Goal: Information Seeking & Learning: Learn about a topic

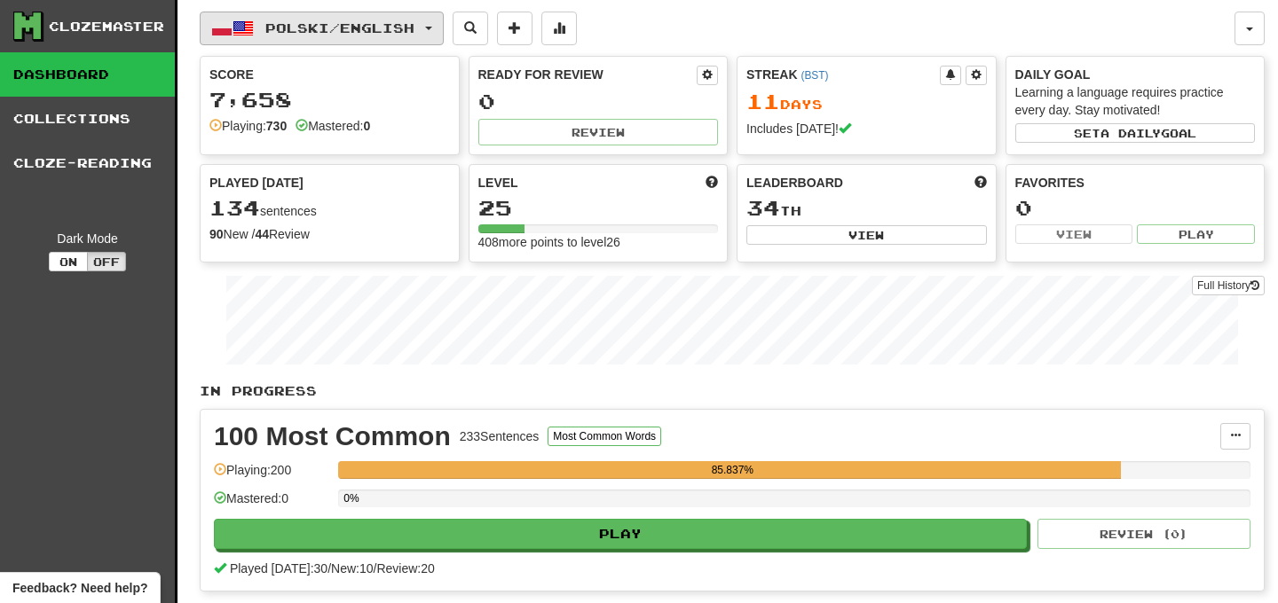
click at [444, 25] on button "Polski / English" at bounding box center [322, 29] width 244 height 34
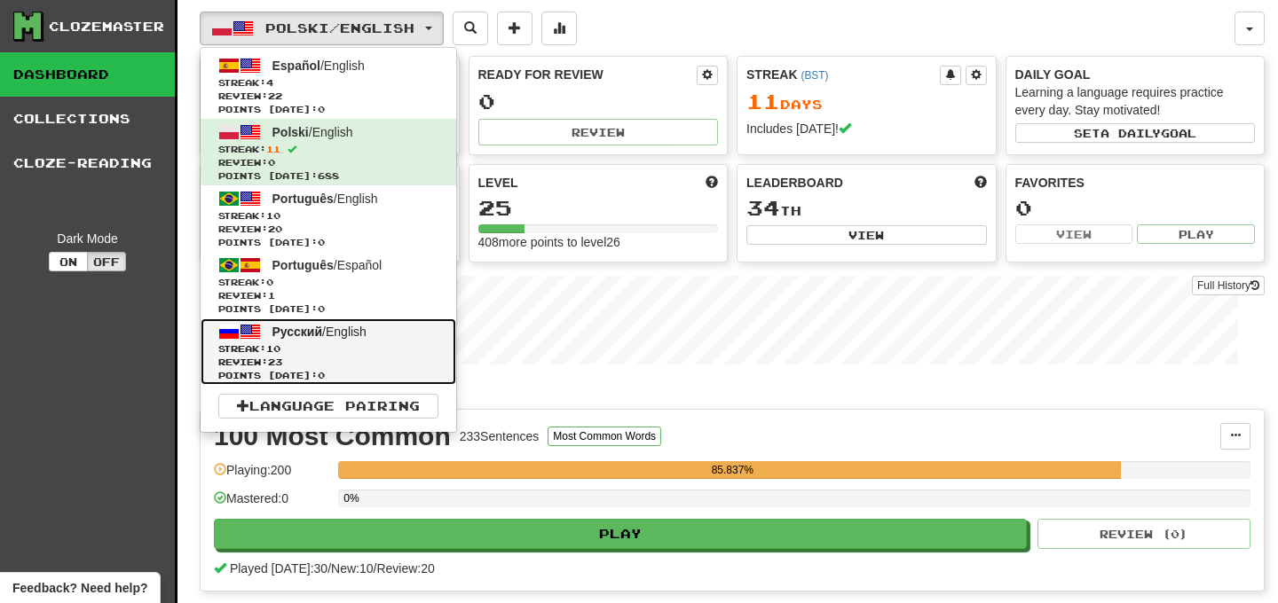
click at [359, 347] on span "Streak: 10" at bounding box center [328, 348] width 220 height 13
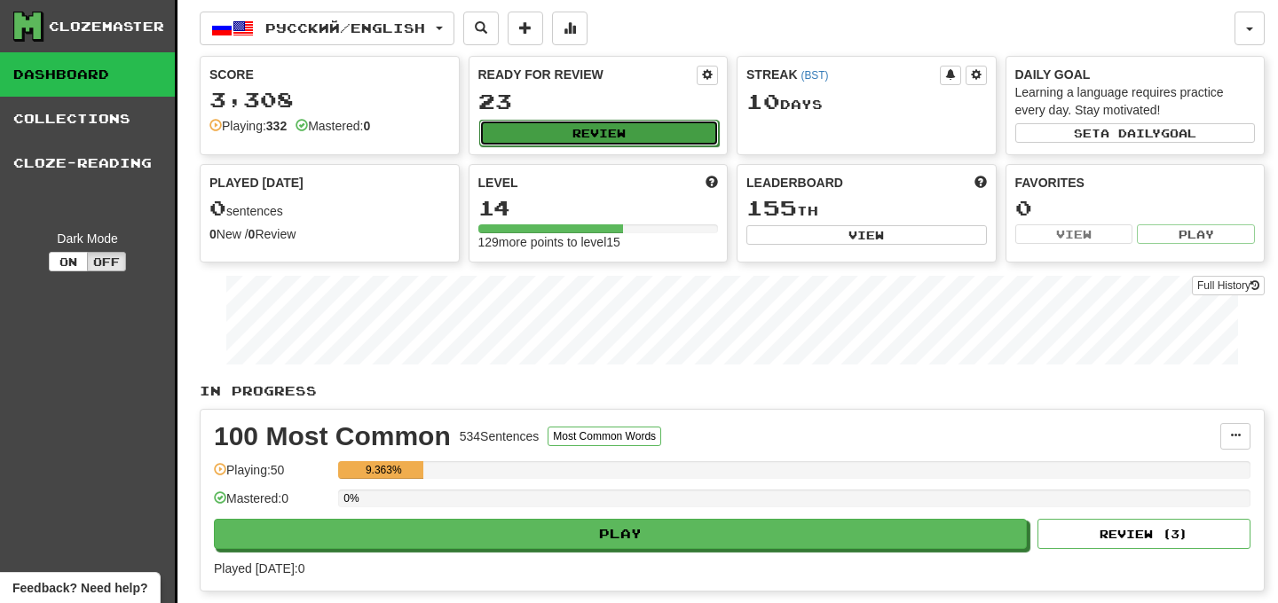
click at [563, 140] on button "Review" at bounding box center [599, 133] width 240 height 27
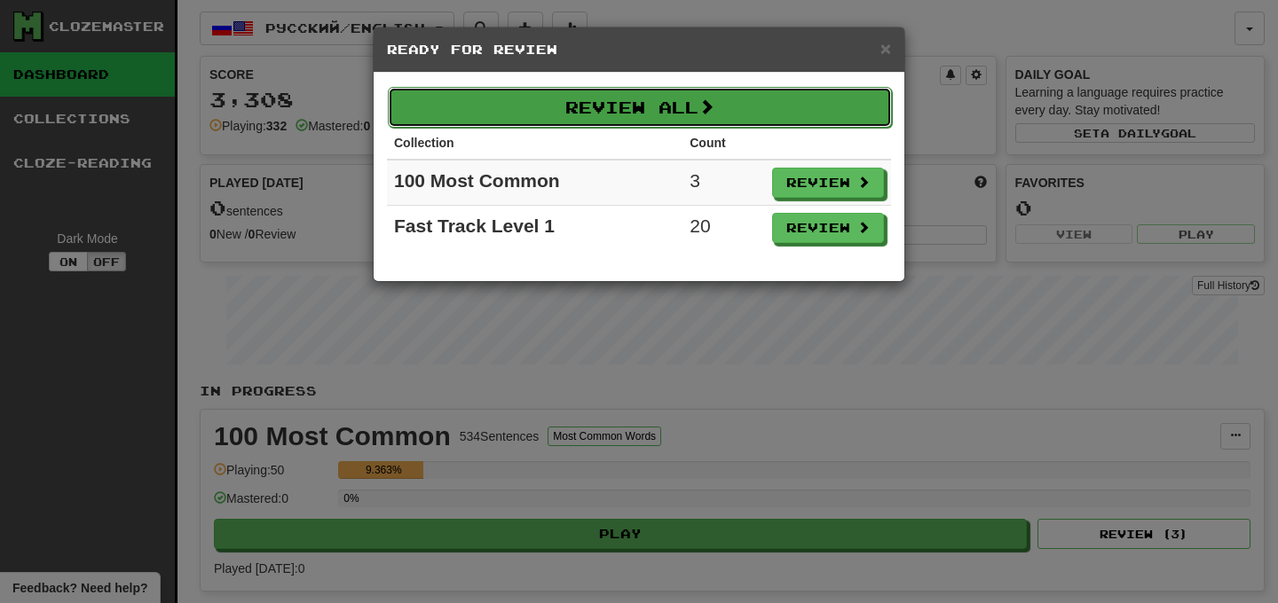
click at [770, 114] on button "Review All" at bounding box center [640, 107] width 504 height 41
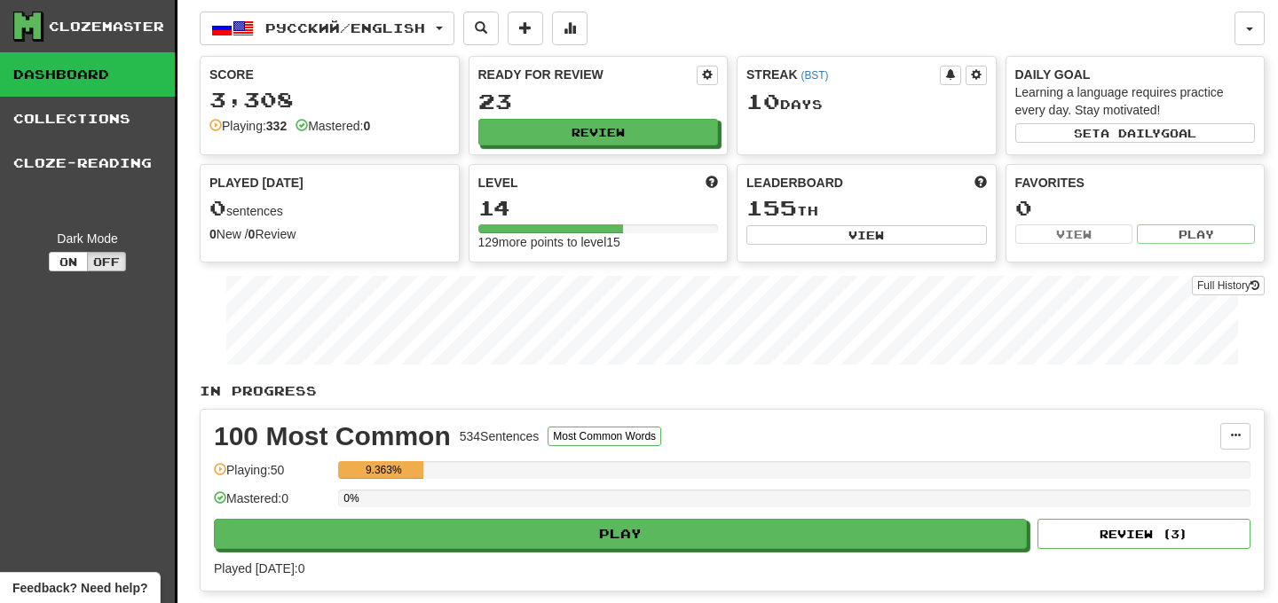
select select "**"
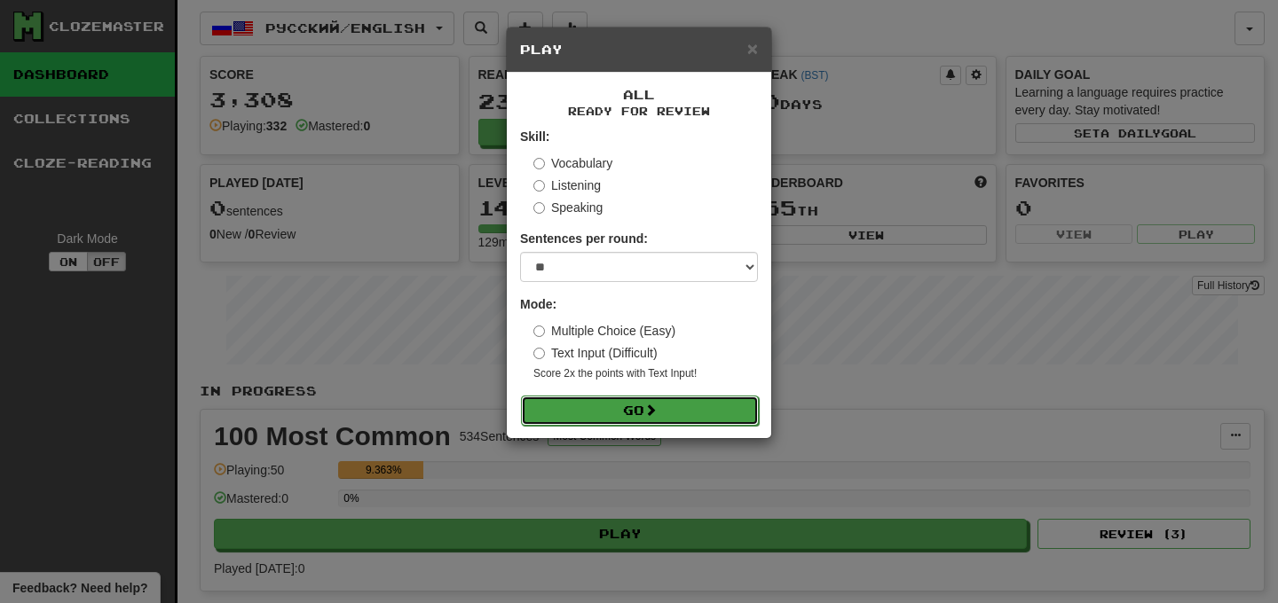
click at [631, 404] on button "Go" at bounding box center [640, 411] width 238 height 30
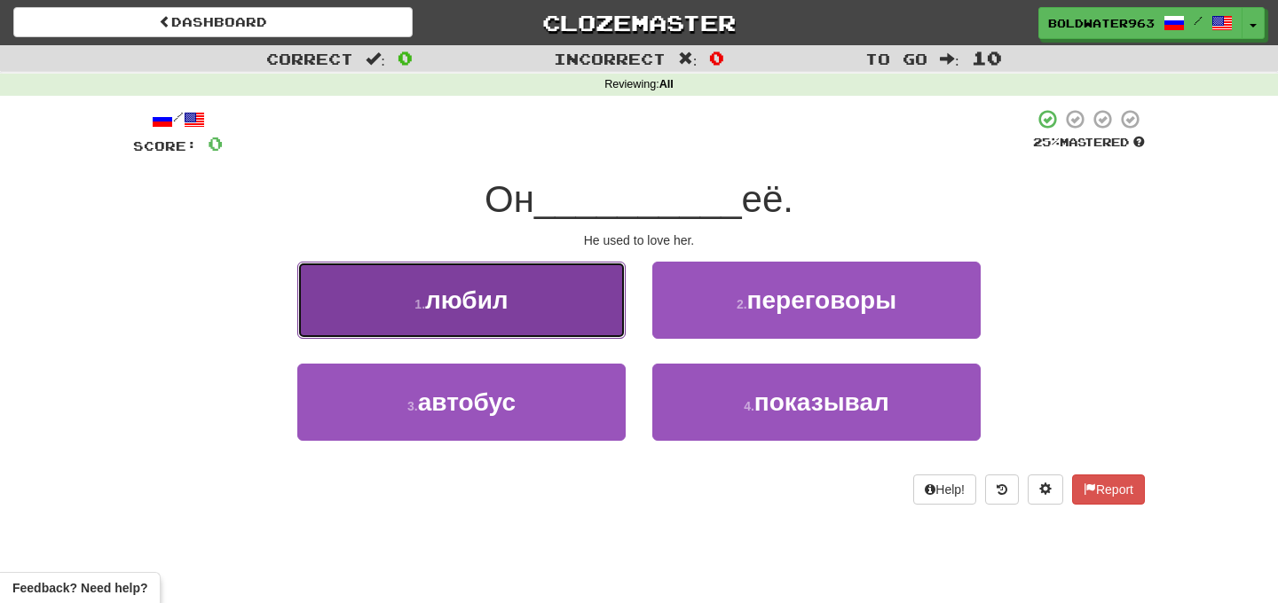
click at [537, 300] on button "1 . любил" at bounding box center [461, 300] width 328 height 77
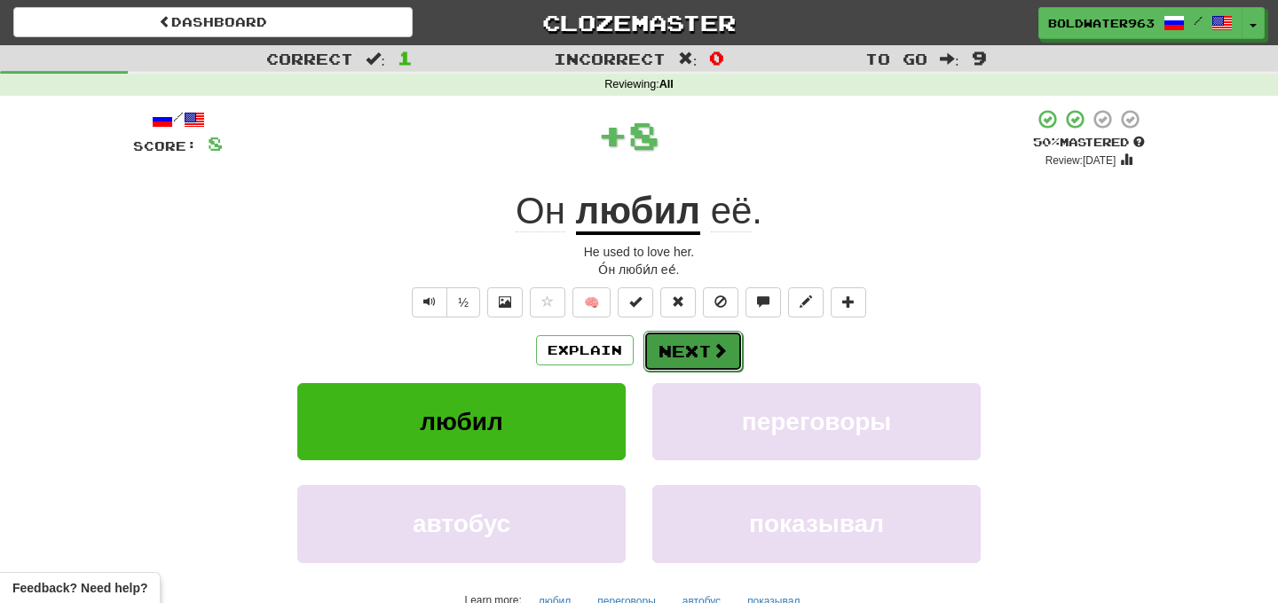
click at [689, 348] on button "Next" at bounding box center [692, 351] width 99 height 41
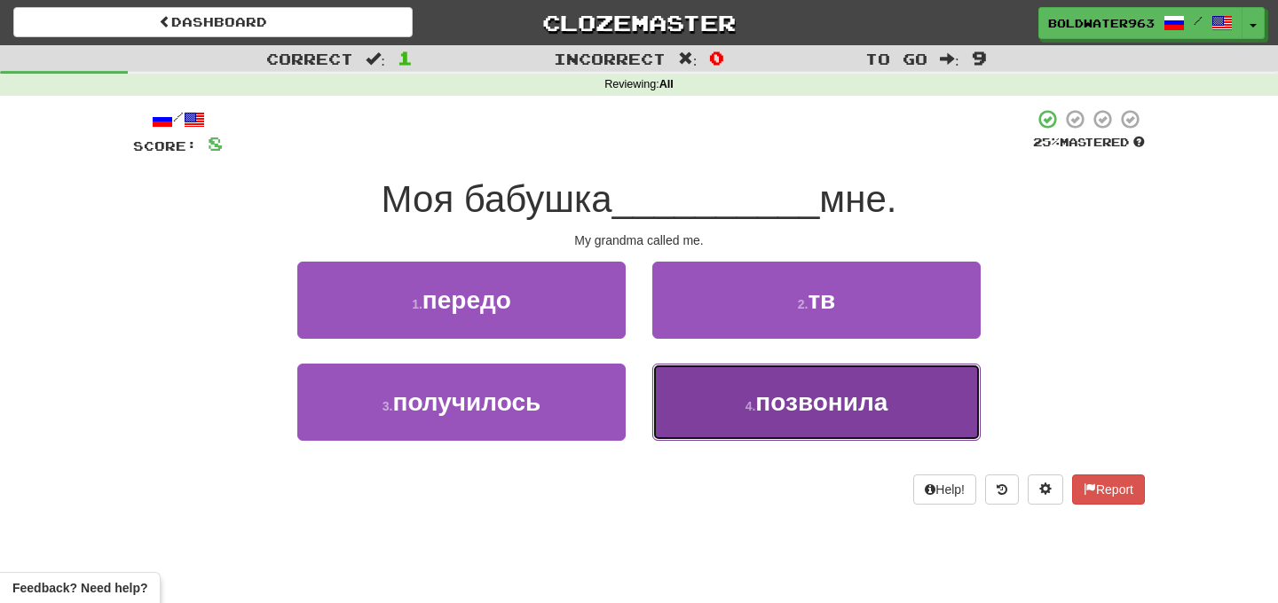
click at [810, 405] on span "позвонила" at bounding box center [821, 403] width 132 height 28
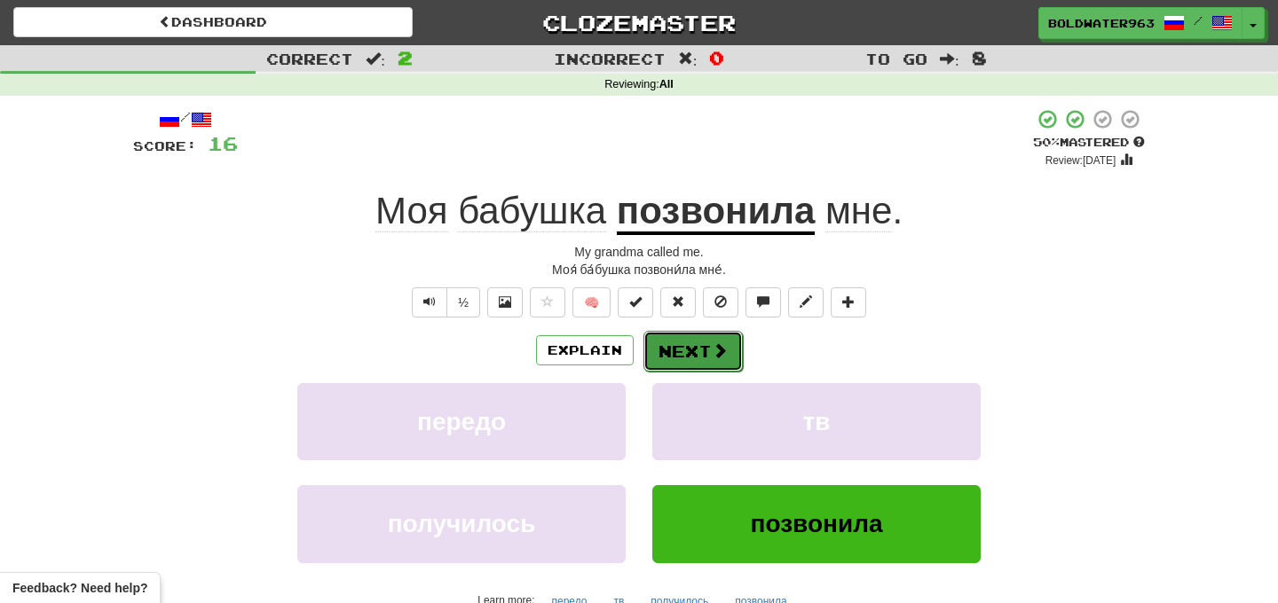
click at [697, 344] on button "Next" at bounding box center [692, 351] width 99 height 41
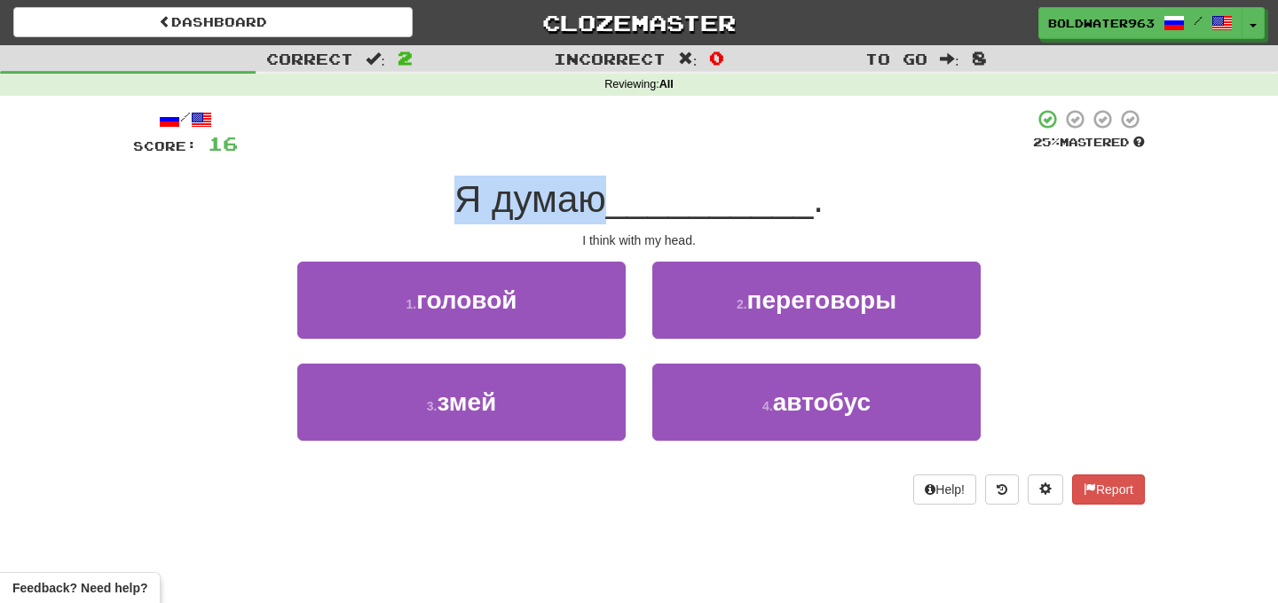
drag, startPoint x: 462, startPoint y: 196, endPoint x: 602, endPoint y: 196, distance: 139.3
click at [602, 196] on span "Я думаю" at bounding box center [530, 199] width 152 height 42
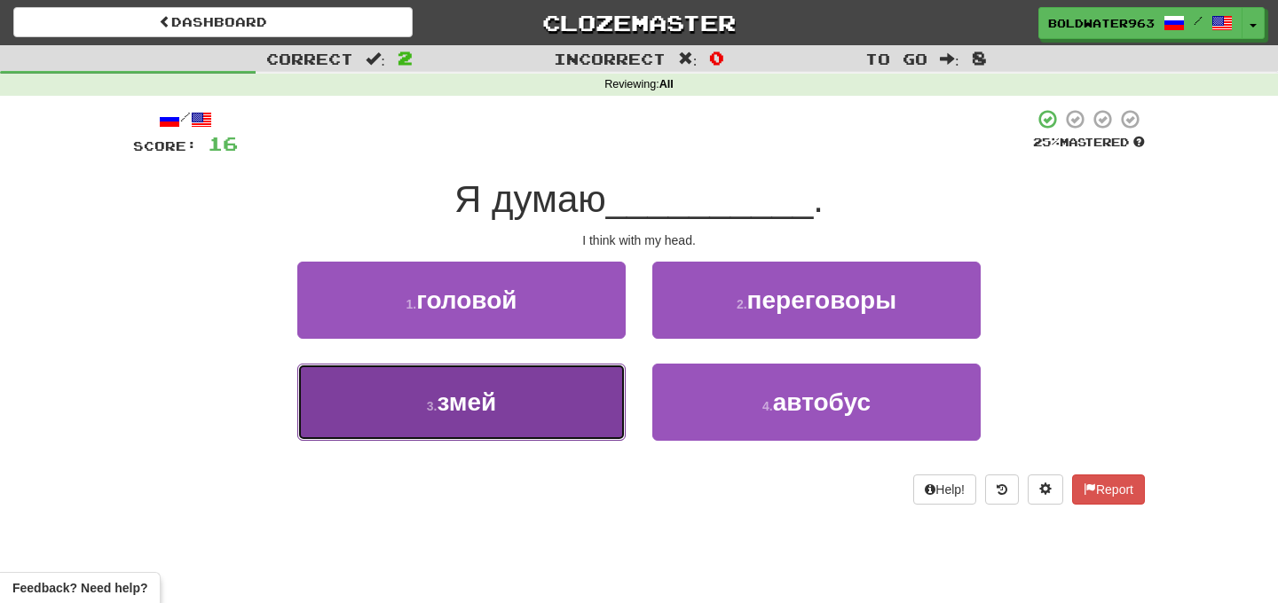
click at [597, 402] on button "3 . змей" at bounding box center [461, 402] width 328 height 77
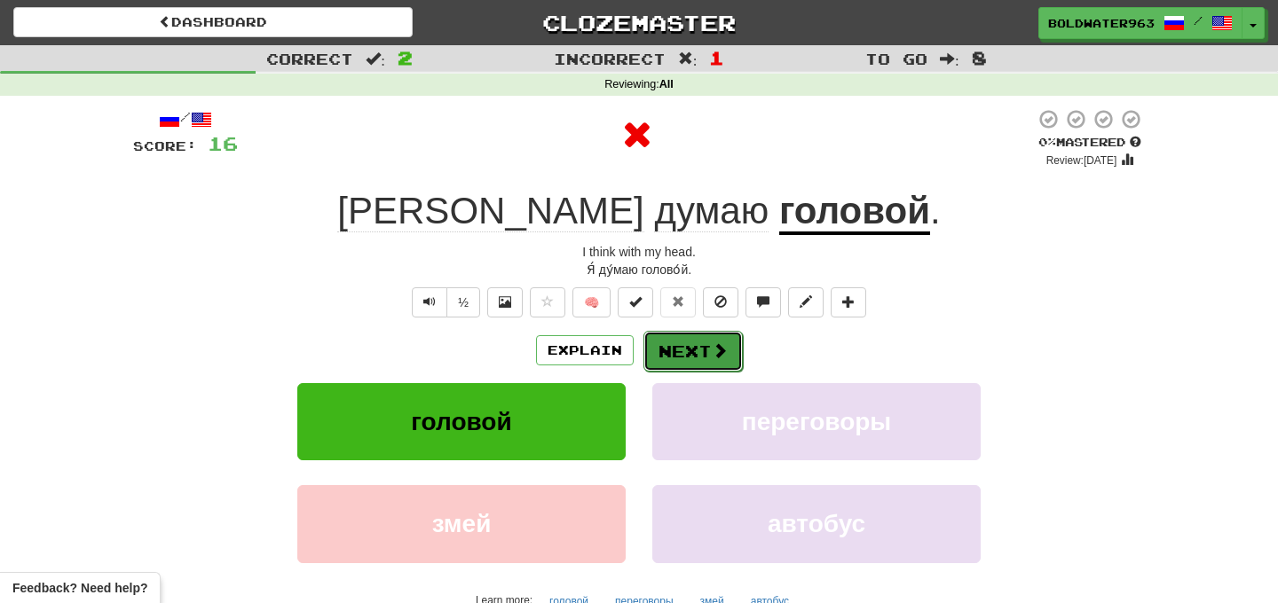
click at [692, 350] on button "Next" at bounding box center [692, 351] width 99 height 41
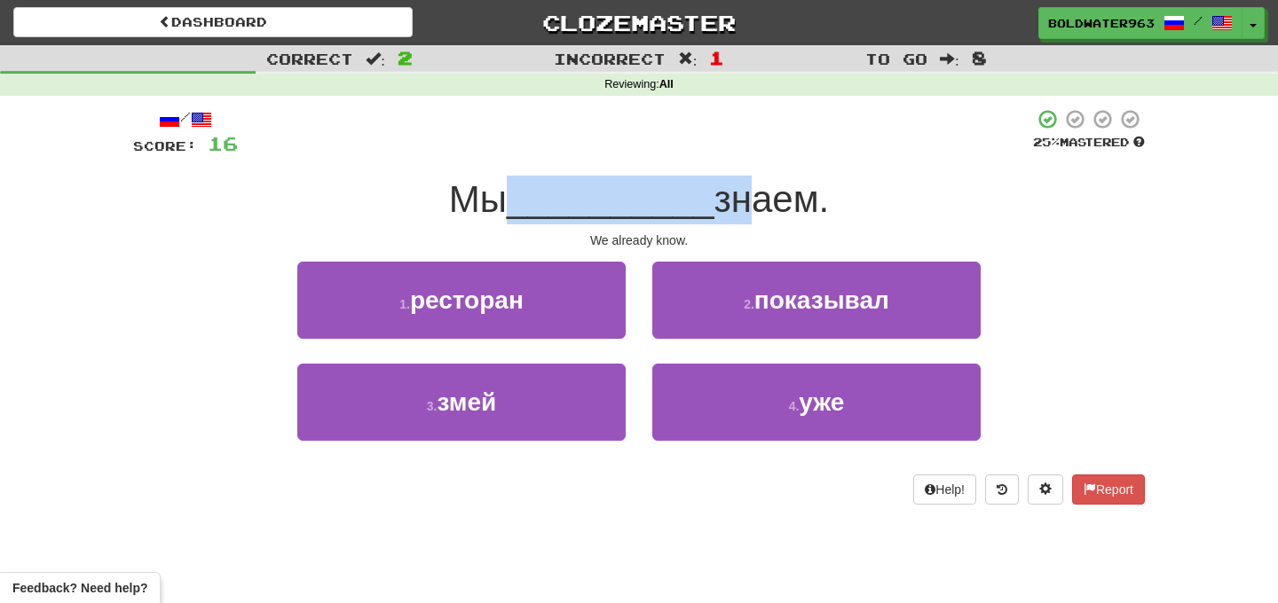
drag, startPoint x: 511, startPoint y: 203, endPoint x: 736, endPoint y: 201, distance: 225.4
click at [736, 201] on div "Мы __________ знаем." at bounding box center [639, 200] width 1012 height 49
click at [736, 201] on span "знаем." at bounding box center [771, 199] width 115 height 42
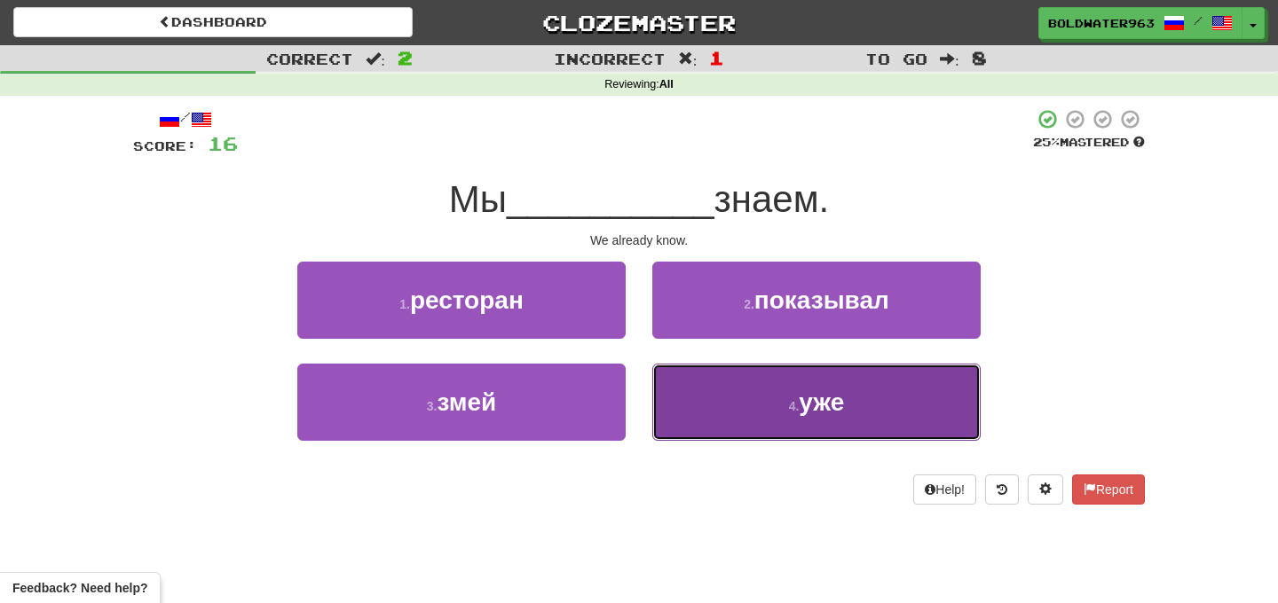
click at [828, 401] on span "уже" at bounding box center [821, 403] width 45 height 28
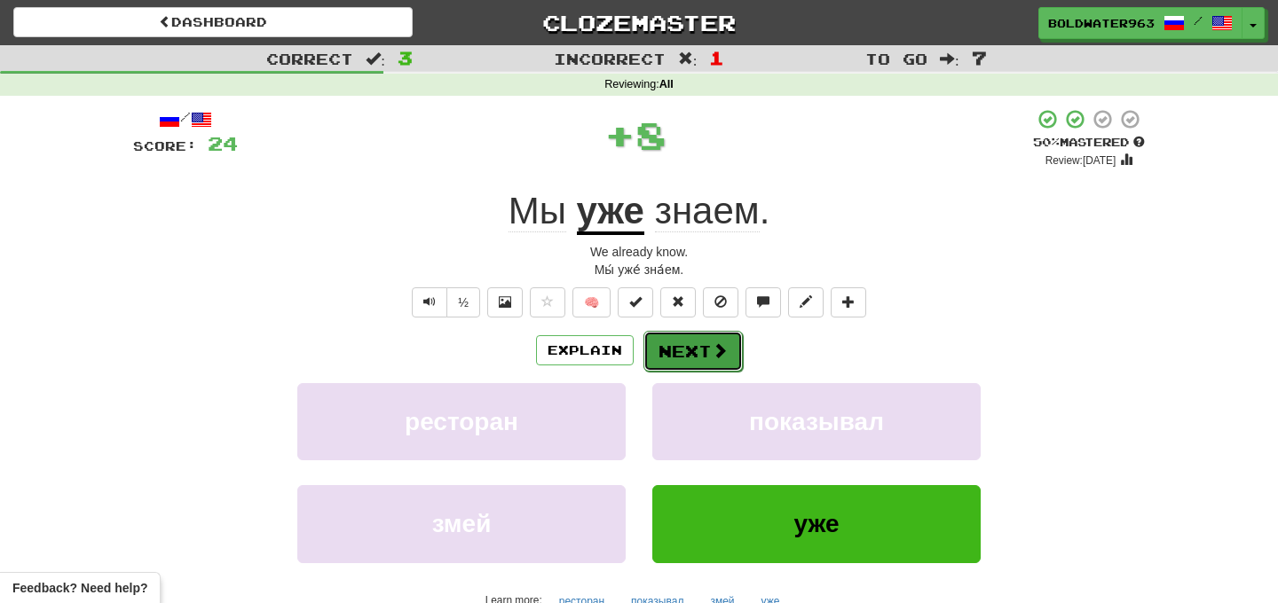
click at [690, 350] on button "Next" at bounding box center [692, 351] width 99 height 41
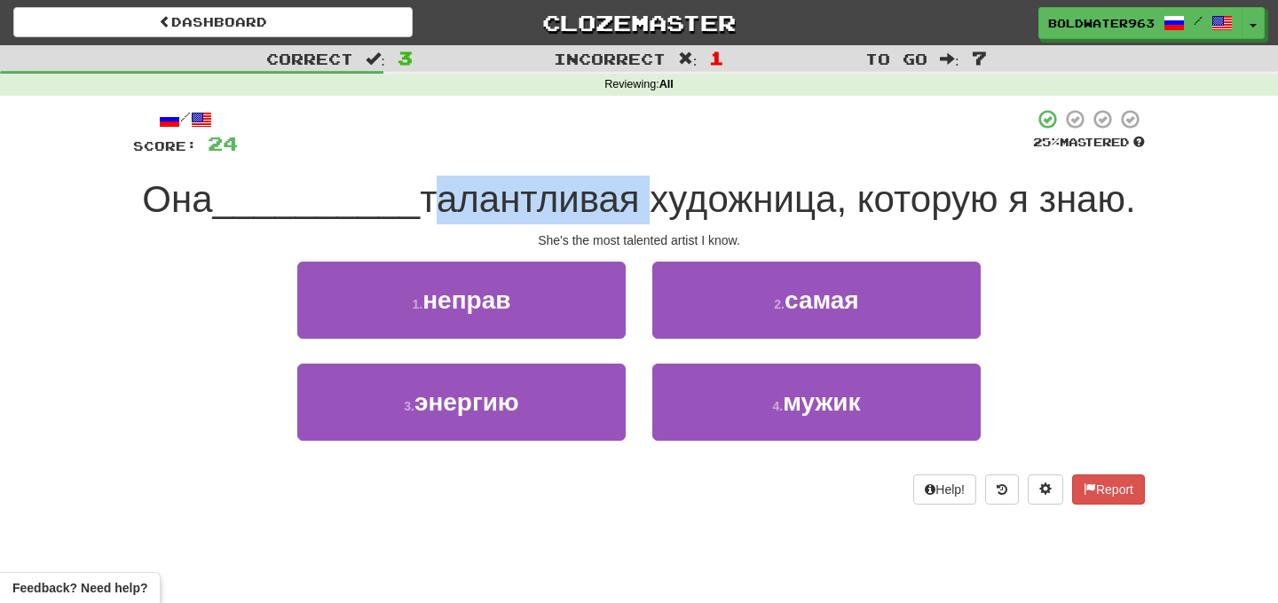
drag, startPoint x: 414, startPoint y: 199, endPoint x: 622, endPoint y: 193, distance: 207.7
click at [622, 193] on span "талантливая художница, которую я знаю." at bounding box center [777, 199] width 715 height 42
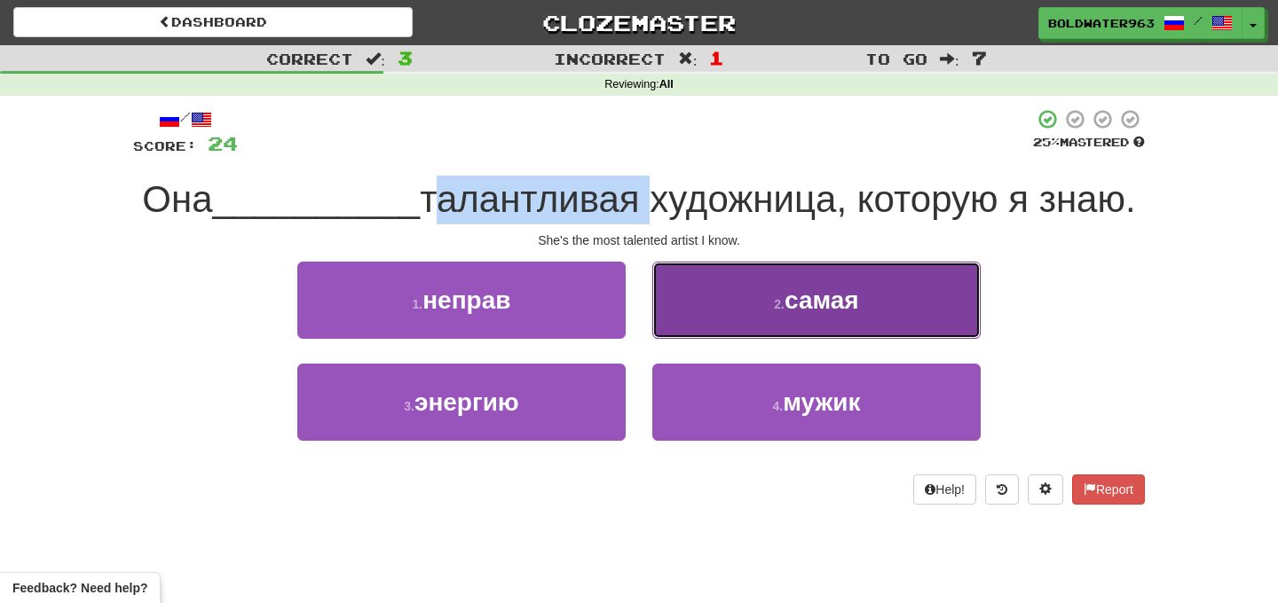
click at [840, 295] on span "самая" at bounding box center [821, 301] width 75 height 28
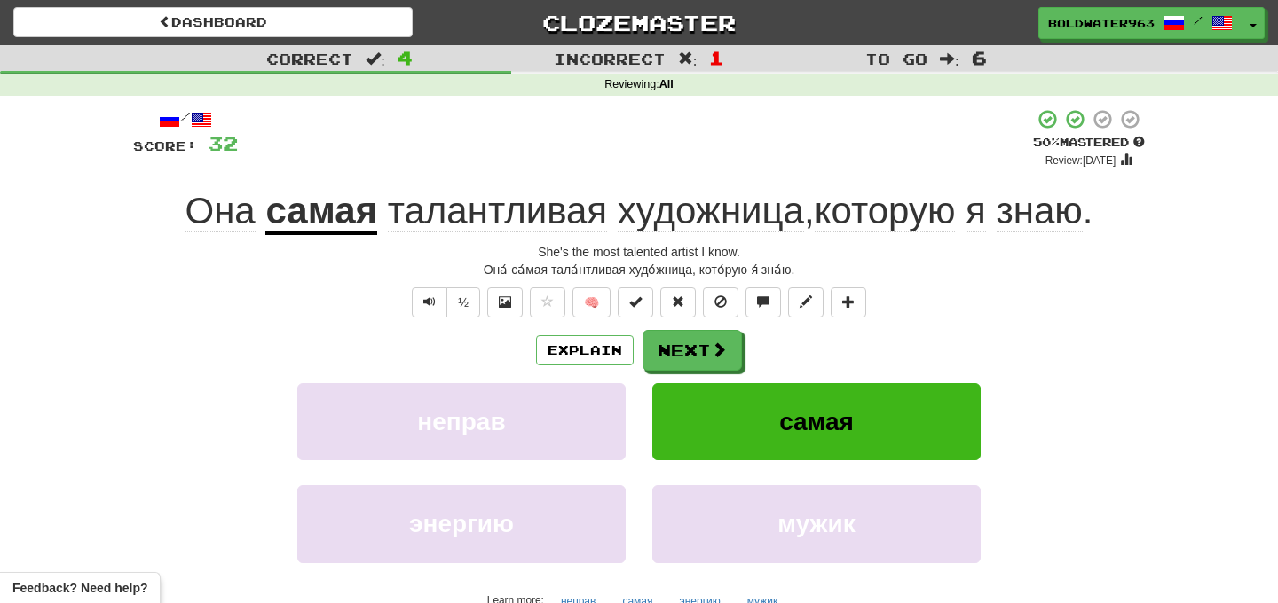
click at [714, 218] on span "художница" at bounding box center [711, 211] width 186 height 43
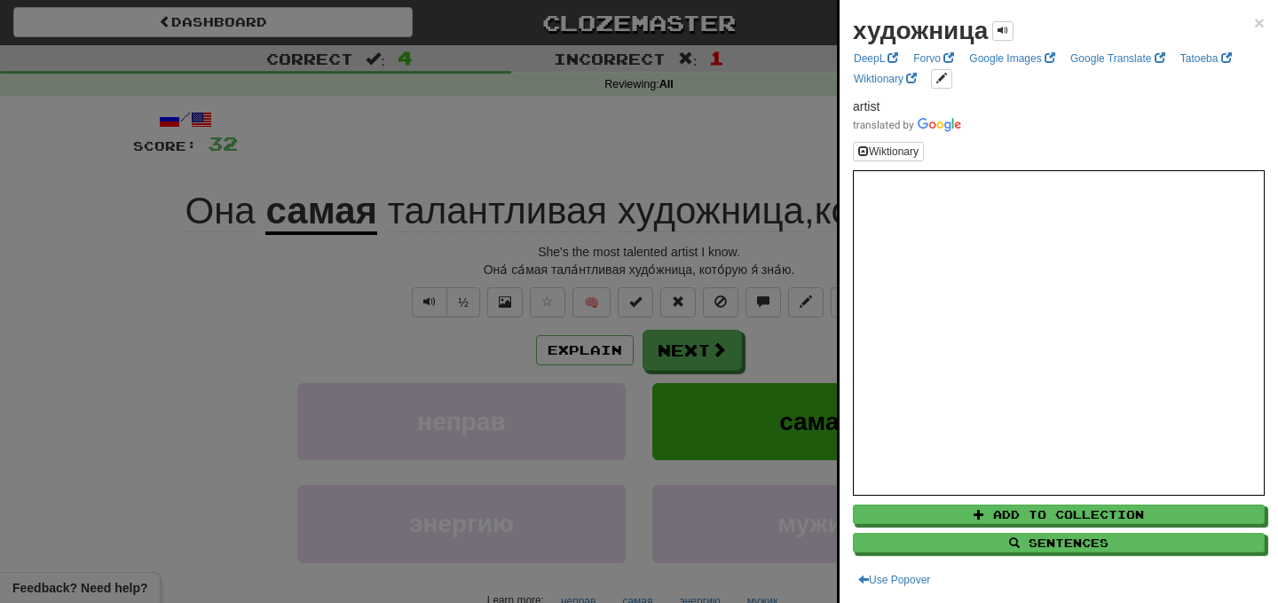
click at [595, 158] on div at bounding box center [639, 301] width 1278 height 603
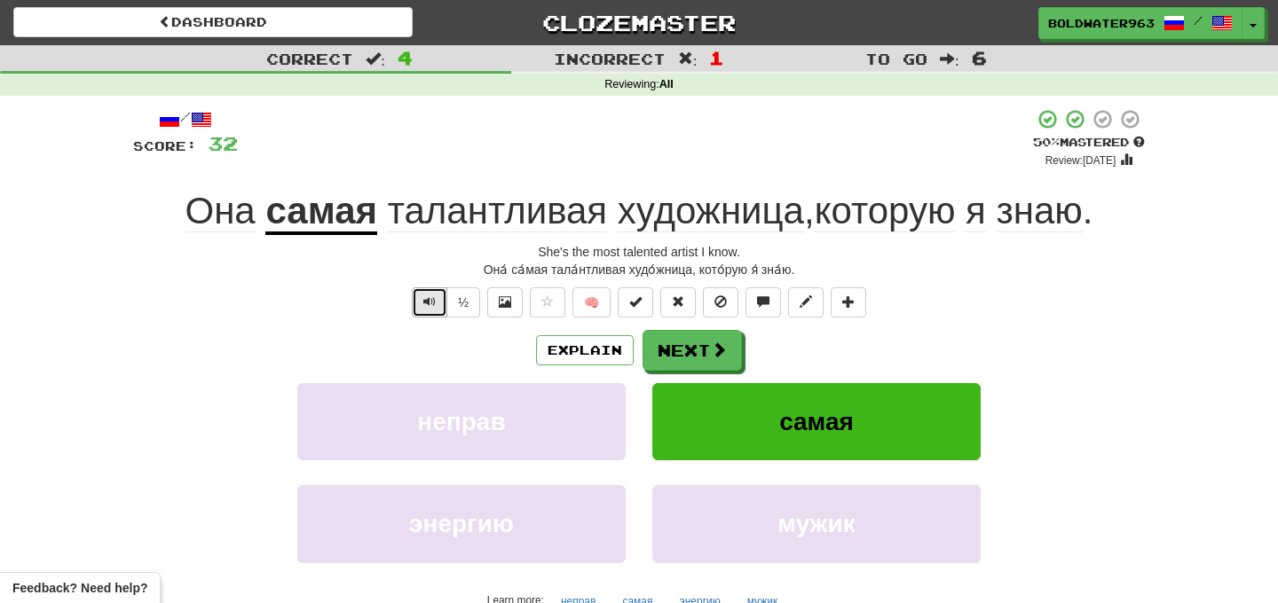
click at [432, 300] on span "Text-to-speech controls" at bounding box center [429, 301] width 12 height 12
click at [432, 298] on span "Text-to-speech controls" at bounding box center [429, 301] width 12 height 12
click at [432, 301] on span "Text-to-speech controls" at bounding box center [429, 301] width 12 height 12
click at [463, 300] on button "½" at bounding box center [463, 302] width 34 height 30
click at [461, 305] on button "½" at bounding box center [463, 302] width 34 height 30
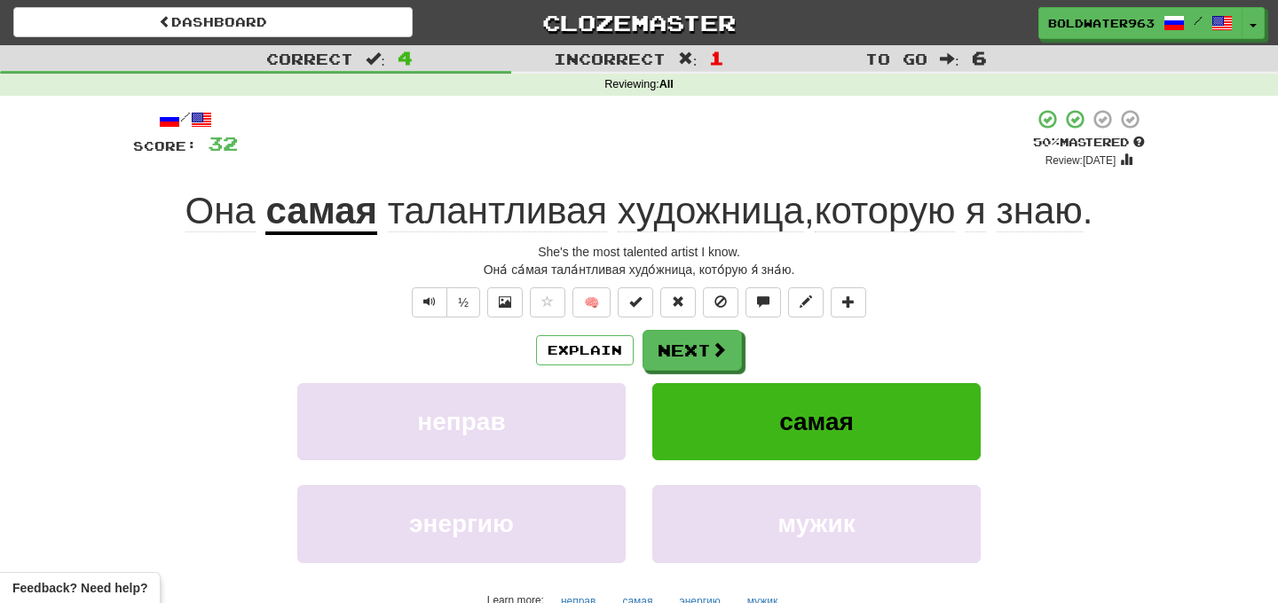
click at [437, 343] on div "Explain Next" at bounding box center [639, 350] width 1012 height 41
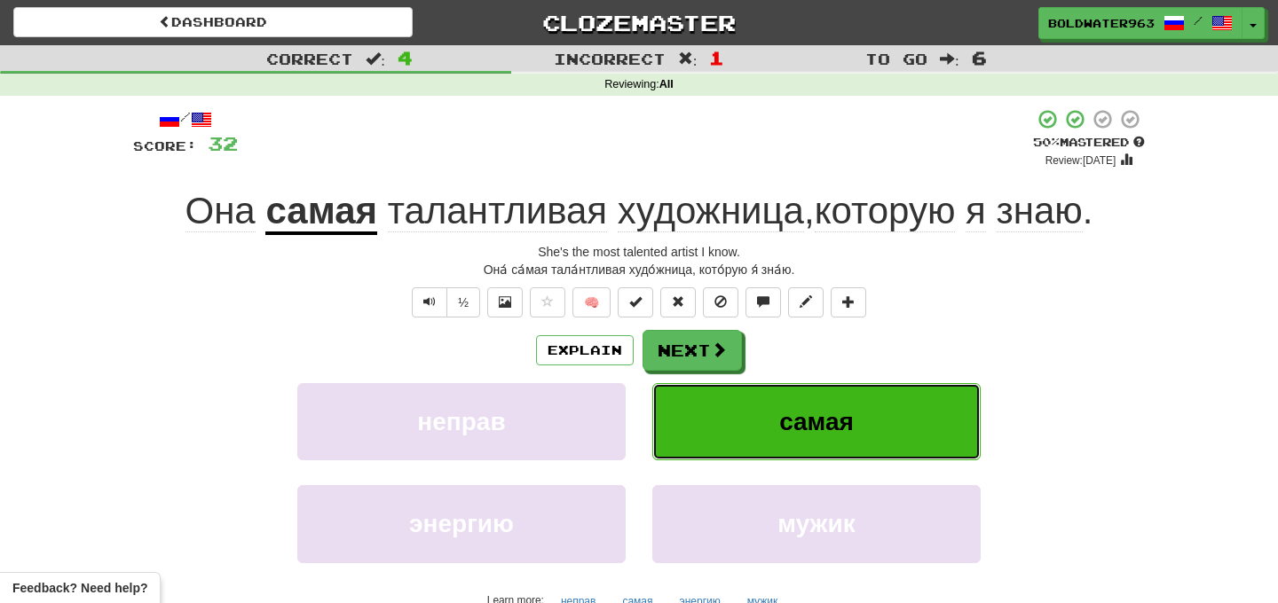
click at [681, 407] on button "самая" at bounding box center [816, 421] width 328 height 77
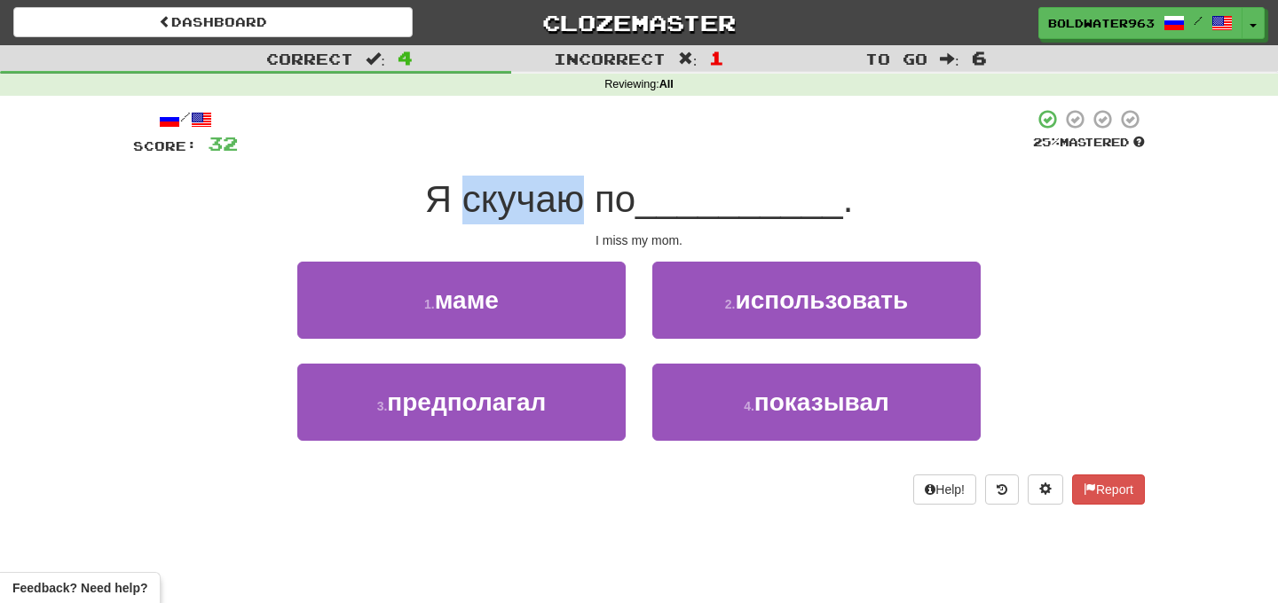
drag, startPoint x: 461, startPoint y: 200, endPoint x: 592, endPoint y: 199, distance: 131.3
click at [592, 199] on span "Я скучаю по" at bounding box center [530, 199] width 210 height 42
drag, startPoint x: 607, startPoint y: 201, endPoint x: 641, endPoint y: 201, distance: 33.7
click at [635, 201] on span "Я скучаю по" at bounding box center [530, 199] width 210 height 42
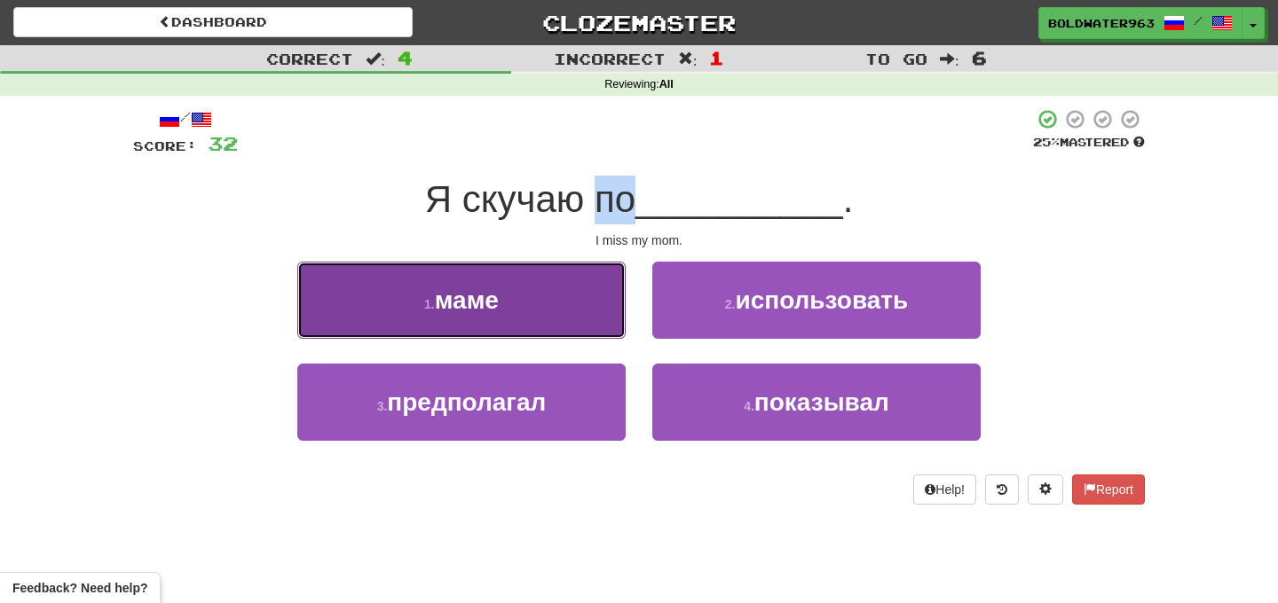
click at [533, 295] on button "1 . маме" at bounding box center [461, 300] width 328 height 77
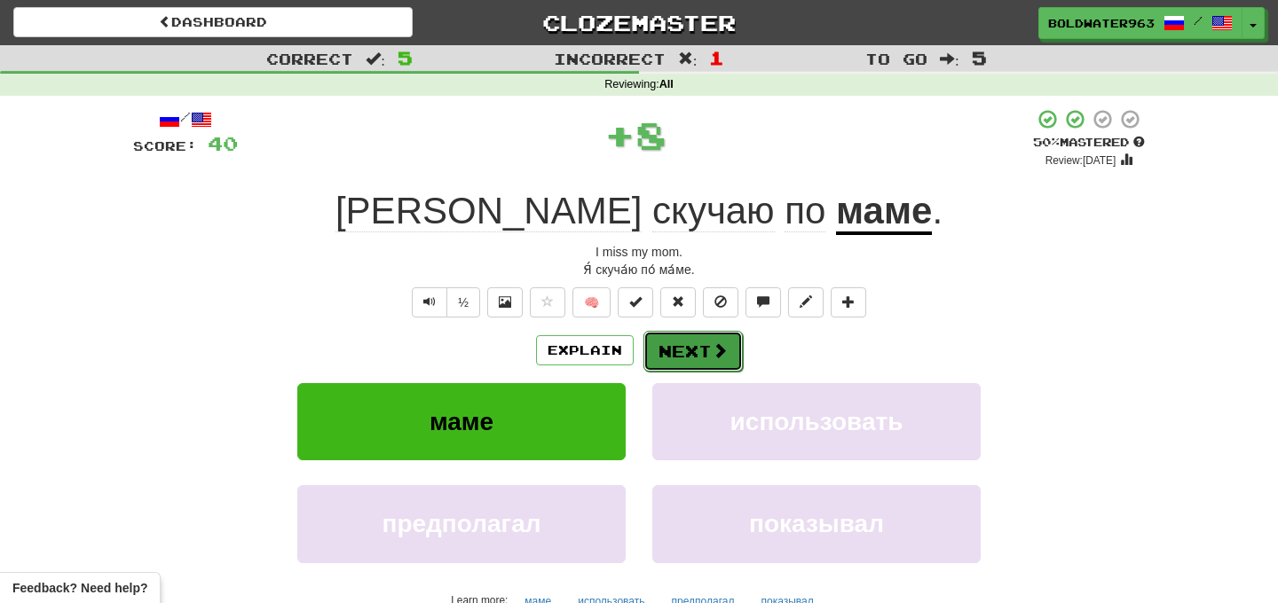
click at [676, 353] on button "Next" at bounding box center [692, 351] width 99 height 41
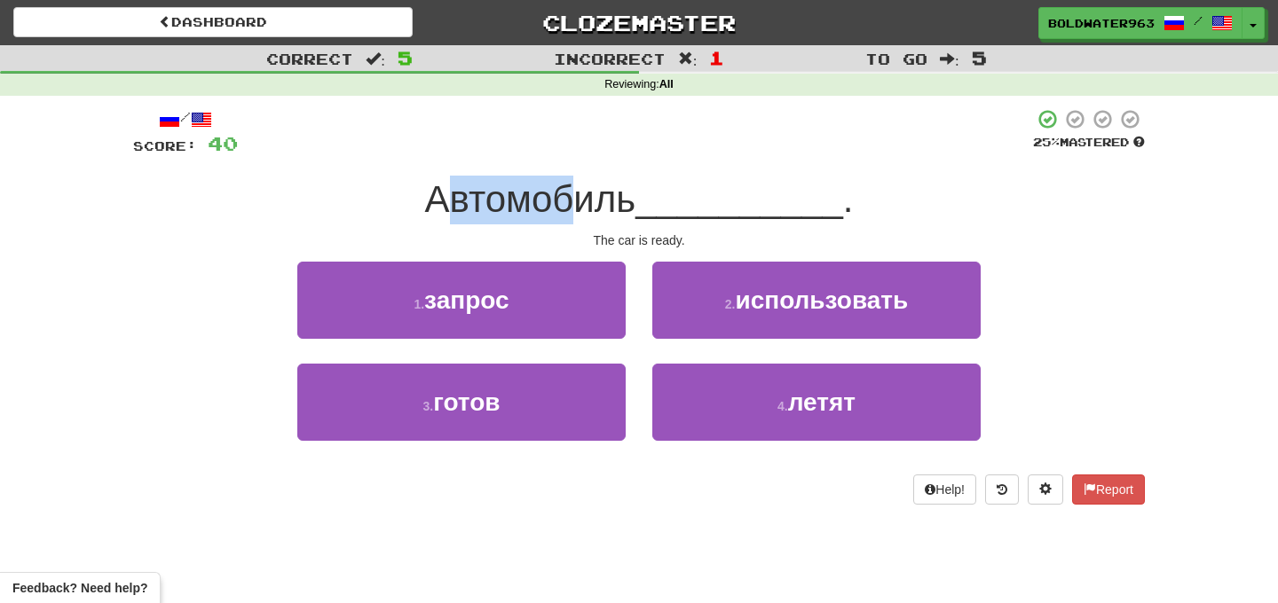
drag, startPoint x: 450, startPoint y: 201, endPoint x: 571, endPoint y: 197, distance: 121.6
click at [571, 197] on span "Автомобиль" at bounding box center [530, 199] width 211 height 42
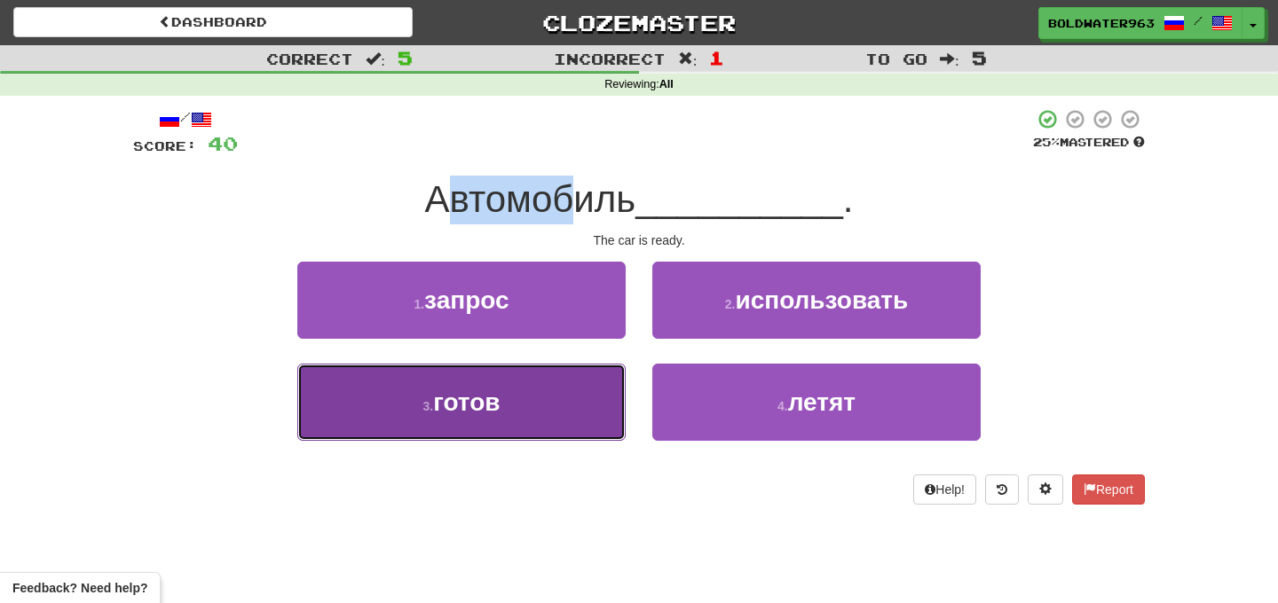
click at [506, 420] on button "3 . готов" at bounding box center [461, 402] width 328 height 77
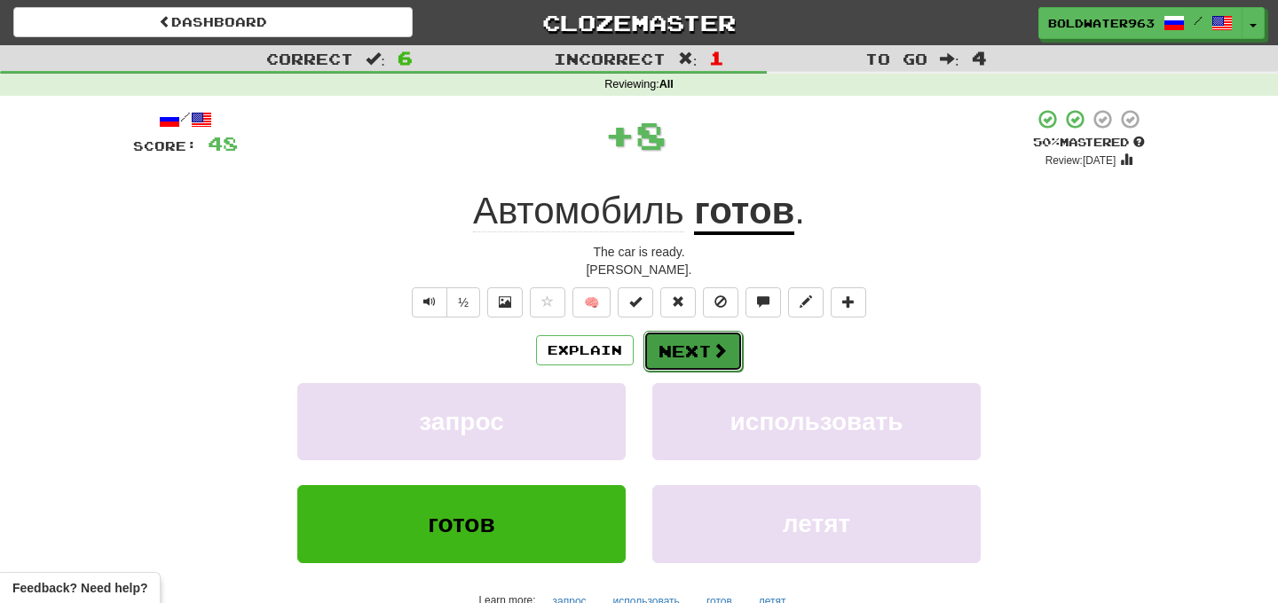
click at [691, 356] on button "Next" at bounding box center [692, 351] width 99 height 41
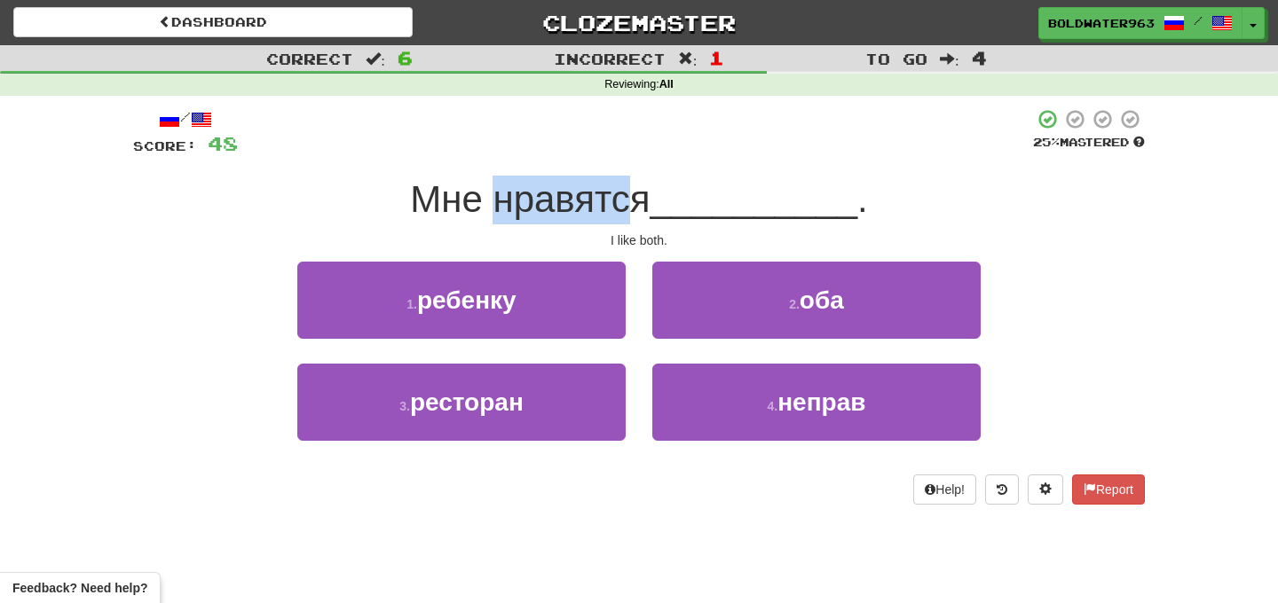
drag, startPoint x: 500, startPoint y: 209, endPoint x: 642, endPoint y: 192, distance: 143.1
click at [642, 192] on span "Мне нравятся" at bounding box center [530, 199] width 240 height 42
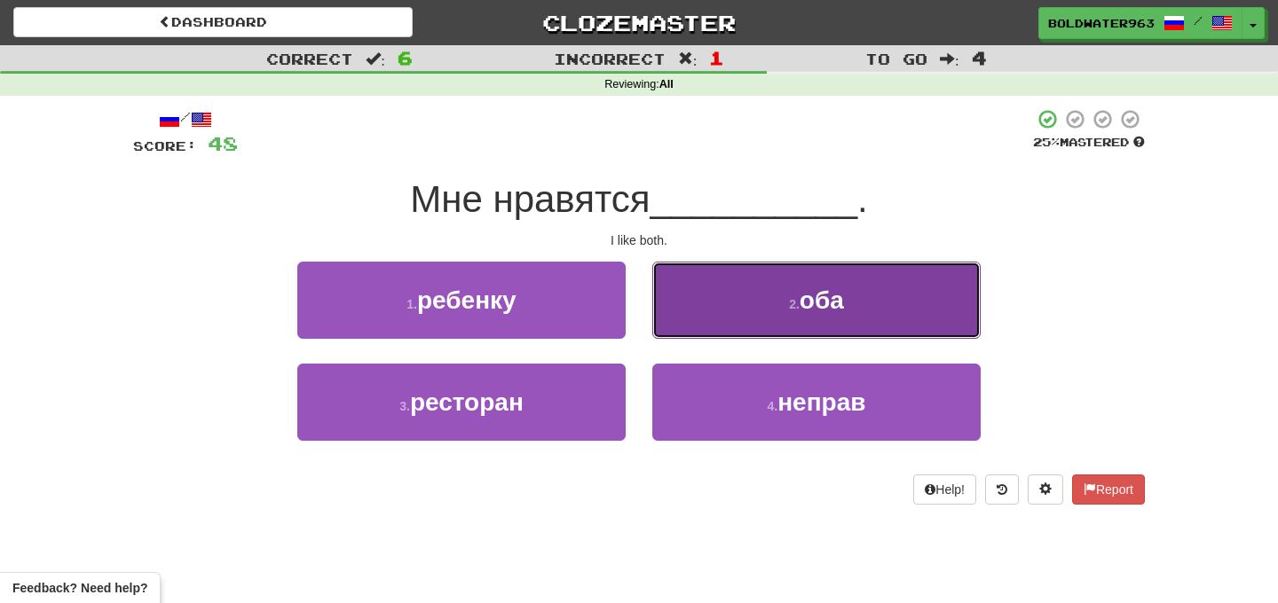
click at [721, 288] on button "2 . оба" at bounding box center [816, 300] width 328 height 77
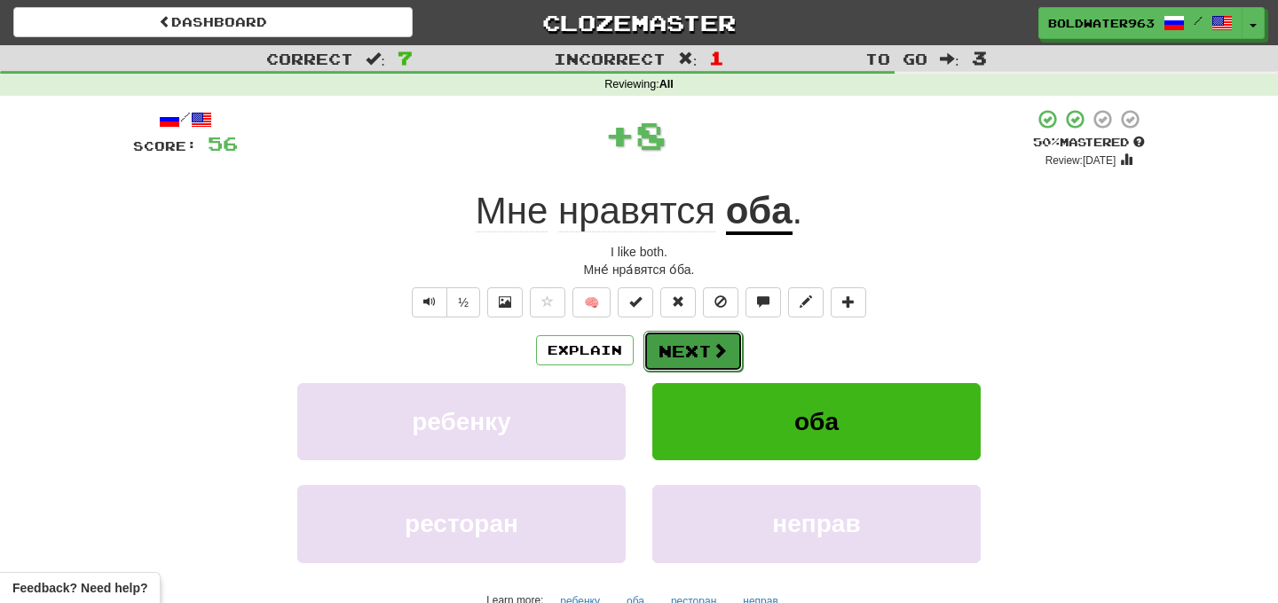
click at [716, 350] on span at bounding box center [720, 350] width 16 height 16
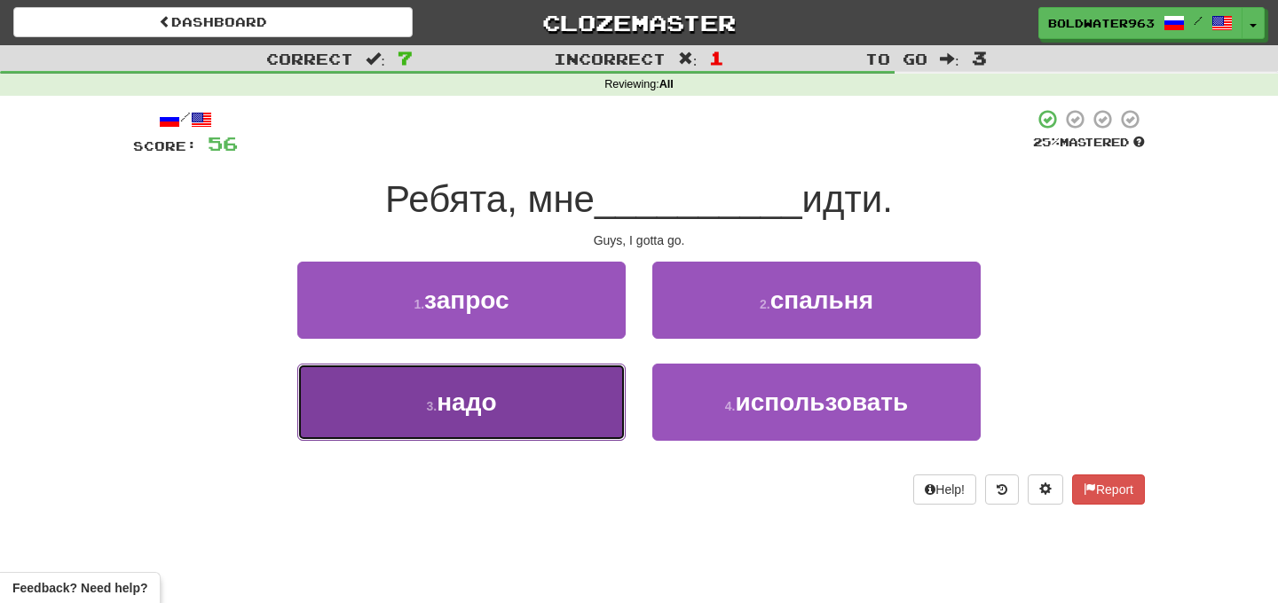
click at [547, 368] on button "3 . надо" at bounding box center [461, 402] width 328 height 77
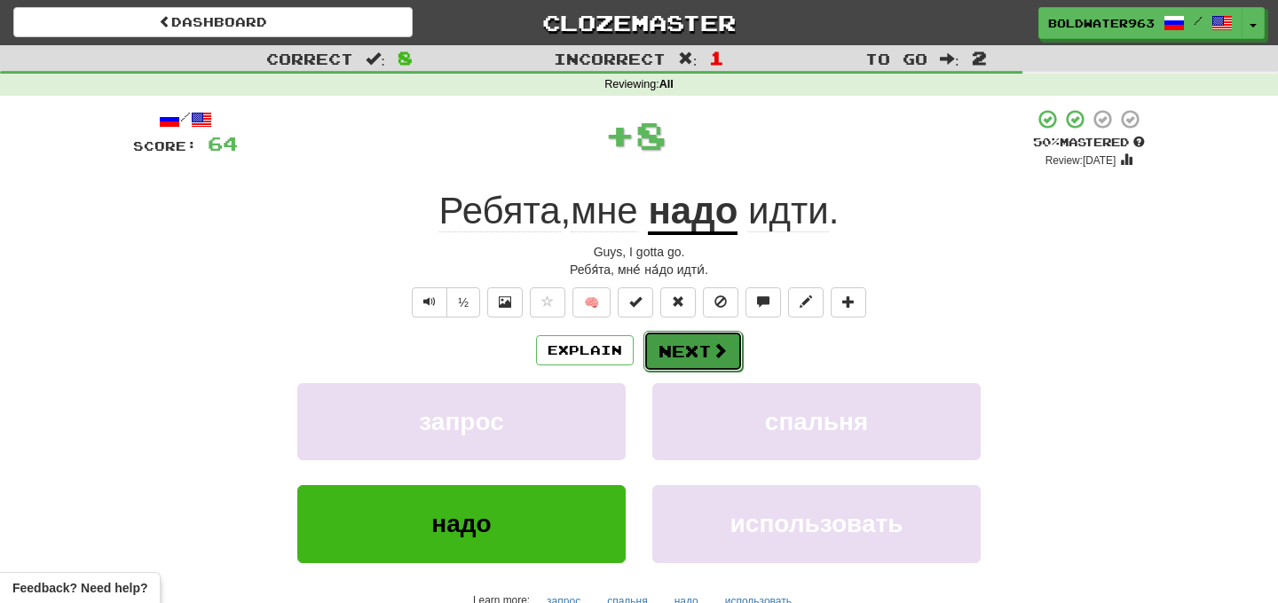
click at [684, 351] on button "Next" at bounding box center [692, 351] width 99 height 41
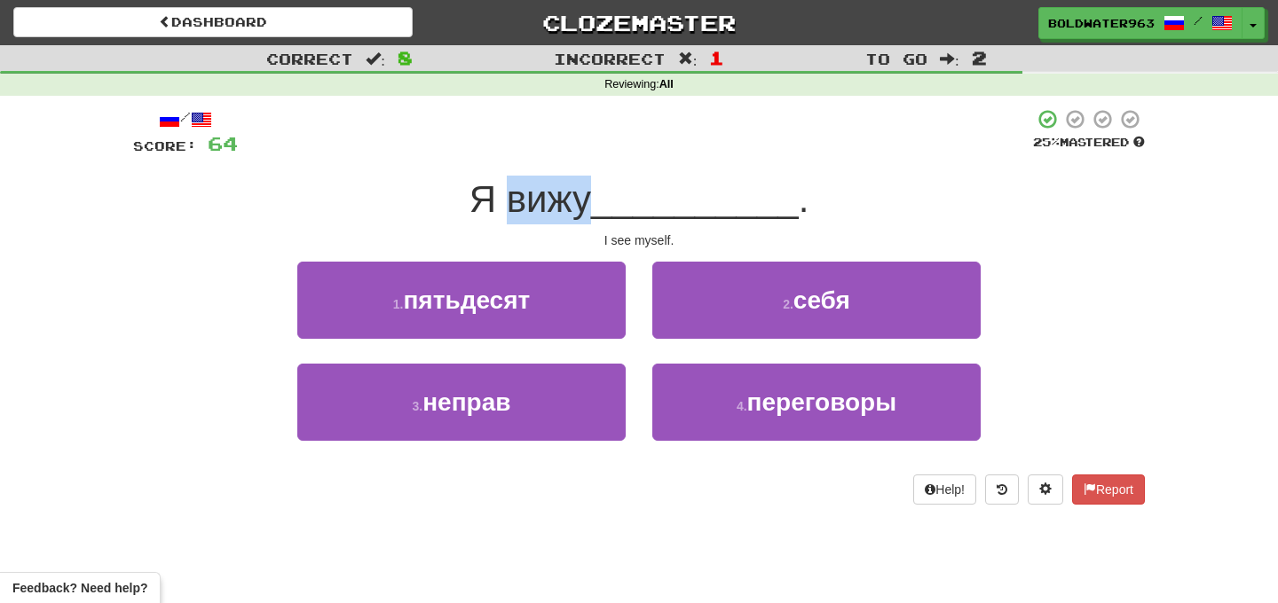
drag, startPoint x: 596, startPoint y: 201, endPoint x: 508, endPoint y: 201, distance: 88.7
click at [508, 201] on span "Я вижу" at bounding box center [530, 199] width 122 height 42
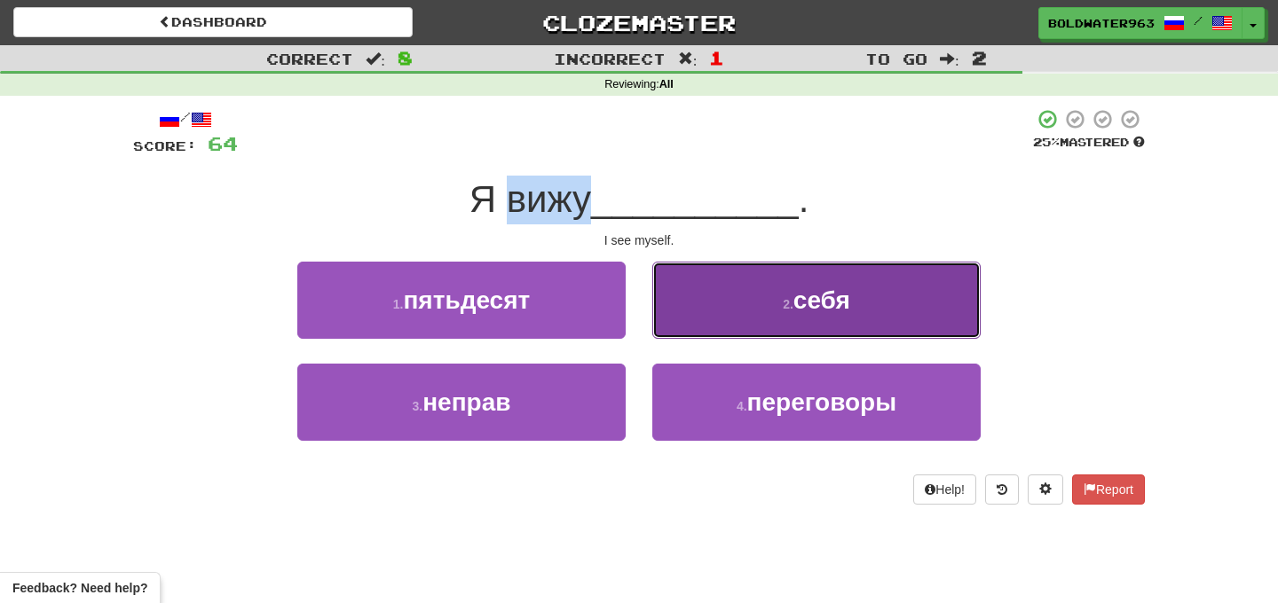
click at [746, 299] on button "2 . себя" at bounding box center [816, 300] width 328 height 77
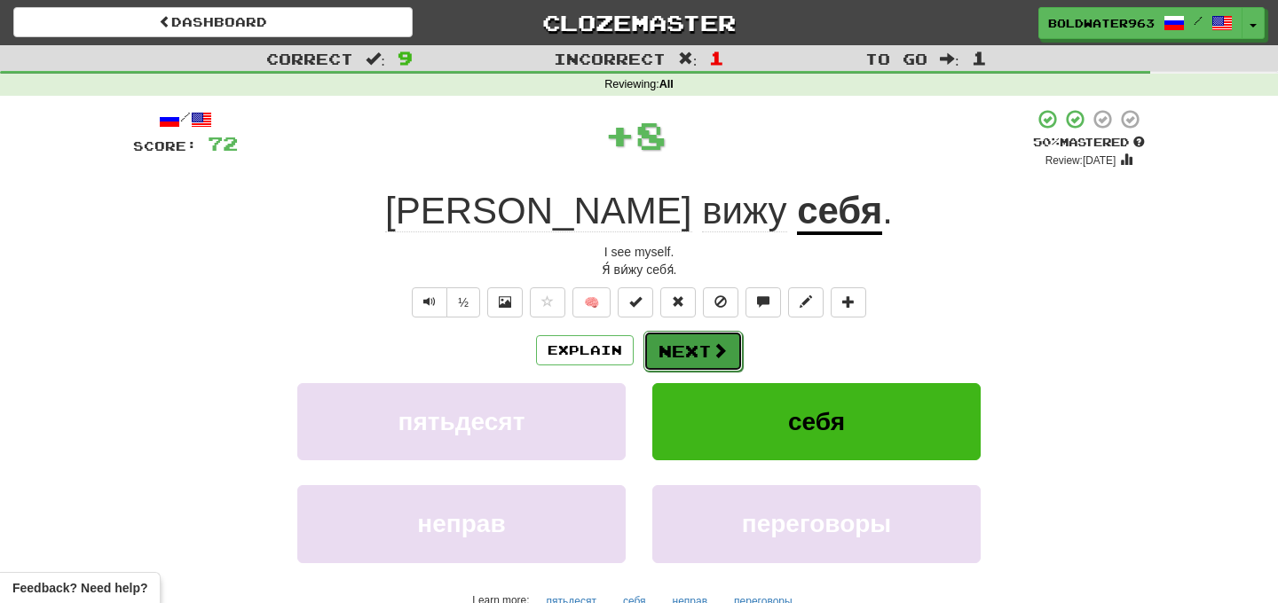
click at [698, 349] on button "Next" at bounding box center [692, 351] width 99 height 41
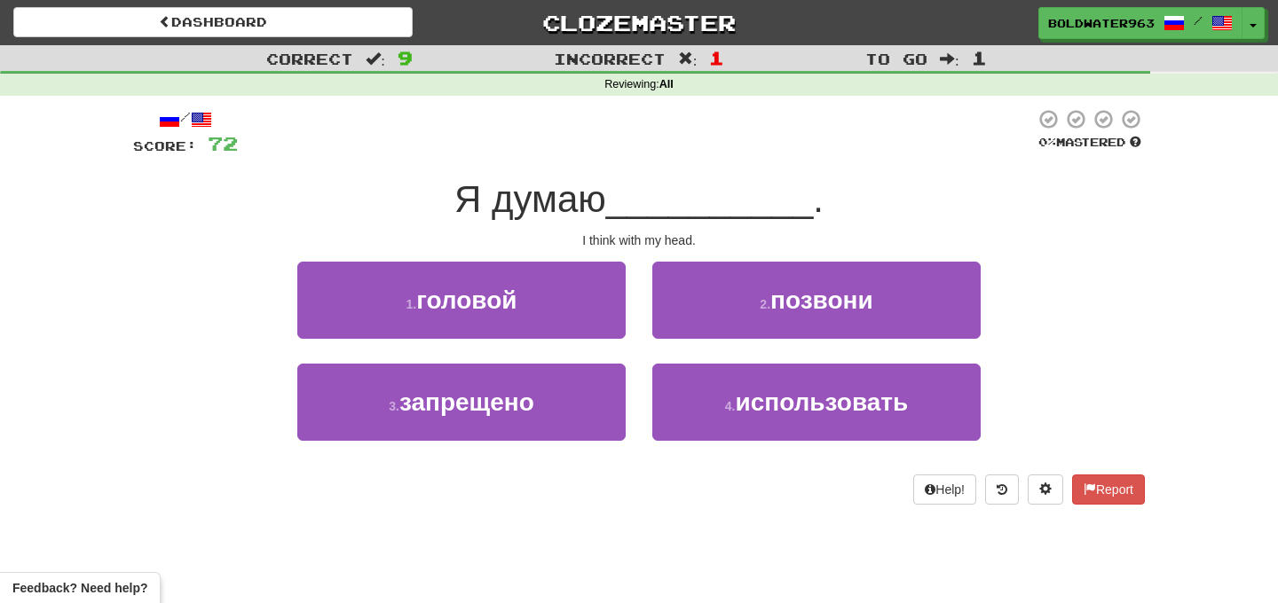
drag, startPoint x: 498, startPoint y: 201, endPoint x: 616, endPoint y: 202, distance: 118.0
click at [606, 202] on span "Я думаю" at bounding box center [530, 199] width 152 height 42
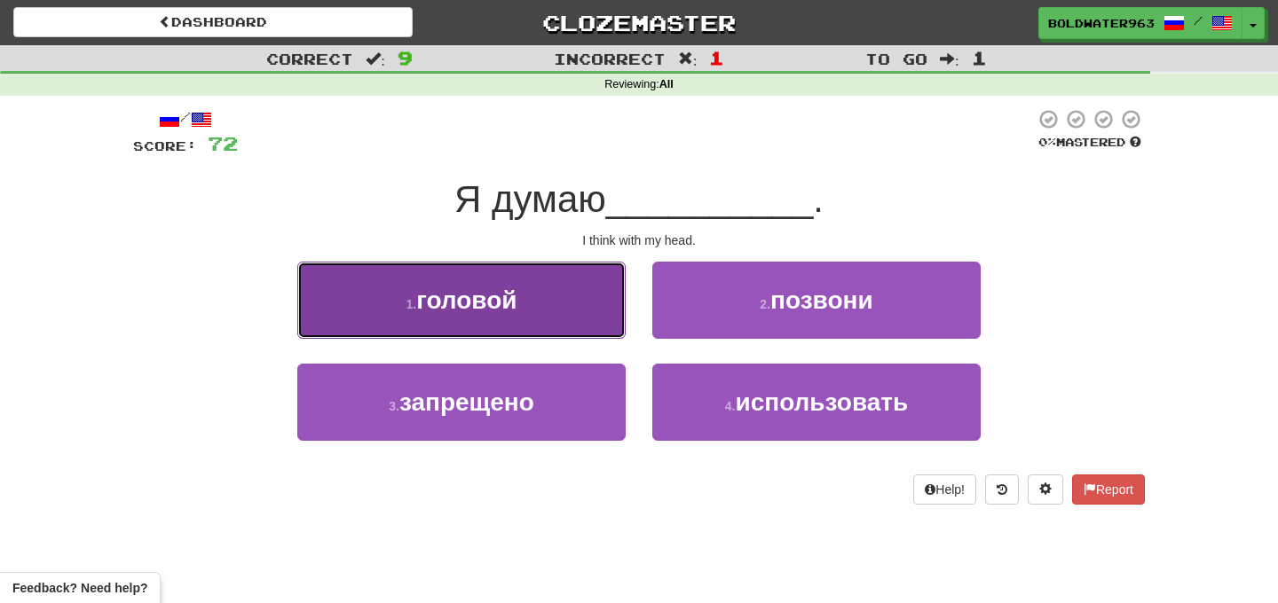
click at [543, 300] on button "1 . головой" at bounding box center [461, 300] width 328 height 77
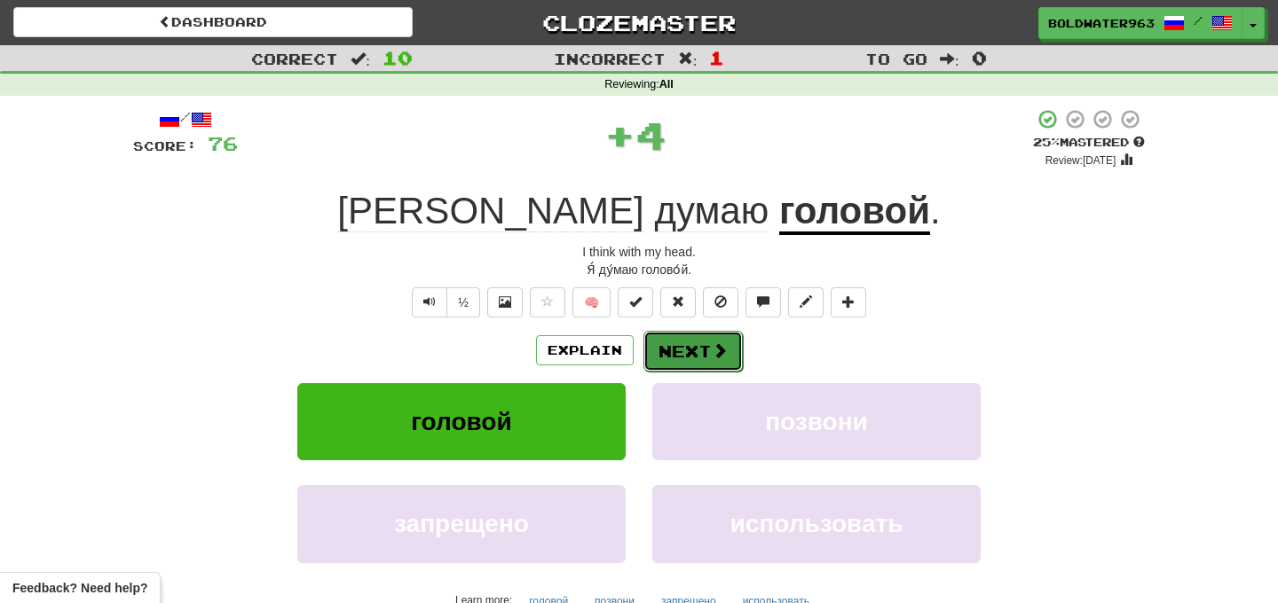
click at [704, 343] on button "Next" at bounding box center [692, 351] width 99 height 41
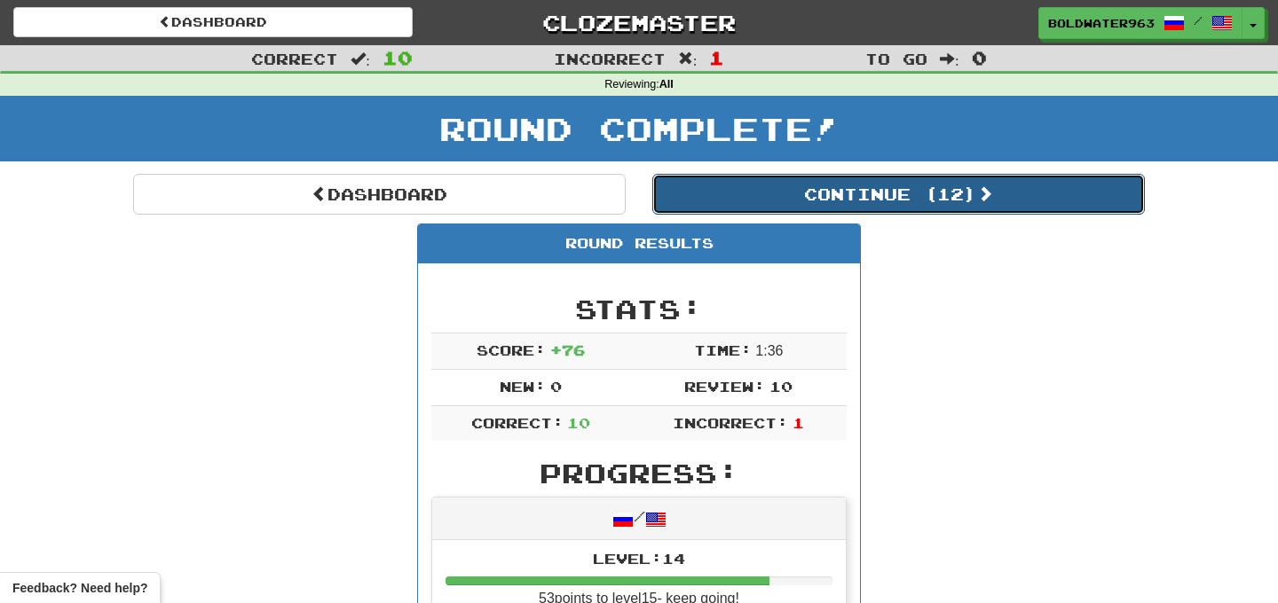
click at [744, 188] on button "Continue ( 12 )" at bounding box center [898, 194] width 492 height 41
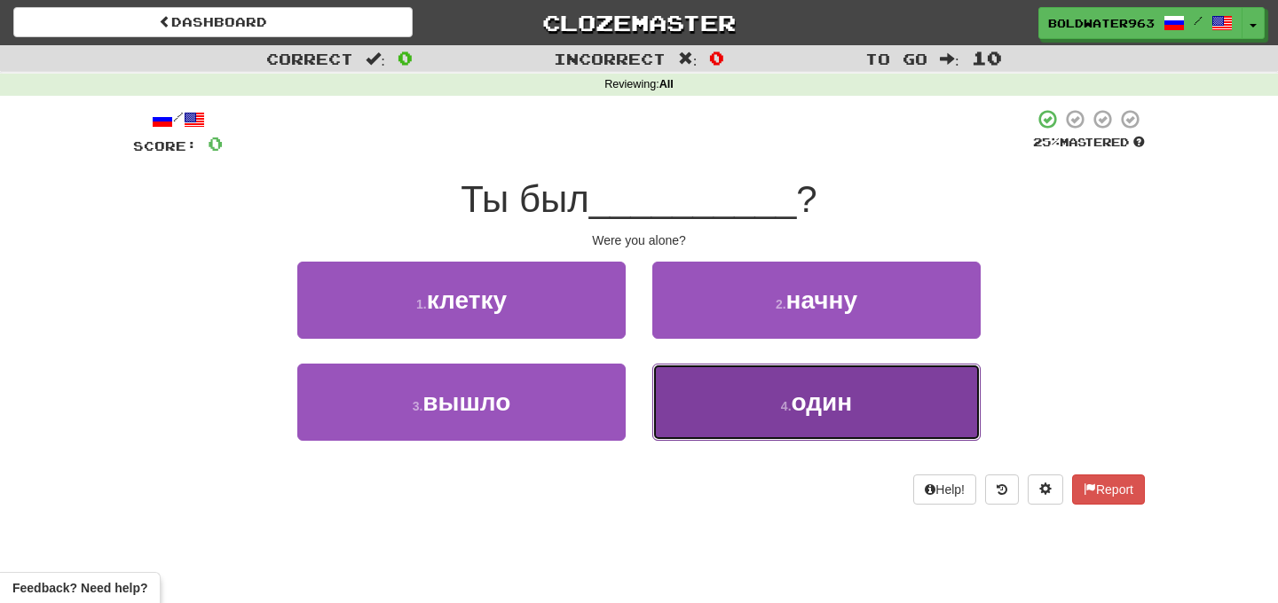
click at [768, 405] on button "4 . один" at bounding box center [816, 402] width 328 height 77
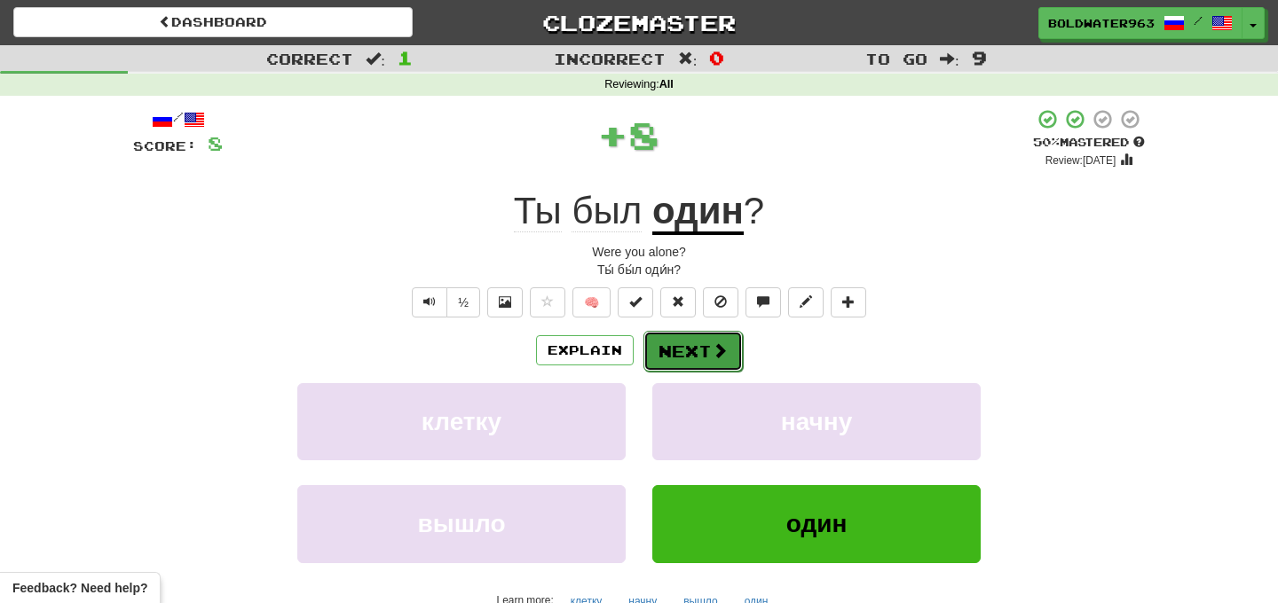
click at [678, 358] on button "Next" at bounding box center [692, 351] width 99 height 41
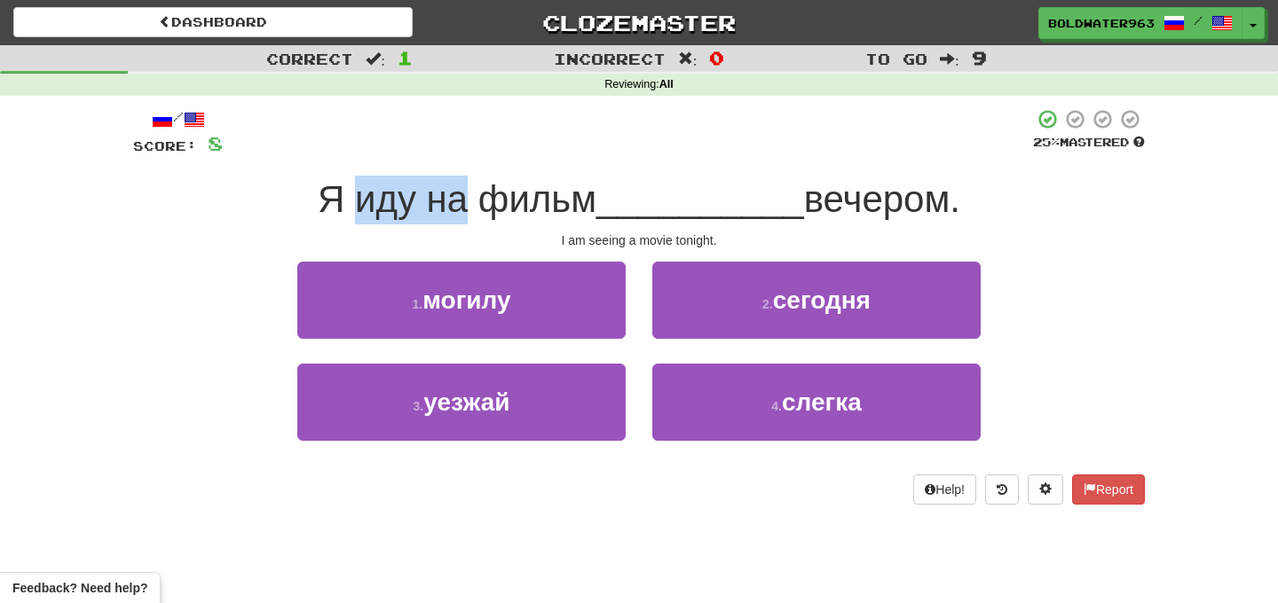
drag, startPoint x: 358, startPoint y: 203, endPoint x: 463, endPoint y: 198, distance: 104.8
click at [463, 198] on span "Я иду на фильм" at bounding box center [457, 199] width 279 height 42
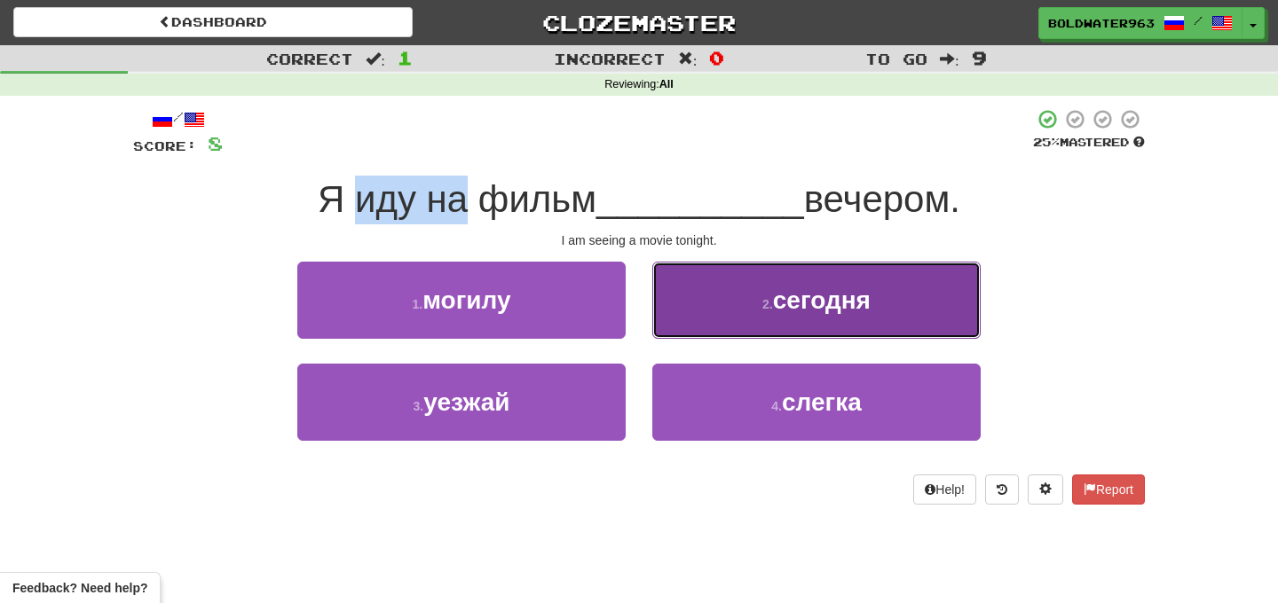
click at [733, 307] on button "2 . сегодня" at bounding box center [816, 300] width 328 height 77
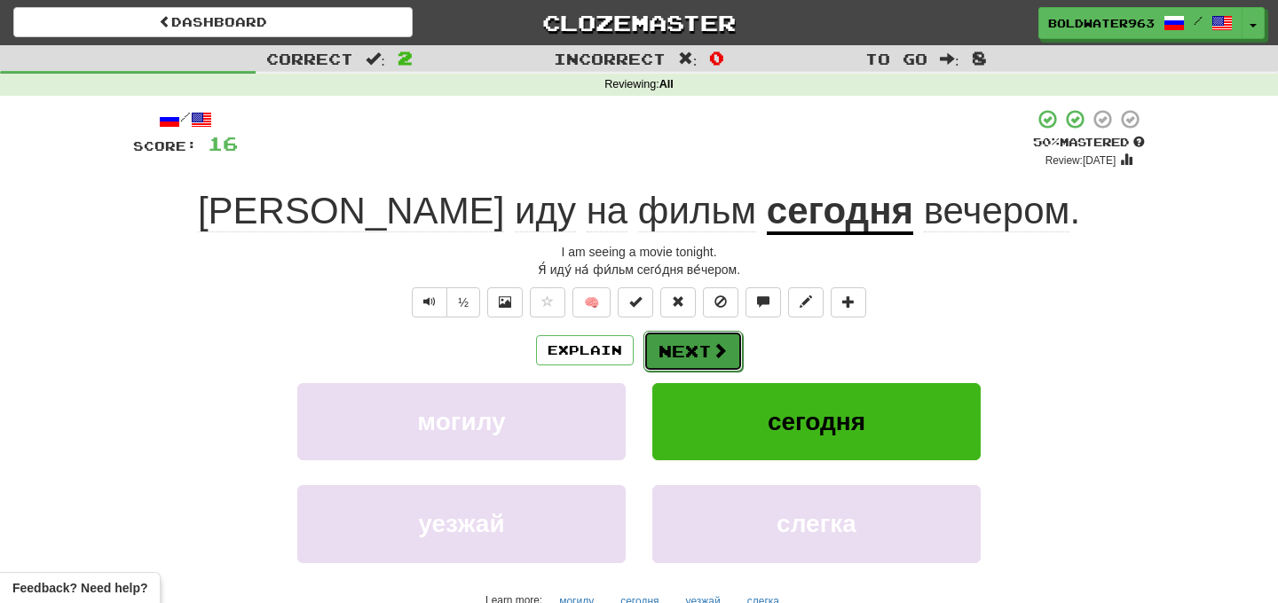
click at [692, 346] on button "Next" at bounding box center [692, 351] width 99 height 41
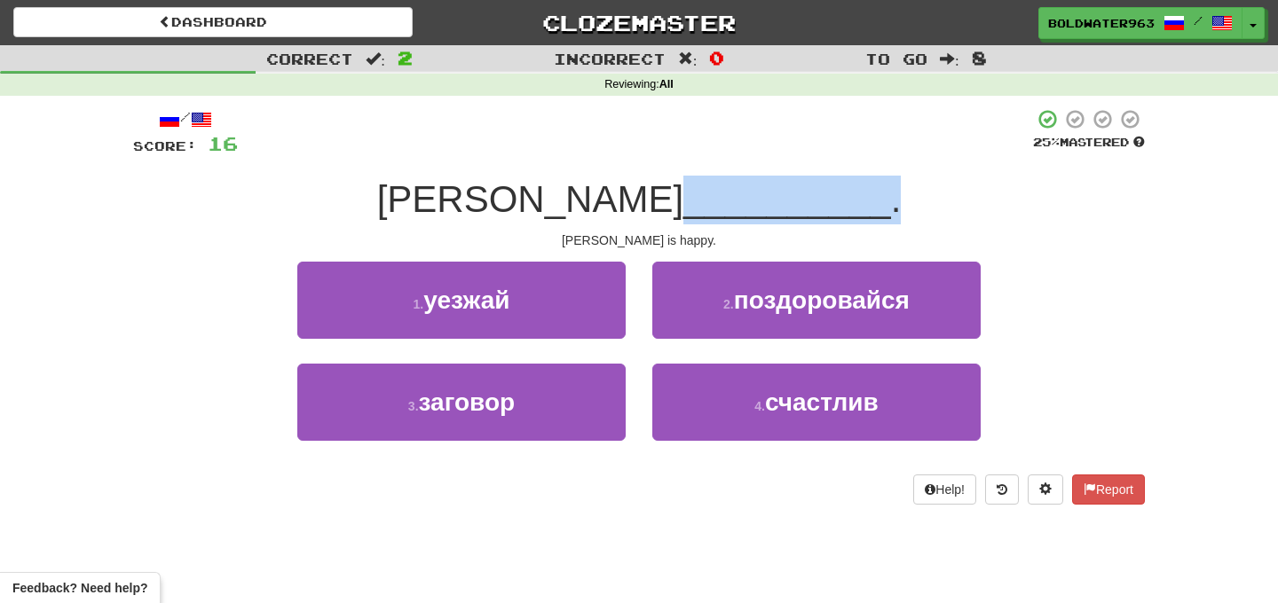
drag, startPoint x: 581, startPoint y: 203, endPoint x: 770, endPoint y: 201, distance: 189.0
click at [770, 201] on div "Кен __________ ." at bounding box center [639, 200] width 1012 height 49
click at [891, 201] on span "." at bounding box center [896, 199] width 11 height 42
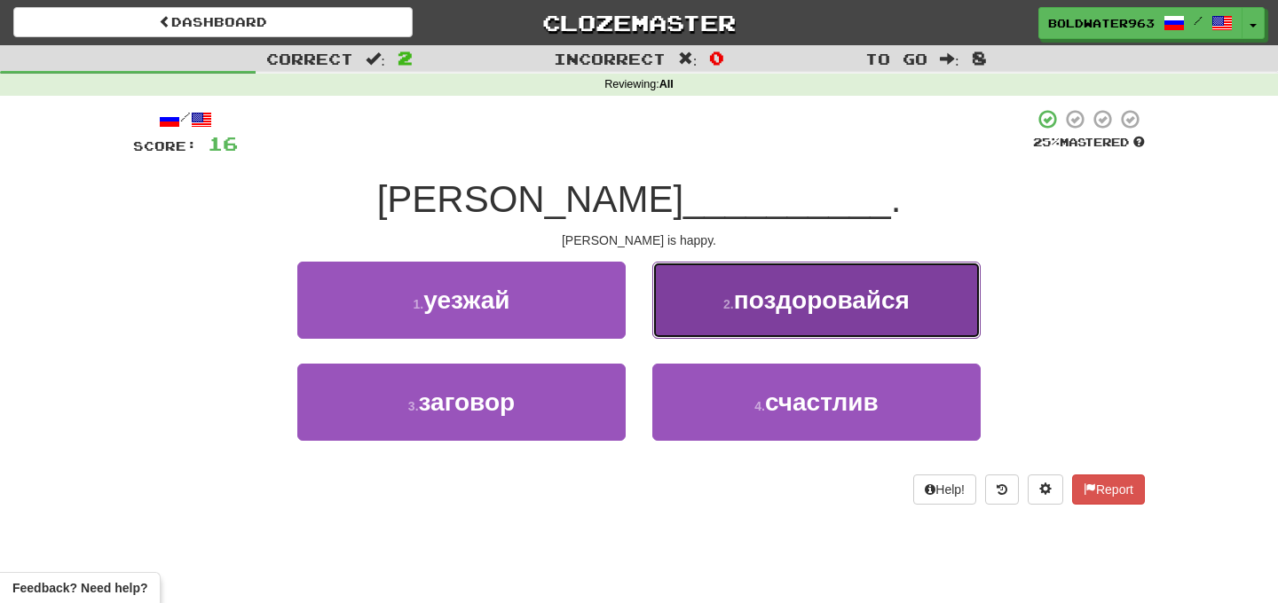
click at [861, 307] on span "поздоровайся" at bounding box center [822, 301] width 176 height 28
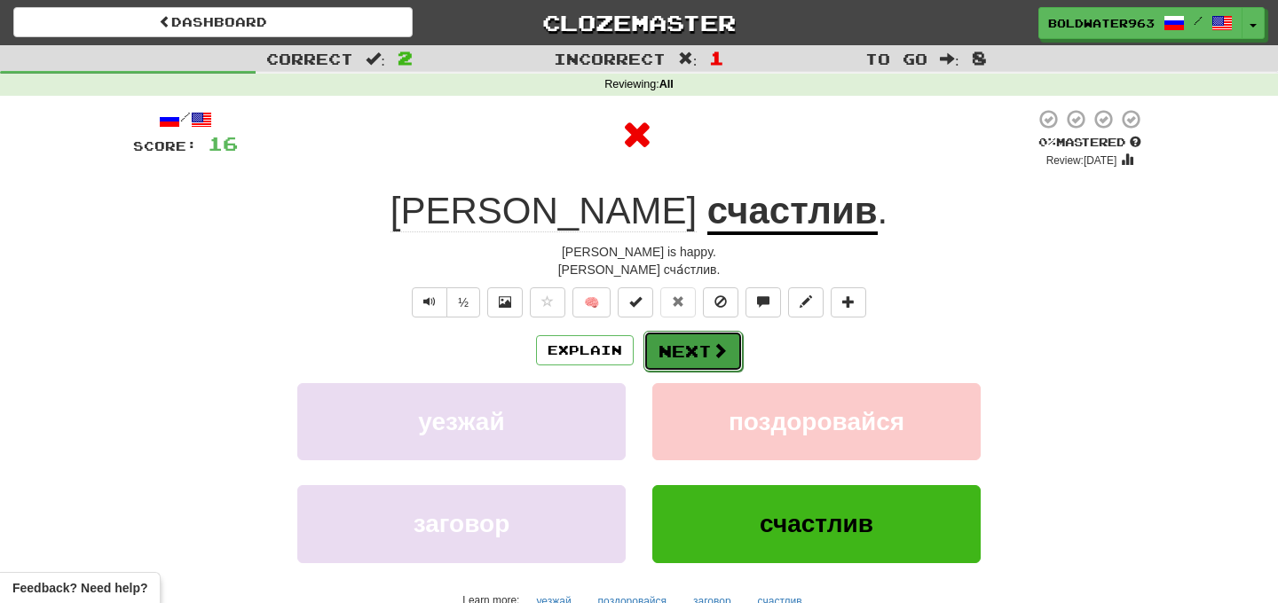
click at [707, 354] on button "Next" at bounding box center [692, 351] width 99 height 41
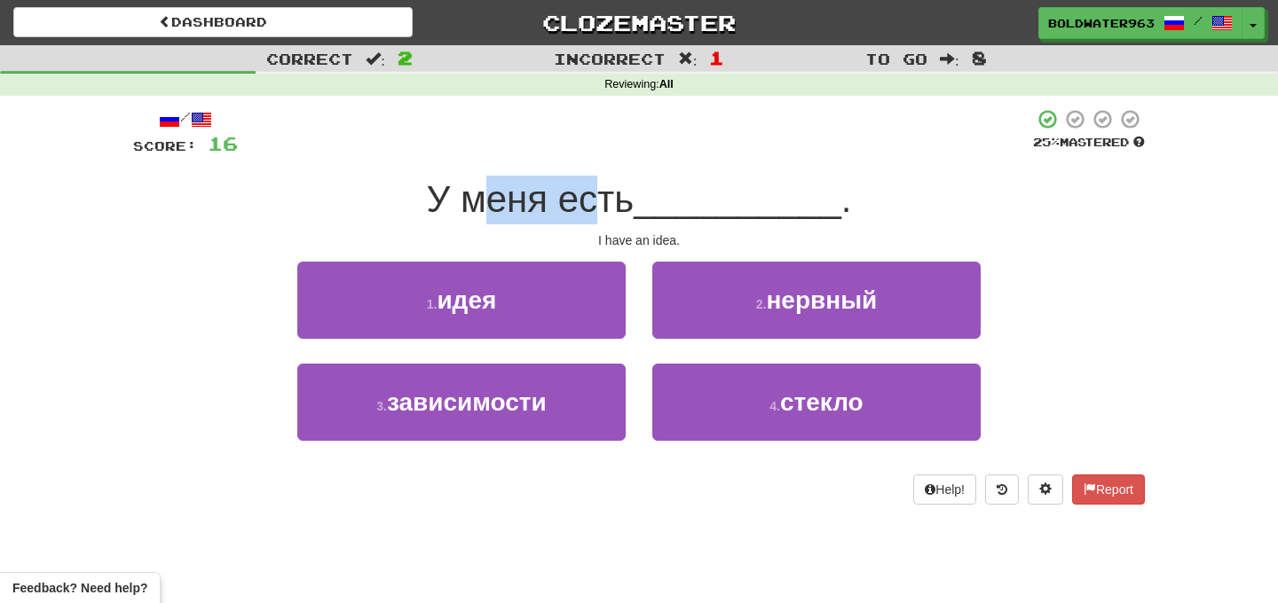
drag, startPoint x: 492, startPoint y: 199, endPoint x: 601, endPoint y: 199, distance: 108.3
click at [601, 199] on span "У меня есть" at bounding box center [531, 199] width 208 height 42
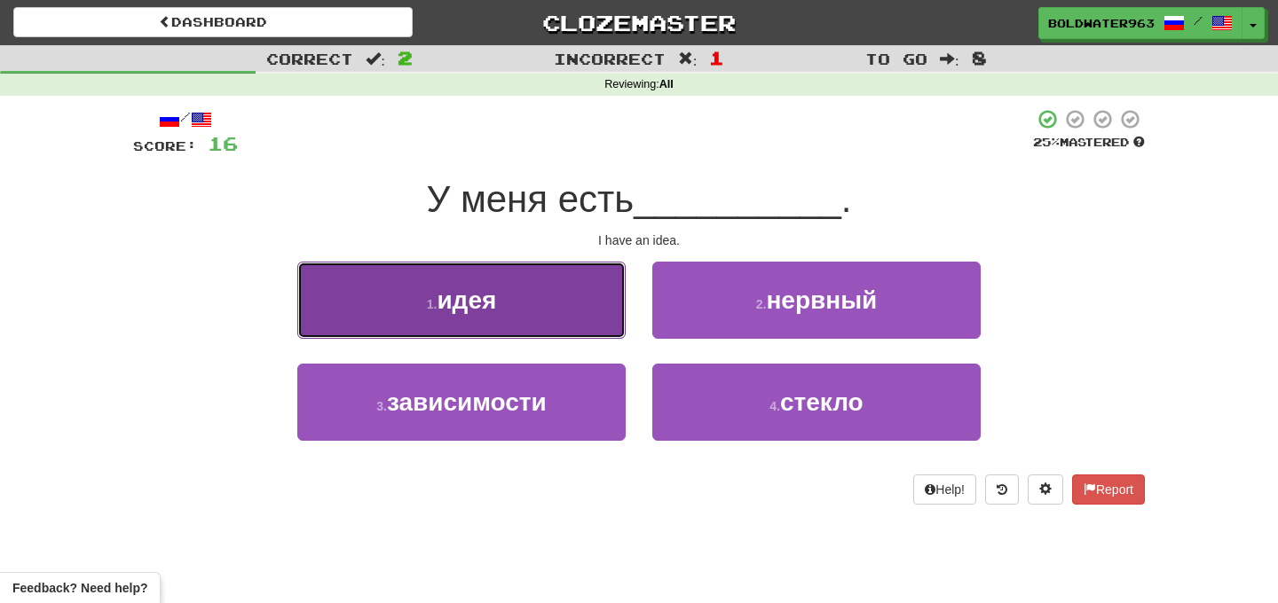
click at [540, 305] on button "1 . идея" at bounding box center [461, 300] width 328 height 77
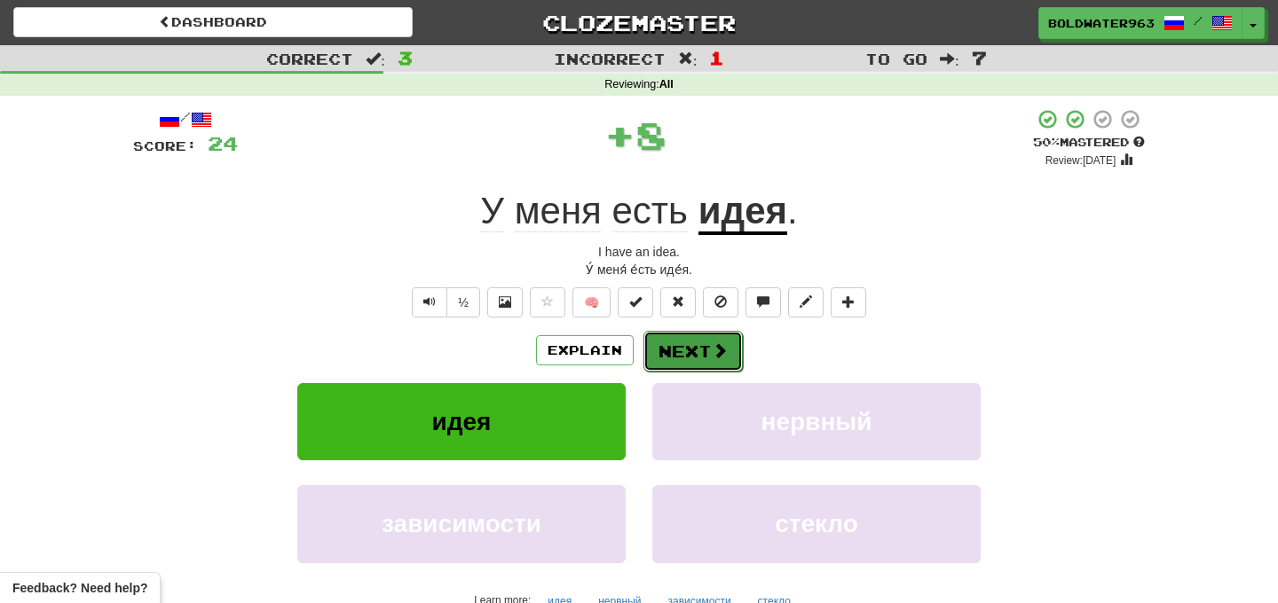
click at [694, 349] on button "Next" at bounding box center [692, 351] width 99 height 41
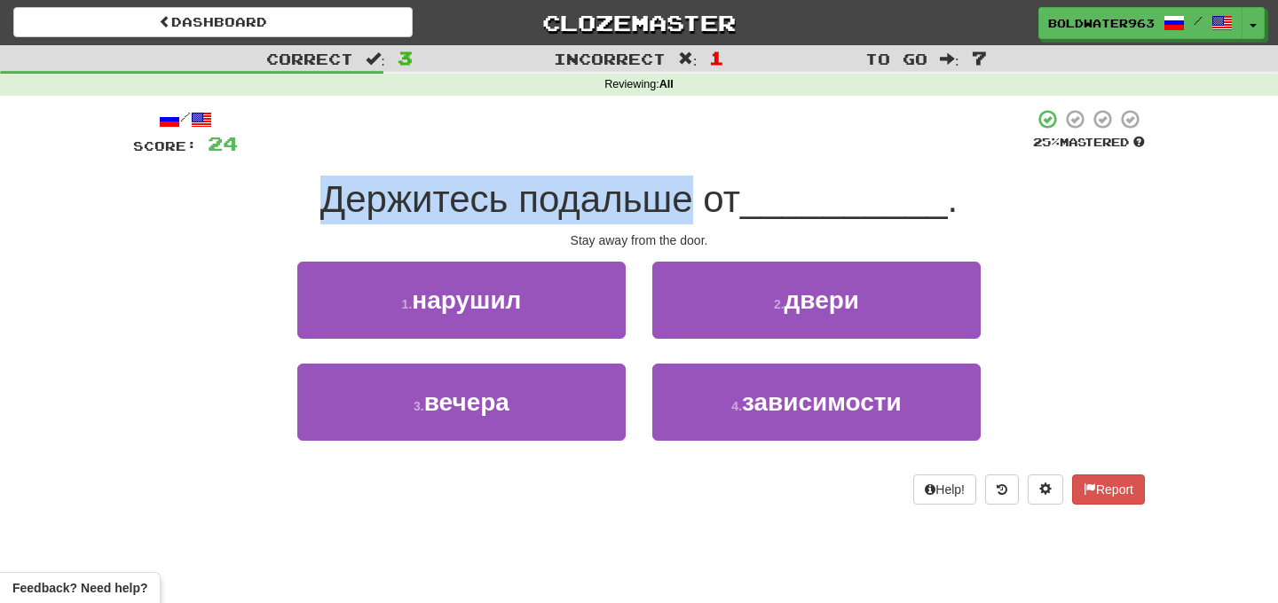
drag, startPoint x: 317, startPoint y: 203, endPoint x: 693, endPoint y: 215, distance: 376.4
click at [693, 215] on div "Держитесь подальше от __________ ." at bounding box center [639, 200] width 1012 height 49
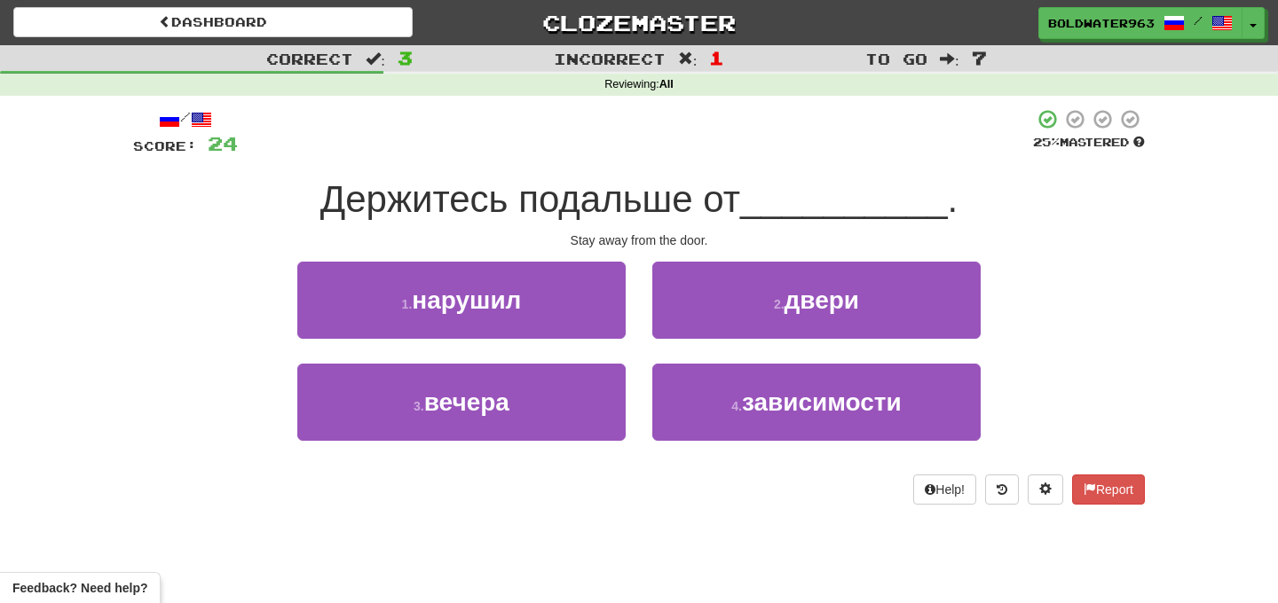
click at [740, 198] on span "Держитесь подальше от" at bounding box center [530, 199] width 420 height 42
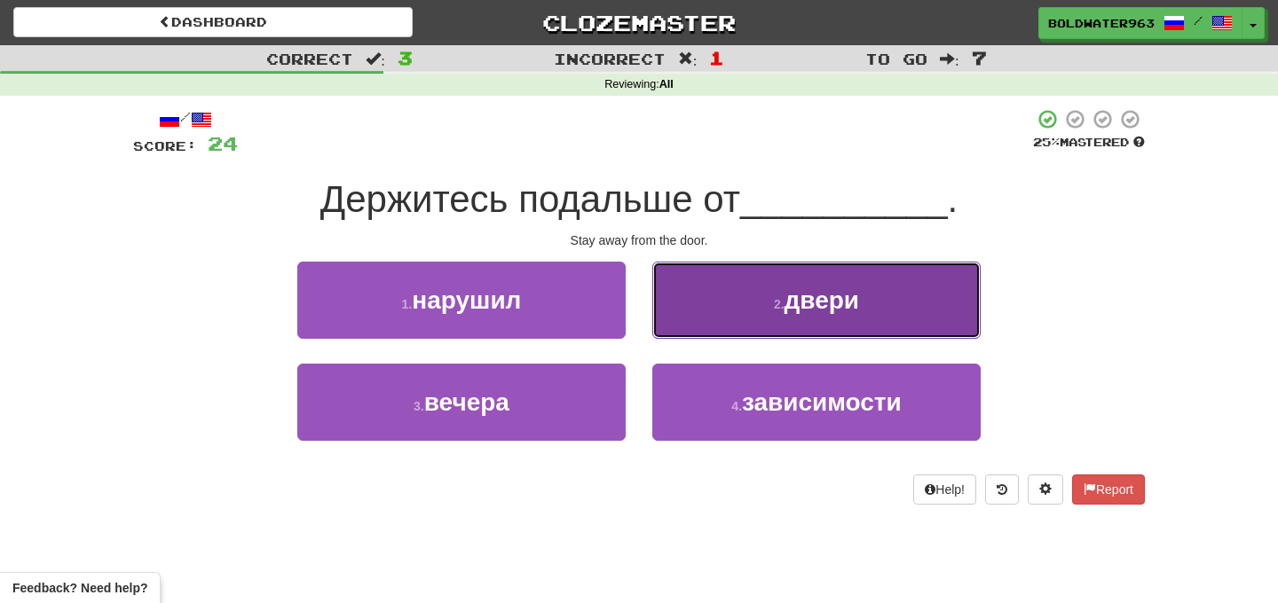
click at [735, 306] on button "2 . двери" at bounding box center [816, 300] width 328 height 77
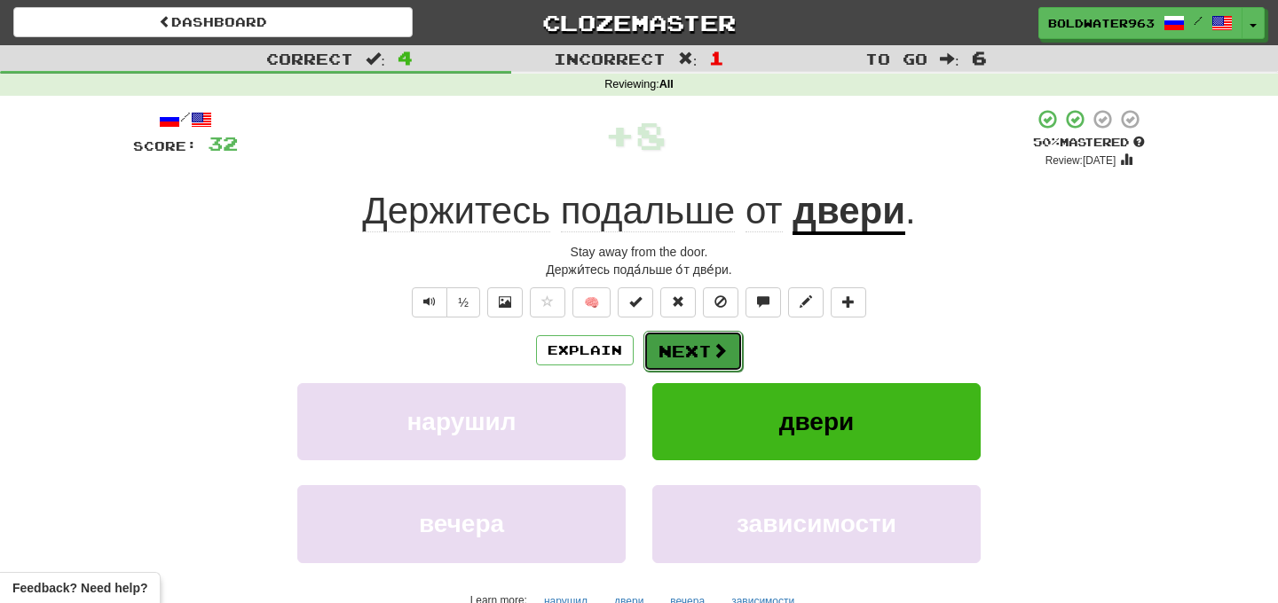
click at [681, 357] on button "Next" at bounding box center [692, 351] width 99 height 41
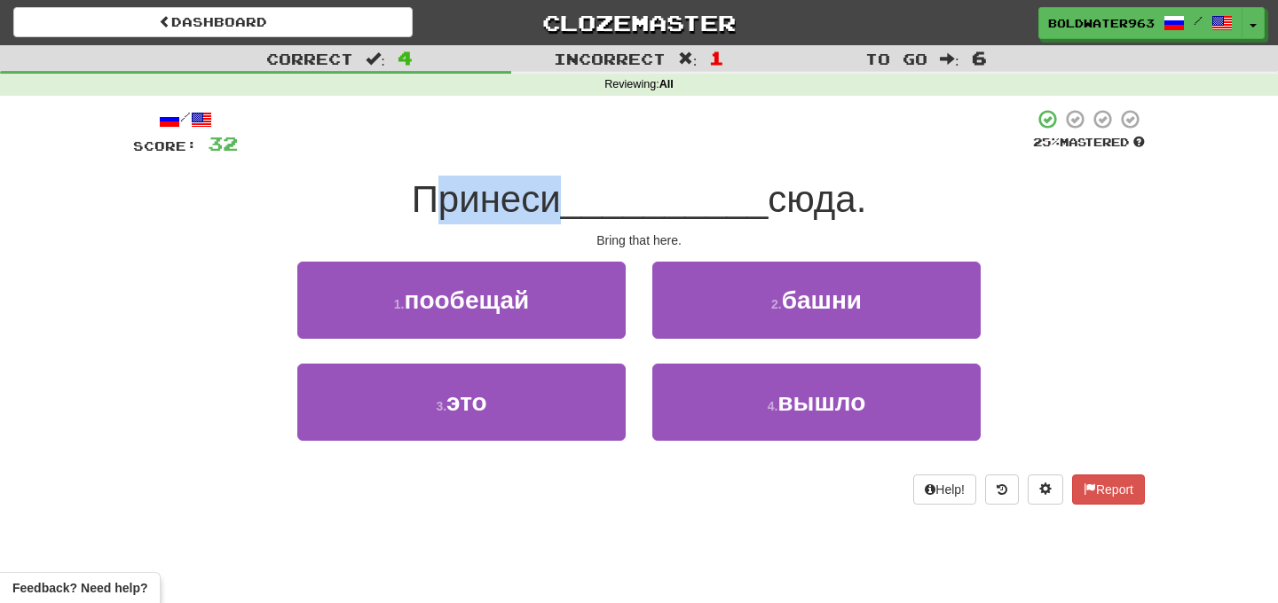
drag, startPoint x: 436, startPoint y: 201, endPoint x: 558, endPoint y: 196, distance: 122.6
click at [558, 196] on span "Принеси" at bounding box center [486, 199] width 149 height 42
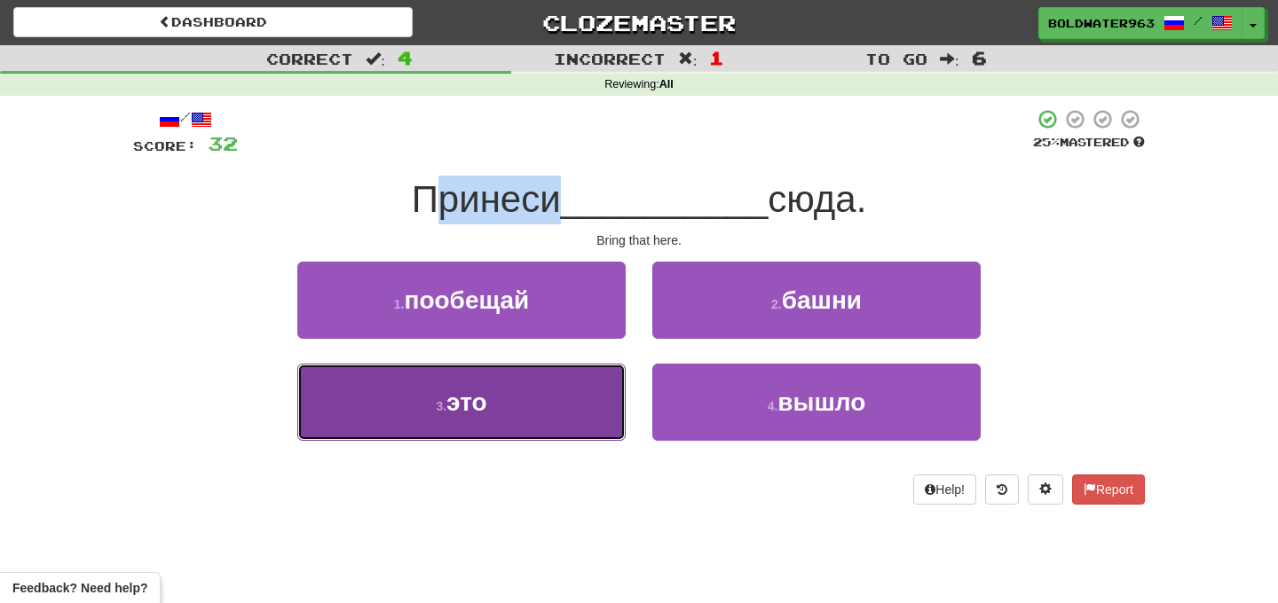
click at [524, 376] on button "3 . это" at bounding box center [461, 402] width 328 height 77
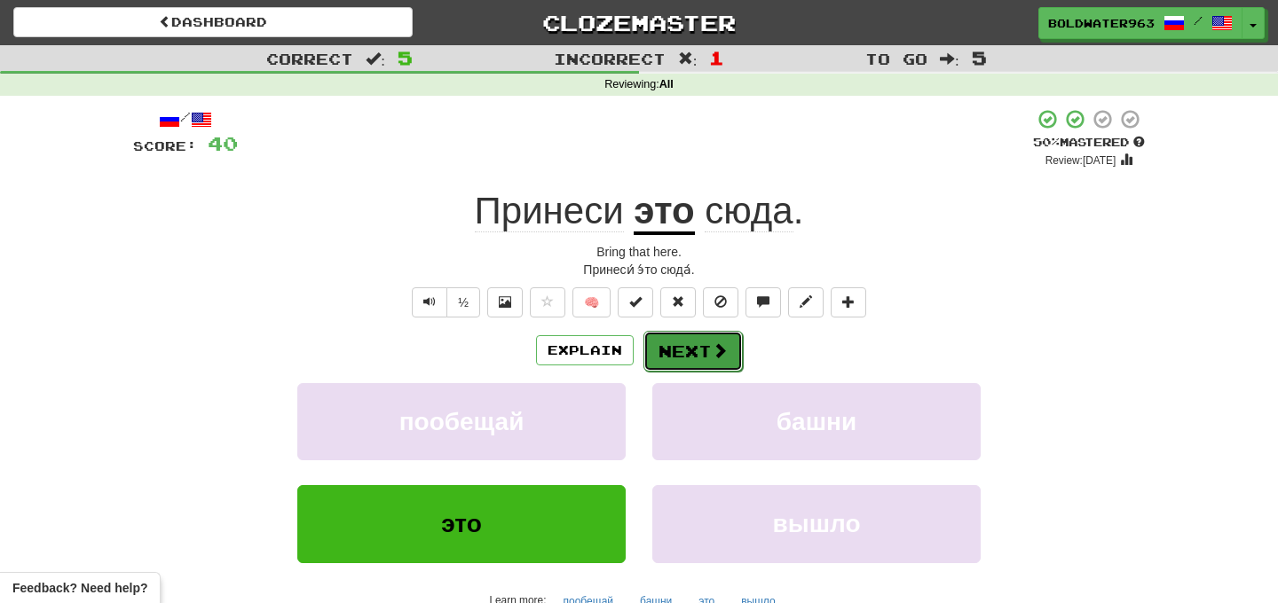
click at [692, 358] on button "Next" at bounding box center [692, 351] width 99 height 41
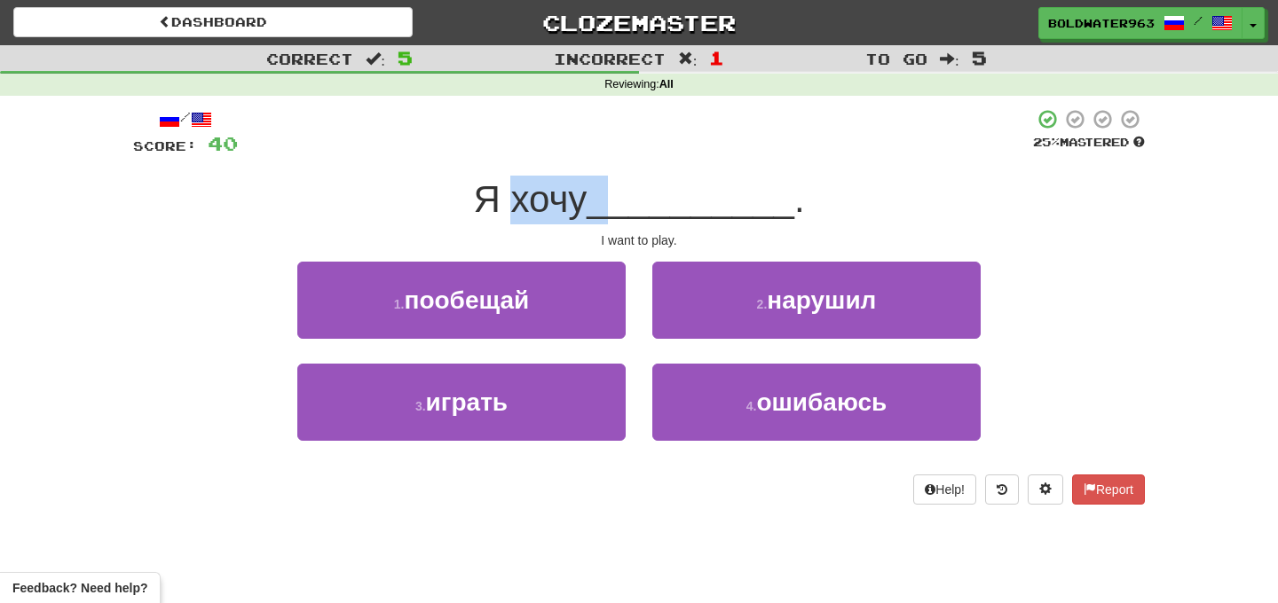
drag, startPoint x: 513, startPoint y: 196, endPoint x: 613, endPoint y: 197, distance: 100.3
click at [613, 197] on div "Я хочу __________ ." at bounding box center [639, 200] width 1012 height 49
click at [613, 197] on span "__________" at bounding box center [691, 199] width 208 height 42
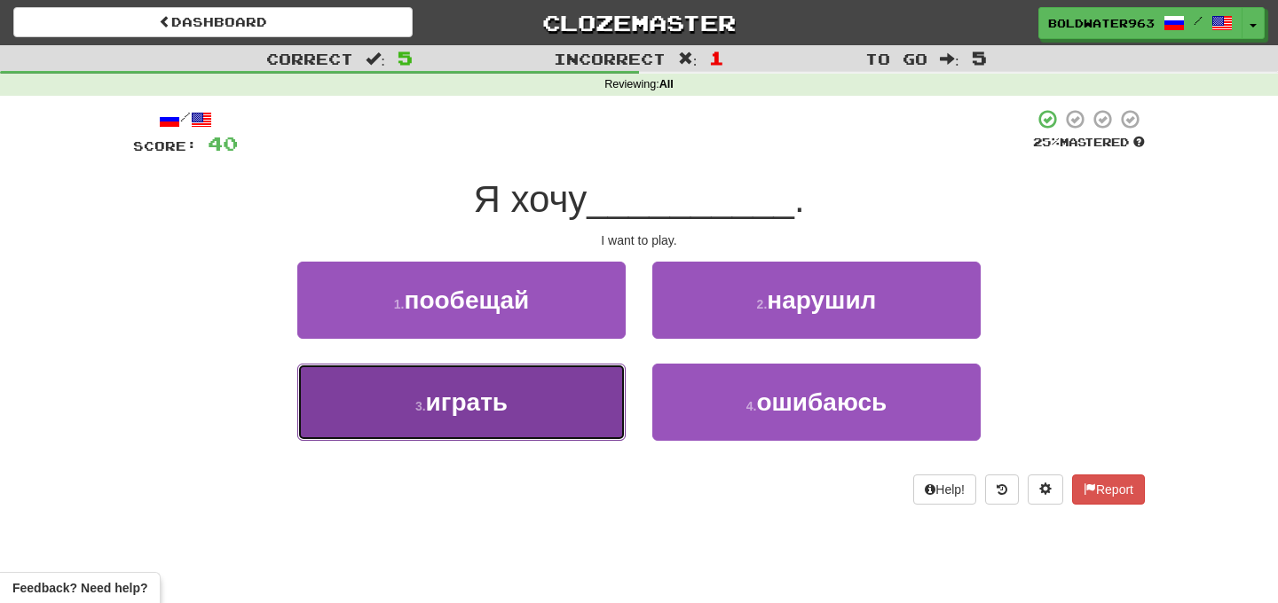
click at [529, 406] on button "3 . играть" at bounding box center [461, 402] width 328 height 77
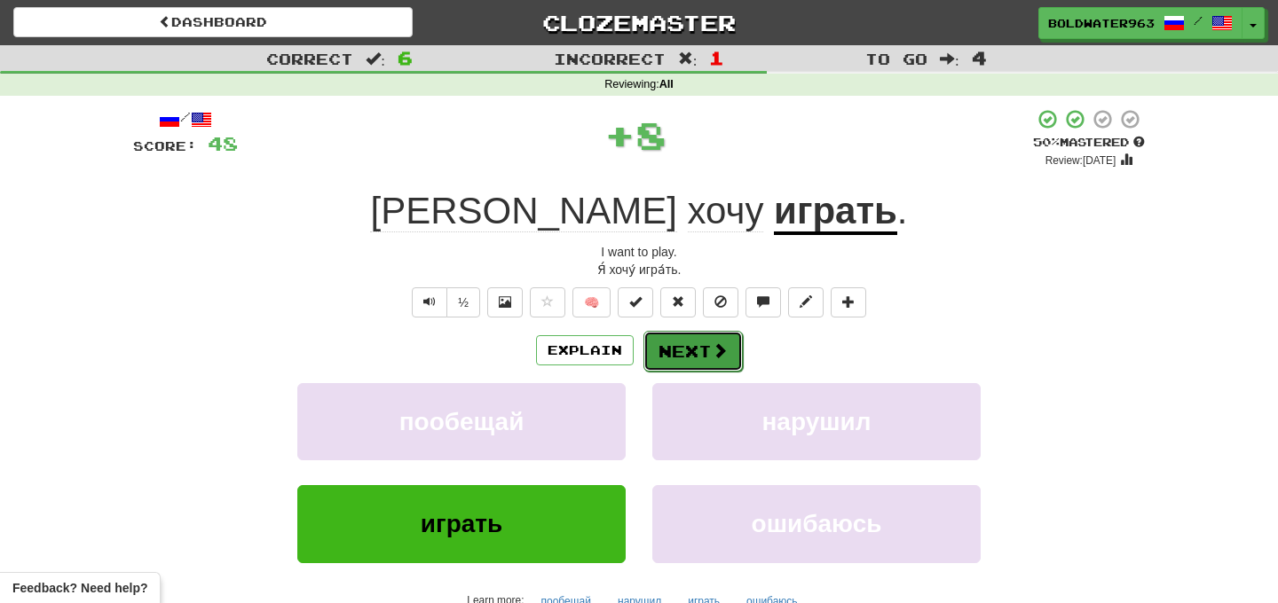
click at [675, 350] on button "Next" at bounding box center [692, 351] width 99 height 41
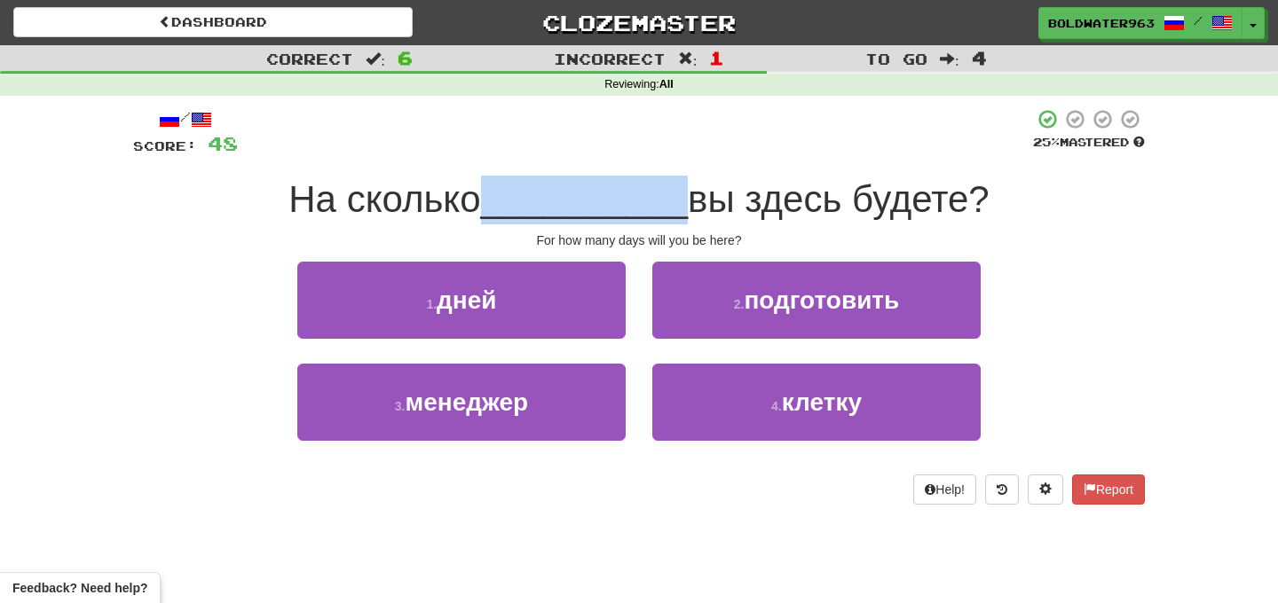
drag, startPoint x: 488, startPoint y: 201, endPoint x: 673, endPoint y: 197, distance: 185.5
click at [673, 197] on div "На сколько __________ вы здесь будете?" at bounding box center [639, 200] width 1012 height 49
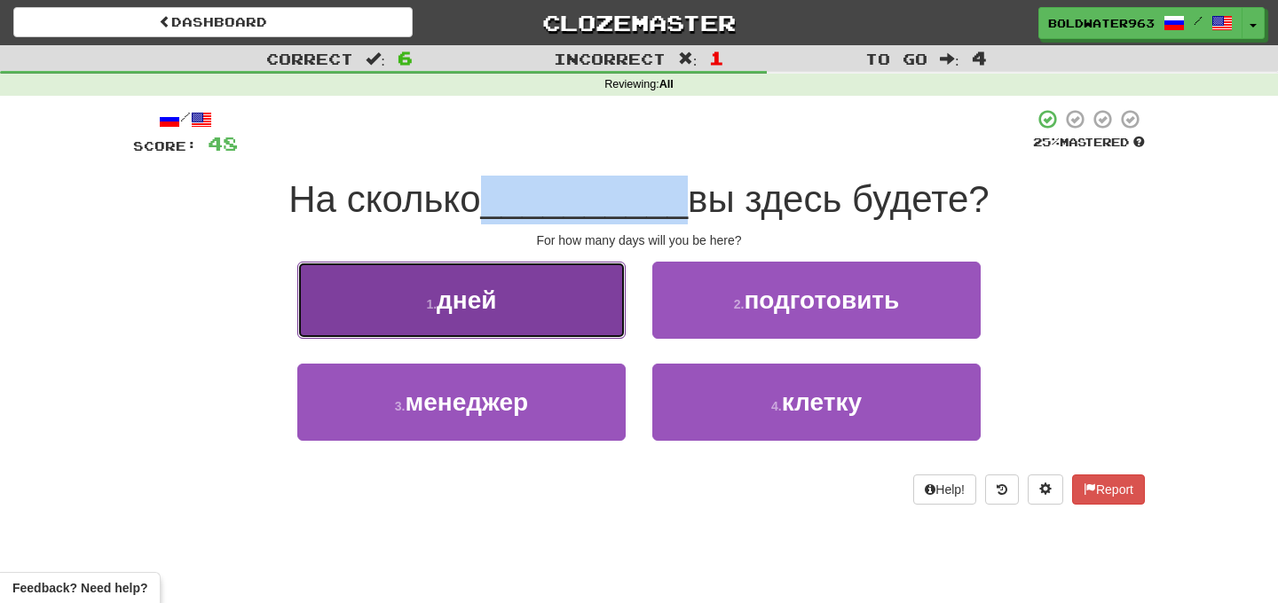
click at [555, 303] on button "1 . дней" at bounding box center [461, 300] width 328 height 77
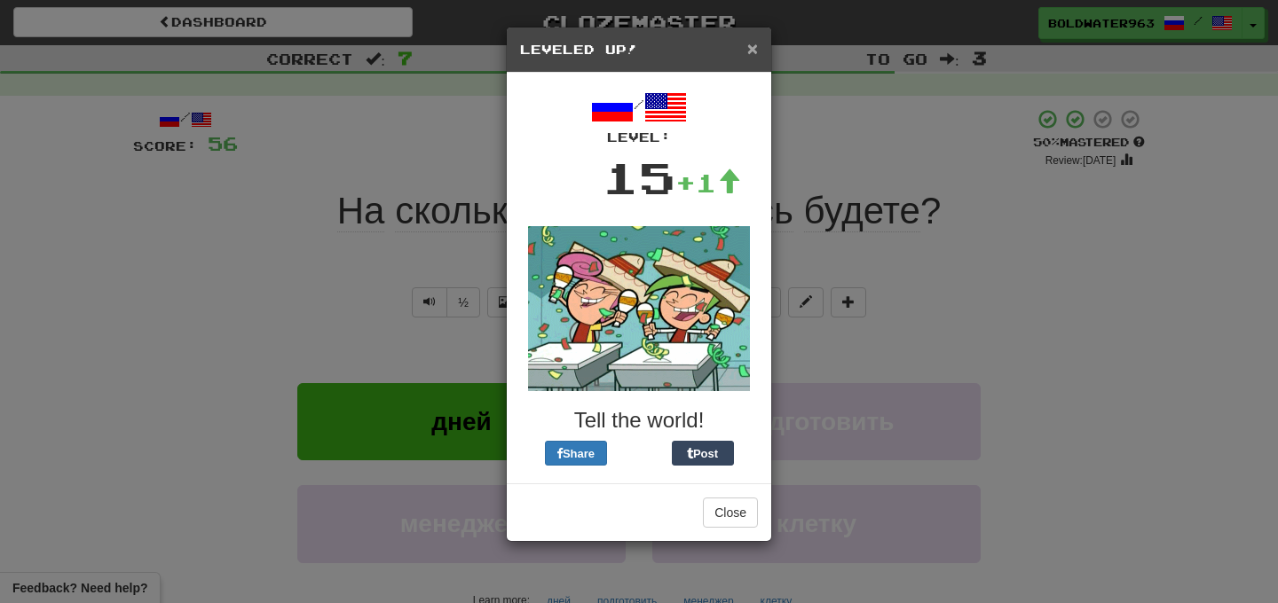
click at [751, 49] on span "×" at bounding box center [752, 48] width 11 height 20
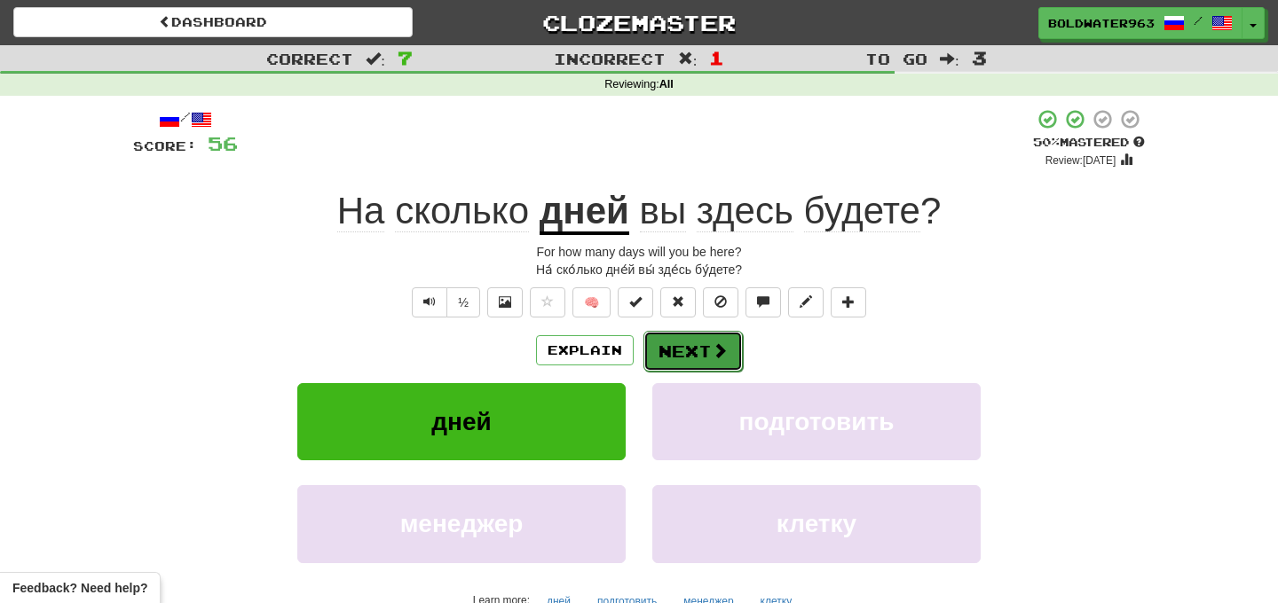
click at [689, 353] on button "Next" at bounding box center [692, 351] width 99 height 41
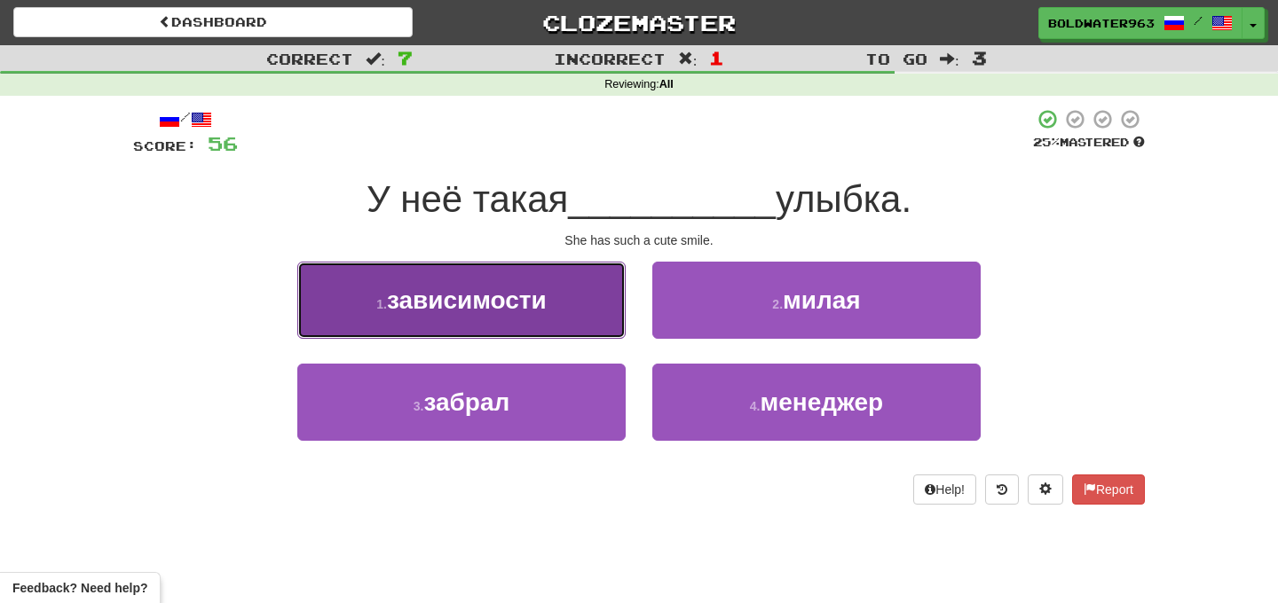
click at [490, 314] on button "1 . зависимости" at bounding box center [461, 300] width 328 height 77
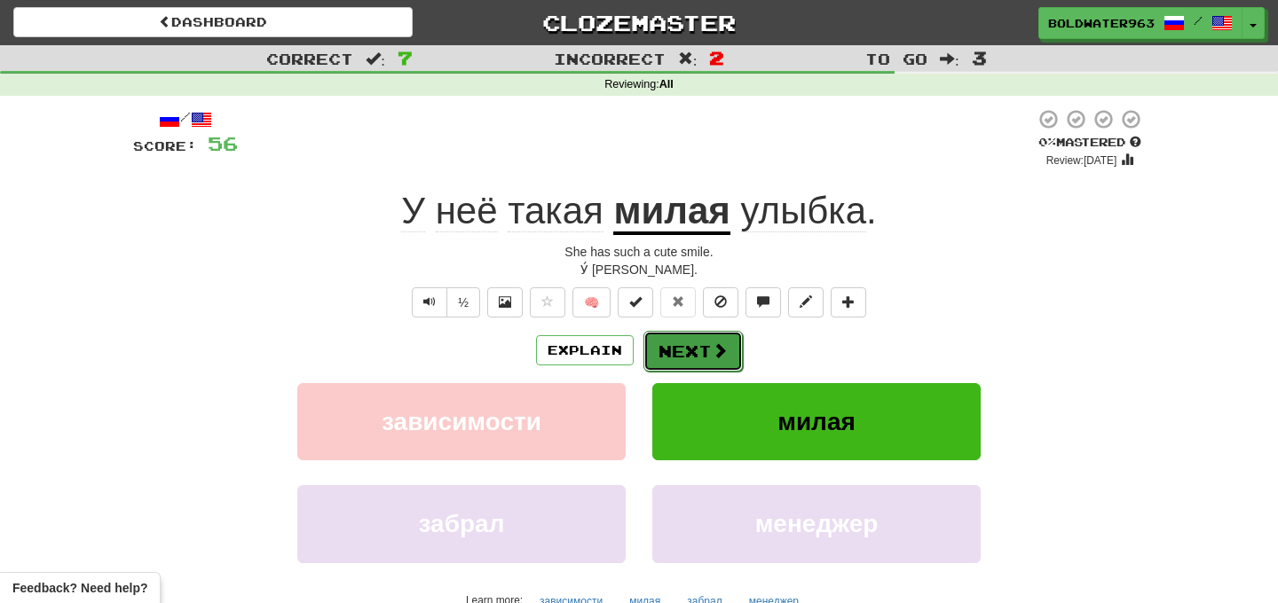
click at [700, 356] on button "Next" at bounding box center [692, 351] width 99 height 41
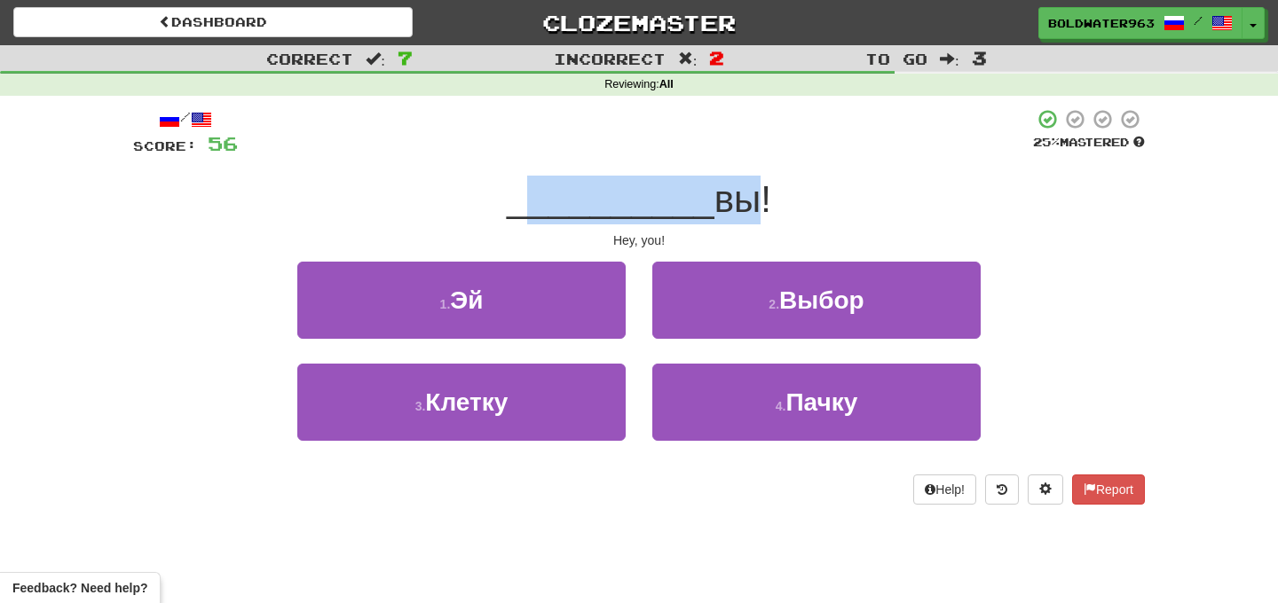
drag, startPoint x: 528, startPoint y: 201, endPoint x: 731, endPoint y: 215, distance: 203.6
click at [731, 215] on div "__________ вы!" at bounding box center [639, 200] width 1012 height 49
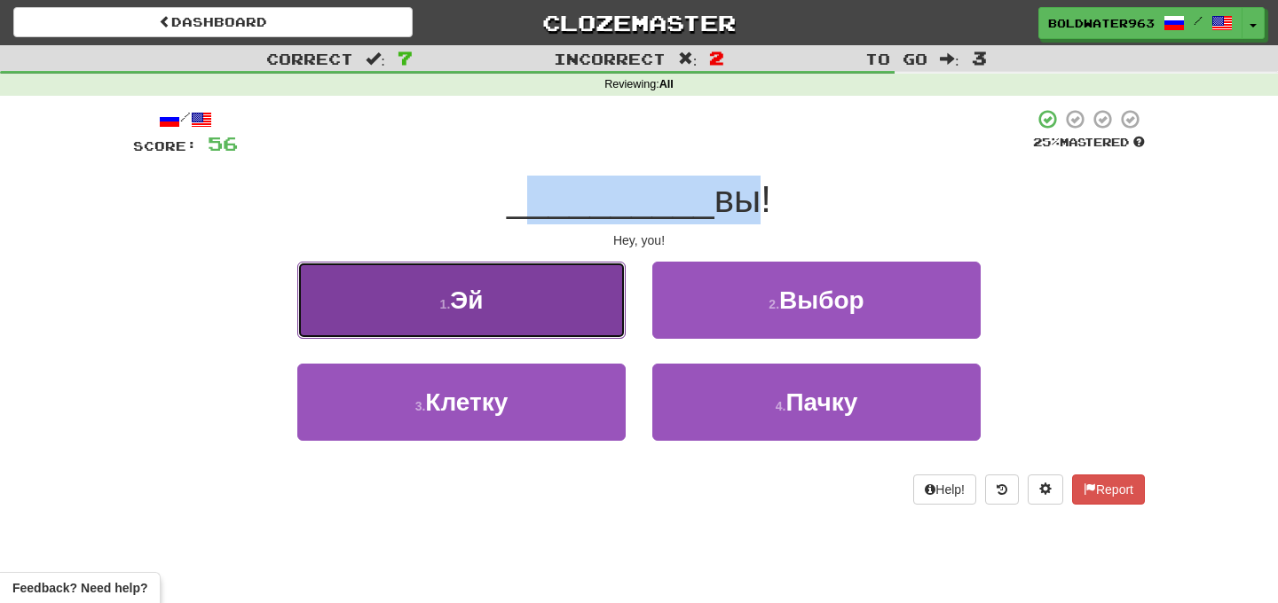
click at [546, 305] on button "1 . Эй" at bounding box center [461, 300] width 328 height 77
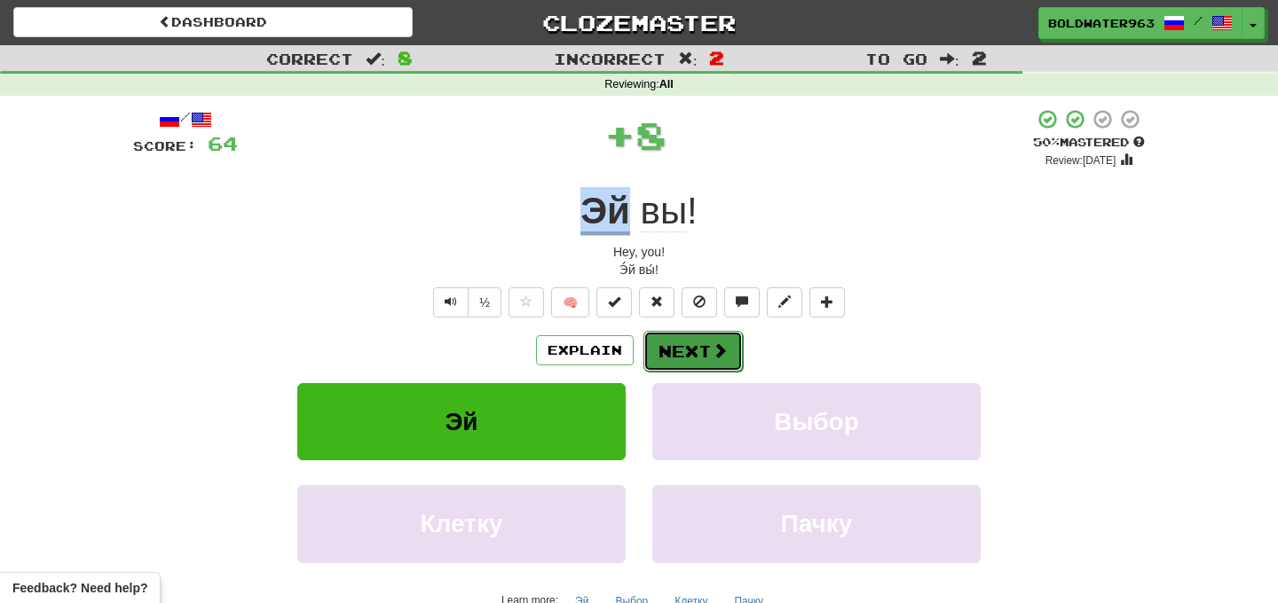
click at [692, 358] on button "Next" at bounding box center [692, 351] width 99 height 41
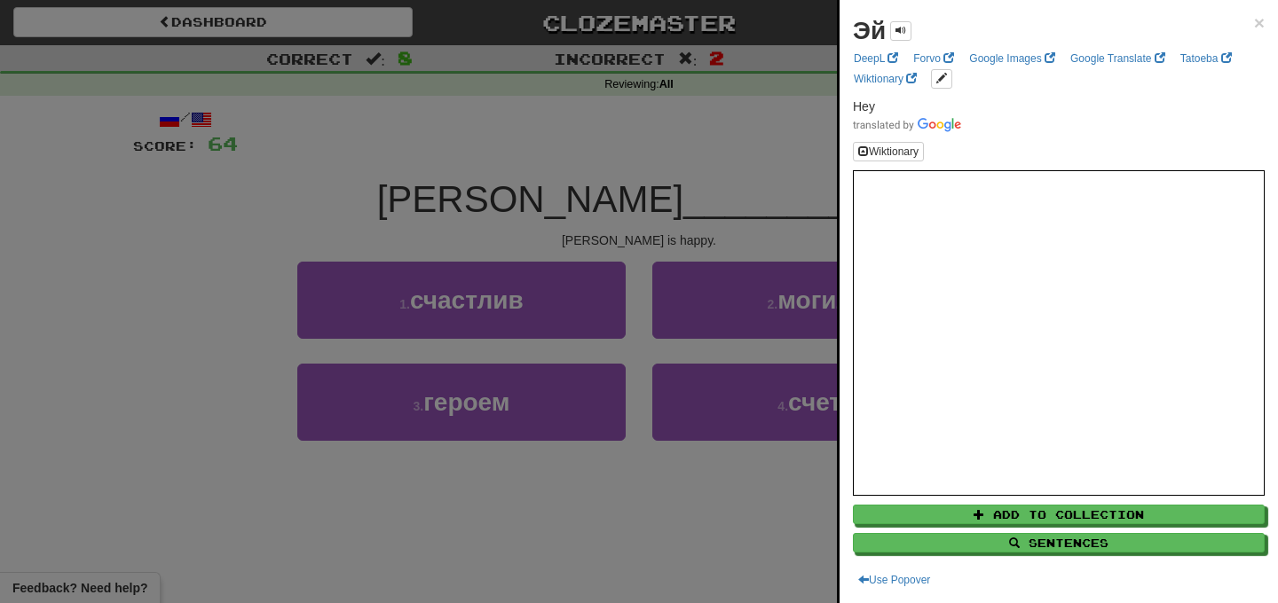
click at [625, 238] on div at bounding box center [639, 301] width 1278 height 603
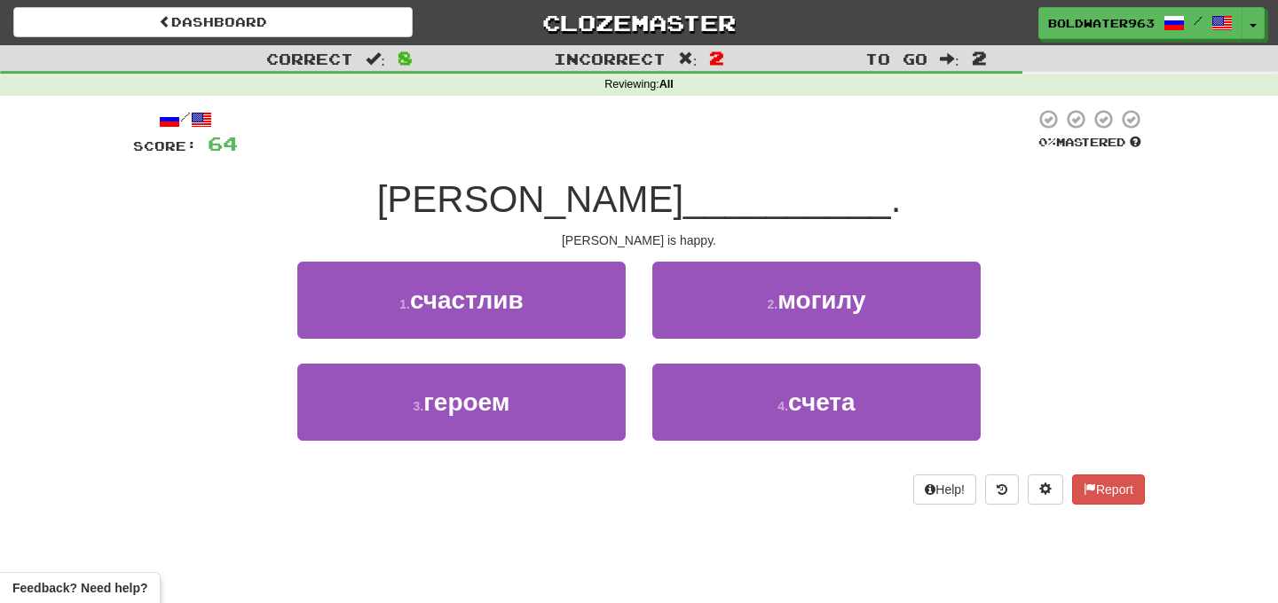
click at [649, 284] on div "2 . могилу" at bounding box center [816, 313] width 355 height 102
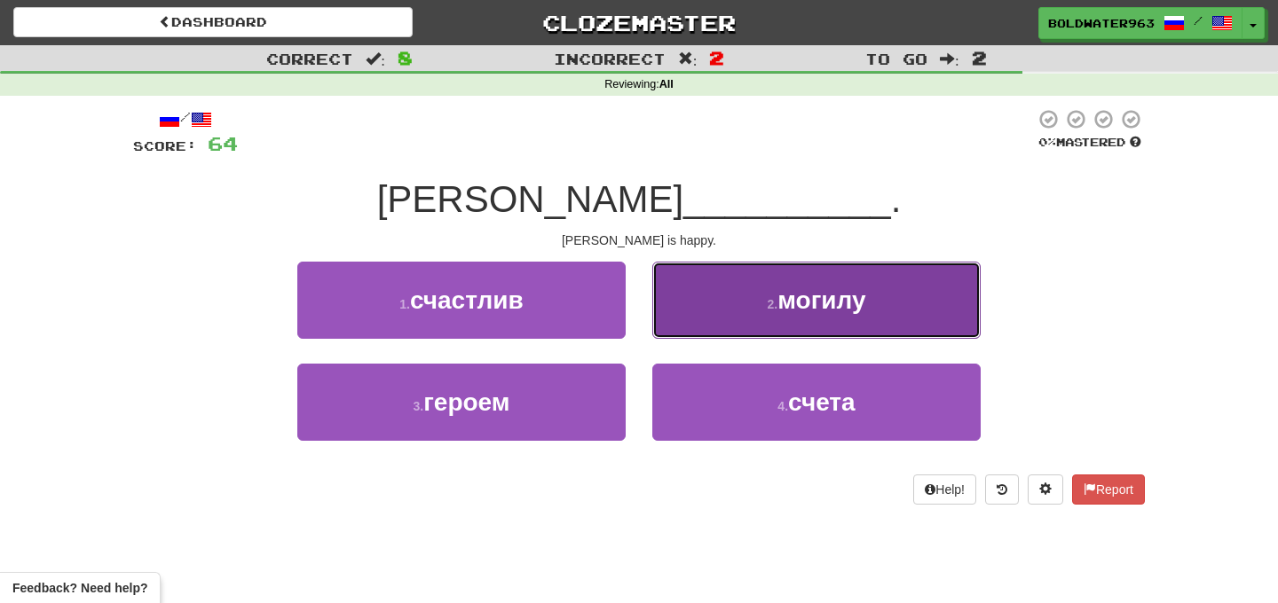
click at [732, 307] on button "2 . могилу" at bounding box center [816, 300] width 328 height 77
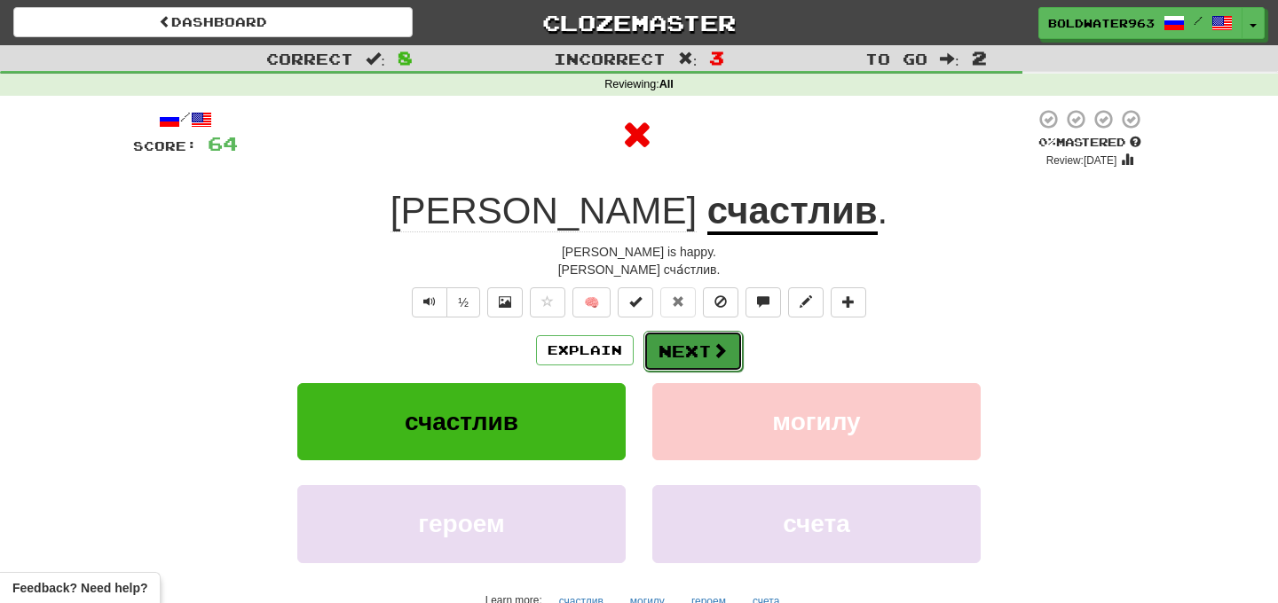
click at [689, 348] on button "Next" at bounding box center [692, 351] width 99 height 41
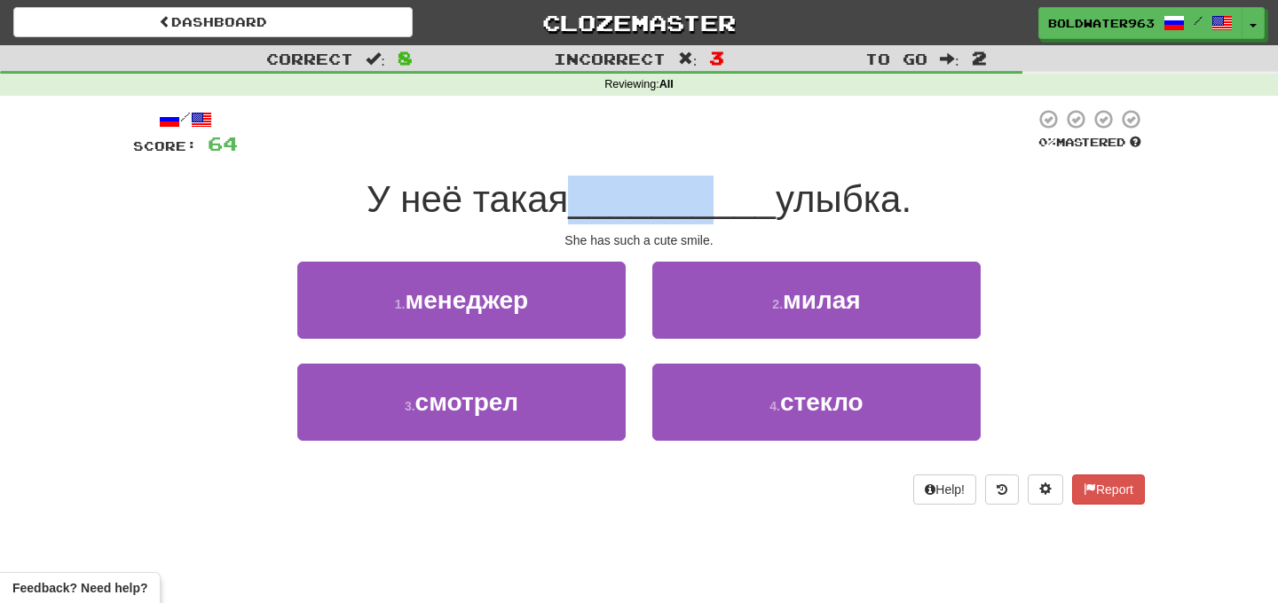
drag, startPoint x: 582, startPoint y: 208, endPoint x: 705, endPoint y: 209, distance: 123.3
click at [705, 209] on span "__________" at bounding box center [672, 199] width 208 height 42
drag, startPoint x: 549, startPoint y: 203, endPoint x: 559, endPoint y: 203, distance: 9.8
click at [559, 203] on span "У неё такая" at bounding box center [466, 199] width 201 height 42
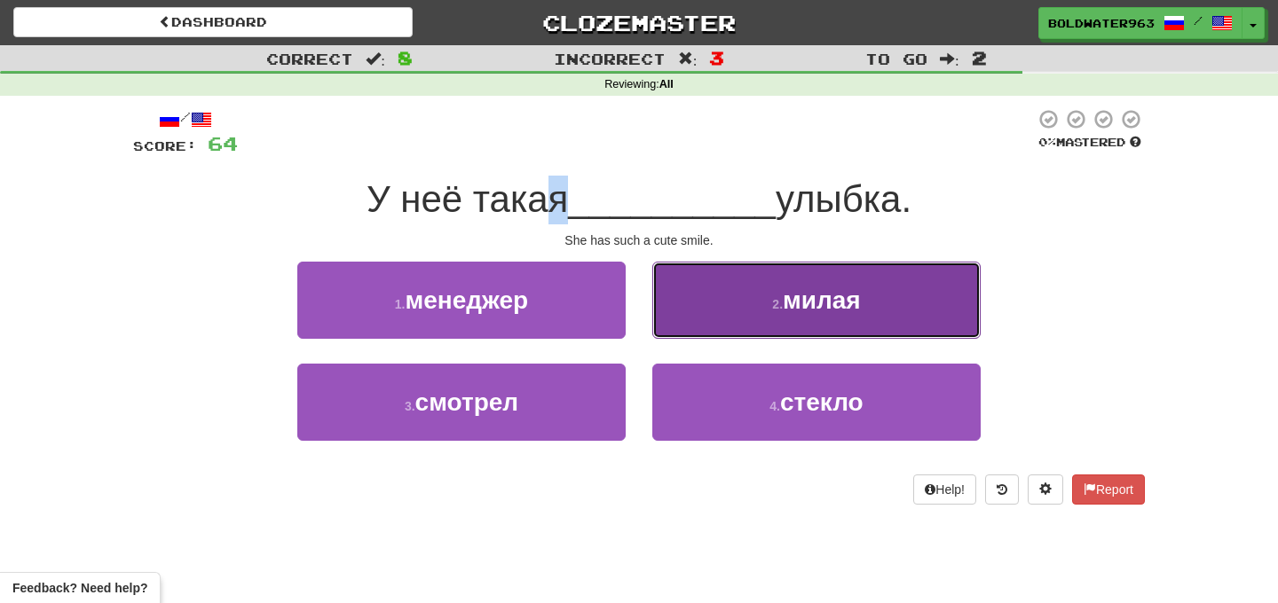
click at [726, 301] on button "2 . милая" at bounding box center [816, 300] width 328 height 77
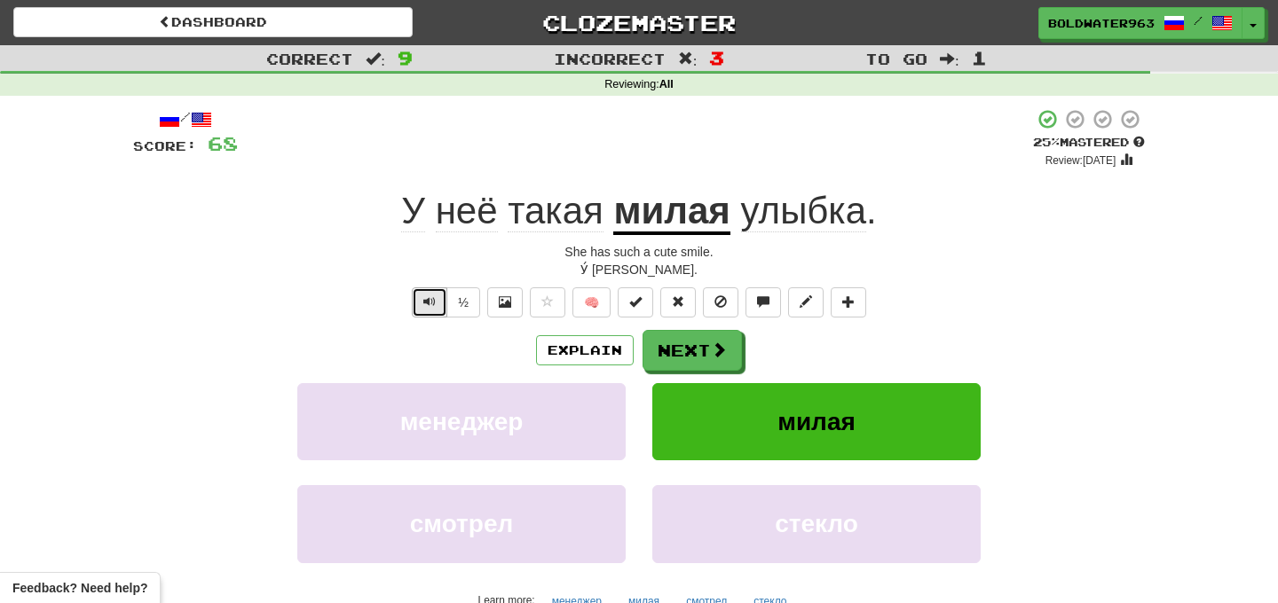
click at [425, 304] on span "Text-to-speech controls" at bounding box center [429, 301] width 12 height 12
click at [424, 304] on span "Text-to-speech controls" at bounding box center [429, 301] width 12 height 12
click at [430, 306] on span "Text-to-speech controls" at bounding box center [429, 301] width 12 height 12
click at [698, 347] on button "Next" at bounding box center [692, 351] width 99 height 41
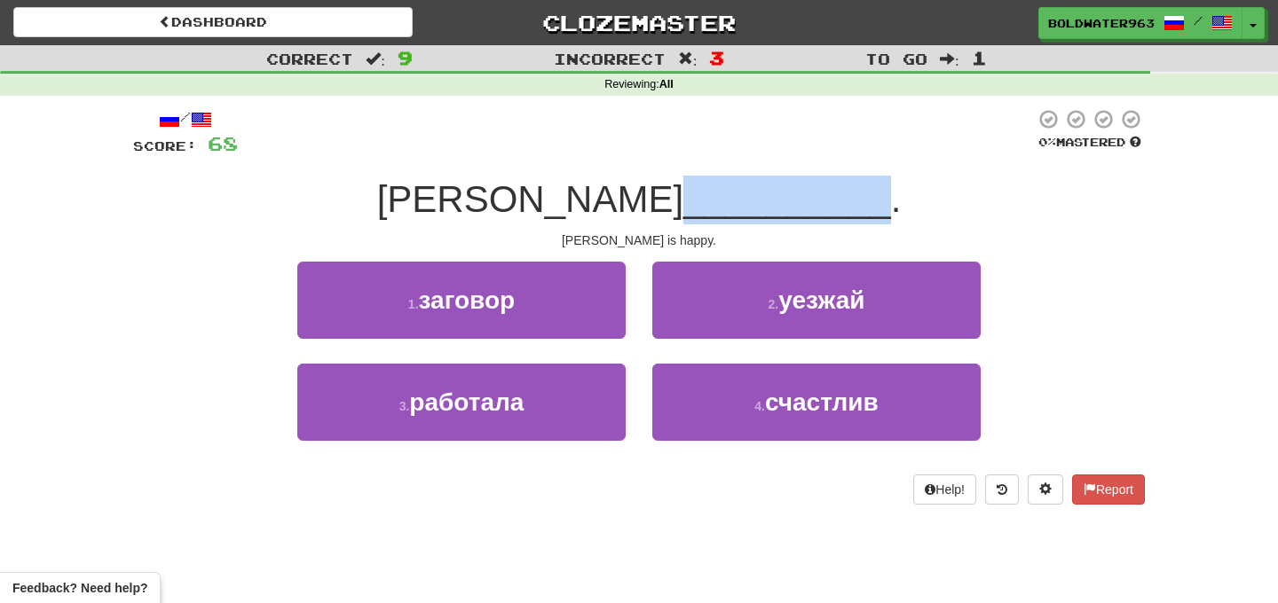
drag, startPoint x: 578, startPoint y: 188, endPoint x: 768, endPoint y: 191, distance: 190.8
click at [768, 191] on div "Кен __________ ." at bounding box center [639, 200] width 1012 height 49
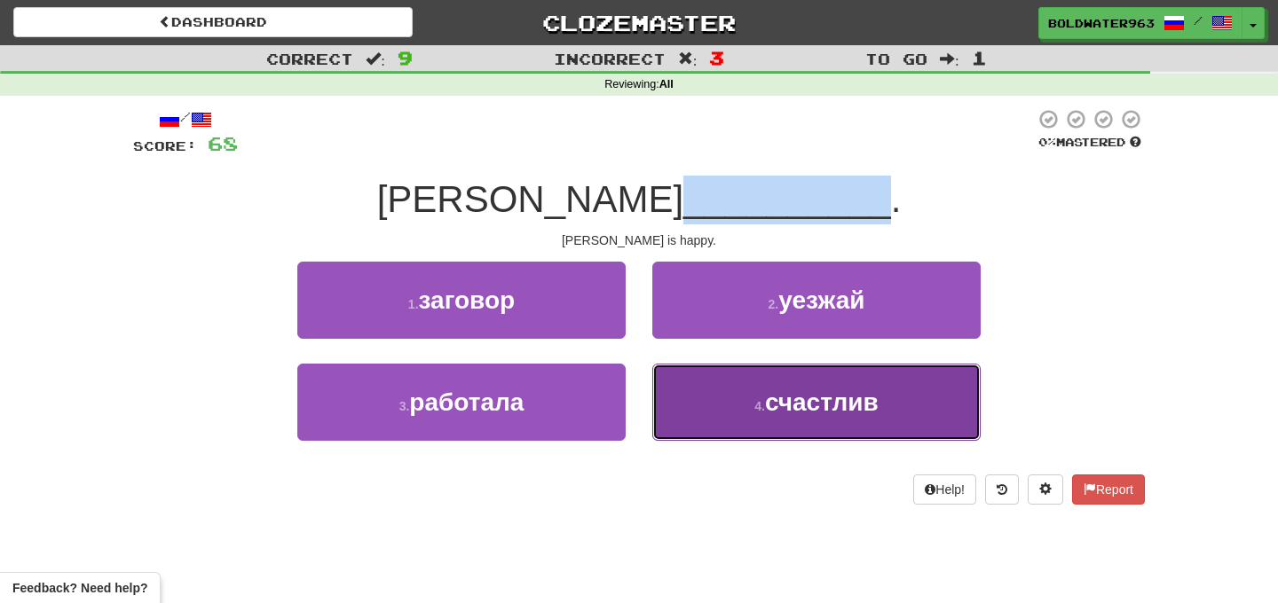
click at [724, 390] on button "4 . счастлив" at bounding box center [816, 402] width 328 height 77
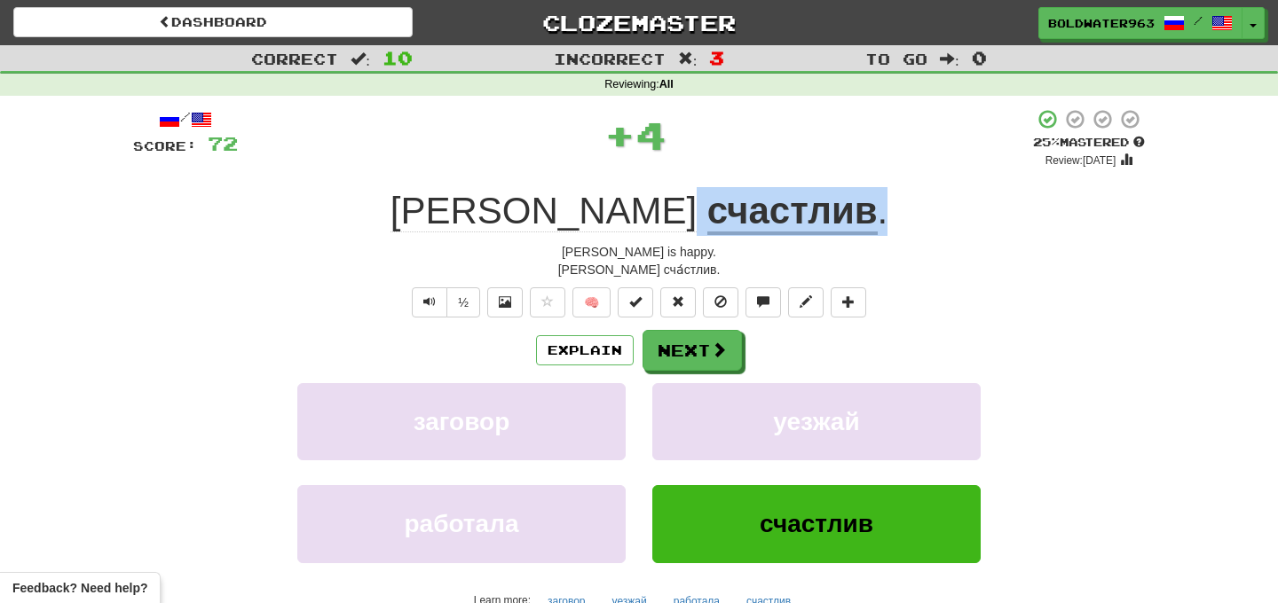
drag, startPoint x: 579, startPoint y: 208, endPoint x: 875, endPoint y: 236, distance: 297.7
click at [875, 236] on div "Кен счастлив ." at bounding box center [639, 211] width 1012 height 49
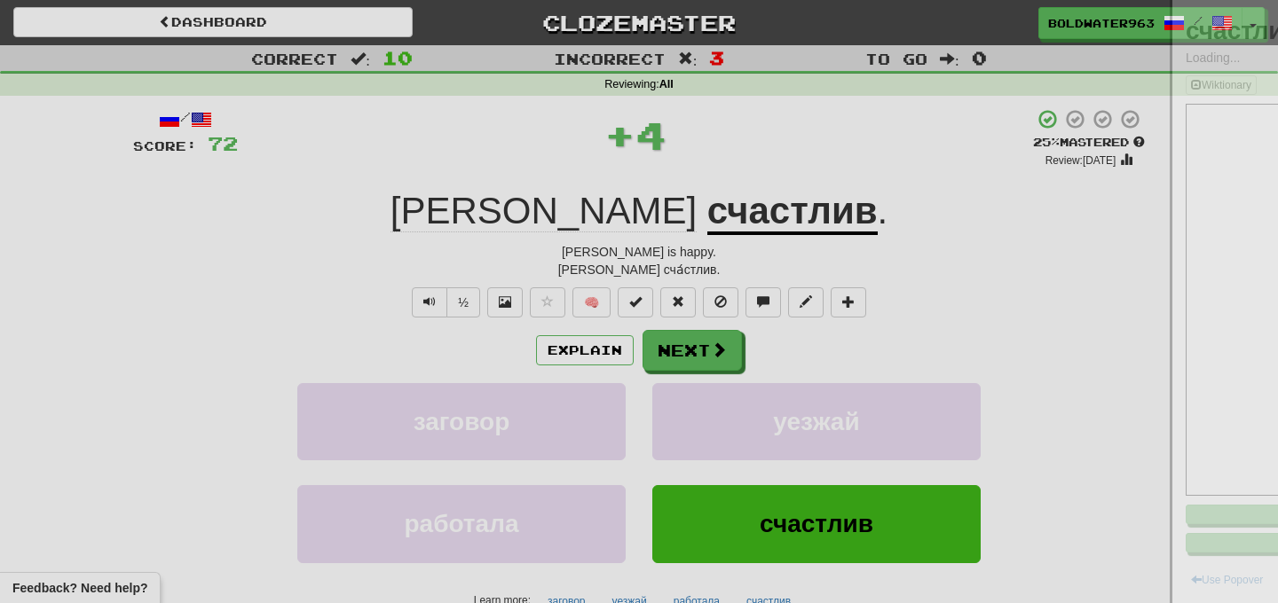
click at [875, 236] on div at bounding box center [639, 301] width 1278 height 603
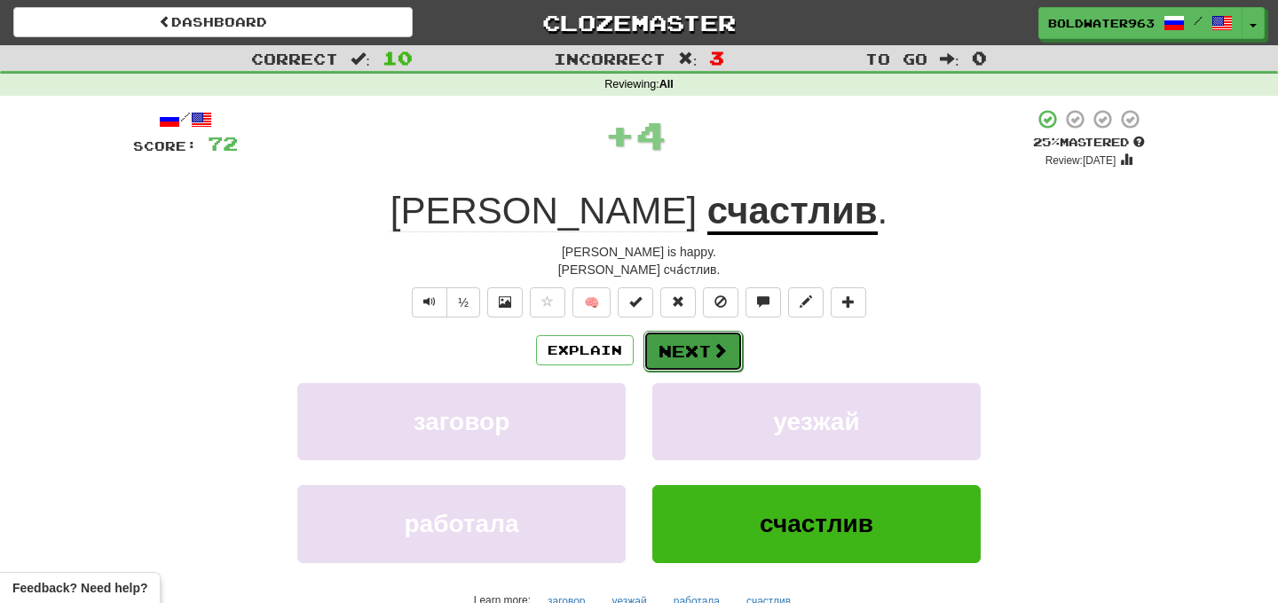
click at [688, 351] on button "Next" at bounding box center [692, 351] width 99 height 41
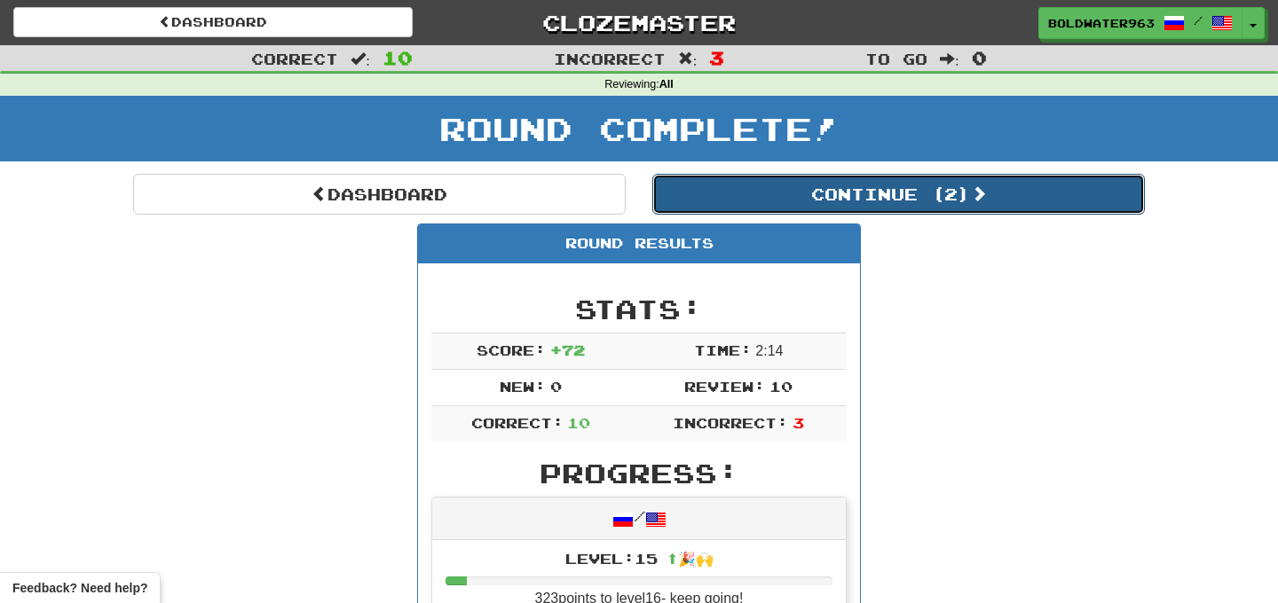
click at [780, 207] on button "Continue ( 2 )" at bounding box center [898, 194] width 492 height 41
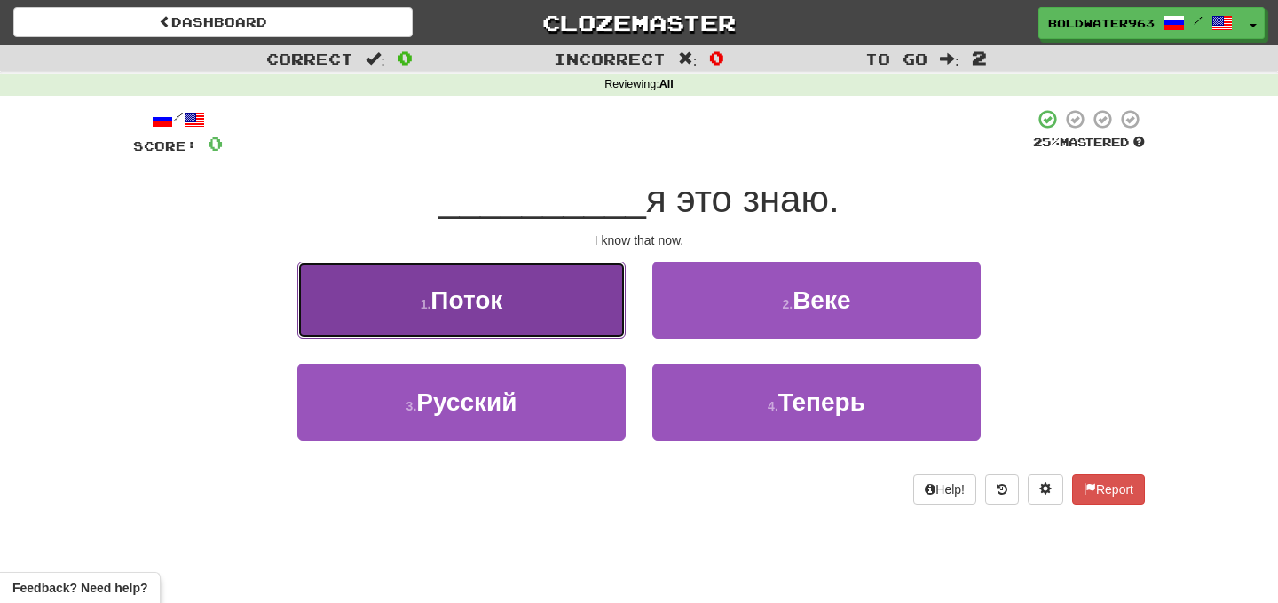
click at [520, 305] on button "1 . Поток" at bounding box center [461, 300] width 328 height 77
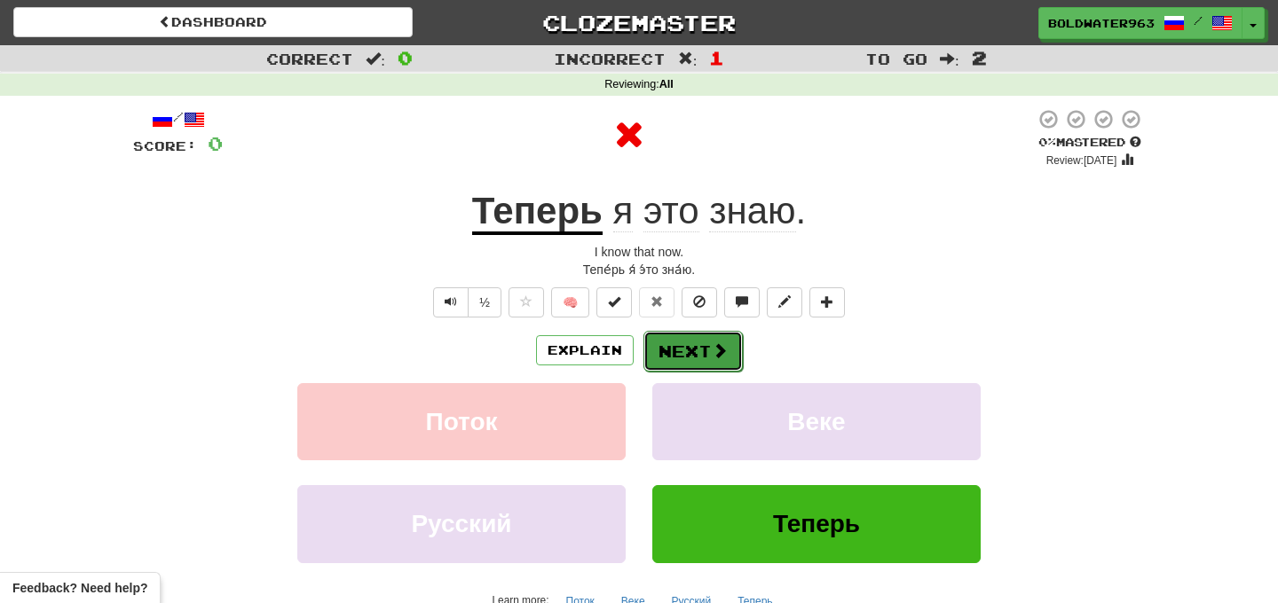
click at [685, 351] on button "Next" at bounding box center [692, 351] width 99 height 41
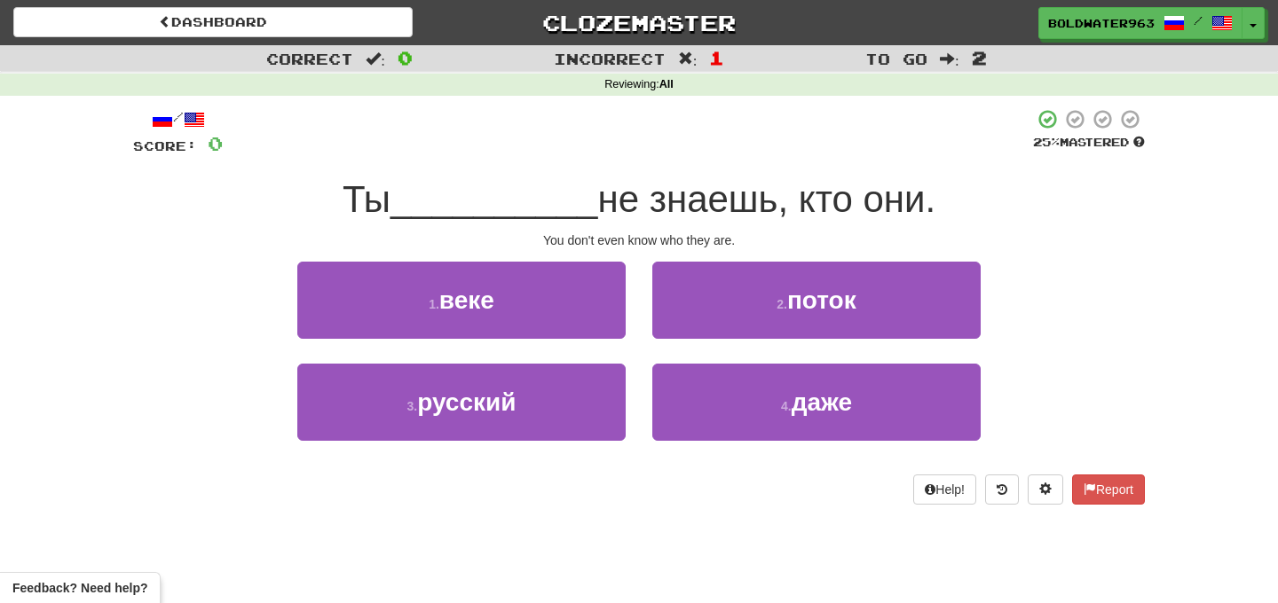
click at [637, 272] on div "1 . веке" at bounding box center [461, 313] width 355 height 102
drag, startPoint x: 635, startPoint y: 240, endPoint x: 649, endPoint y: 240, distance: 13.3
click at [649, 240] on div "You don't even know who they are." at bounding box center [639, 241] width 1012 height 18
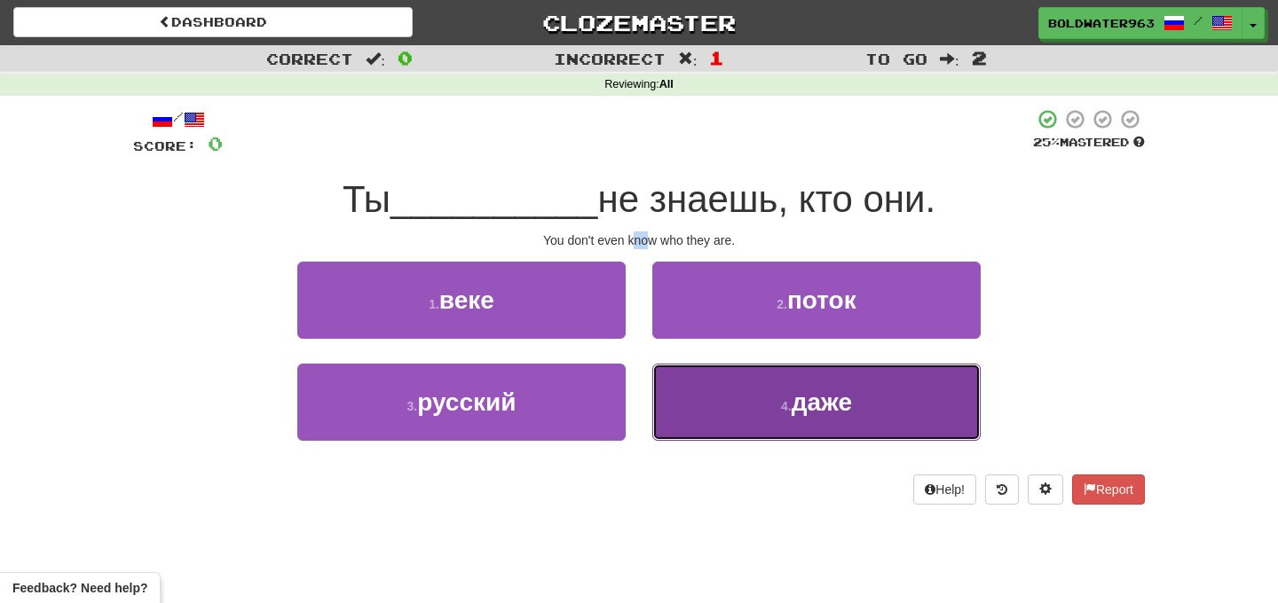
click at [740, 395] on button "4 . даже" at bounding box center [816, 402] width 328 height 77
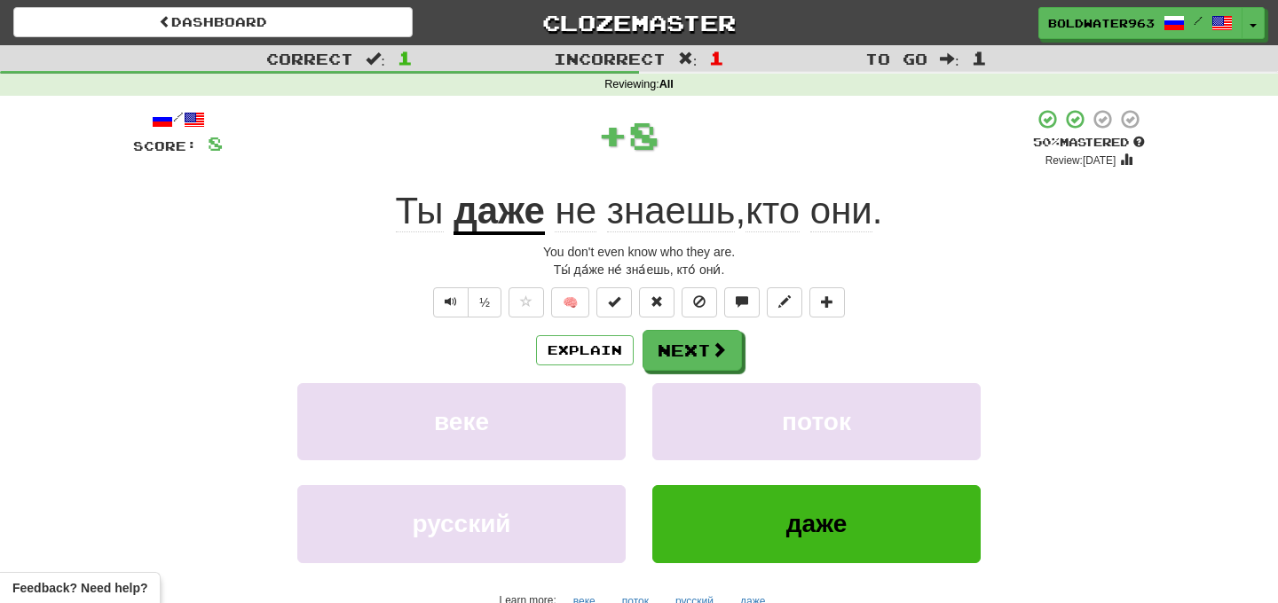
click at [667, 248] on div "You don't even know who they are." at bounding box center [639, 252] width 1012 height 18
click at [691, 352] on button "Next" at bounding box center [692, 351] width 99 height 41
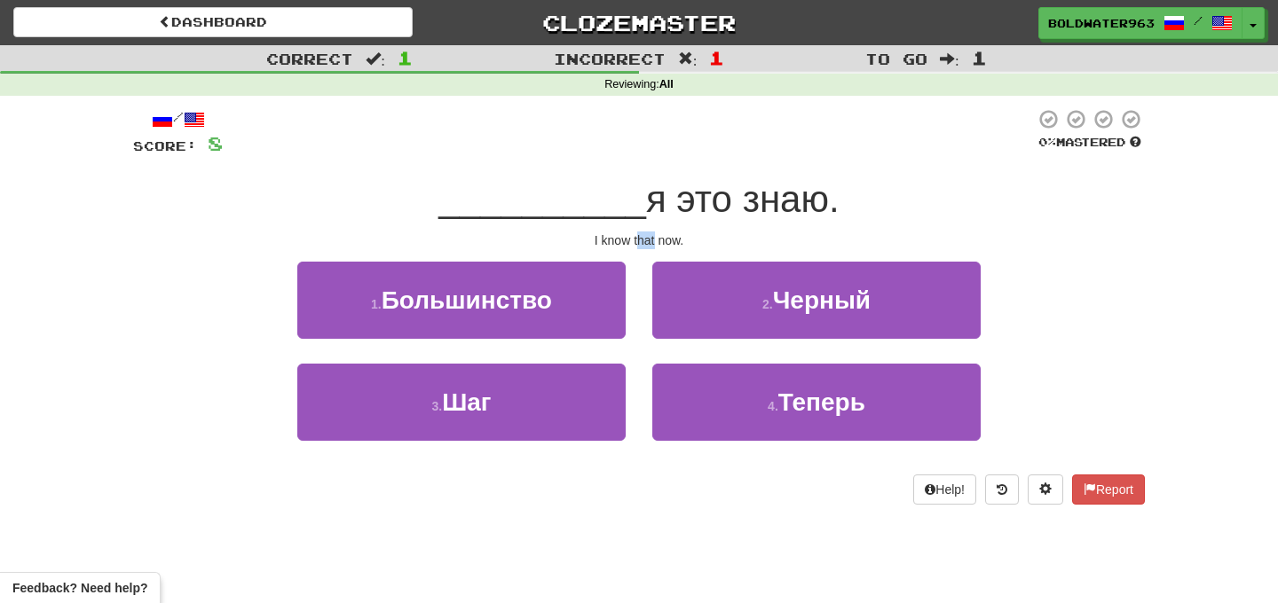
drag, startPoint x: 638, startPoint y: 238, endPoint x: 656, endPoint y: 238, distance: 17.7
click at [656, 238] on div "I know that now." at bounding box center [639, 241] width 1012 height 18
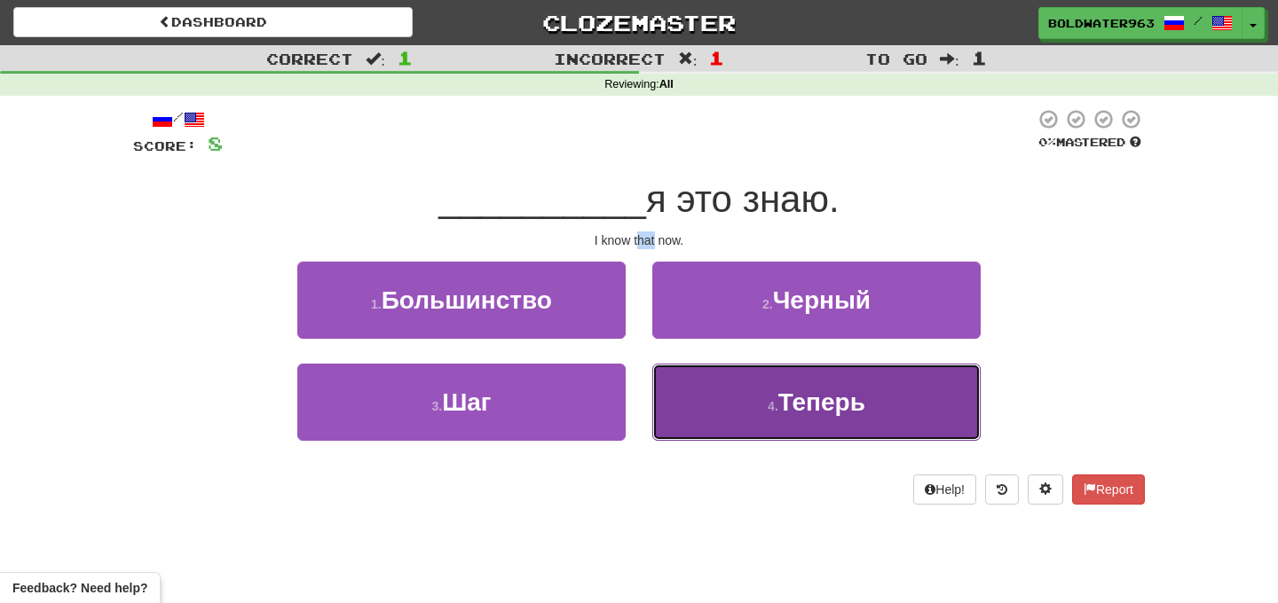
click at [723, 398] on button "4 . Теперь" at bounding box center [816, 402] width 328 height 77
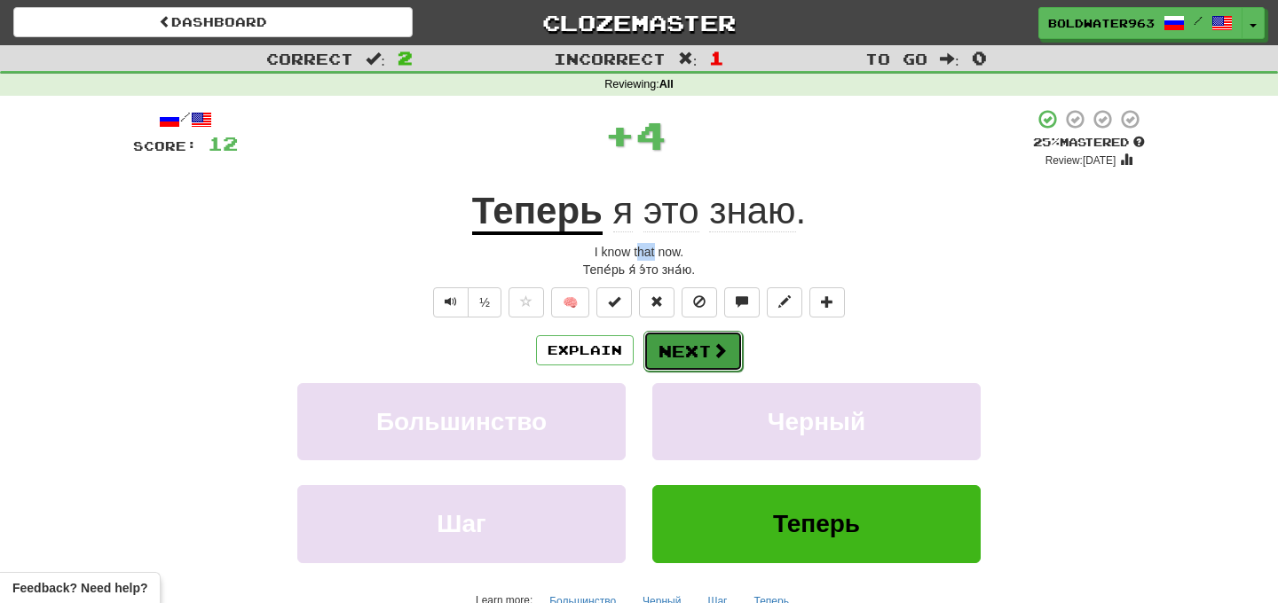
click at [668, 346] on button "Next" at bounding box center [692, 351] width 99 height 41
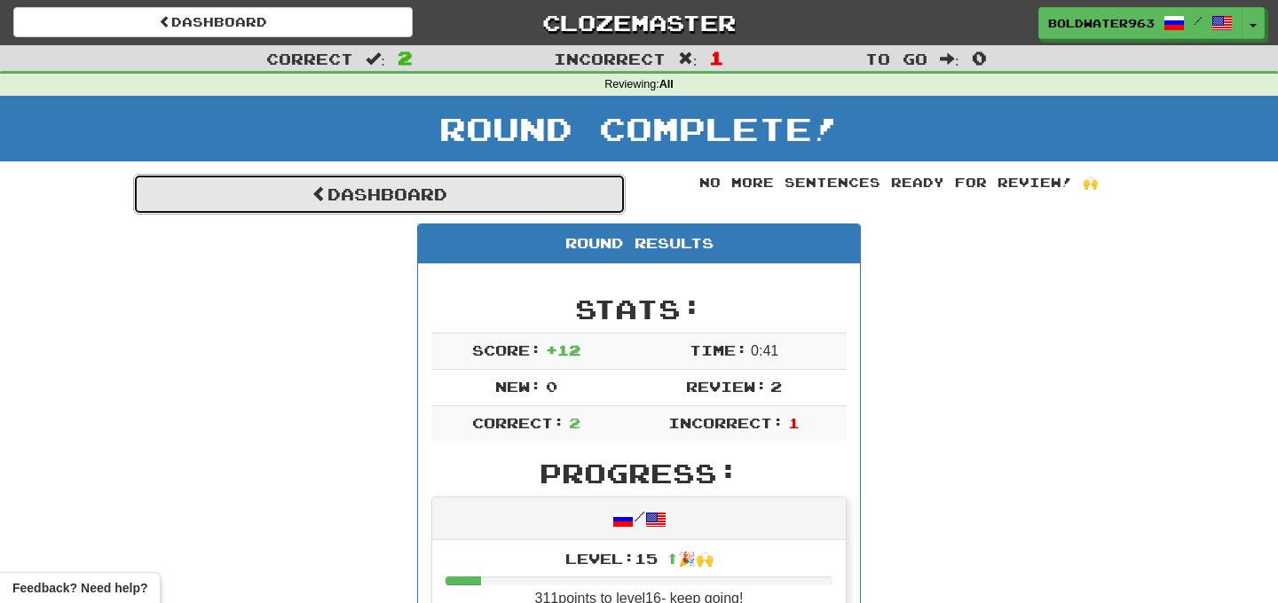
click at [546, 192] on link "Dashboard" at bounding box center [379, 194] width 492 height 41
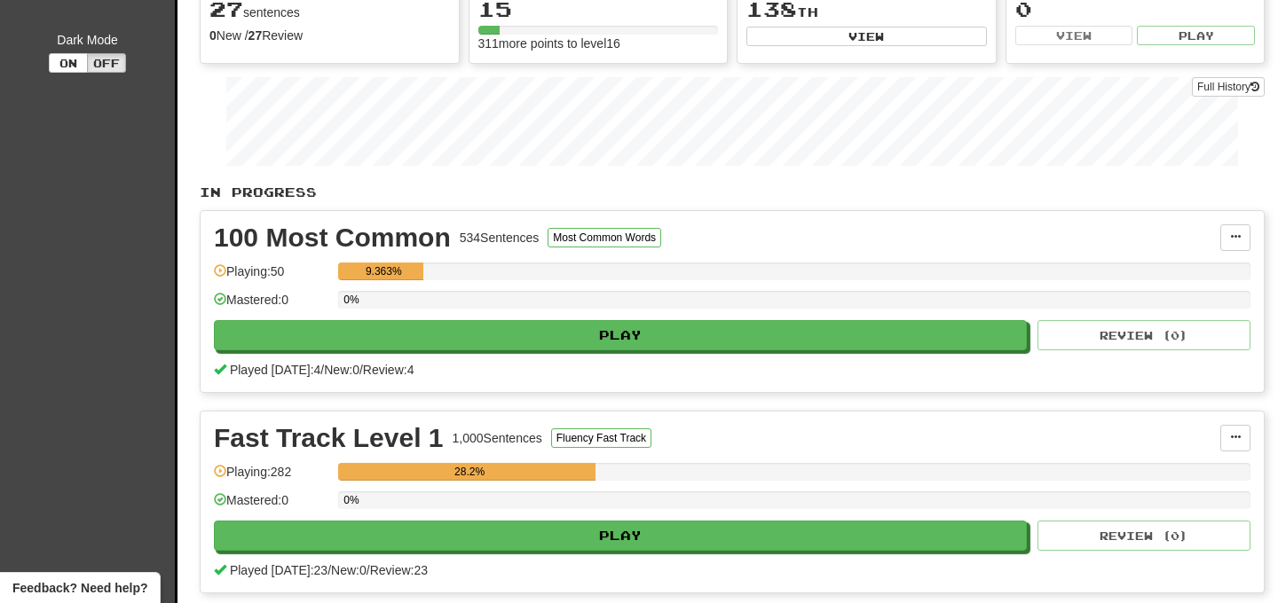
scroll to position [227, 0]
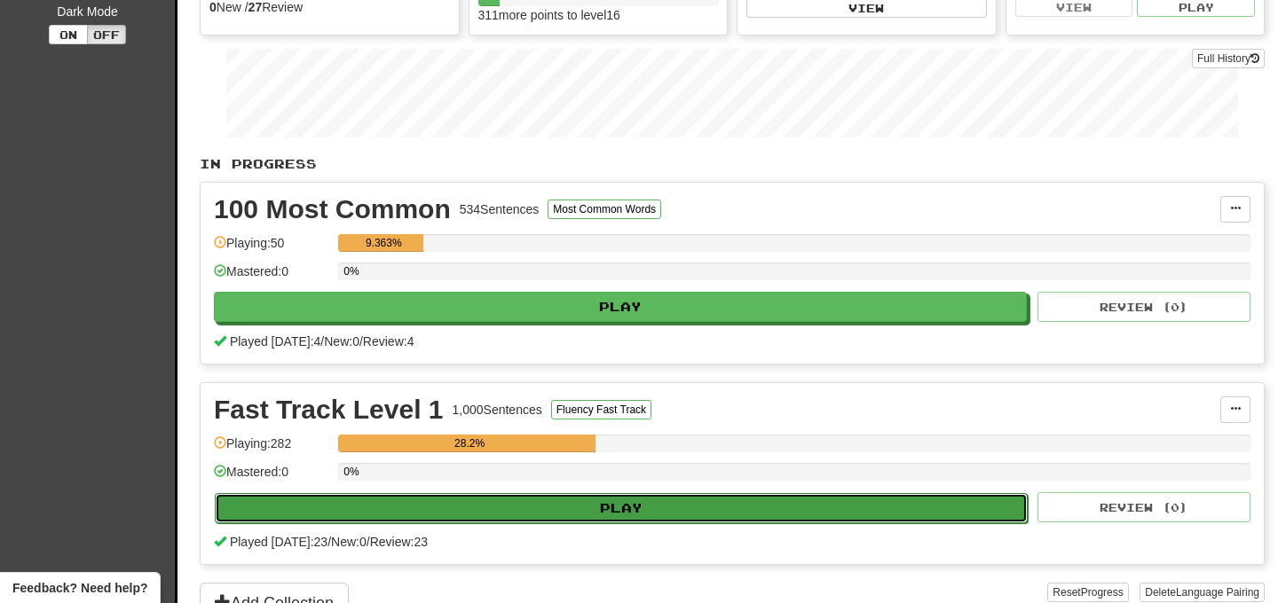
click at [642, 506] on button "Play" at bounding box center [621, 508] width 813 height 30
select select "**"
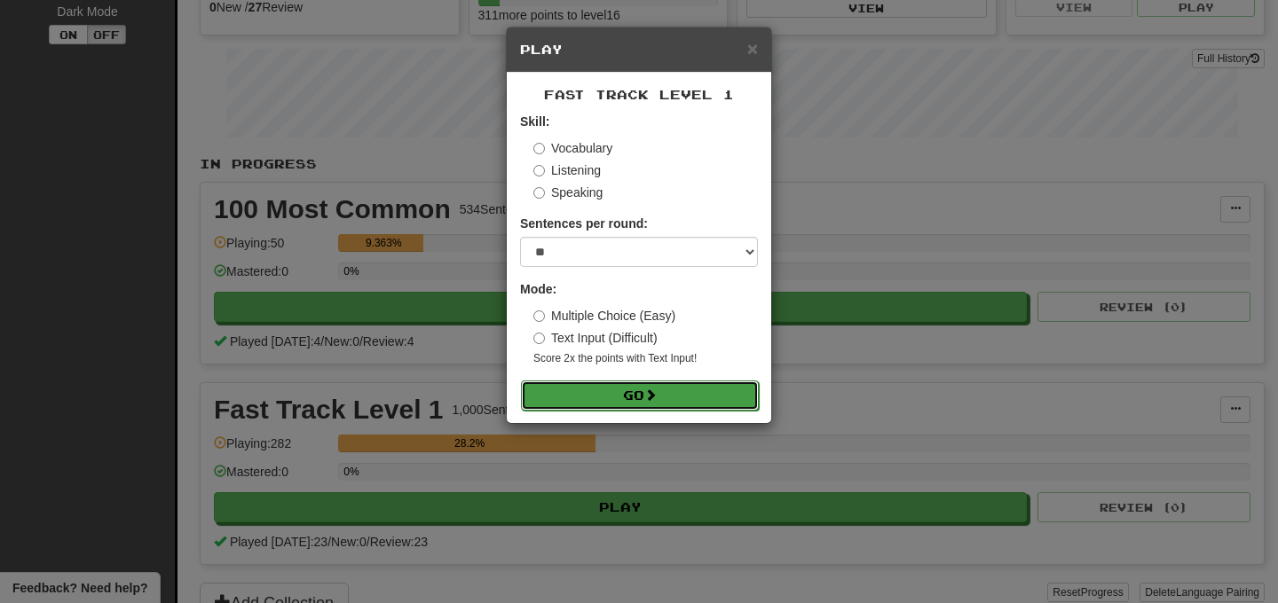
click at [612, 390] on button "Go" at bounding box center [640, 396] width 238 height 30
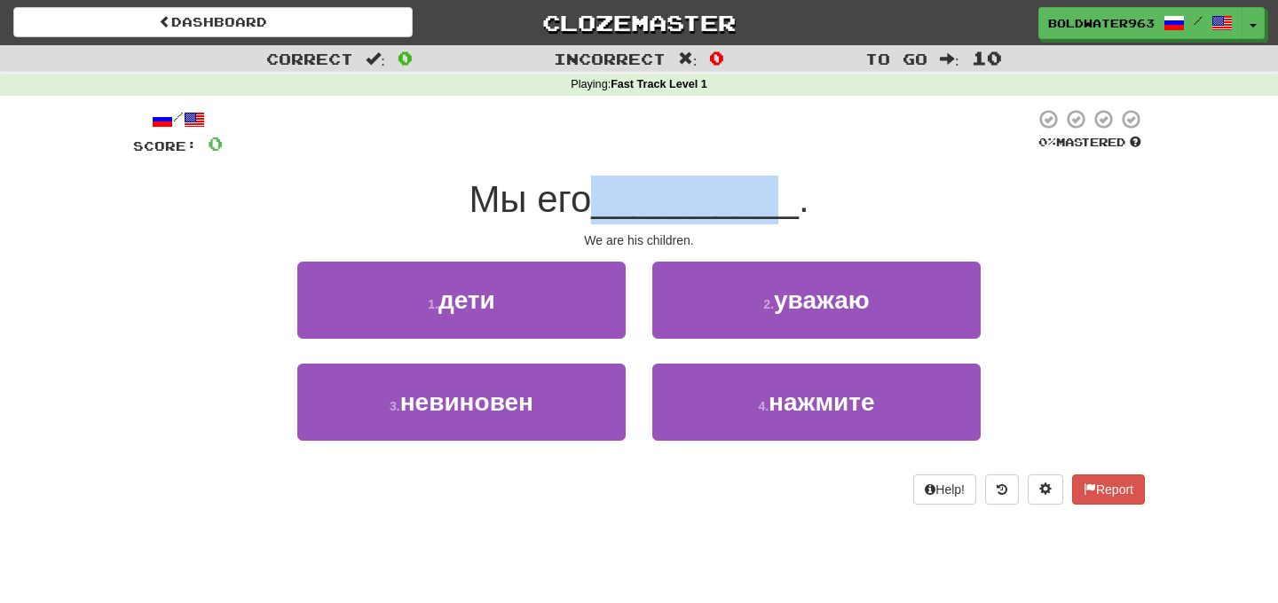
drag, startPoint x: 607, startPoint y: 207, endPoint x: 782, endPoint y: 207, distance: 174.8
click at [782, 207] on div "Мы его __________ ." at bounding box center [639, 200] width 1012 height 49
click at [782, 207] on span "__________" at bounding box center [695, 199] width 208 height 42
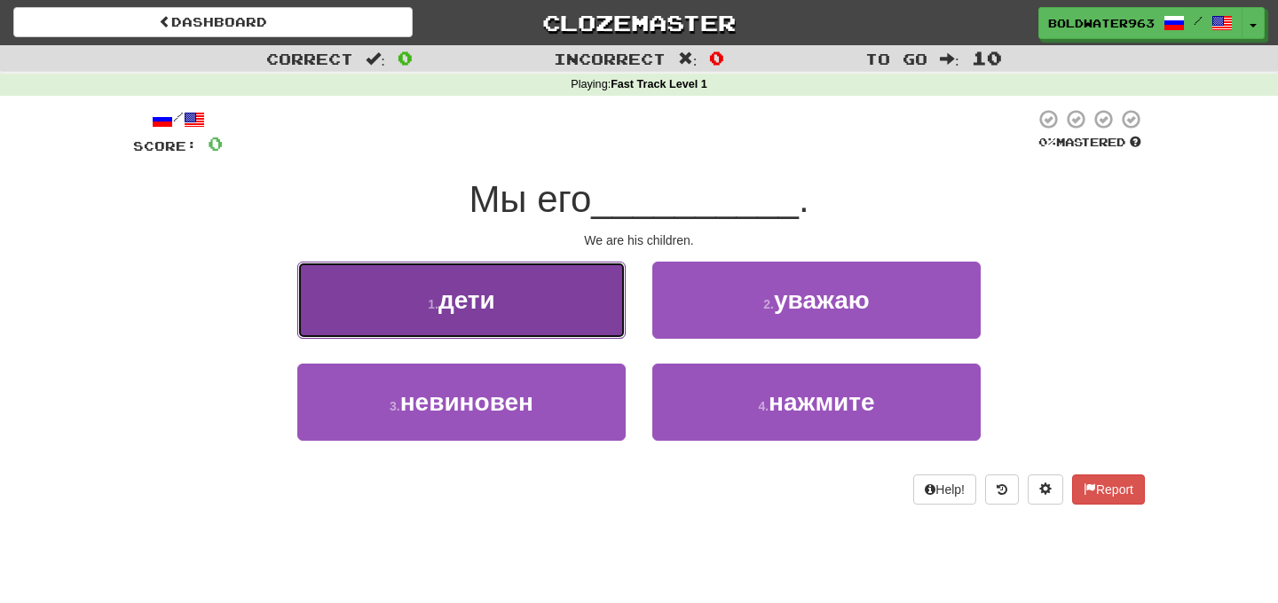
click at [518, 306] on button "1 . дети" at bounding box center [461, 300] width 328 height 77
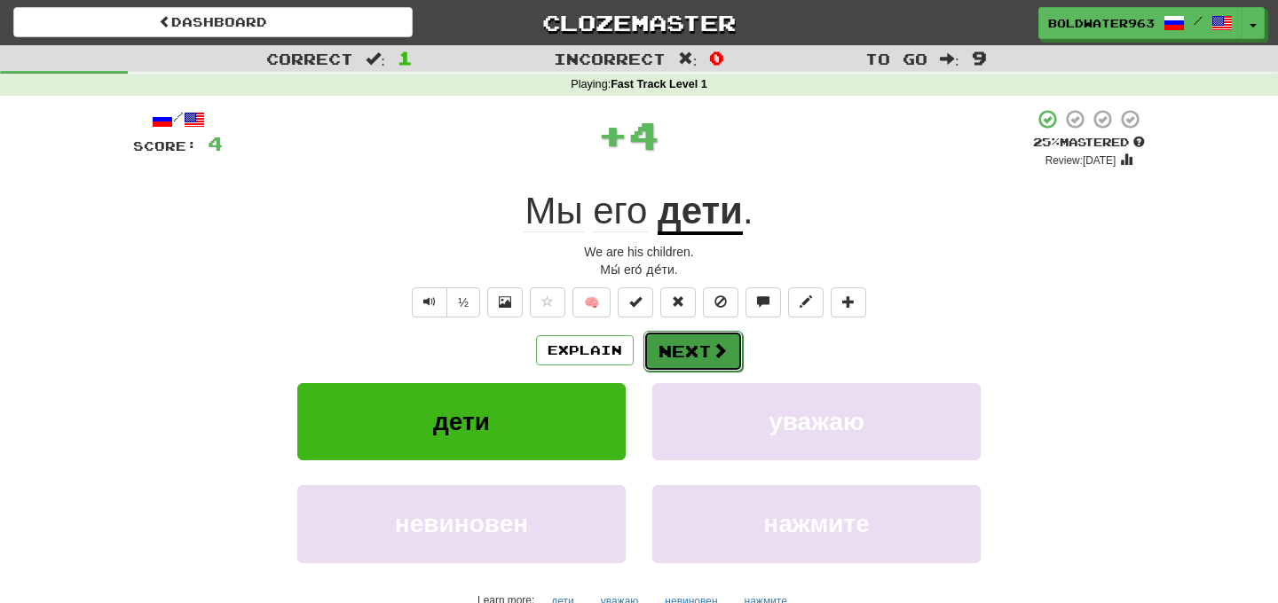
click at [685, 352] on button "Next" at bounding box center [692, 351] width 99 height 41
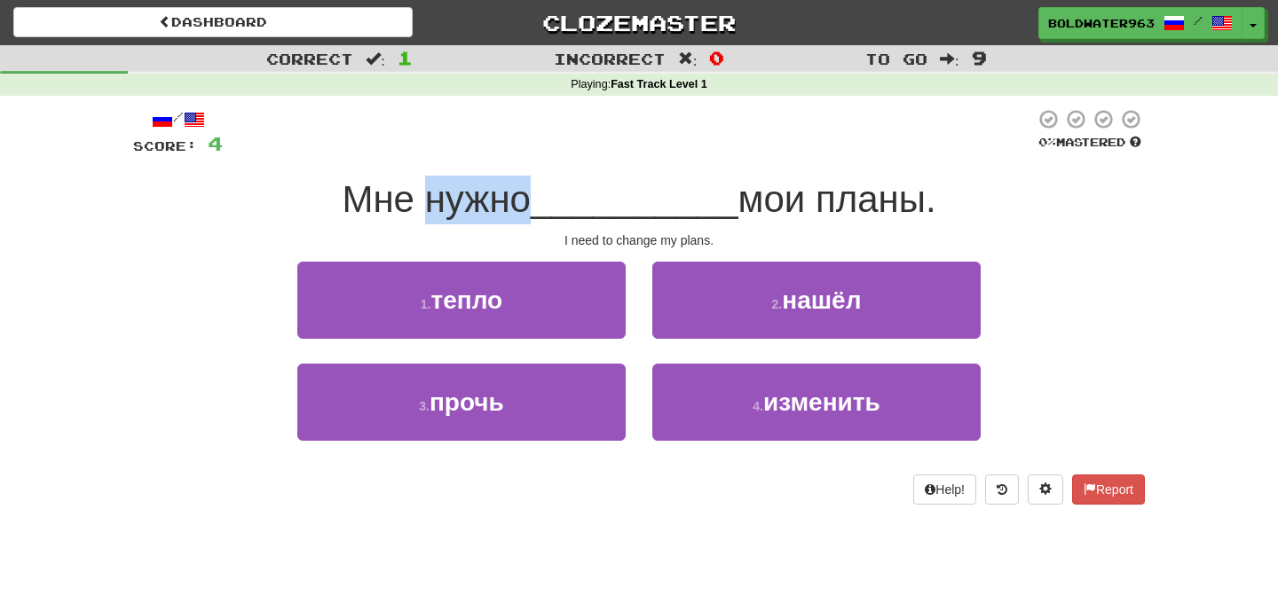
drag, startPoint x: 426, startPoint y: 199, endPoint x: 531, endPoint y: 197, distance: 105.6
click at [531, 197] on span "Мне нужно" at bounding box center [436, 199] width 189 height 42
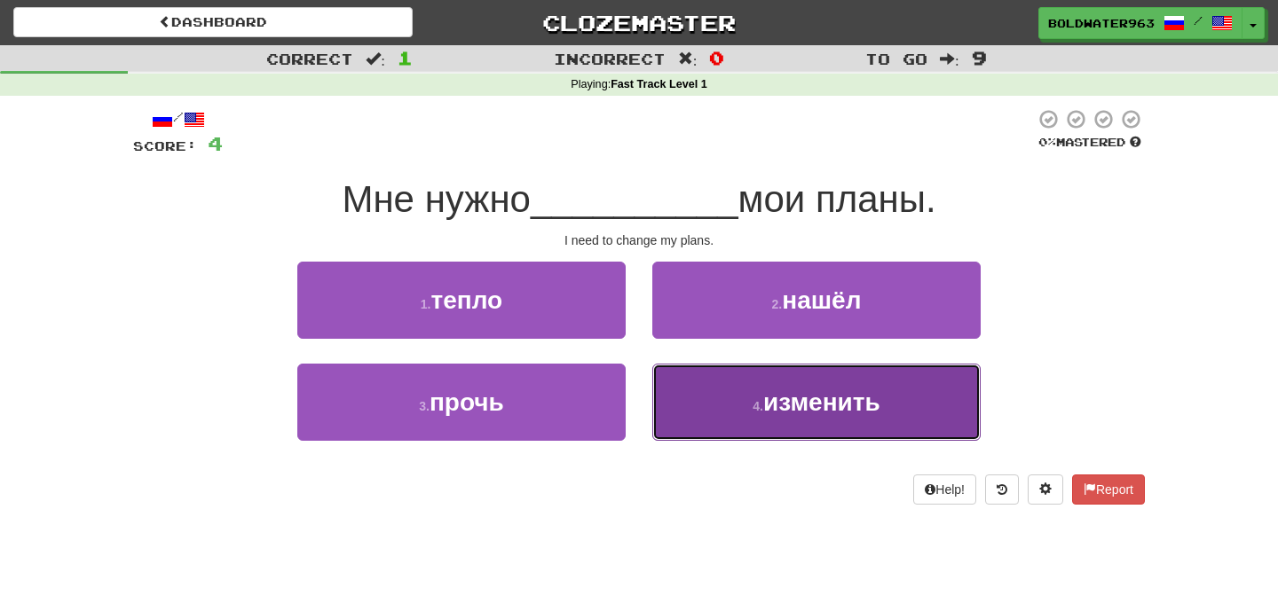
click at [834, 410] on span "изменить" at bounding box center [821, 403] width 117 height 28
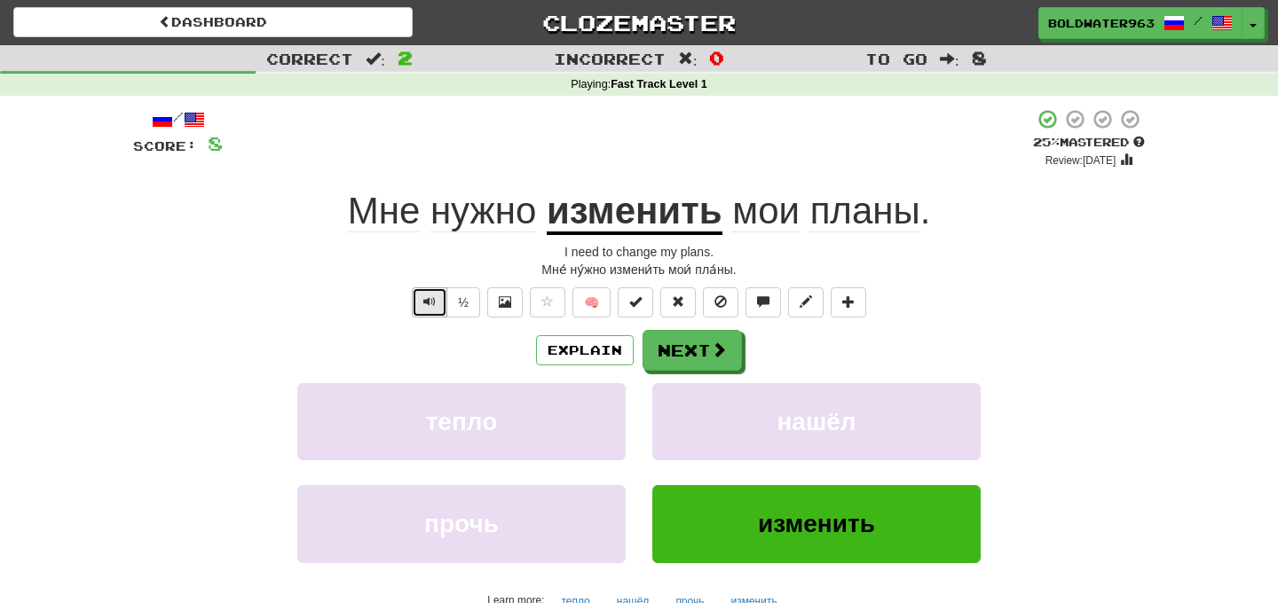
click at [438, 304] on button "Text-to-speech controls" at bounding box center [429, 302] width 35 height 30
click at [692, 348] on button "Next" at bounding box center [692, 351] width 99 height 41
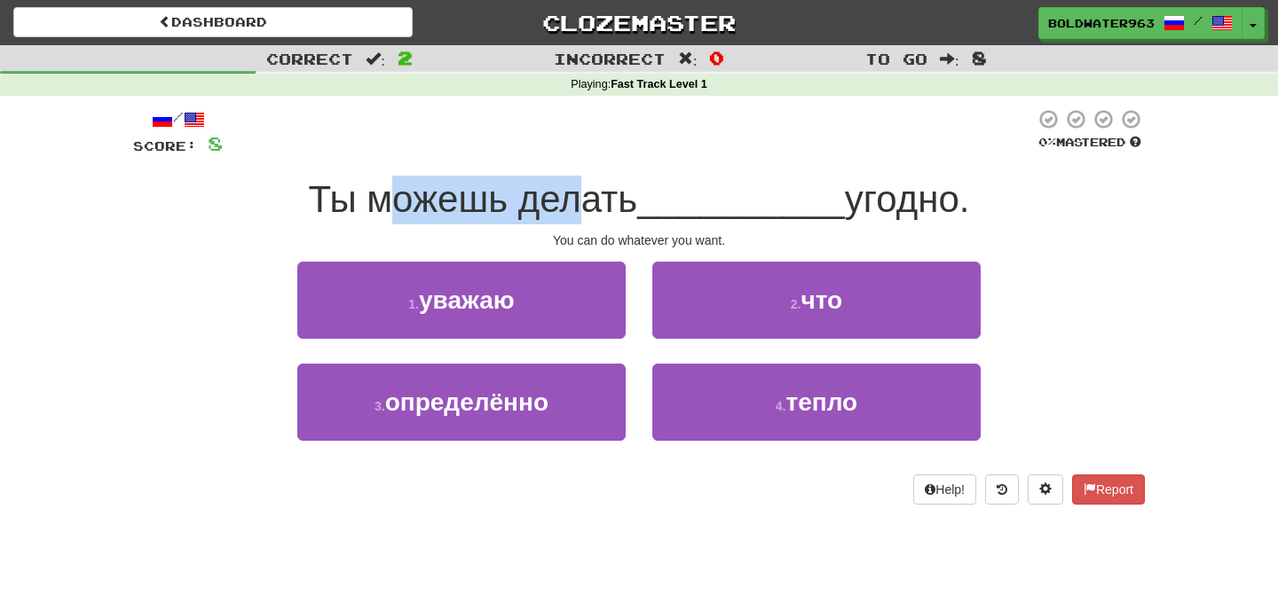
drag, startPoint x: 395, startPoint y: 201, endPoint x: 580, endPoint y: 199, distance: 185.5
click at [580, 199] on span "Ты можешь делать" at bounding box center [473, 199] width 329 height 42
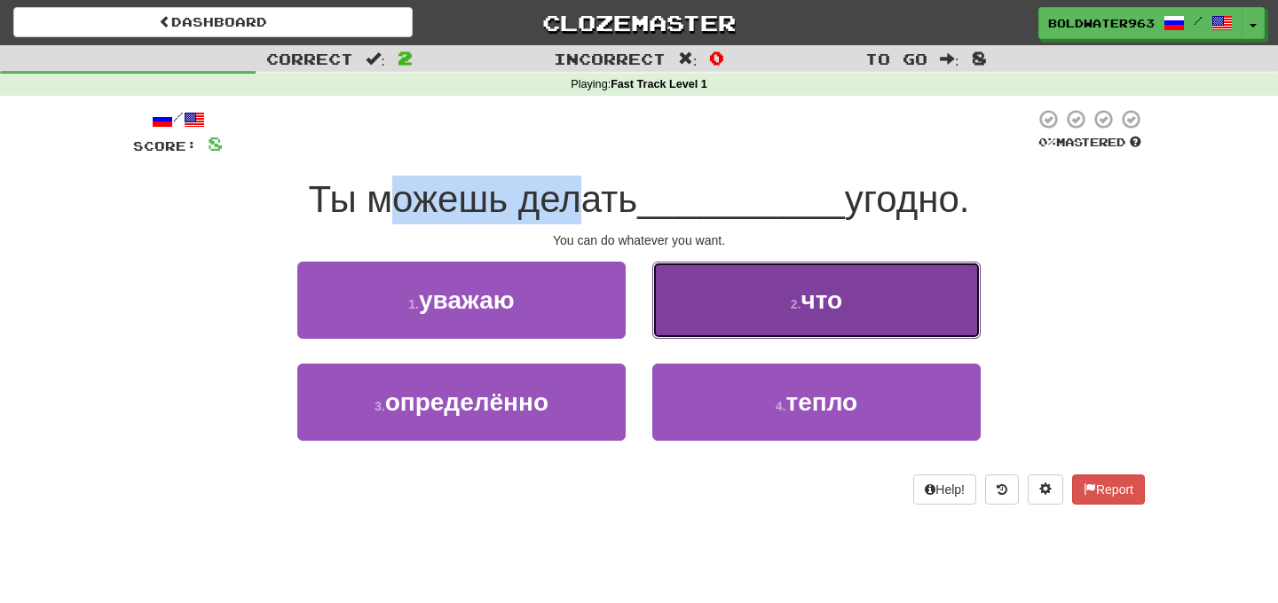
click at [782, 302] on button "2 . что" at bounding box center [816, 300] width 328 height 77
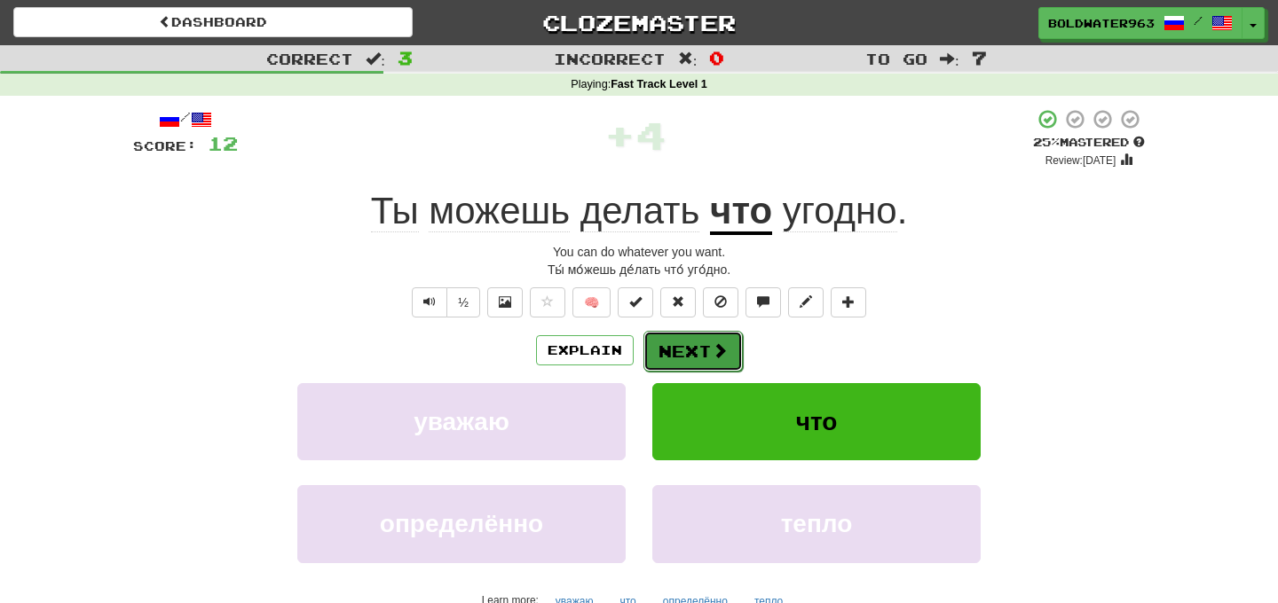
click at [691, 358] on button "Next" at bounding box center [692, 351] width 99 height 41
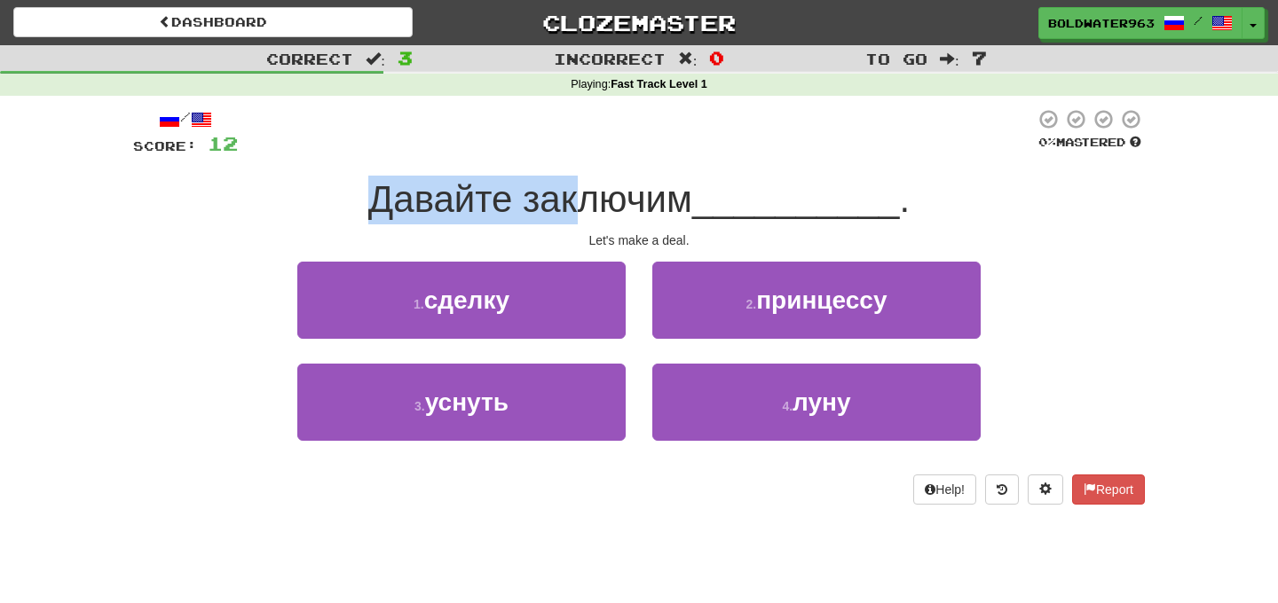
drag, startPoint x: 372, startPoint y: 188, endPoint x: 588, endPoint y: 201, distance: 216.9
click at [588, 201] on span "Давайте заключим" at bounding box center [530, 199] width 324 height 42
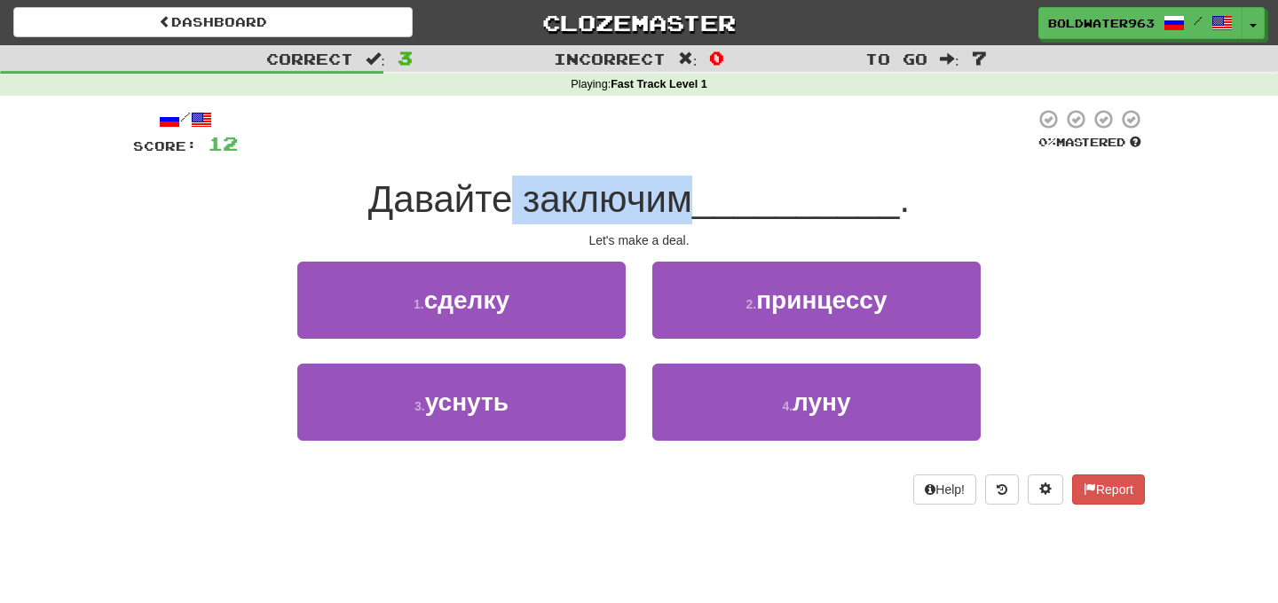
drag, startPoint x: 520, startPoint y: 193, endPoint x: 691, endPoint y: 206, distance: 171.8
click at [691, 206] on span "Давайте заключим" at bounding box center [530, 199] width 324 height 42
click at [690, 206] on span "Давайте заключим" at bounding box center [530, 199] width 324 height 42
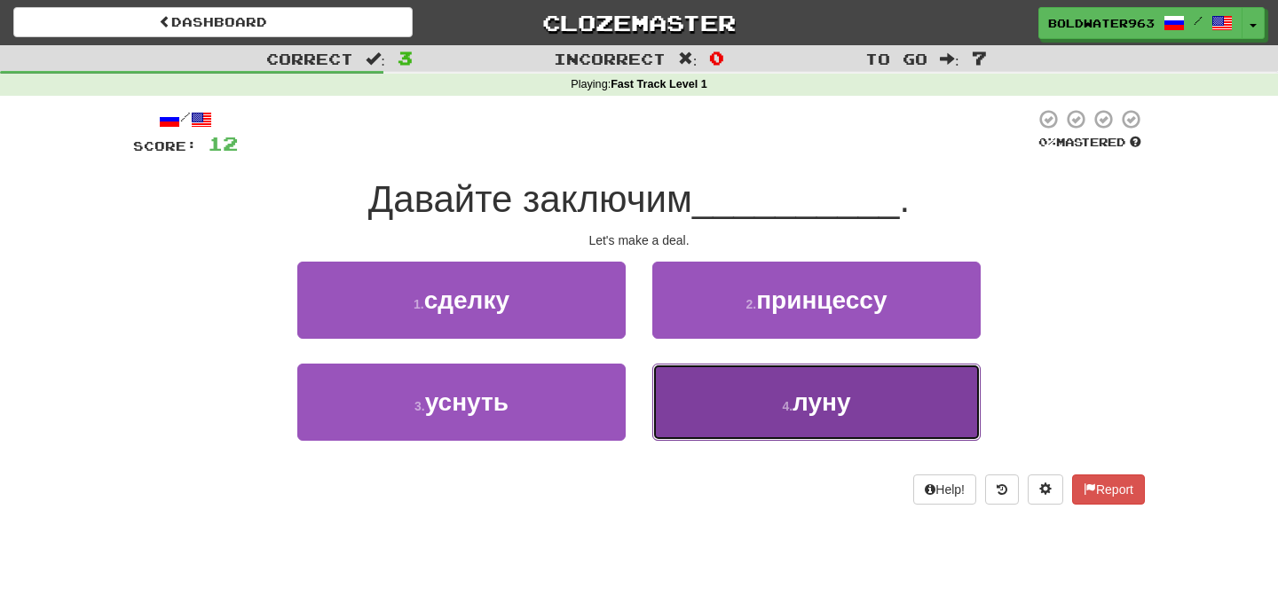
click at [713, 398] on button "4 . луну" at bounding box center [816, 402] width 328 height 77
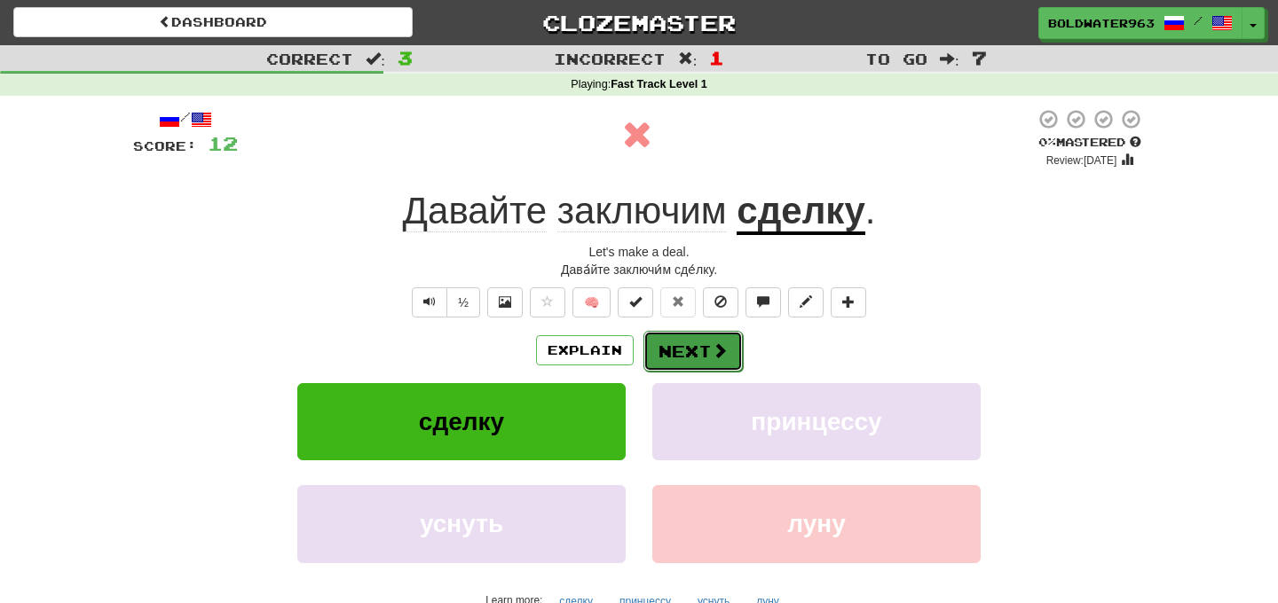
click at [688, 350] on button "Next" at bounding box center [692, 351] width 99 height 41
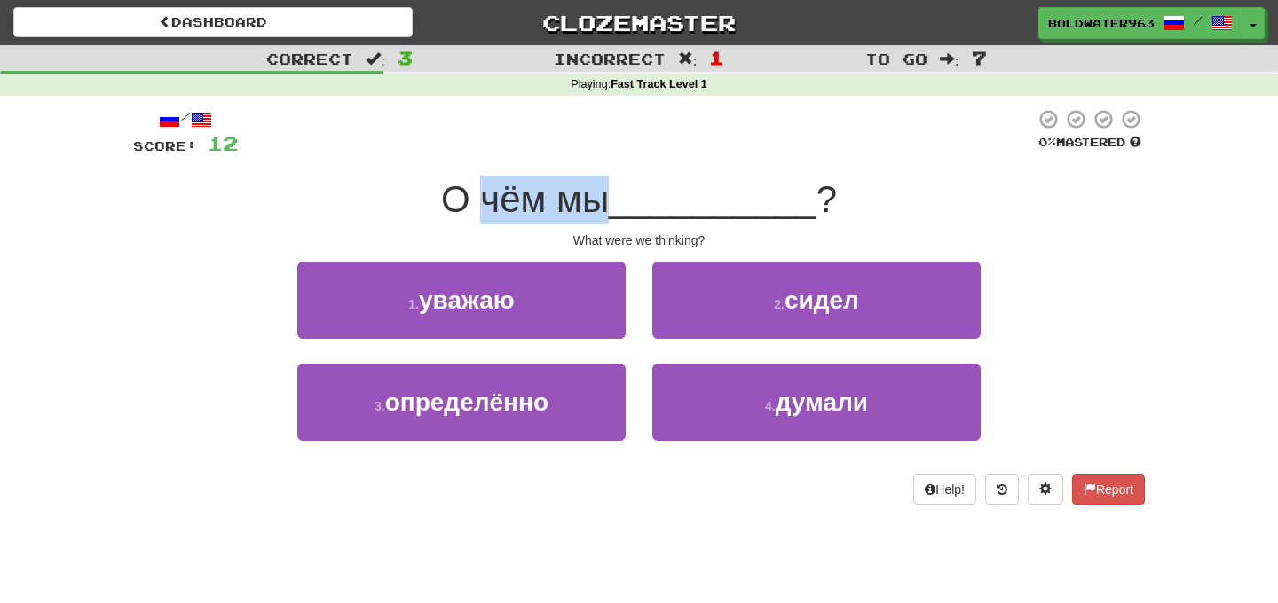
drag, startPoint x: 484, startPoint y: 201, endPoint x: 604, endPoint y: 208, distance: 120.0
click at [604, 208] on span "О чём мы" at bounding box center [525, 199] width 168 height 42
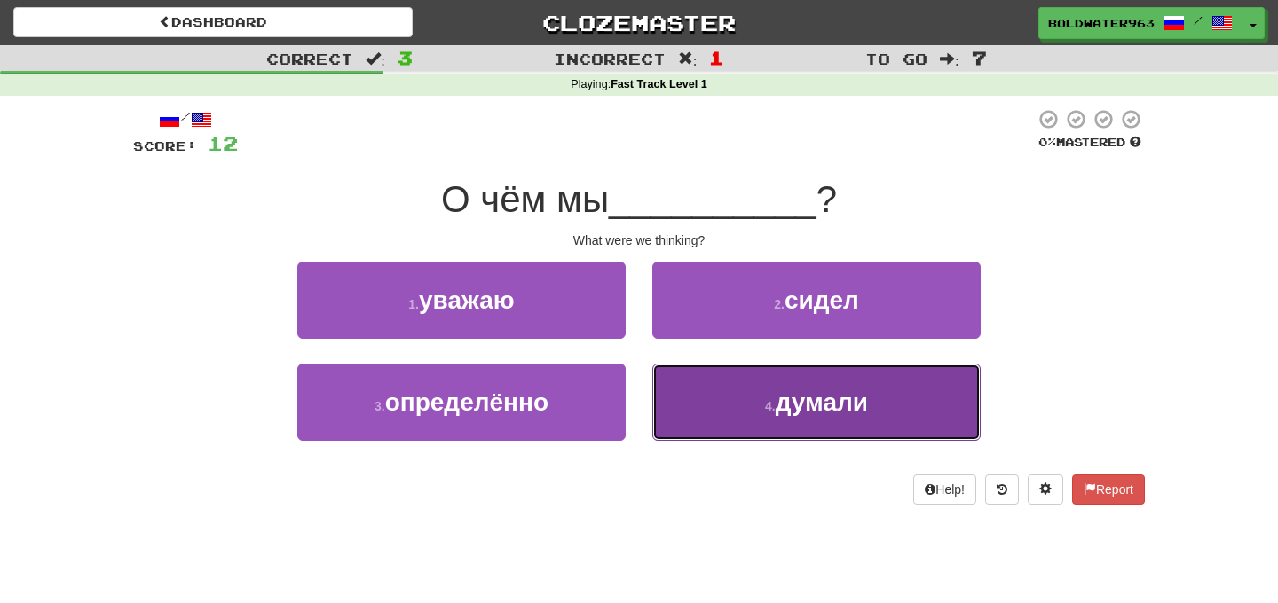
click at [761, 417] on button "4 . думали" at bounding box center [816, 402] width 328 height 77
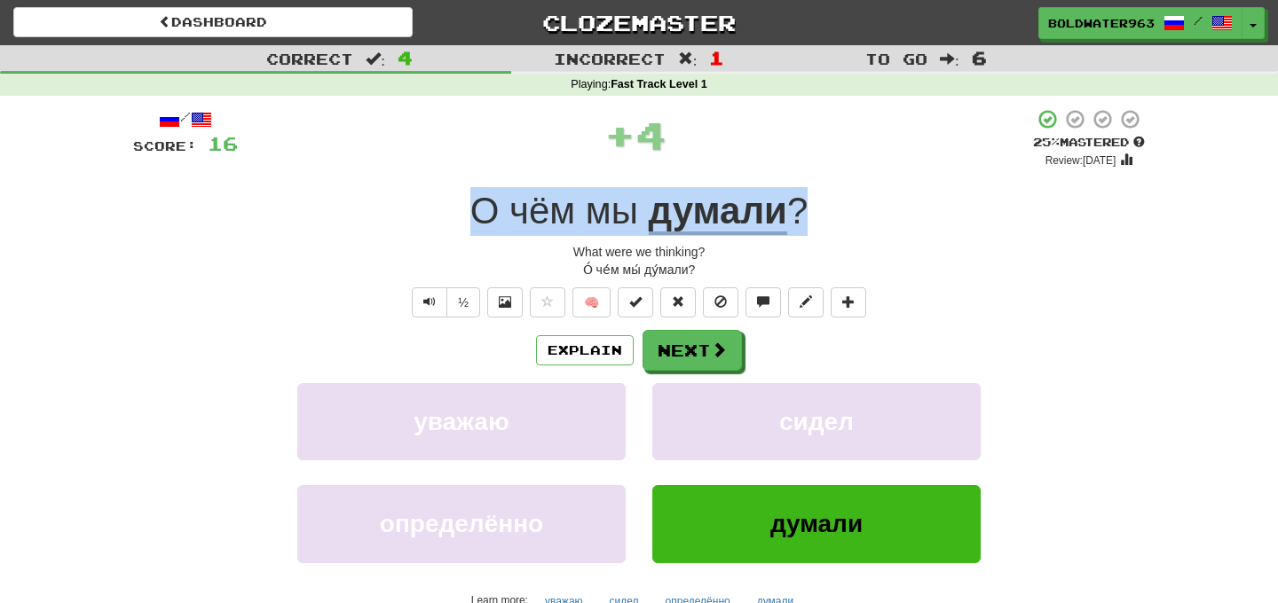
drag, startPoint x: 442, startPoint y: 213, endPoint x: 870, endPoint y: 220, distance: 428.6
click at [870, 220] on div "О чём мы думали ?" at bounding box center [639, 211] width 1012 height 49
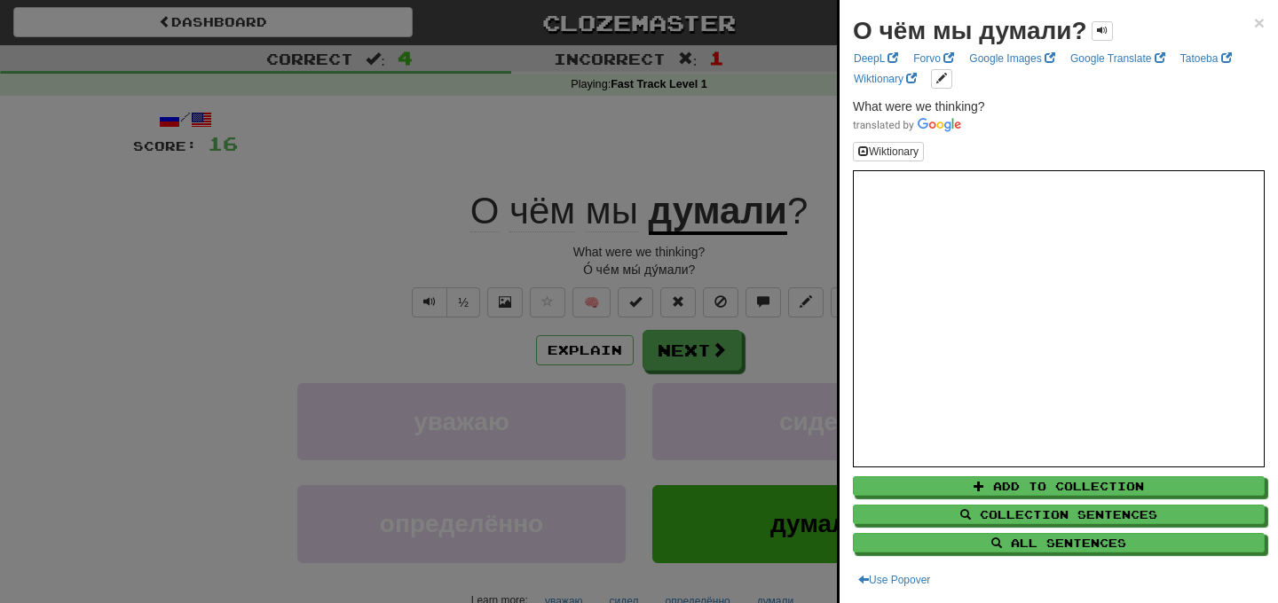
click at [639, 152] on div at bounding box center [639, 301] width 1278 height 603
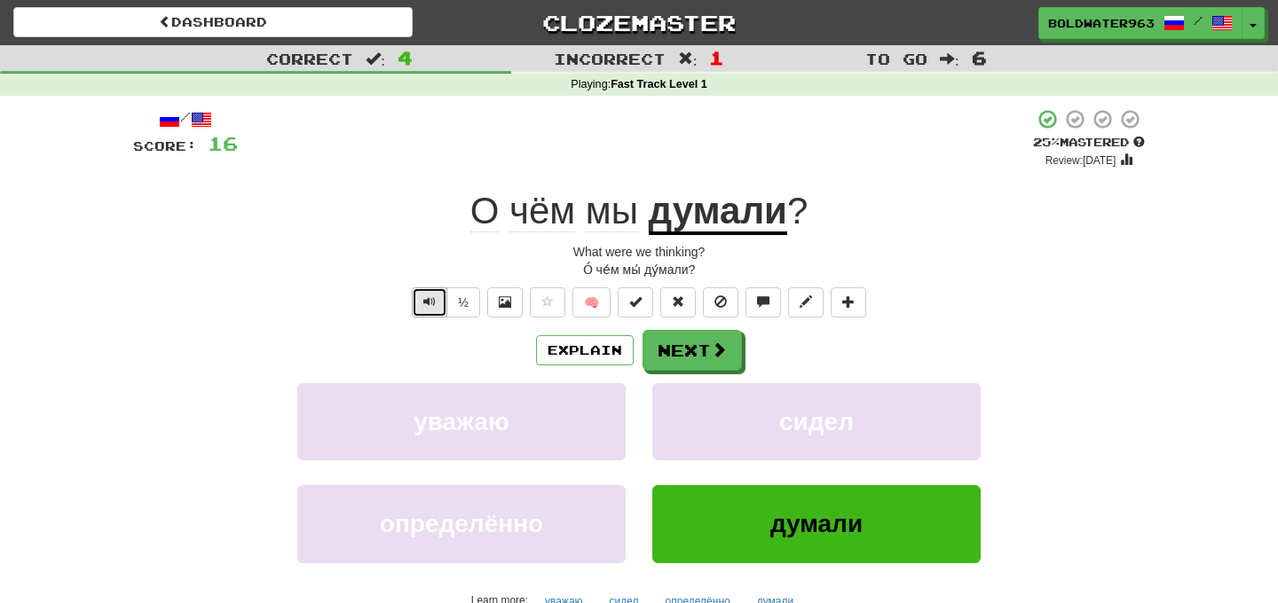
click at [438, 298] on button "Text-to-speech controls" at bounding box center [429, 302] width 35 height 30
click at [690, 353] on button "Next" at bounding box center [692, 351] width 99 height 41
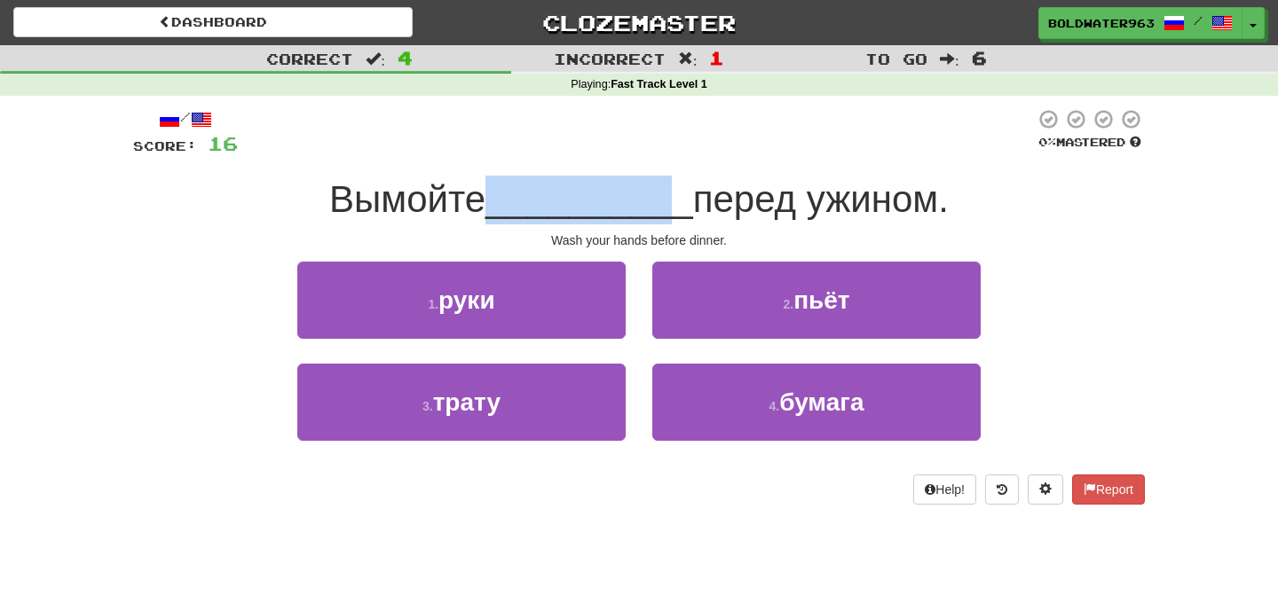
drag, startPoint x: 495, startPoint y: 206, endPoint x: 662, endPoint y: 186, distance: 168.0
click at [662, 186] on span "__________" at bounding box center [589, 199] width 208 height 42
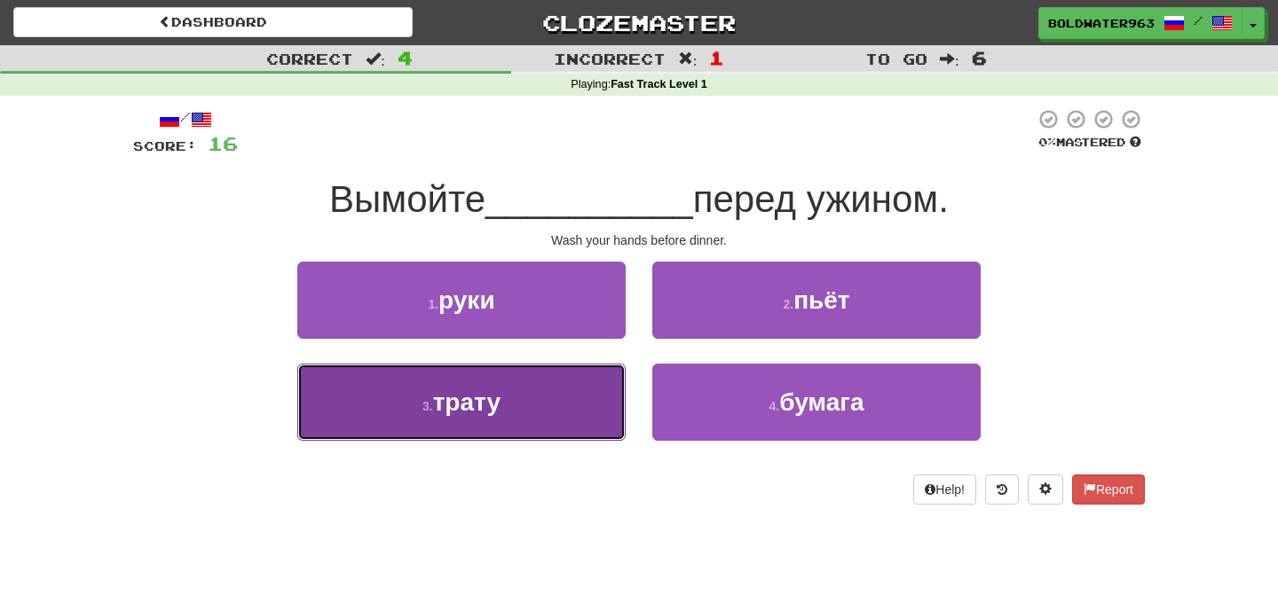
click at [593, 396] on button "3 . трату" at bounding box center [461, 402] width 328 height 77
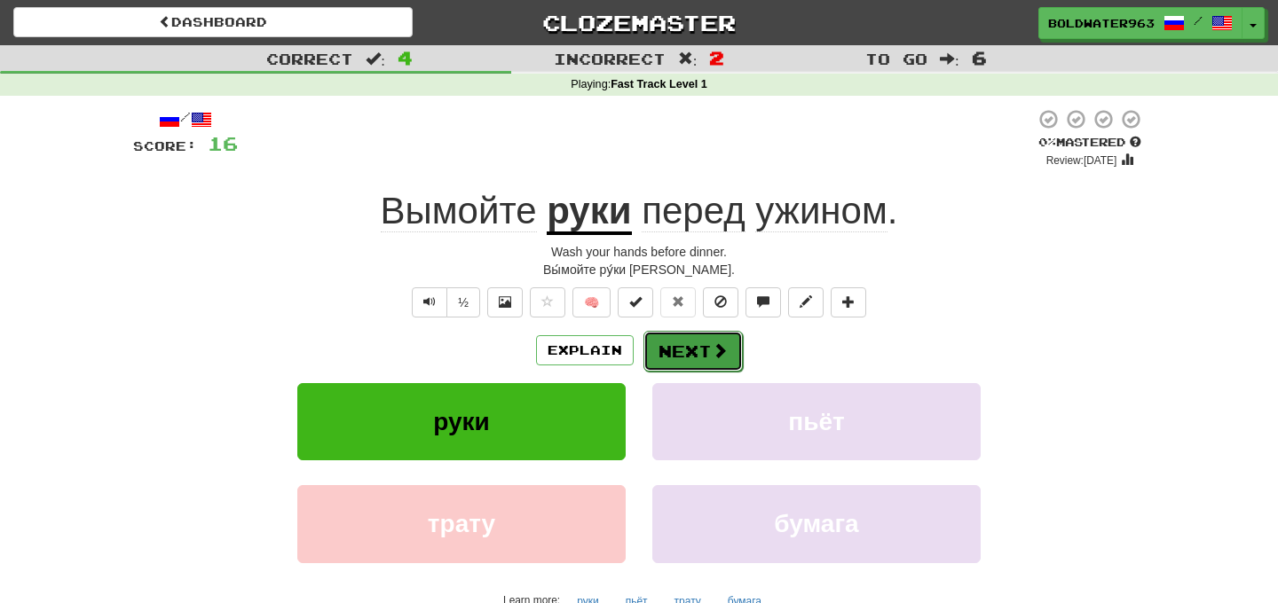
click at [700, 348] on button "Next" at bounding box center [692, 351] width 99 height 41
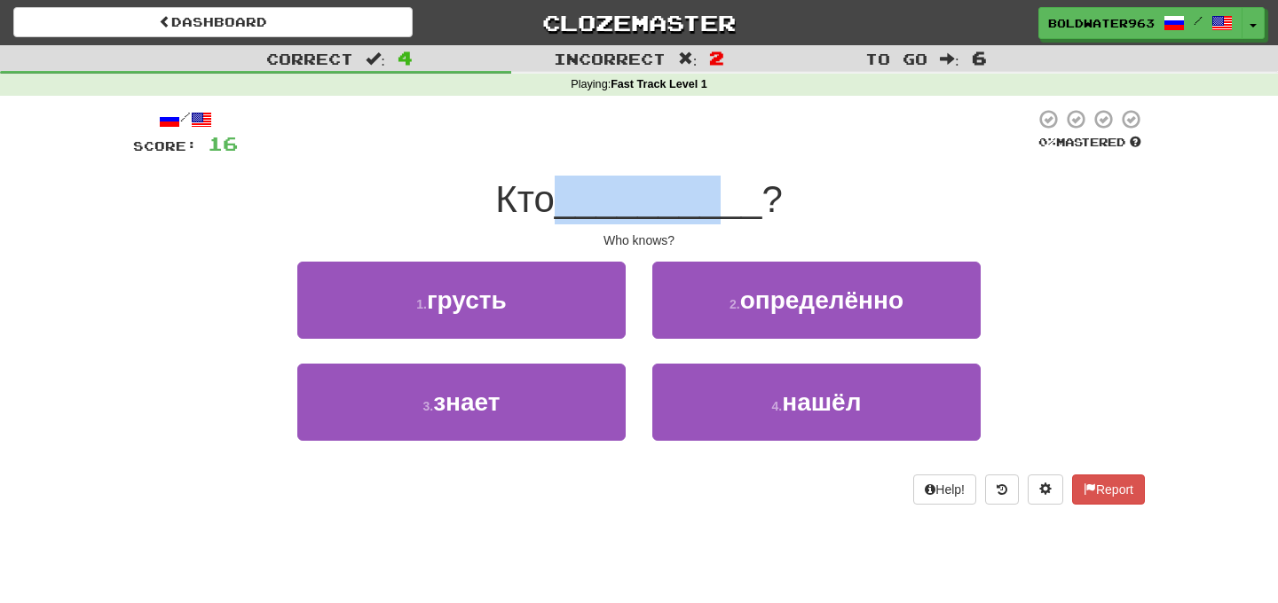
drag, startPoint x: 570, startPoint y: 201, endPoint x: 717, endPoint y: 200, distance: 147.3
click at [717, 200] on div "Кто __________ ?" at bounding box center [639, 200] width 1012 height 49
click at [717, 200] on span "__________" at bounding box center [659, 199] width 208 height 42
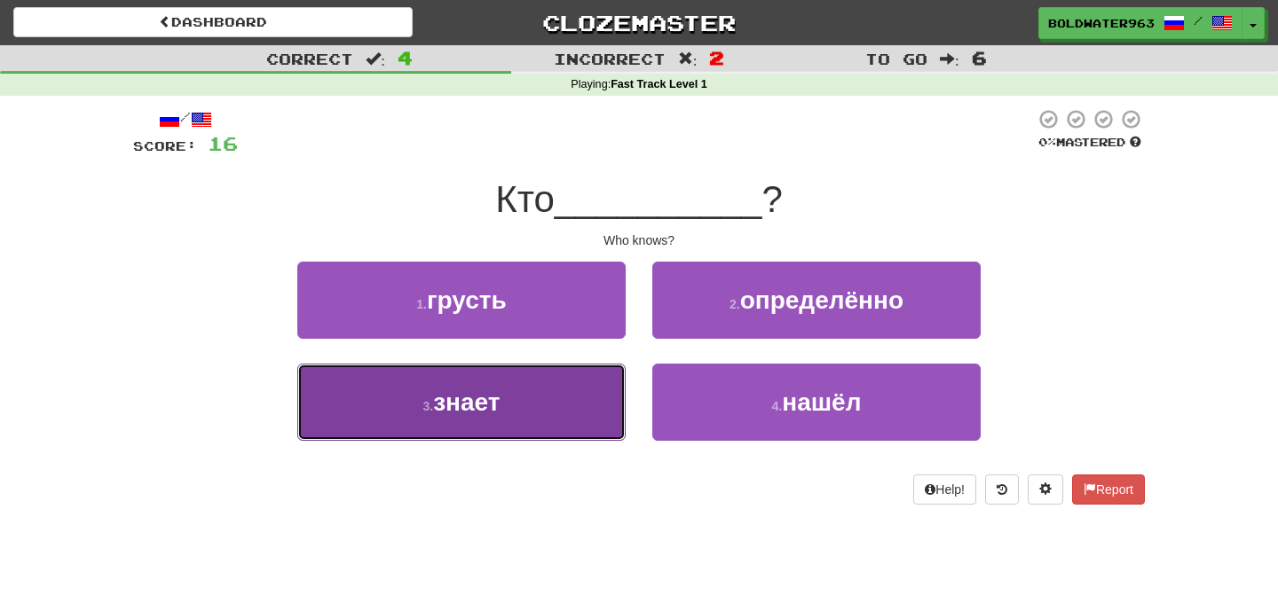
click at [500, 428] on button "3 . знает" at bounding box center [461, 402] width 328 height 77
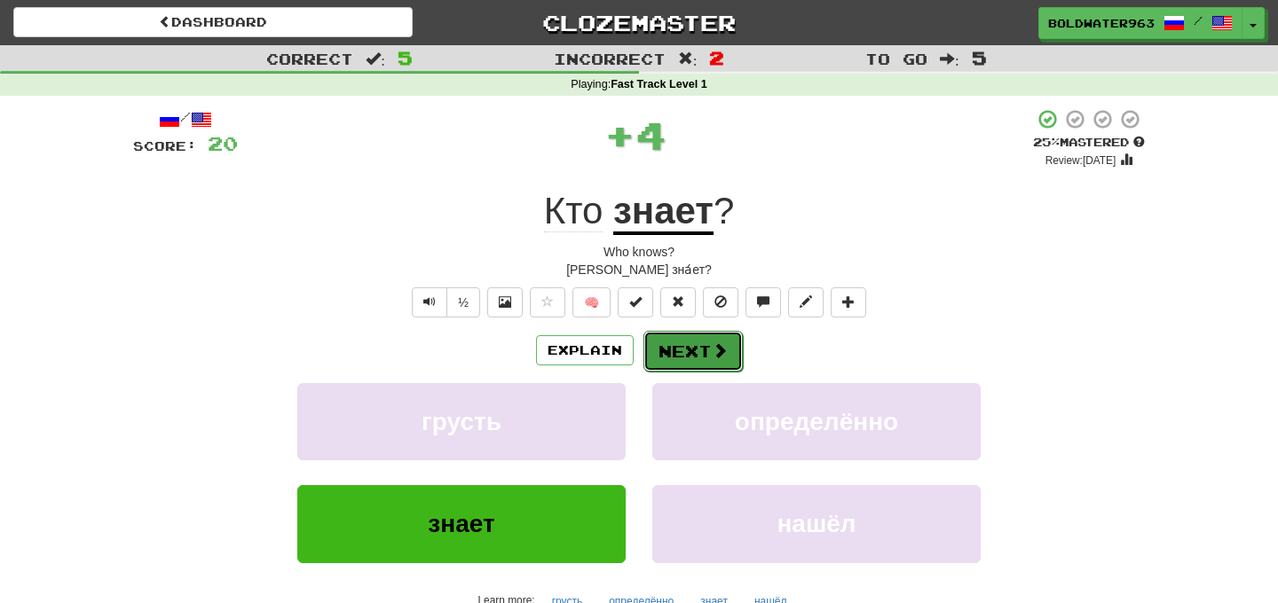
click at [684, 354] on button "Next" at bounding box center [692, 351] width 99 height 41
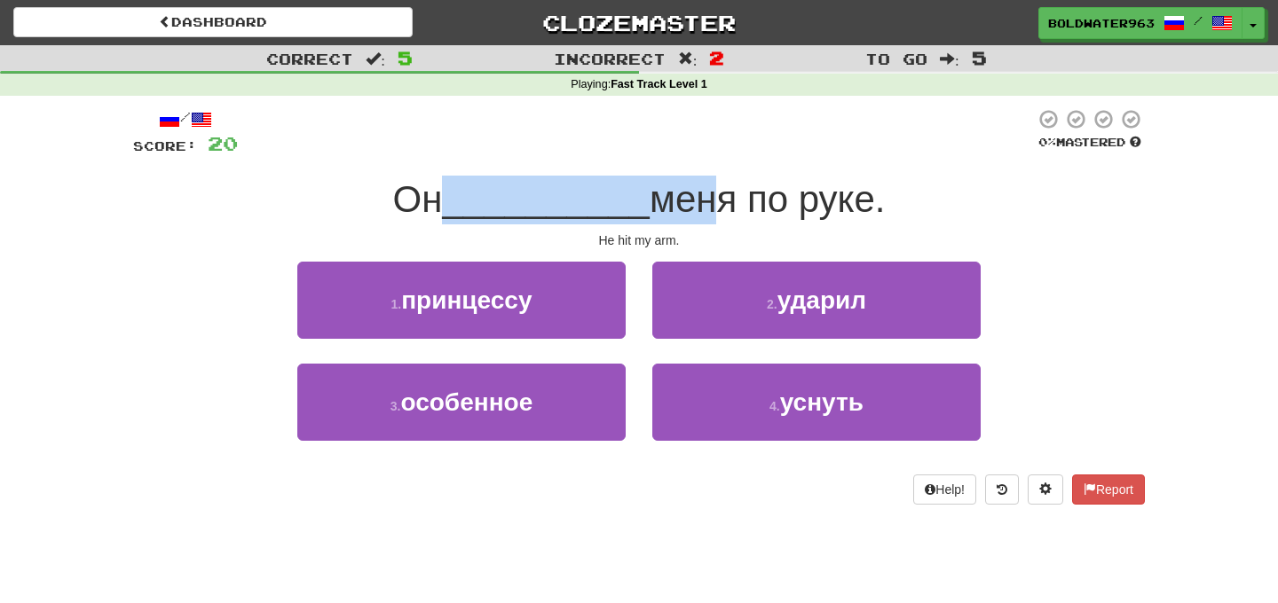
drag, startPoint x: 441, startPoint y: 201, endPoint x: 681, endPoint y: 200, distance: 240.5
click at [681, 200] on div "Он __________ меня по руке." at bounding box center [639, 200] width 1012 height 49
click at [681, 200] on span "меня по руке." at bounding box center [767, 199] width 235 height 42
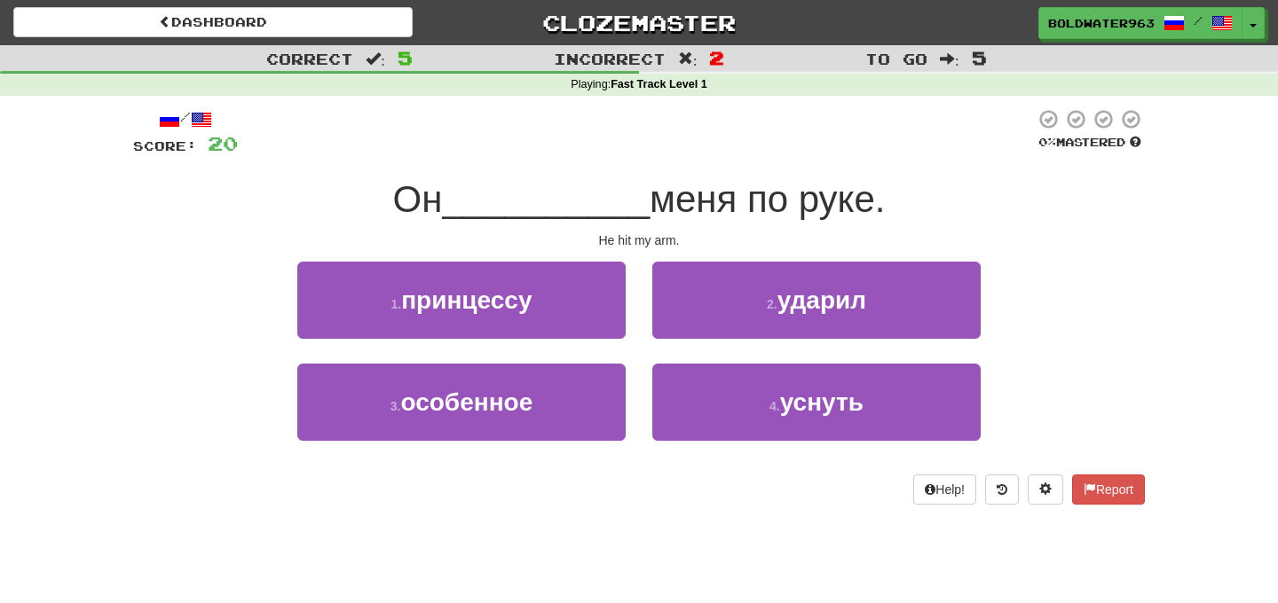
click at [635, 349] on div "1 . принцессу" at bounding box center [461, 313] width 355 height 102
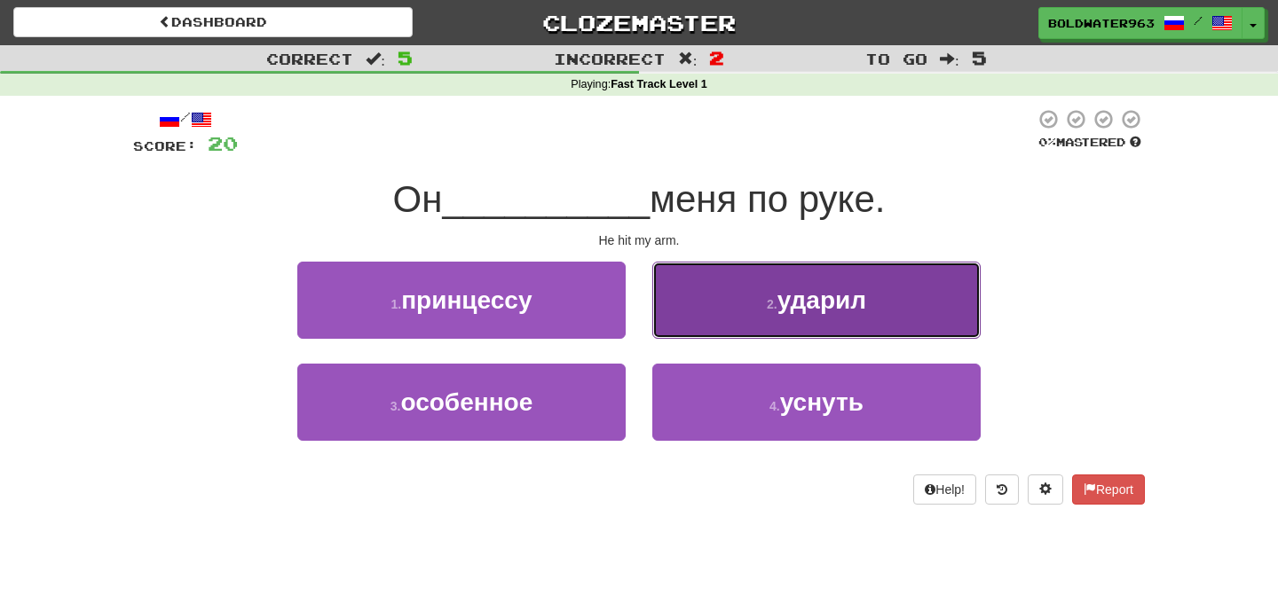
click at [718, 301] on button "2 . ударил" at bounding box center [816, 300] width 328 height 77
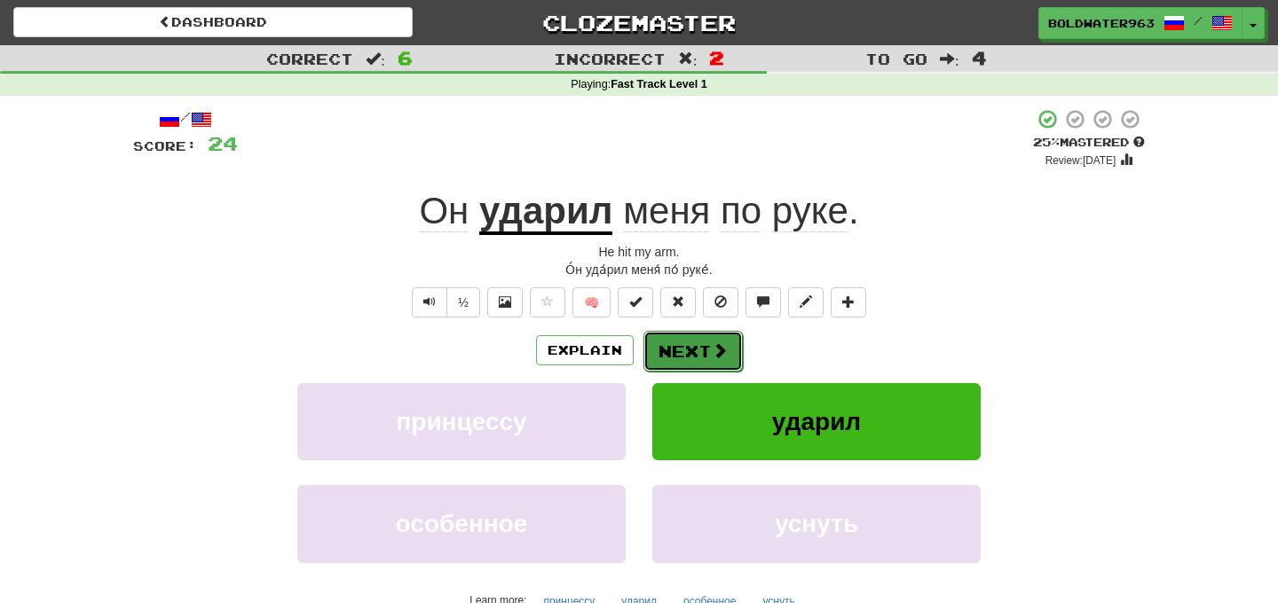
click at [704, 356] on button "Next" at bounding box center [692, 351] width 99 height 41
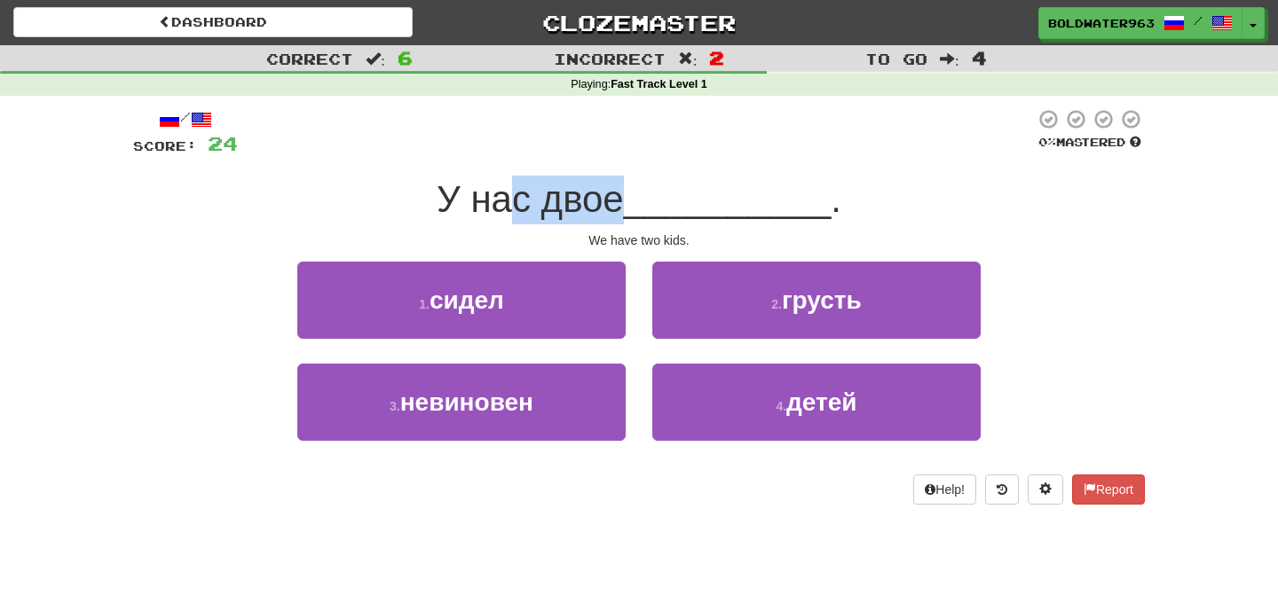
drag, startPoint x: 524, startPoint y: 195, endPoint x: 628, endPoint y: 194, distance: 104.7
click at [624, 194] on span "У нас двое" at bounding box center [530, 199] width 187 height 42
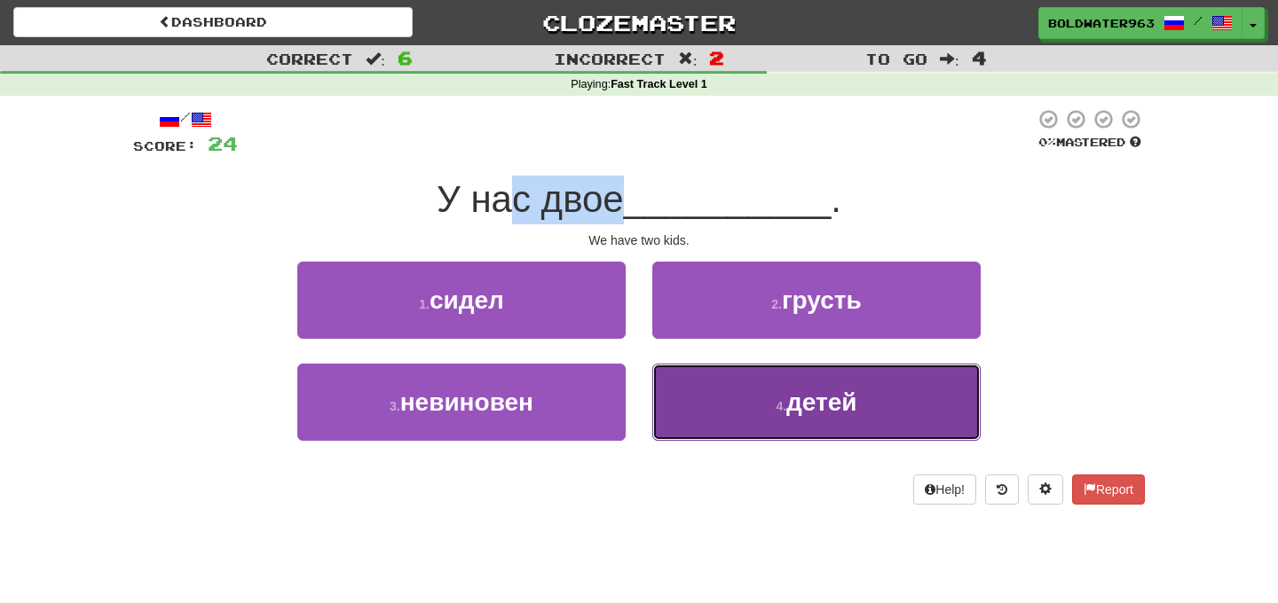
click at [705, 403] on button "4 . детей" at bounding box center [816, 402] width 328 height 77
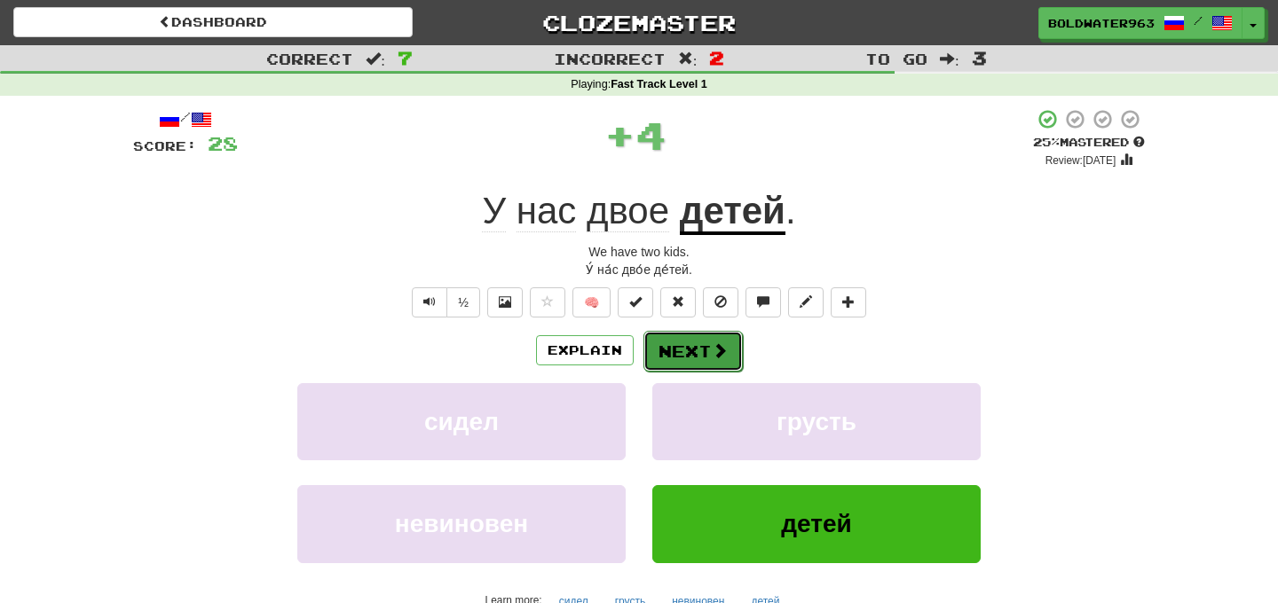
click at [681, 357] on button "Next" at bounding box center [692, 351] width 99 height 41
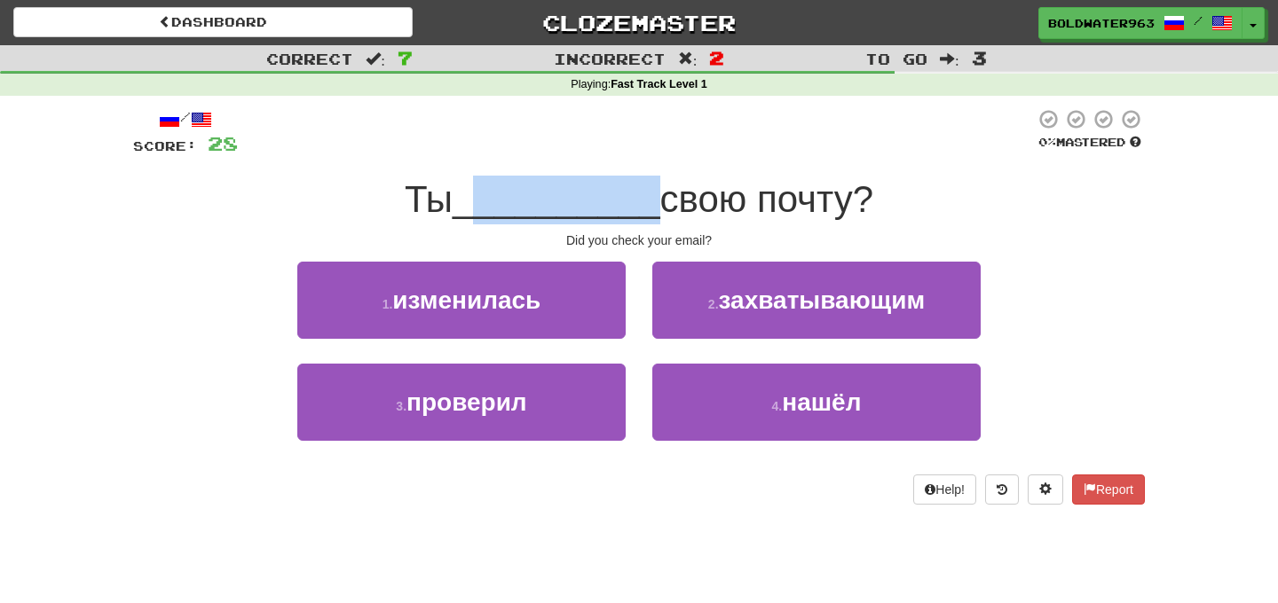
drag, startPoint x: 472, startPoint y: 191, endPoint x: 636, endPoint y: 203, distance: 164.6
click at [636, 203] on span "__________" at bounding box center [557, 199] width 208 height 42
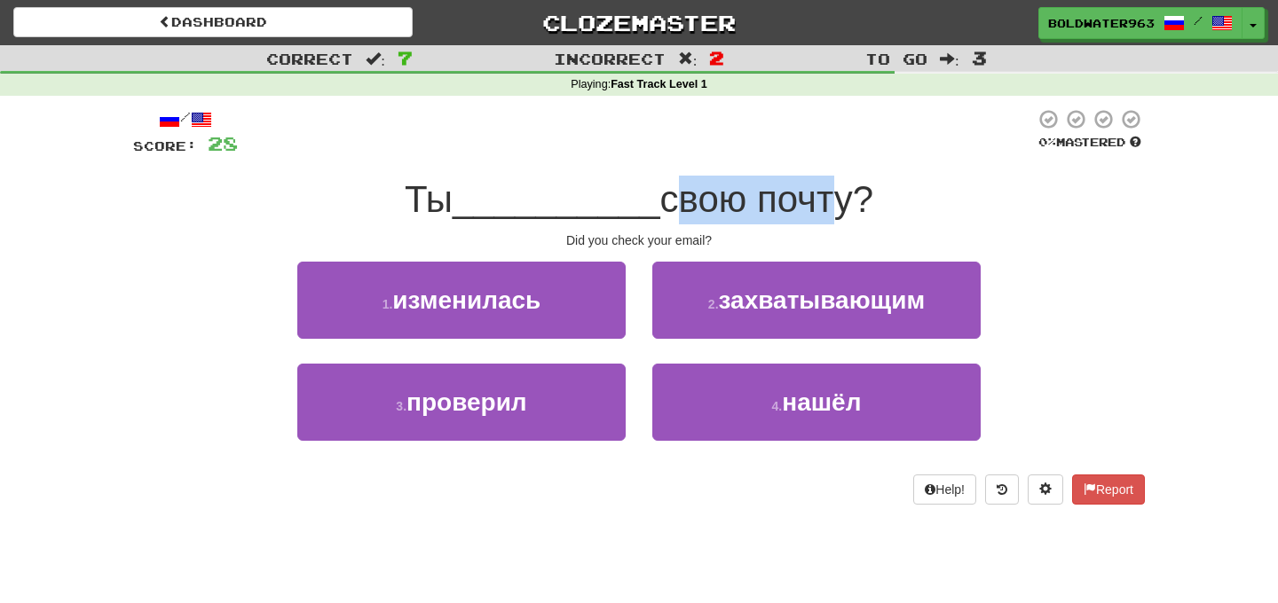
drag, startPoint x: 661, startPoint y: 206, endPoint x: 827, endPoint y: 203, distance: 165.9
click at [827, 203] on span "свою почту?" at bounding box center [767, 199] width 214 height 42
click at [837, 202] on span "свою почту?" at bounding box center [767, 199] width 214 height 42
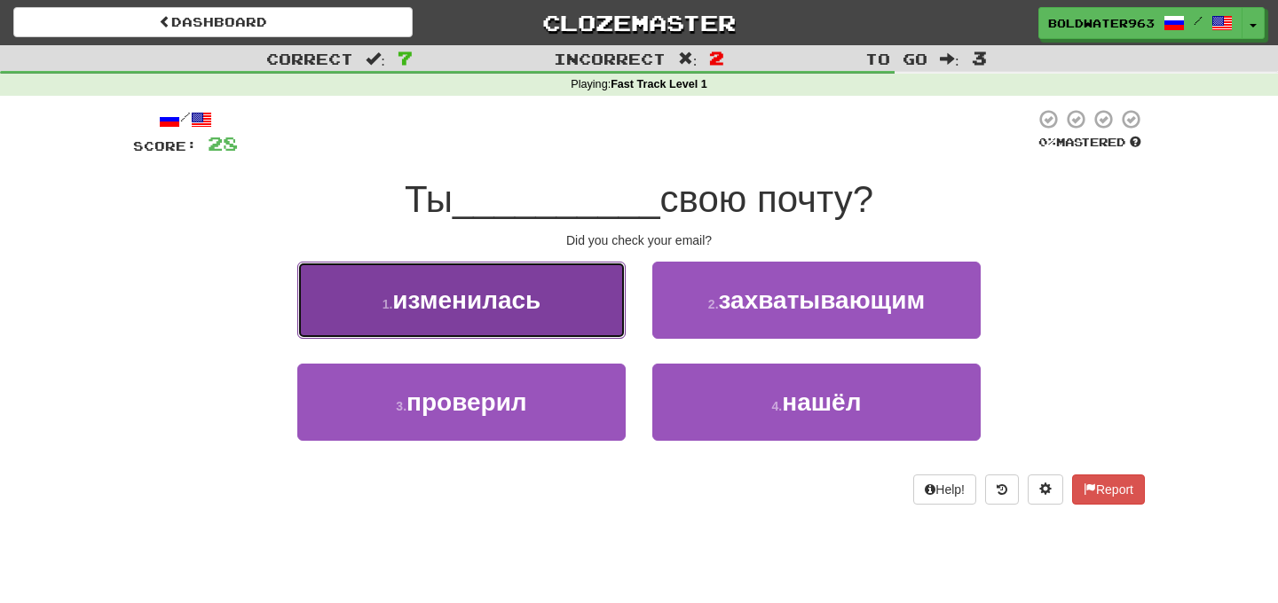
click at [539, 297] on span "изменилась" at bounding box center [466, 301] width 148 height 28
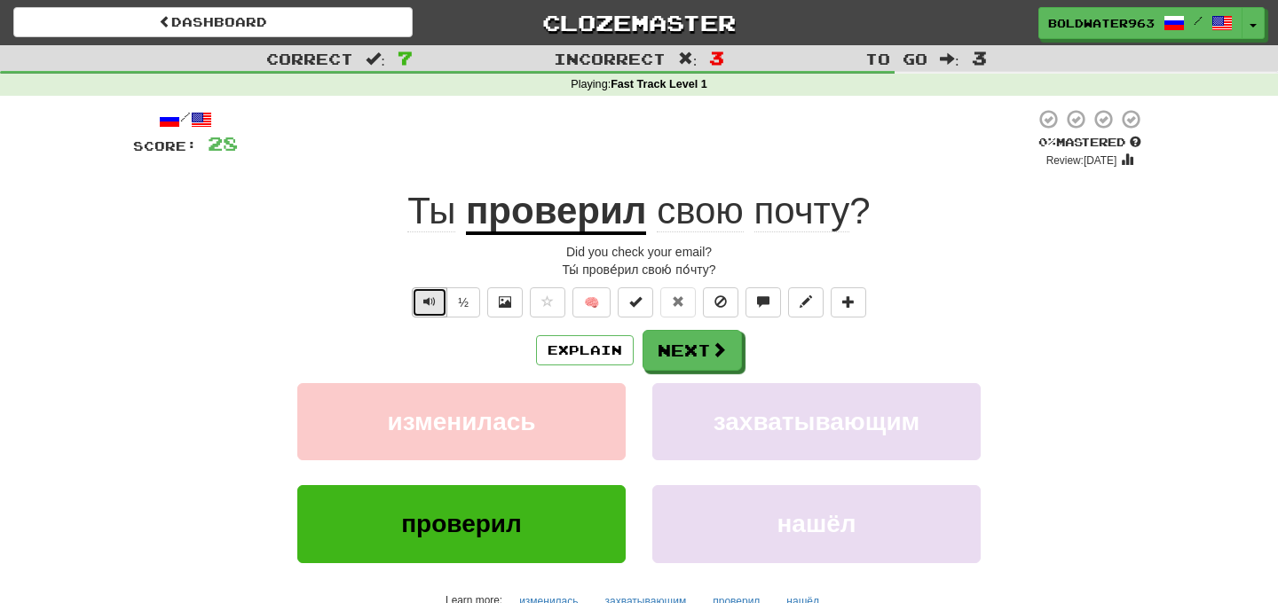
click at [415, 309] on button "Text-to-speech controls" at bounding box center [429, 302] width 35 height 30
click at [431, 307] on span "Text-to-speech controls" at bounding box center [429, 301] width 12 height 12
click at [689, 352] on button "Next" at bounding box center [692, 351] width 99 height 41
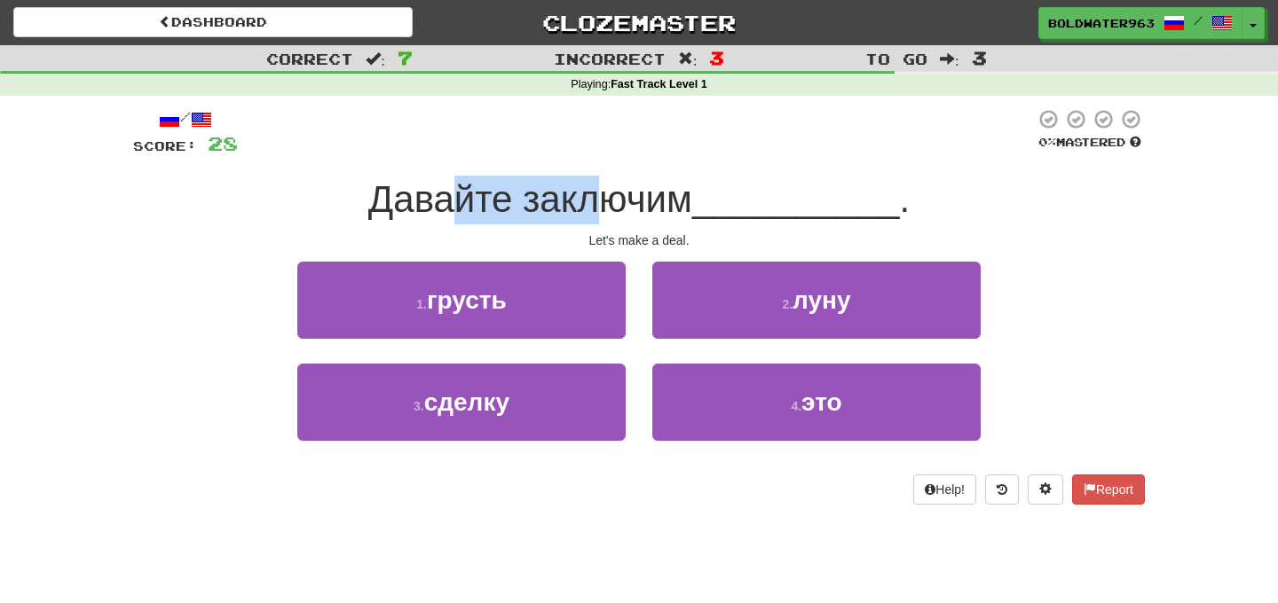
drag, startPoint x: 454, startPoint y: 201, endPoint x: 614, endPoint y: 210, distance: 160.0
click at [614, 210] on span "Давайте заключим" at bounding box center [530, 199] width 324 height 42
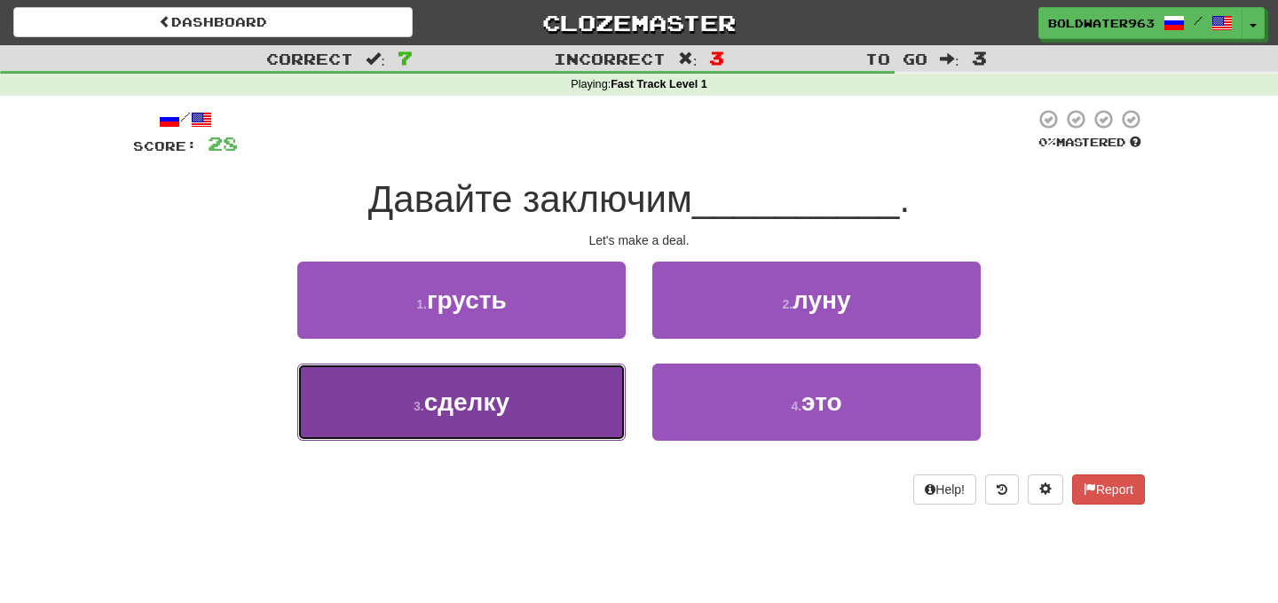
click at [556, 398] on button "3 . сделку" at bounding box center [461, 402] width 328 height 77
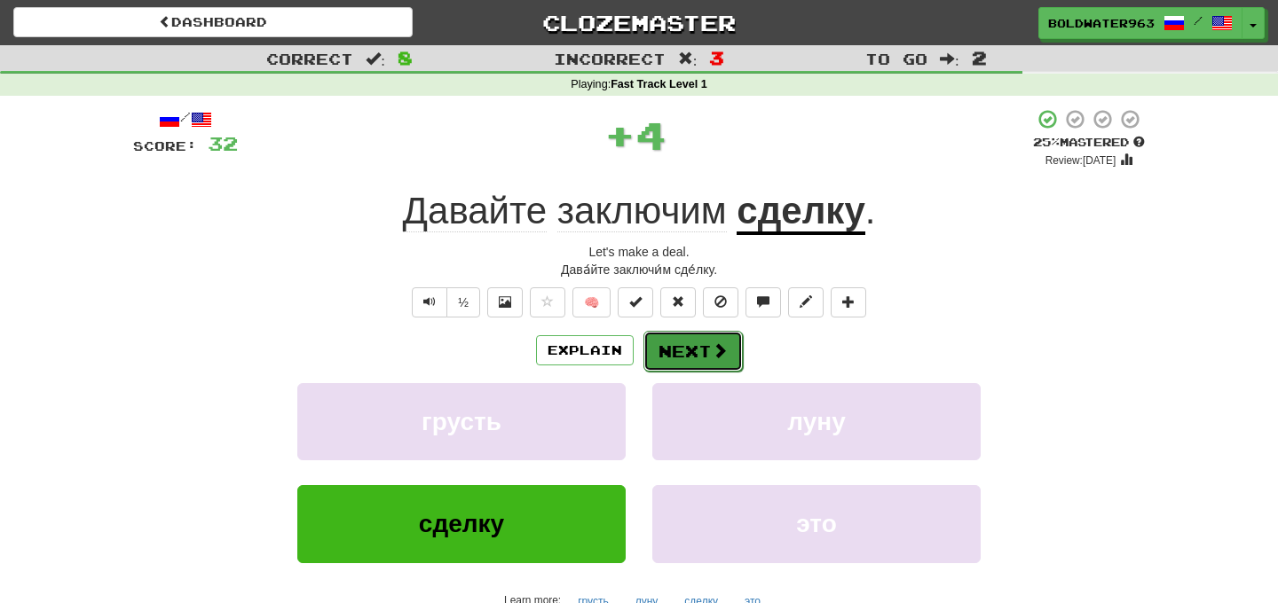
click at [705, 350] on button "Next" at bounding box center [692, 351] width 99 height 41
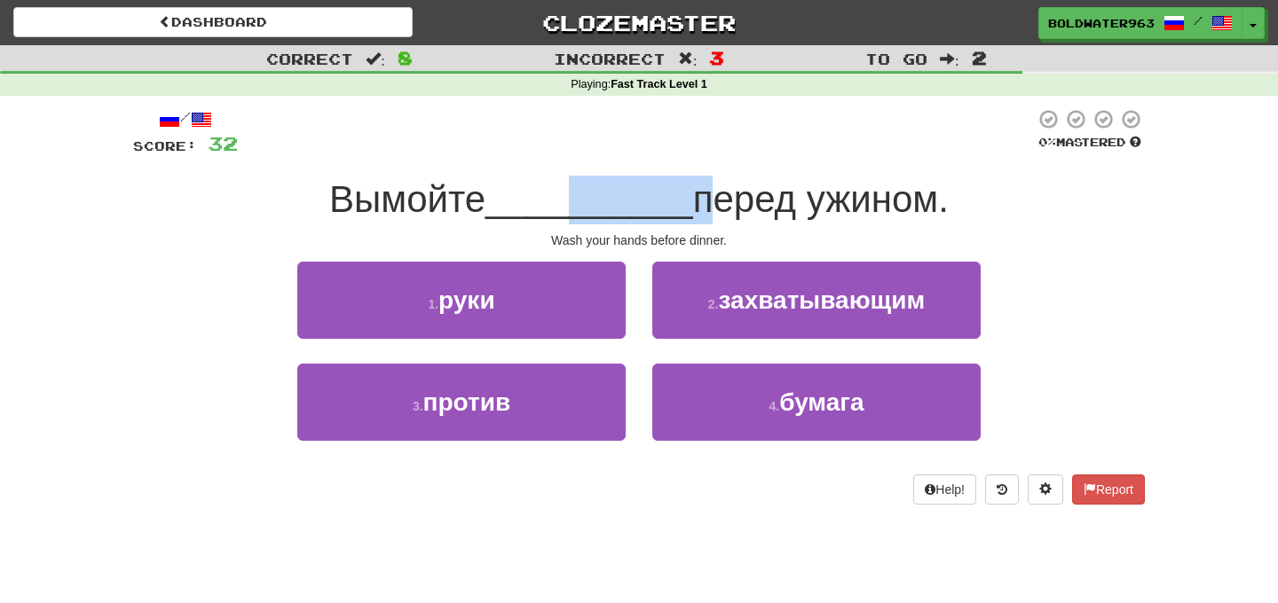
drag, startPoint x: 569, startPoint y: 202, endPoint x: 697, endPoint y: 202, distance: 127.8
click at [697, 202] on div "Вымойте __________ перед ужином." at bounding box center [639, 200] width 1012 height 49
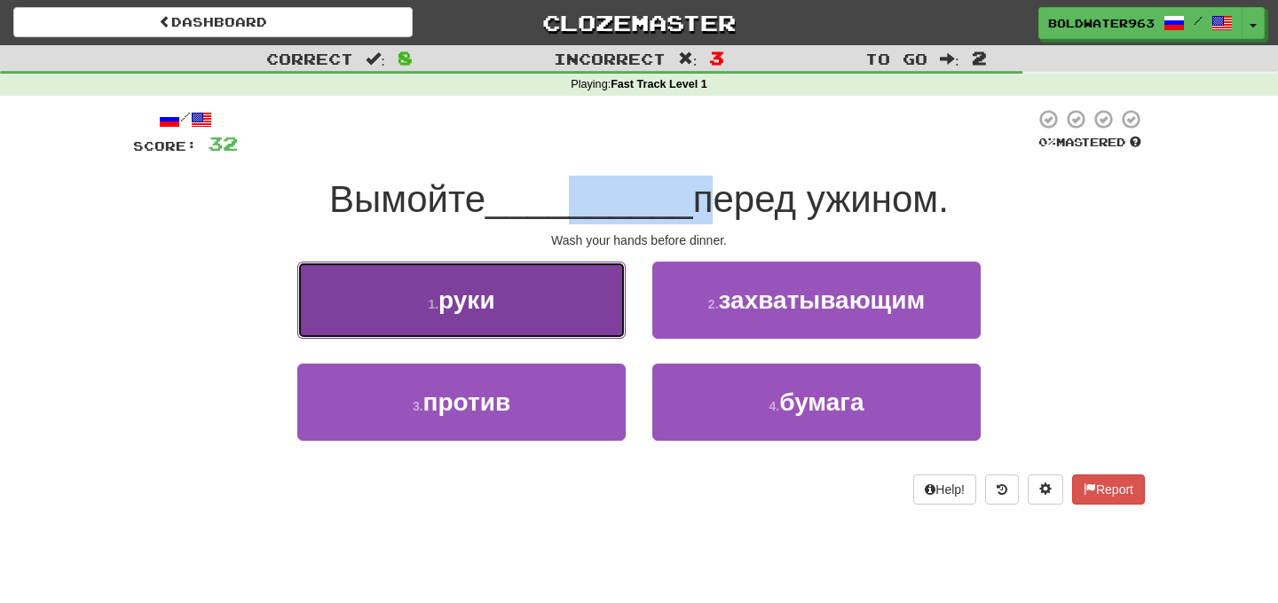
click at [549, 298] on button "1 . руки" at bounding box center [461, 300] width 328 height 77
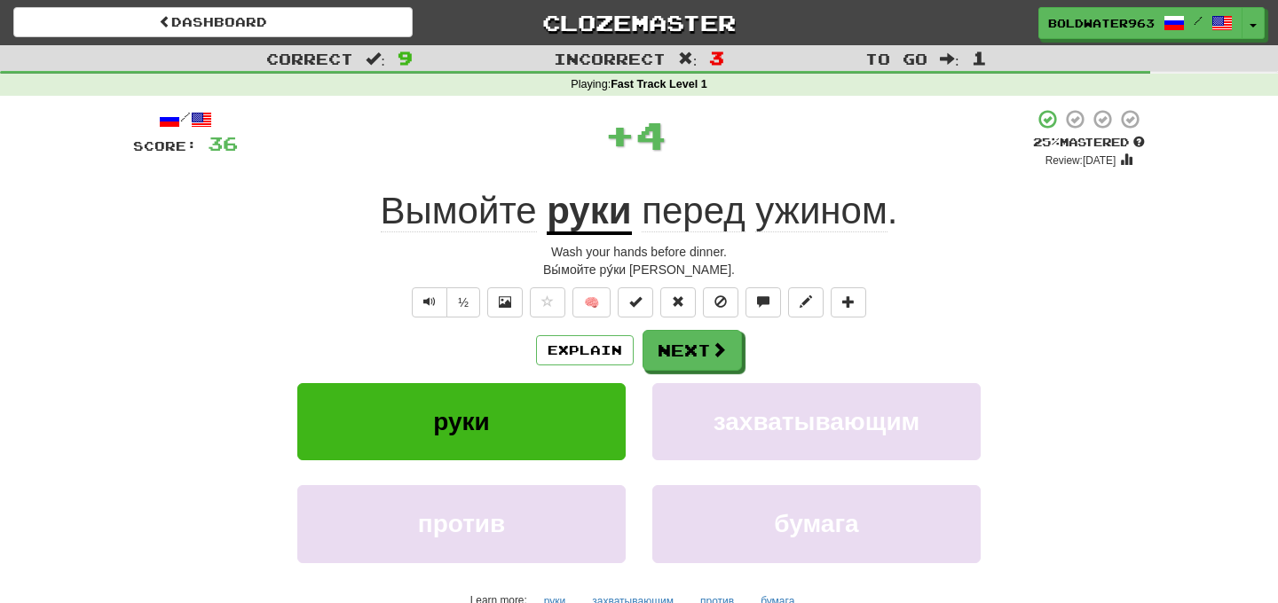
click at [673, 165] on div "+ 4" at bounding box center [635, 138] width 795 height 60
click at [680, 352] on button "Next" at bounding box center [692, 351] width 99 height 41
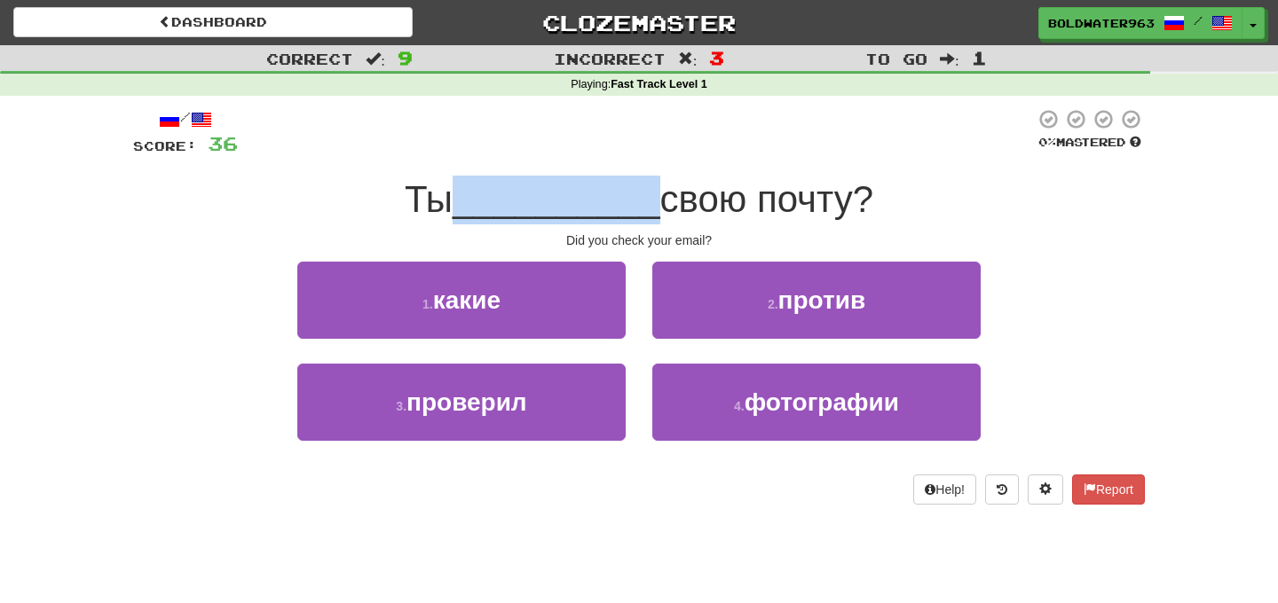
drag, startPoint x: 650, startPoint y: 205, endPoint x: 454, endPoint y: 210, distance: 195.3
click at [454, 210] on div "Ты __________ свою почту?" at bounding box center [639, 200] width 1012 height 49
click at [453, 210] on span "Ты" at bounding box center [429, 199] width 48 height 42
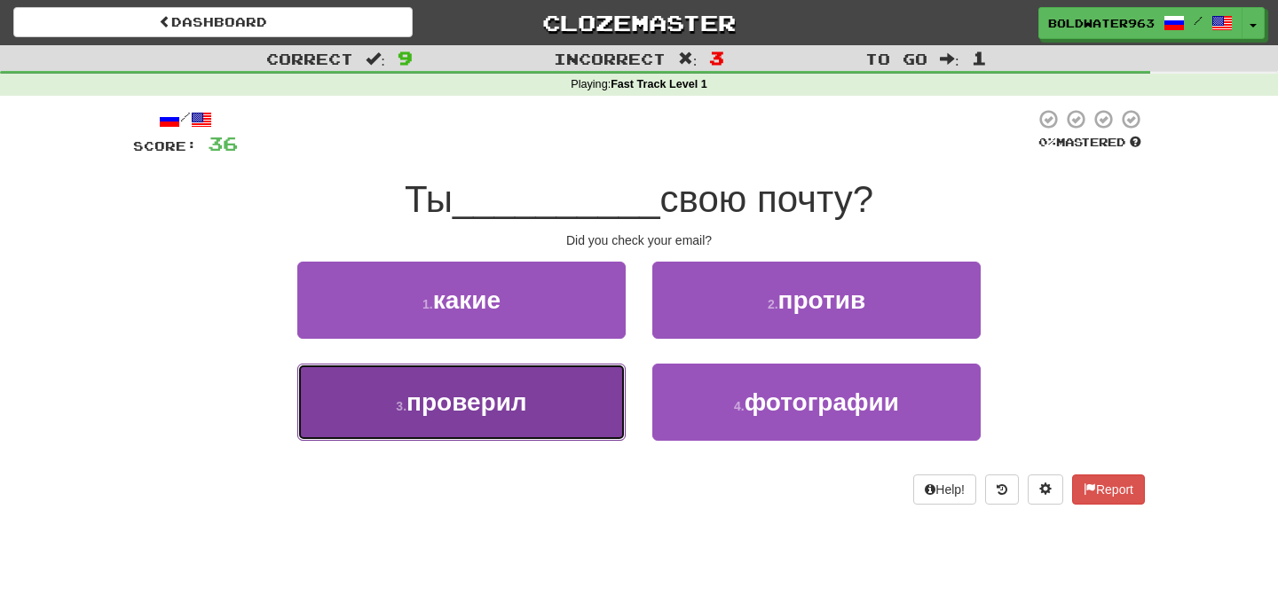
click at [585, 399] on button "3 . проверил" at bounding box center [461, 402] width 328 height 77
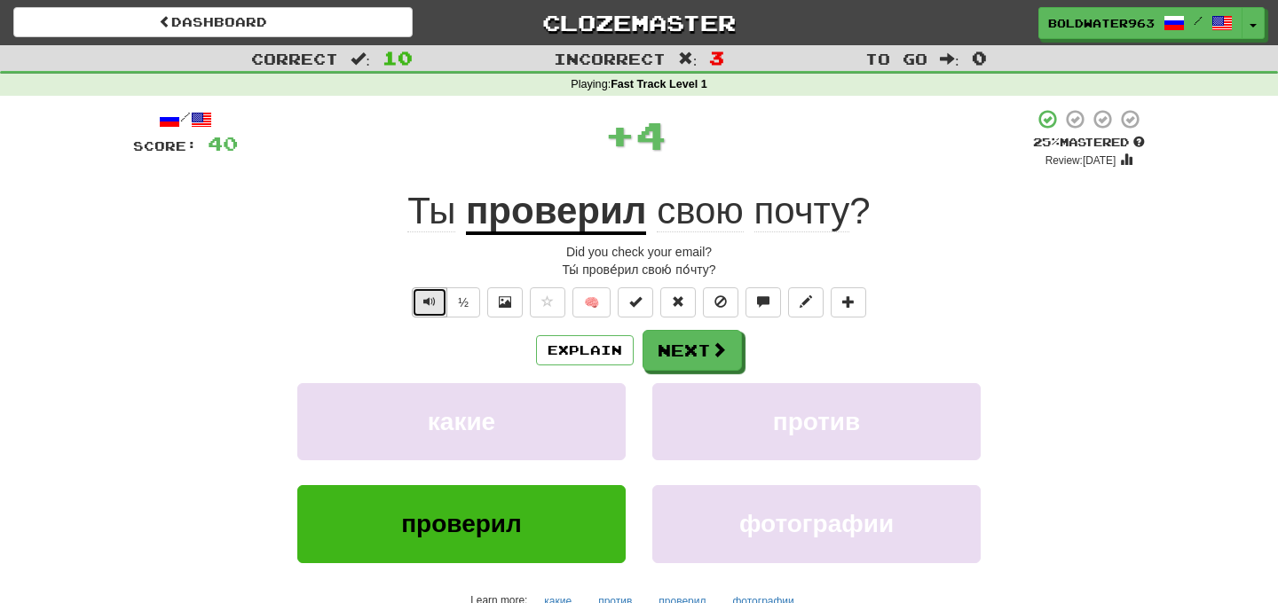
click at [426, 315] on button "Text-to-speech controls" at bounding box center [429, 302] width 35 height 30
click at [425, 302] on span "Text-to-speech controls" at bounding box center [429, 301] width 12 height 12
click at [425, 304] on span "Text-to-speech controls" at bounding box center [429, 301] width 12 height 12
click at [690, 350] on button "Next" at bounding box center [692, 351] width 99 height 41
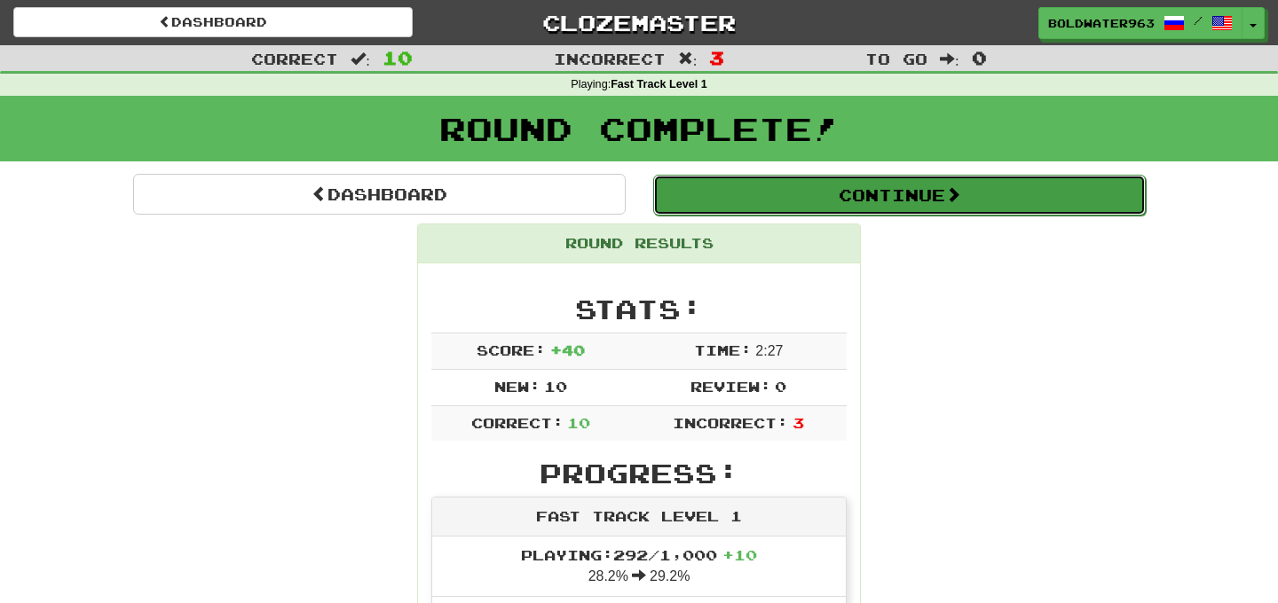
click at [788, 194] on button "Continue" at bounding box center [899, 195] width 492 height 41
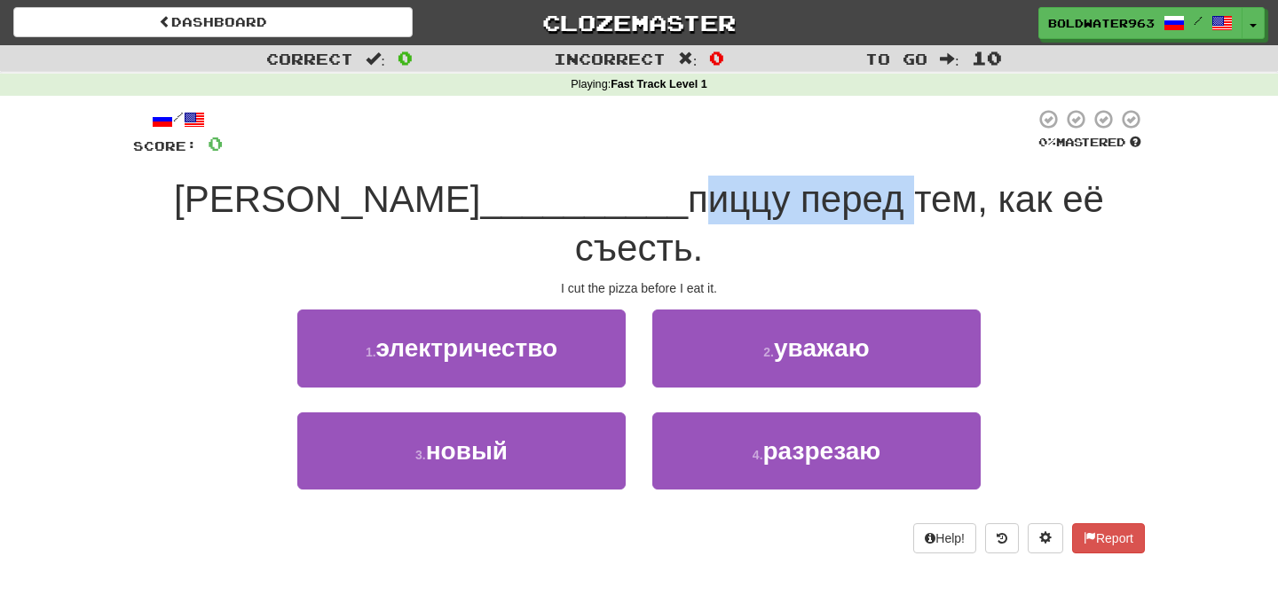
drag, startPoint x: 481, startPoint y: 201, endPoint x: 681, endPoint y: 206, distance: 200.6
click at [681, 206] on span "пиццу перед тем, как её съесть." at bounding box center [839, 223] width 529 height 91
click at [633, 329] on div "1 . электричество" at bounding box center [461, 361] width 355 height 102
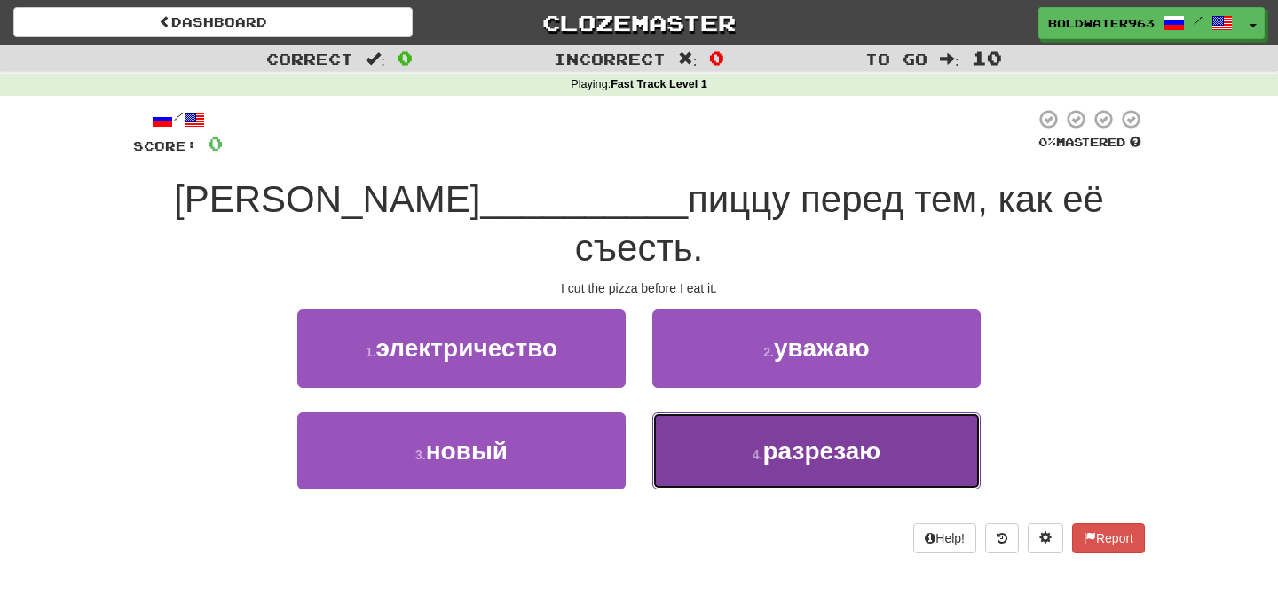
click at [790, 437] on span "разрезаю" at bounding box center [822, 451] width 118 height 28
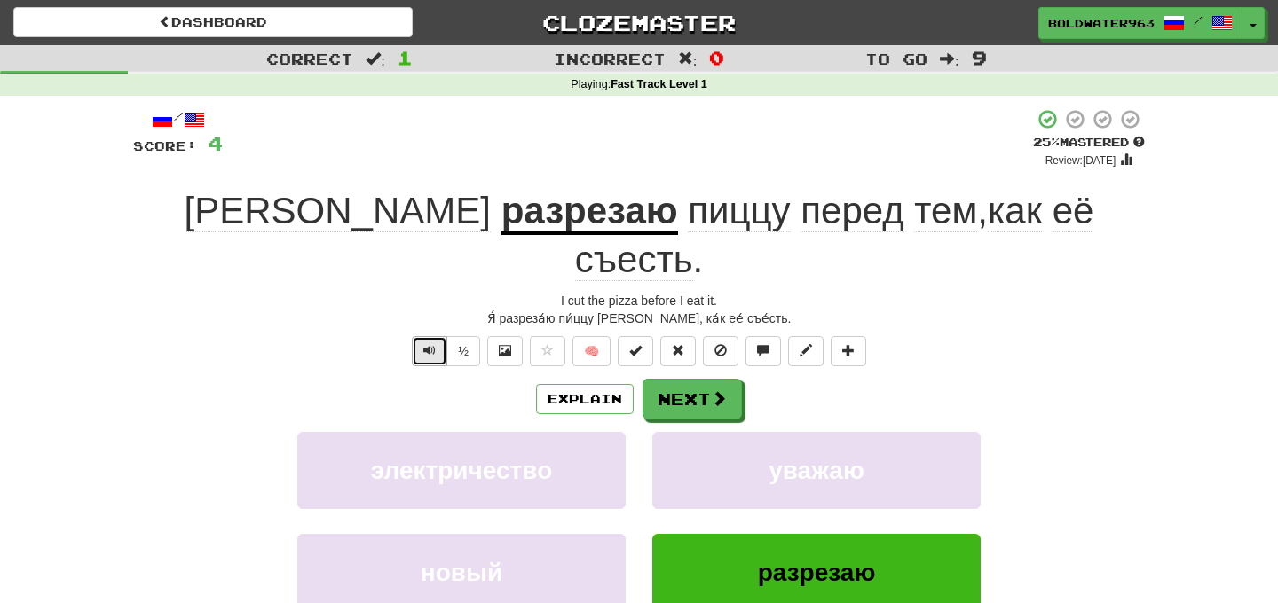
click at [424, 344] on span "Text-to-speech controls" at bounding box center [429, 350] width 12 height 12
click at [429, 344] on span "Text-to-speech controls" at bounding box center [429, 350] width 12 height 12
drag, startPoint x: 597, startPoint y: 249, endPoint x: 619, endPoint y: 249, distance: 22.2
click at [619, 292] on div "I cut the pizza before I eat it." at bounding box center [639, 301] width 1012 height 18
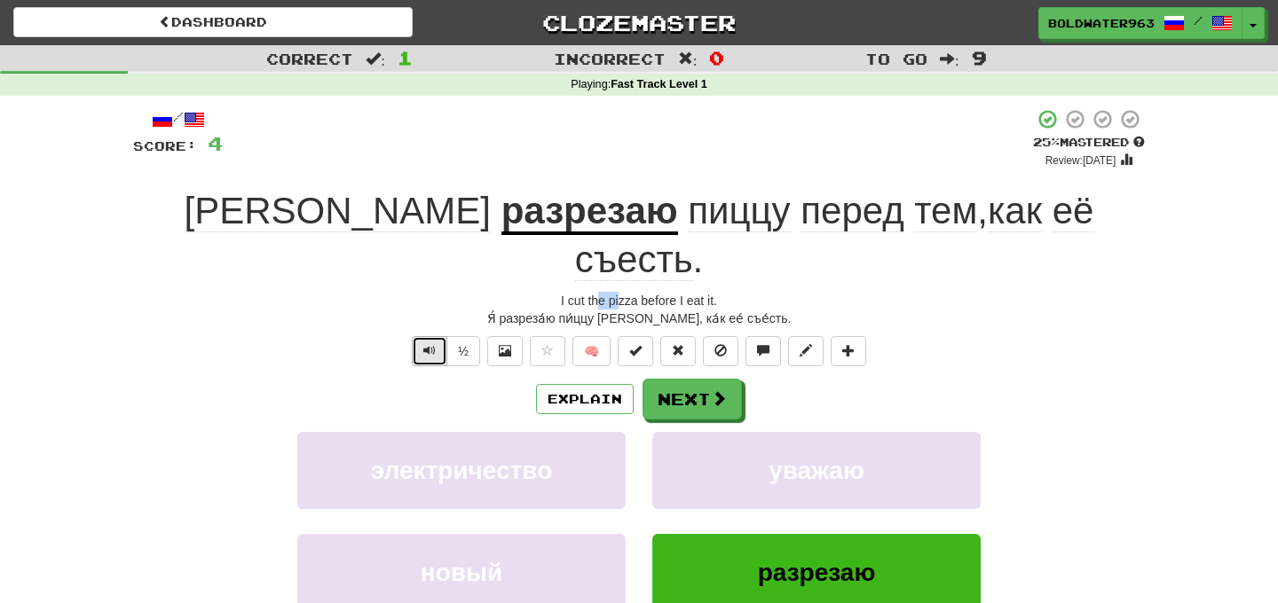
click at [436, 344] on span "Text-to-speech controls" at bounding box center [429, 350] width 12 height 12
click at [701, 380] on button "Next" at bounding box center [692, 400] width 99 height 41
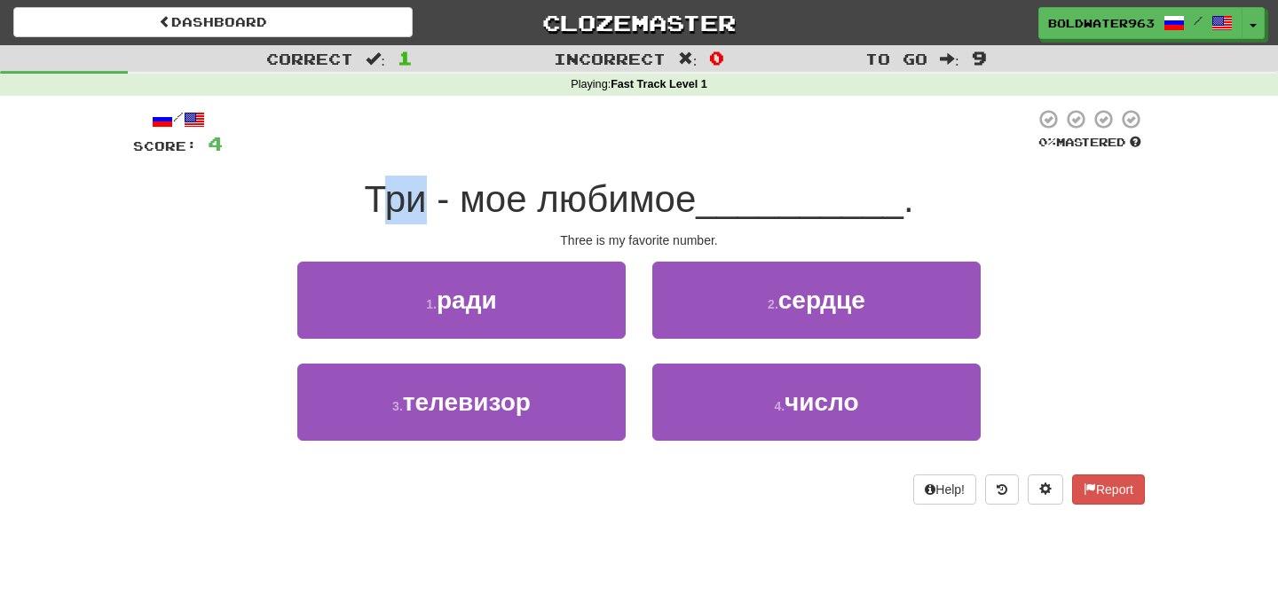
drag, startPoint x: 388, startPoint y: 203, endPoint x: 429, endPoint y: 203, distance: 40.8
click at [429, 203] on span "Три - мое любимое" at bounding box center [530, 199] width 332 height 42
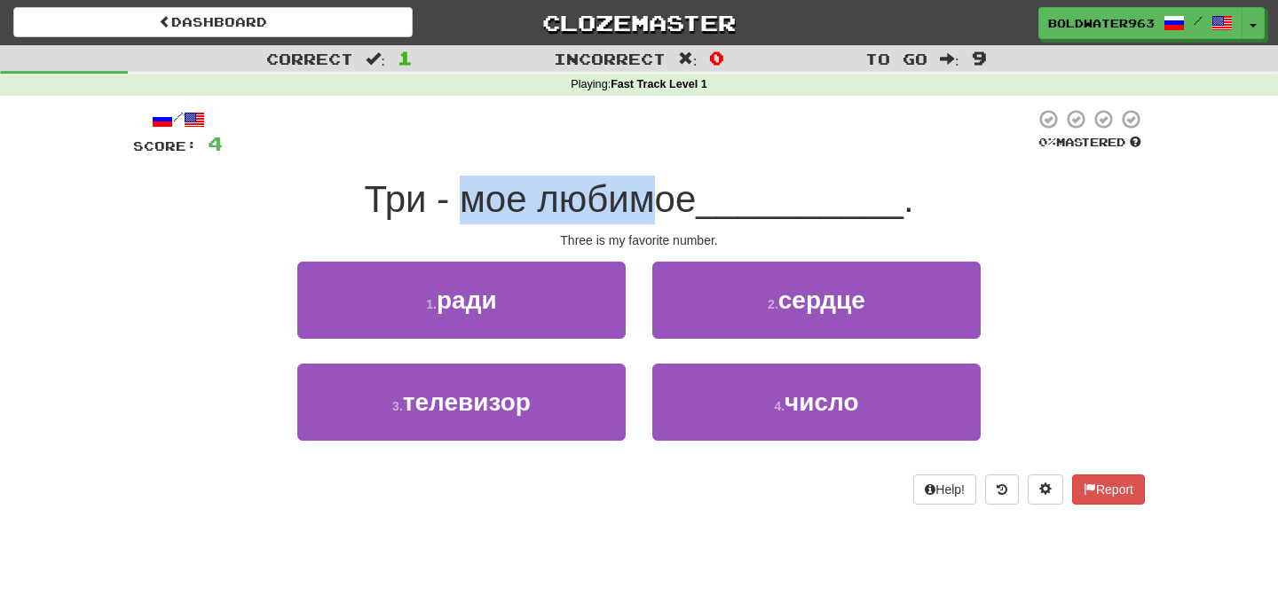
drag, startPoint x: 474, startPoint y: 204, endPoint x: 657, endPoint y: 208, distance: 182.8
click at [657, 208] on span "Три - мое любимое" at bounding box center [530, 199] width 332 height 42
drag, startPoint x: 541, startPoint y: 201, endPoint x: 681, endPoint y: 201, distance: 140.2
click at [681, 201] on span "Три - мое любимое" at bounding box center [530, 199] width 332 height 42
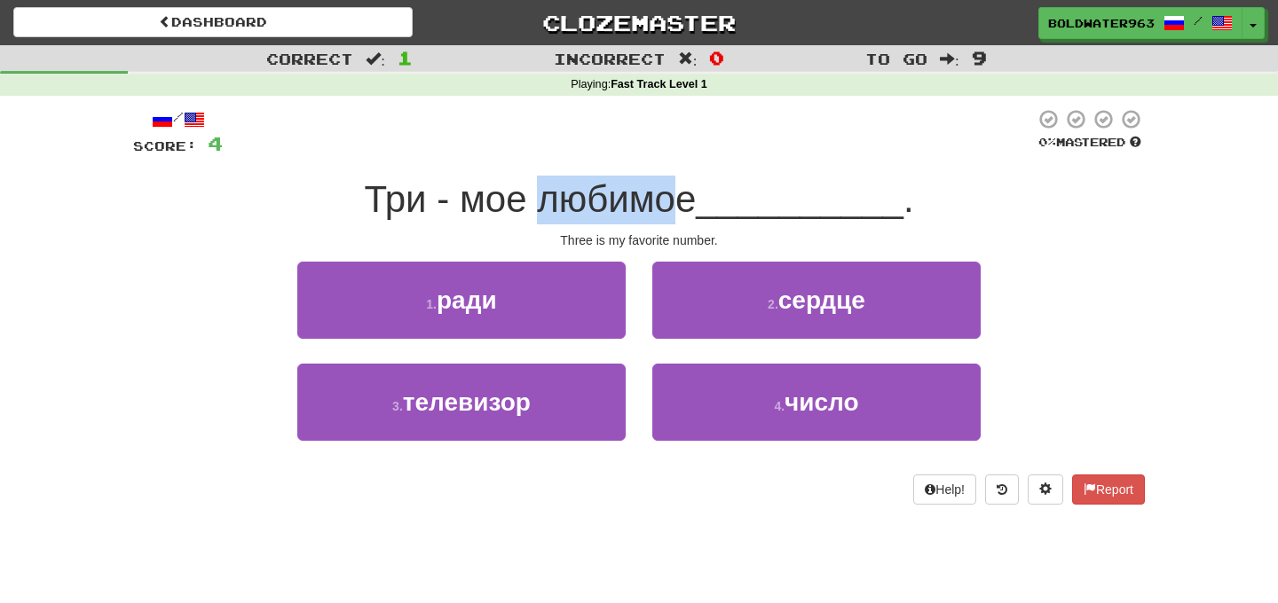
click at [681, 201] on span "Три - мое любимое" at bounding box center [530, 199] width 332 height 42
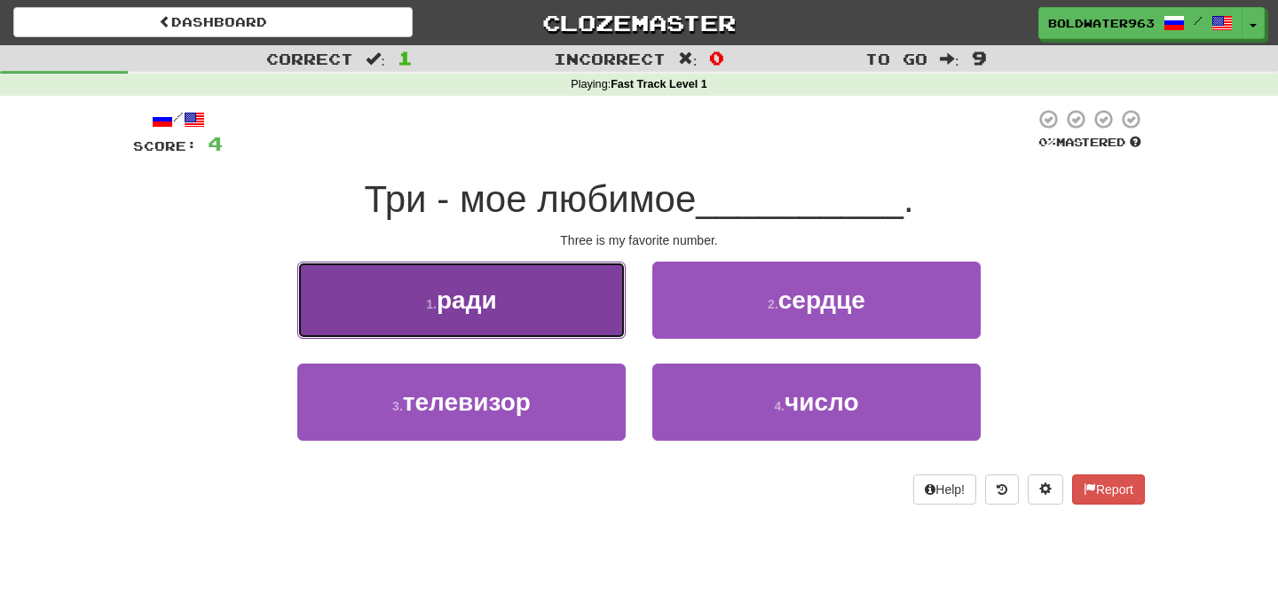
click at [479, 315] on button "1 . ради" at bounding box center [461, 300] width 328 height 77
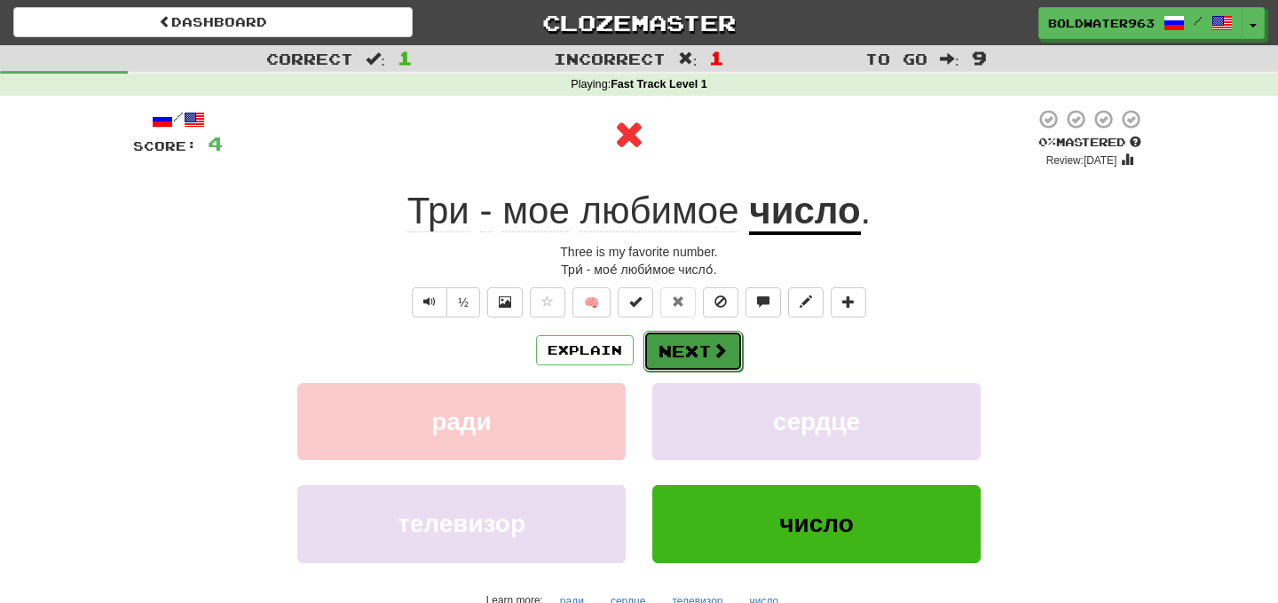
click at [681, 352] on button "Next" at bounding box center [692, 351] width 99 height 41
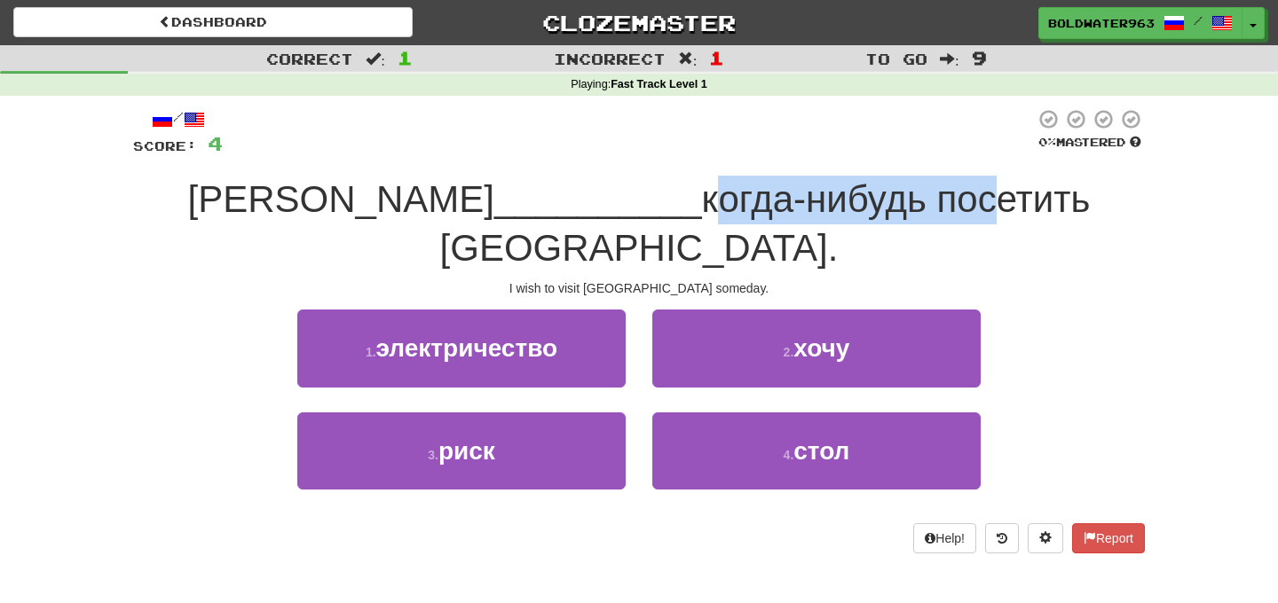
drag, startPoint x: 484, startPoint y: 195, endPoint x: 779, endPoint y: 194, distance: 294.6
click at [779, 194] on span "когда-нибудь посетить Париж." at bounding box center [765, 223] width 650 height 91
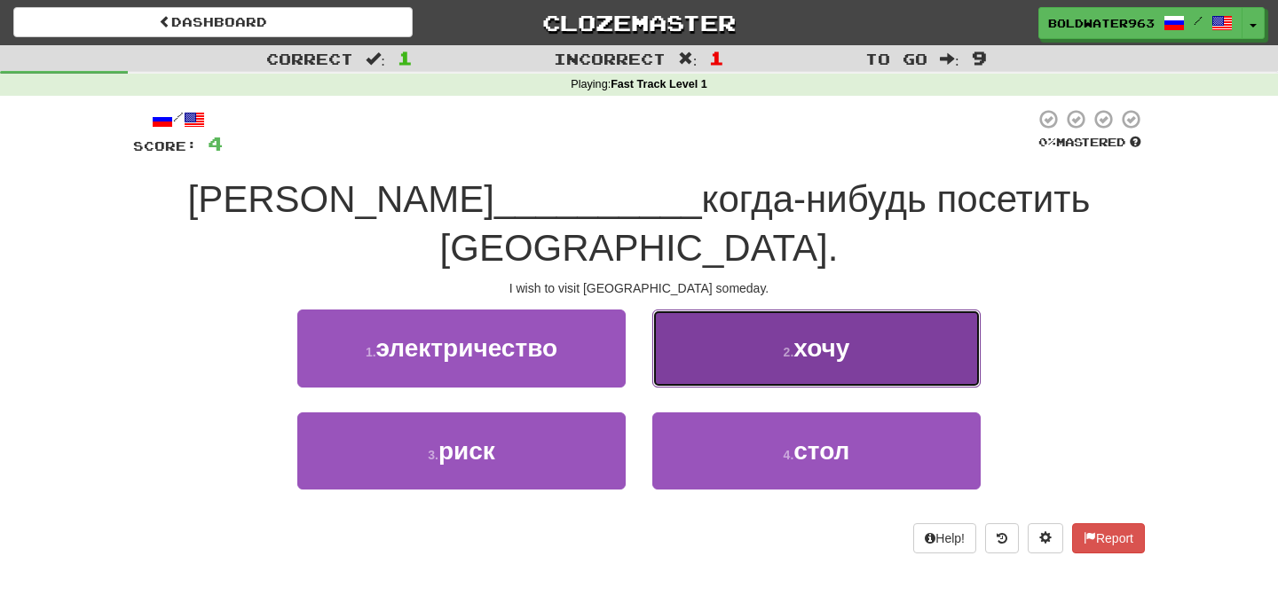
click at [789, 345] on small "2 ." at bounding box center [788, 352] width 11 height 14
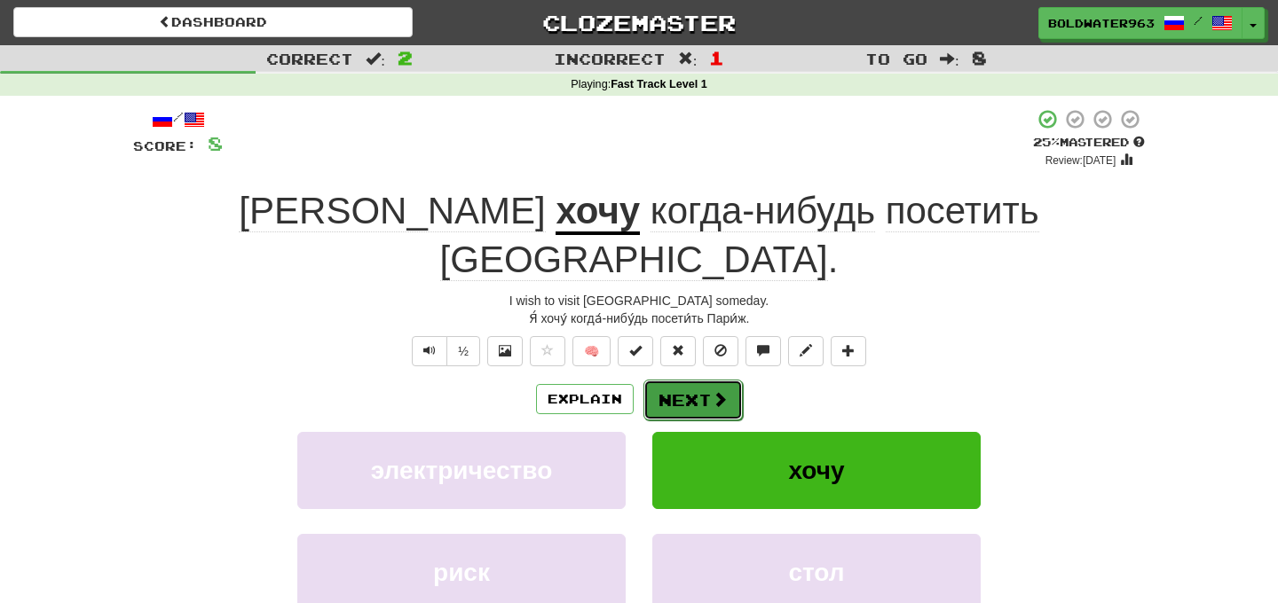
click at [698, 380] on button "Next" at bounding box center [692, 400] width 99 height 41
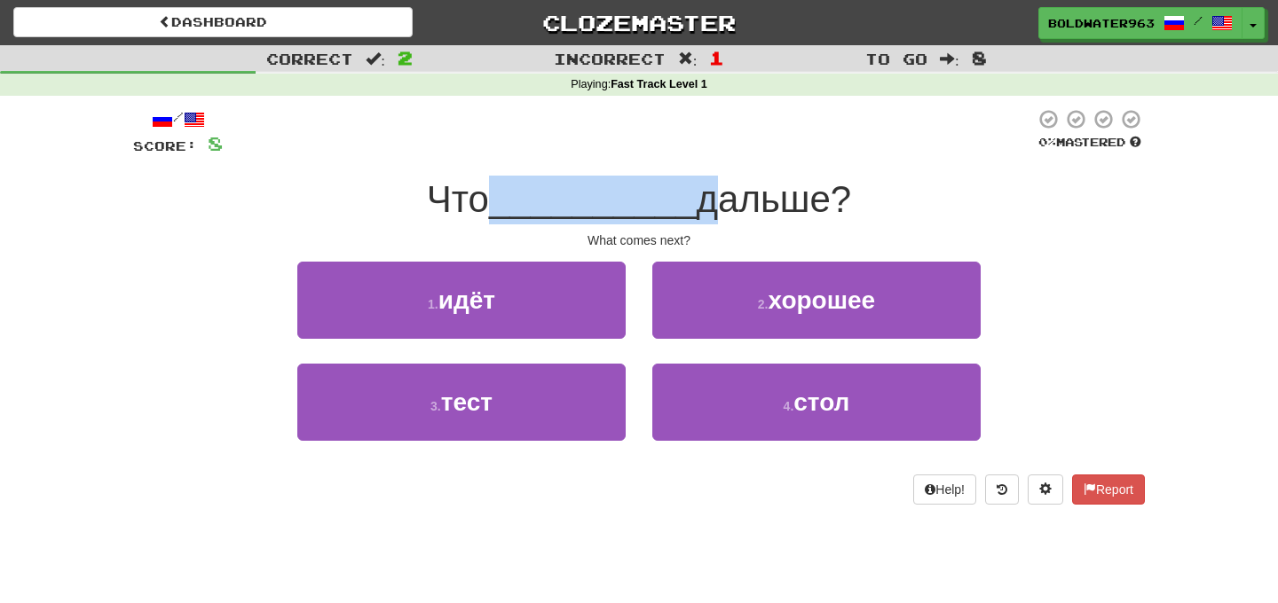
drag, startPoint x: 504, startPoint y: 199, endPoint x: 694, endPoint y: 198, distance: 189.9
click at [694, 198] on div "Что __________ дальше?" at bounding box center [639, 200] width 1012 height 49
click at [697, 198] on span "дальше?" at bounding box center [774, 199] width 155 height 42
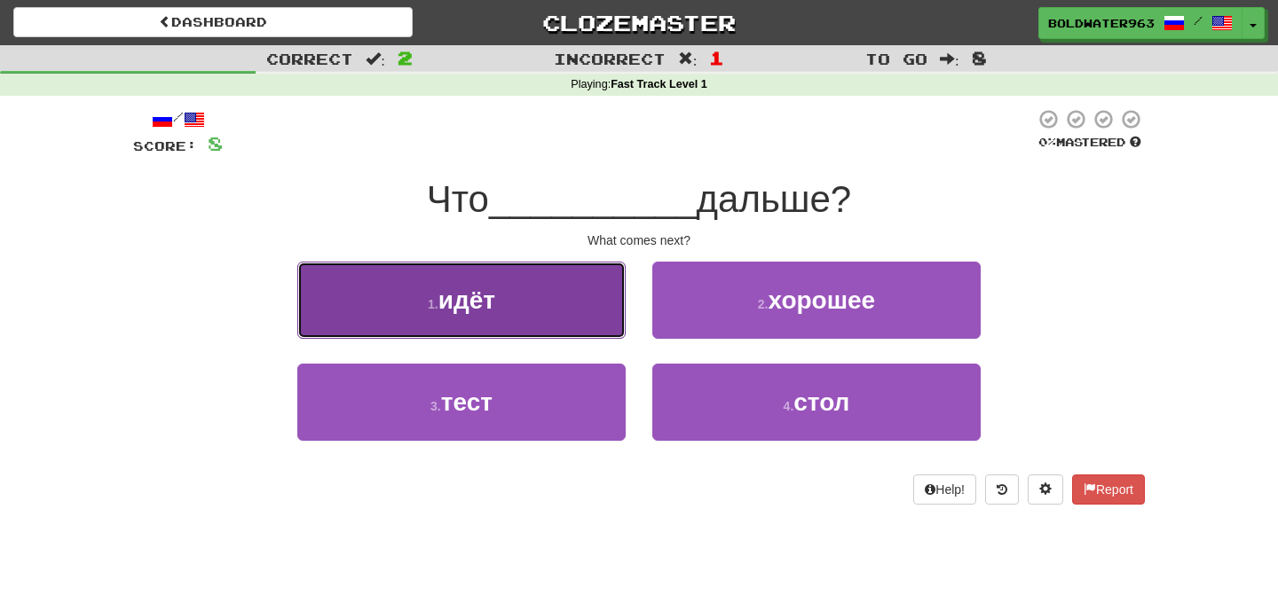
click at [480, 307] on span "идёт" at bounding box center [466, 301] width 57 height 28
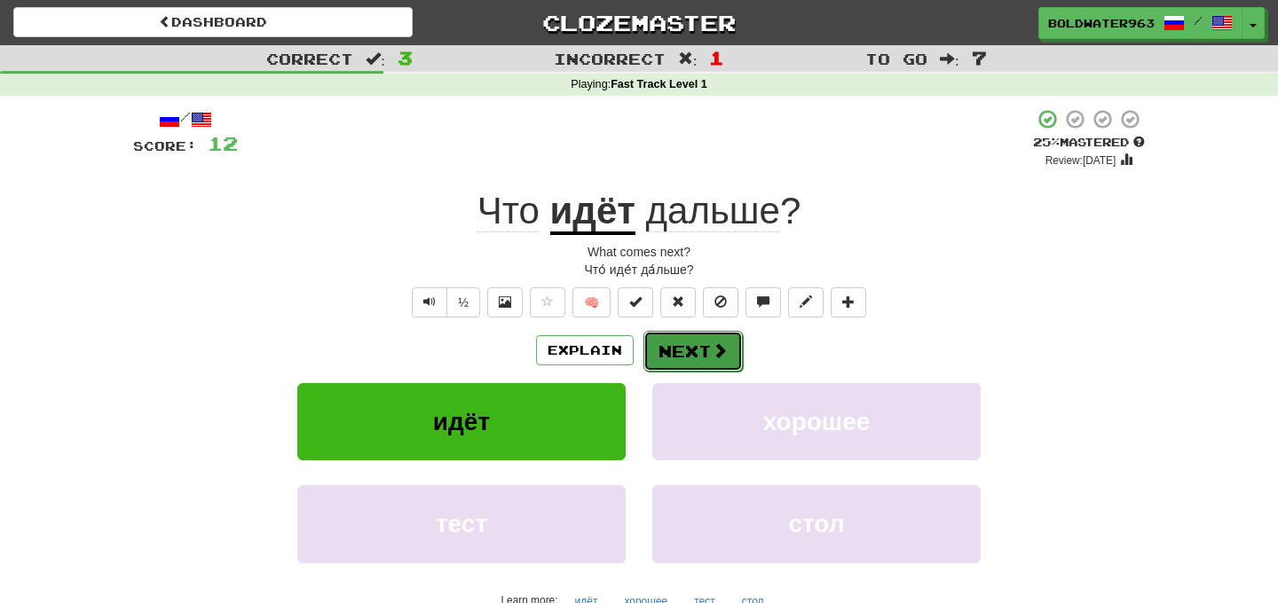
click at [687, 354] on button "Next" at bounding box center [692, 351] width 99 height 41
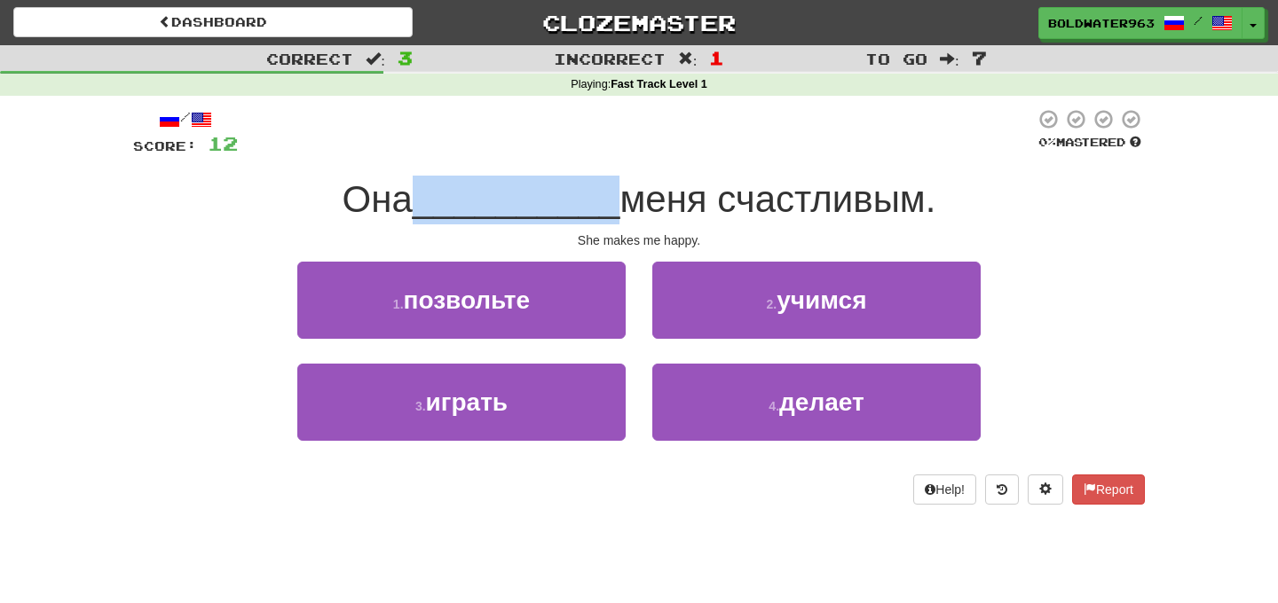
drag, startPoint x: 416, startPoint y: 204, endPoint x: 603, endPoint y: 201, distance: 187.3
click at [603, 201] on div "Она __________ меня счастливым." at bounding box center [639, 200] width 1012 height 49
click at [603, 201] on span "__________" at bounding box center [517, 199] width 208 height 42
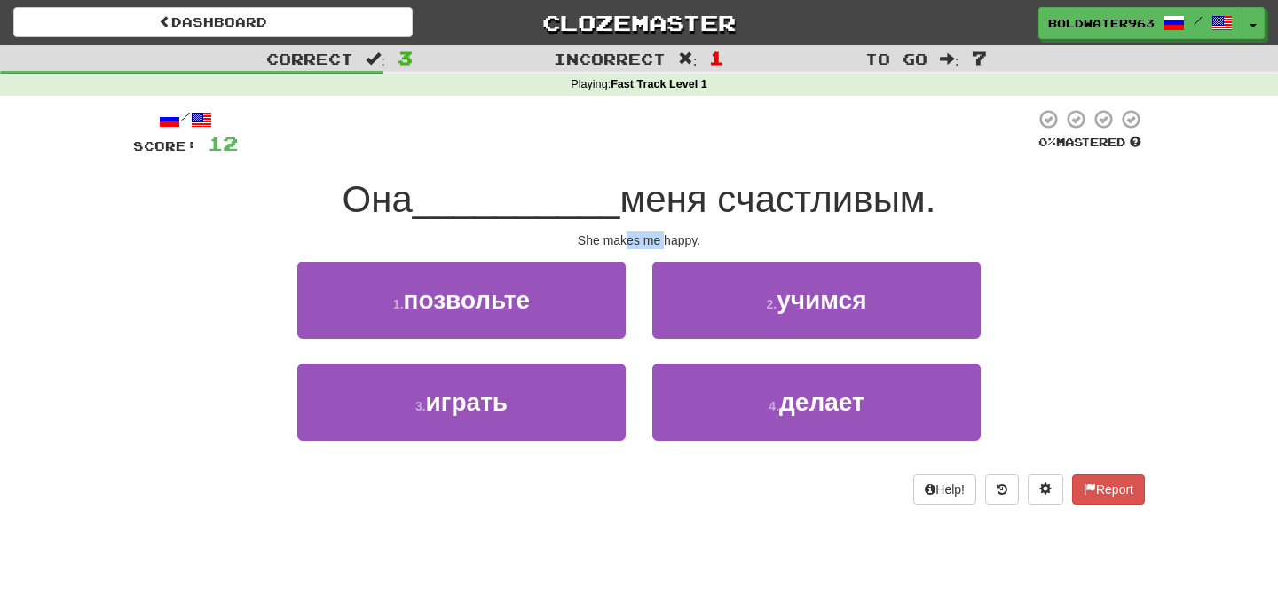
drag, startPoint x: 628, startPoint y: 240, endPoint x: 662, endPoint y: 240, distance: 33.7
click at [662, 240] on div "She makes me happy." at bounding box center [639, 241] width 1012 height 18
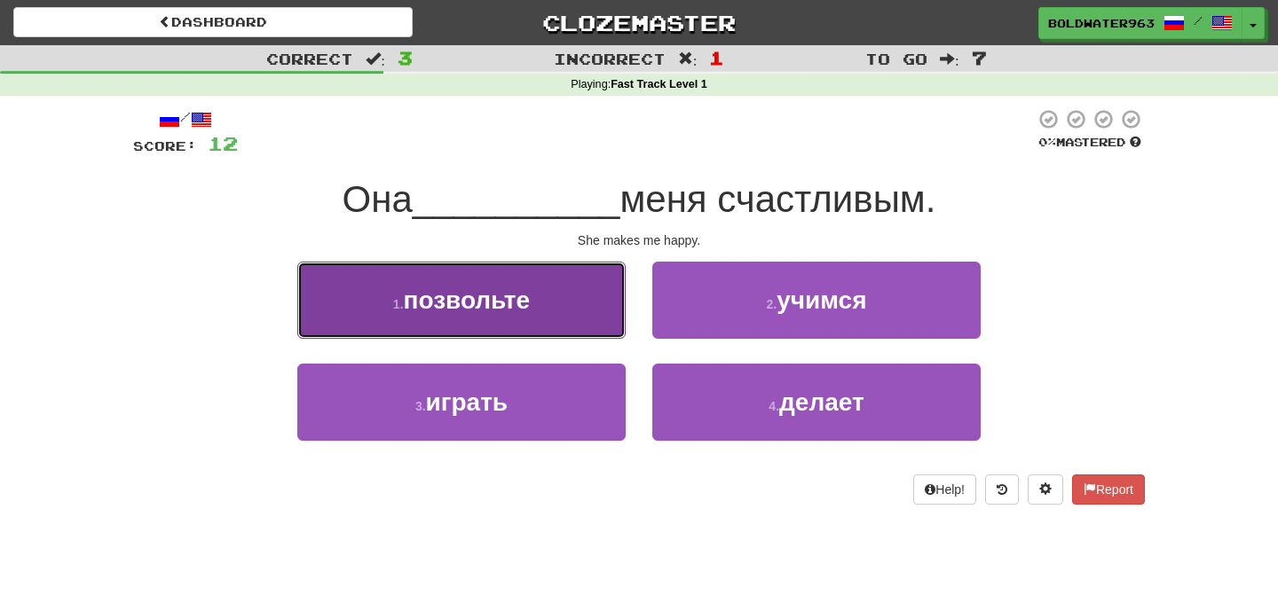
click at [602, 329] on button "1 . позвольте" at bounding box center [461, 300] width 328 height 77
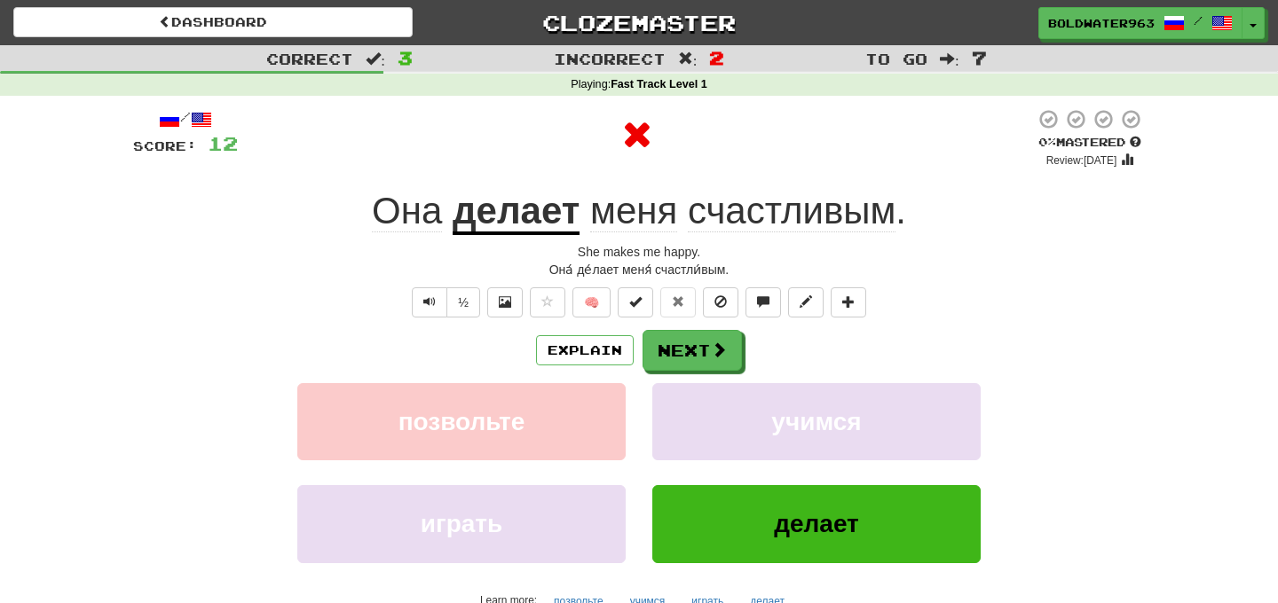
click at [525, 215] on u "делает" at bounding box center [516, 212] width 127 height 45
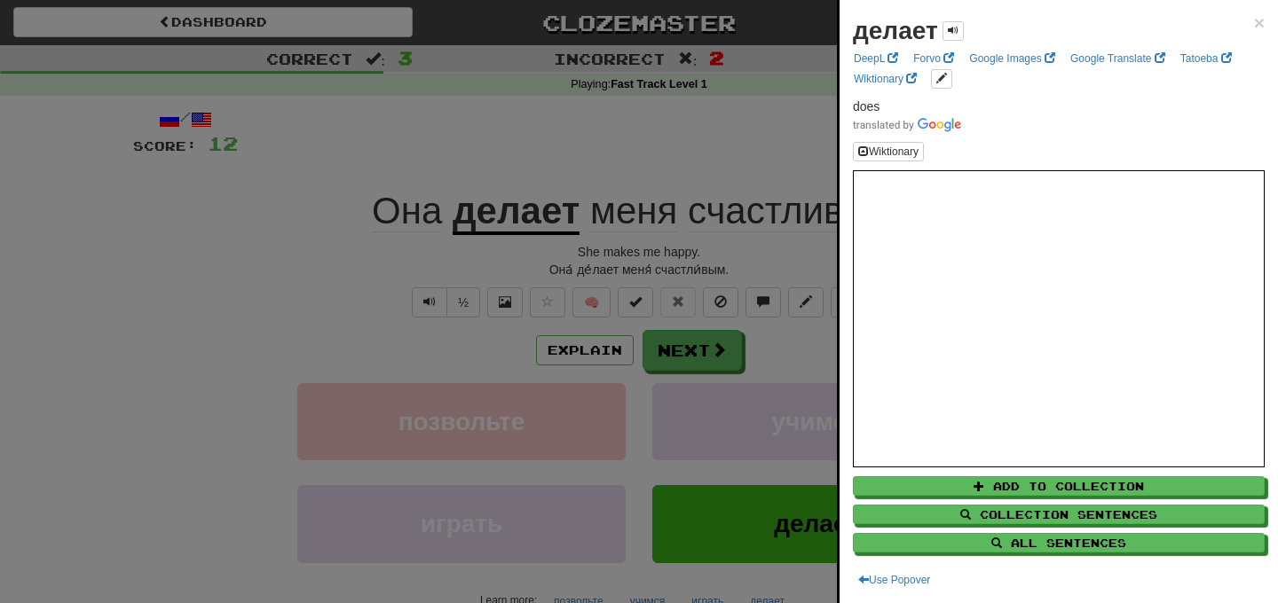
click at [680, 151] on div at bounding box center [639, 301] width 1278 height 603
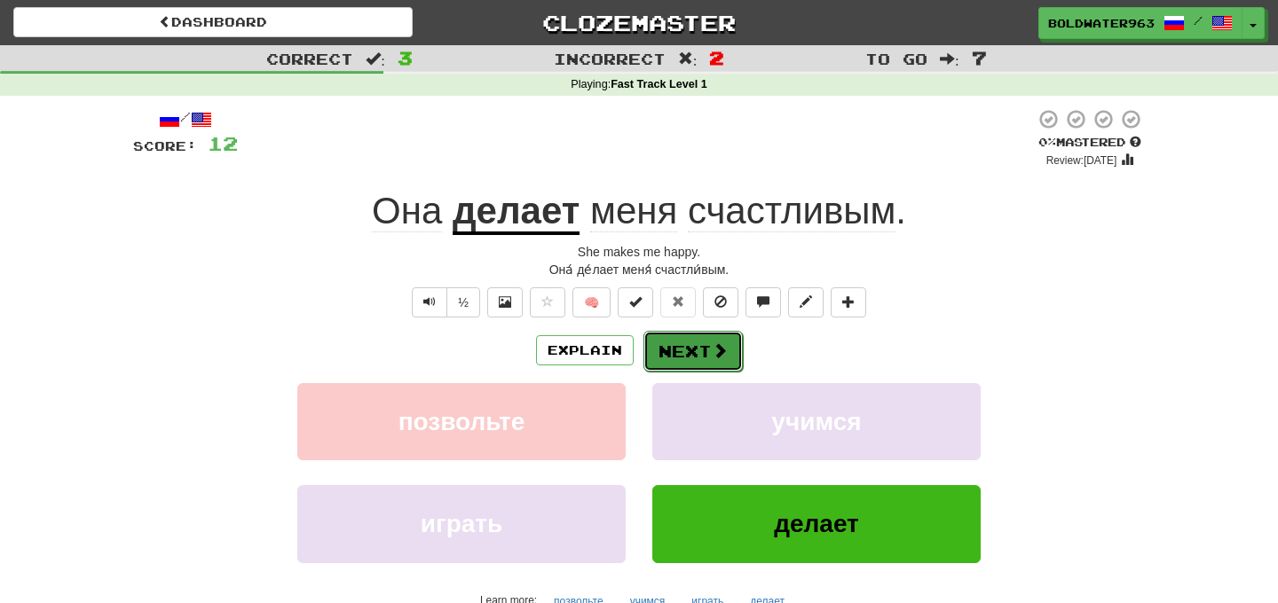
click at [692, 350] on button "Next" at bounding box center [692, 351] width 99 height 41
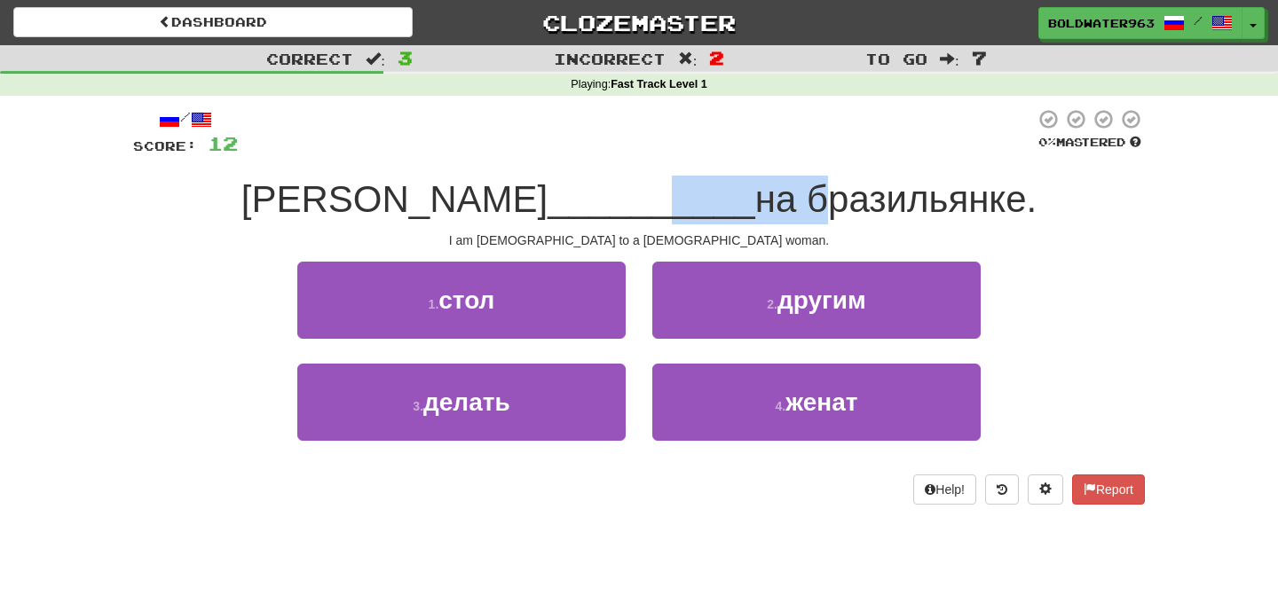
drag, startPoint x: 517, startPoint y: 210, endPoint x: 670, endPoint y: 209, distance: 152.6
click at [670, 209] on div "Я __________ на бразильянке." at bounding box center [639, 200] width 1012 height 49
click at [755, 209] on span "на бразильянке." at bounding box center [895, 199] width 281 height 42
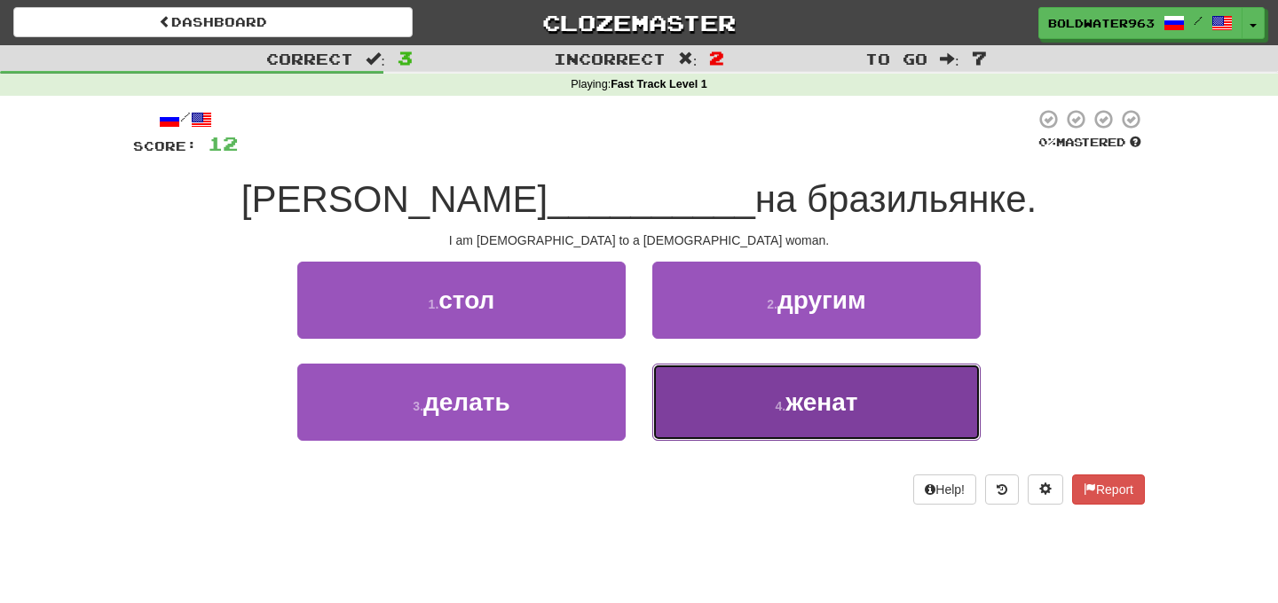
click at [759, 401] on button "4 . женат" at bounding box center [816, 402] width 328 height 77
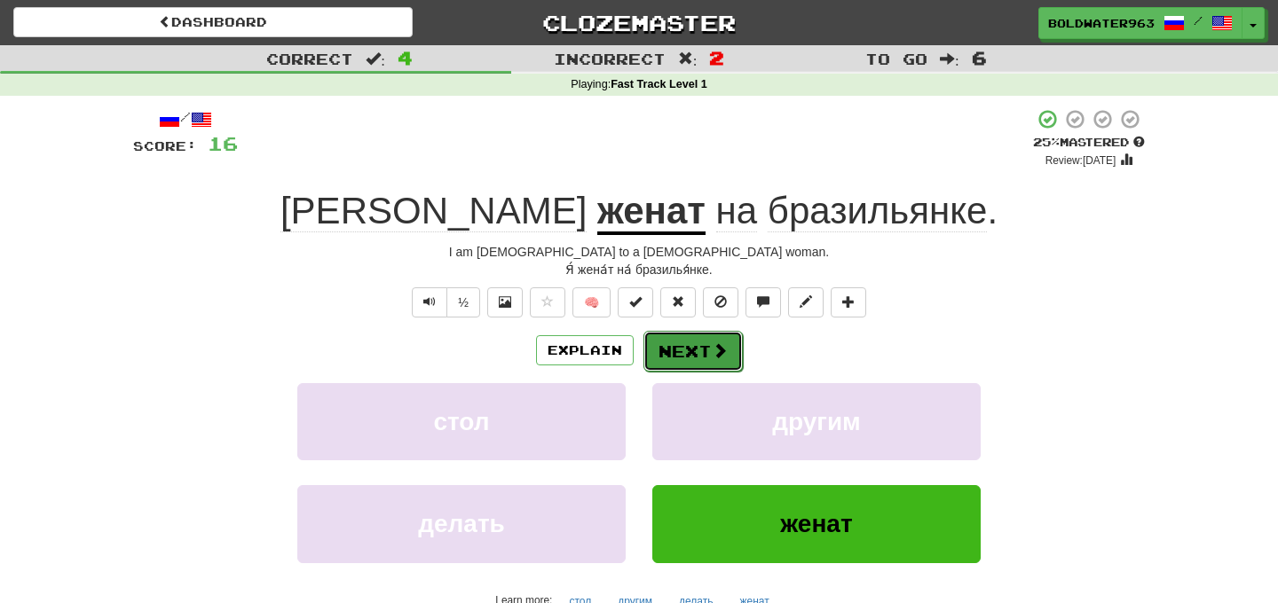
click at [675, 345] on button "Next" at bounding box center [692, 351] width 99 height 41
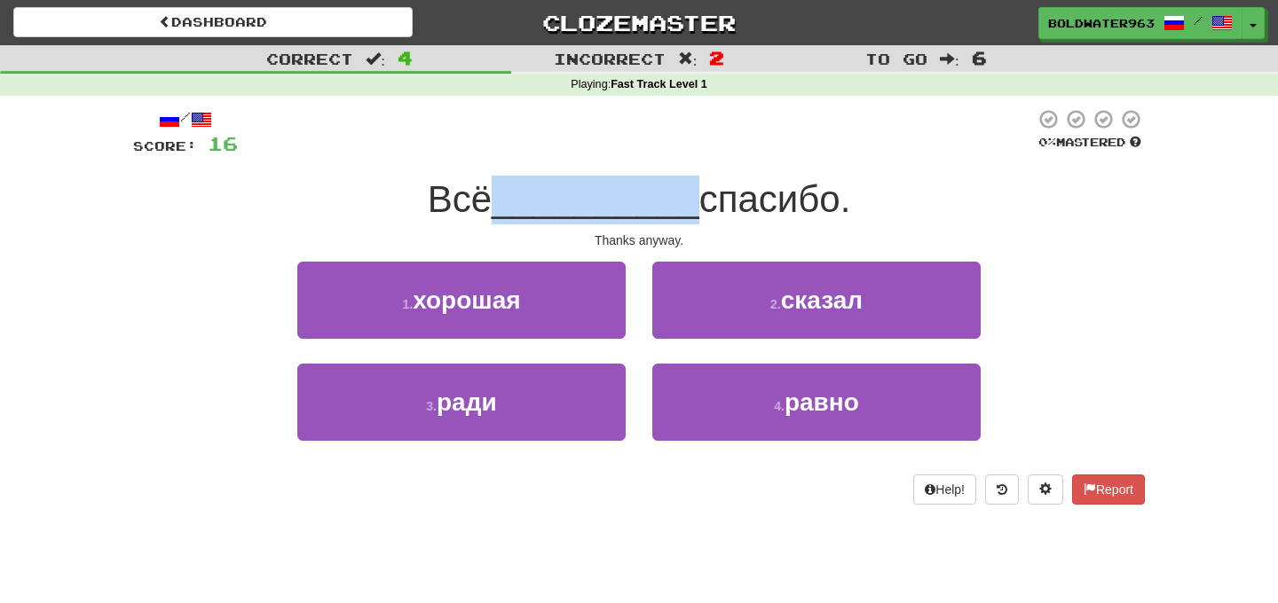
drag, startPoint x: 503, startPoint y: 202, endPoint x: 687, endPoint y: 203, distance: 183.7
click at [687, 203] on div "Всё __________ спасибо." at bounding box center [639, 200] width 1012 height 49
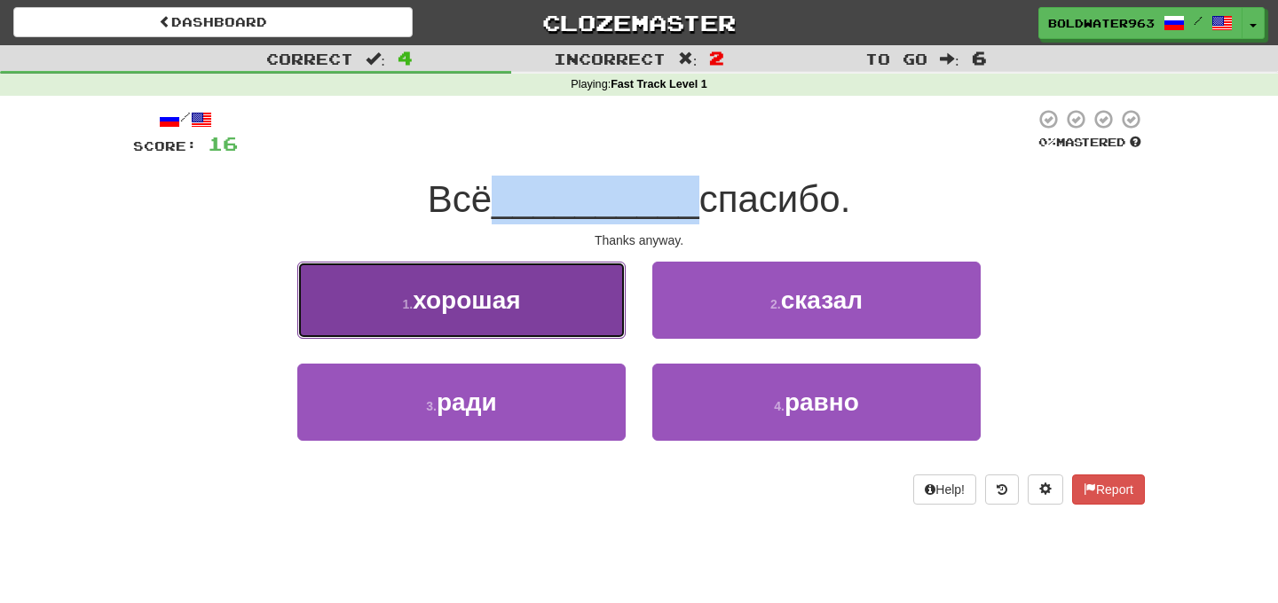
click at [540, 303] on button "1 . хорошая" at bounding box center [461, 300] width 328 height 77
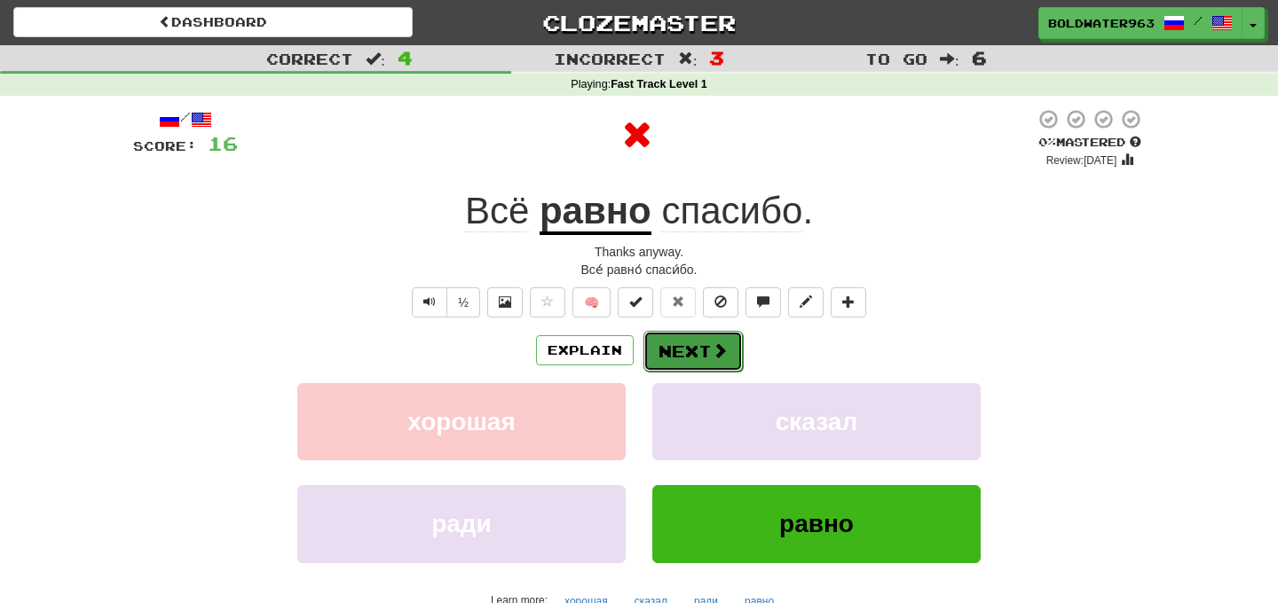
click at [693, 347] on button "Next" at bounding box center [692, 351] width 99 height 41
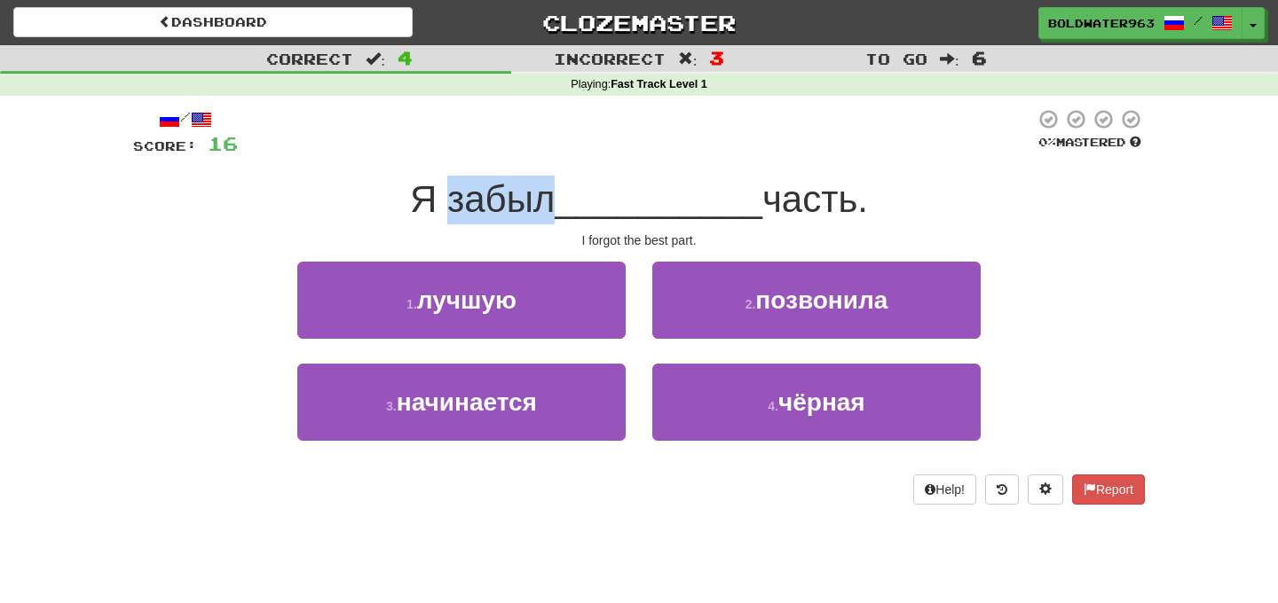
drag, startPoint x: 445, startPoint y: 201, endPoint x: 551, endPoint y: 201, distance: 105.6
click at [551, 201] on span "Я забыл" at bounding box center [482, 199] width 145 height 42
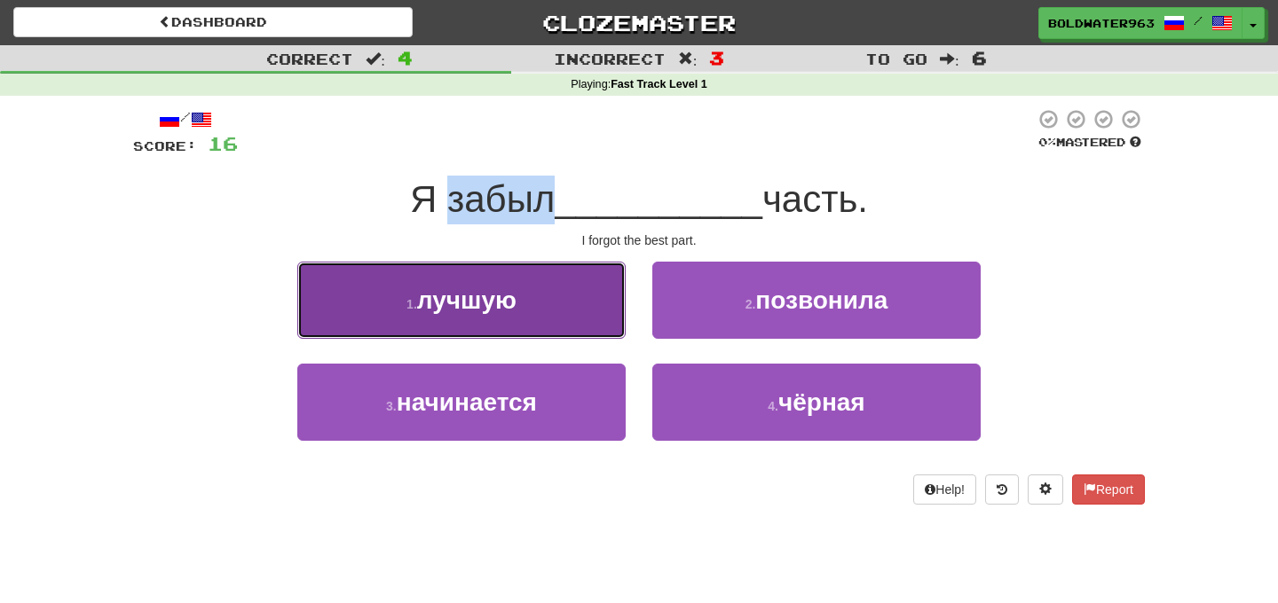
click at [559, 308] on button "1 . лучшую" at bounding box center [461, 300] width 328 height 77
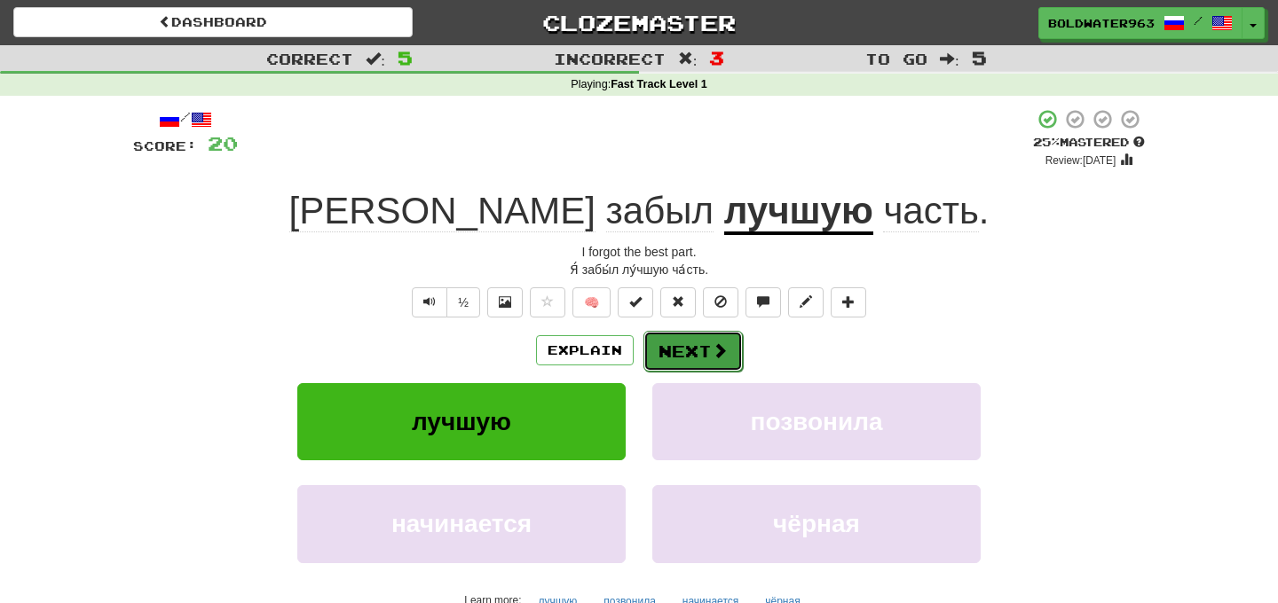
click at [690, 350] on button "Next" at bounding box center [692, 351] width 99 height 41
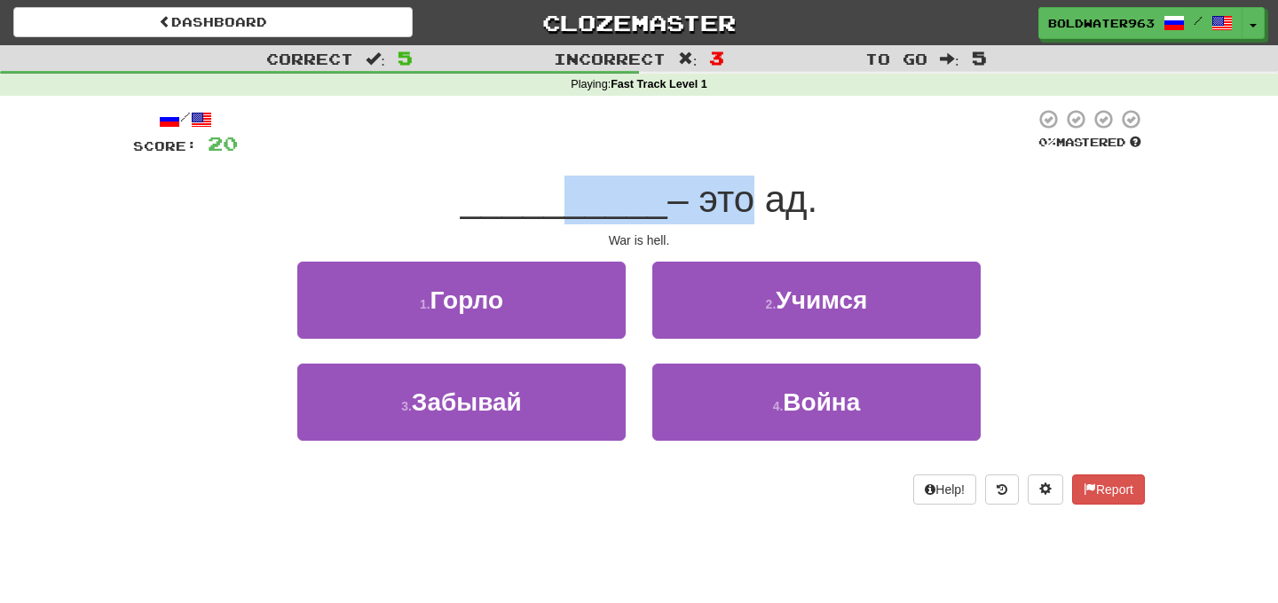
drag, startPoint x: 564, startPoint y: 207, endPoint x: 734, endPoint y: 207, distance: 169.5
click at [734, 207] on div "__________ – это ад." at bounding box center [639, 200] width 1012 height 49
click at [734, 207] on span "– это ад." at bounding box center [742, 199] width 150 height 42
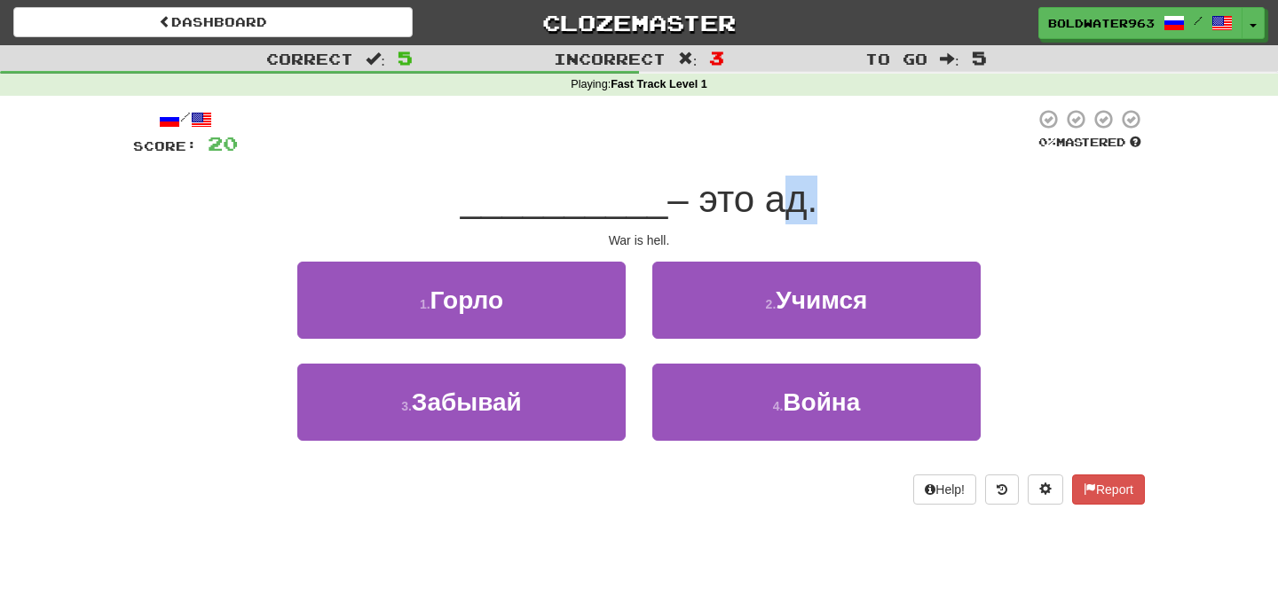
drag, startPoint x: 763, startPoint y: 206, endPoint x: 803, endPoint y: 206, distance: 39.9
click at [803, 206] on span "– это ад." at bounding box center [742, 199] width 150 height 42
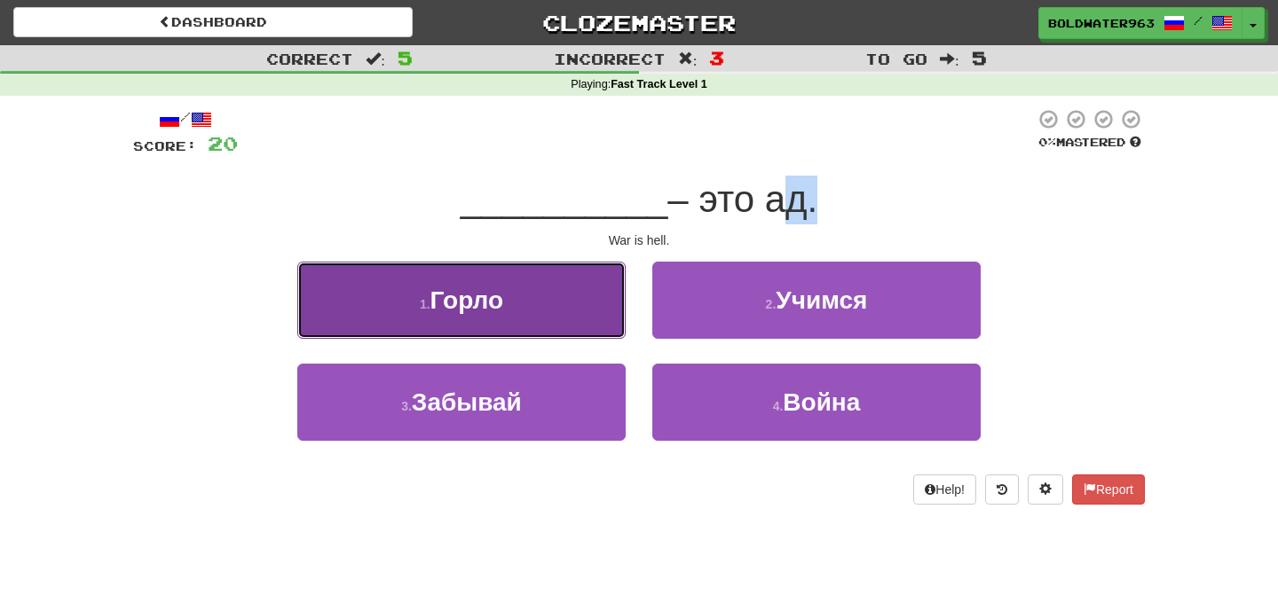
click at [534, 311] on button "1 . Горло" at bounding box center [461, 300] width 328 height 77
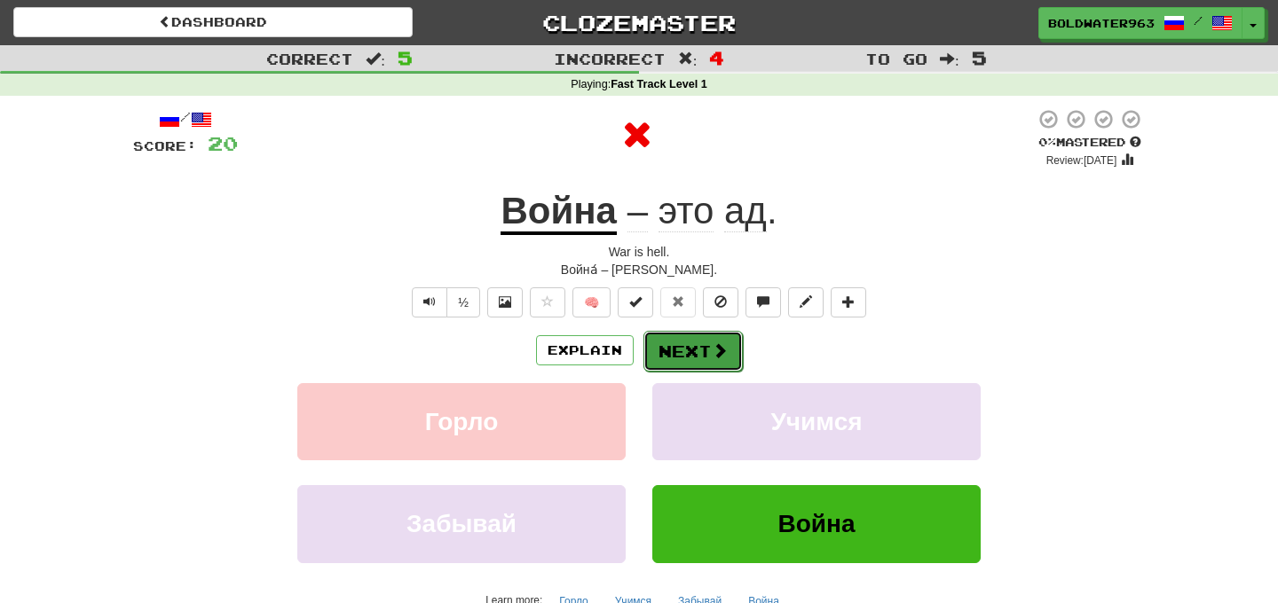
click at [696, 348] on button "Next" at bounding box center [692, 351] width 99 height 41
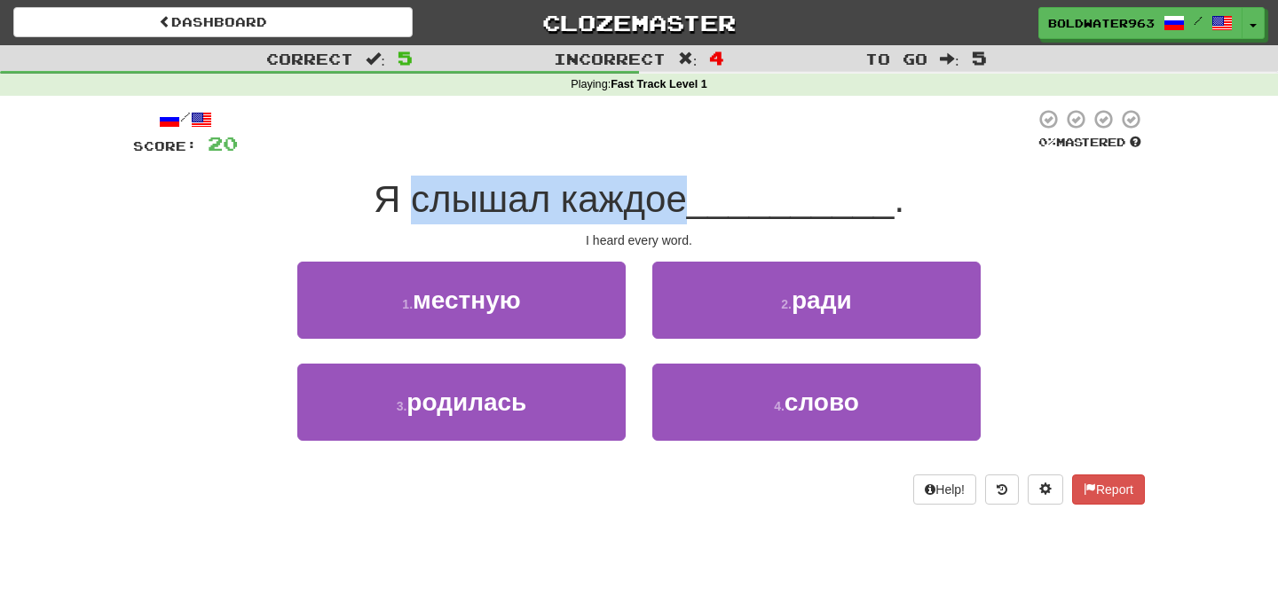
drag, startPoint x: 418, startPoint y: 198, endPoint x: 691, endPoint y: 207, distance: 273.4
click at [687, 207] on span "Я слышал каждое" at bounding box center [530, 199] width 313 height 42
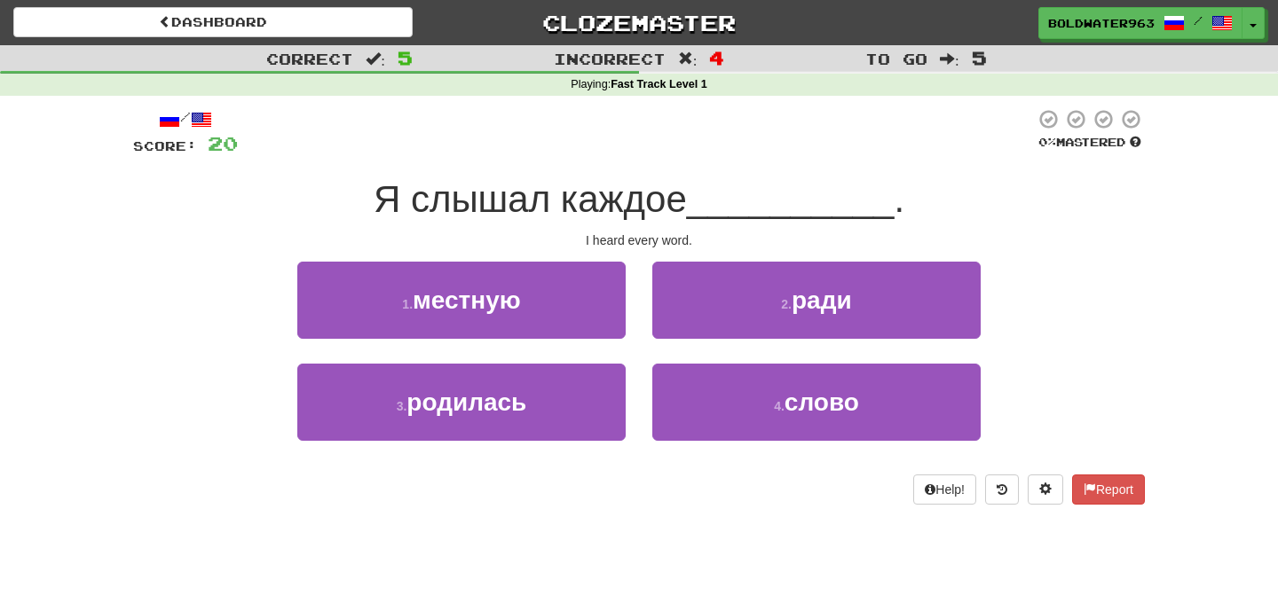
click at [864, 244] on div "I heard every word." at bounding box center [639, 241] width 1012 height 18
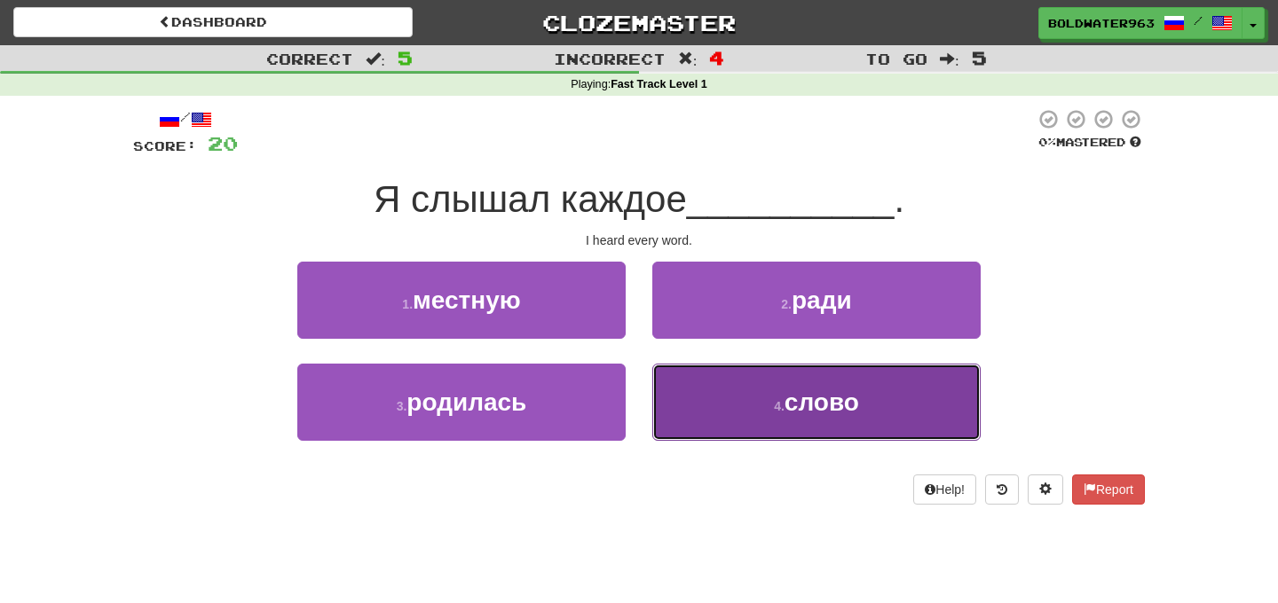
click at [782, 407] on small "4 ." at bounding box center [779, 406] width 11 height 14
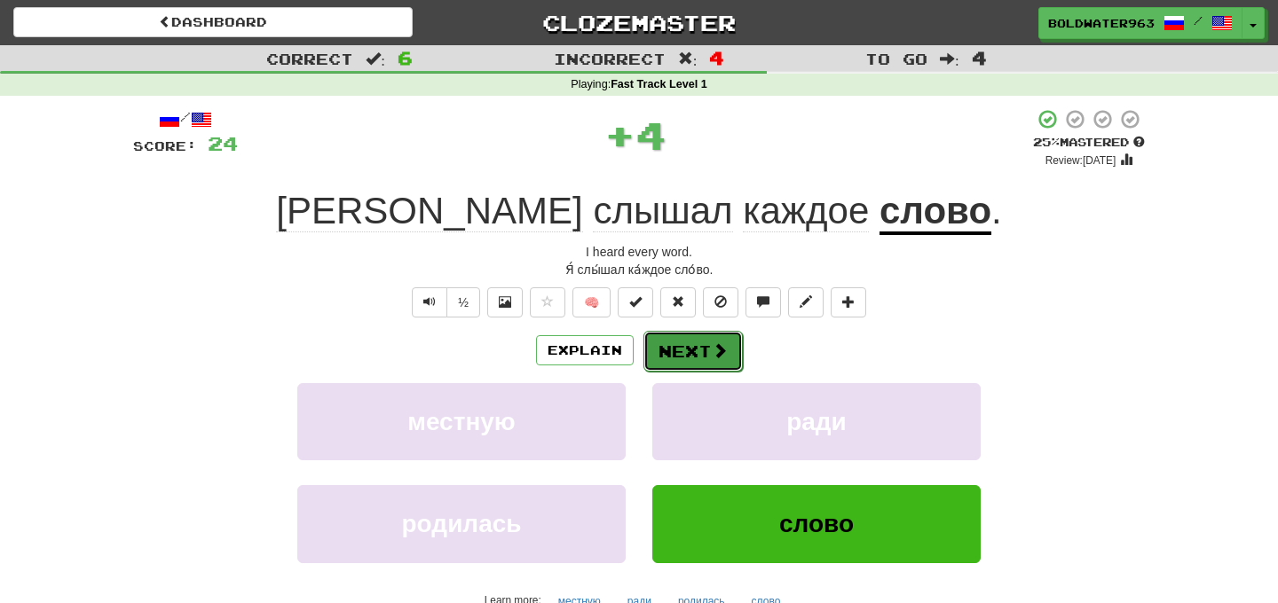
click at [689, 346] on button "Next" at bounding box center [692, 351] width 99 height 41
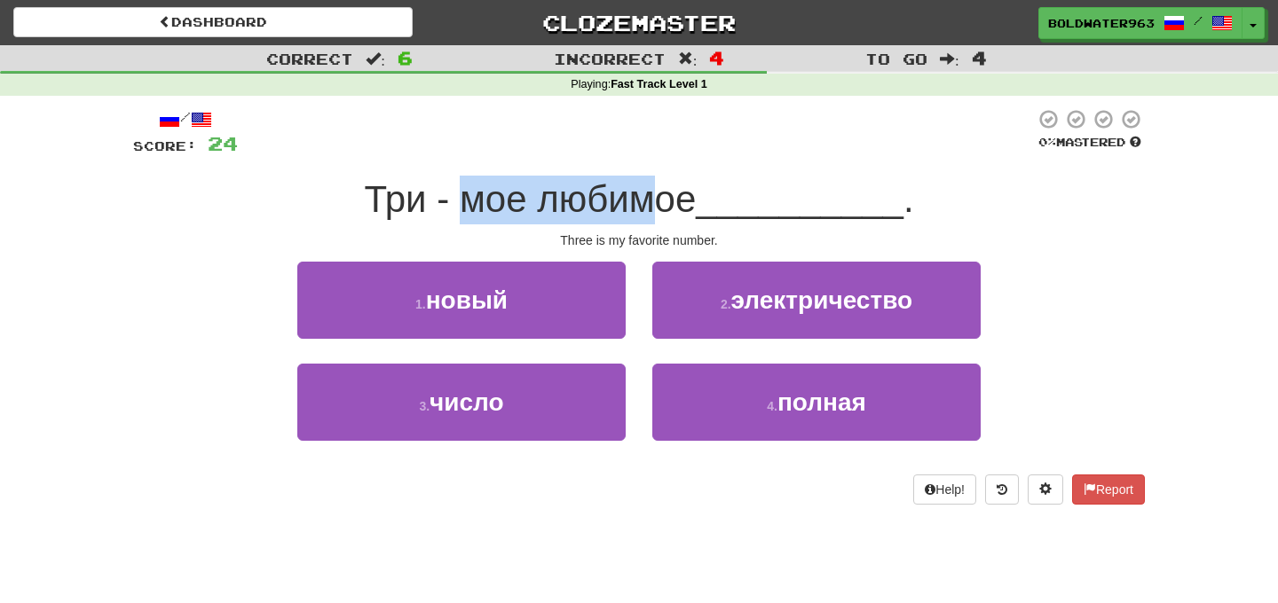
drag, startPoint x: 467, startPoint y: 201, endPoint x: 660, endPoint y: 189, distance: 193.8
click at [660, 189] on span "Три - мое любимое" at bounding box center [530, 199] width 332 height 42
click at [696, 193] on span "Три - мое любимое" at bounding box center [530, 199] width 332 height 42
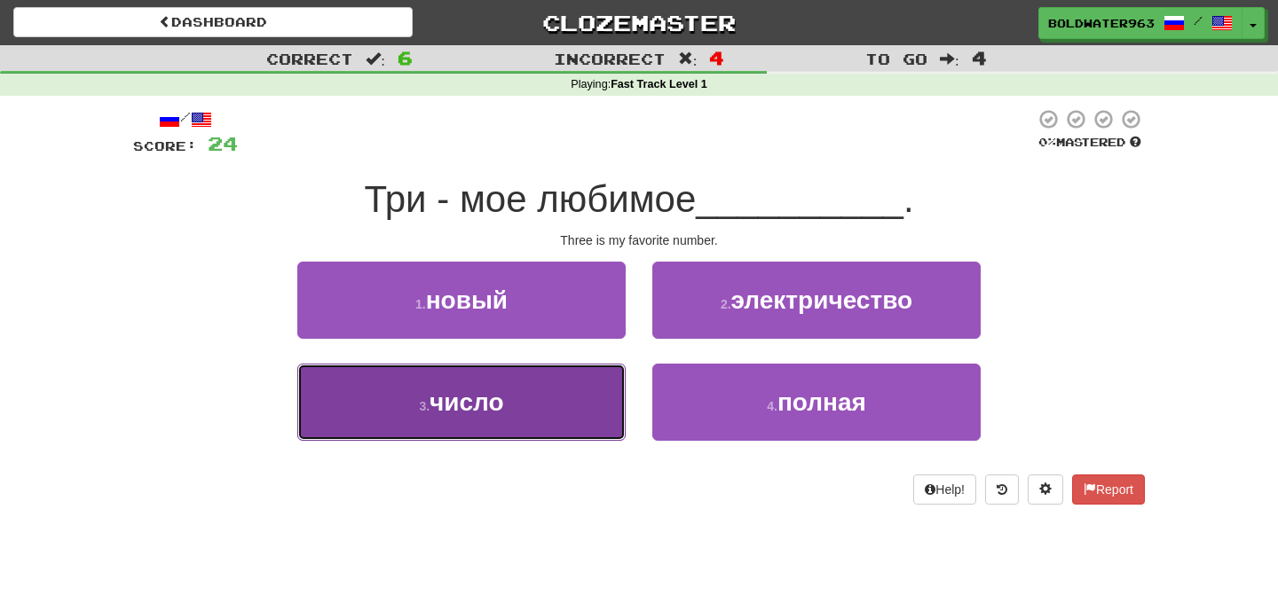
click at [515, 394] on button "3 . число" at bounding box center [461, 402] width 328 height 77
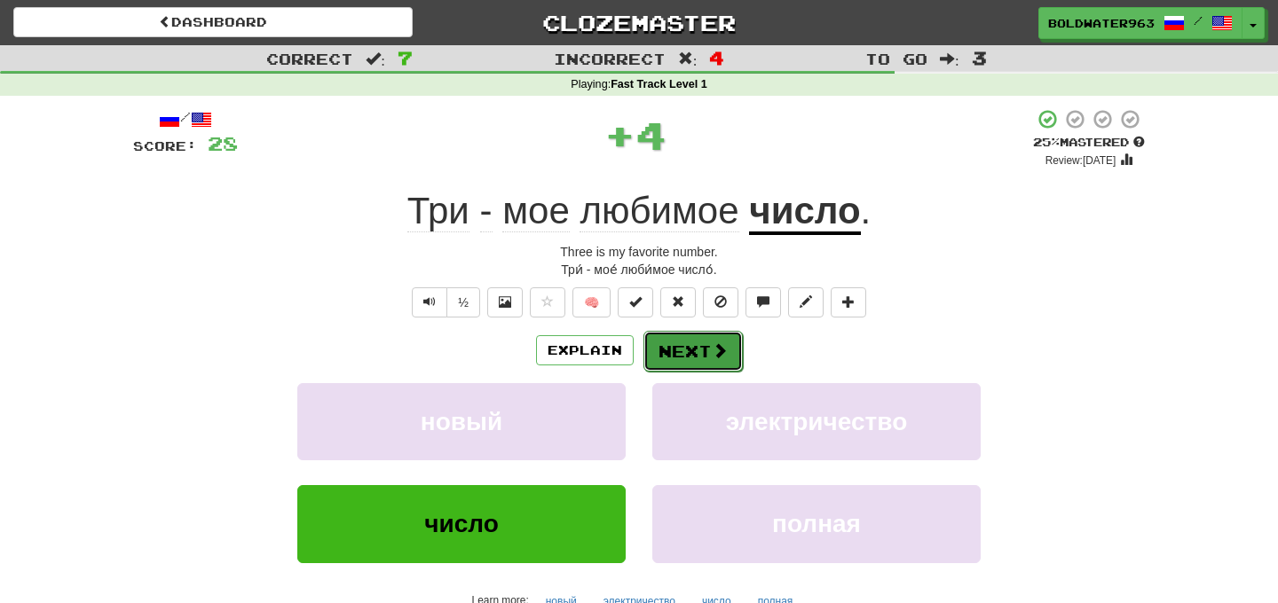
click at [705, 349] on button "Next" at bounding box center [692, 351] width 99 height 41
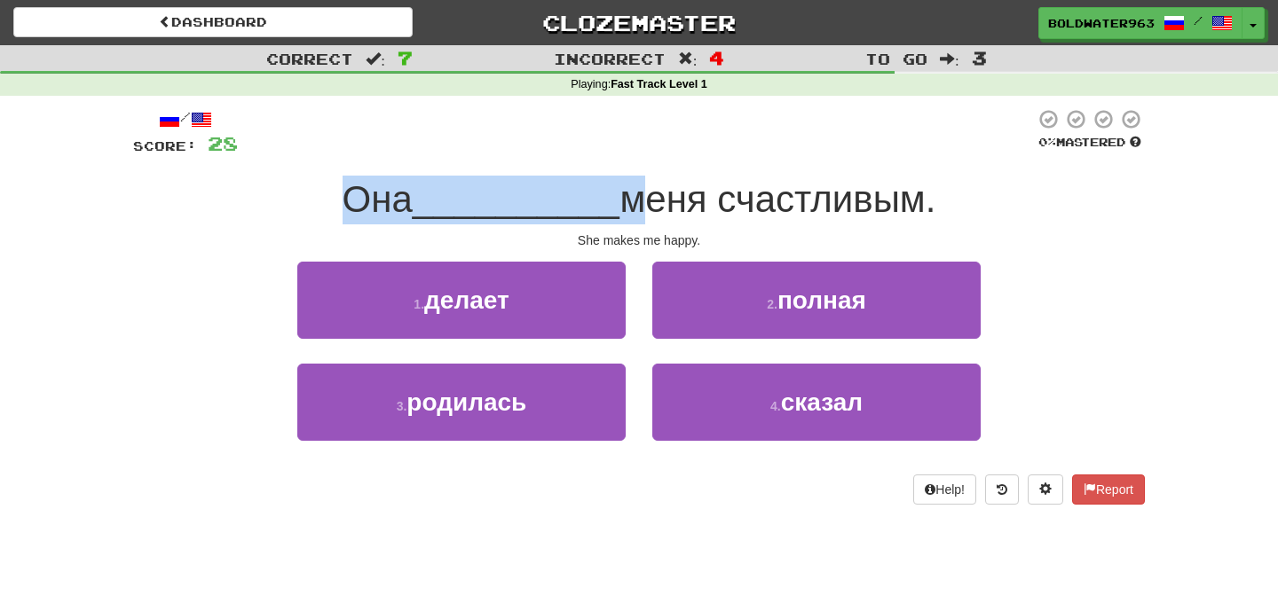
drag, startPoint x: 615, startPoint y: 213, endPoint x: 326, endPoint y: 197, distance: 289.7
click at [326, 197] on div "Она __________ меня счастливым." at bounding box center [639, 200] width 1012 height 49
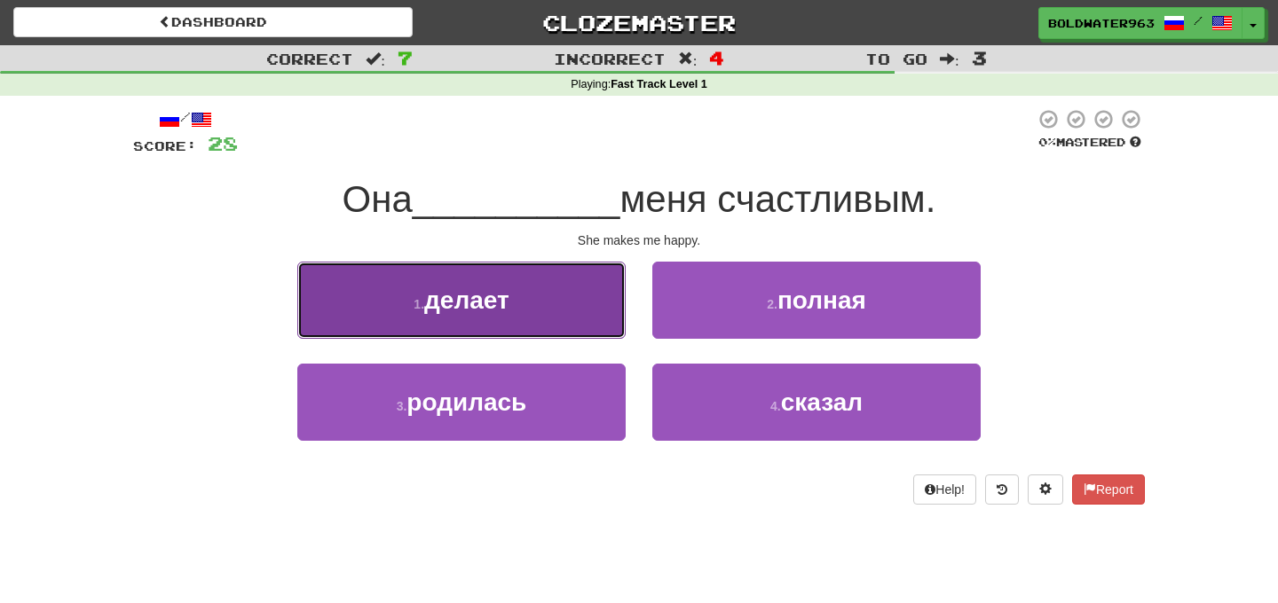
click at [520, 302] on button "1 . делает" at bounding box center [461, 300] width 328 height 77
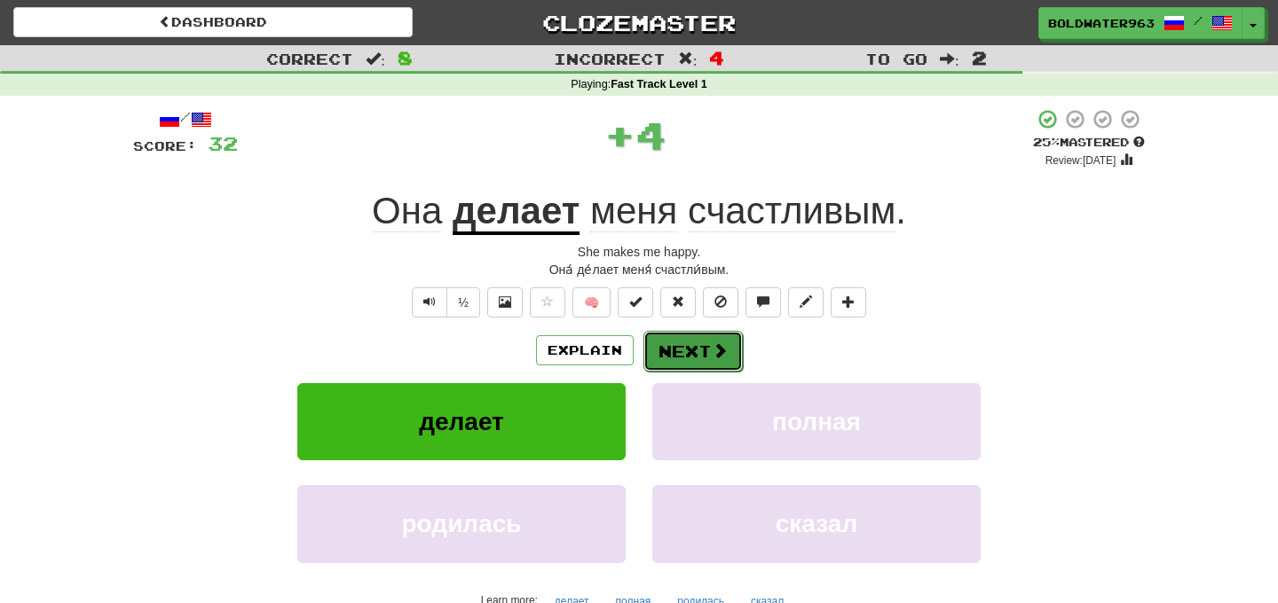
click at [679, 352] on button "Next" at bounding box center [692, 351] width 99 height 41
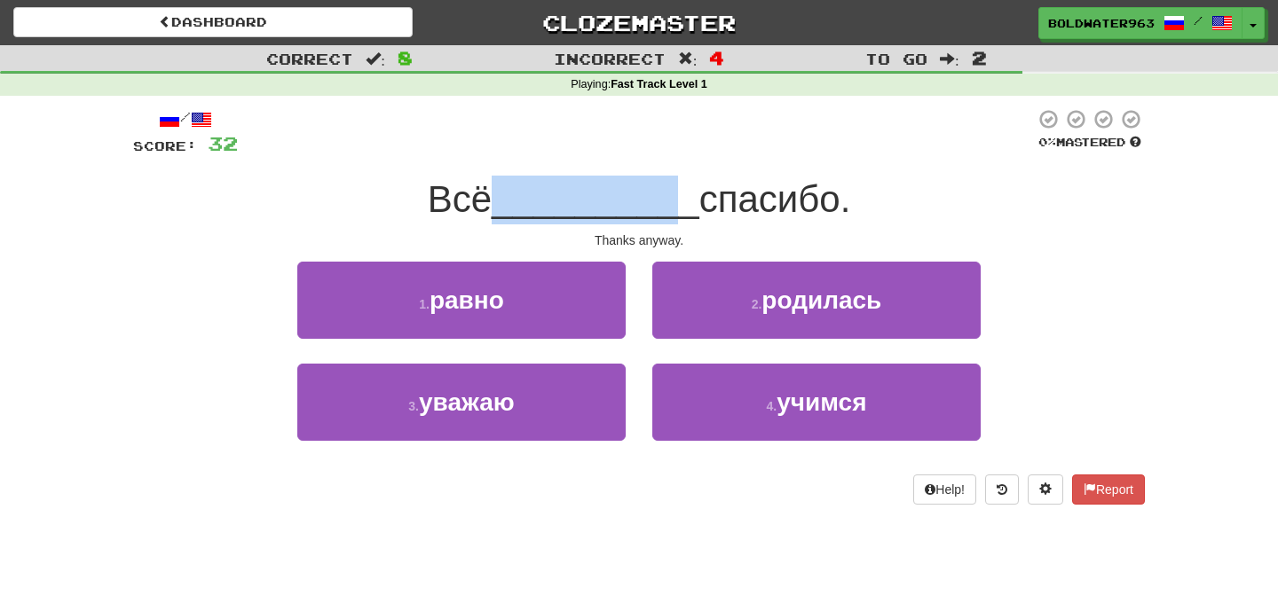
drag, startPoint x: 498, startPoint y: 205, endPoint x: 674, endPoint y: 199, distance: 176.7
click at [674, 199] on div "Всё __________ спасибо." at bounding box center [639, 200] width 1012 height 49
click at [674, 199] on span "__________" at bounding box center [596, 199] width 208 height 42
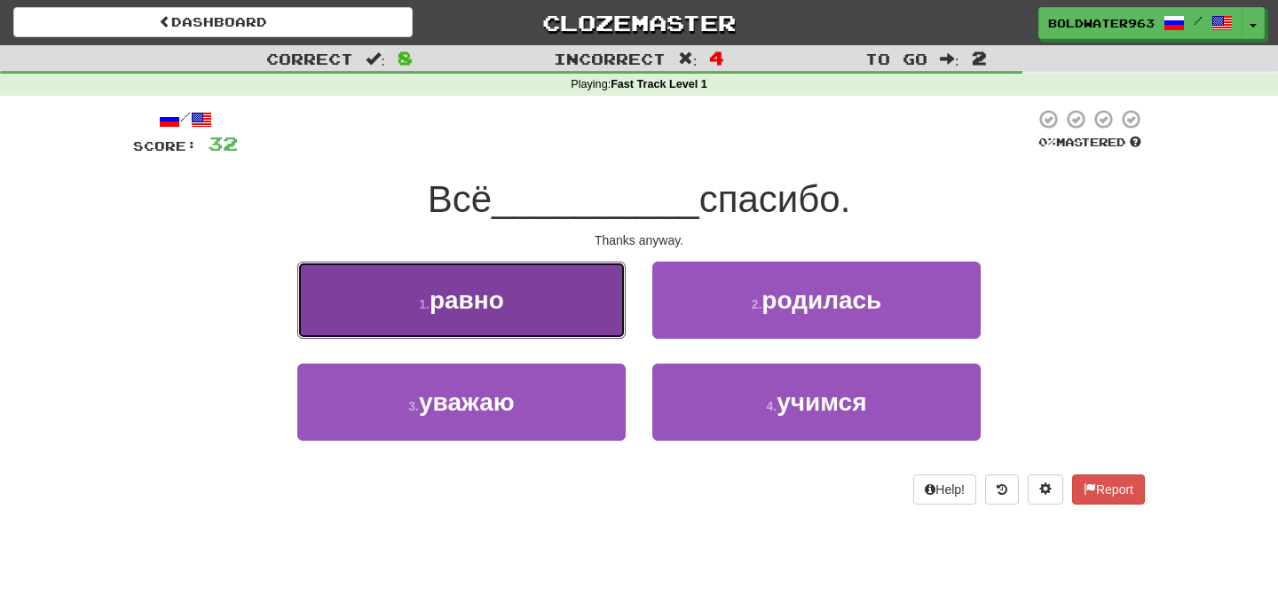
click at [532, 309] on button "1 . равно" at bounding box center [461, 300] width 328 height 77
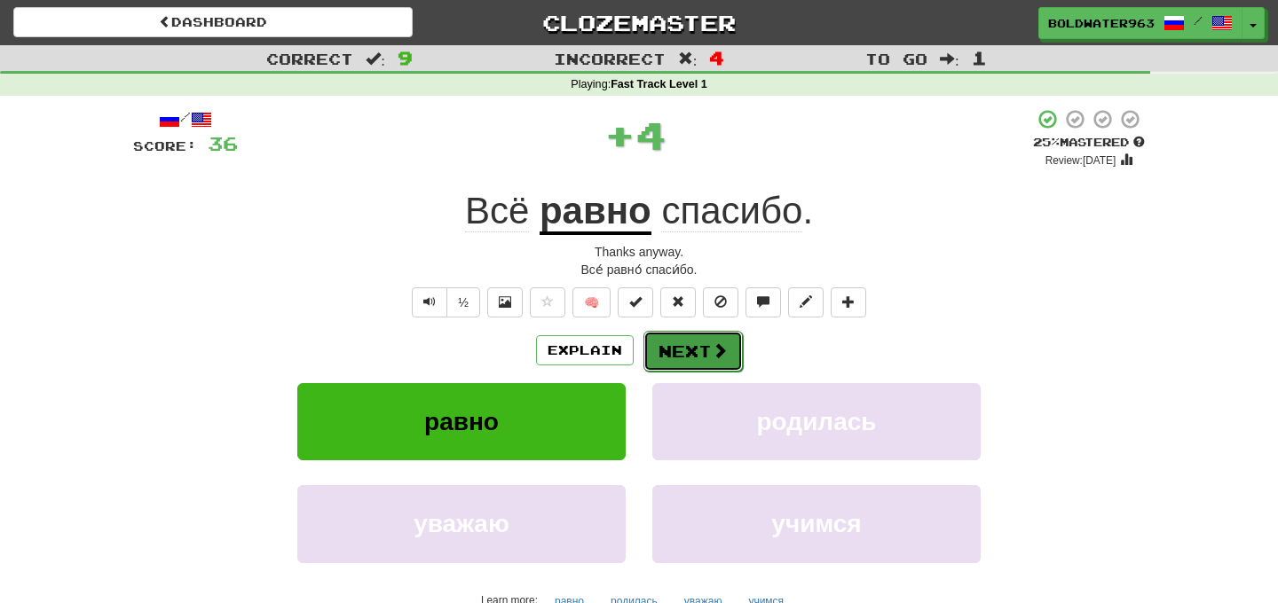
click at [681, 356] on button "Next" at bounding box center [692, 351] width 99 height 41
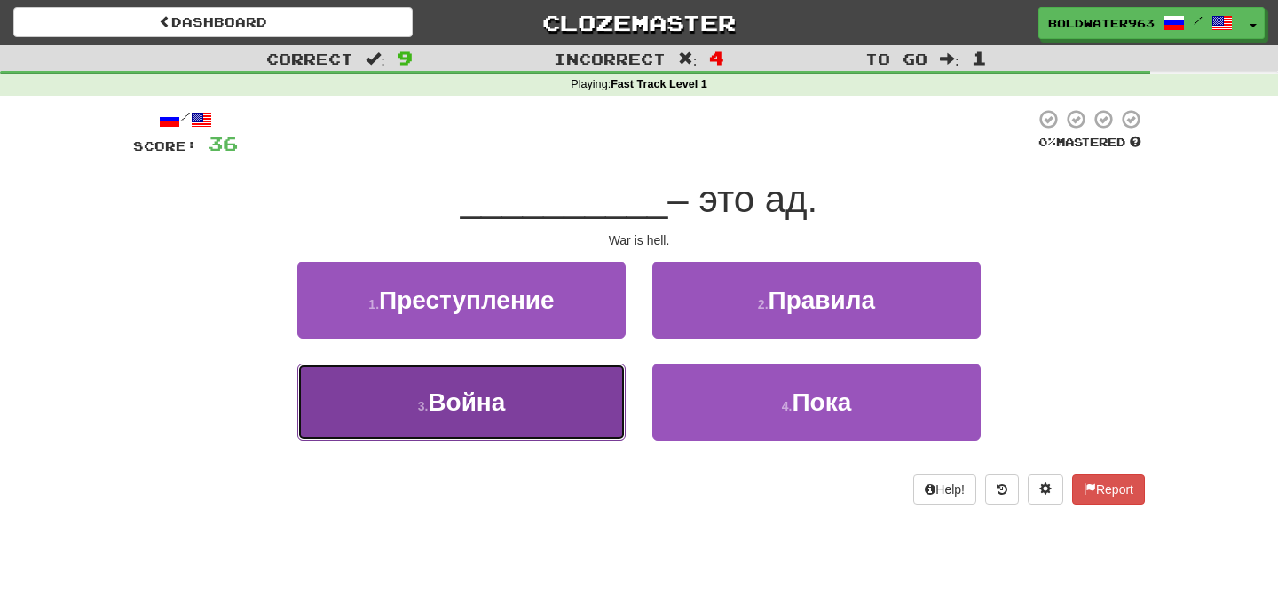
click at [536, 402] on button "3 . Война" at bounding box center [461, 402] width 328 height 77
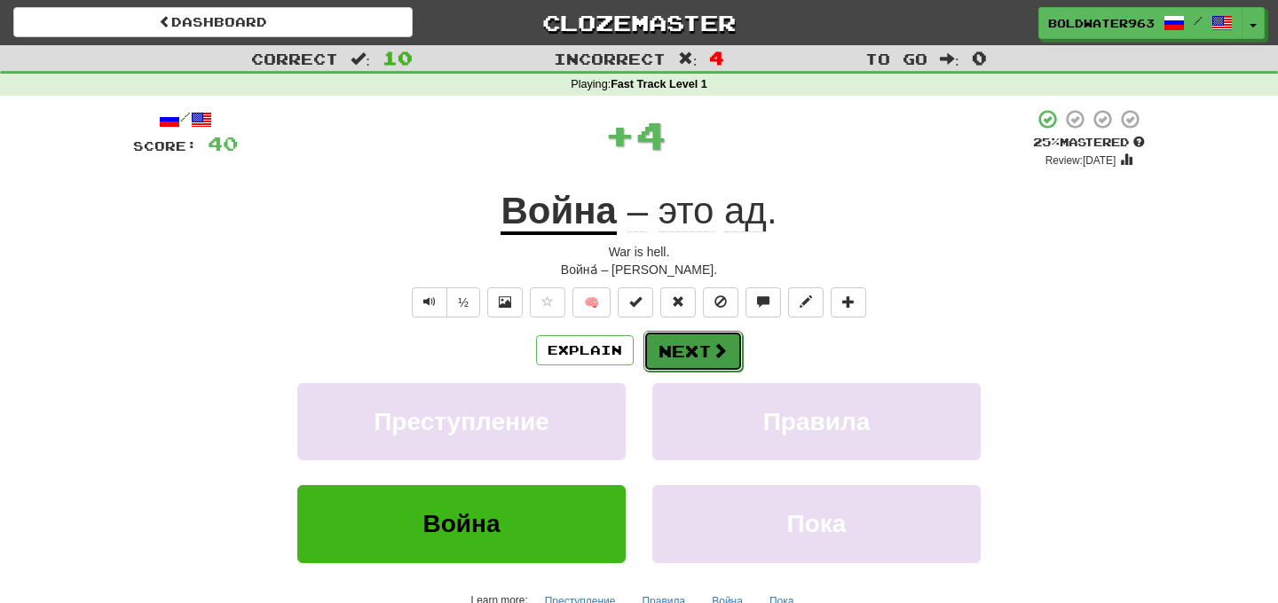
click at [691, 354] on button "Next" at bounding box center [692, 351] width 99 height 41
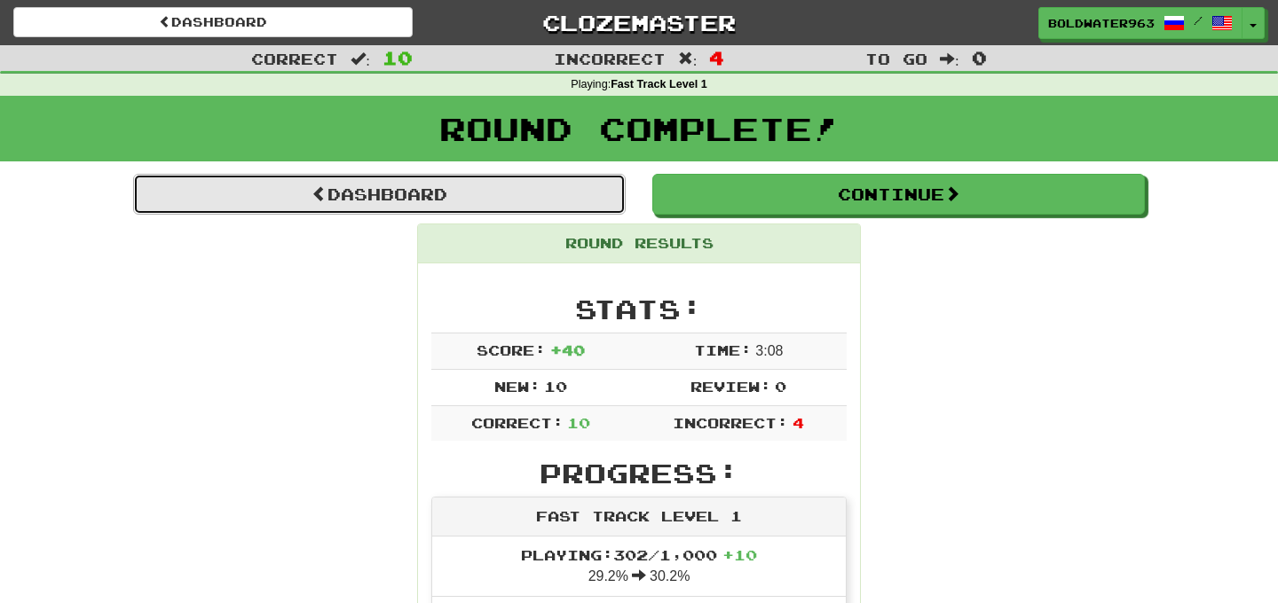
click at [581, 195] on link "Dashboard" at bounding box center [379, 194] width 492 height 41
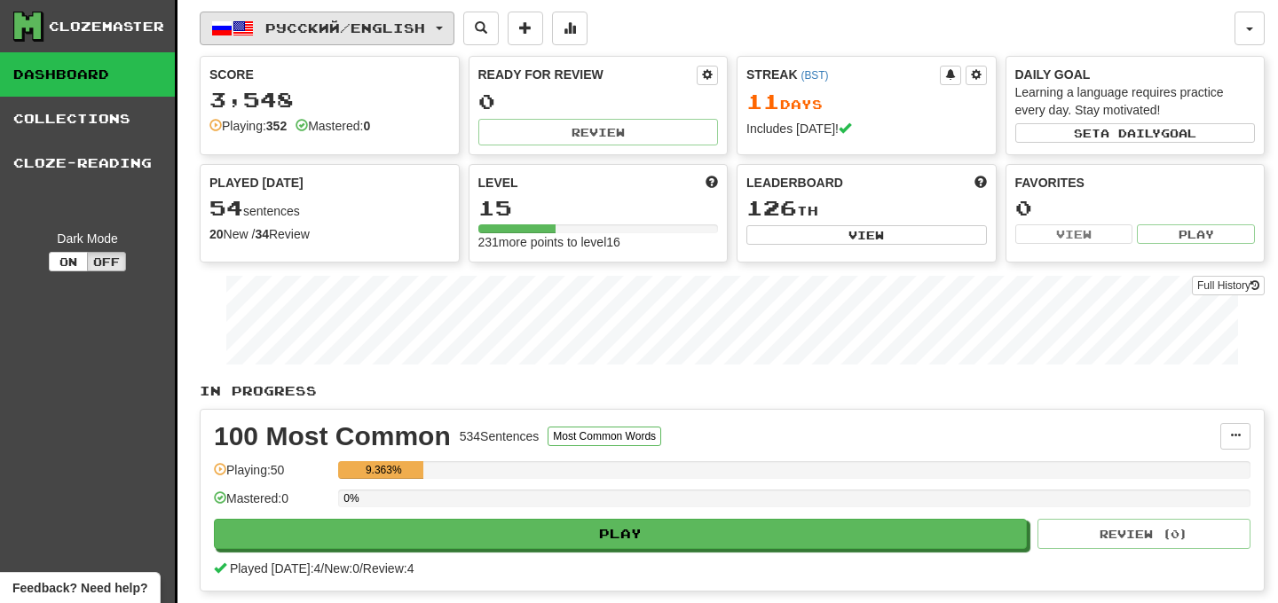
click at [443, 27] on span "button" at bounding box center [439, 29] width 7 height 4
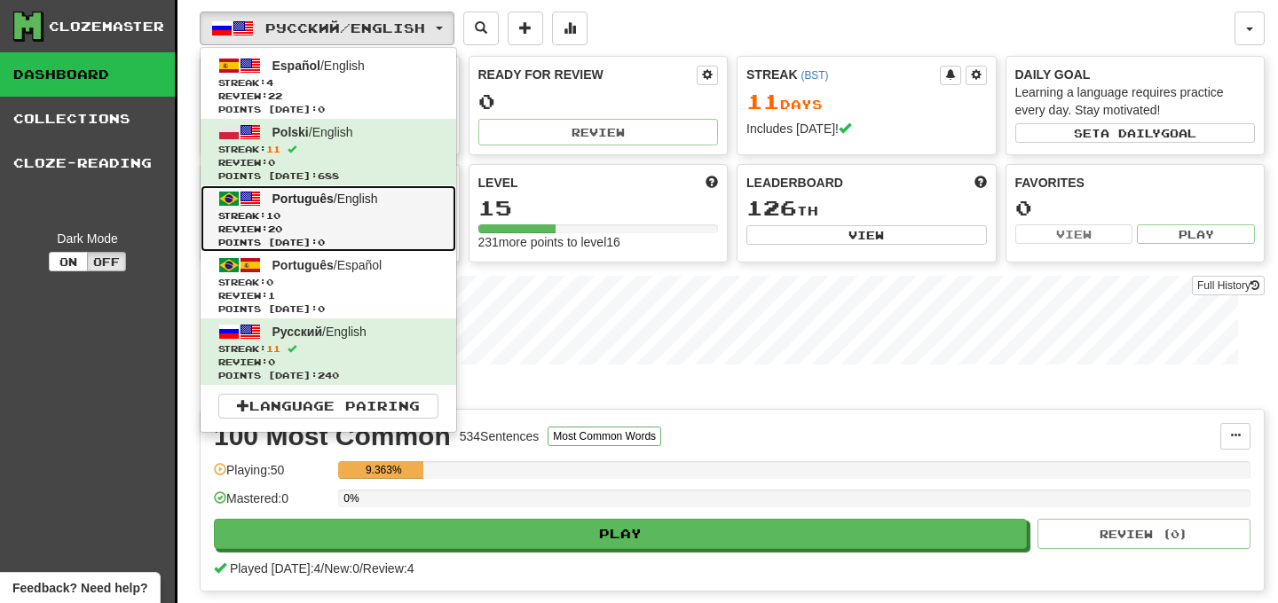
click at [358, 218] on span "Streak: 10" at bounding box center [328, 215] width 220 height 13
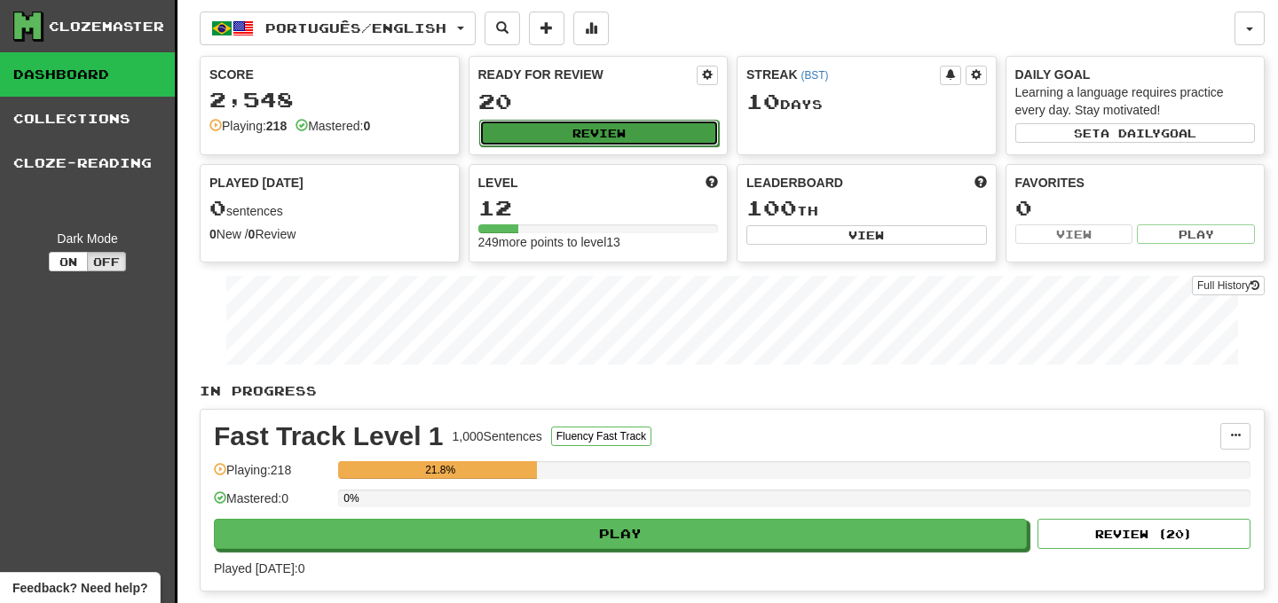
click at [606, 138] on button "Review" at bounding box center [599, 133] width 240 height 27
select select "**"
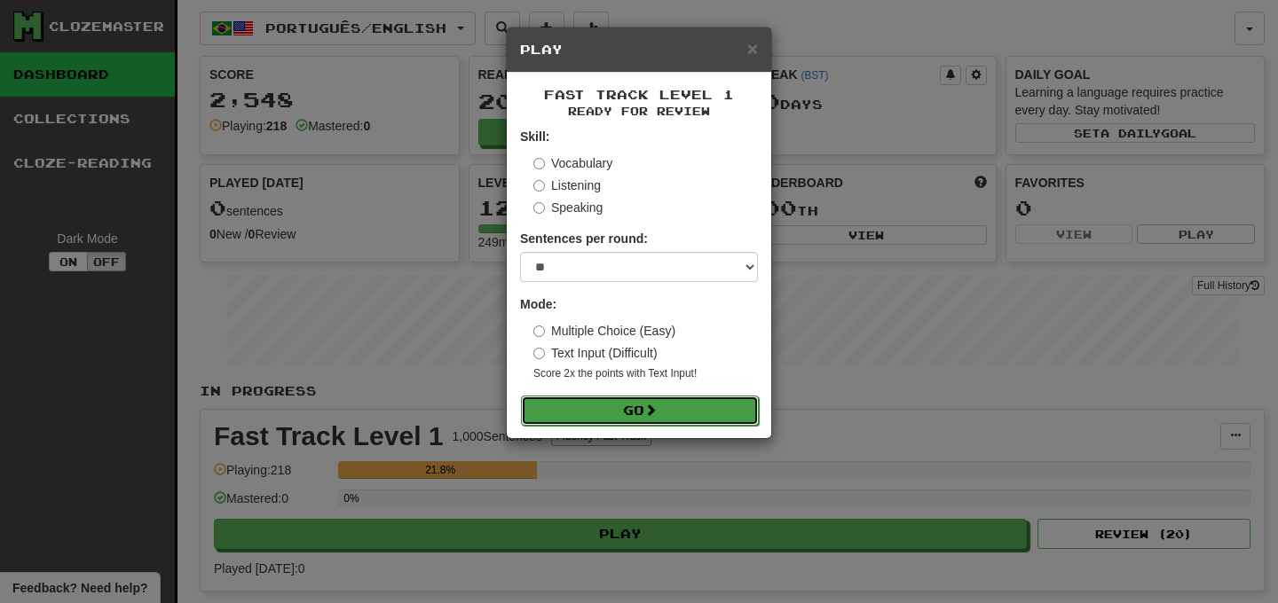
click at [623, 401] on button "Go" at bounding box center [640, 411] width 238 height 30
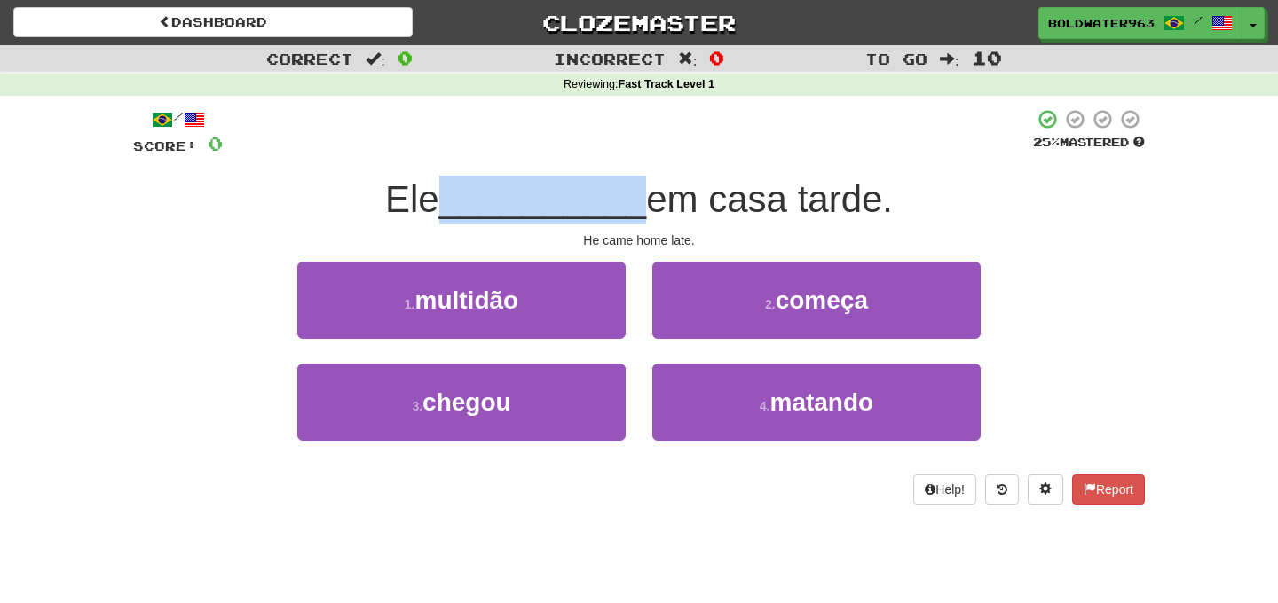
drag, startPoint x: 446, startPoint y: 193, endPoint x: 629, endPoint y: 193, distance: 182.8
click at [629, 193] on span "__________" at bounding box center [543, 199] width 208 height 42
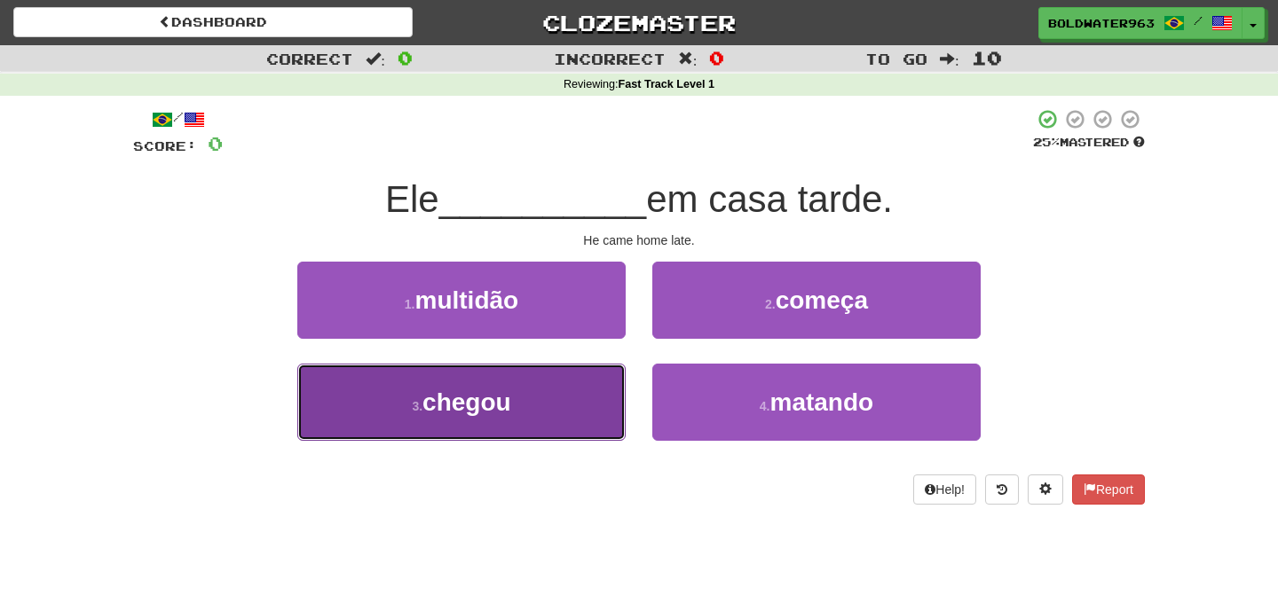
click at [552, 403] on button "3 . chegou" at bounding box center [461, 402] width 328 height 77
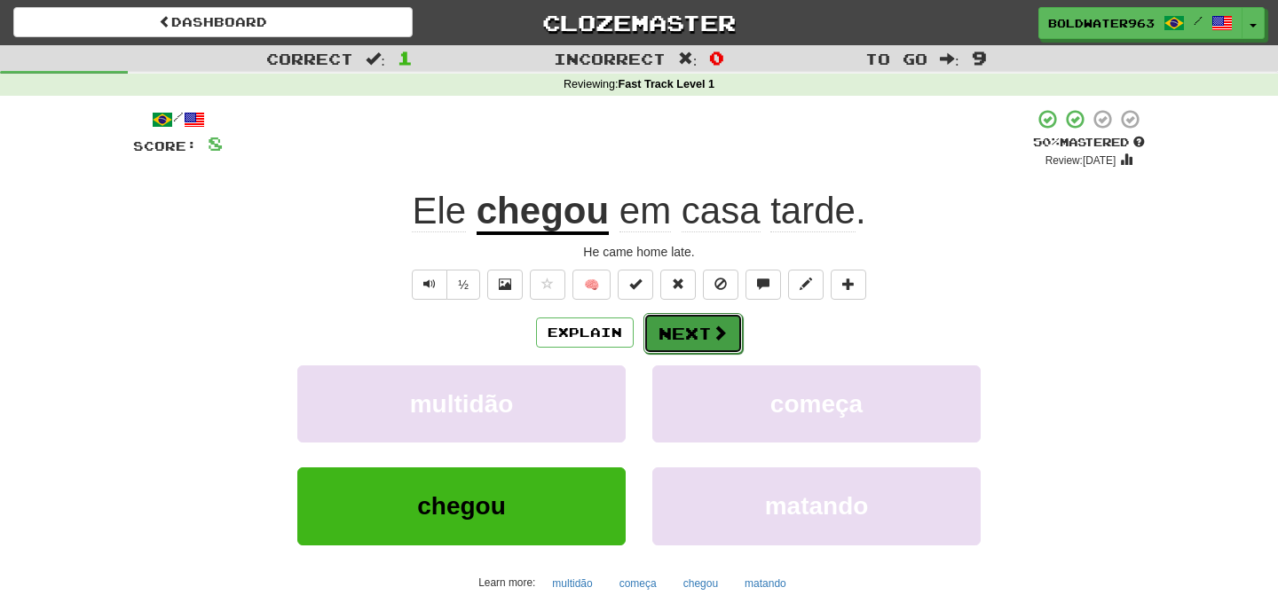
click at [689, 335] on button "Next" at bounding box center [692, 333] width 99 height 41
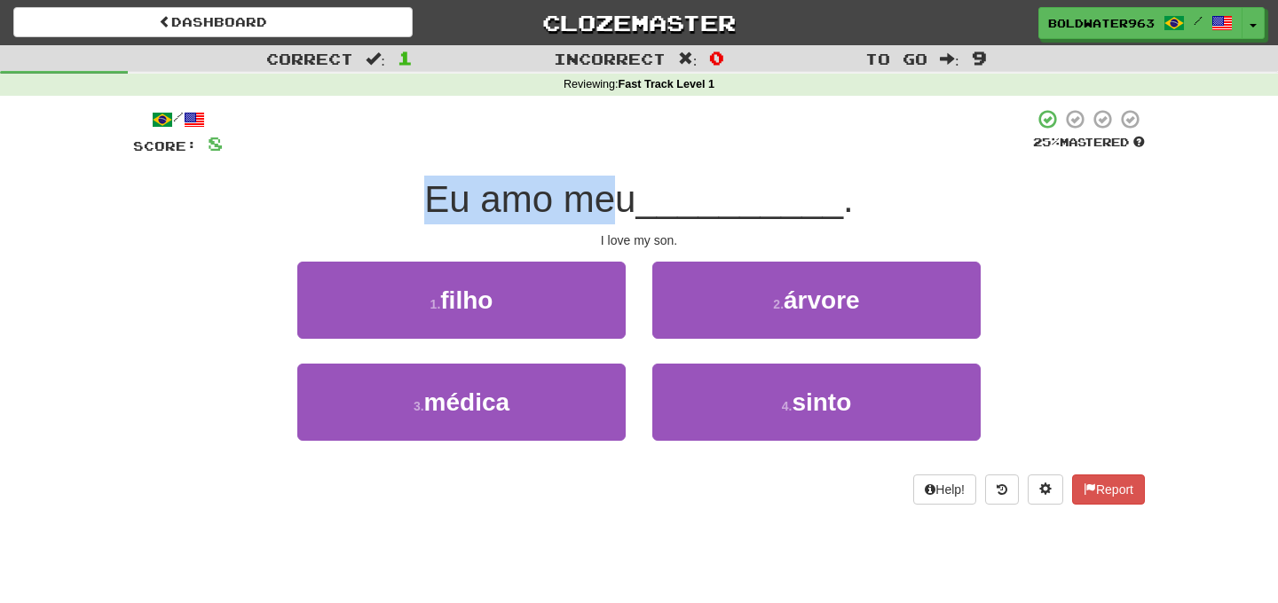
drag, startPoint x: 430, startPoint y: 185, endPoint x: 624, endPoint y: 194, distance: 193.7
click at [624, 194] on span "Eu amo meu" at bounding box center [529, 199] width 211 height 42
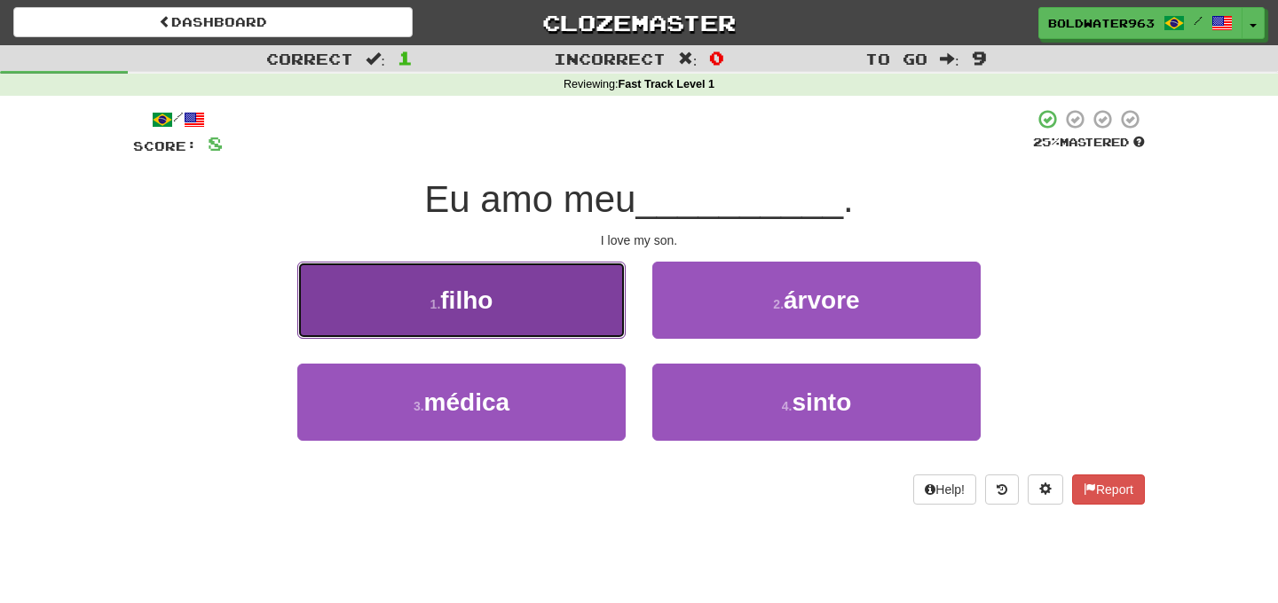
click at [545, 289] on button "1 . filho" at bounding box center [461, 300] width 328 height 77
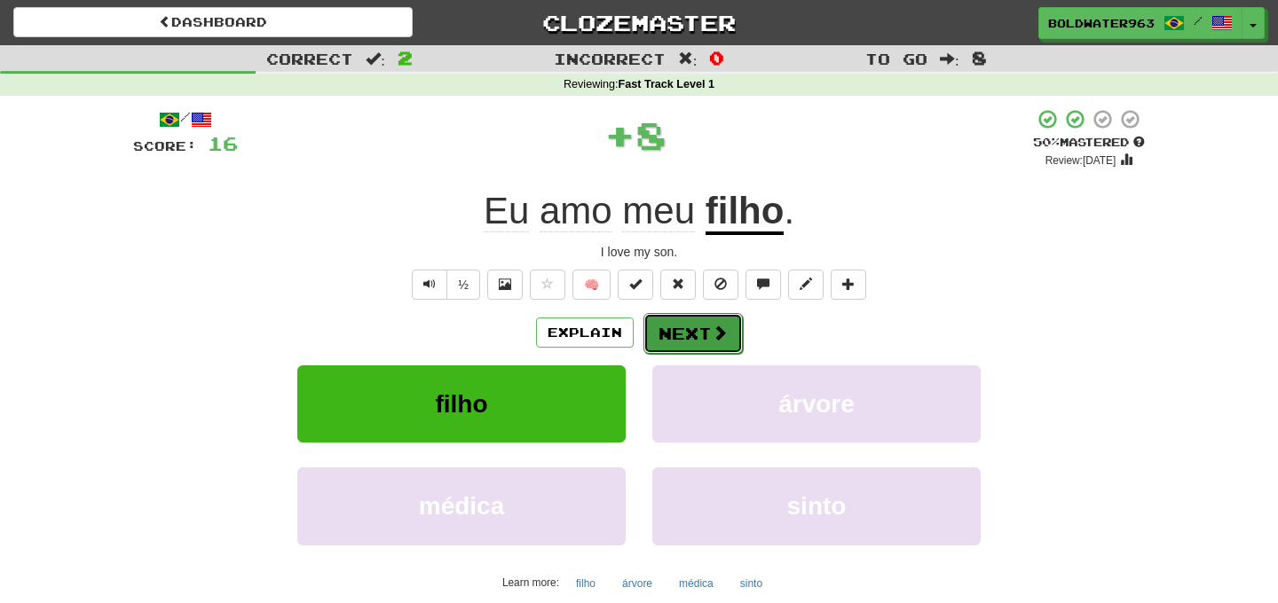
click at [692, 337] on button "Next" at bounding box center [692, 333] width 99 height 41
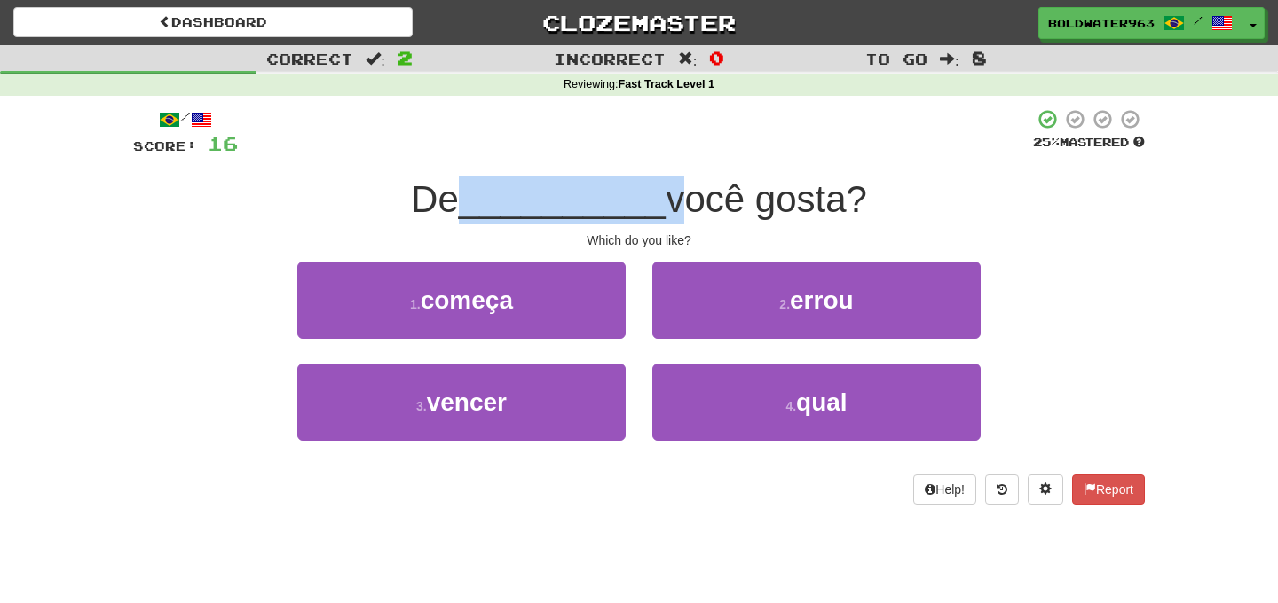
drag, startPoint x: 469, startPoint y: 205, endPoint x: 658, endPoint y: 208, distance: 189.0
click at [658, 208] on div "De __________ você gosta?" at bounding box center [639, 200] width 1012 height 49
click at [665, 208] on span "você gosta?" at bounding box center [765, 199] width 201 height 42
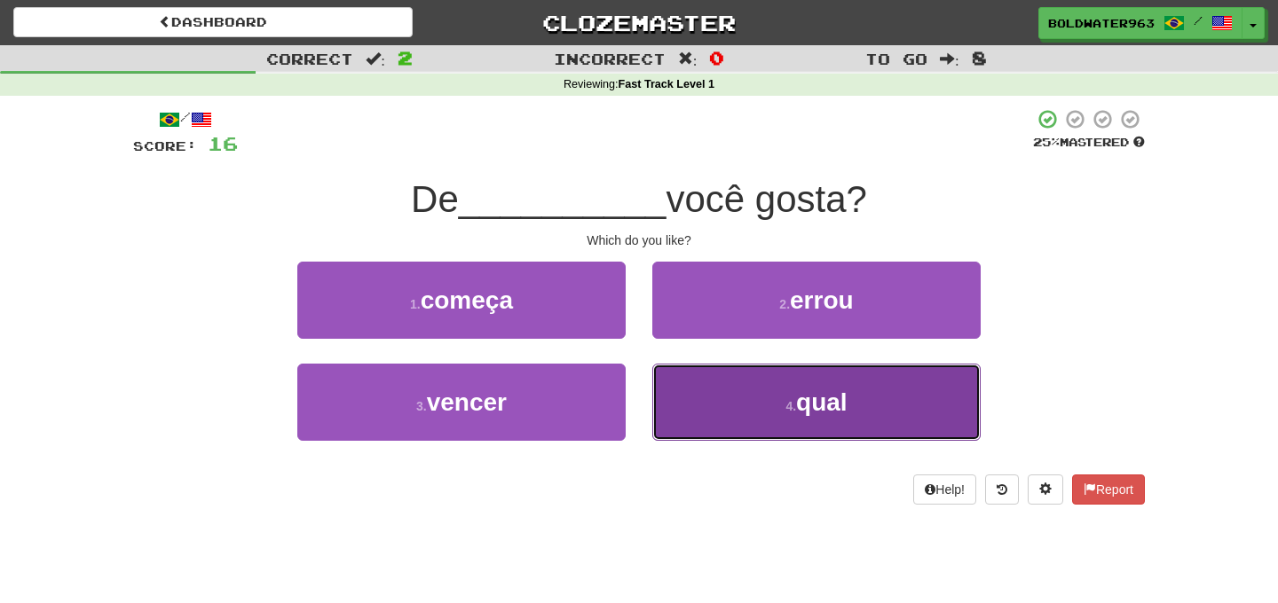
click at [807, 405] on span "qual" at bounding box center [821, 403] width 51 height 28
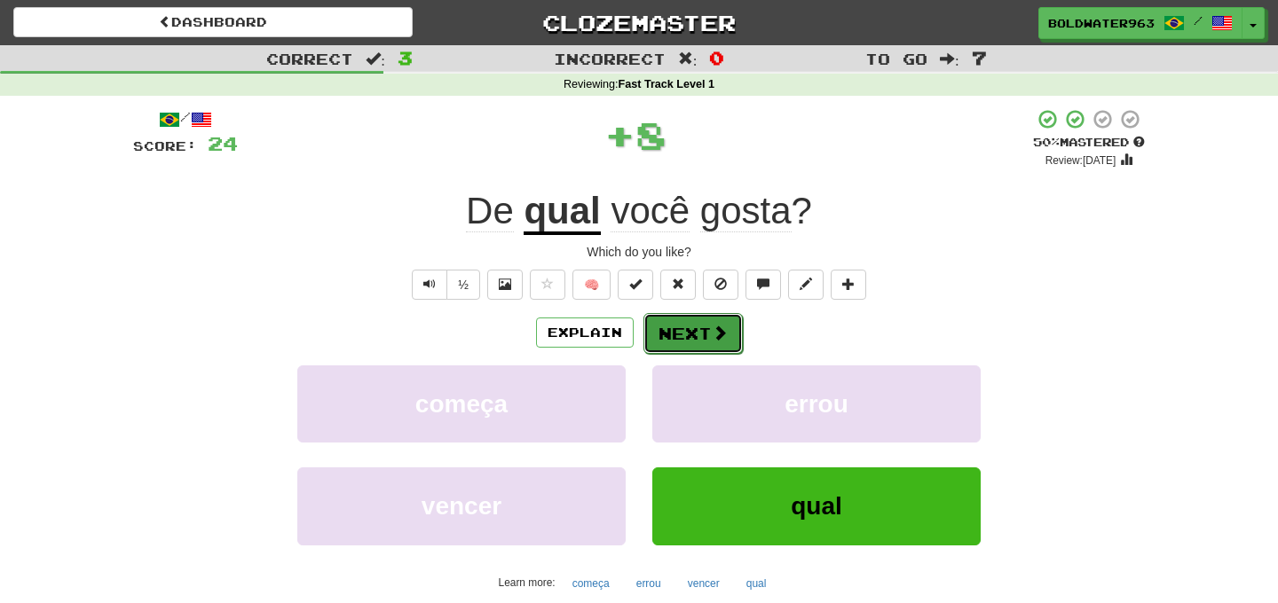
click at [690, 326] on button "Next" at bounding box center [692, 333] width 99 height 41
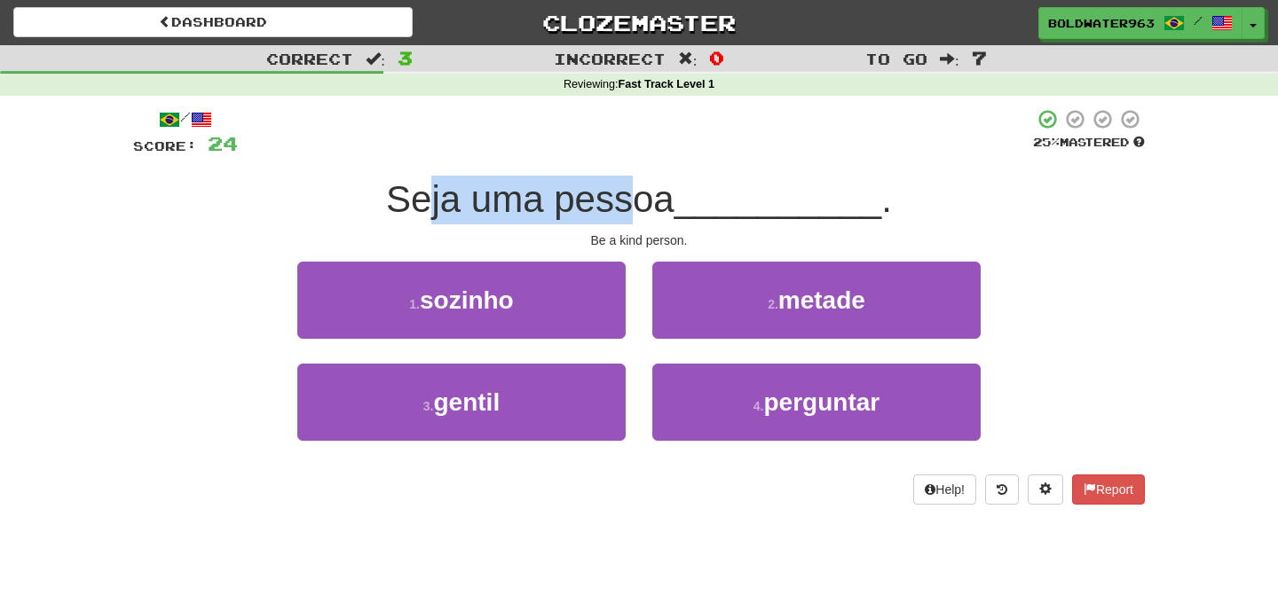
drag, startPoint x: 432, startPoint y: 192, endPoint x: 643, endPoint y: 195, distance: 211.2
click at [643, 195] on span "Seja uma pessoa" at bounding box center [530, 199] width 288 height 42
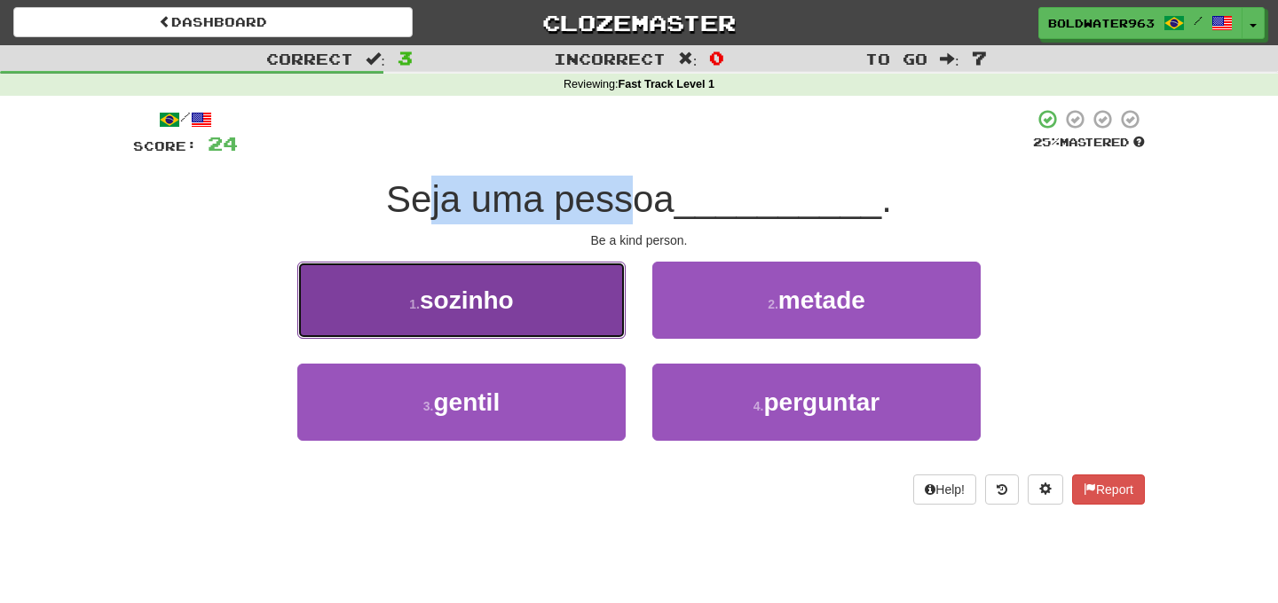
click at [536, 303] on button "1 . sozinho" at bounding box center [461, 300] width 328 height 77
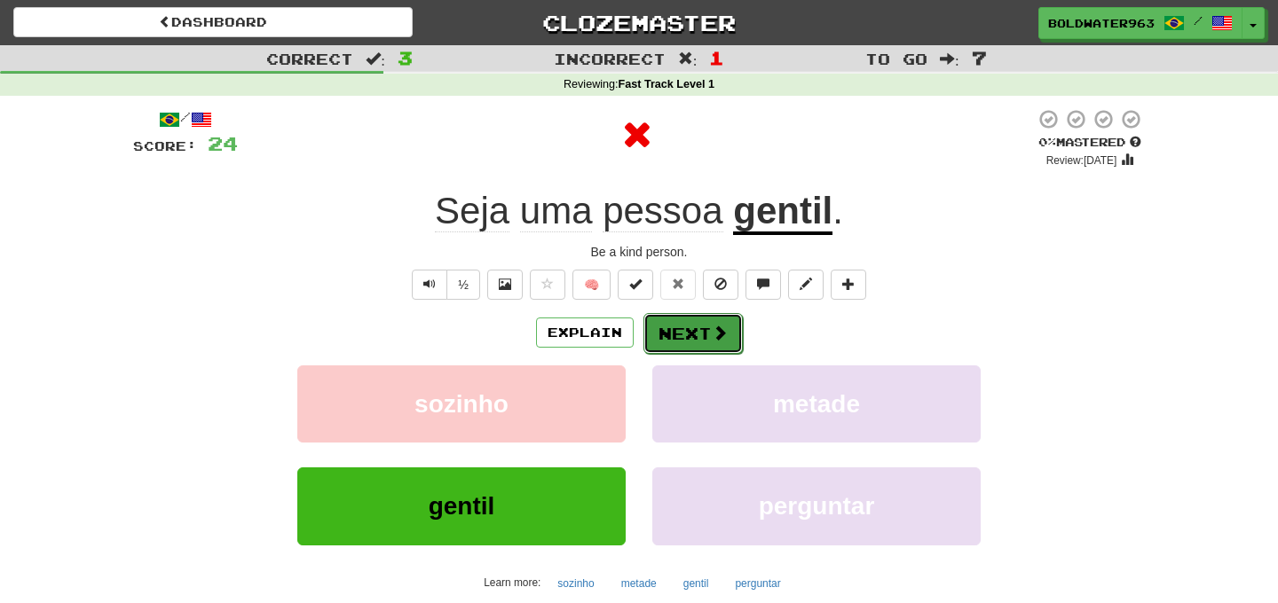
click at [702, 334] on button "Next" at bounding box center [692, 333] width 99 height 41
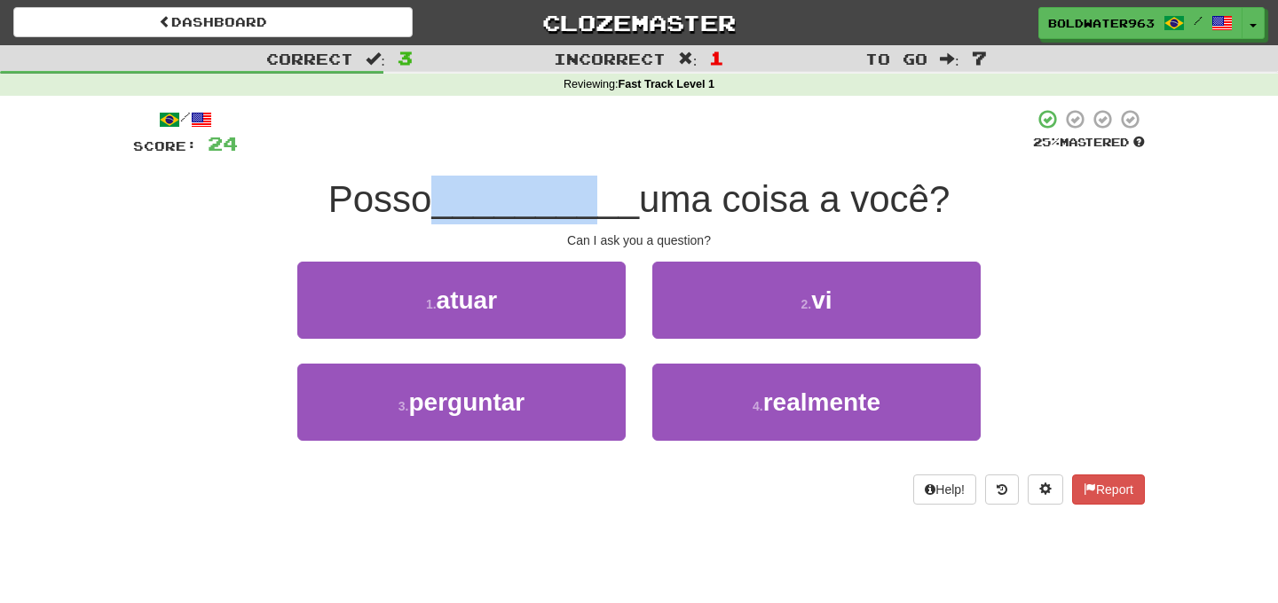
drag, startPoint x: 441, startPoint y: 199, endPoint x: 597, endPoint y: 199, distance: 156.2
click at [597, 199] on span "__________" at bounding box center [535, 199] width 208 height 42
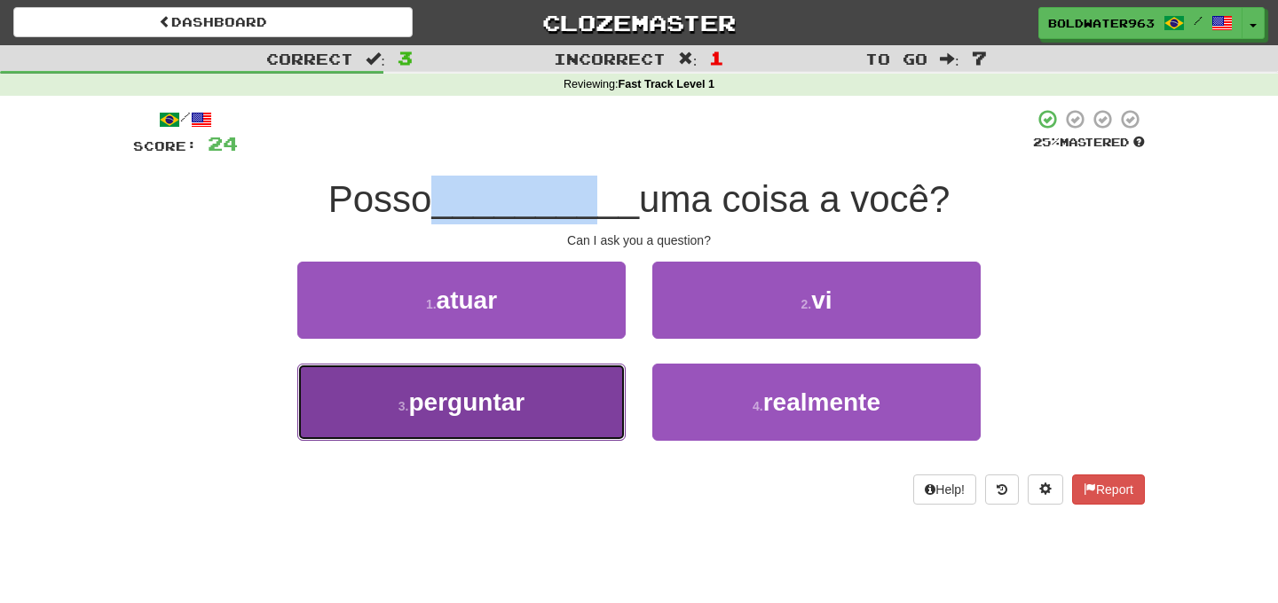
click at [545, 394] on button "3 . perguntar" at bounding box center [461, 402] width 328 height 77
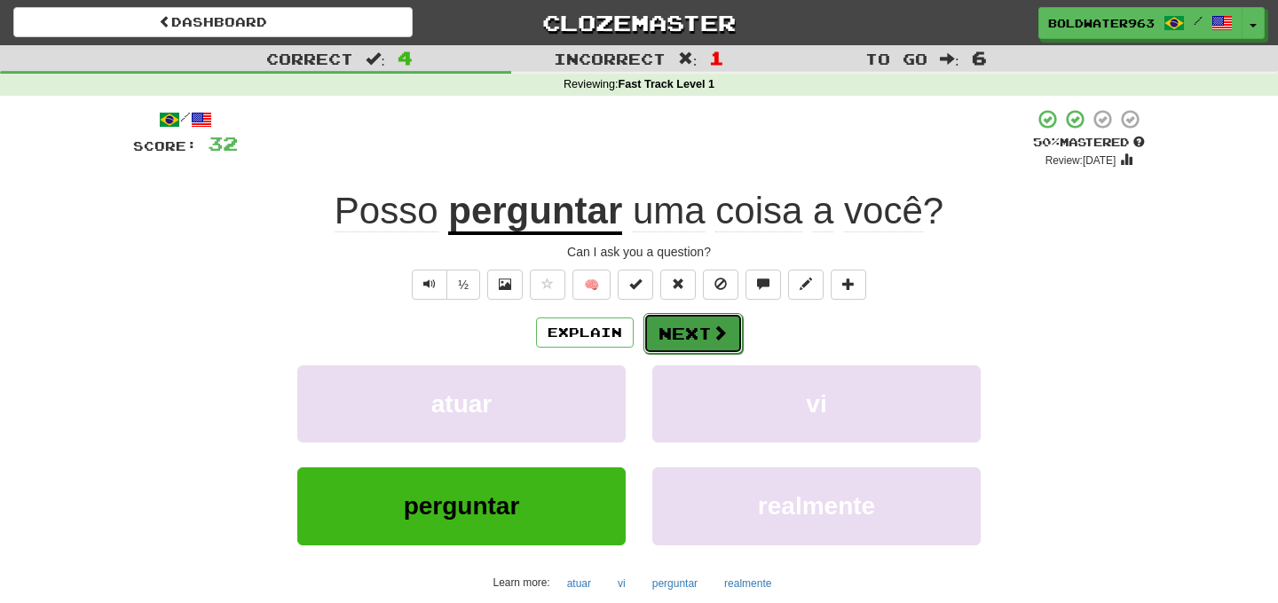
click at [716, 329] on span at bounding box center [720, 333] width 16 height 16
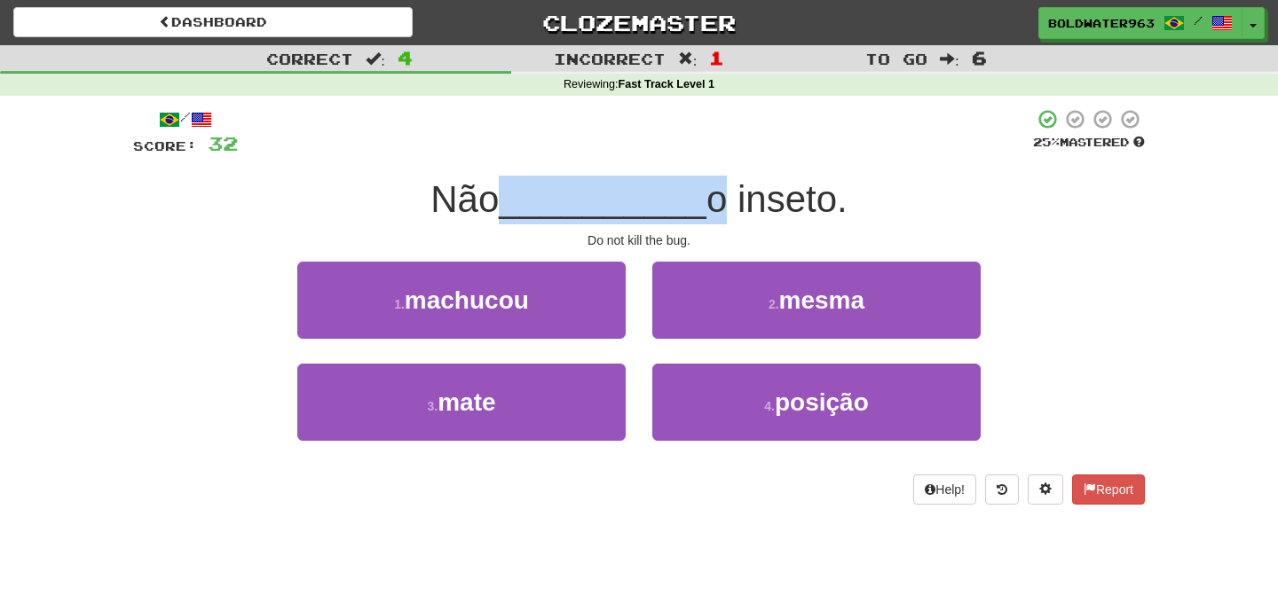
drag, startPoint x: 491, startPoint y: 198, endPoint x: 701, endPoint y: 199, distance: 210.3
click at [701, 199] on div "Não __________ o inseto." at bounding box center [639, 200] width 1012 height 49
click at [706, 199] on span "o inseto." at bounding box center [776, 199] width 141 height 42
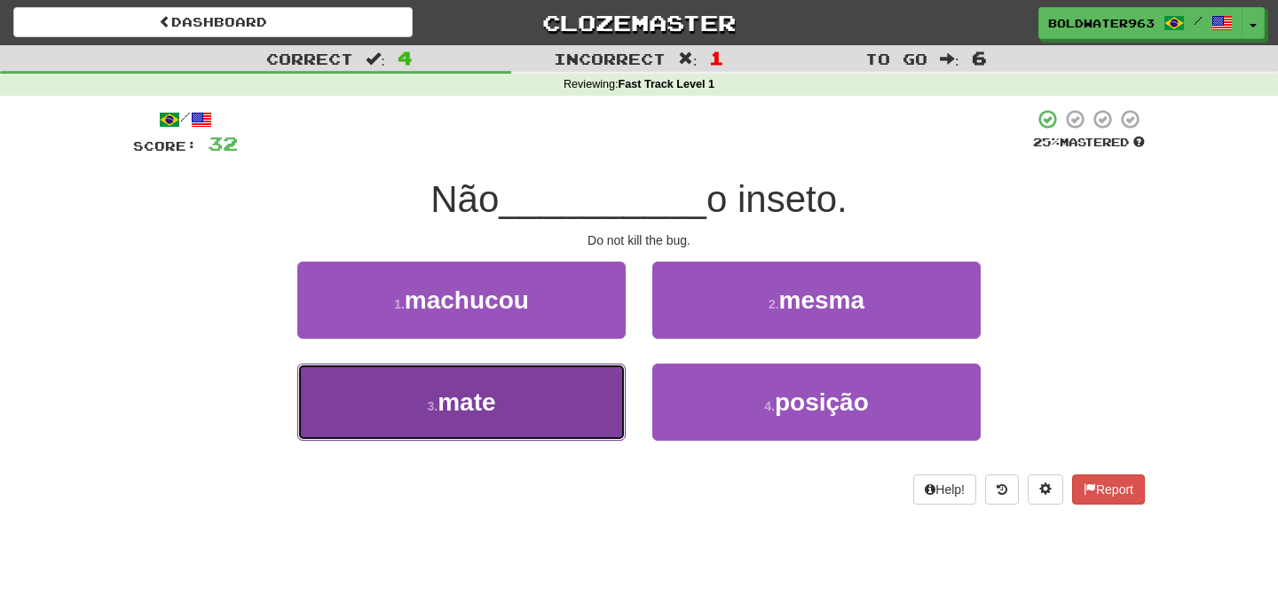
click at [520, 390] on button "3 . mate" at bounding box center [461, 402] width 328 height 77
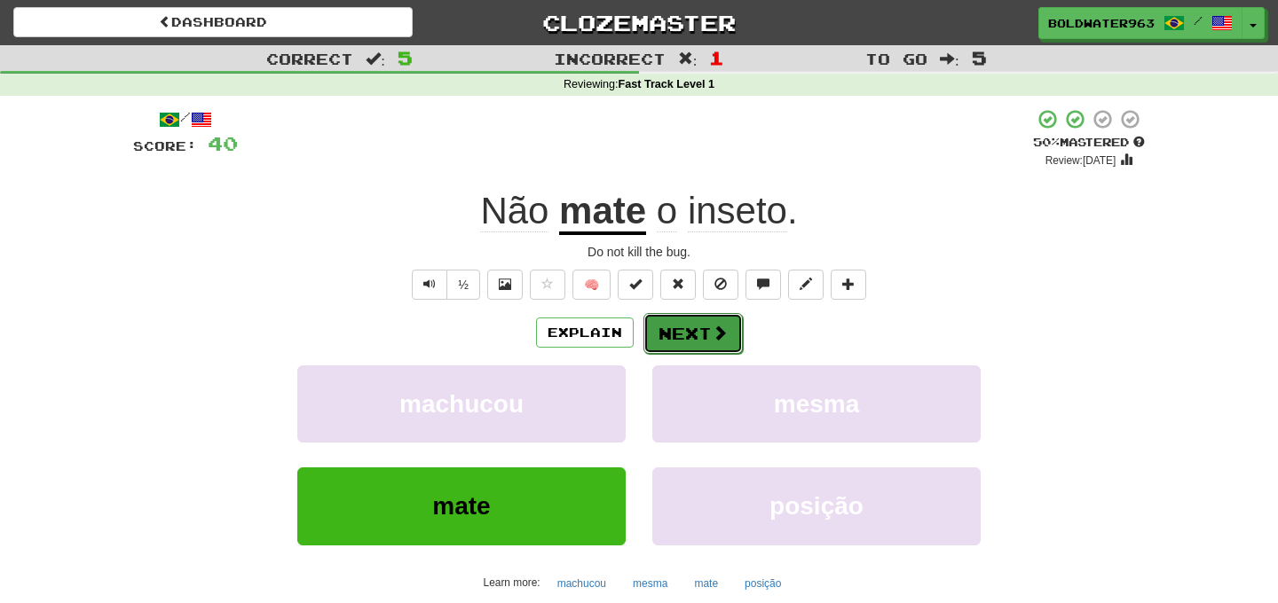
click at [692, 335] on button "Next" at bounding box center [692, 333] width 99 height 41
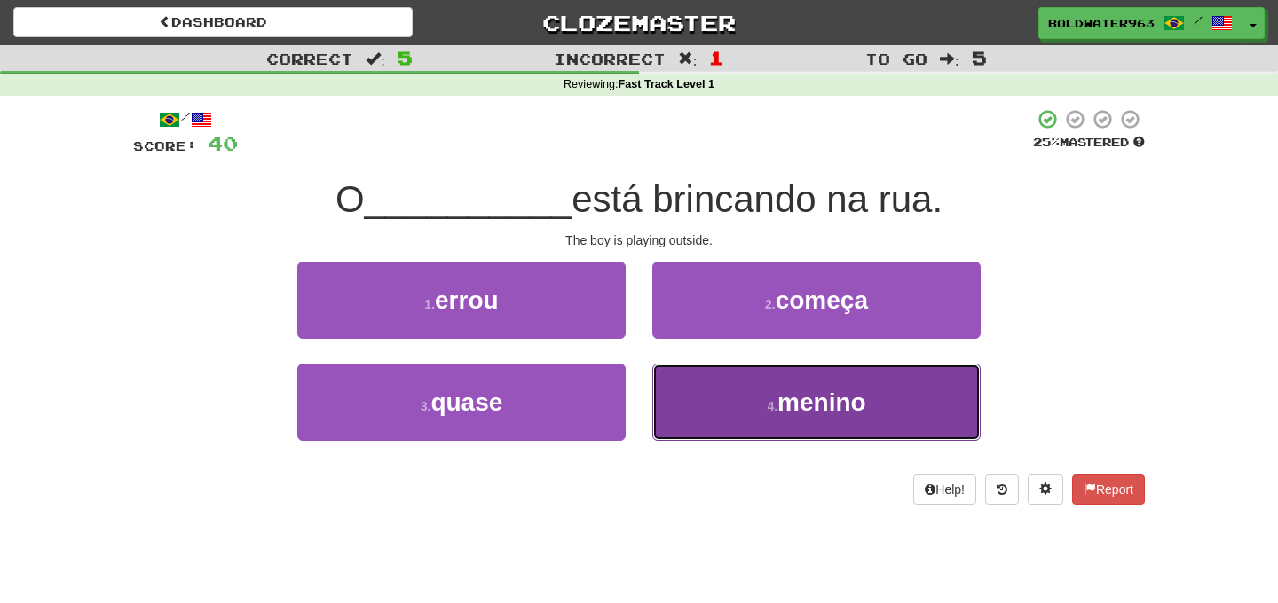
click at [849, 402] on span "menino" at bounding box center [821, 403] width 89 height 28
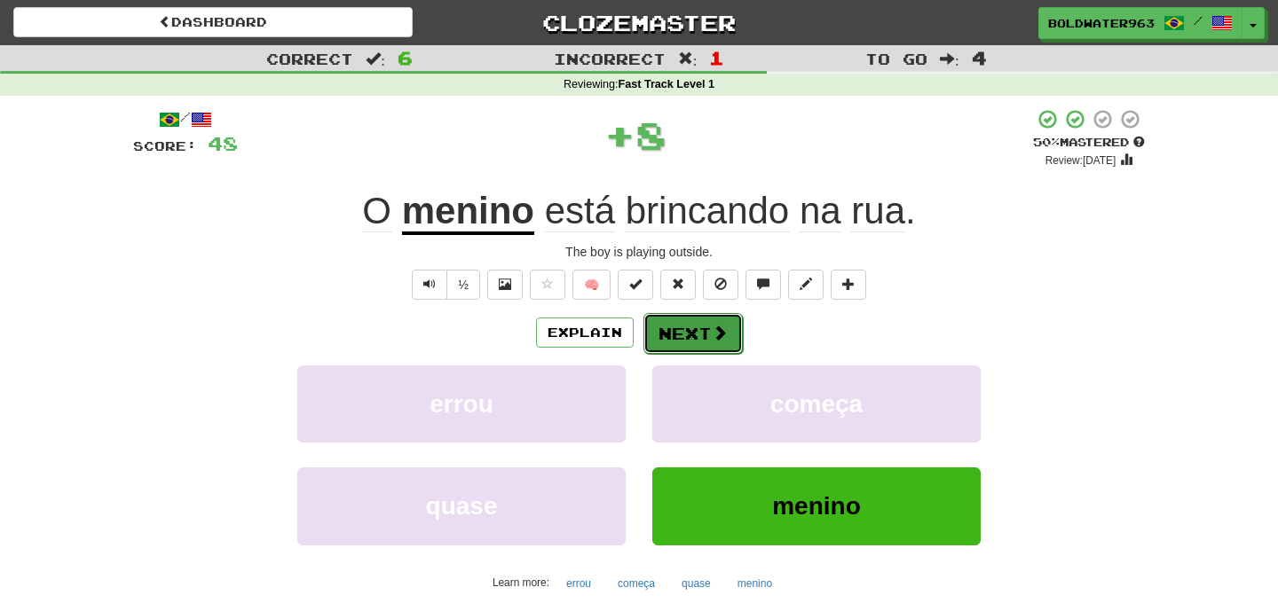
click at [692, 333] on button "Next" at bounding box center [692, 333] width 99 height 41
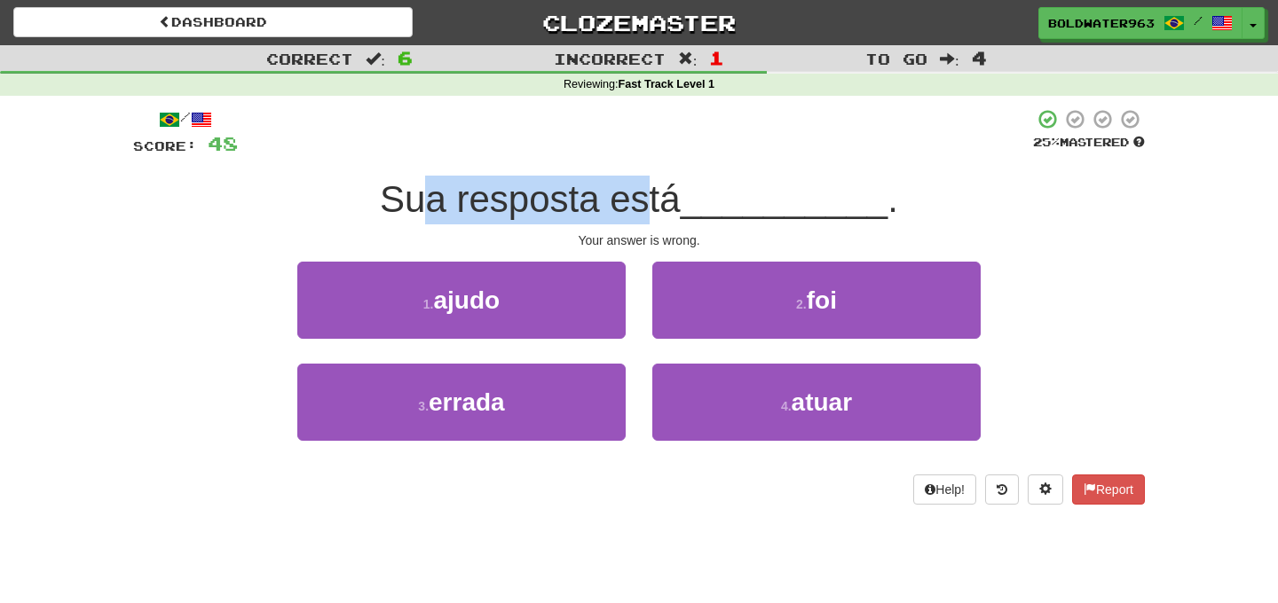
drag, startPoint x: 429, startPoint y: 200, endPoint x: 653, endPoint y: 196, distance: 223.6
click at [653, 196] on span "Sua resposta está" at bounding box center [530, 199] width 301 height 42
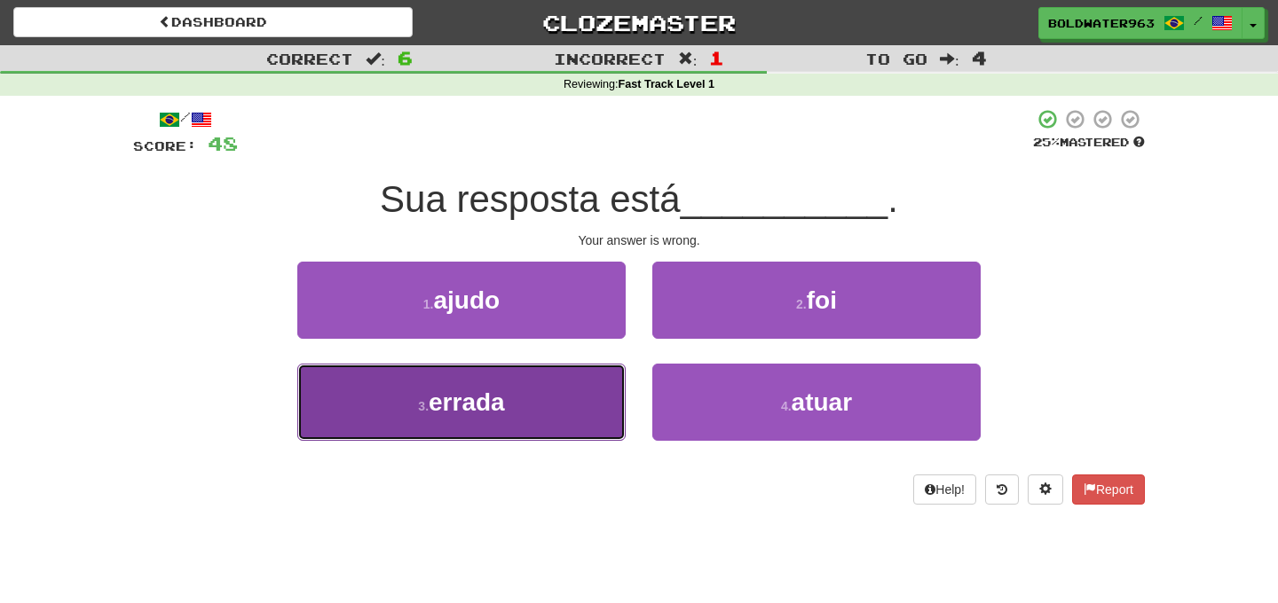
click at [531, 382] on button "3 . errada" at bounding box center [461, 402] width 328 height 77
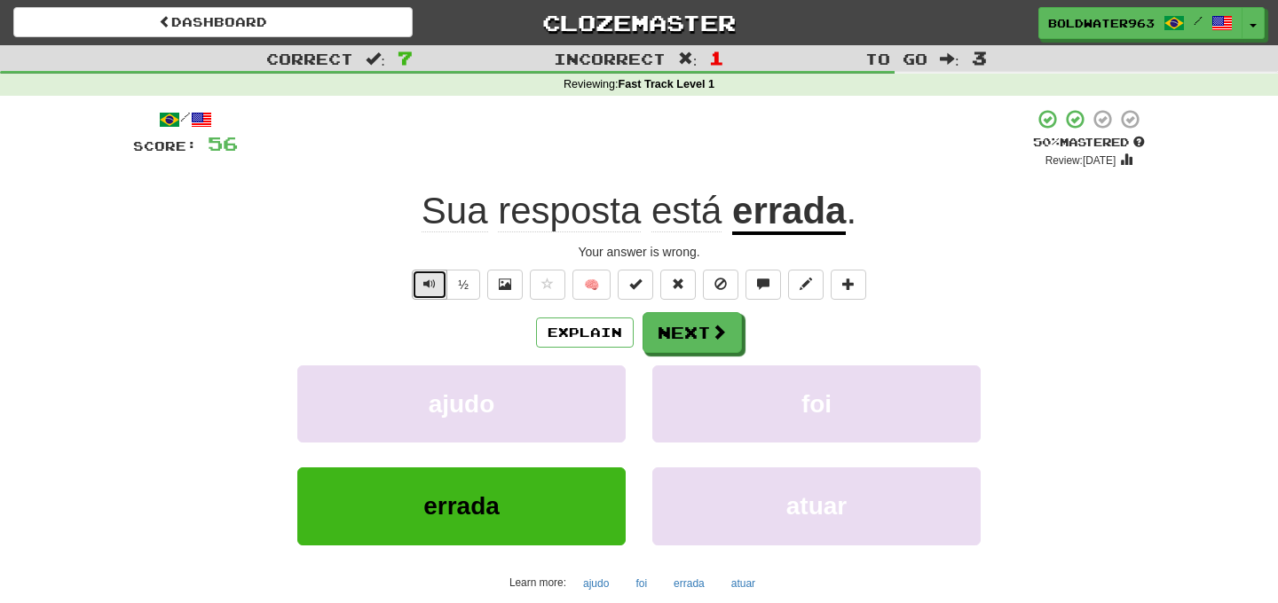
click at [443, 283] on button "Text-to-speech controls" at bounding box center [429, 285] width 35 height 30
click at [703, 338] on button "Next" at bounding box center [692, 333] width 99 height 41
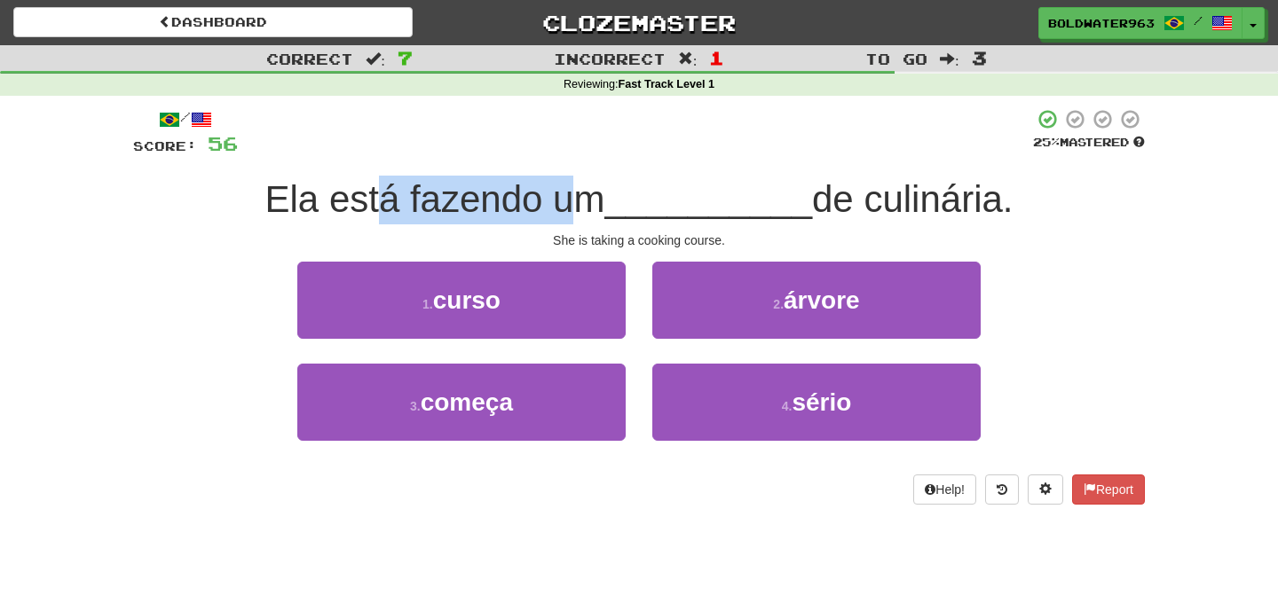
drag, startPoint x: 378, startPoint y: 200, endPoint x: 579, endPoint y: 194, distance: 200.6
click at [579, 194] on span "Ela está fazendo um" at bounding box center [435, 199] width 340 height 42
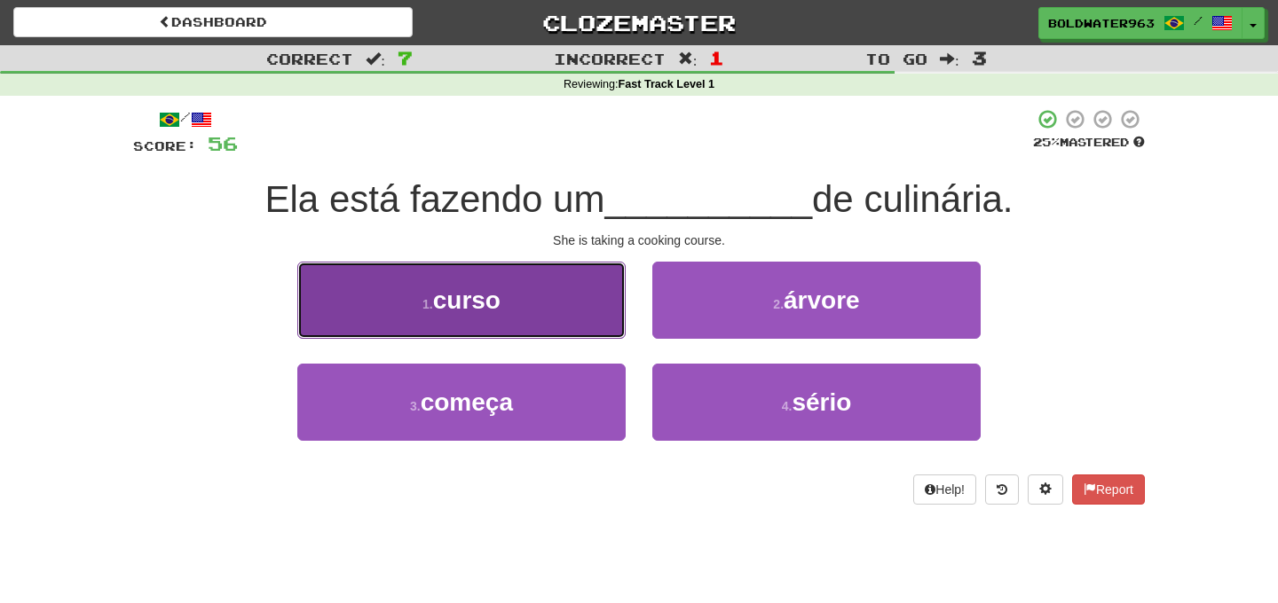
click at [531, 304] on button "1 . curso" at bounding box center [461, 300] width 328 height 77
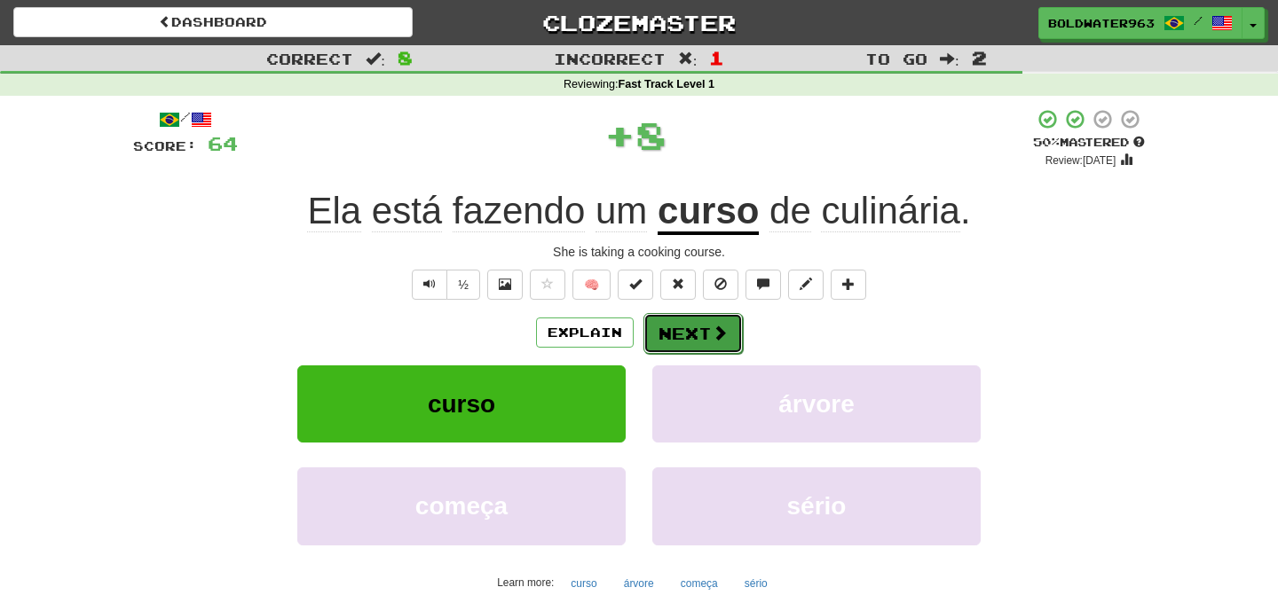
click at [696, 330] on button "Next" at bounding box center [692, 333] width 99 height 41
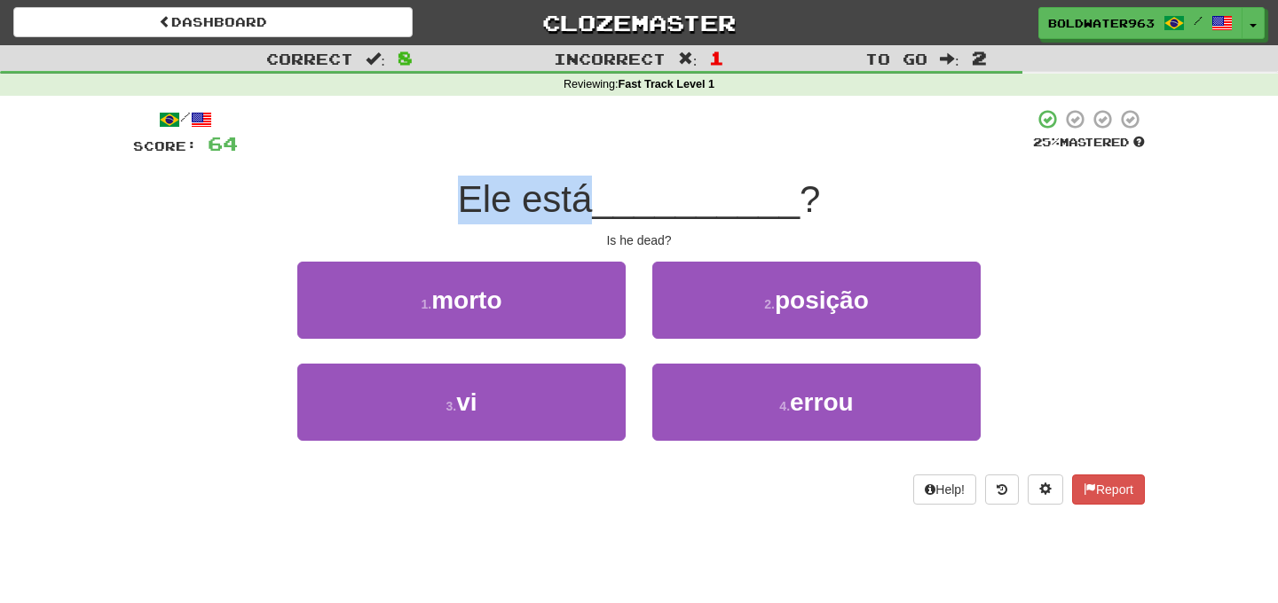
drag, startPoint x: 458, startPoint y: 199, endPoint x: 587, endPoint y: 198, distance: 128.7
click at [587, 198] on div "Ele está __________ ?" at bounding box center [639, 200] width 1012 height 49
click at [587, 198] on span "Ele está" at bounding box center [525, 199] width 135 height 42
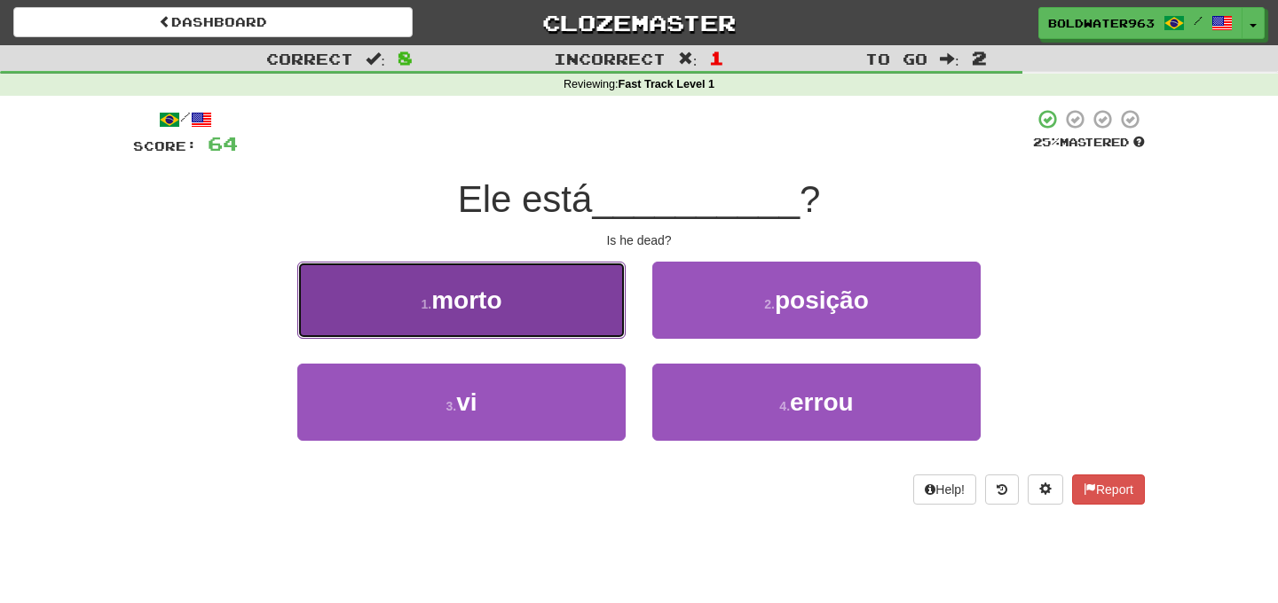
click at [488, 295] on span "morto" at bounding box center [466, 301] width 70 height 28
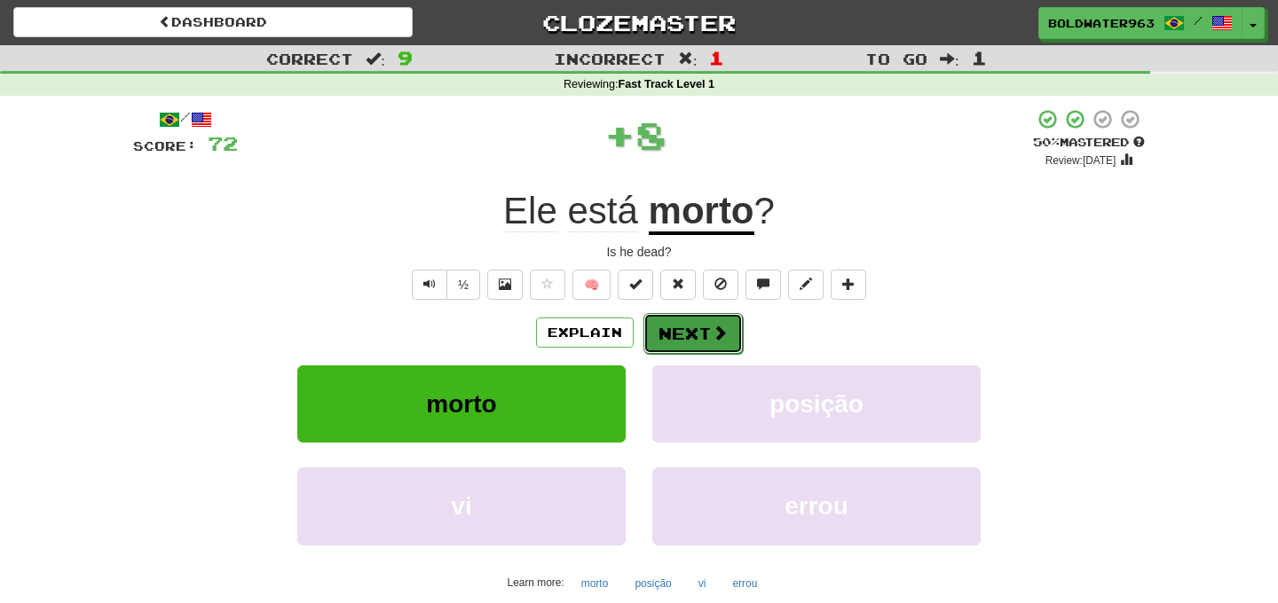
click at [686, 334] on button "Next" at bounding box center [692, 333] width 99 height 41
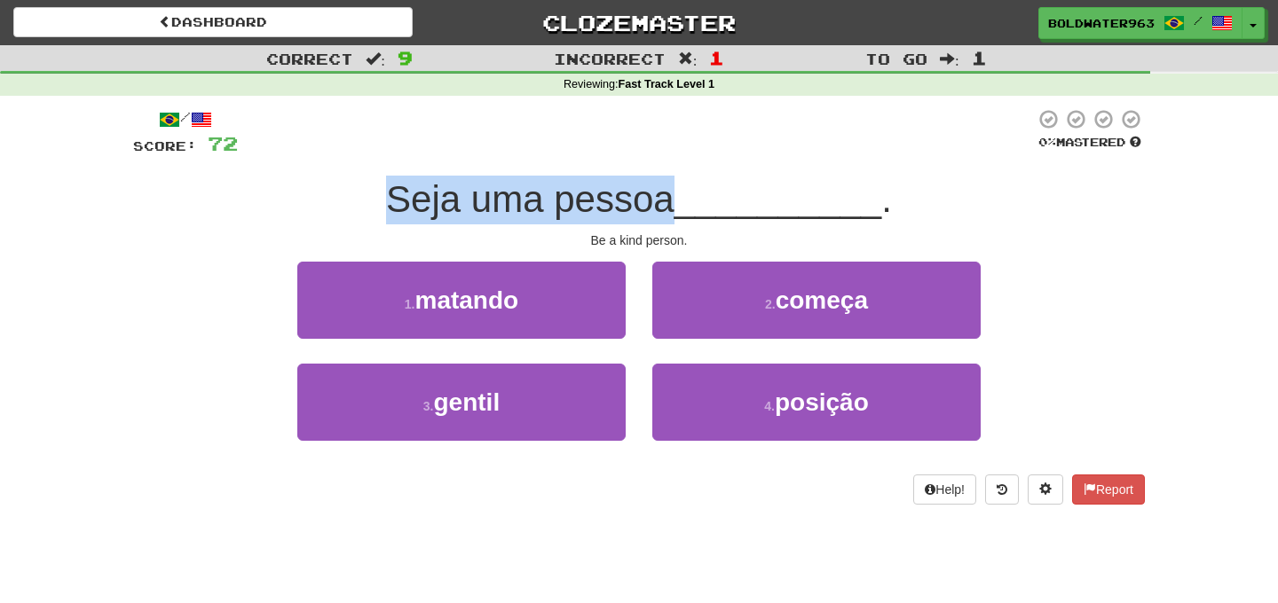
drag, startPoint x: 388, startPoint y: 199, endPoint x: 673, endPoint y: 188, distance: 285.9
click at [673, 188] on div "Seja uma pessoa __________ ." at bounding box center [639, 200] width 1012 height 49
click at [673, 188] on span "Seja uma pessoa" at bounding box center [530, 199] width 288 height 42
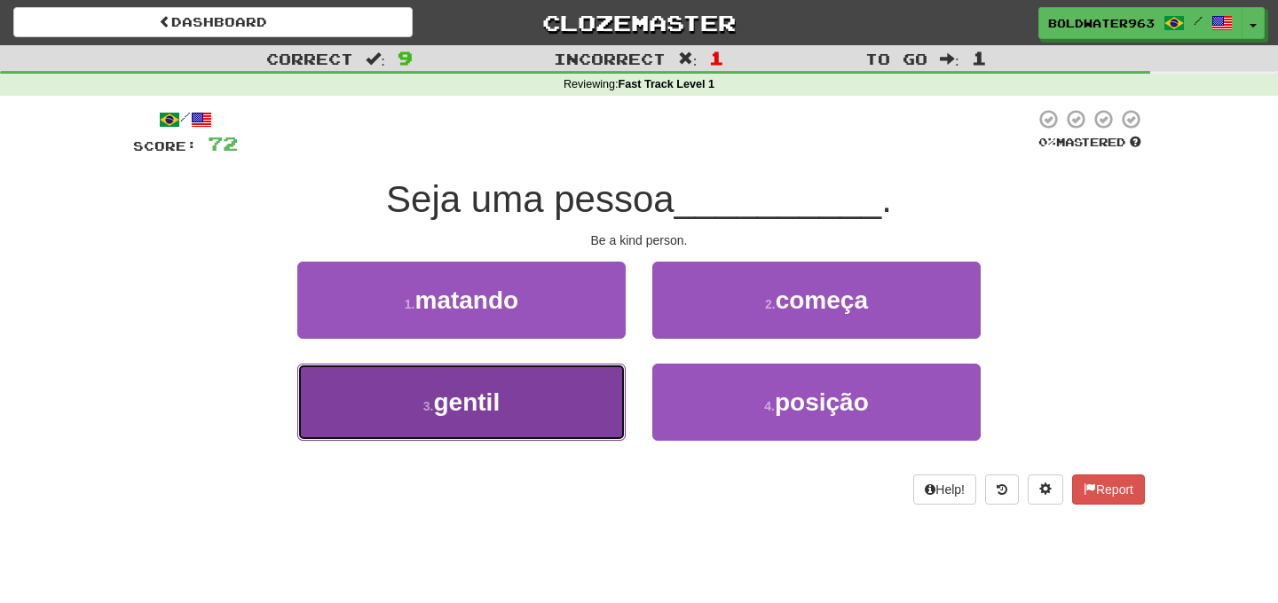
click at [531, 404] on button "3 . gentil" at bounding box center [461, 402] width 328 height 77
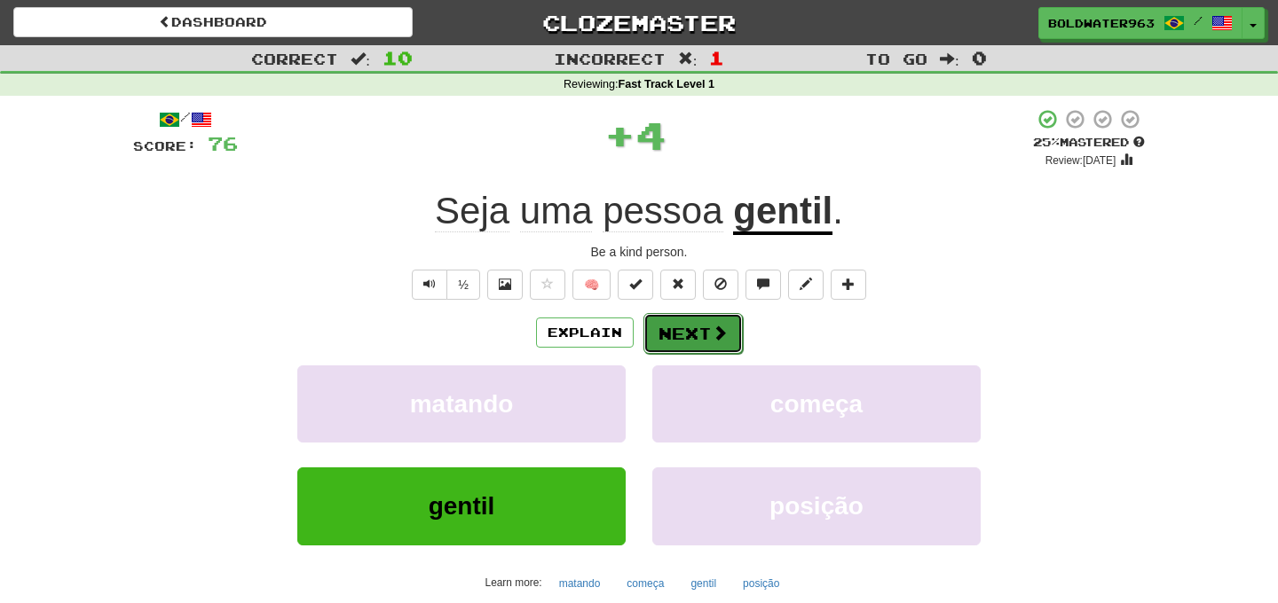
click at [695, 337] on button "Next" at bounding box center [692, 333] width 99 height 41
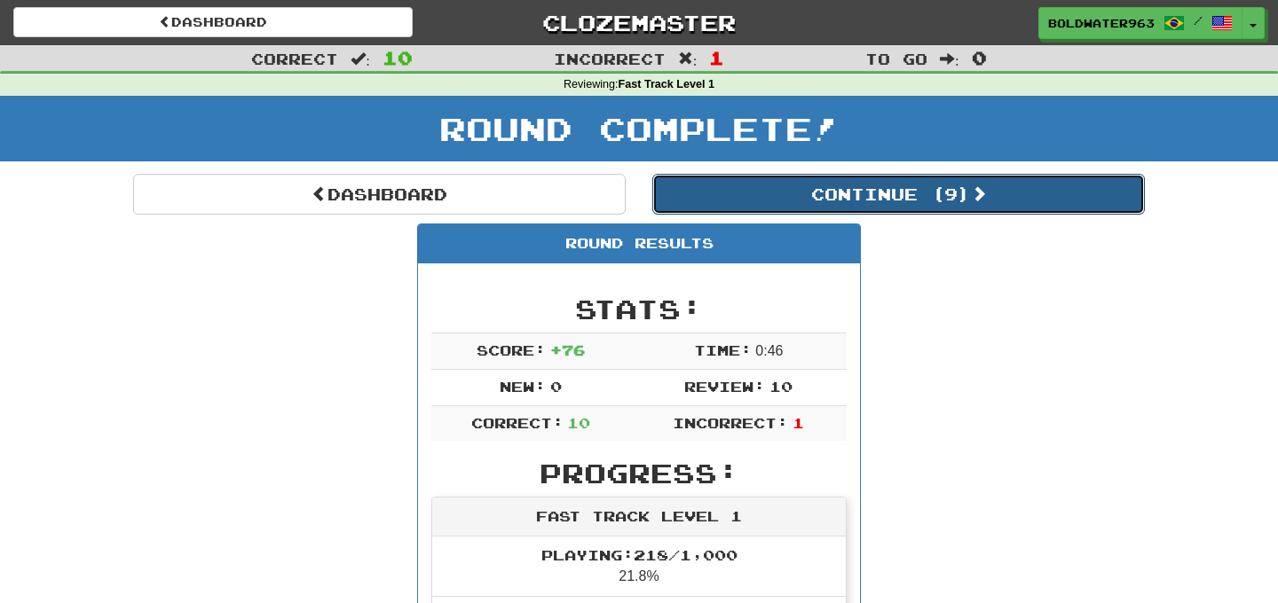
click at [812, 185] on button "Continue ( 9 )" at bounding box center [898, 194] width 492 height 41
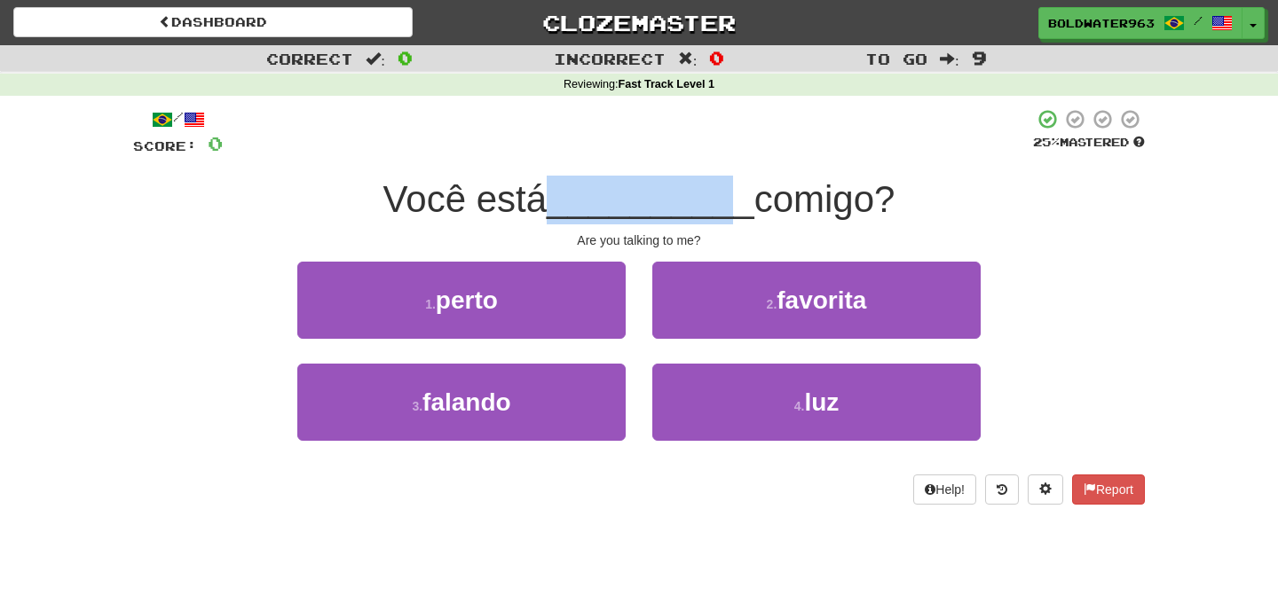
drag, startPoint x: 553, startPoint y: 198, endPoint x: 721, endPoint y: 198, distance: 168.6
click at [721, 198] on div "Você está __________ comigo?" at bounding box center [639, 200] width 1012 height 49
click at [721, 198] on span "__________" at bounding box center [651, 199] width 208 height 42
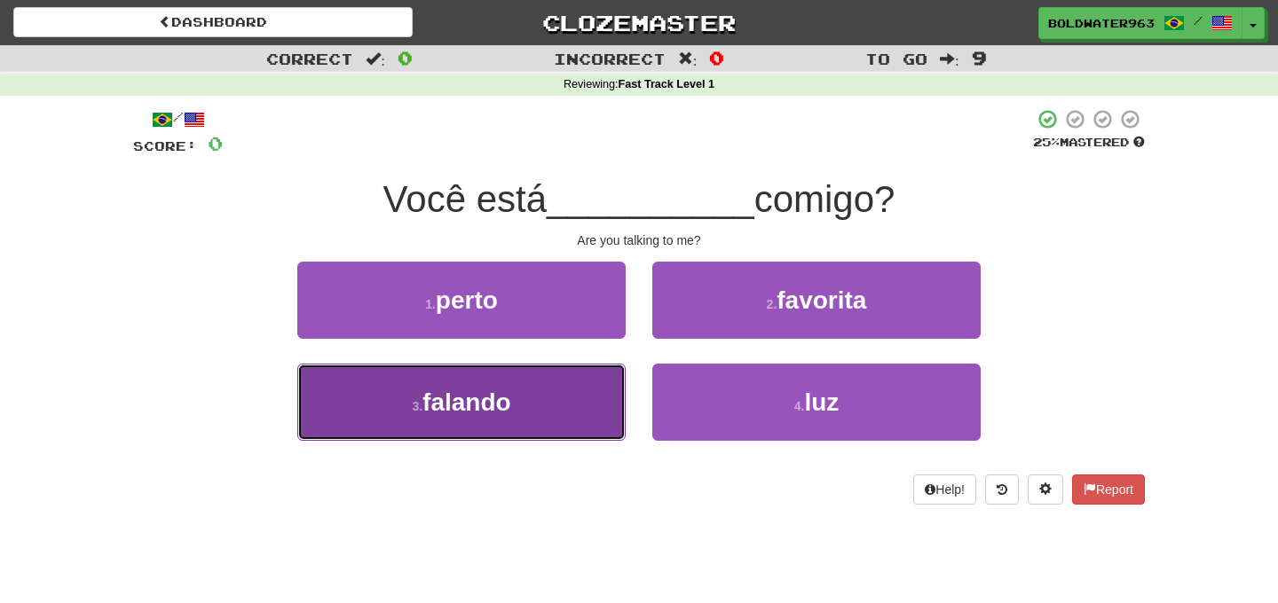
click at [552, 380] on button "3 . falando" at bounding box center [461, 402] width 328 height 77
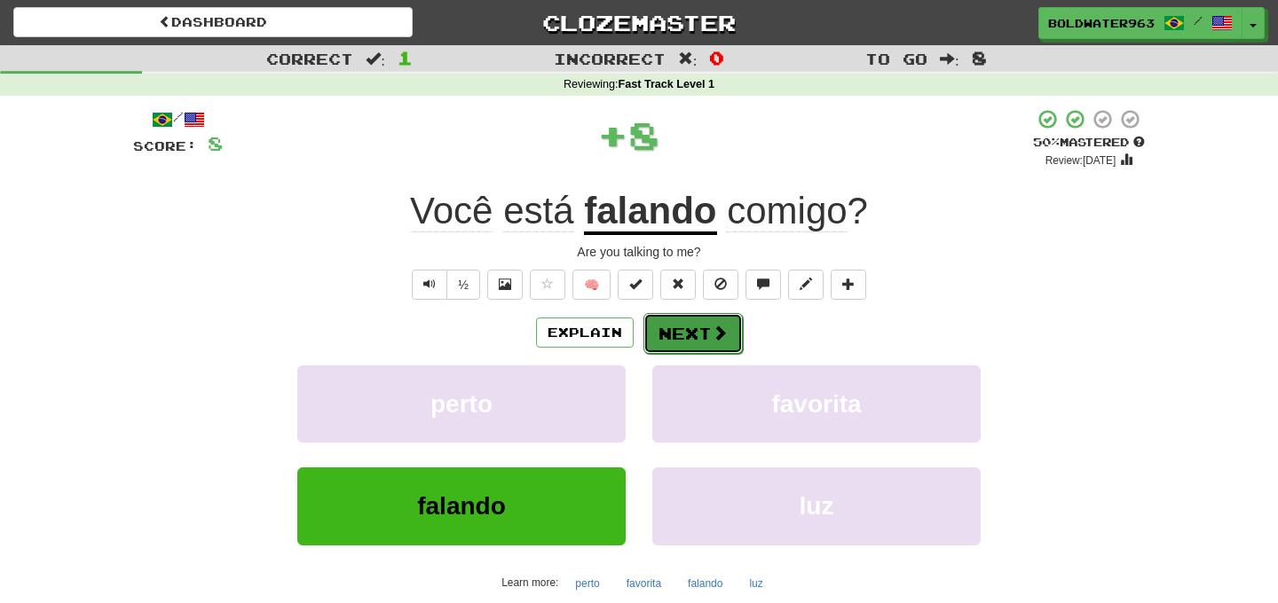
click at [697, 326] on button "Next" at bounding box center [692, 333] width 99 height 41
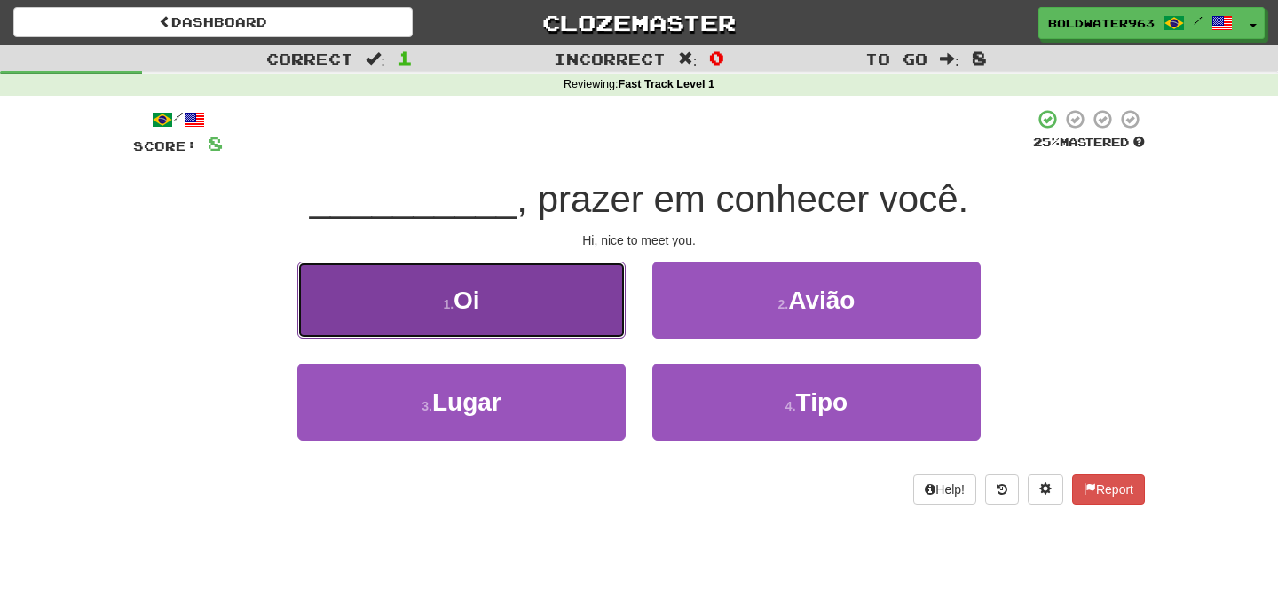
click at [542, 303] on button "1 . Oi" at bounding box center [461, 300] width 328 height 77
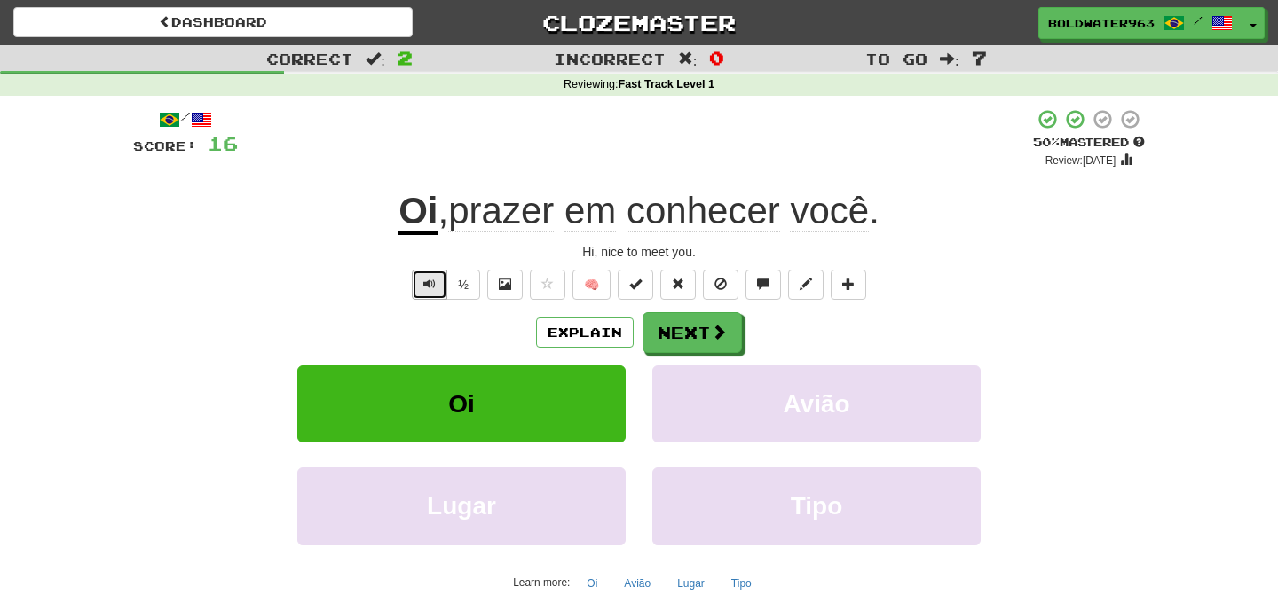
click at [431, 279] on span "Text-to-speech controls" at bounding box center [429, 284] width 12 height 12
click at [705, 341] on button "Next" at bounding box center [692, 333] width 99 height 41
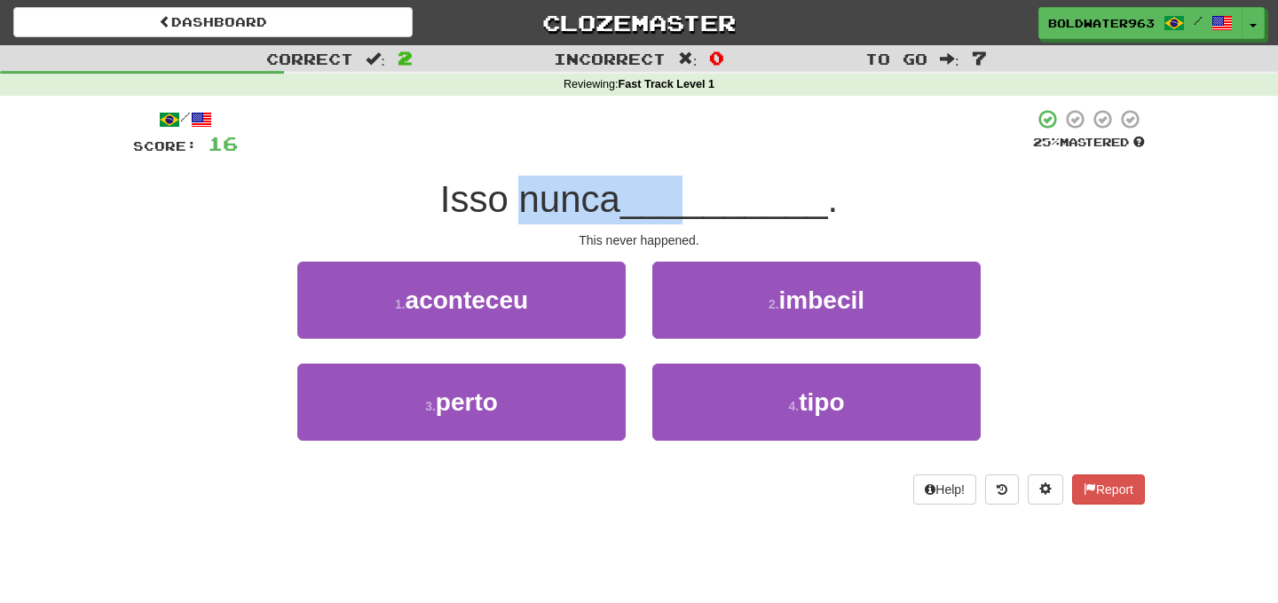
drag, startPoint x: 529, startPoint y: 198, endPoint x: 693, endPoint y: 198, distance: 164.2
click at [693, 198] on div "Isso nunca __________ ." at bounding box center [639, 200] width 1012 height 49
click at [693, 198] on span "__________" at bounding box center [724, 199] width 208 height 42
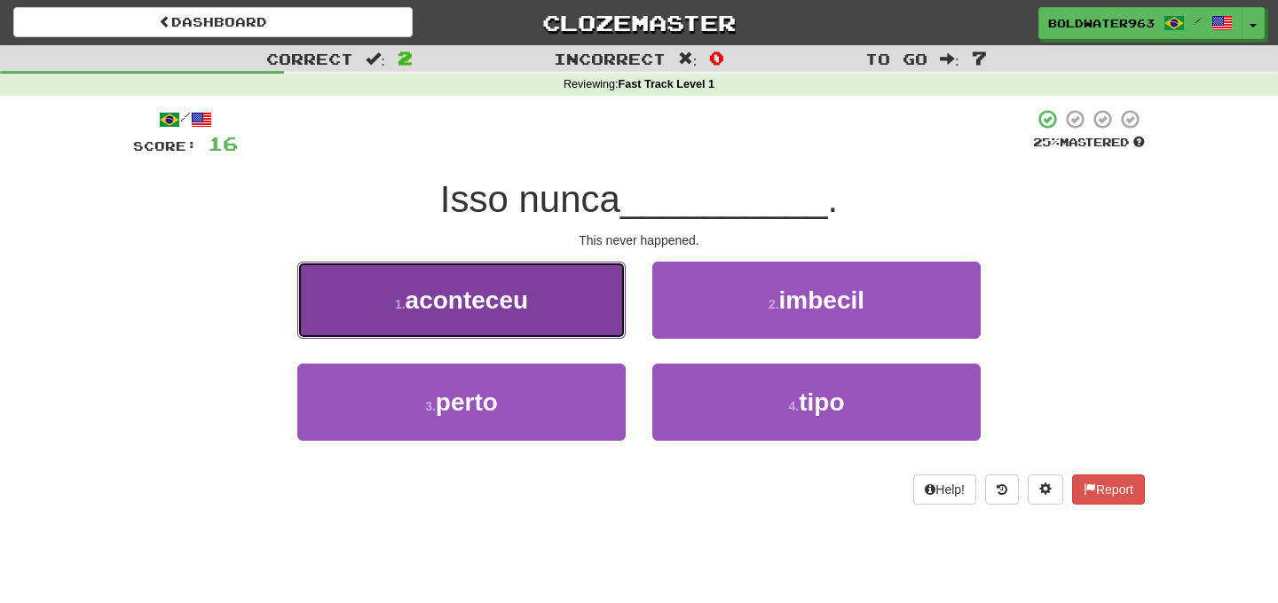
click at [562, 305] on button "1 . aconteceu" at bounding box center [461, 300] width 328 height 77
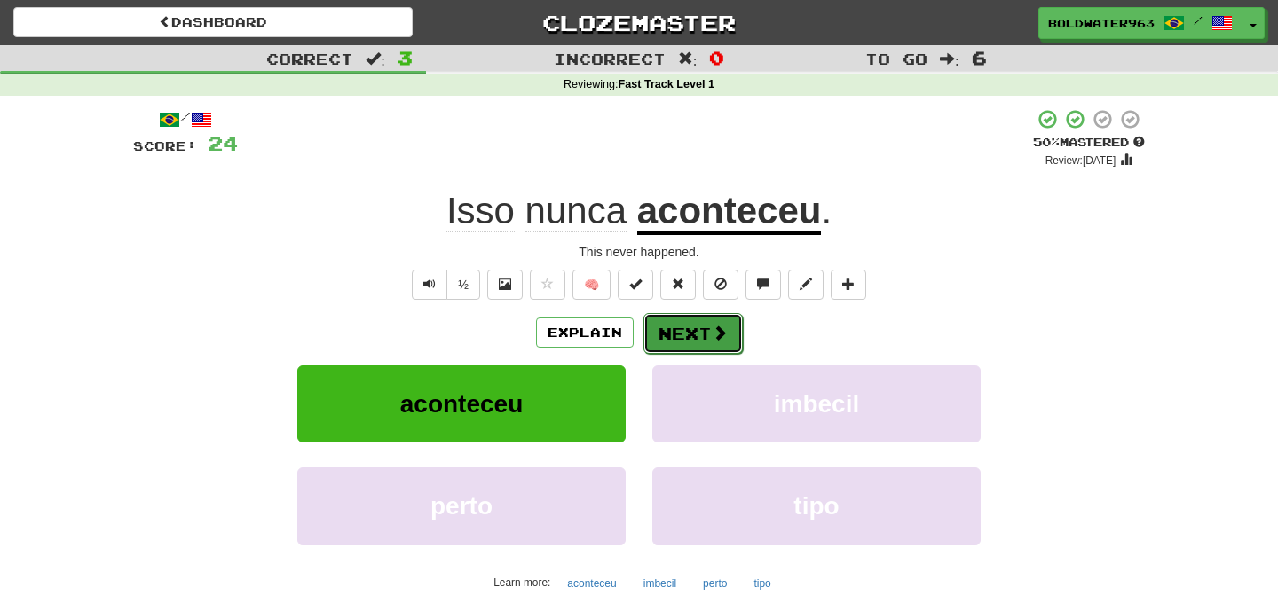
click at [697, 332] on button "Next" at bounding box center [692, 333] width 99 height 41
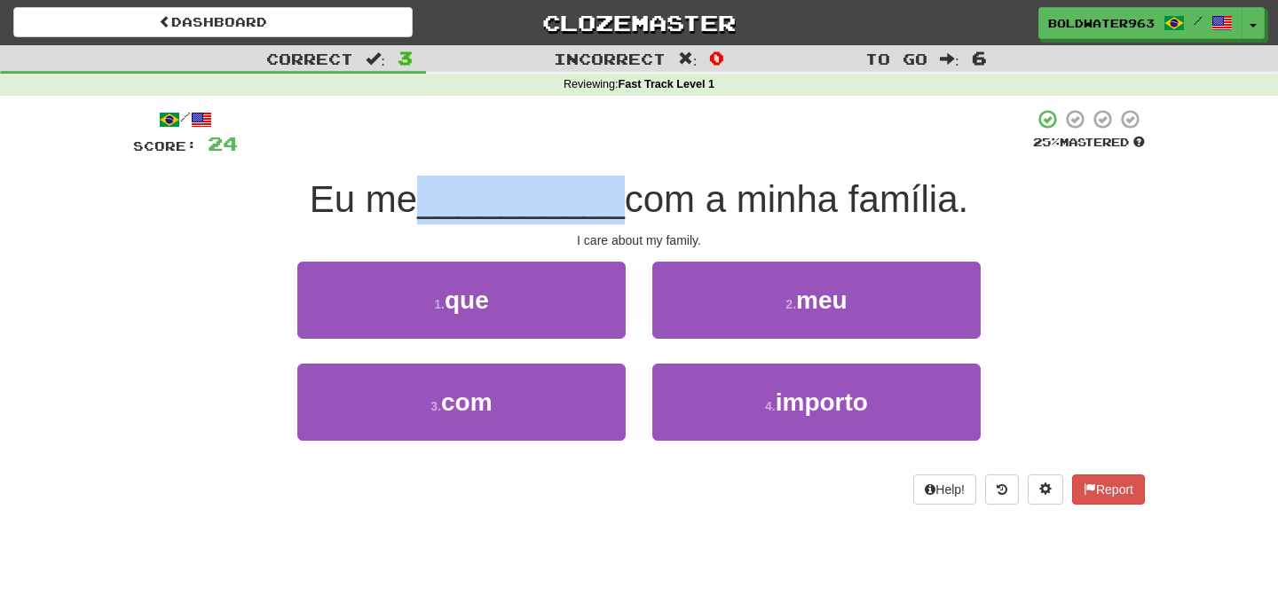
drag, startPoint x: 423, startPoint y: 200, endPoint x: 613, endPoint y: 196, distance: 189.9
click at [613, 196] on div "Eu me __________ com a minha família." at bounding box center [639, 200] width 1012 height 49
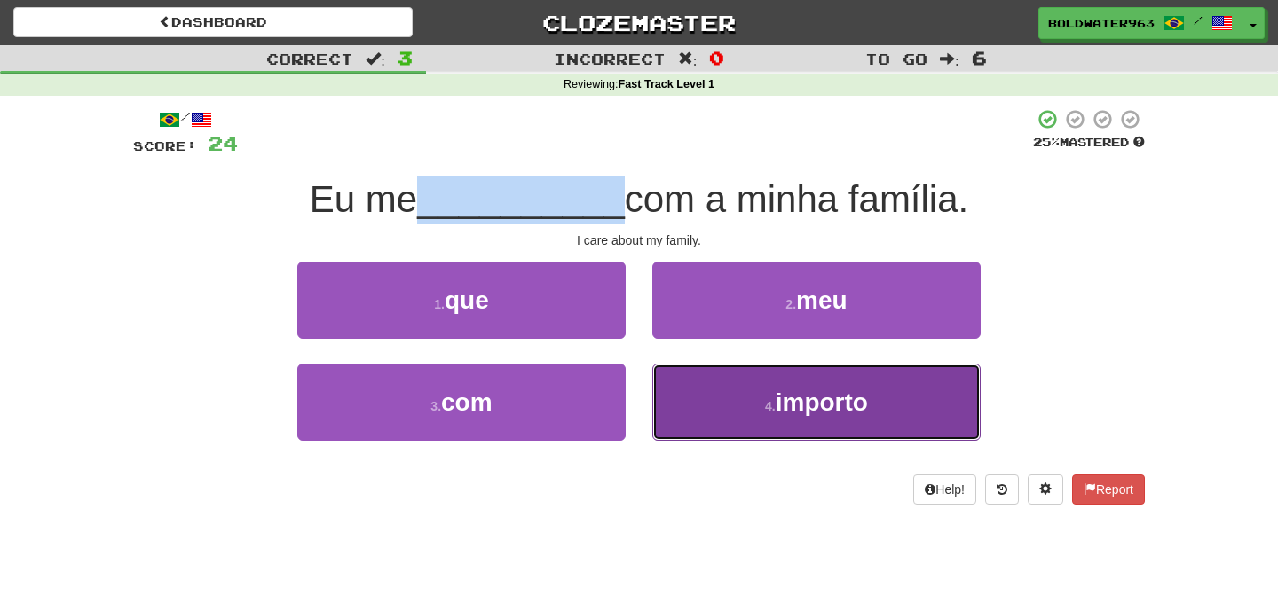
click at [759, 396] on button "4 . importo" at bounding box center [816, 402] width 328 height 77
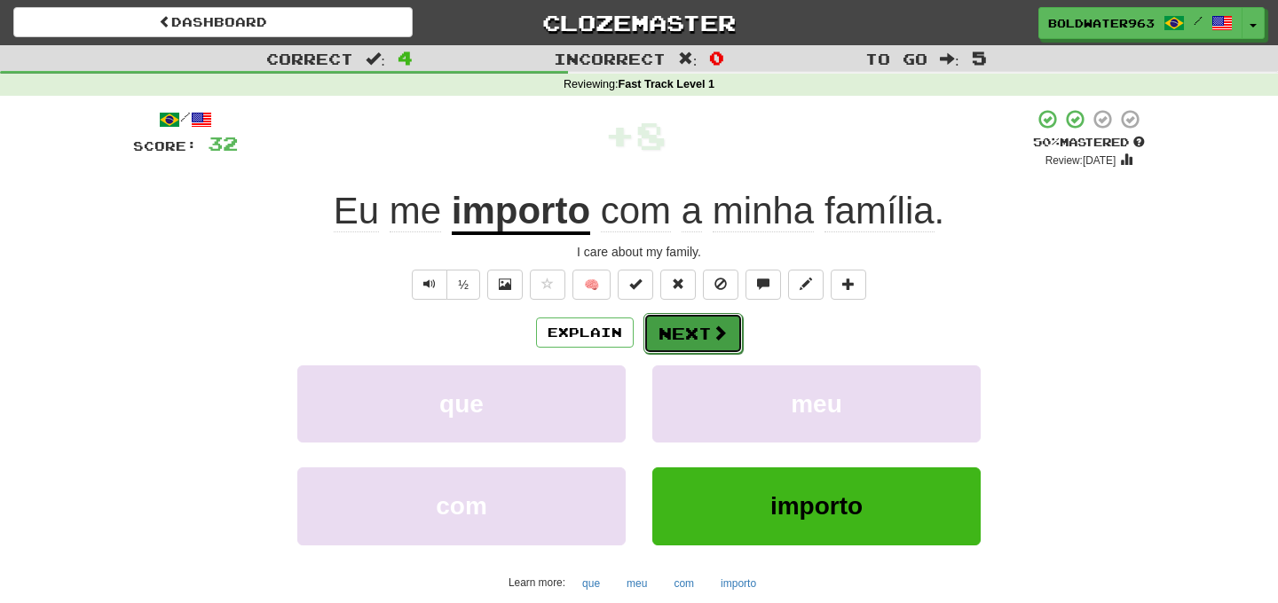
click at [688, 327] on button "Next" at bounding box center [692, 333] width 99 height 41
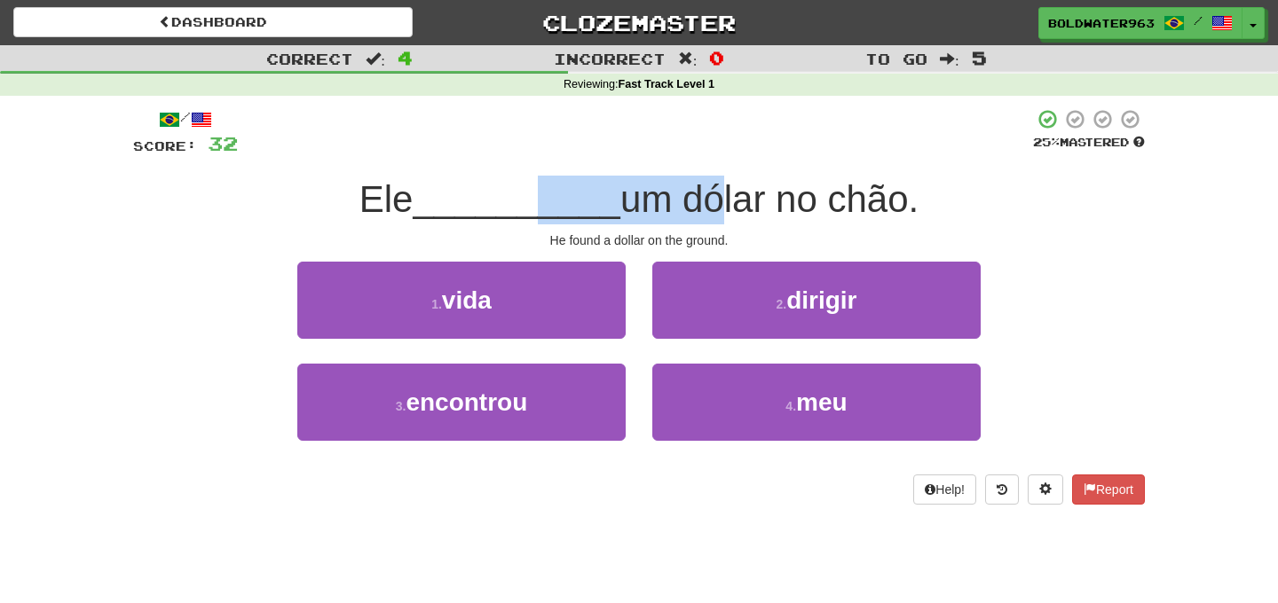
drag, startPoint x: 538, startPoint y: 198, endPoint x: 705, endPoint y: 198, distance: 167.7
click at [705, 198] on div "Ele __________ um dólar no chão." at bounding box center [639, 200] width 1012 height 49
click at [705, 198] on span "um dólar no chão." at bounding box center [769, 199] width 298 height 42
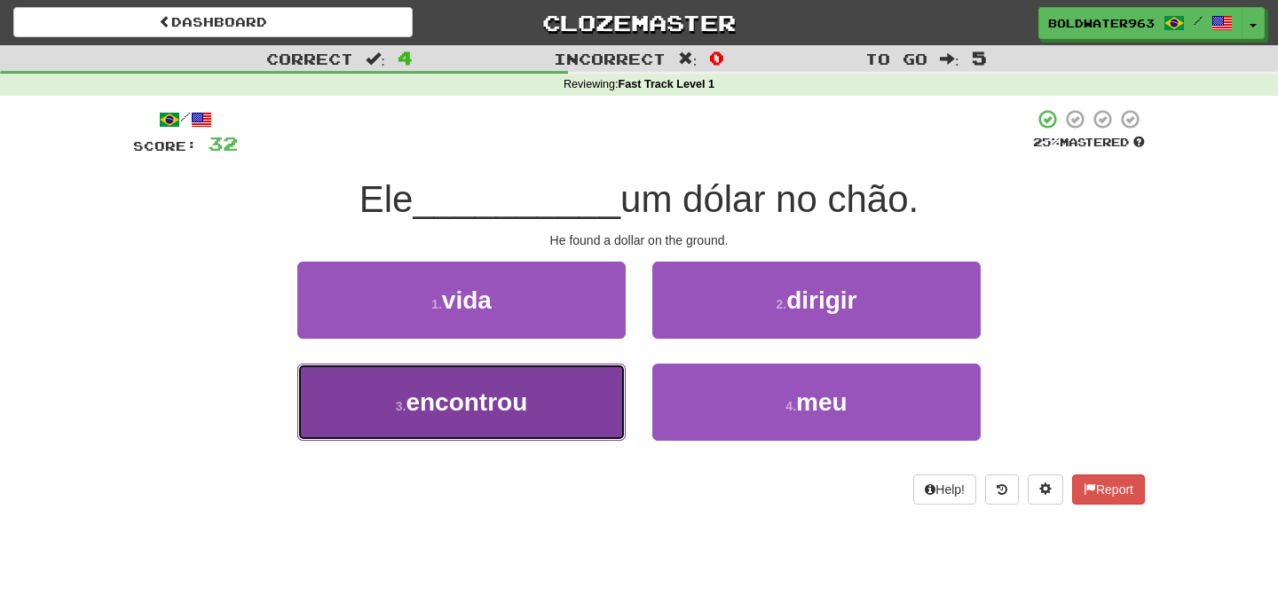
click at [505, 392] on span "encontrou" at bounding box center [466, 403] width 122 height 28
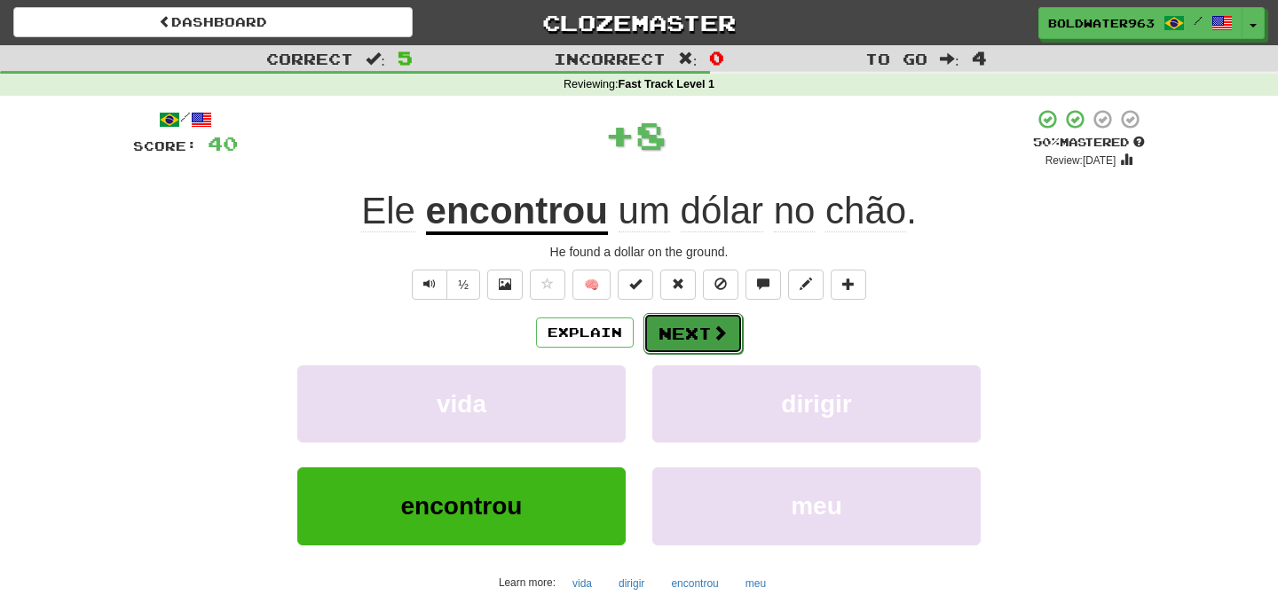
click at [689, 326] on button "Next" at bounding box center [692, 333] width 99 height 41
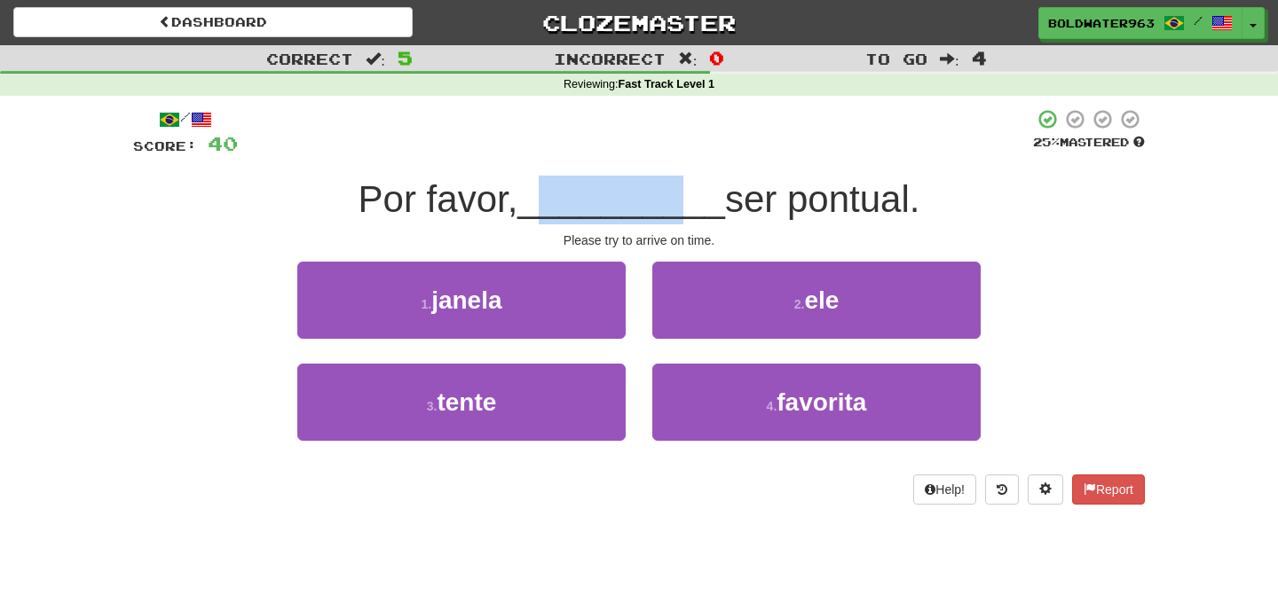
drag, startPoint x: 539, startPoint y: 202, endPoint x: 676, endPoint y: 202, distance: 137.5
click at [676, 202] on span "__________" at bounding box center [621, 199] width 208 height 42
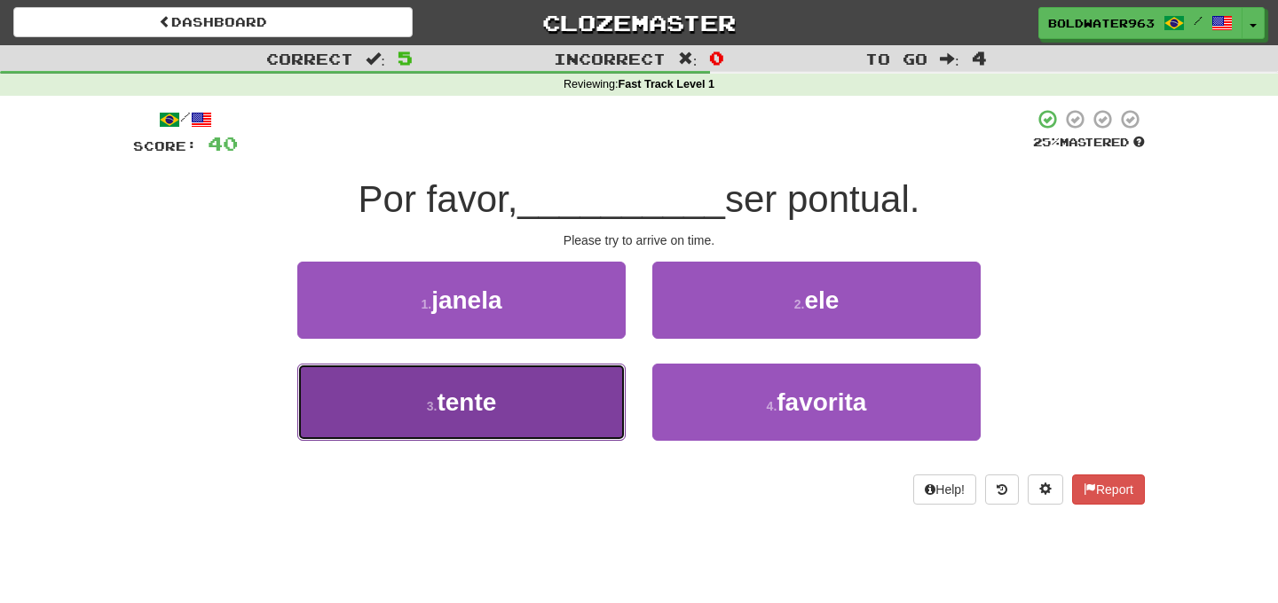
click at [551, 390] on button "3 . tente" at bounding box center [461, 402] width 328 height 77
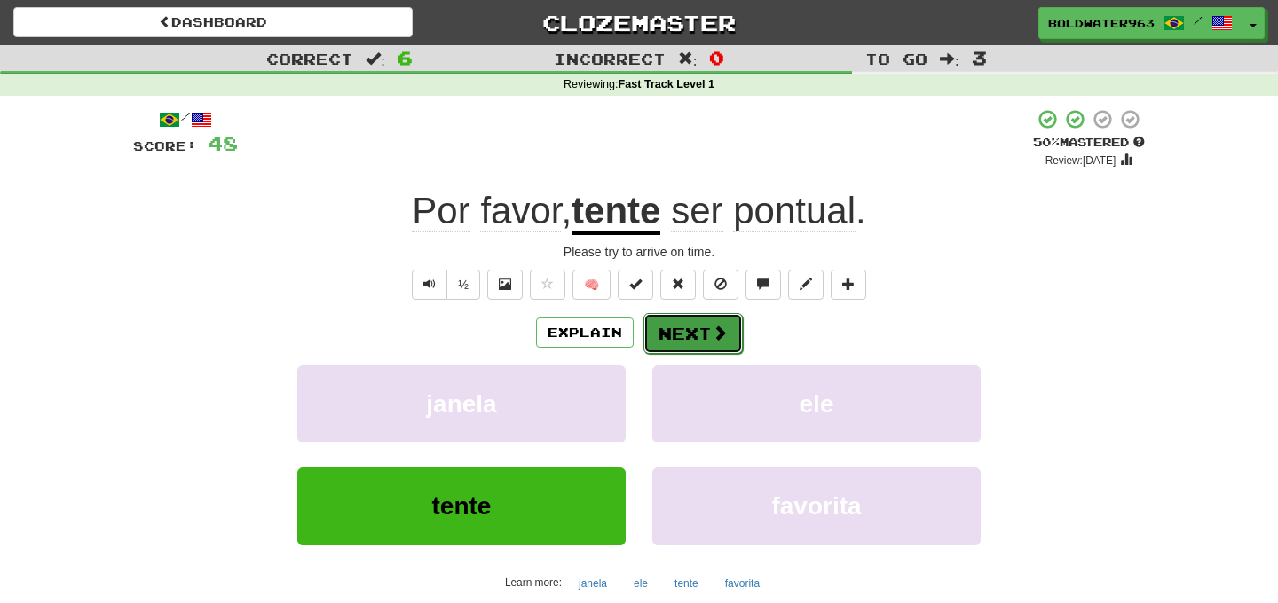
click at [703, 334] on button "Next" at bounding box center [692, 333] width 99 height 41
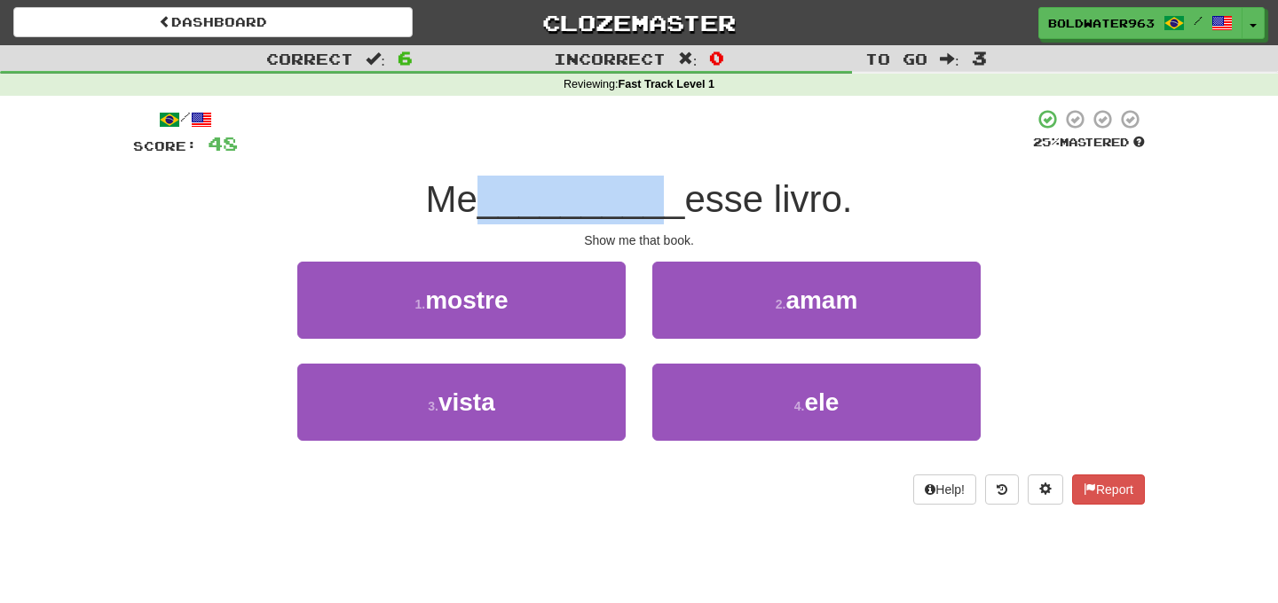
drag, startPoint x: 491, startPoint y: 191, endPoint x: 663, endPoint y: 192, distance: 172.1
click at [663, 192] on span "__________" at bounding box center [581, 199] width 208 height 42
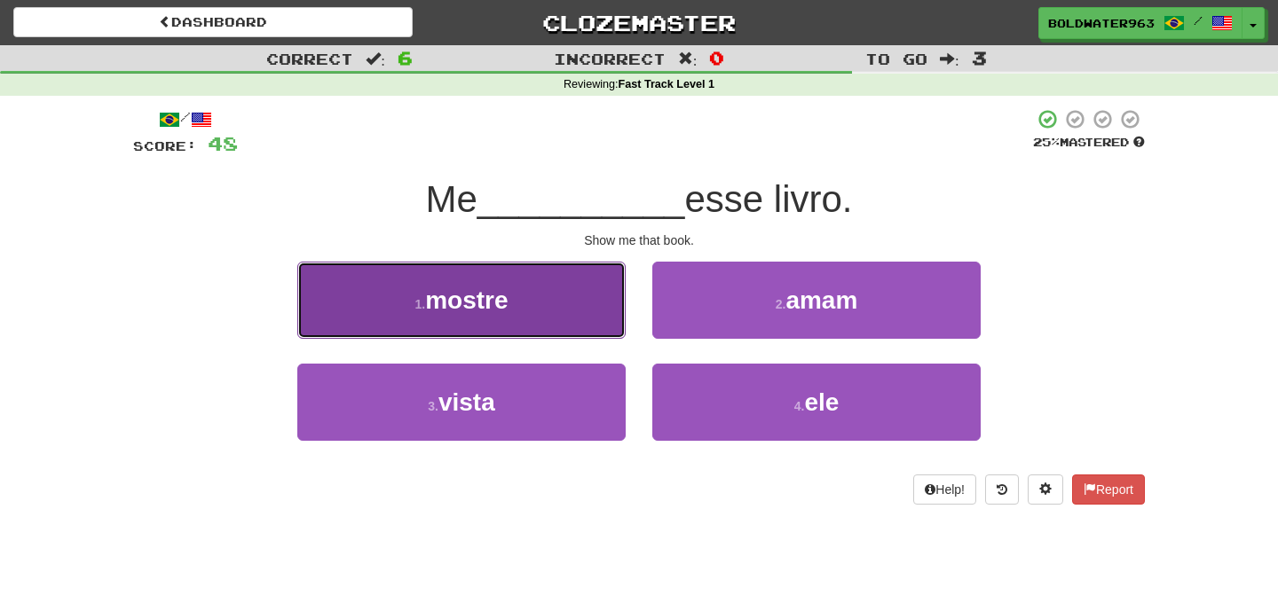
click at [530, 301] on button "1 . mostre" at bounding box center [461, 300] width 328 height 77
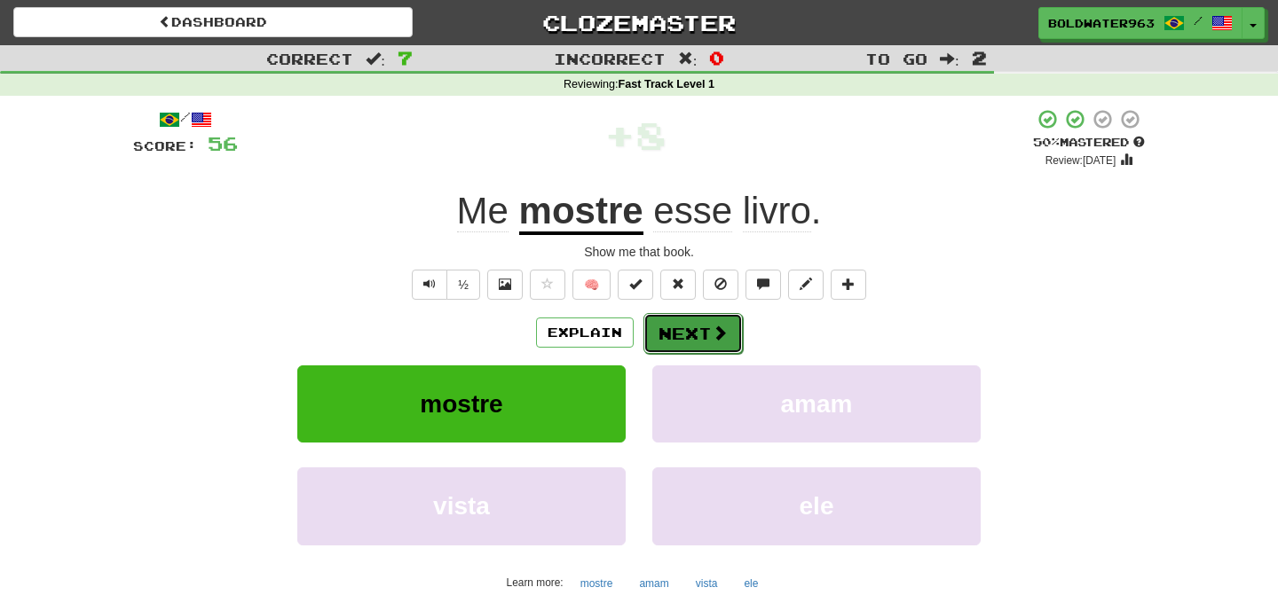
click at [688, 332] on button "Next" at bounding box center [692, 333] width 99 height 41
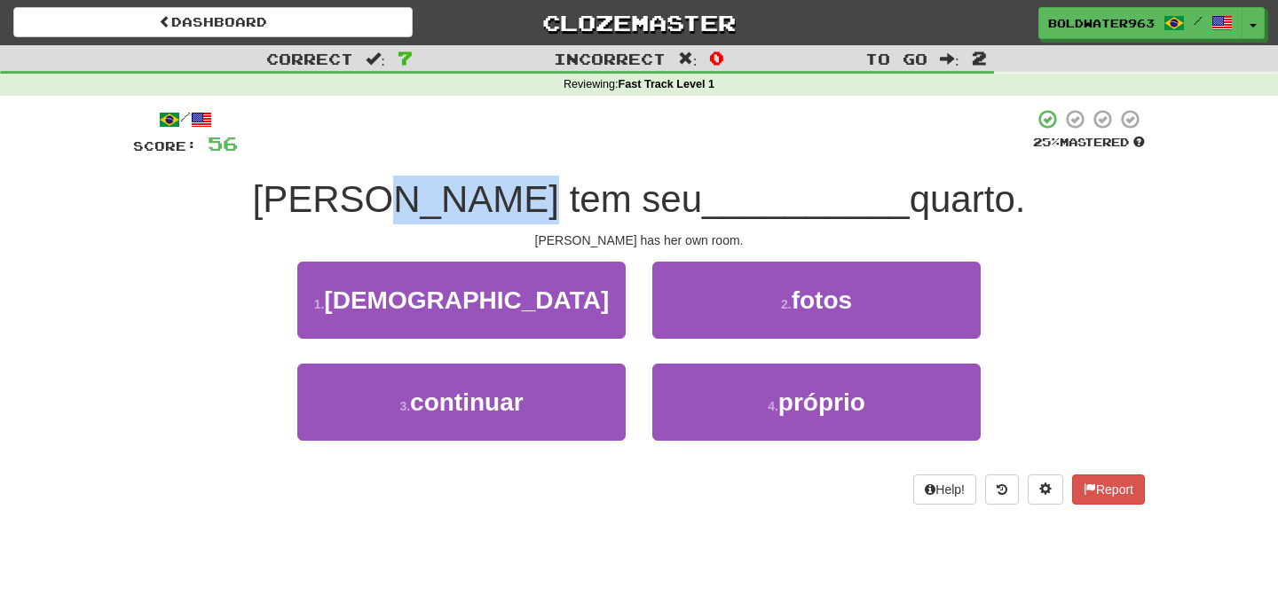
drag, startPoint x: 463, startPoint y: 197, endPoint x: 594, endPoint y: 199, distance: 130.4
click at [594, 199] on span "Sarah tem seu" at bounding box center [477, 199] width 449 height 42
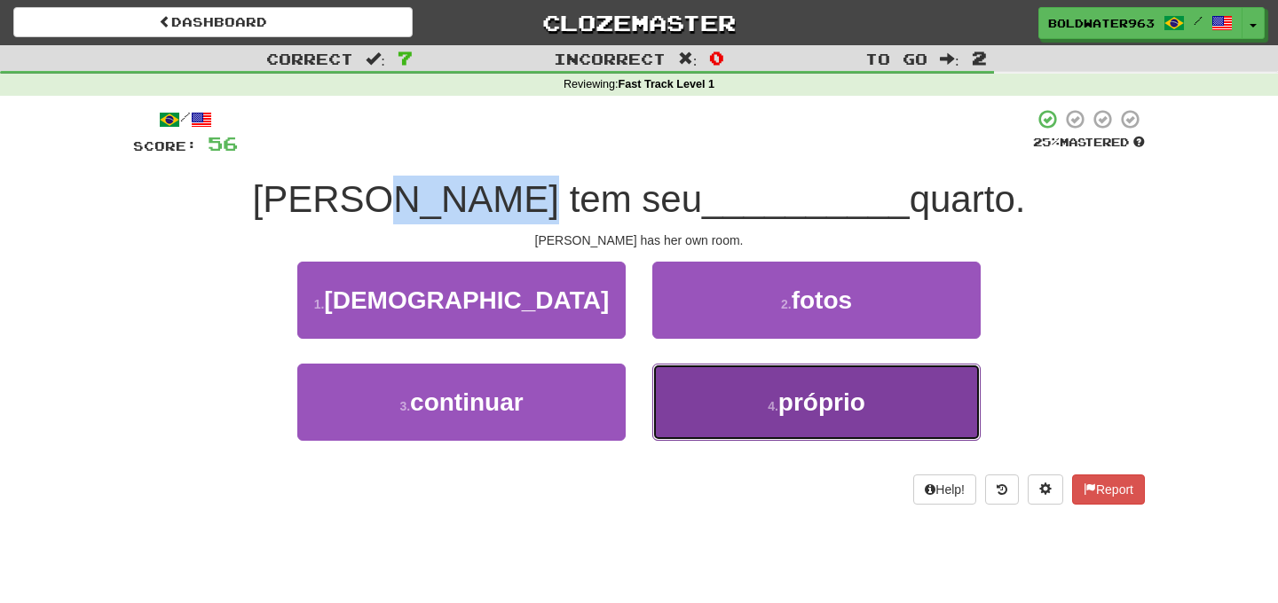
click at [762, 394] on button "4 . próprio" at bounding box center [816, 402] width 328 height 77
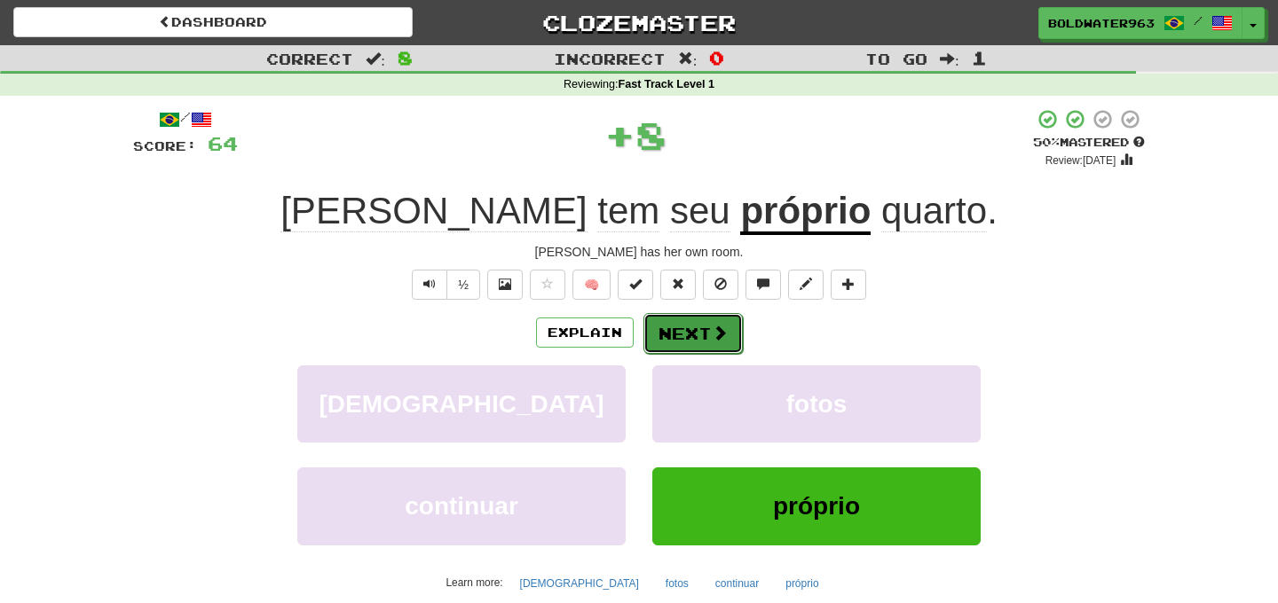
click at [681, 332] on button "Next" at bounding box center [692, 333] width 99 height 41
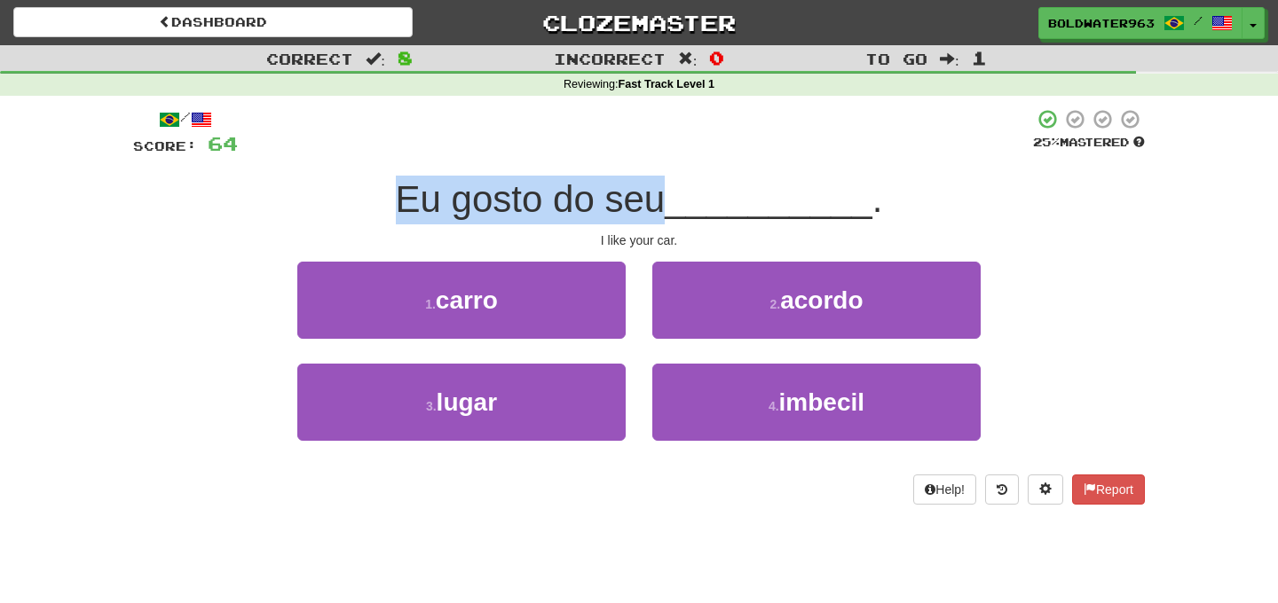
drag, startPoint x: 399, startPoint y: 191, endPoint x: 662, endPoint y: 191, distance: 262.6
click at [662, 191] on span "Eu gosto do seu" at bounding box center [531, 199] width 270 height 42
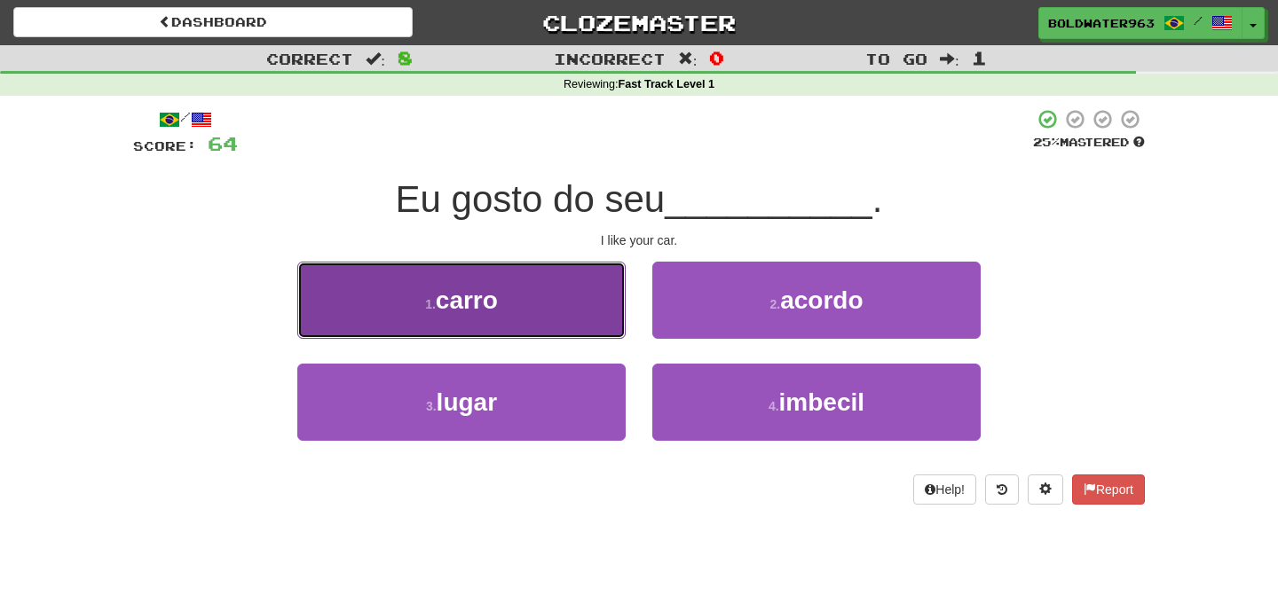
click at [558, 282] on button "1 . carro" at bounding box center [461, 300] width 328 height 77
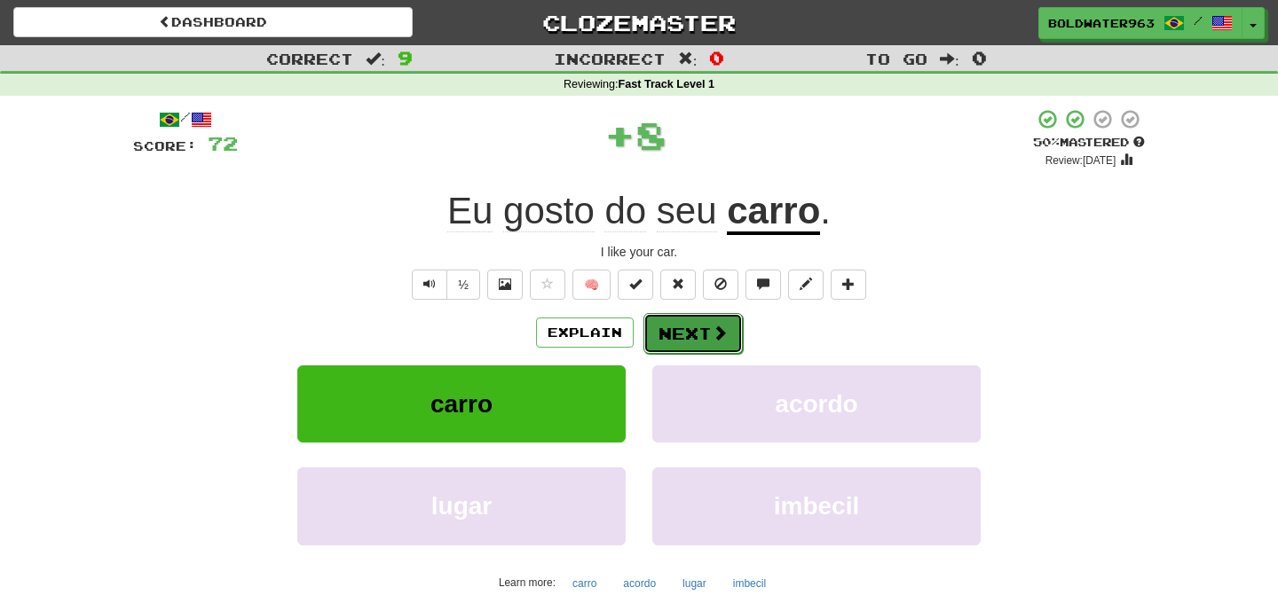
click at [688, 333] on button "Next" at bounding box center [692, 333] width 99 height 41
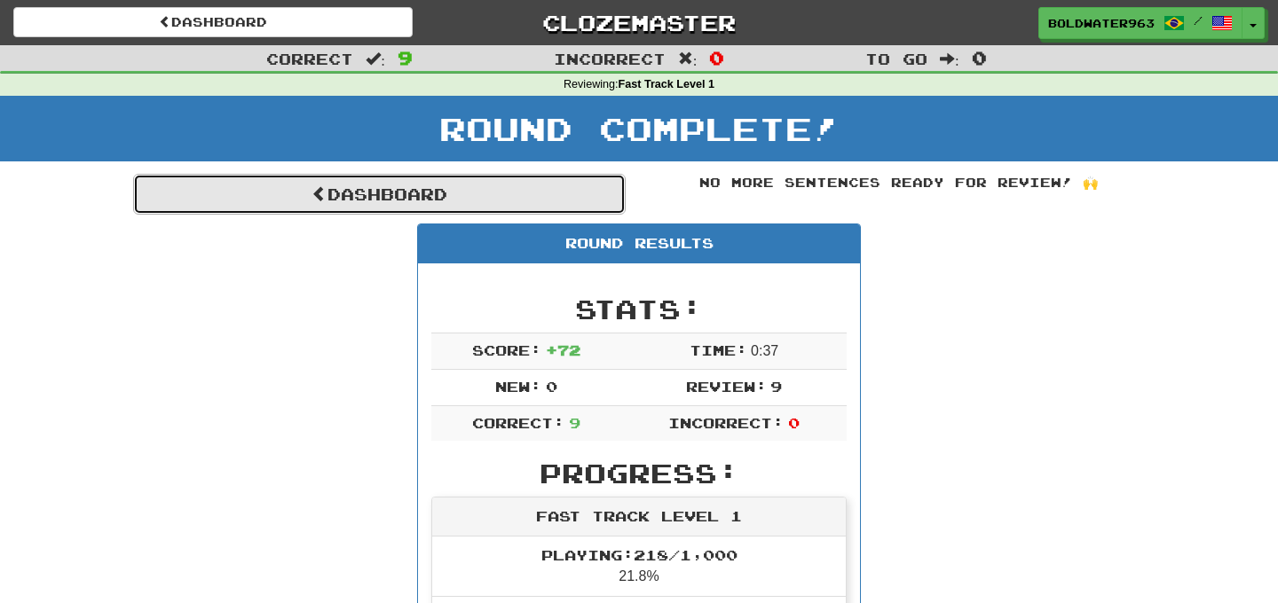
click at [531, 192] on link "Dashboard" at bounding box center [379, 194] width 492 height 41
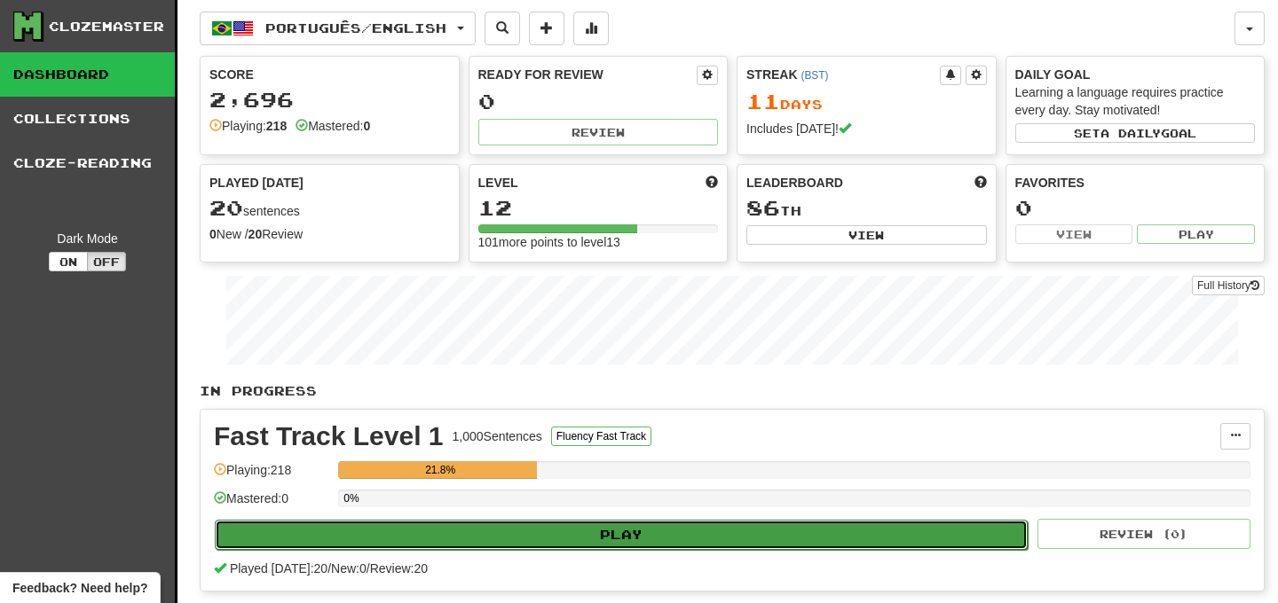
click at [650, 534] on button "Play" at bounding box center [621, 535] width 813 height 30
select select "**"
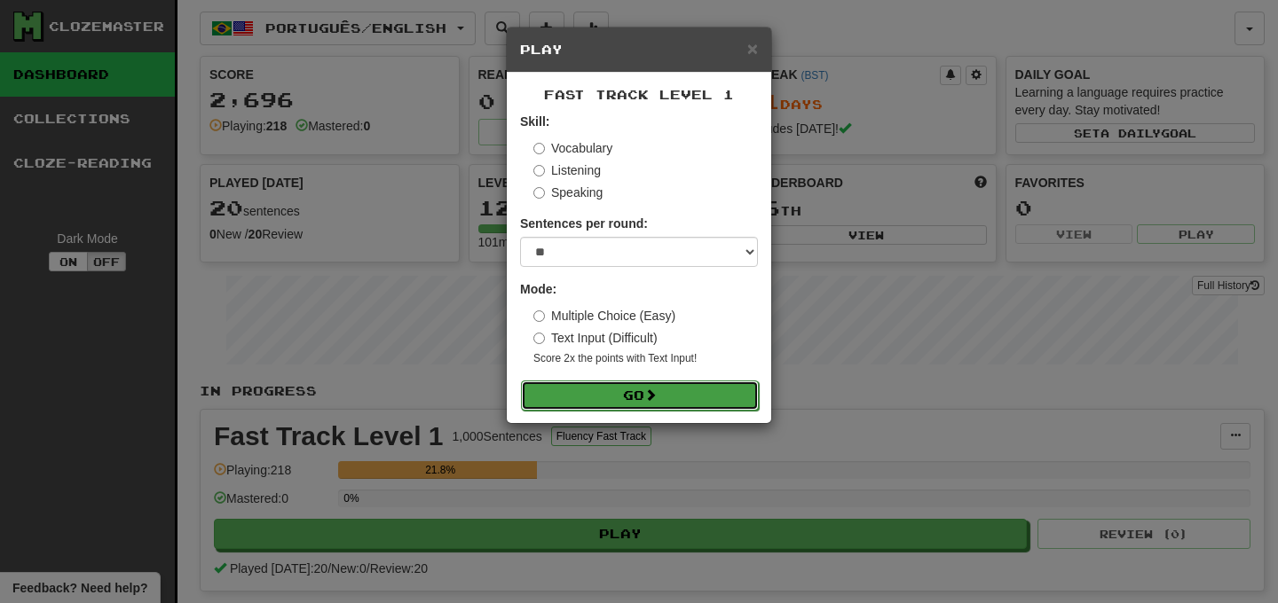
click at [632, 389] on button "Go" at bounding box center [640, 396] width 238 height 30
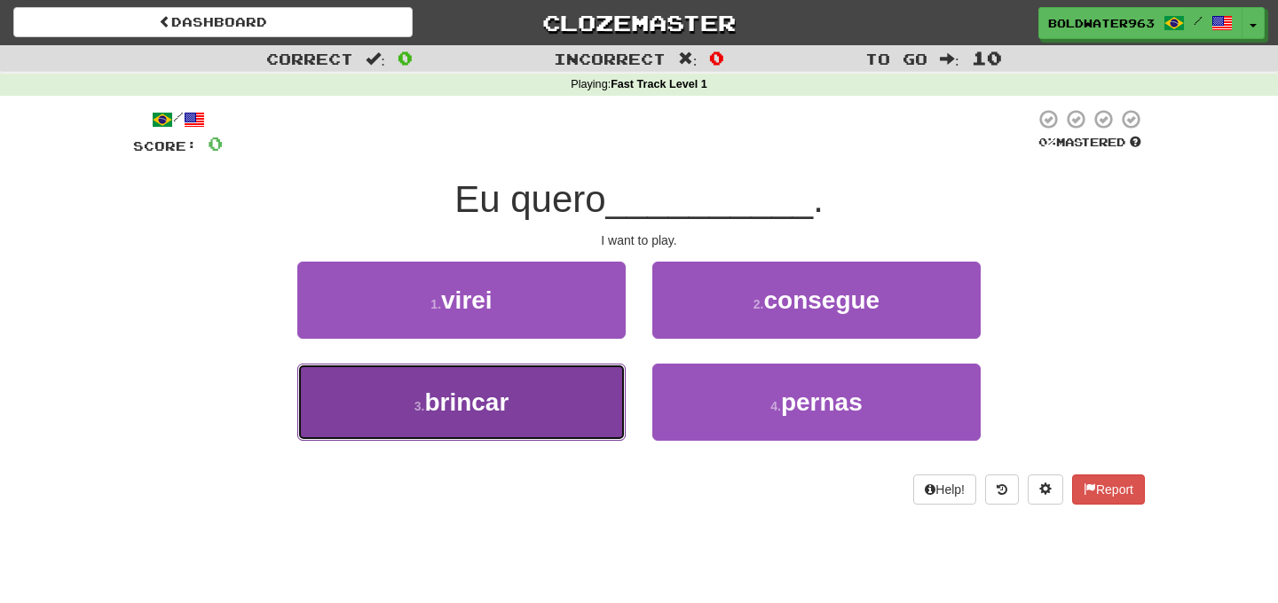
click at [516, 393] on button "3 . brincar" at bounding box center [461, 402] width 328 height 77
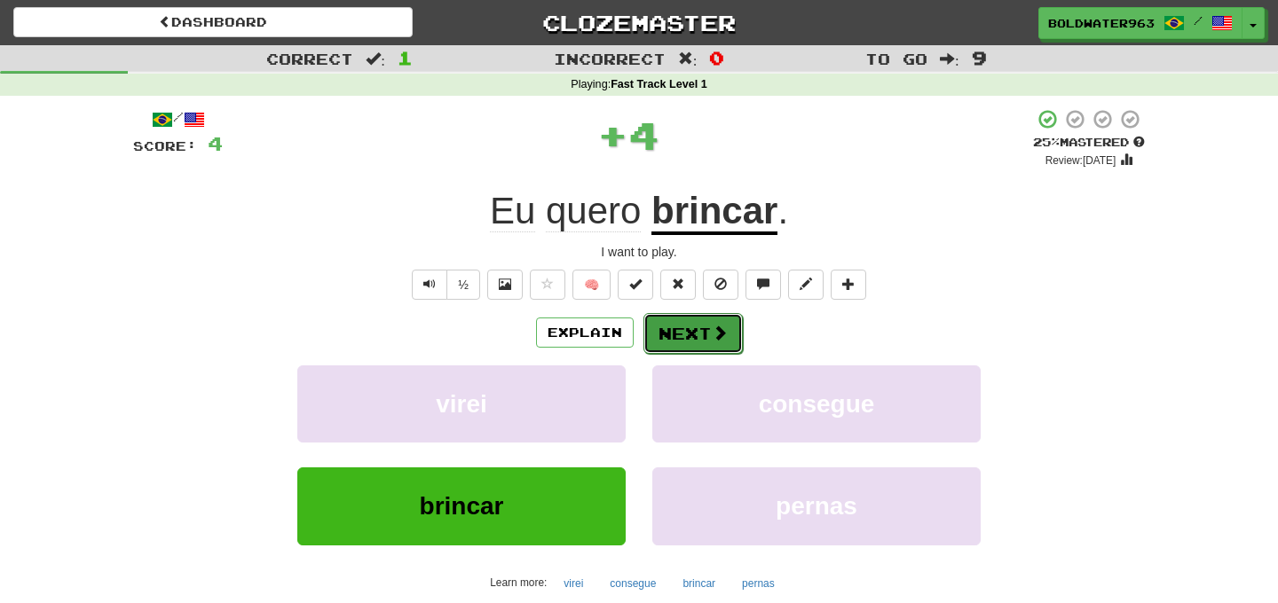
click at [689, 328] on button "Next" at bounding box center [692, 333] width 99 height 41
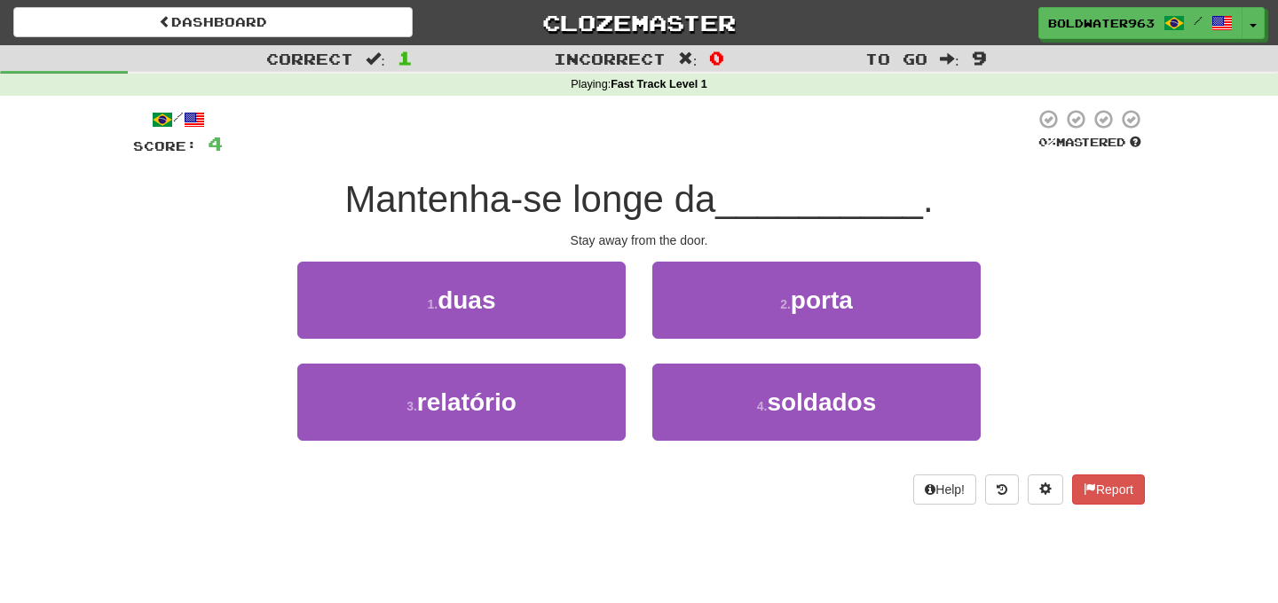
click at [450, 185] on span "Mantenha-se longe da" at bounding box center [529, 199] width 371 height 42
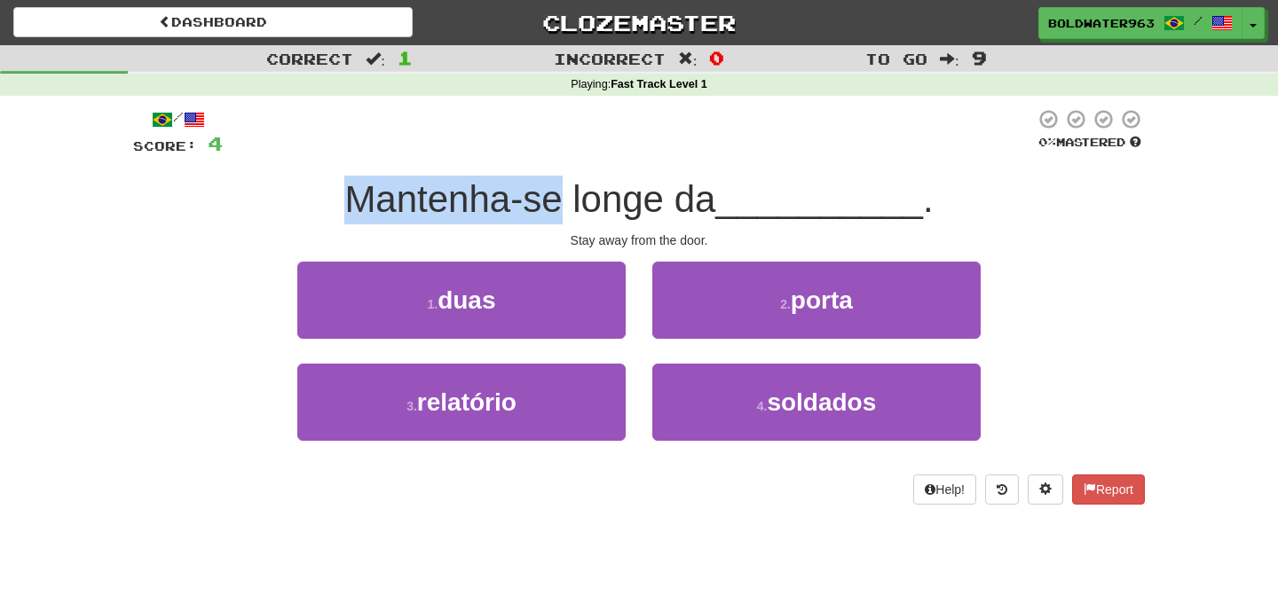
drag, startPoint x: 450, startPoint y: 185, endPoint x: 552, endPoint y: 184, distance: 102.1
click at [552, 184] on span "Mantenha-se longe da" at bounding box center [529, 199] width 371 height 42
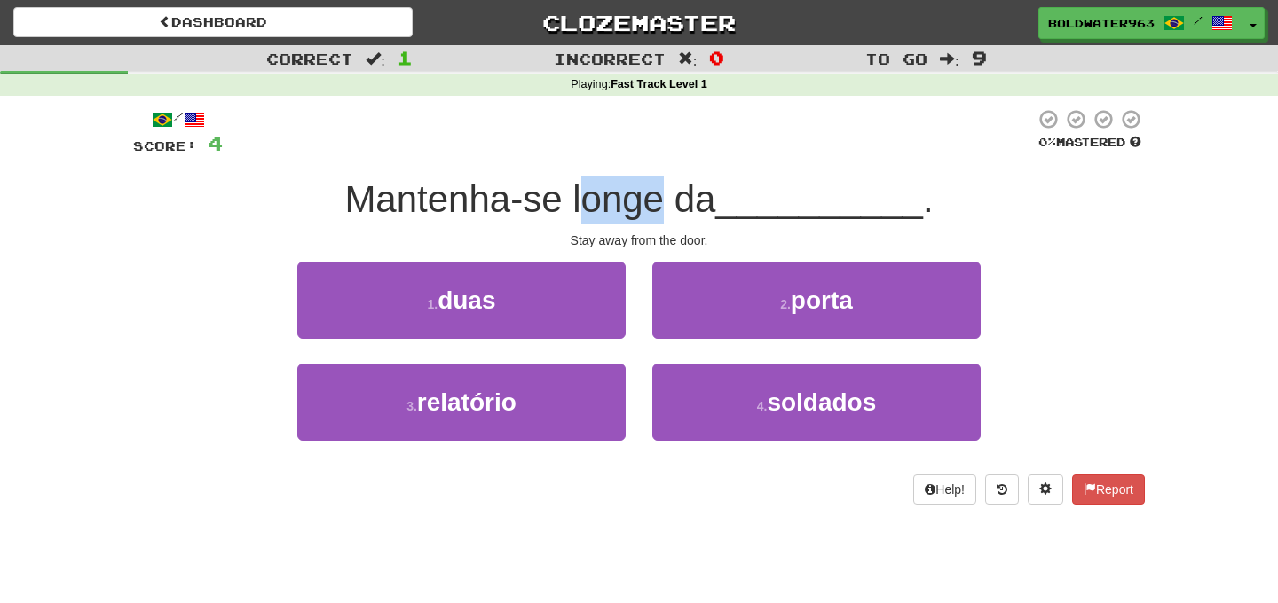
drag, startPoint x: 665, startPoint y: 198, endPoint x: 584, endPoint y: 195, distance: 80.8
click at [584, 195] on span "Mantenha-se longe da" at bounding box center [529, 199] width 371 height 42
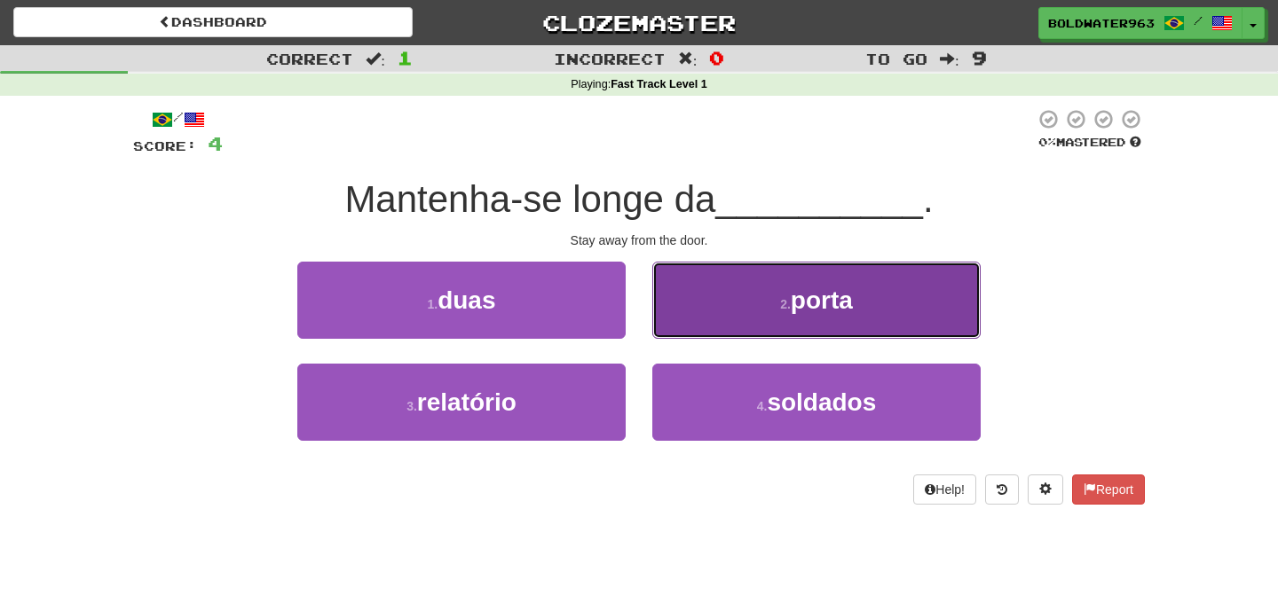
click at [770, 297] on button "2 . porta" at bounding box center [816, 300] width 328 height 77
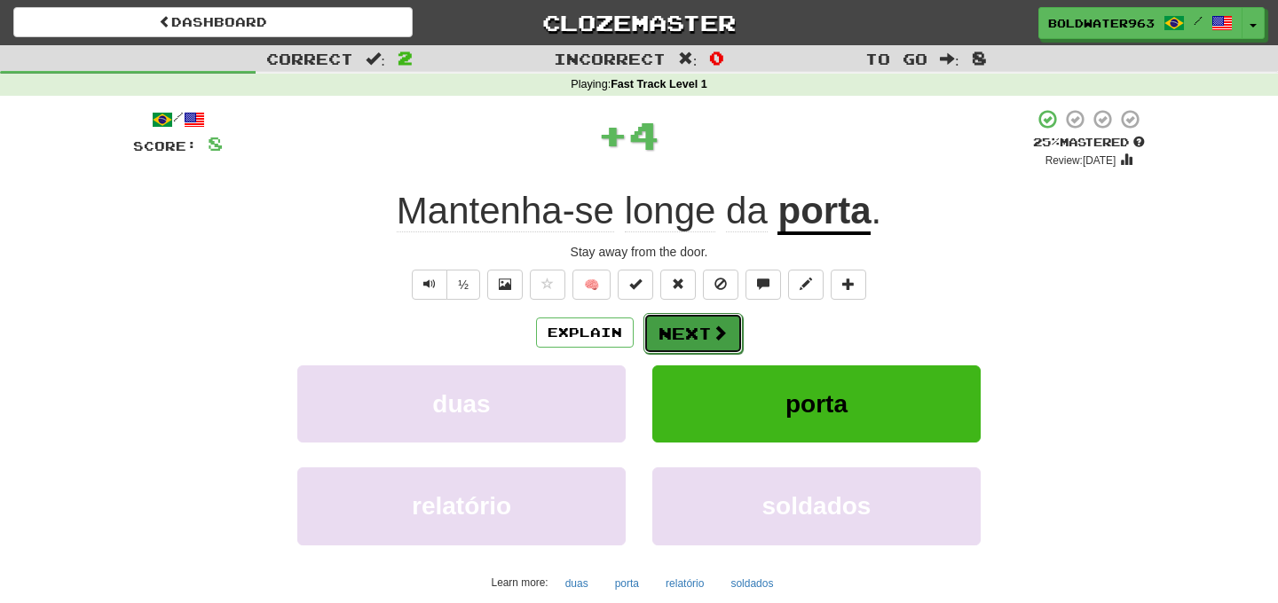
click at [705, 329] on button "Next" at bounding box center [692, 333] width 99 height 41
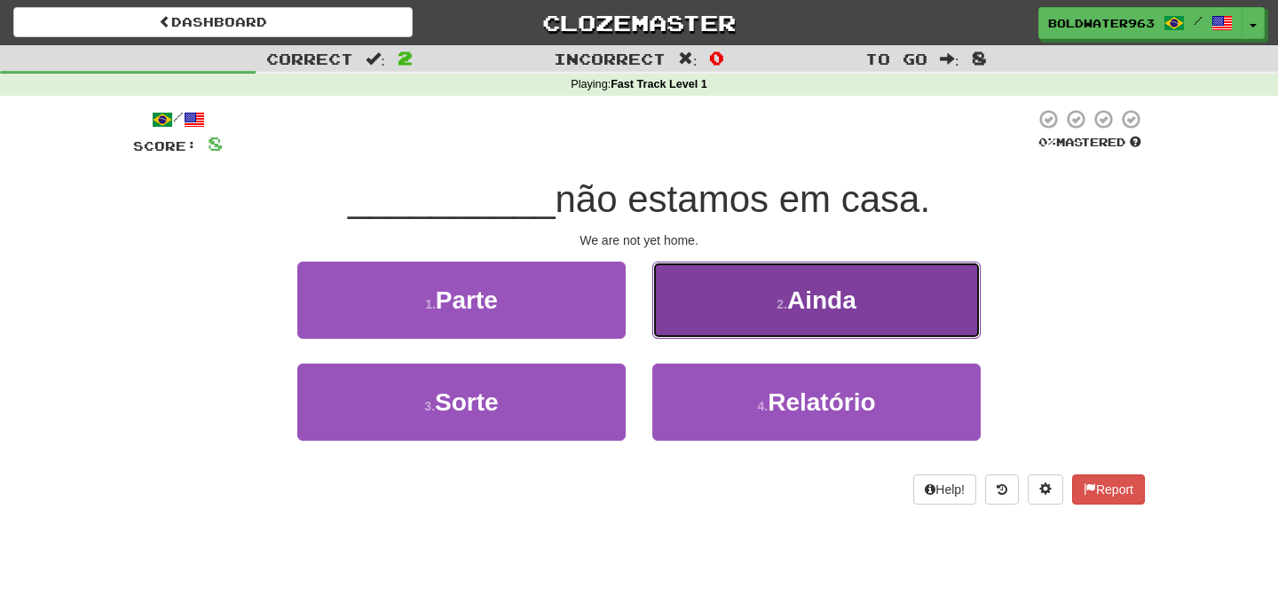
click at [878, 304] on button "2 . Ainda" at bounding box center [816, 300] width 328 height 77
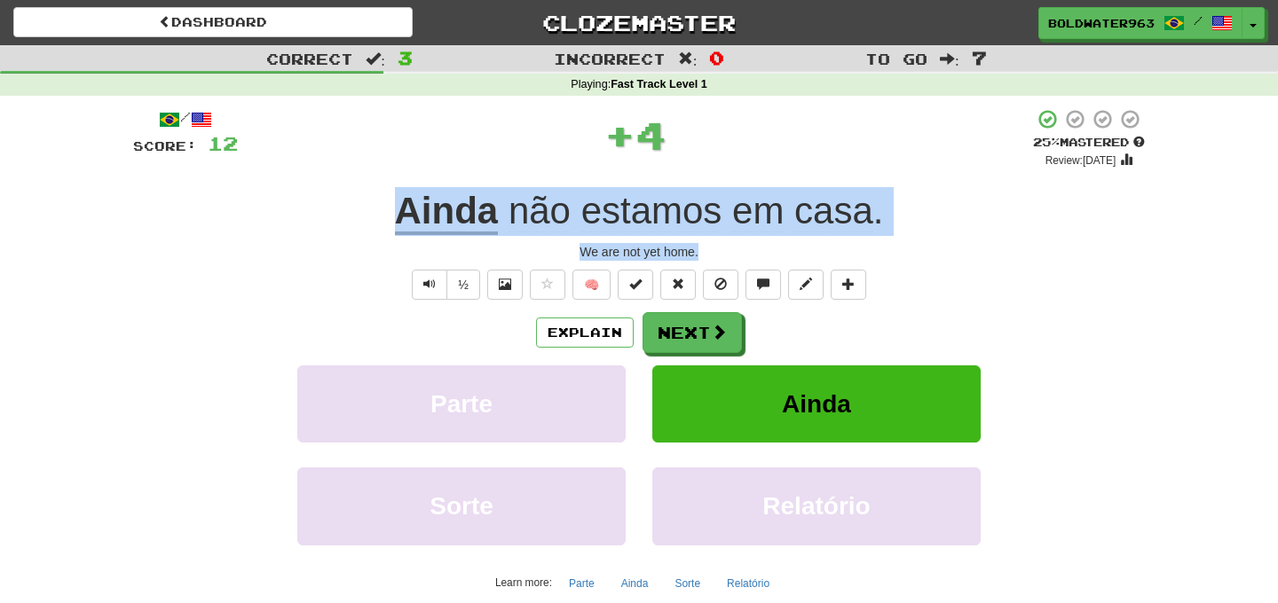
drag, startPoint x: 368, startPoint y: 210, endPoint x: 885, endPoint y: 259, distance: 518.7
click at [885, 259] on div "/ Score: 12 + 4 25 % Mastered Review: [DATE] Ainda não estamos em casa . We are…" at bounding box center [639, 371] width 1012 height 527
click at [885, 259] on div "We are not yet home." at bounding box center [639, 252] width 1012 height 18
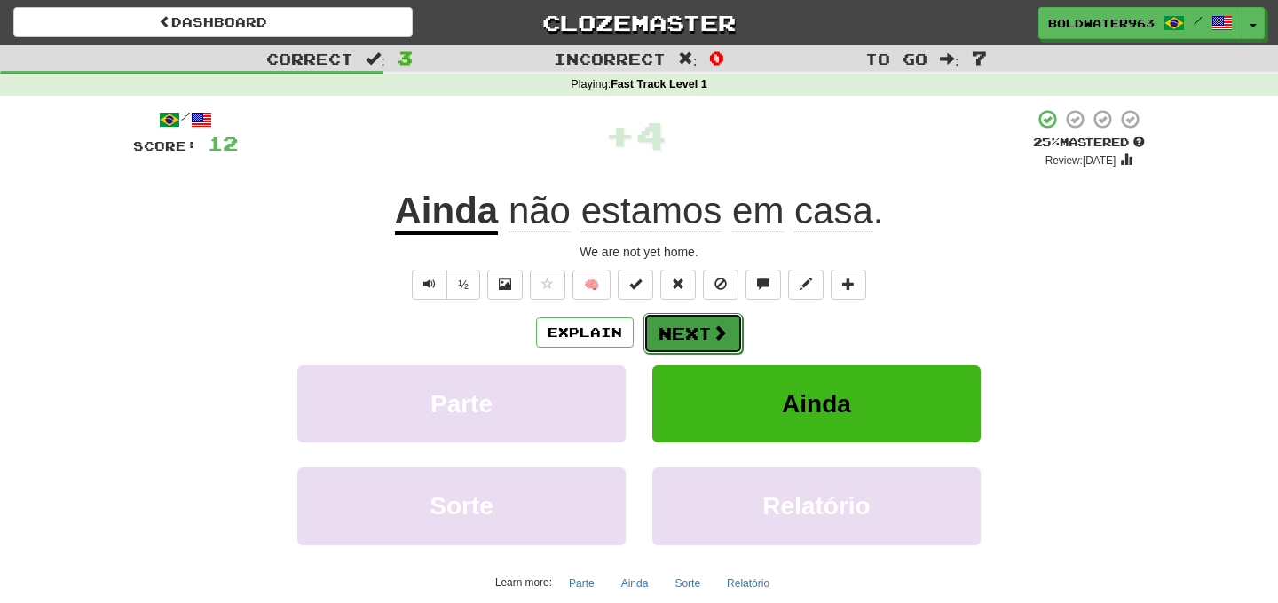
click at [673, 322] on button "Next" at bounding box center [692, 333] width 99 height 41
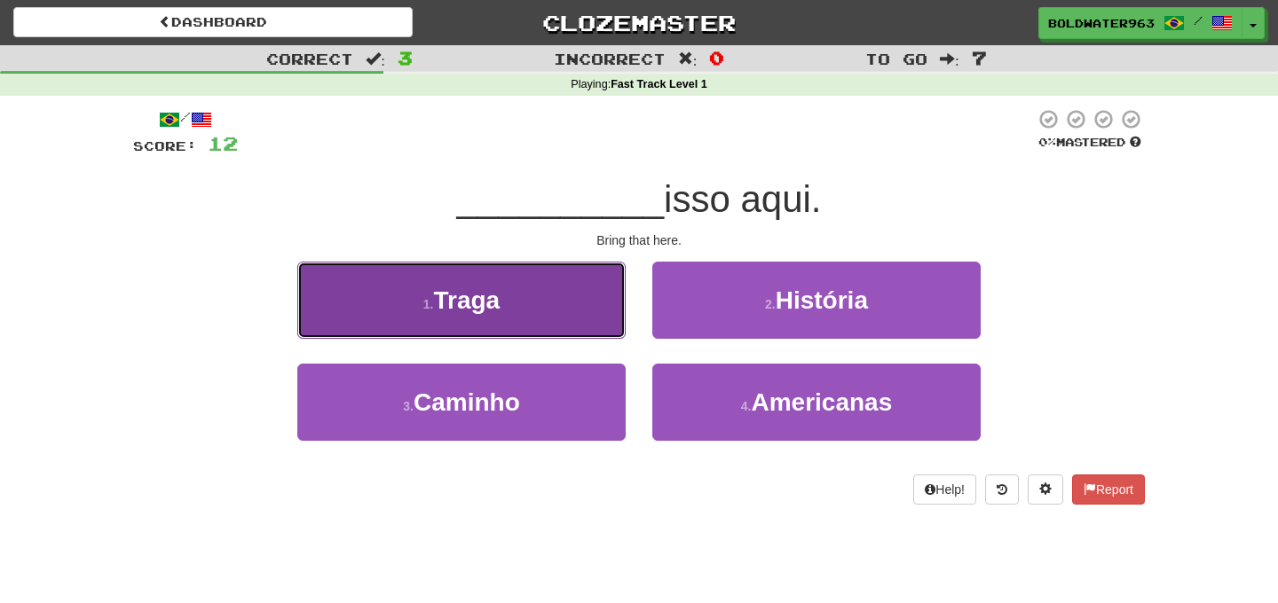
click at [506, 303] on button "1 . [GEOGRAPHIC_DATA]" at bounding box center [461, 300] width 328 height 77
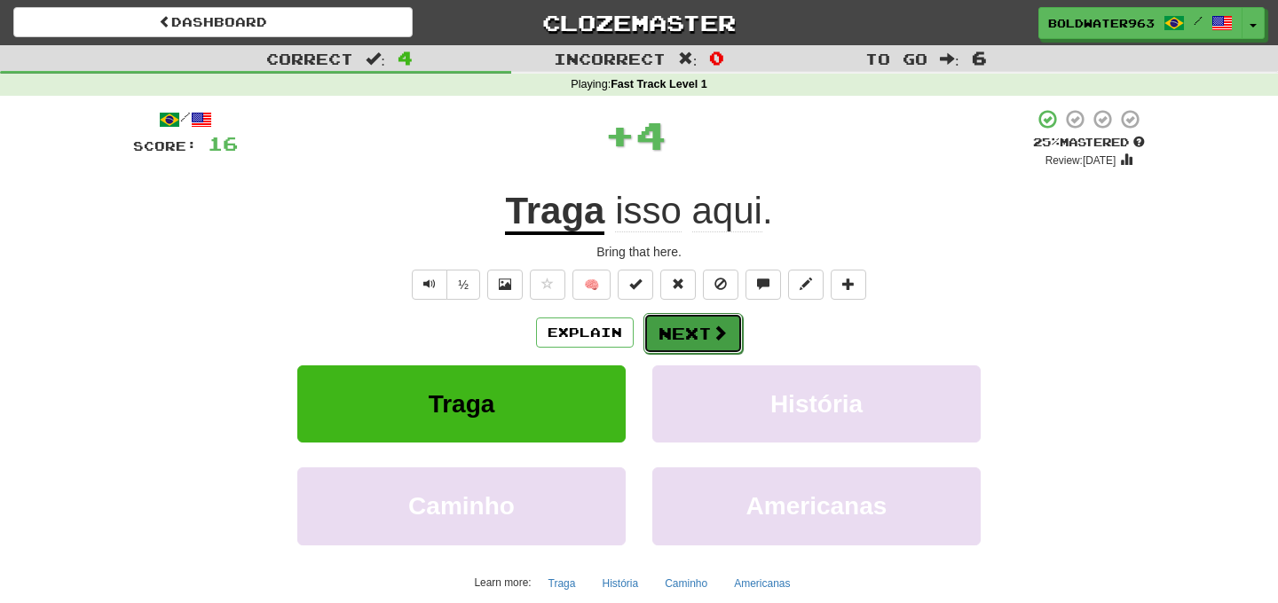
click at [688, 329] on button "Next" at bounding box center [692, 333] width 99 height 41
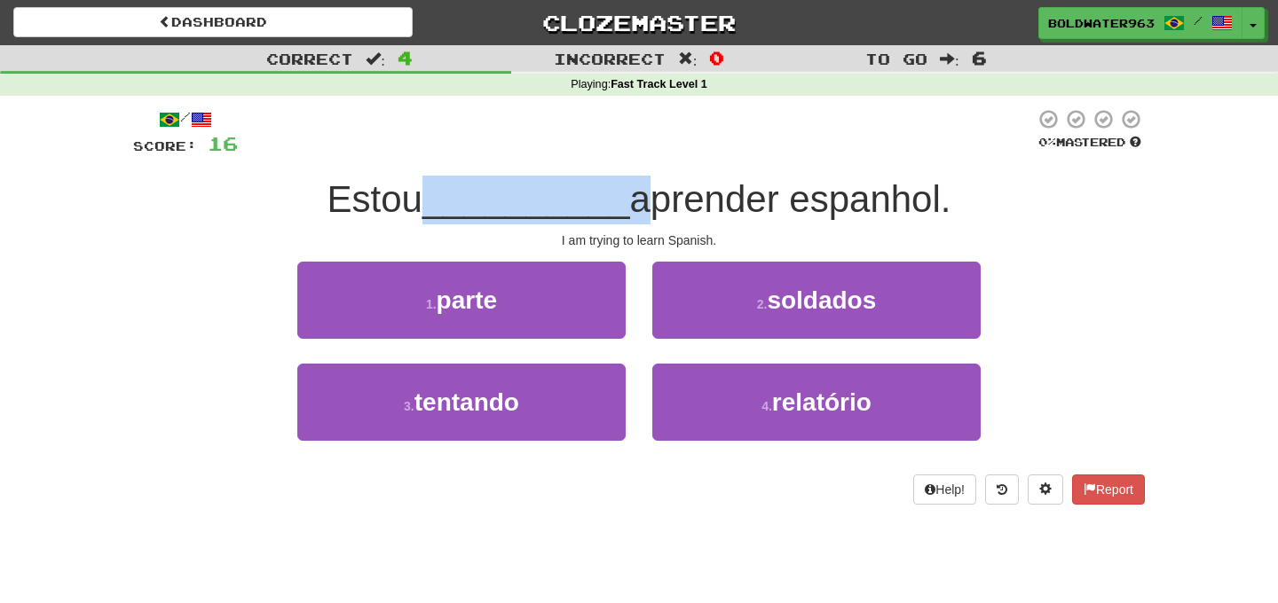
drag, startPoint x: 424, startPoint y: 198, endPoint x: 626, endPoint y: 214, distance: 202.0
click at [626, 214] on div "Estou __________ aprender espanhol." at bounding box center [639, 200] width 1012 height 49
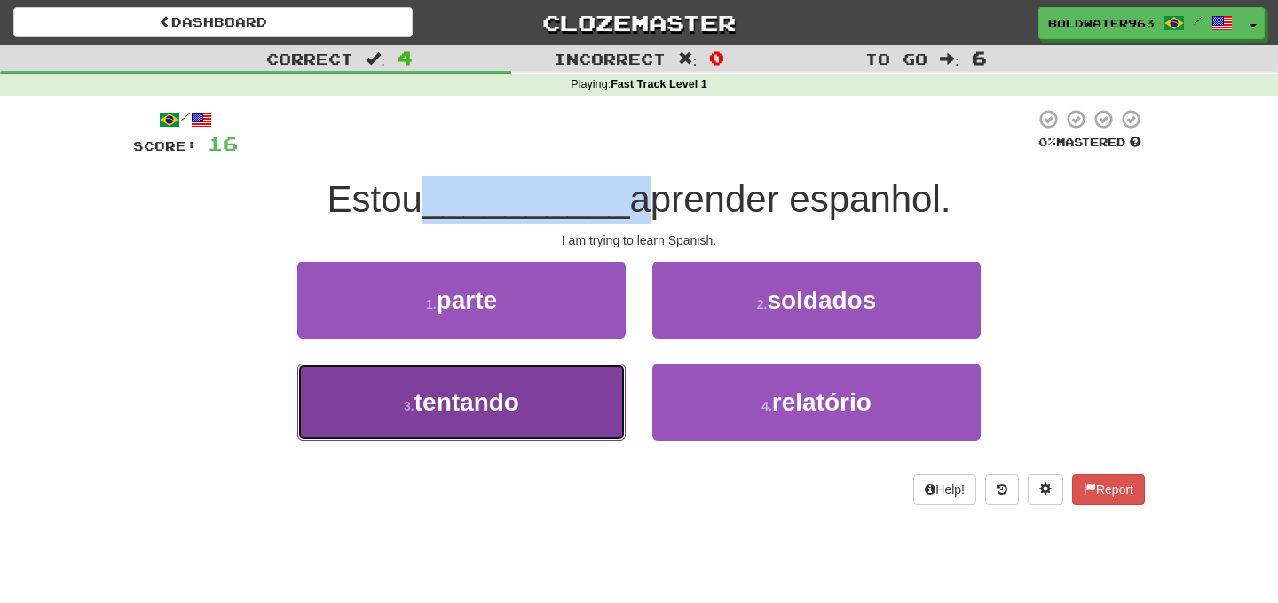
click at [544, 390] on button "3 . tentando" at bounding box center [461, 402] width 328 height 77
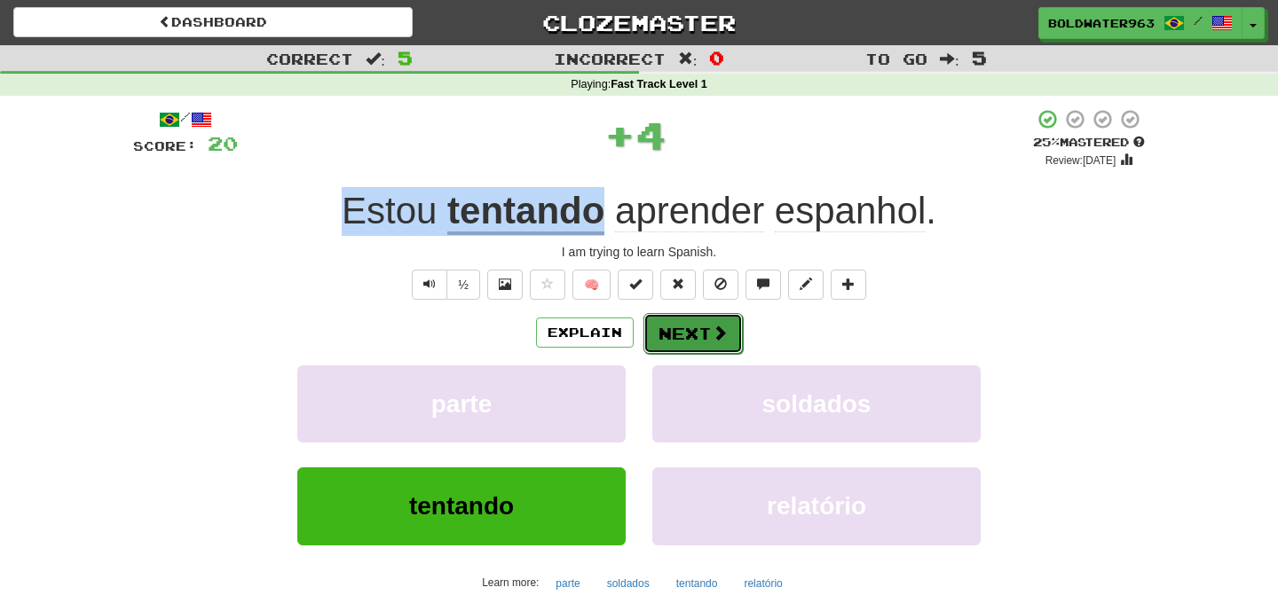
click at [687, 335] on button "Next" at bounding box center [692, 333] width 99 height 41
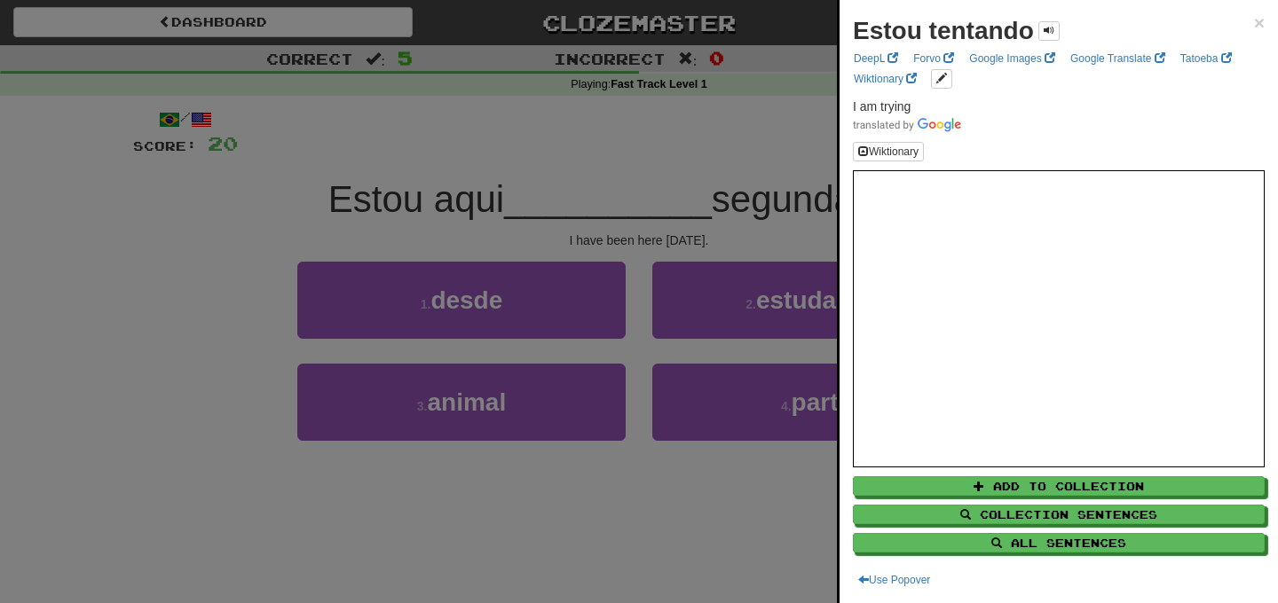
click at [513, 204] on div at bounding box center [639, 301] width 1278 height 603
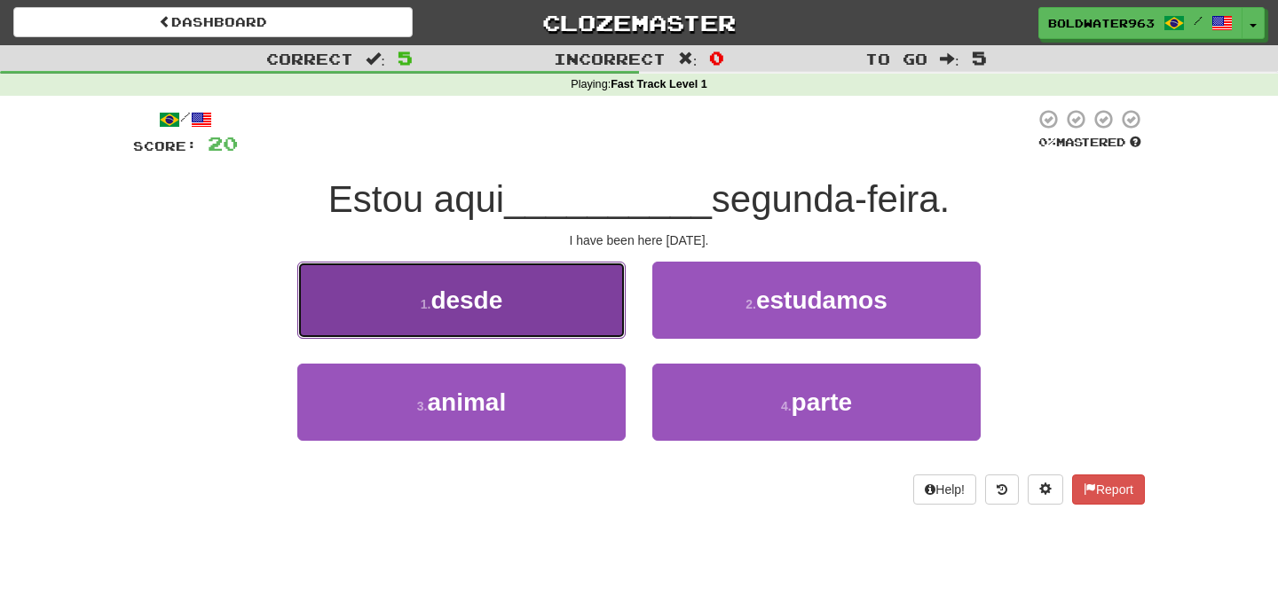
click at [536, 287] on button "1 . desde" at bounding box center [461, 300] width 328 height 77
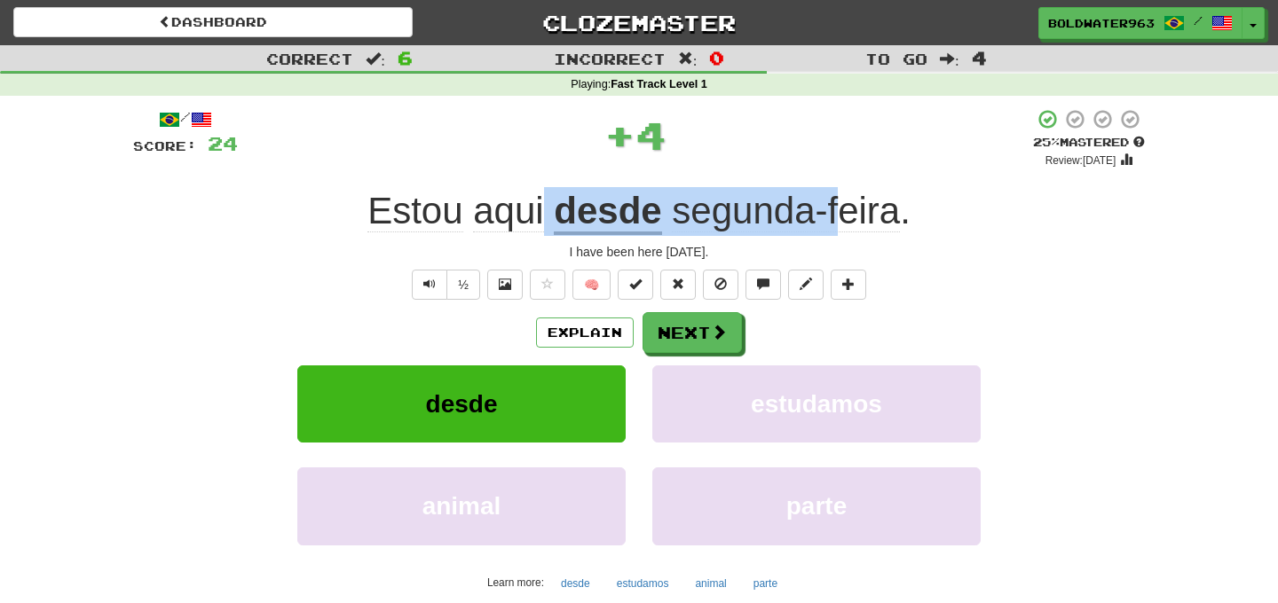
drag, startPoint x: 543, startPoint y: 210, endPoint x: 843, endPoint y: 212, distance: 299.9
click at [843, 212] on div "Estou aqui desde segunda-feira ." at bounding box center [639, 211] width 1012 height 49
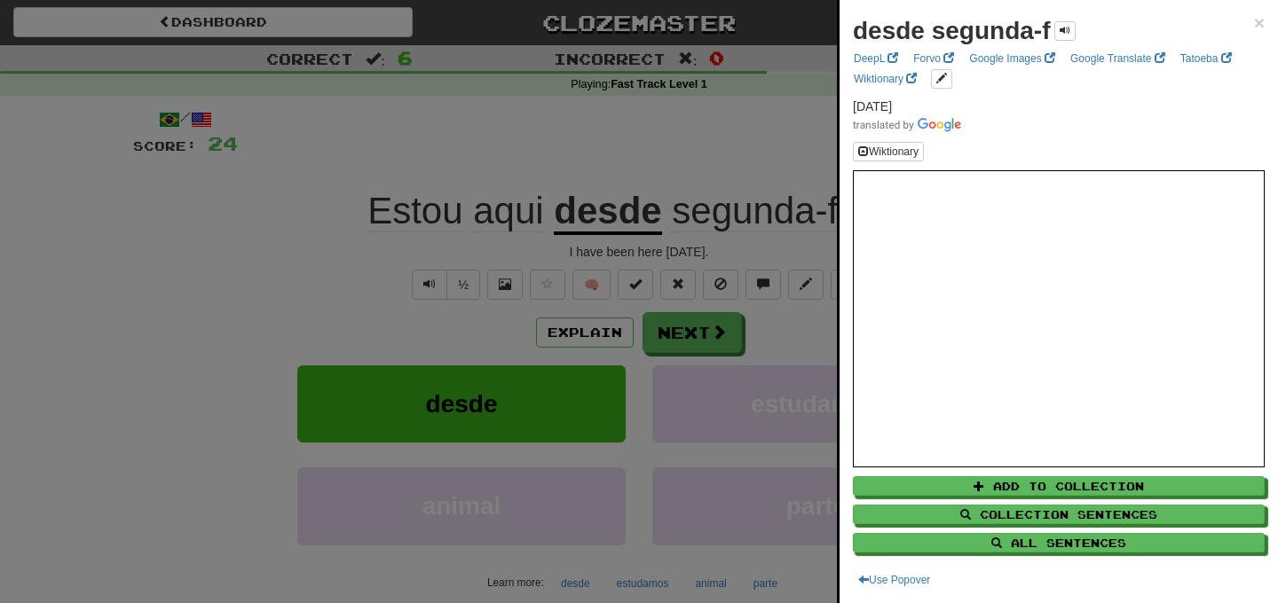
click at [689, 130] on div at bounding box center [639, 301] width 1278 height 603
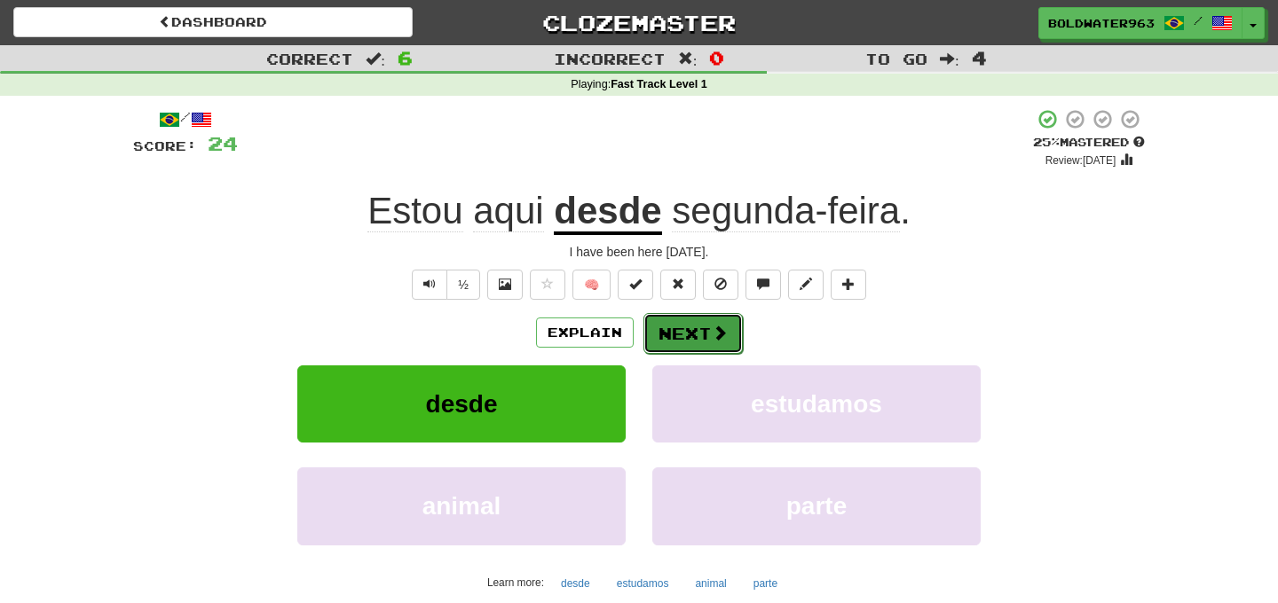
click at [684, 332] on button "Next" at bounding box center [692, 333] width 99 height 41
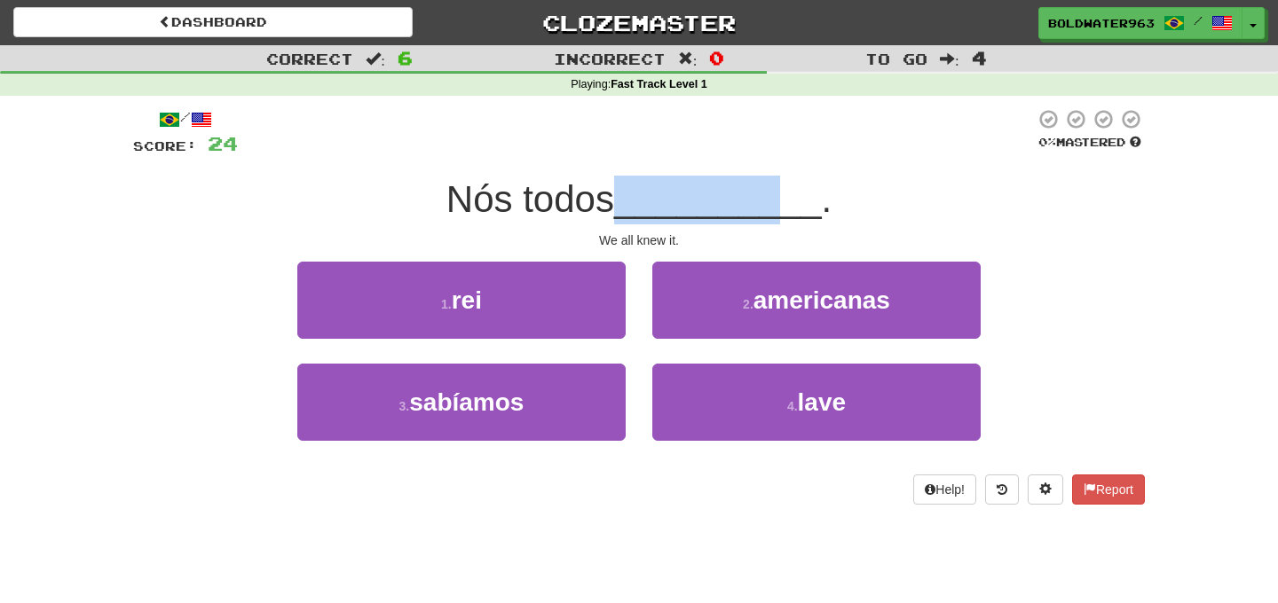
drag, startPoint x: 634, startPoint y: 205, endPoint x: 797, endPoint y: 205, distance: 163.3
click at [797, 205] on span "__________" at bounding box center [718, 199] width 208 height 42
click at [796, 205] on span "__________" at bounding box center [718, 199] width 208 height 42
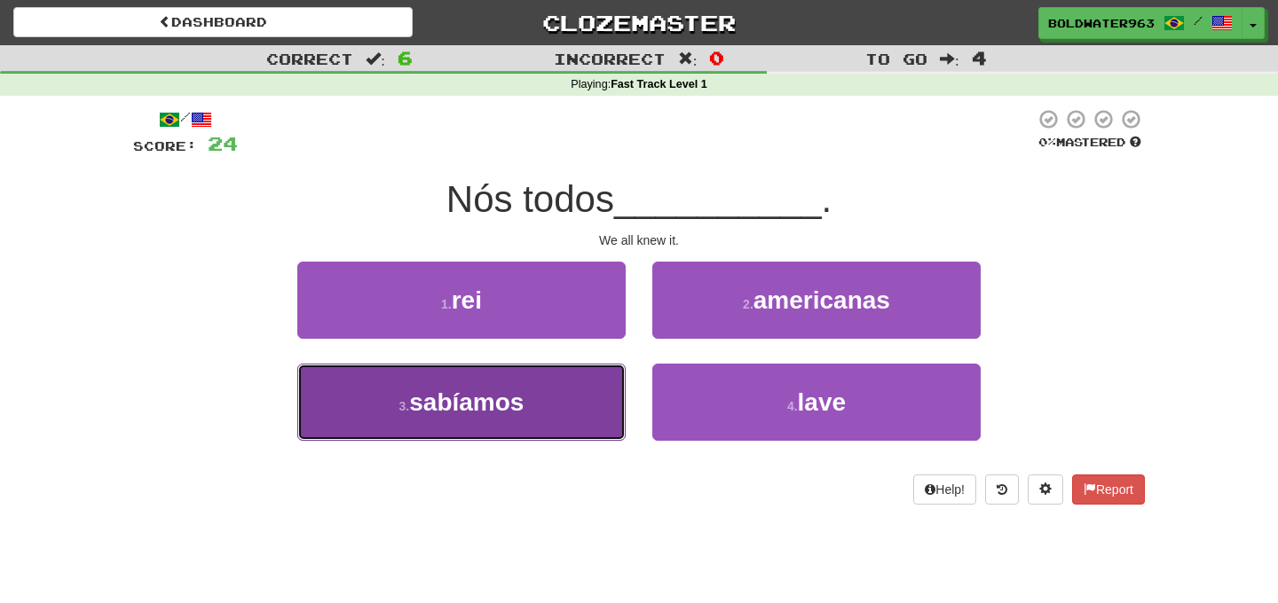
click at [558, 408] on button "3 . sabíamos" at bounding box center [461, 402] width 328 height 77
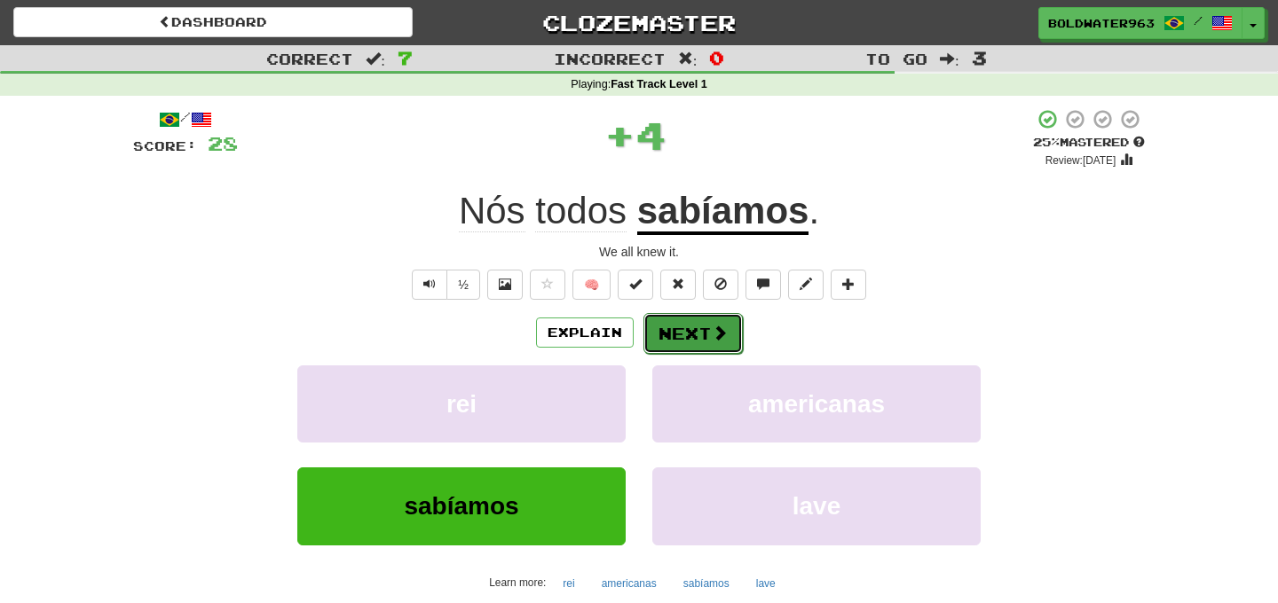
click at [694, 333] on button "Next" at bounding box center [692, 333] width 99 height 41
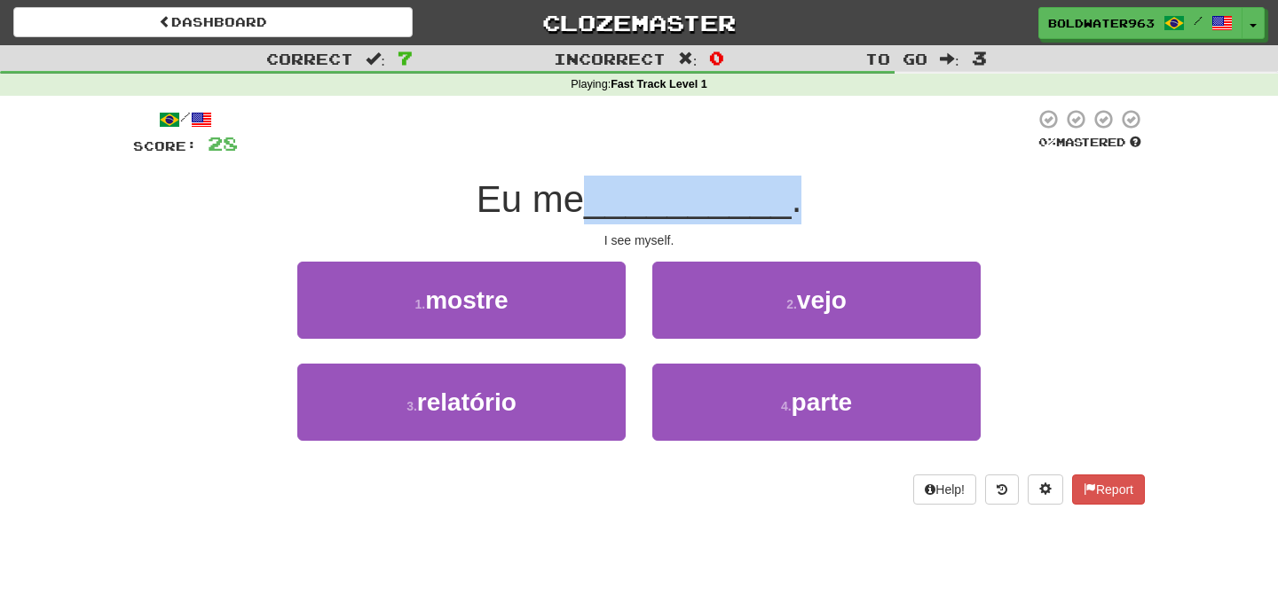
drag, startPoint x: 603, startPoint y: 204, endPoint x: 792, endPoint y: 198, distance: 189.1
click at [792, 198] on div "Eu me __________ ." at bounding box center [639, 200] width 1012 height 49
click at [780, 198] on span "__________" at bounding box center [688, 199] width 208 height 42
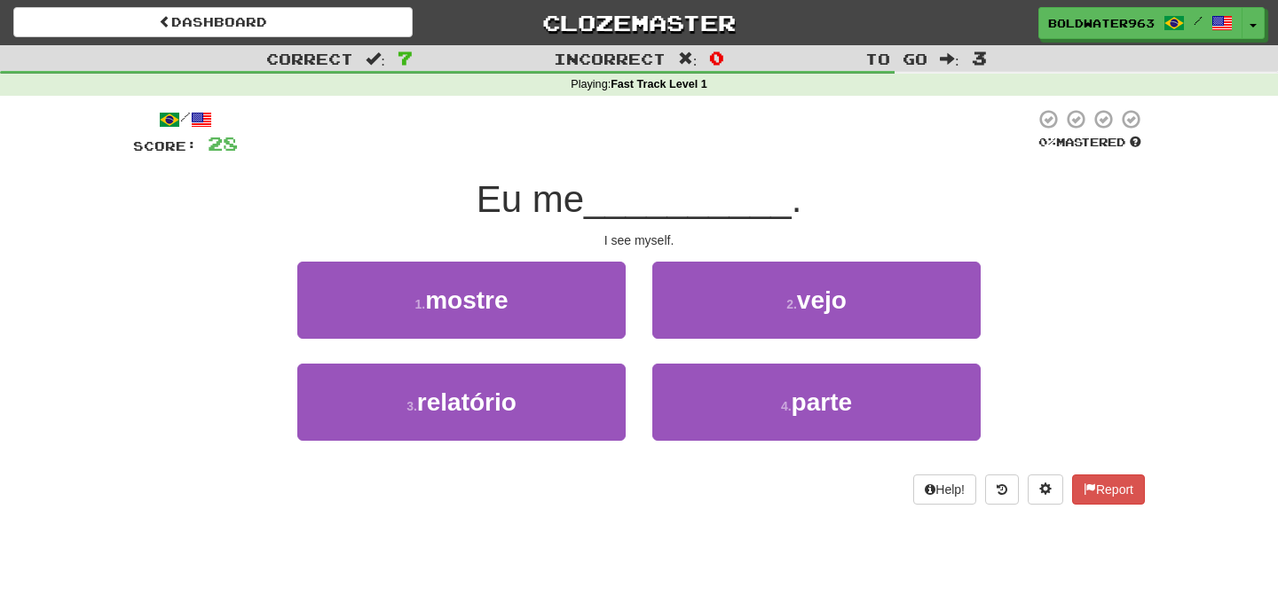
drag, startPoint x: 608, startPoint y: 201, endPoint x: 768, endPoint y: 210, distance: 160.0
click at [768, 210] on span "__________" at bounding box center [688, 199] width 208 height 42
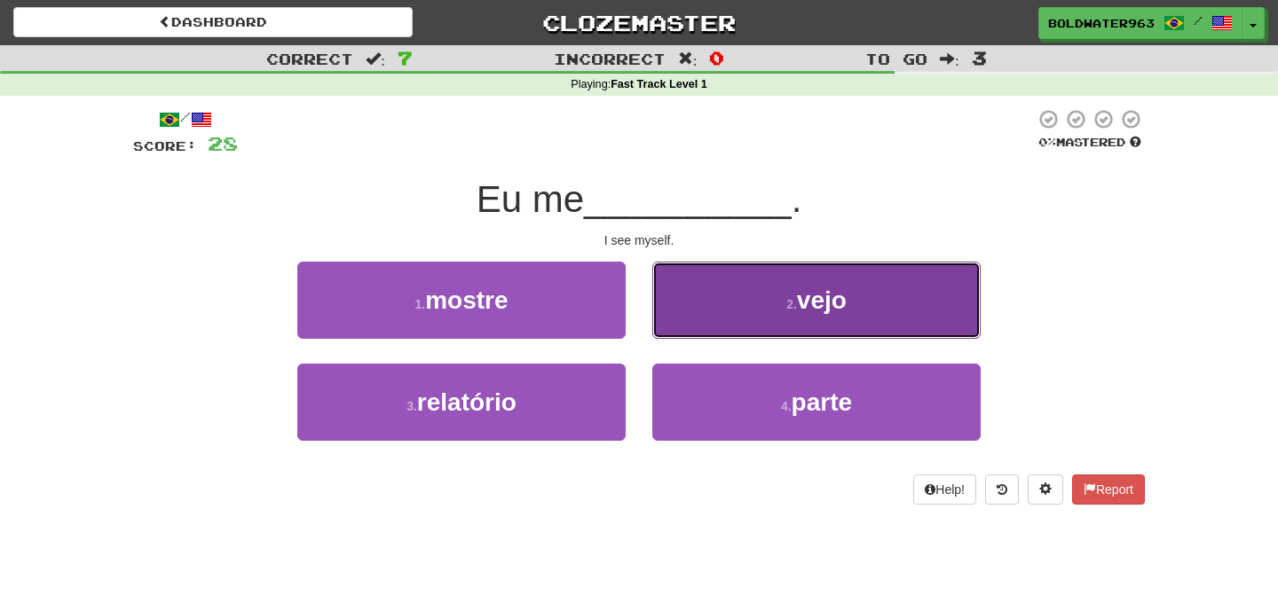
click at [765, 312] on button "2 . vejo" at bounding box center [816, 300] width 328 height 77
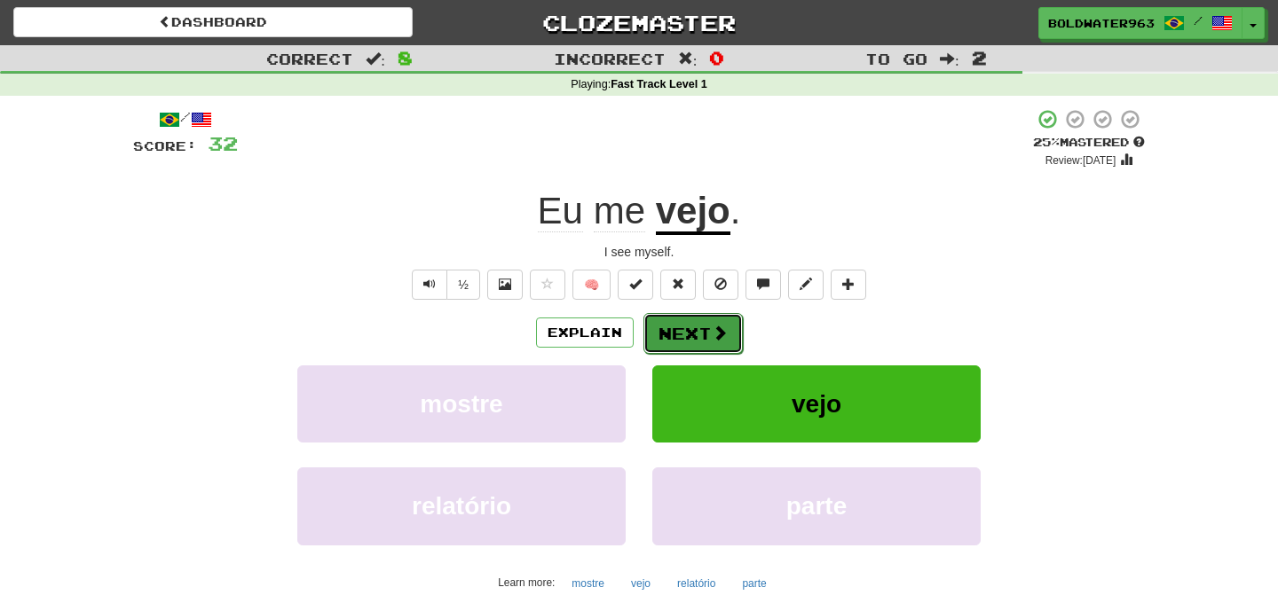
click at [689, 336] on button "Next" at bounding box center [692, 333] width 99 height 41
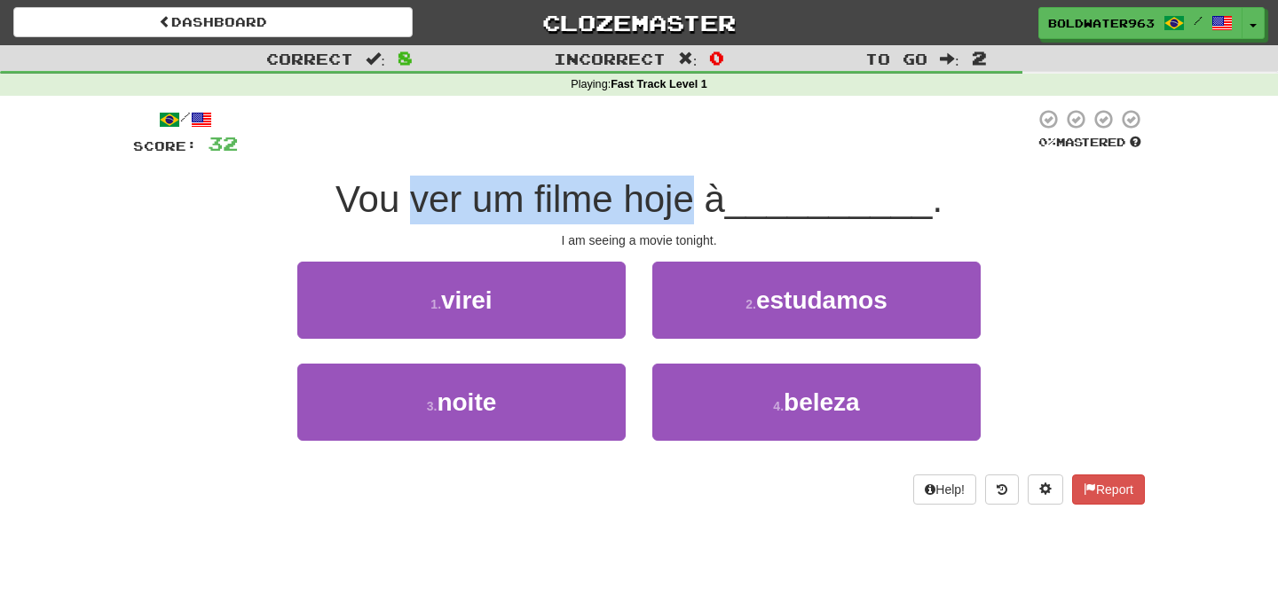
drag, startPoint x: 416, startPoint y: 195, endPoint x: 700, endPoint y: 205, distance: 284.1
click at [700, 205] on span "Vou ver um filme hoje à" at bounding box center [530, 199] width 390 height 42
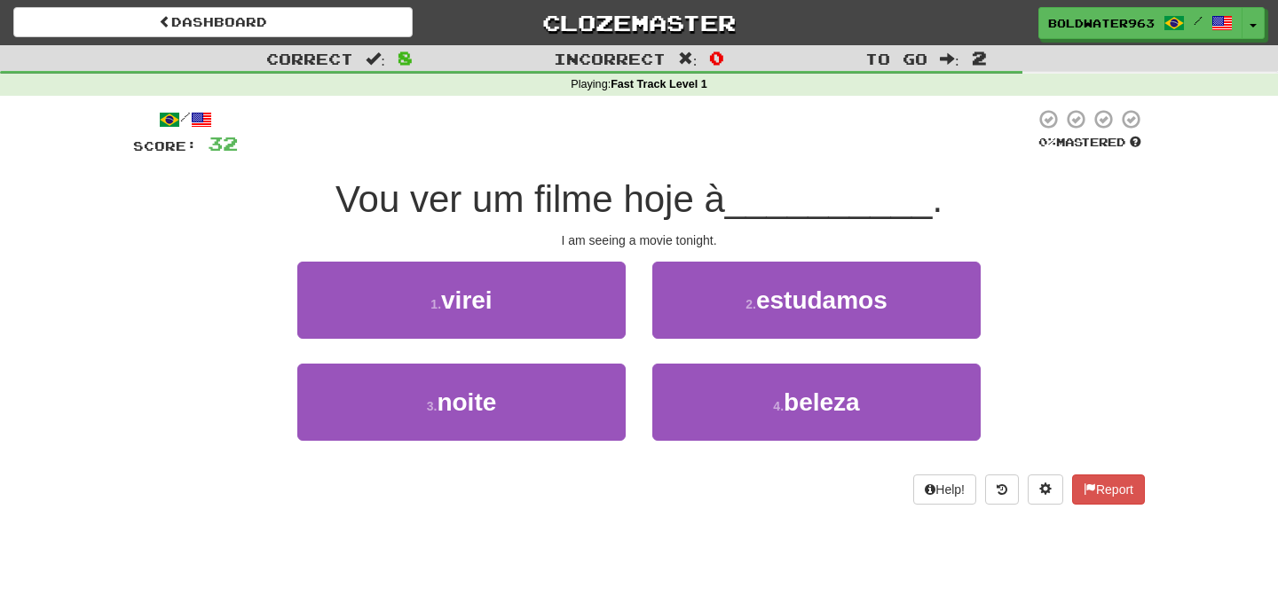
click at [725, 201] on span "Vou ver um filme hoje à" at bounding box center [530, 199] width 390 height 42
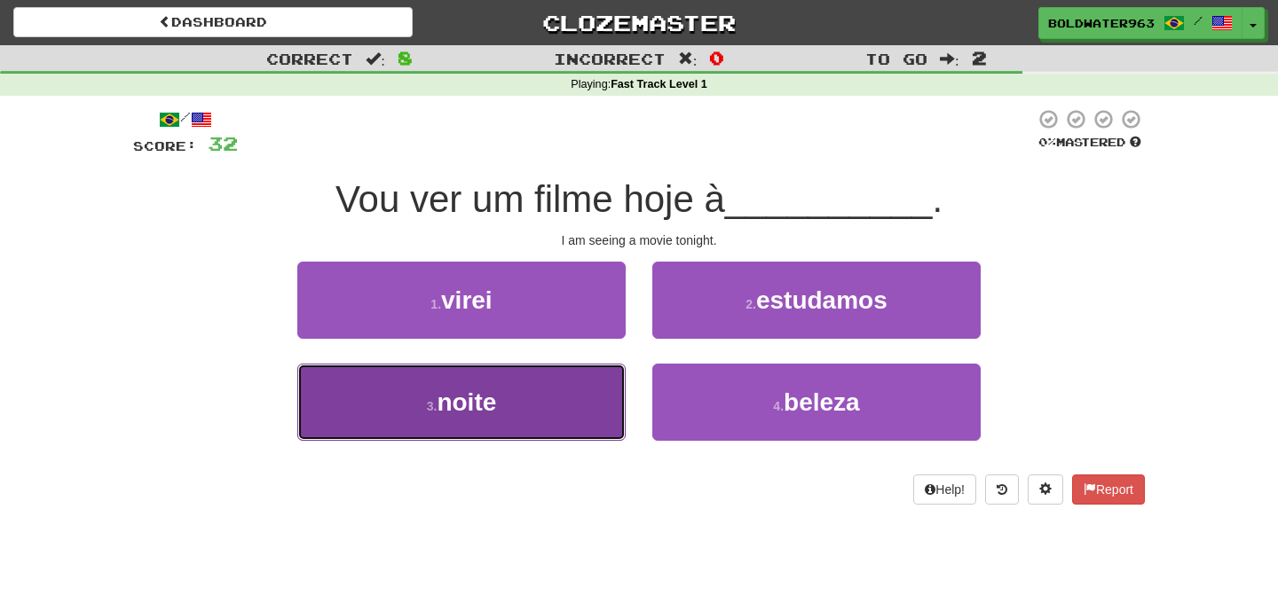
click at [566, 394] on button "3 . noite" at bounding box center [461, 402] width 328 height 77
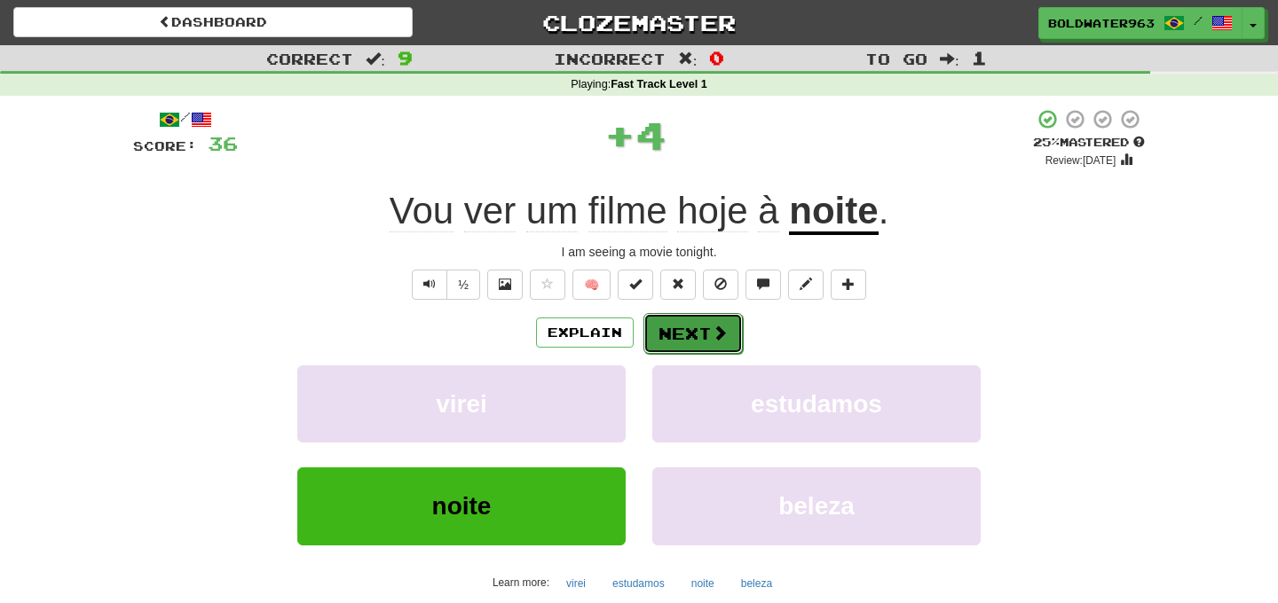
click at [690, 335] on button "Next" at bounding box center [692, 333] width 99 height 41
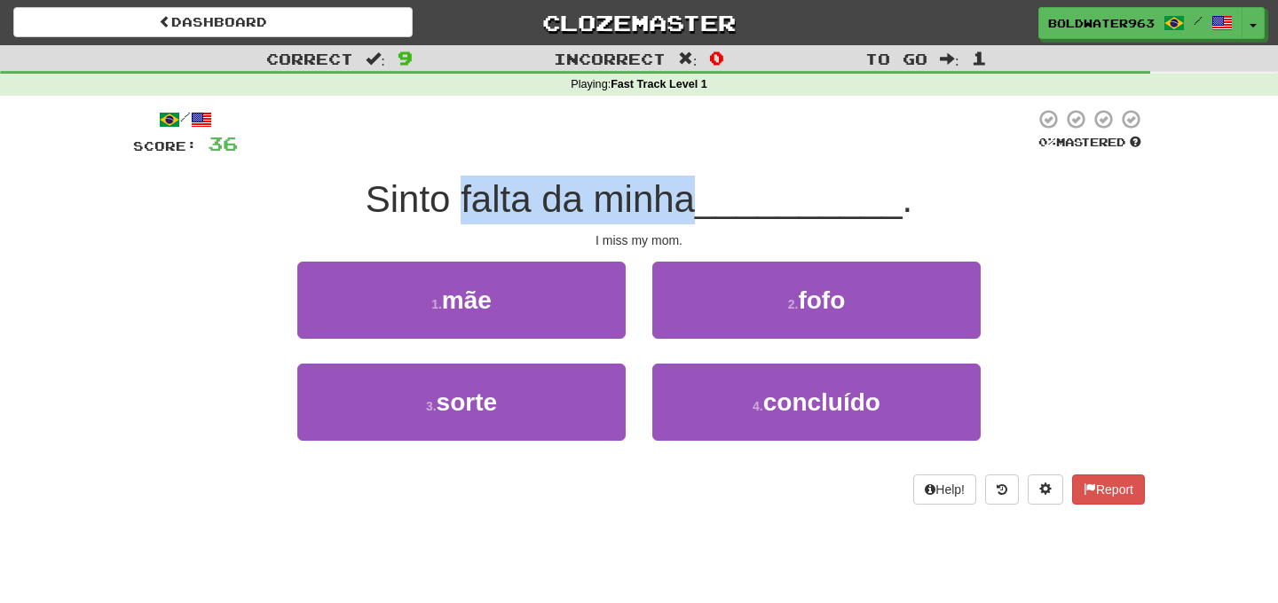
drag, startPoint x: 468, startPoint y: 196, endPoint x: 701, endPoint y: 206, distance: 233.6
click at [695, 206] on span "Sinto falta da minha" at bounding box center [530, 199] width 329 height 42
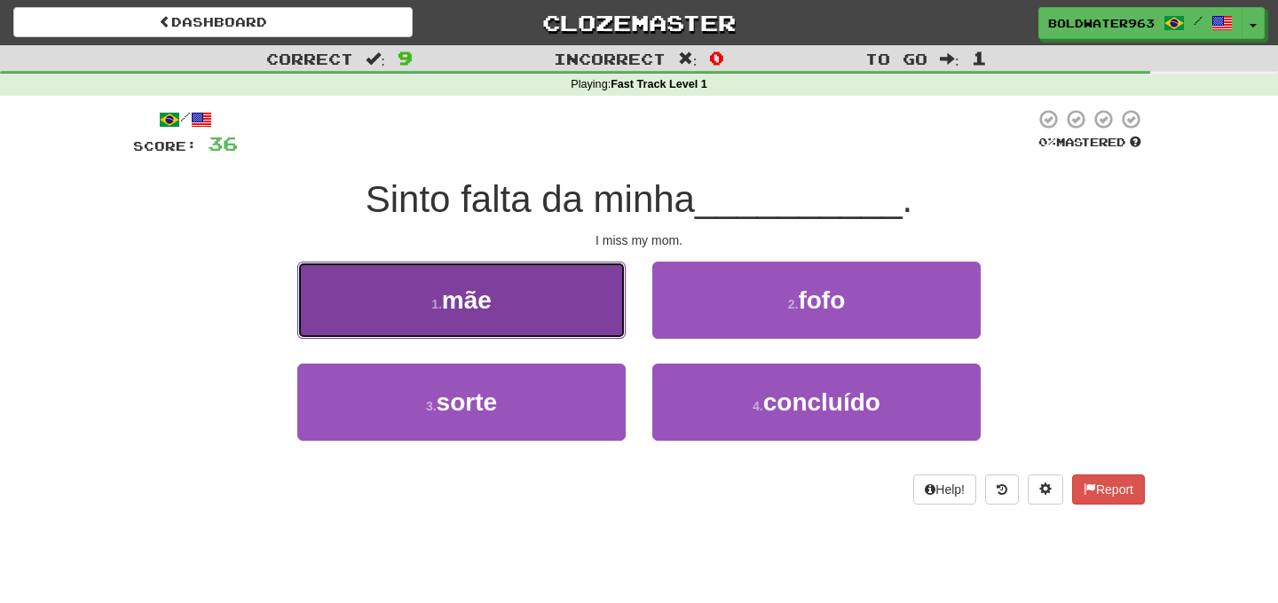
click at [543, 299] on button "1 . mãe" at bounding box center [461, 300] width 328 height 77
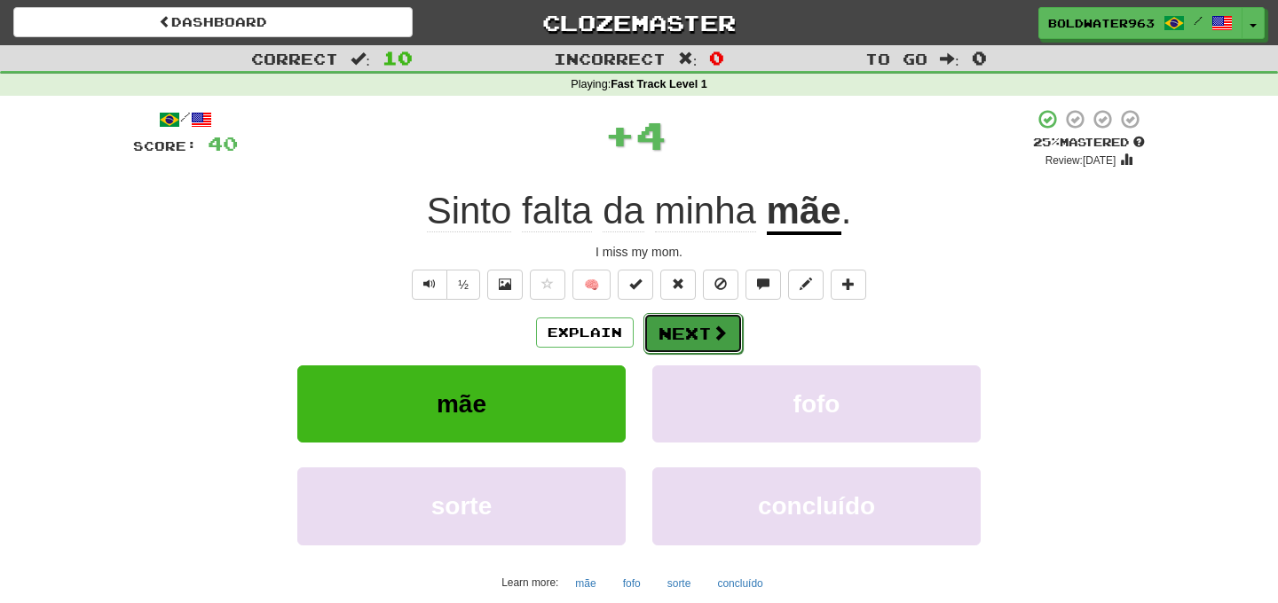
click at [703, 342] on button "Next" at bounding box center [692, 333] width 99 height 41
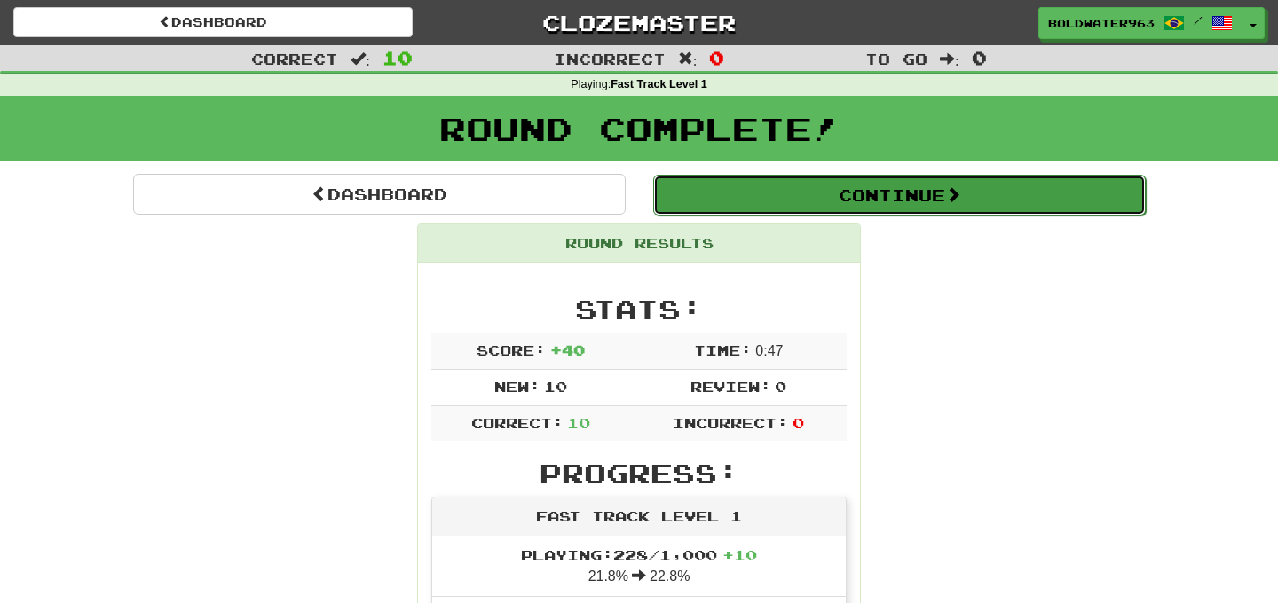
click at [736, 201] on button "Continue" at bounding box center [899, 195] width 492 height 41
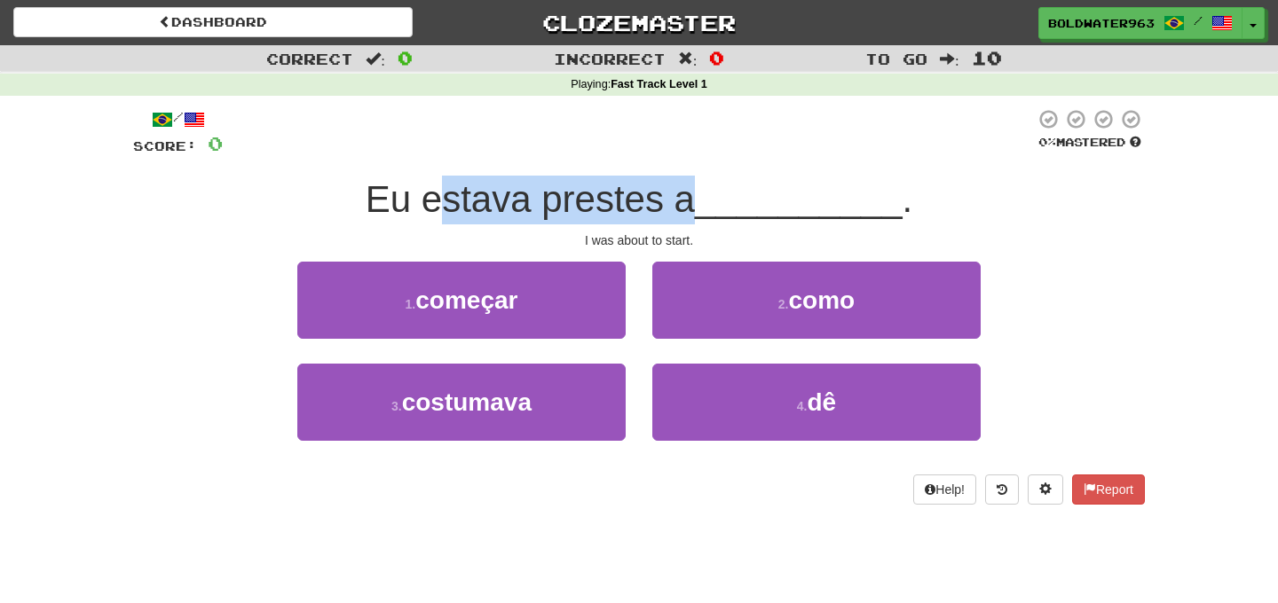
drag, startPoint x: 445, startPoint y: 199, endPoint x: 696, endPoint y: 198, distance: 250.2
click at [695, 198] on span "Eu estava prestes a" at bounding box center [530, 199] width 329 height 42
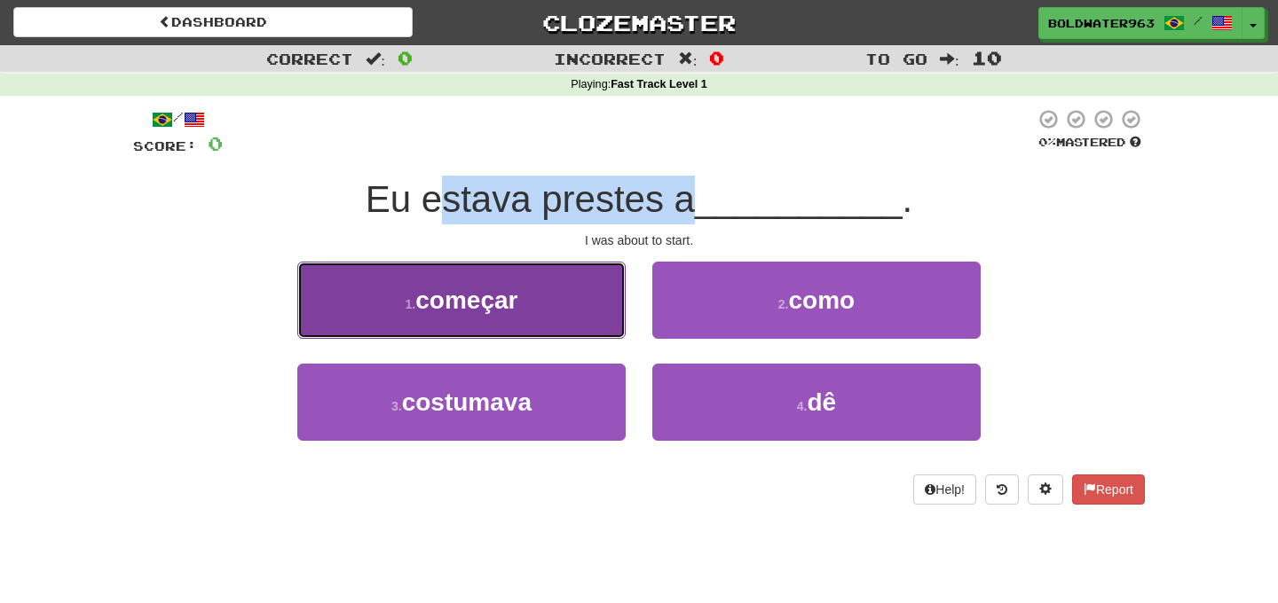
click at [539, 288] on button "1 . começar" at bounding box center [461, 300] width 328 height 77
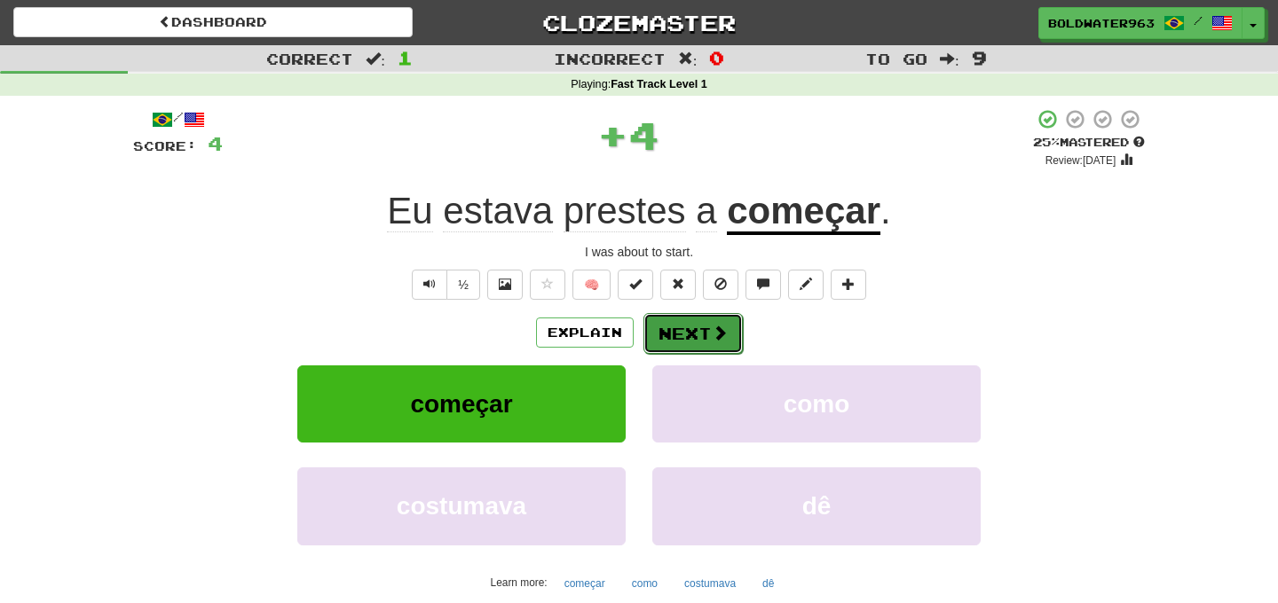
click at [689, 331] on button "Next" at bounding box center [692, 333] width 99 height 41
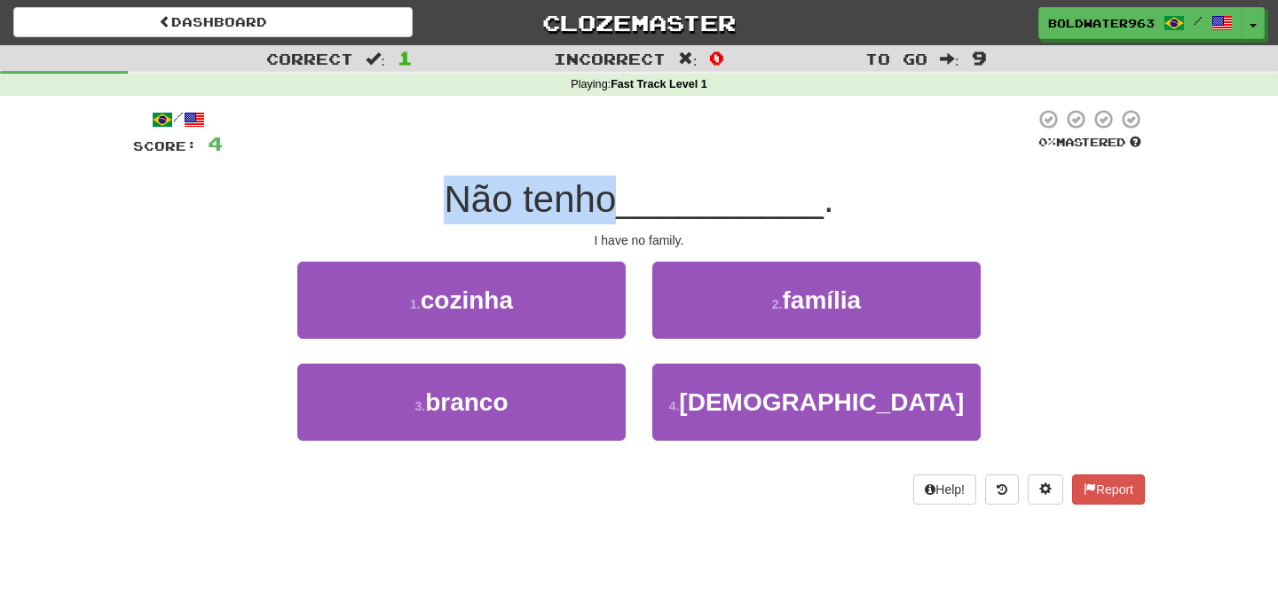
drag, startPoint x: 455, startPoint y: 197, endPoint x: 616, endPoint y: 197, distance: 160.6
click at [616, 197] on span "Não tenho" at bounding box center [530, 199] width 172 height 42
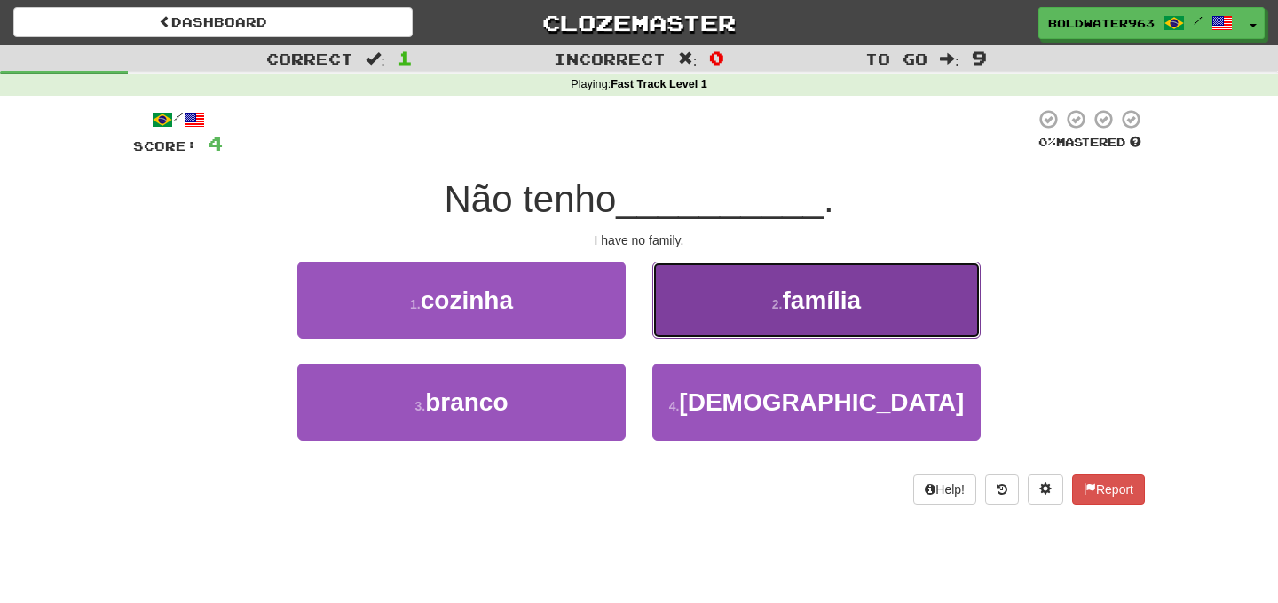
click at [795, 303] on span "família" at bounding box center [821, 301] width 79 height 28
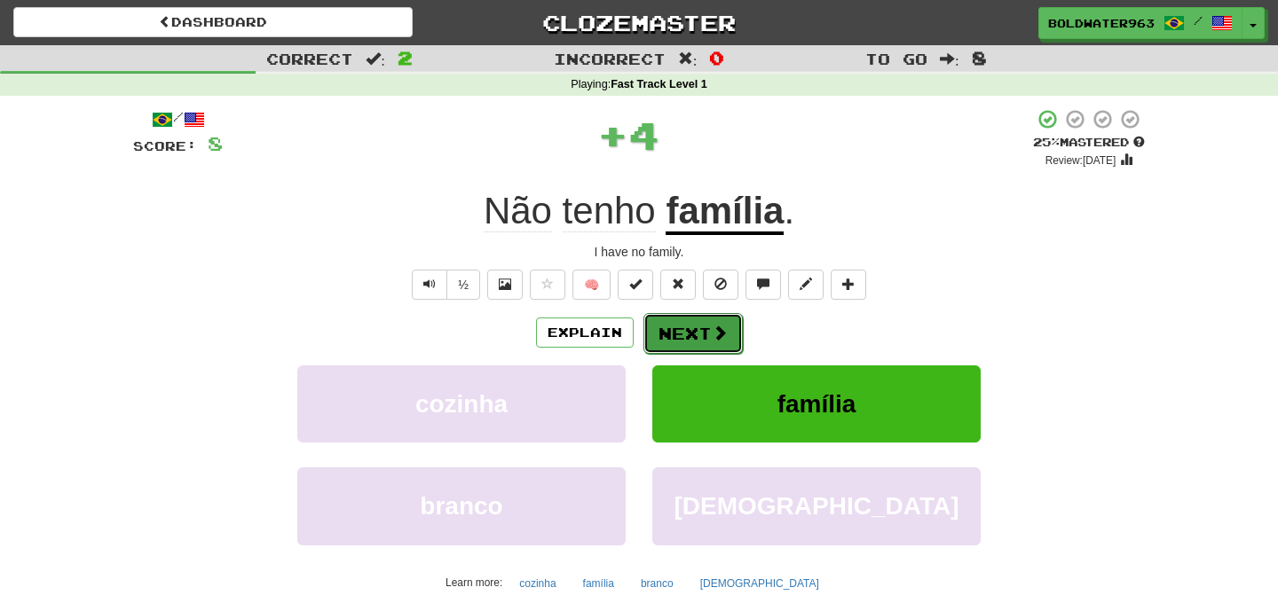
click at [690, 328] on button "Next" at bounding box center [692, 333] width 99 height 41
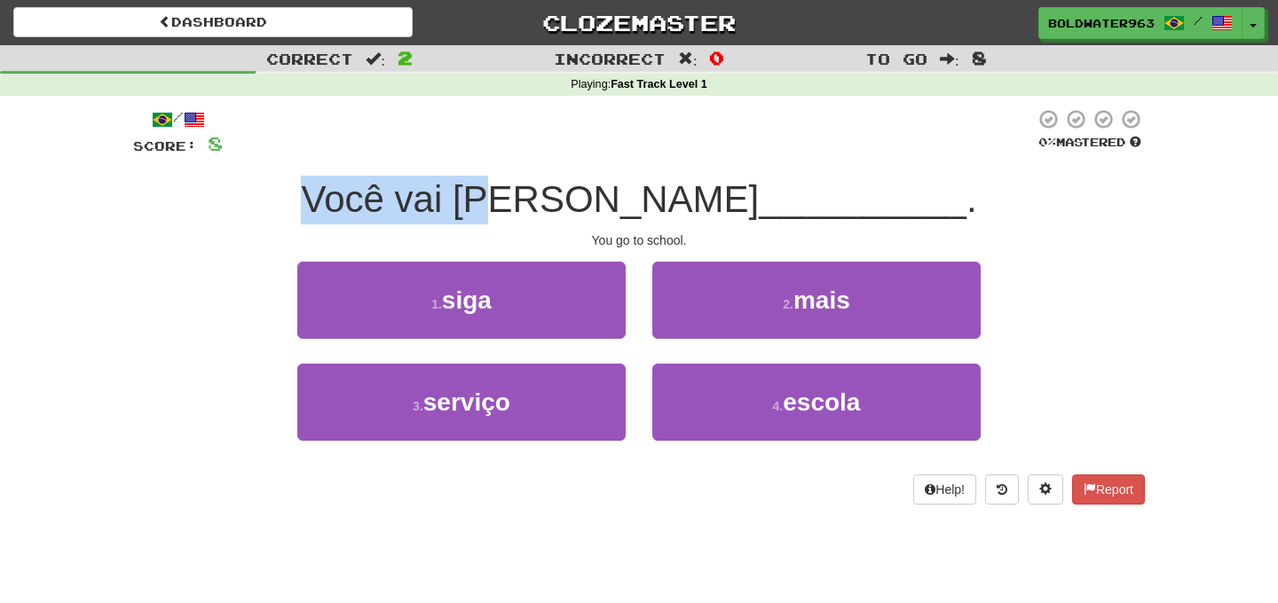
drag, startPoint x: 448, startPoint y: 200, endPoint x: 627, endPoint y: 201, distance: 179.2
click at [627, 201] on div "Você vai à __________ ." at bounding box center [639, 200] width 1012 height 49
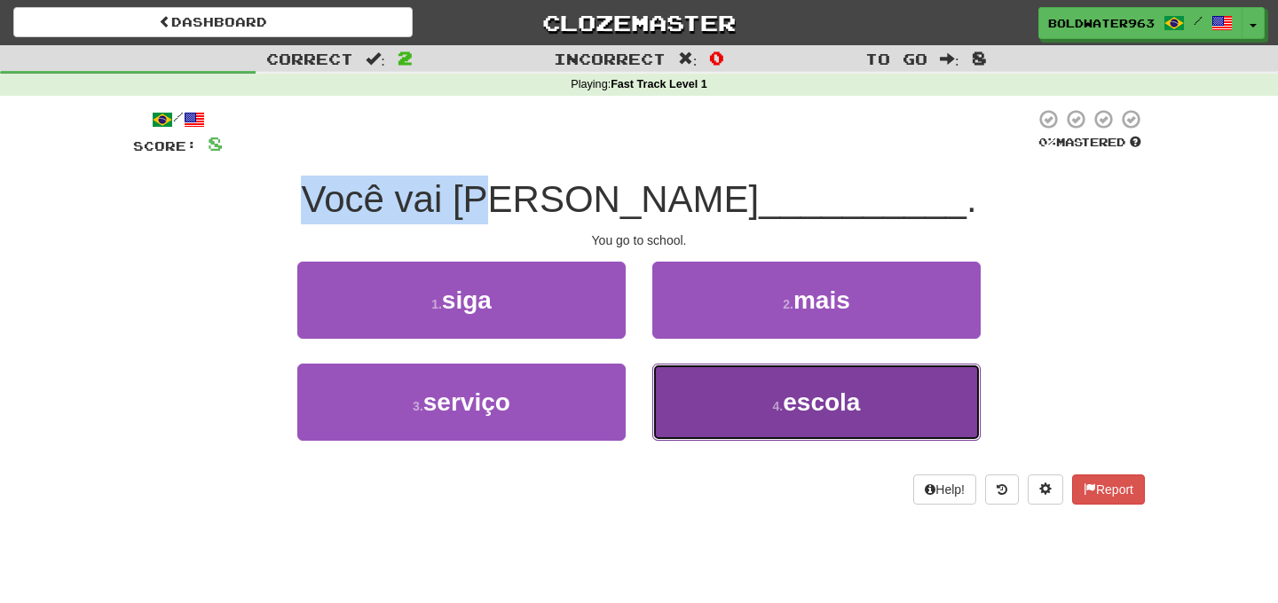
click at [802, 404] on span "escola" at bounding box center [821, 403] width 77 height 28
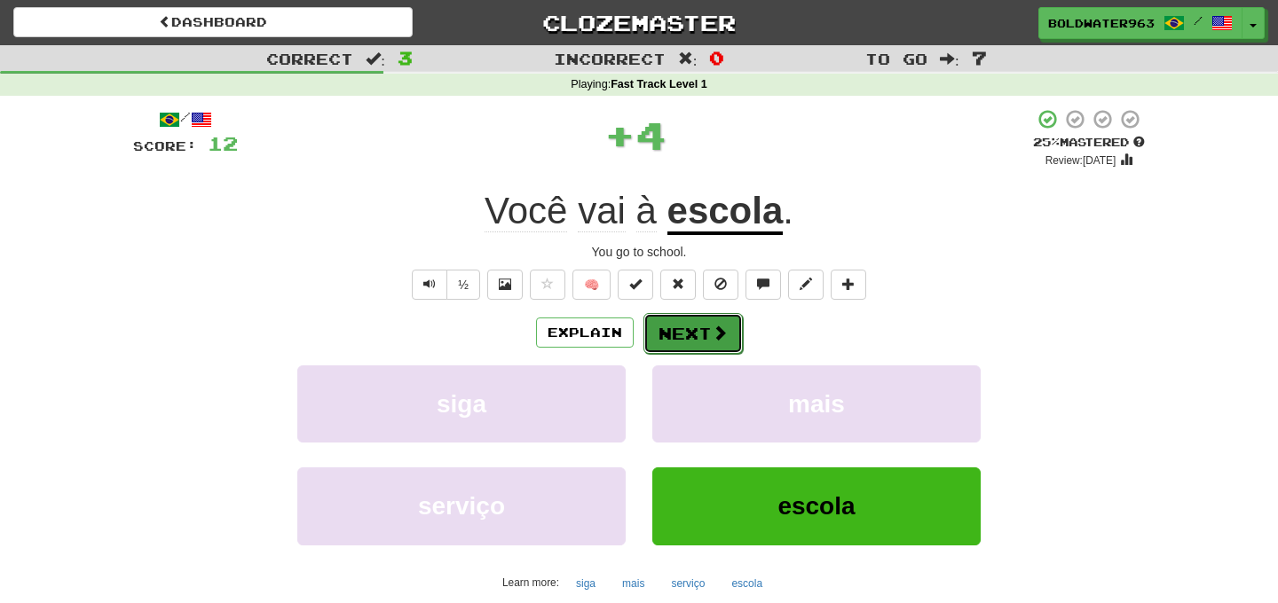
click at [680, 327] on button "Next" at bounding box center [692, 333] width 99 height 41
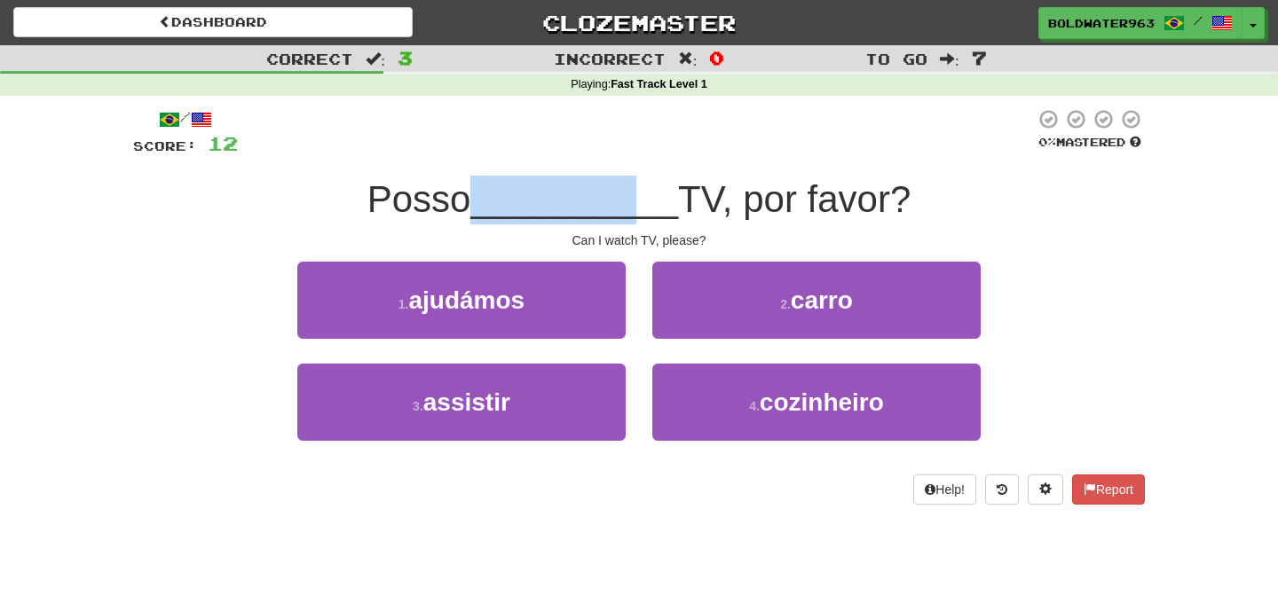
drag, startPoint x: 482, startPoint y: 202, endPoint x: 633, endPoint y: 201, distance: 150.8
click at [633, 201] on div "Posso __________ TV, por favor?" at bounding box center [639, 200] width 1012 height 49
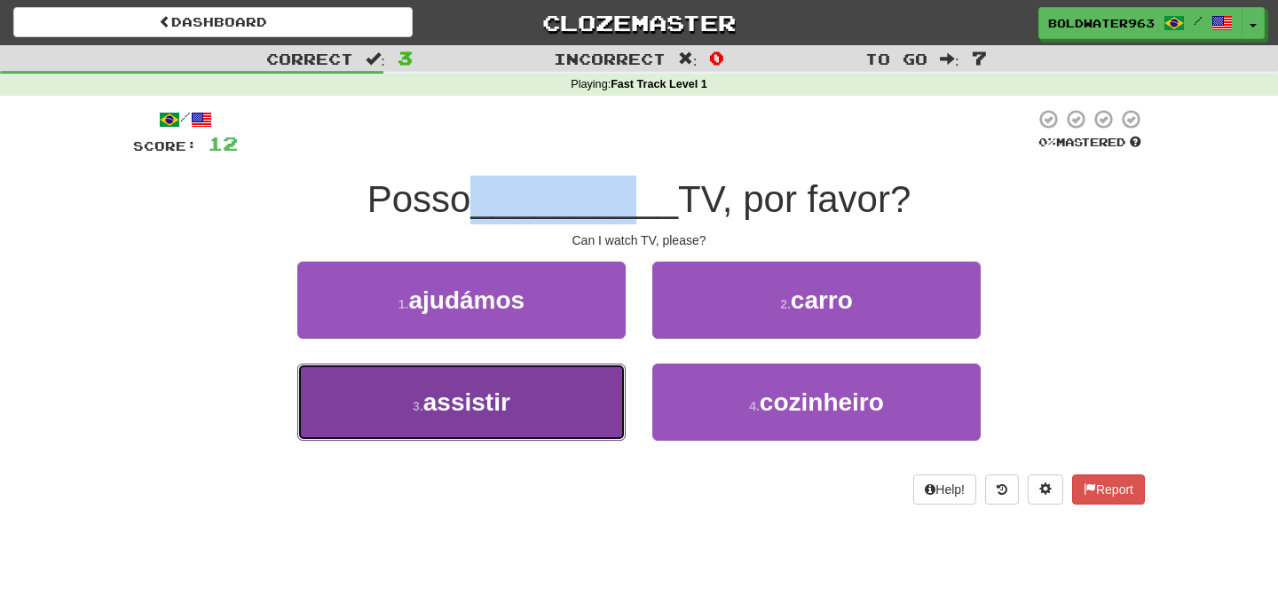
click at [579, 396] on button "3 . assistir" at bounding box center [461, 402] width 328 height 77
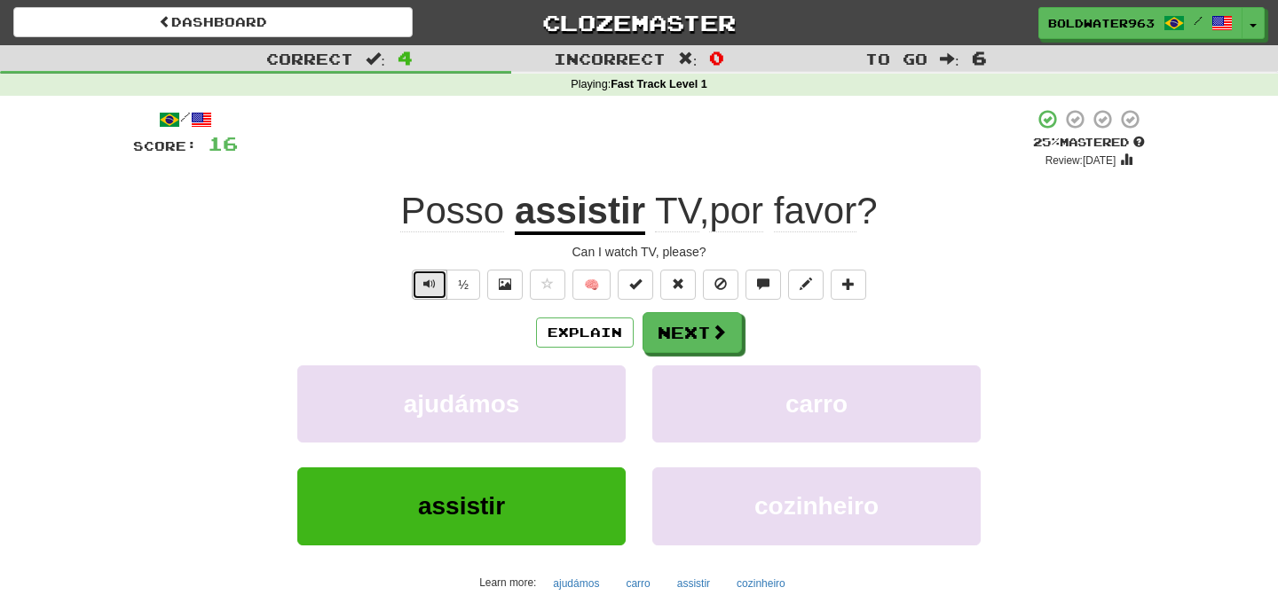
click at [431, 287] on span "Text-to-speech controls" at bounding box center [429, 284] width 12 height 12
click at [701, 337] on button "Next" at bounding box center [692, 333] width 99 height 41
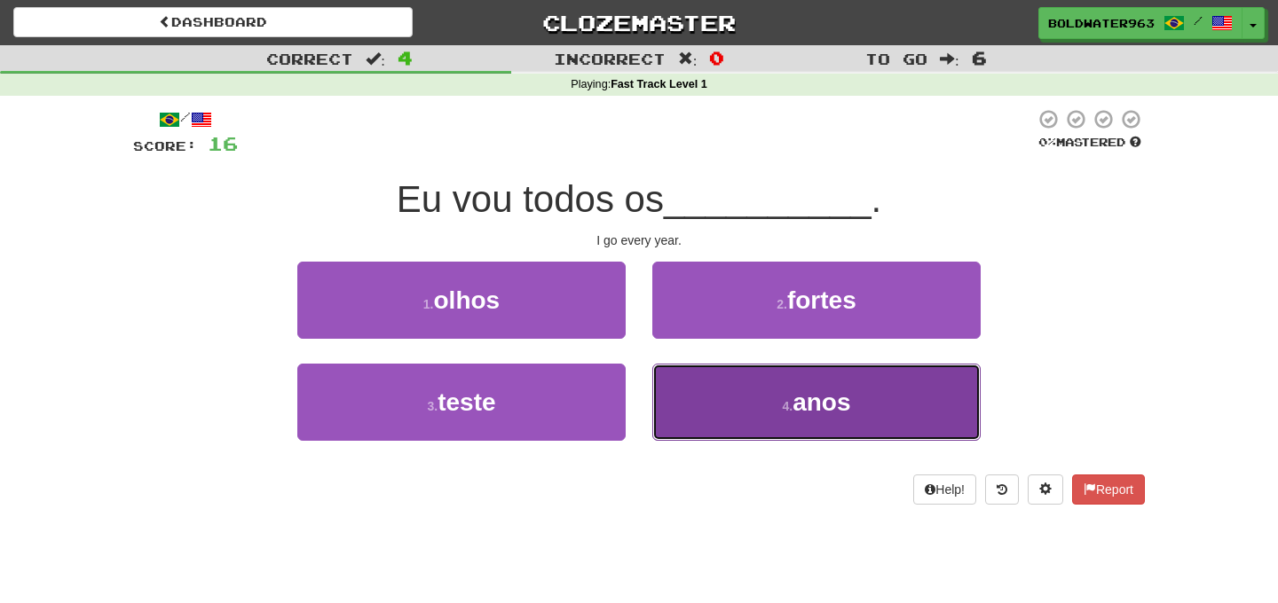
click at [807, 404] on span "anos" at bounding box center [821, 403] width 58 height 28
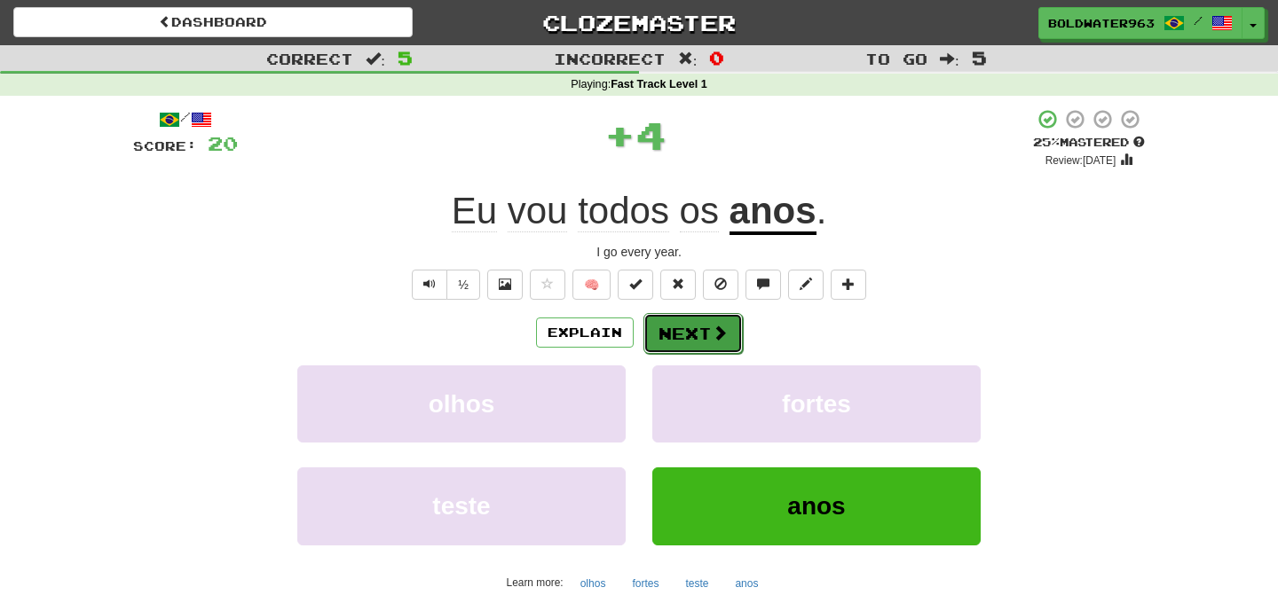
click at [682, 324] on button "Next" at bounding box center [692, 333] width 99 height 41
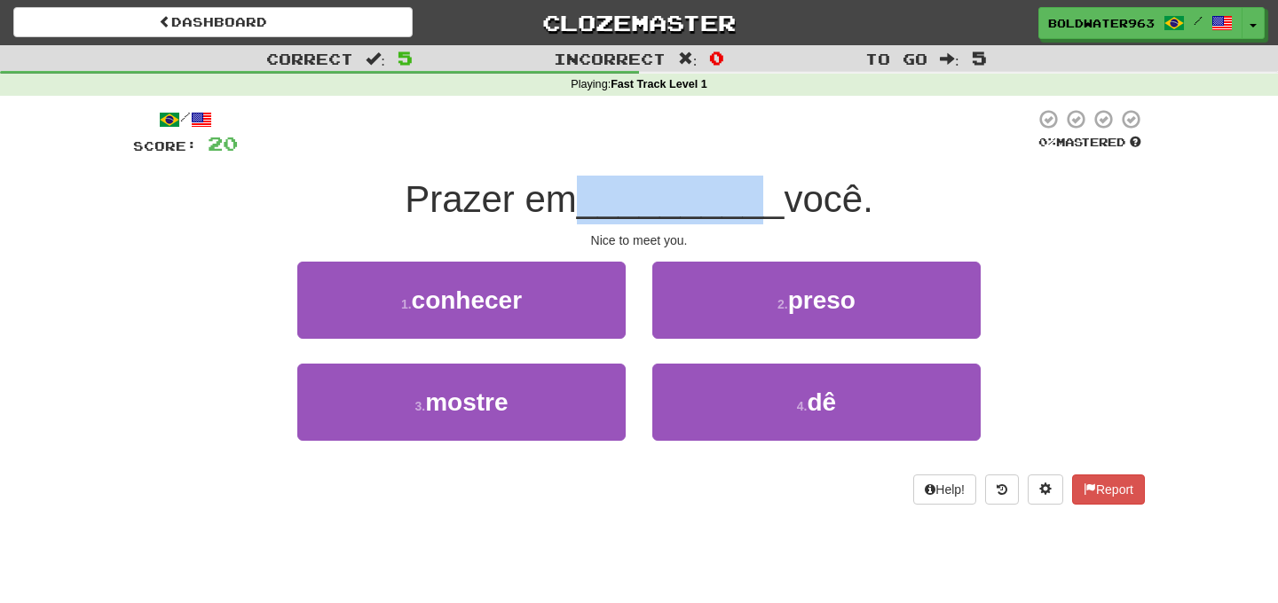
drag, startPoint x: 585, startPoint y: 201, endPoint x: 764, endPoint y: 199, distance: 179.2
click at [764, 199] on span "__________" at bounding box center [681, 199] width 208 height 42
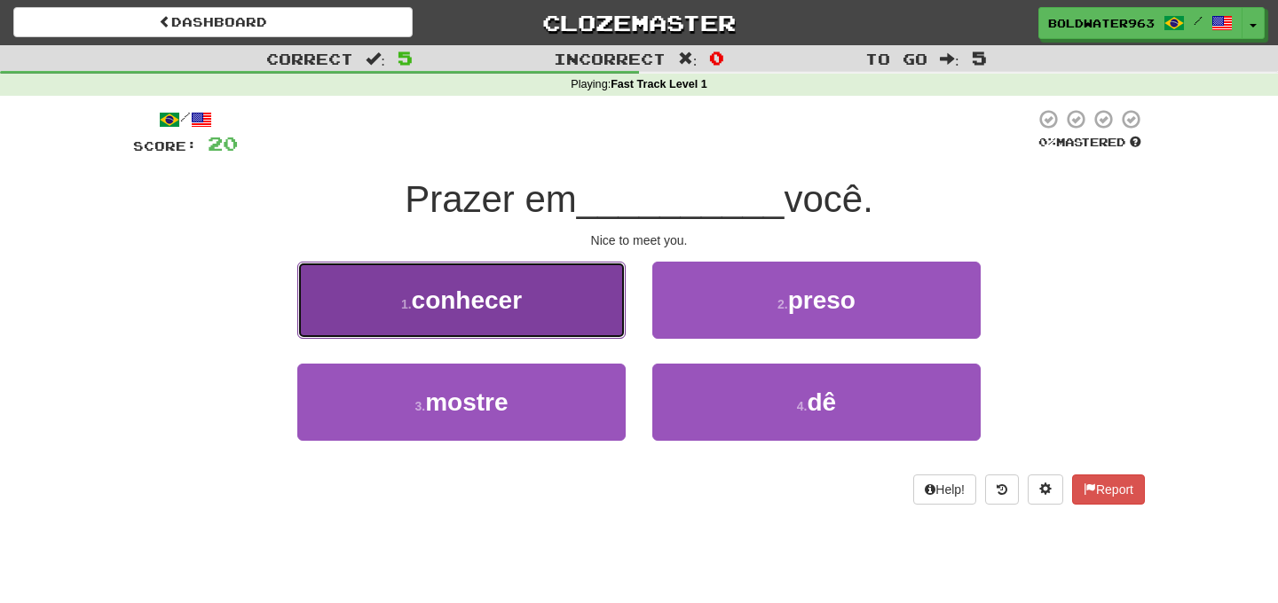
click at [516, 295] on span "conhecer" at bounding box center [467, 301] width 111 height 28
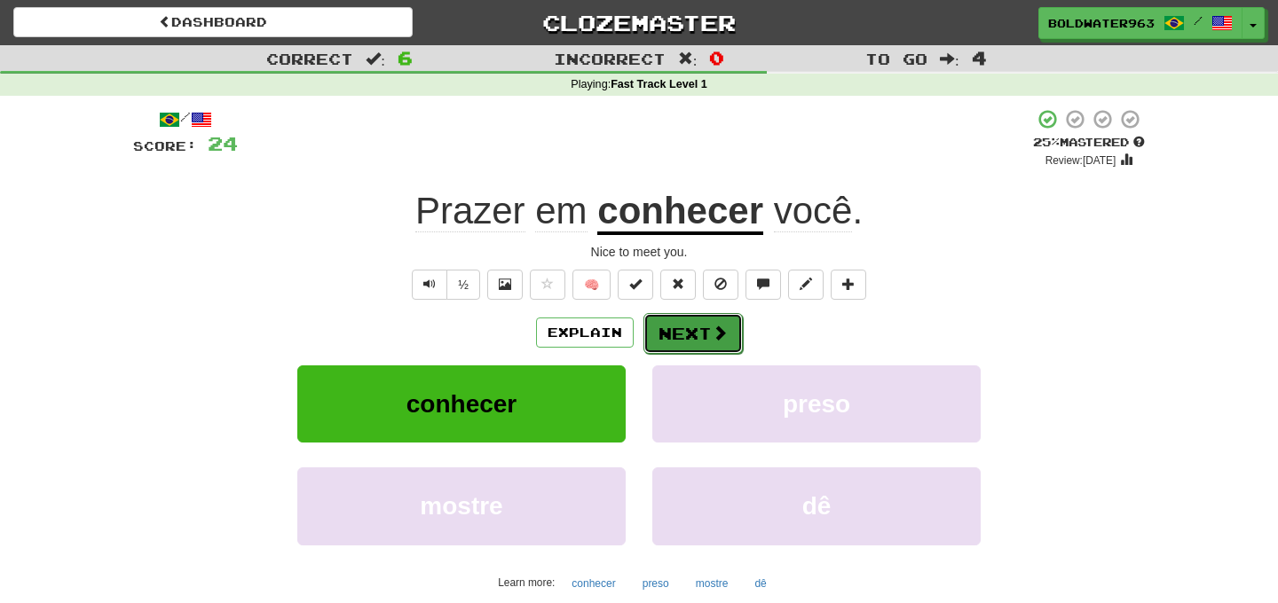
click at [693, 330] on button "Next" at bounding box center [692, 333] width 99 height 41
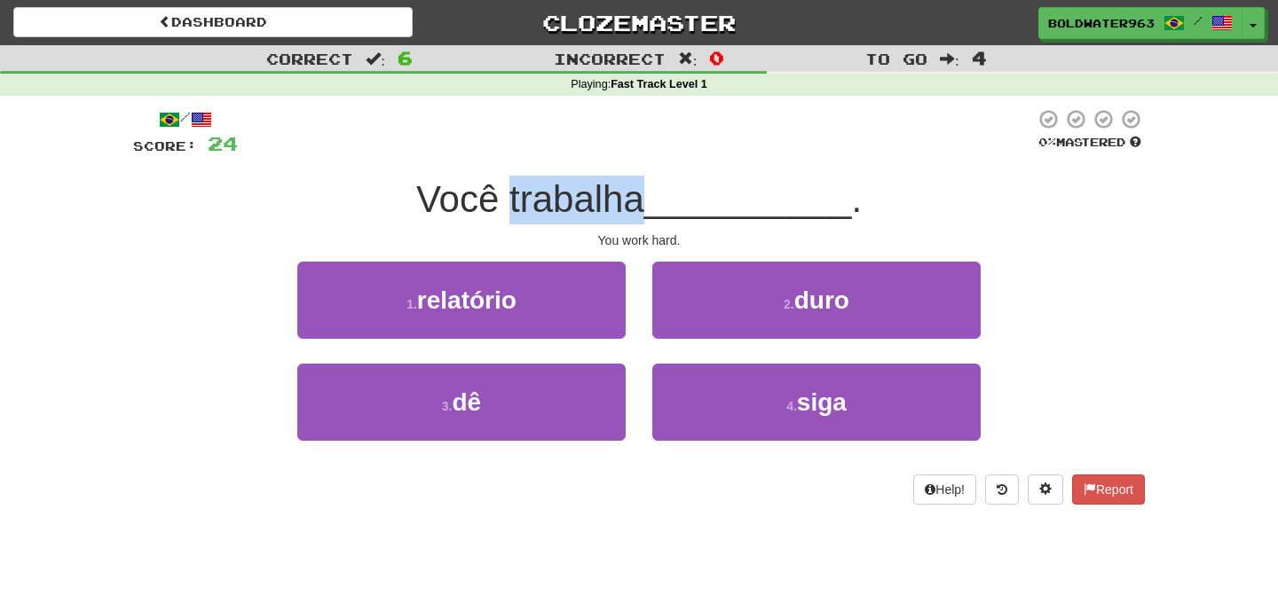
drag, startPoint x: 515, startPoint y: 202, endPoint x: 649, endPoint y: 201, distance: 134.0
click at [644, 201] on span "Você trabalha" at bounding box center [530, 199] width 228 height 42
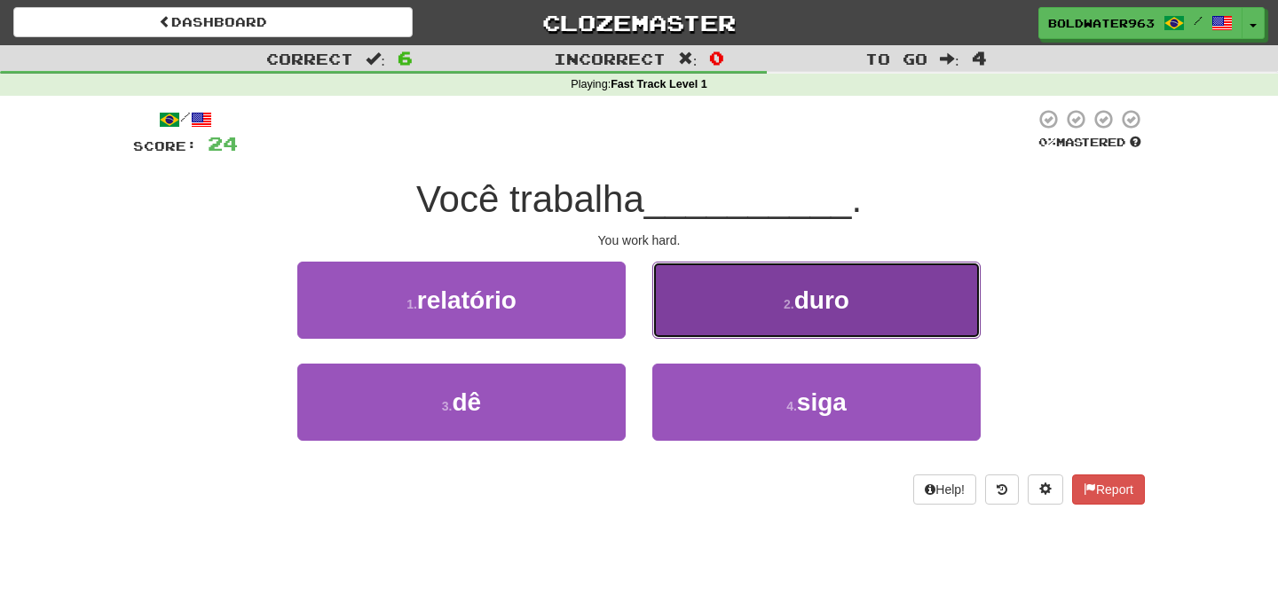
click at [786, 280] on button "2 . duro" at bounding box center [816, 300] width 328 height 77
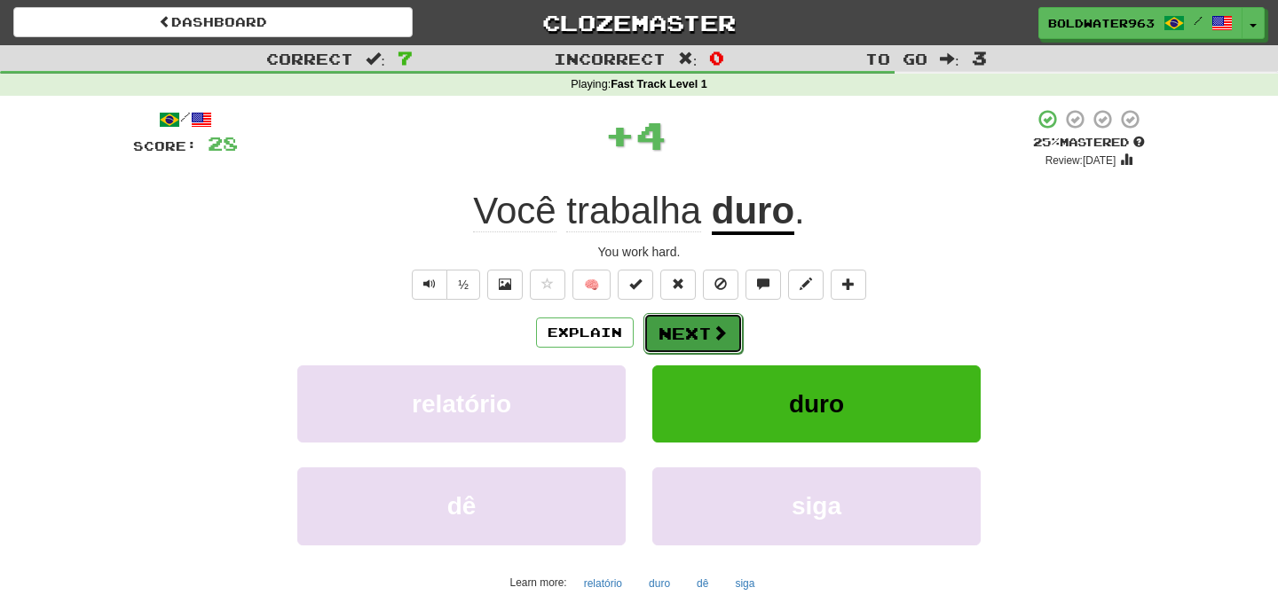
click at [696, 335] on button "Next" at bounding box center [692, 333] width 99 height 41
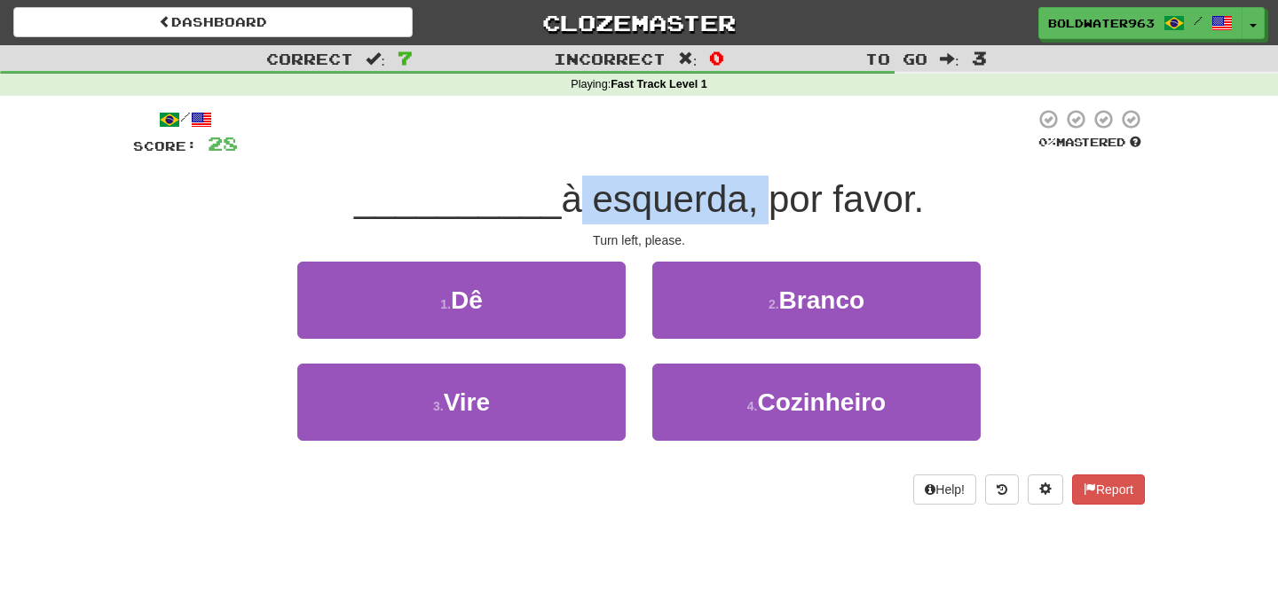
drag, startPoint x: 560, startPoint y: 208, endPoint x: 762, endPoint y: 209, distance: 202.3
click at [762, 209] on span "à esquerda, por favor." at bounding box center [742, 199] width 363 height 42
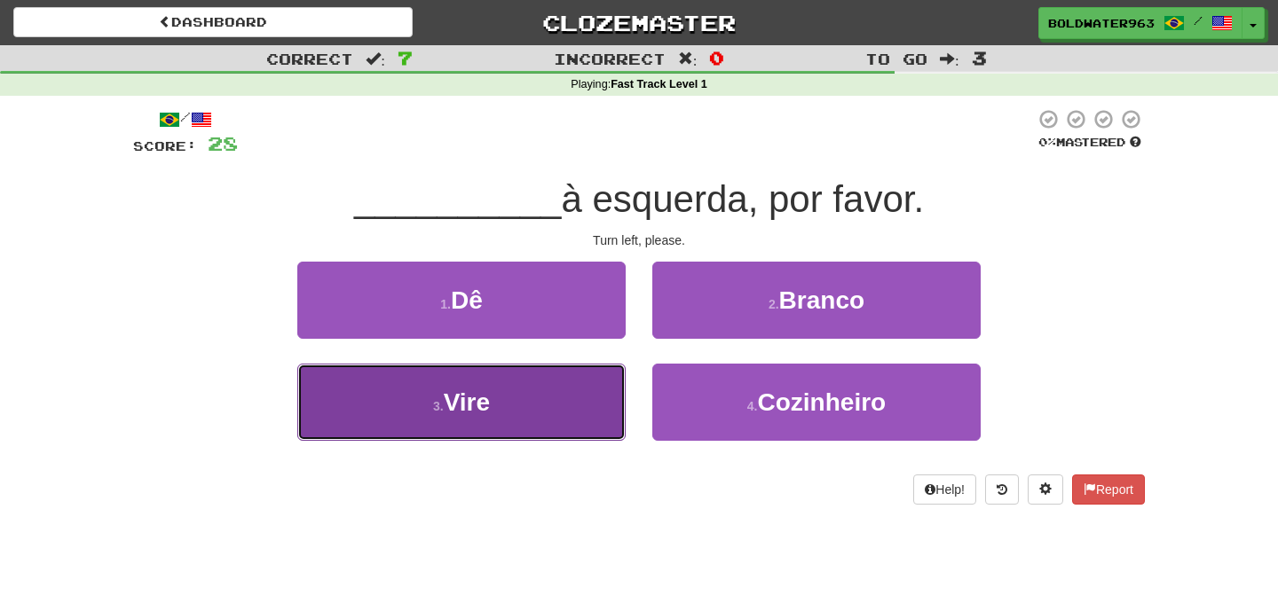
click at [551, 395] on button "3 . Vire" at bounding box center [461, 402] width 328 height 77
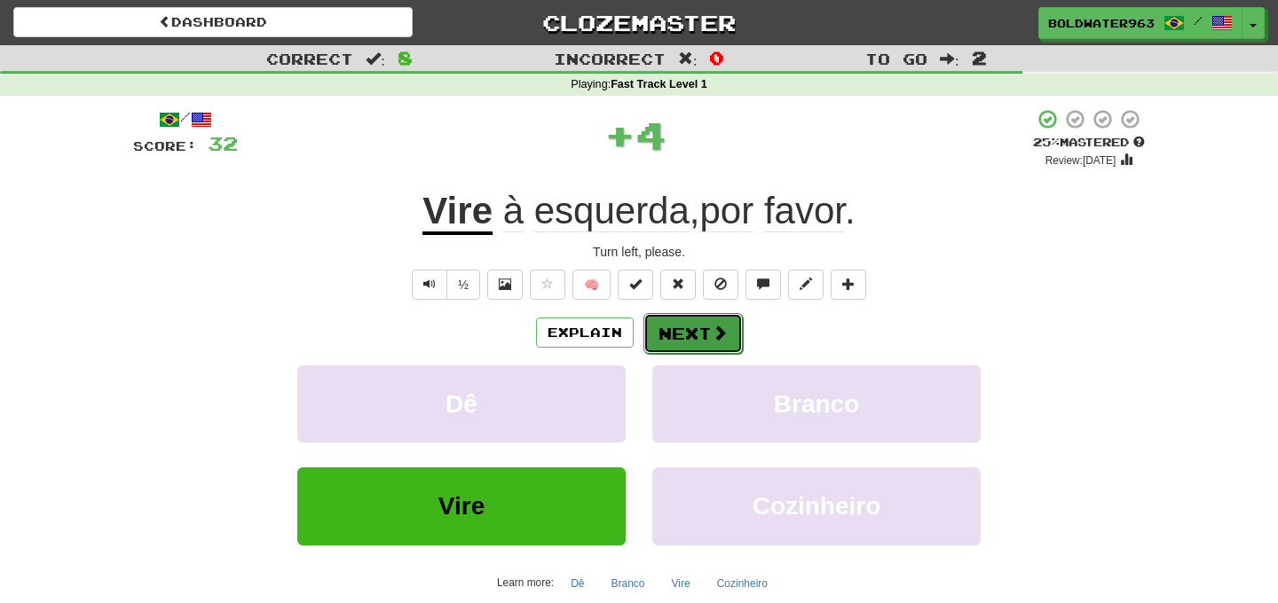
click at [686, 329] on button "Next" at bounding box center [692, 333] width 99 height 41
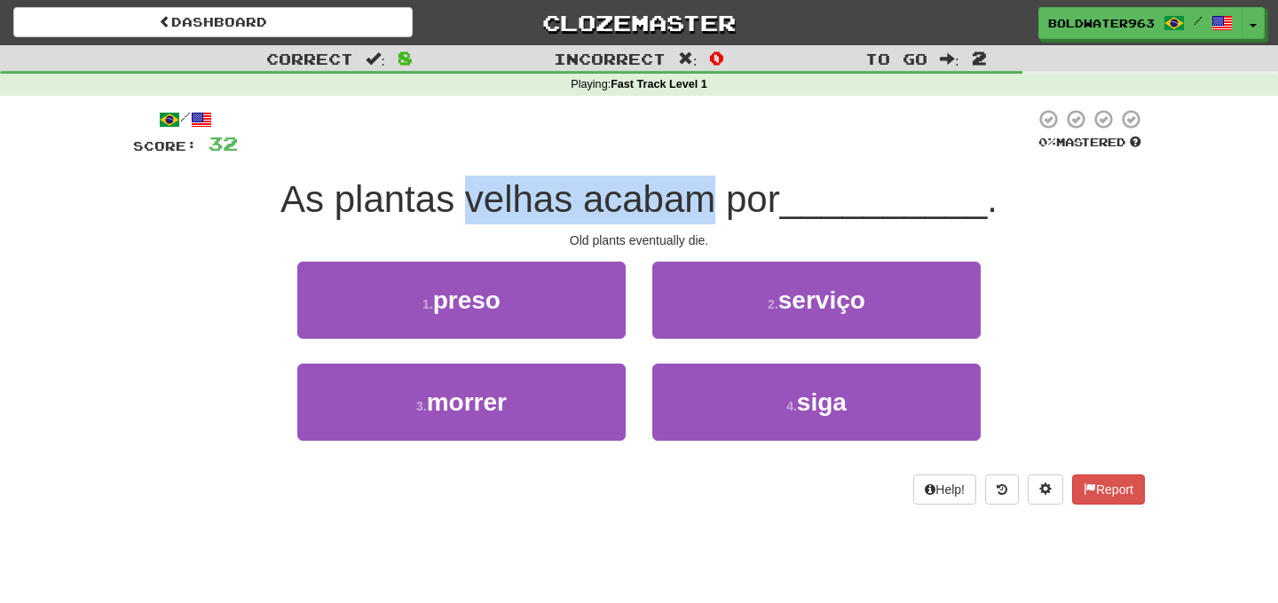
drag, startPoint x: 476, startPoint y: 202, endPoint x: 713, endPoint y: 192, distance: 237.1
click at [713, 192] on span "As plantas velhas acabam por" at bounding box center [530, 199] width 500 height 42
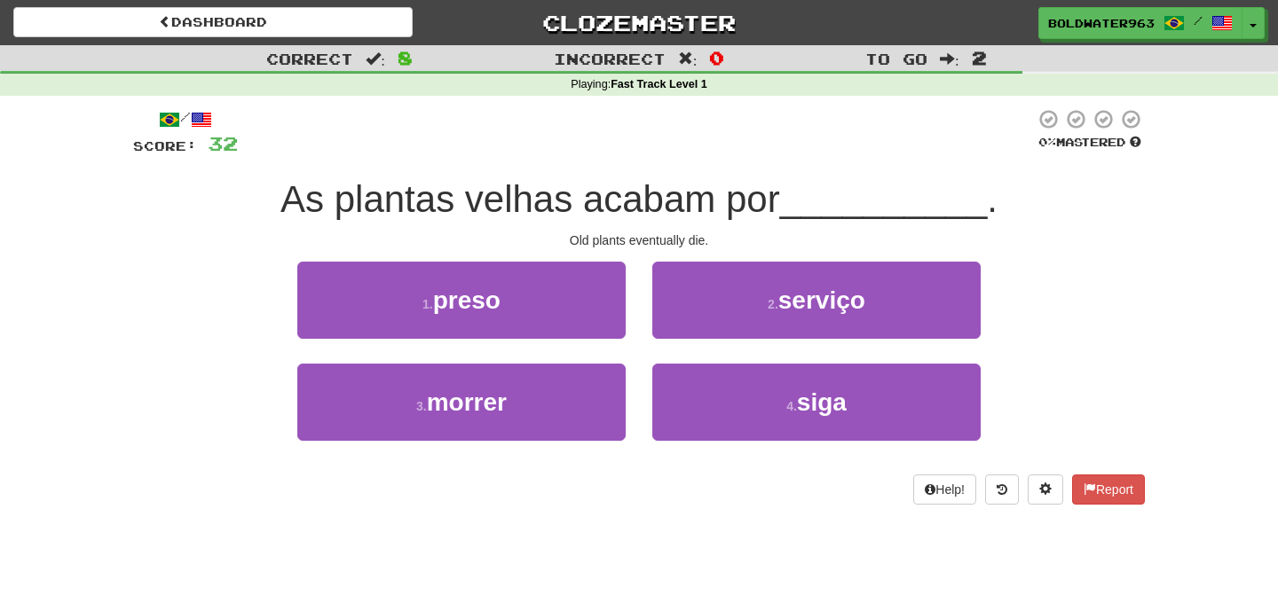
click at [753, 196] on span "As plantas velhas acabam por" at bounding box center [530, 199] width 500 height 42
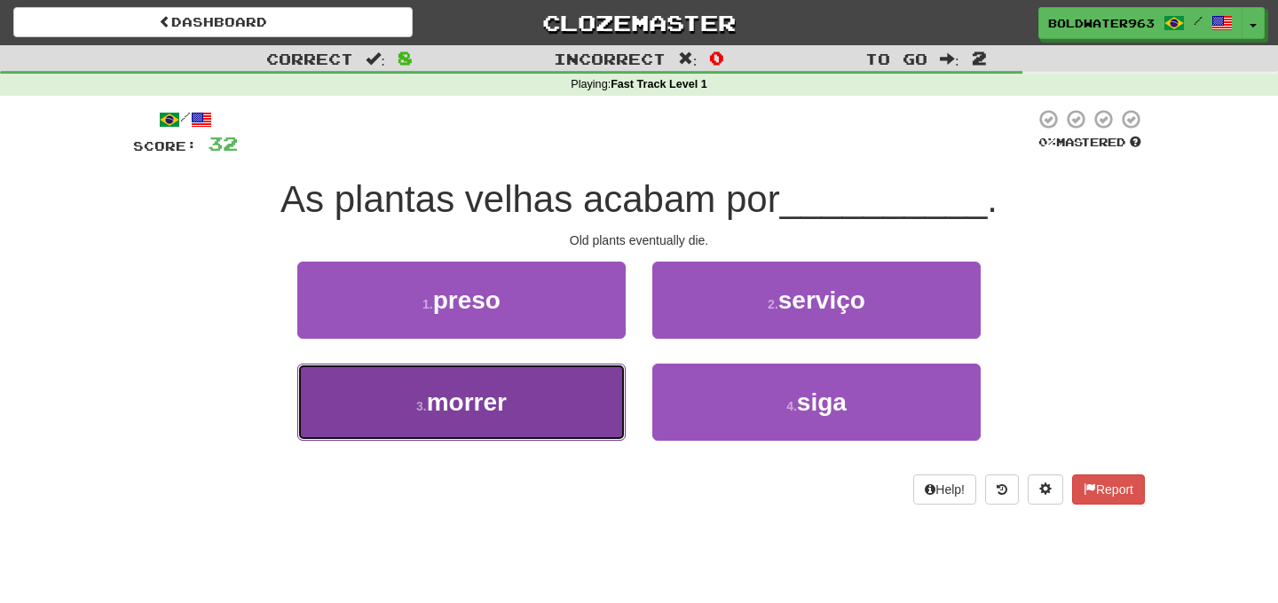
click at [537, 383] on button "3 . morrer" at bounding box center [461, 402] width 328 height 77
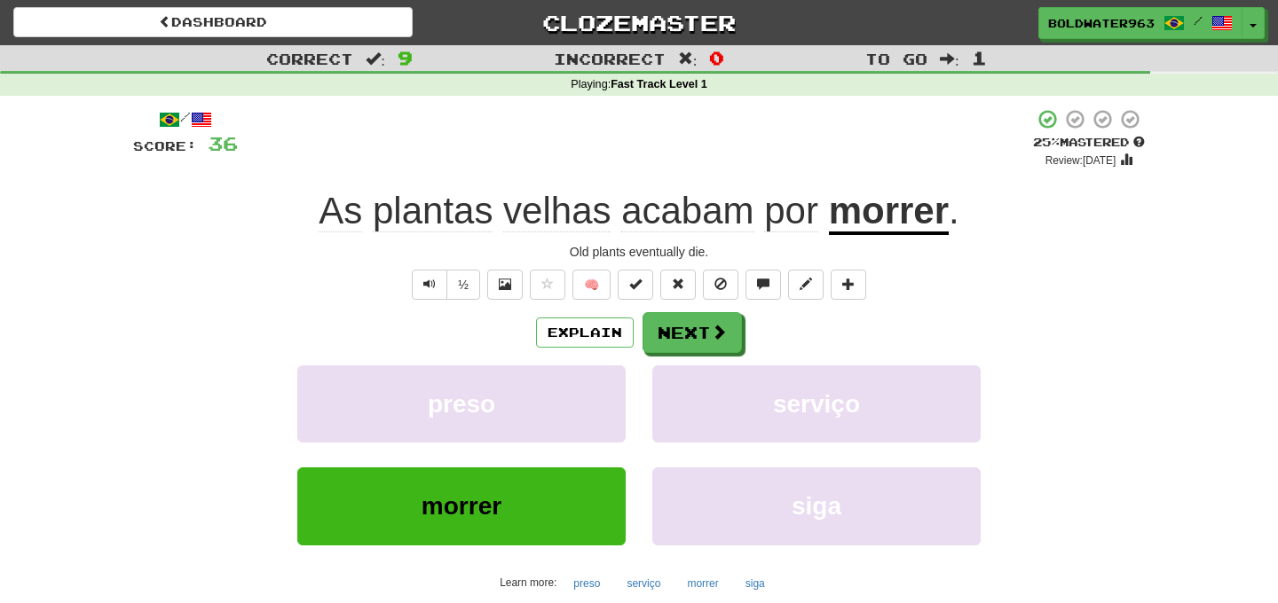
click at [621, 216] on span "velhas" at bounding box center [687, 211] width 132 height 43
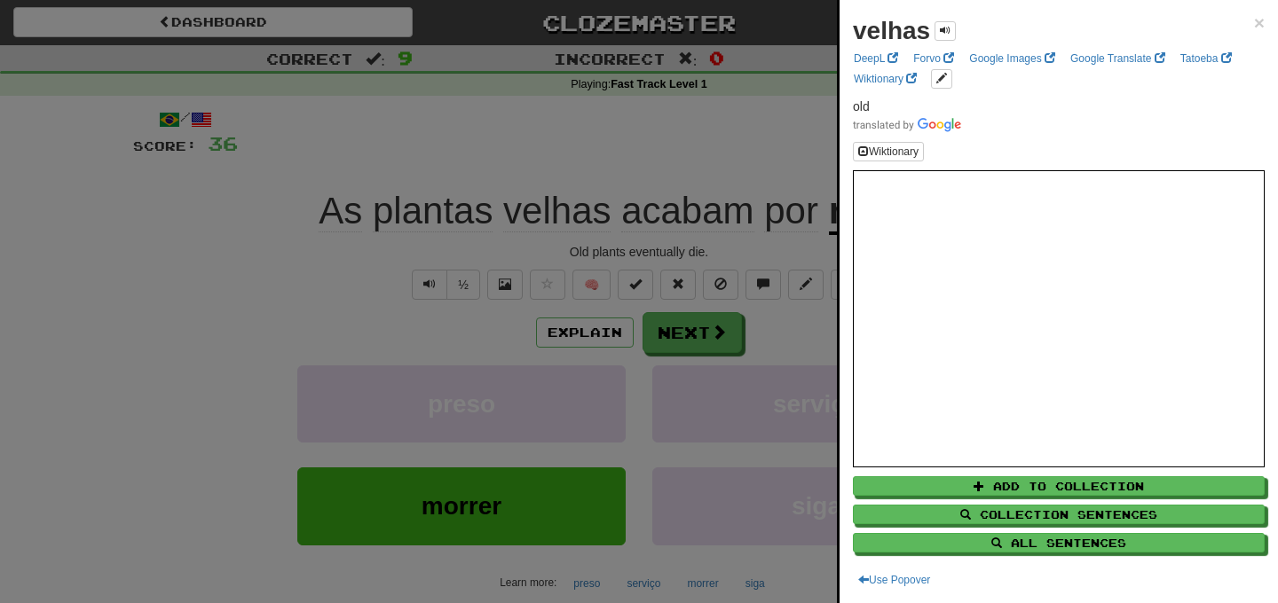
click at [665, 148] on div at bounding box center [639, 301] width 1278 height 603
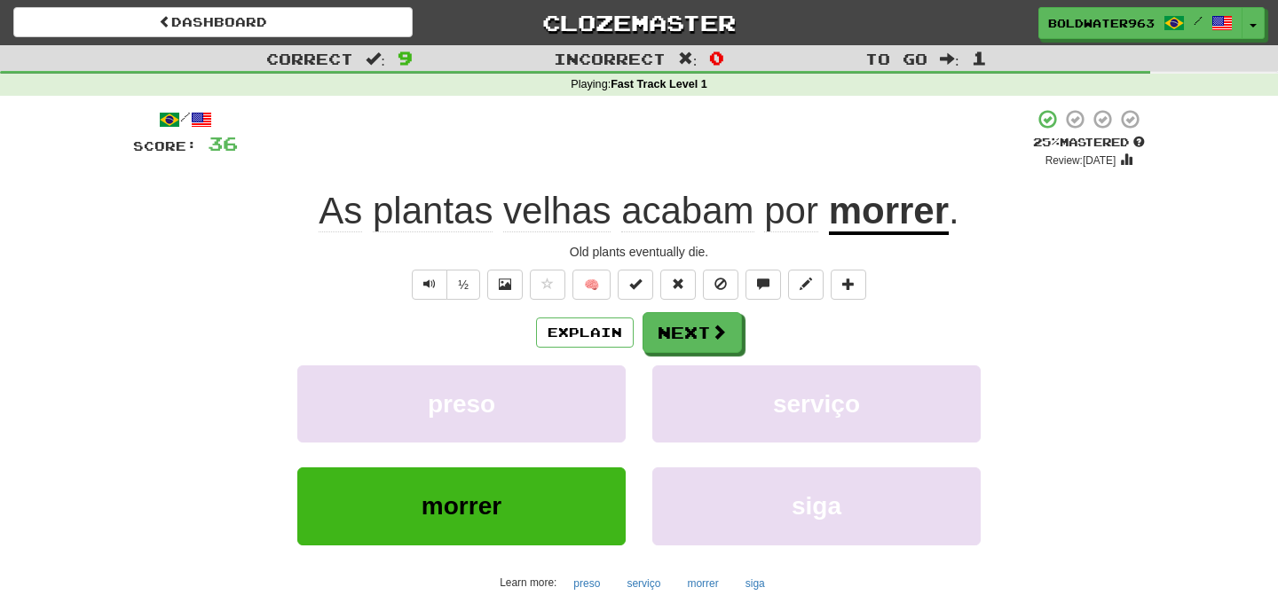
click at [764, 220] on span "acabam" at bounding box center [791, 211] width 54 height 43
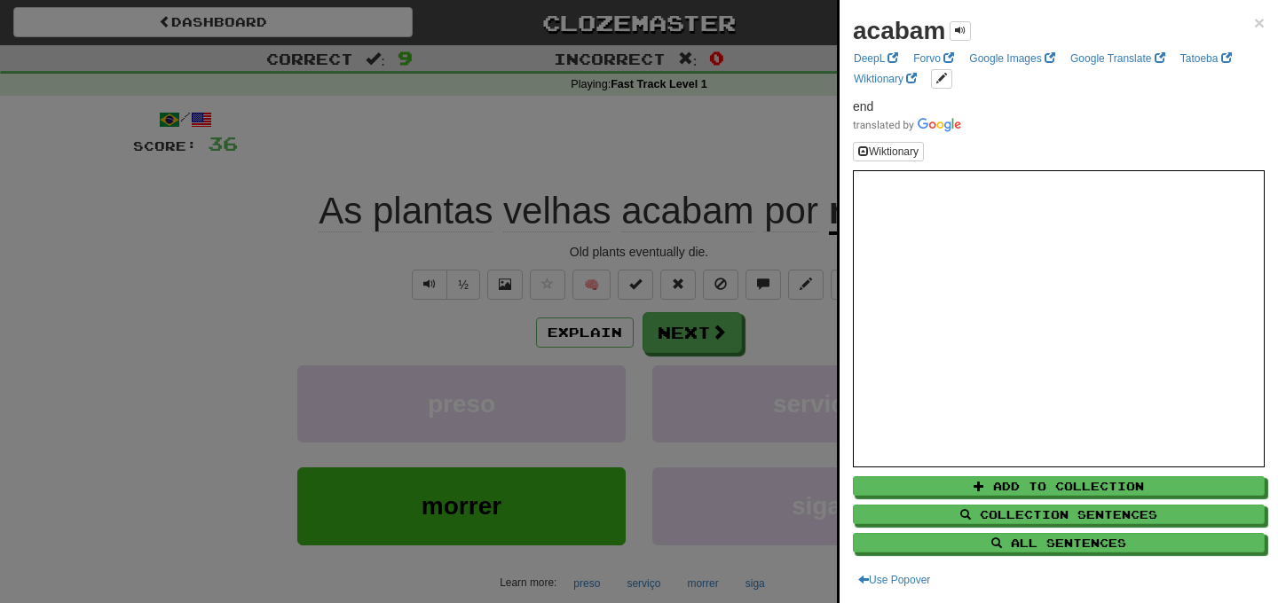
click at [721, 156] on div at bounding box center [639, 301] width 1278 height 603
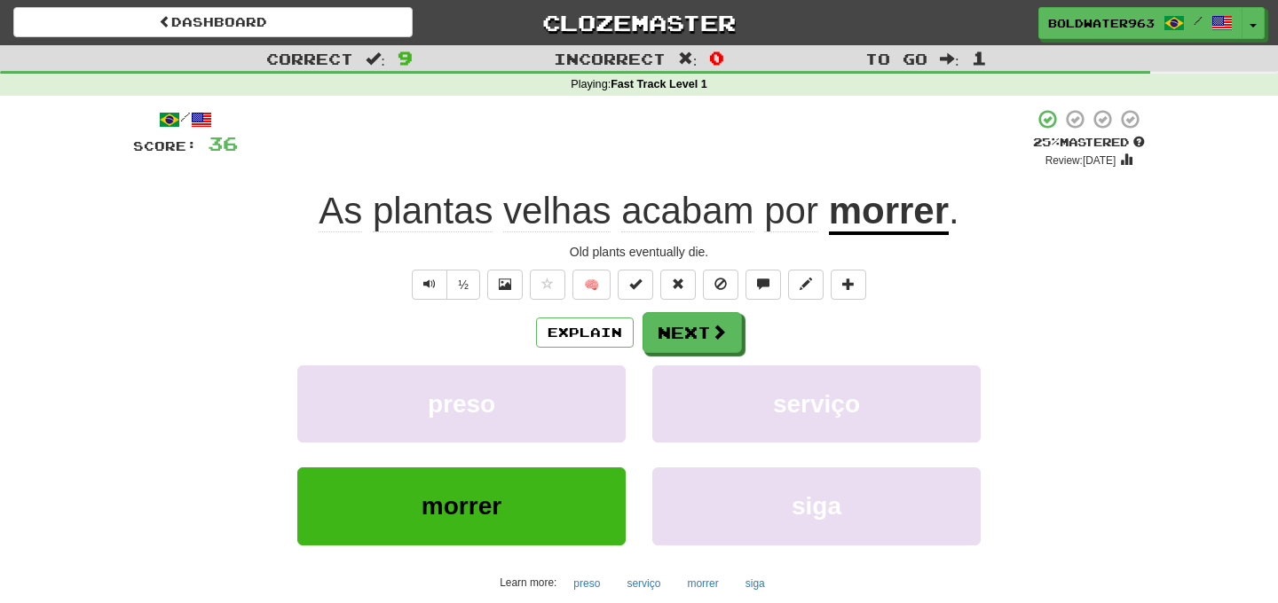
click at [878, 217] on u "morrer" at bounding box center [889, 212] width 120 height 45
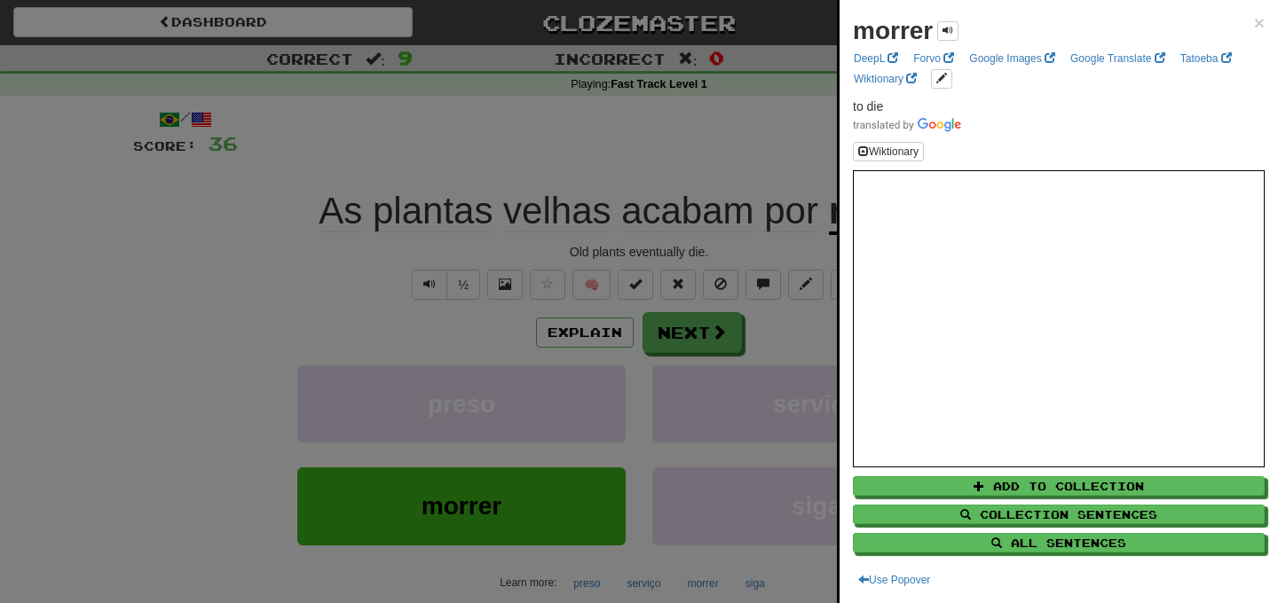
click at [718, 167] on div at bounding box center [639, 301] width 1278 height 603
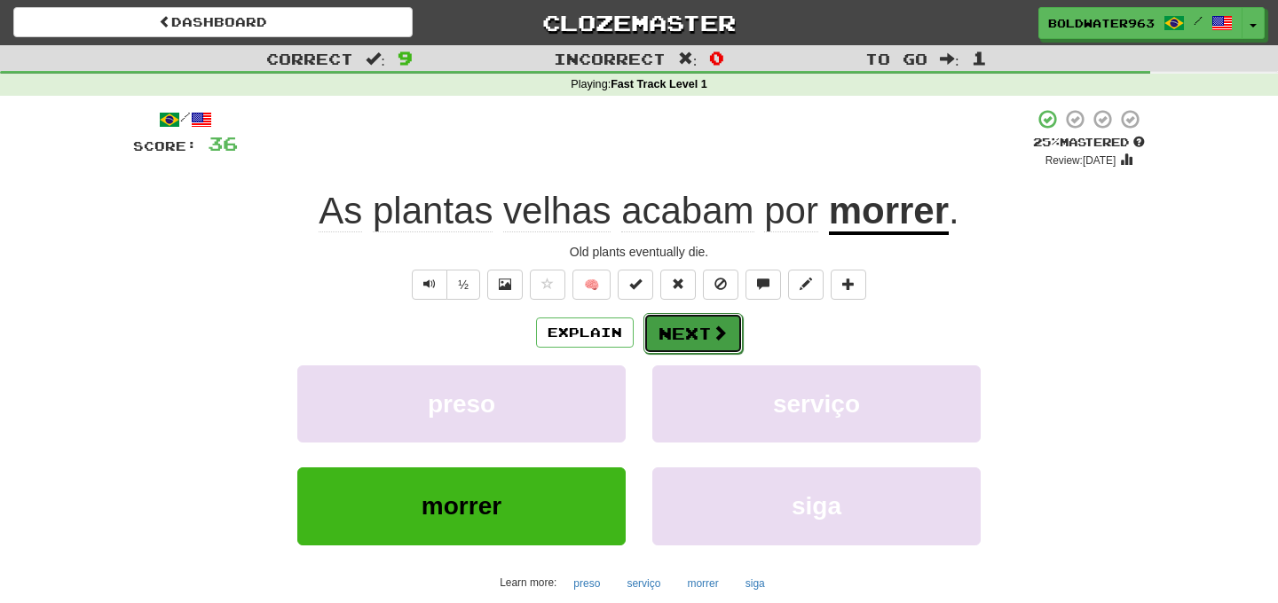
click at [697, 345] on button "Next" at bounding box center [692, 333] width 99 height 41
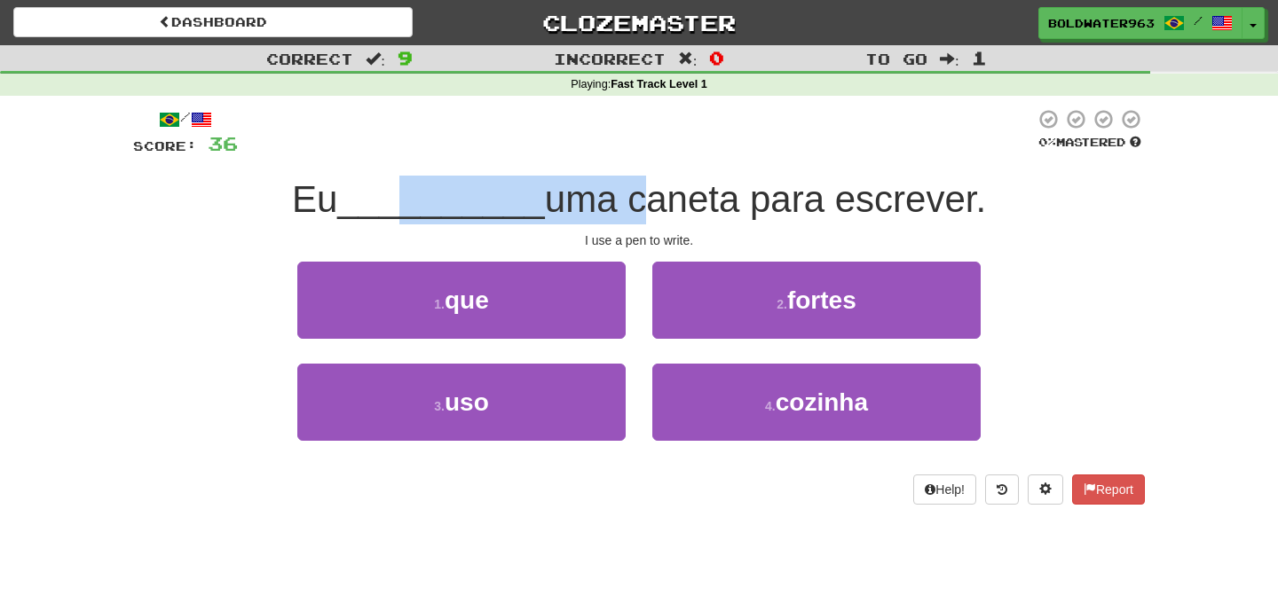
drag, startPoint x: 407, startPoint y: 203, endPoint x: 632, endPoint y: 204, distance: 224.5
click at [632, 204] on div "Eu __________ uma caneta para escrever." at bounding box center [639, 200] width 1012 height 49
click at [632, 204] on span "uma caneta para escrever." at bounding box center [765, 199] width 441 height 42
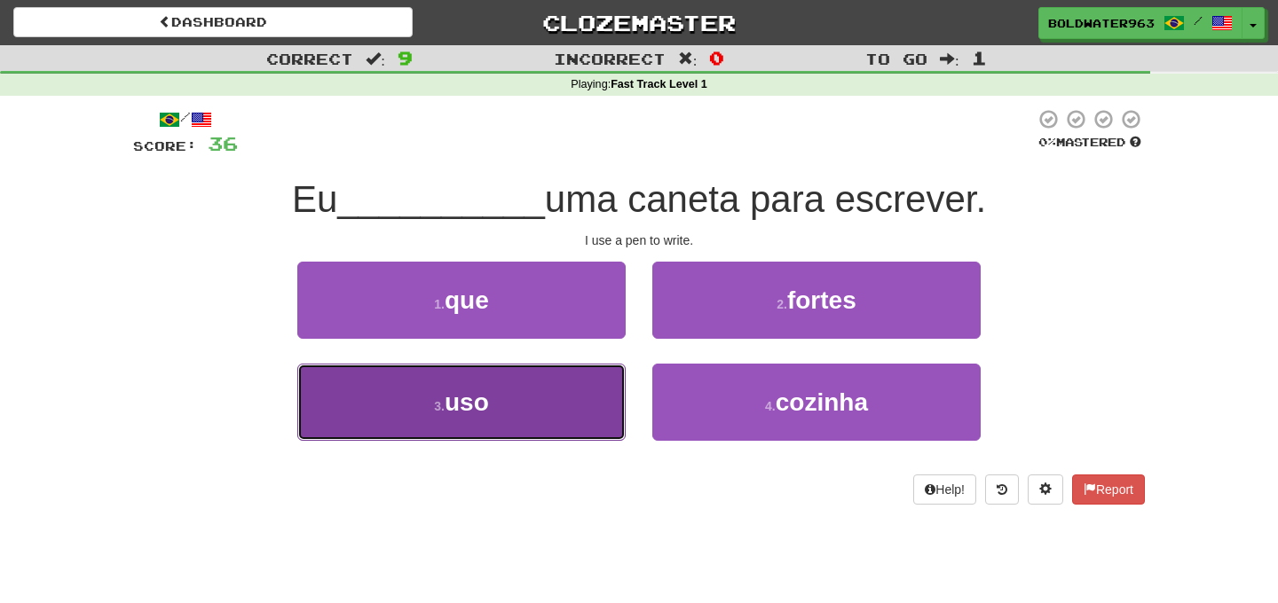
click at [532, 385] on button "3 . uso" at bounding box center [461, 402] width 328 height 77
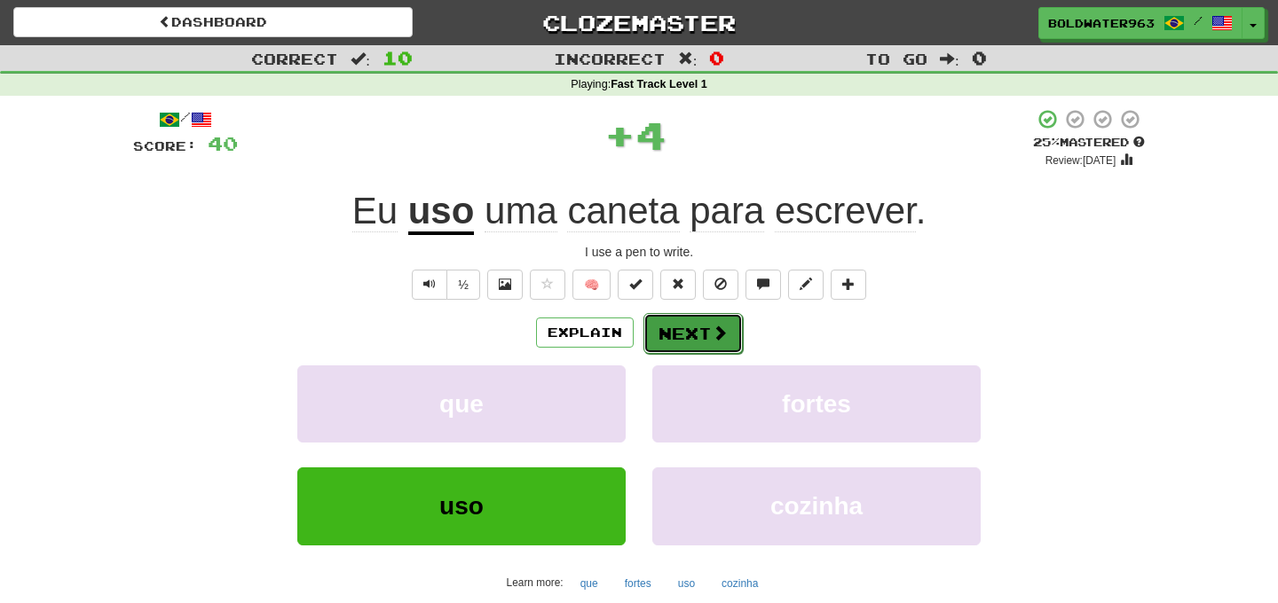
click at [698, 332] on button "Next" at bounding box center [692, 333] width 99 height 41
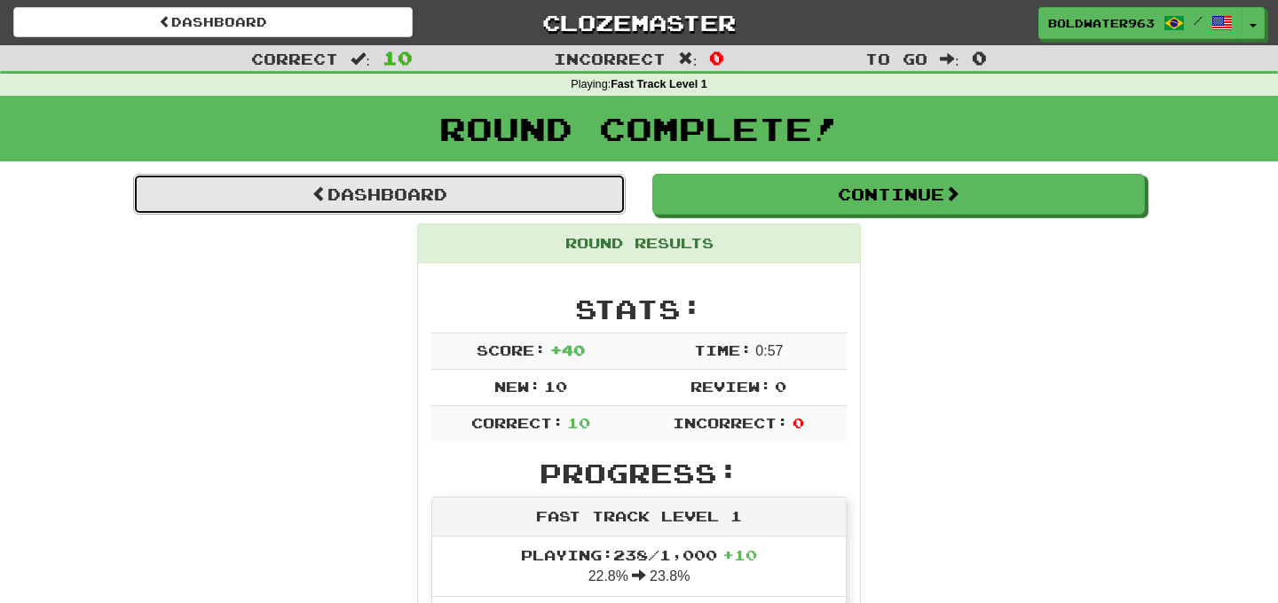
click at [494, 199] on link "Dashboard" at bounding box center [379, 194] width 492 height 41
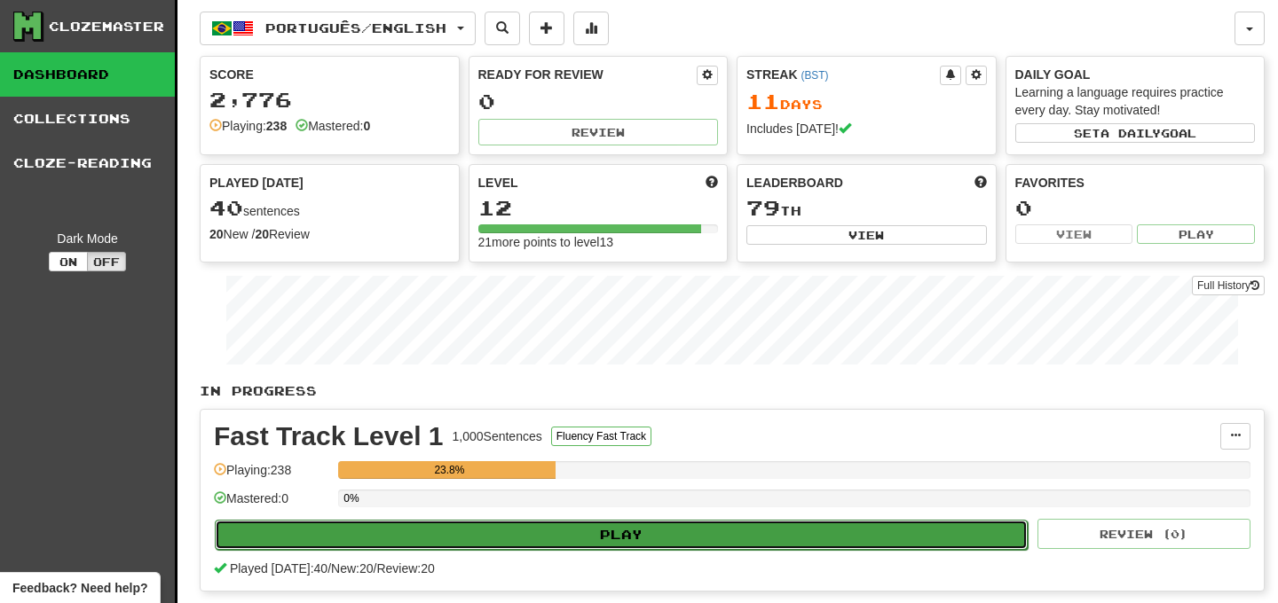
click at [684, 536] on button "Play" at bounding box center [621, 535] width 813 height 30
select select "**"
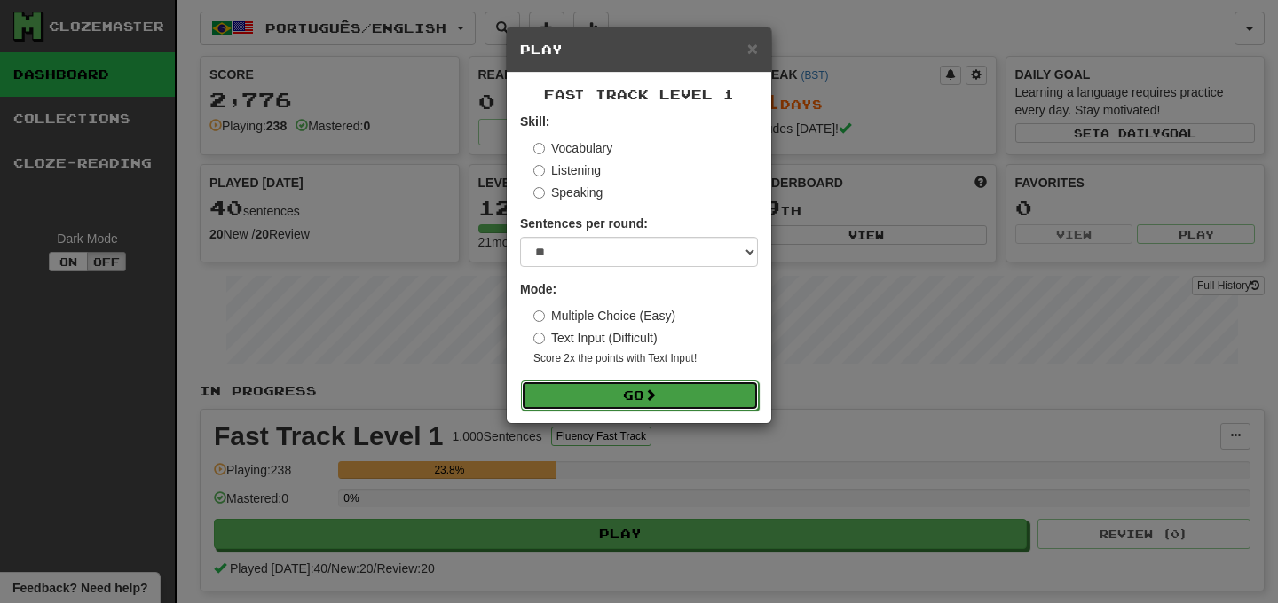
click at [641, 408] on button "Go" at bounding box center [640, 396] width 238 height 30
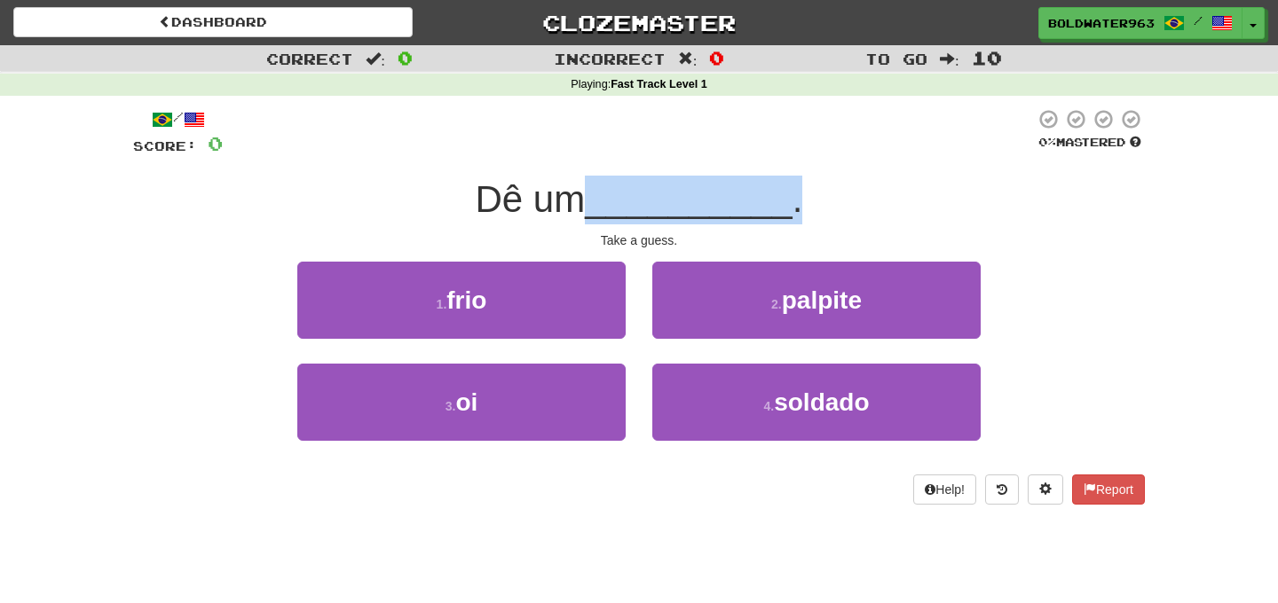
drag, startPoint x: 600, startPoint y: 196, endPoint x: 831, endPoint y: 199, distance: 230.7
click at [831, 199] on div "Dê um __________ ." at bounding box center [639, 200] width 1012 height 49
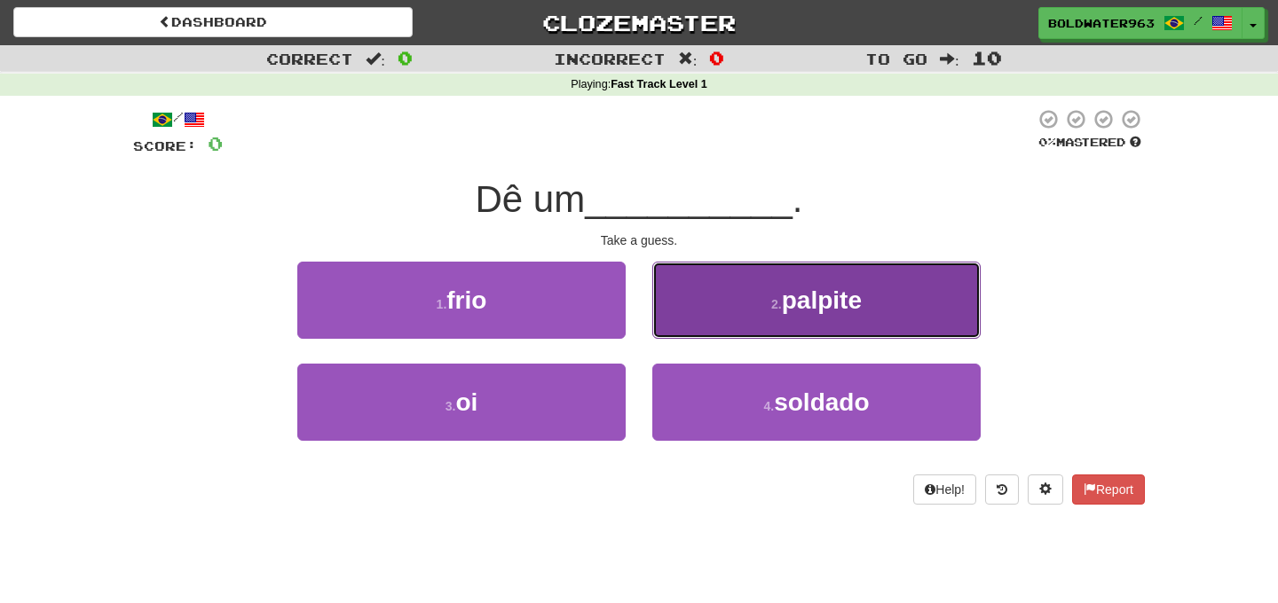
click at [877, 302] on button "2 . palpite" at bounding box center [816, 300] width 328 height 77
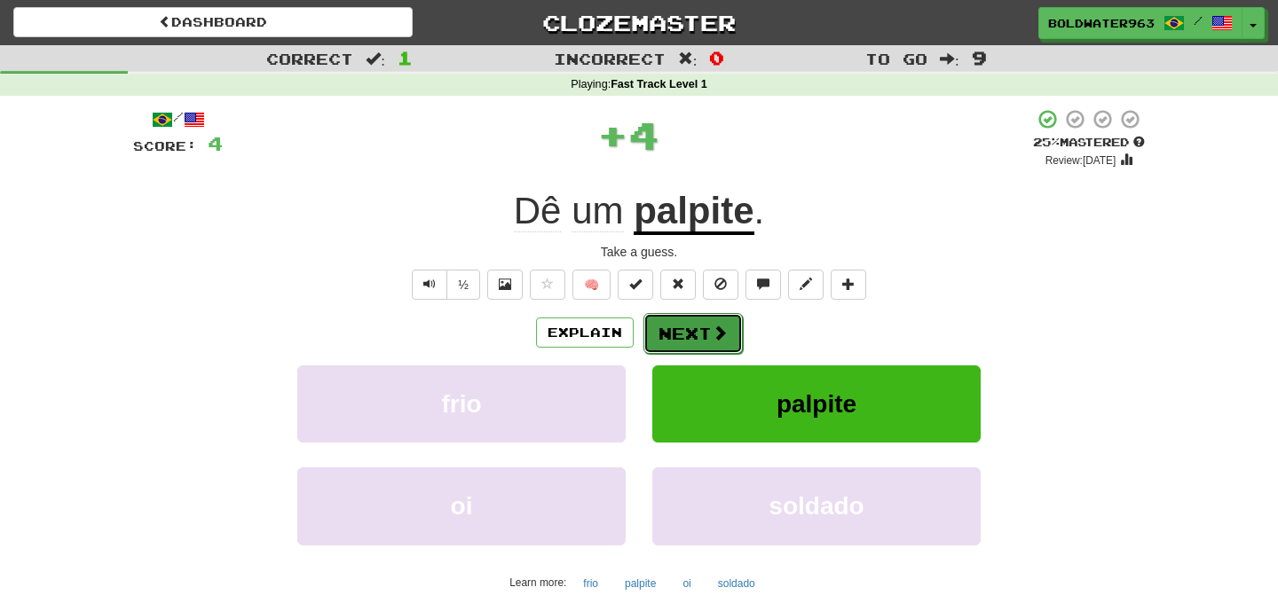
click at [697, 325] on button "Next" at bounding box center [692, 333] width 99 height 41
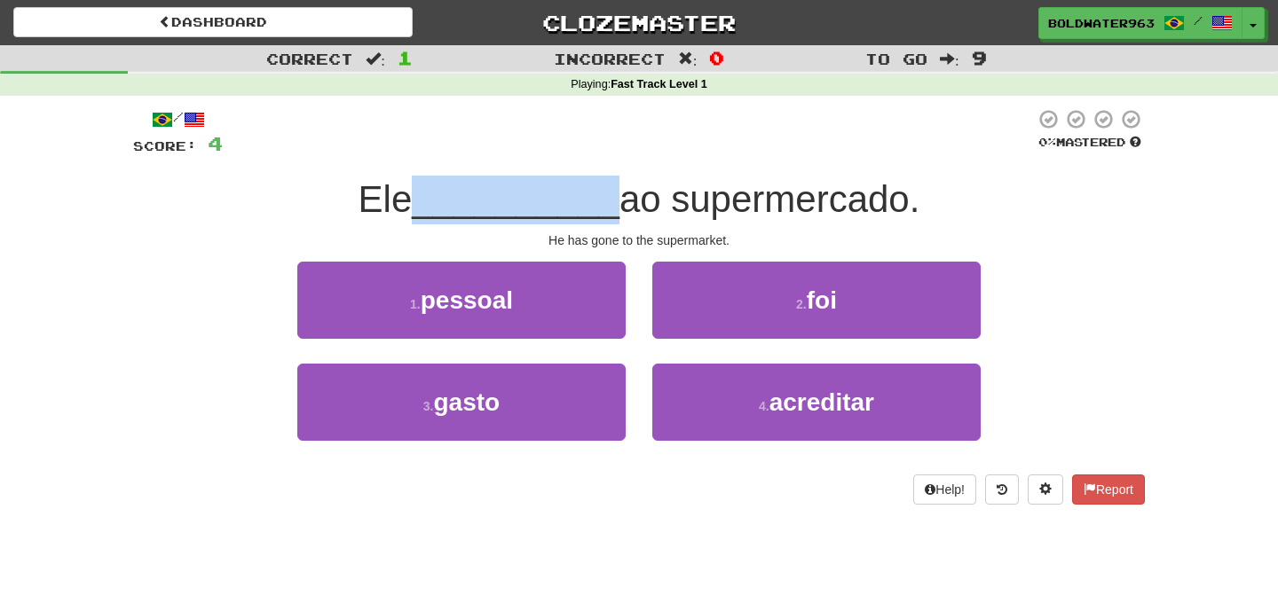
drag, startPoint x: 421, startPoint y: 202, endPoint x: 599, endPoint y: 200, distance: 178.4
click at [599, 200] on span "__________" at bounding box center [516, 199] width 208 height 42
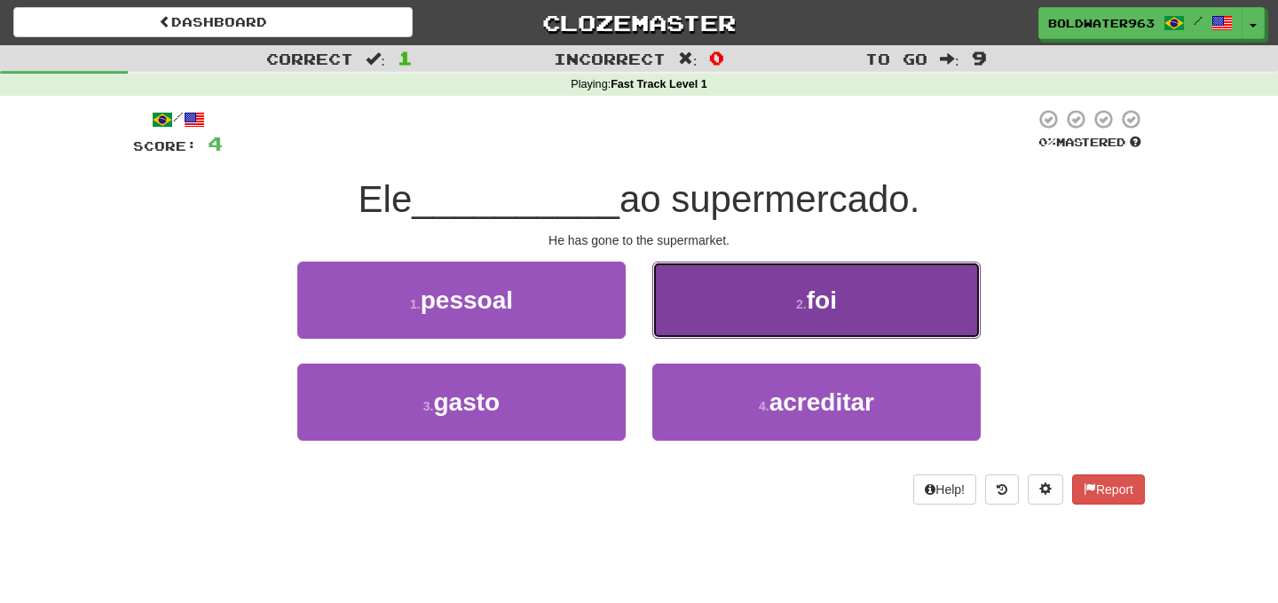
click at [738, 289] on button "2 . foi" at bounding box center [816, 300] width 328 height 77
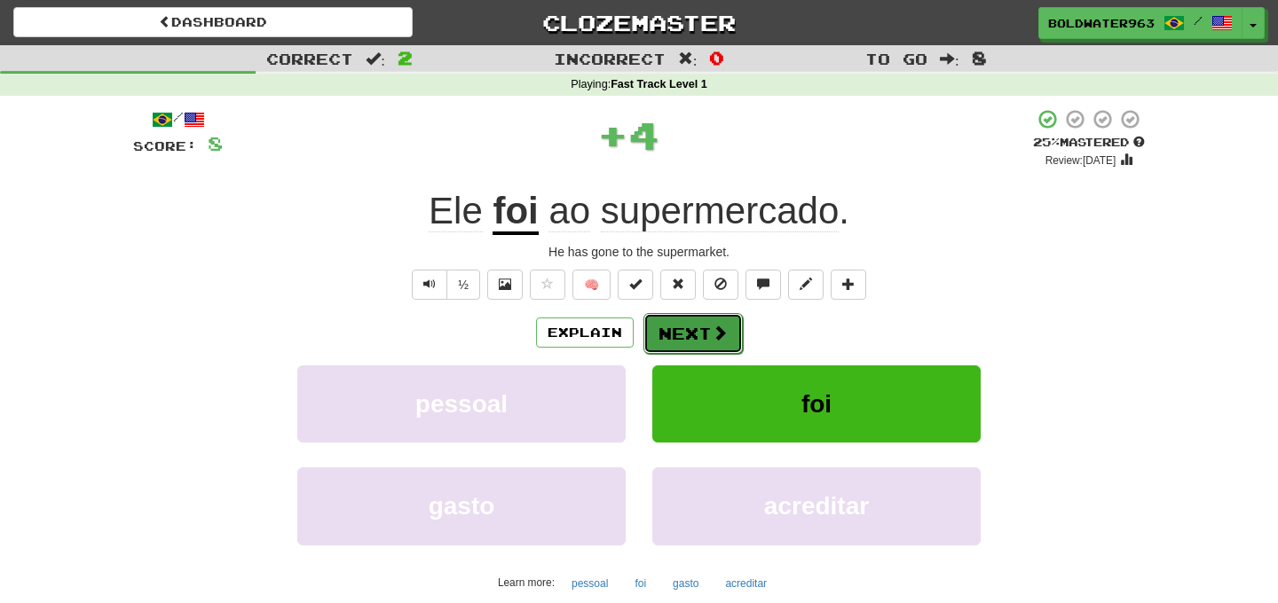
click at [689, 333] on button "Next" at bounding box center [692, 333] width 99 height 41
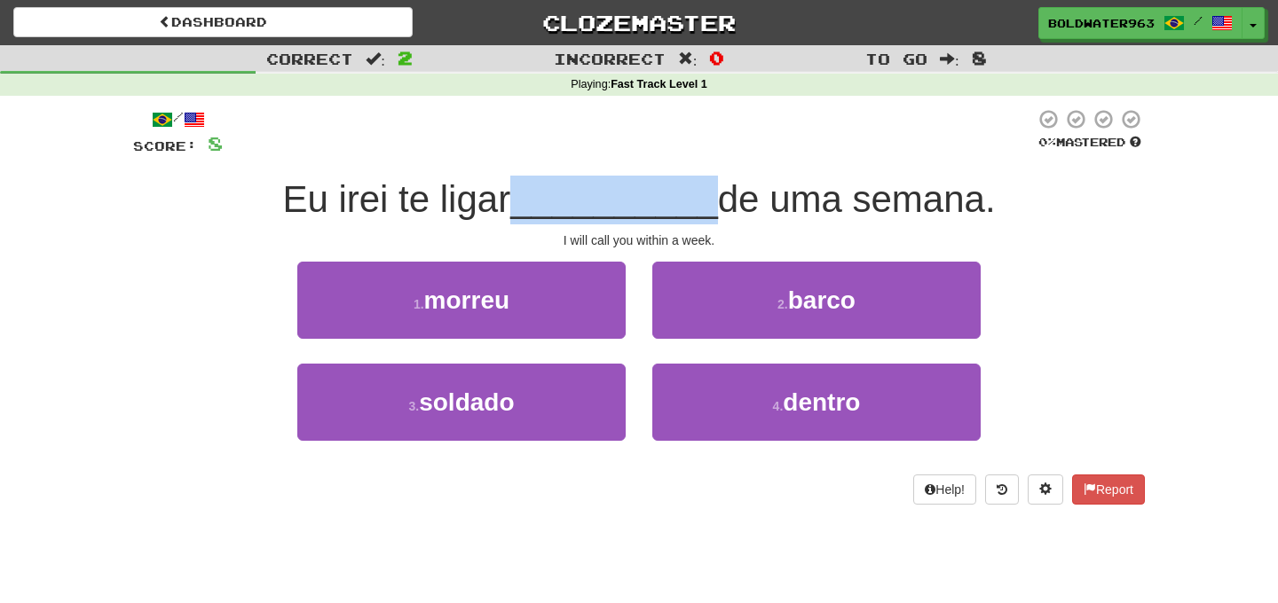
drag, startPoint x: 521, startPoint y: 201, endPoint x: 705, endPoint y: 206, distance: 183.7
click at [705, 206] on span "__________" at bounding box center [614, 199] width 208 height 42
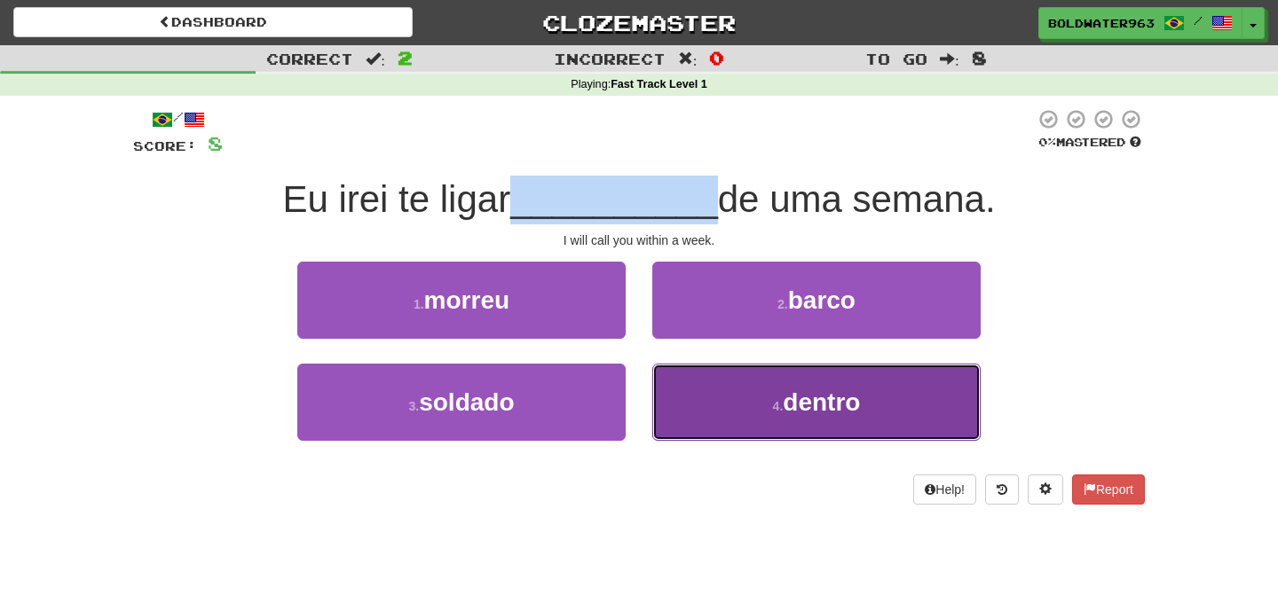
click at [728, 397] on button "4 . dentro" at bounding box center [816, 402] width 328 height 77
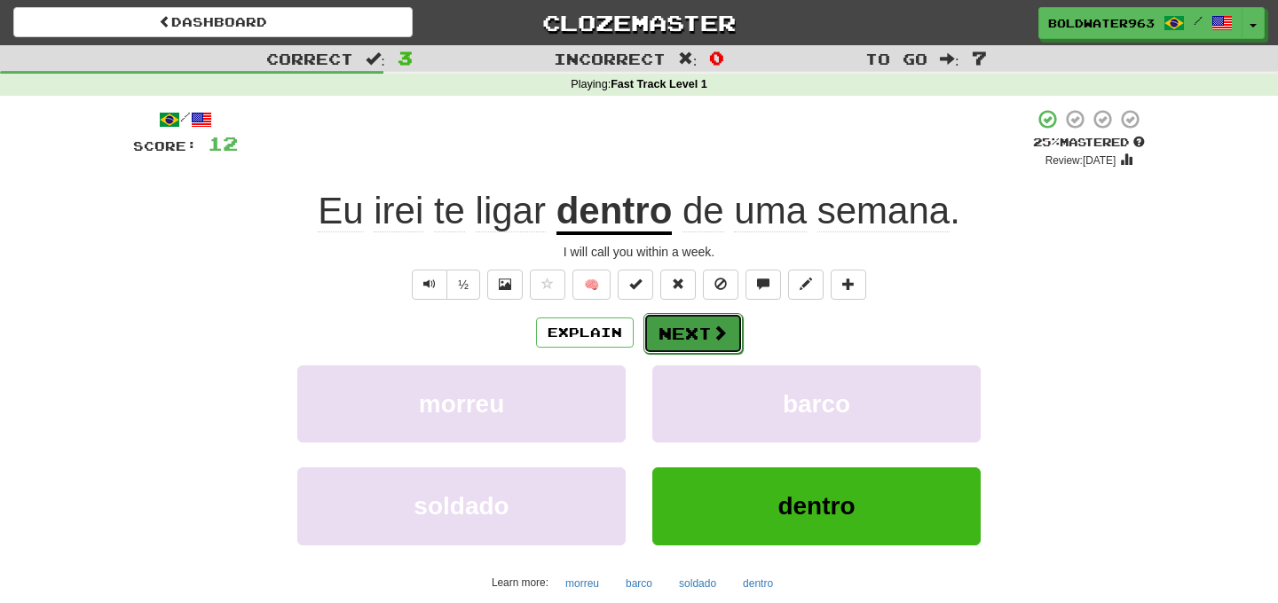
click at [696, 338] on button "Next" at bounding box center [692, 333] width 99 height 41
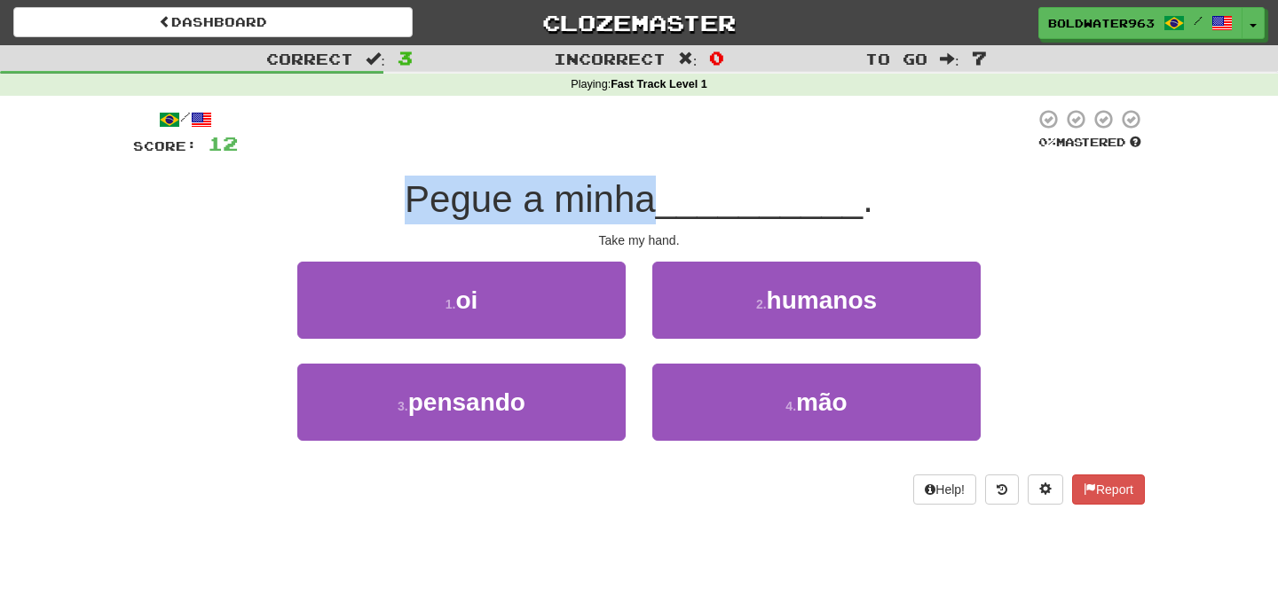
drag, startPoint x: 407, startPoint y: 200, endPoint x: 656, endPoint y: 200, distance: 248.4
click at [656, 200] on div "Pegue a minha __________ ." at bounding box center [639, 200] width 1012 height 49
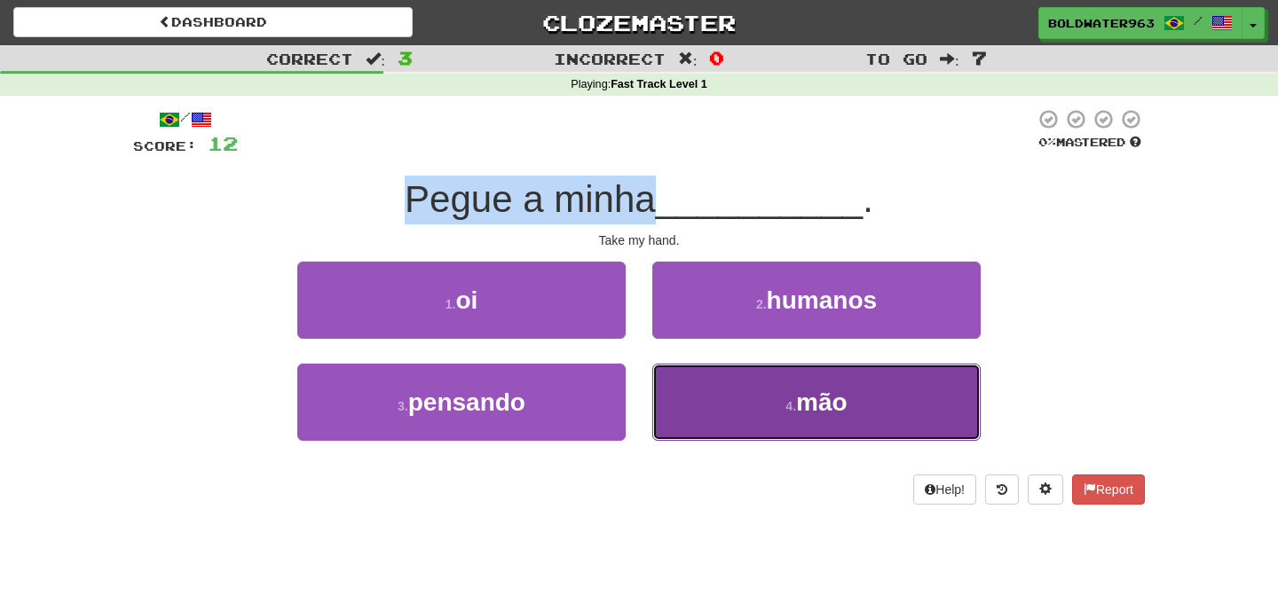
click at [788, 412] on small "4 ." at bounding box center [790, 406] width 11 height 14
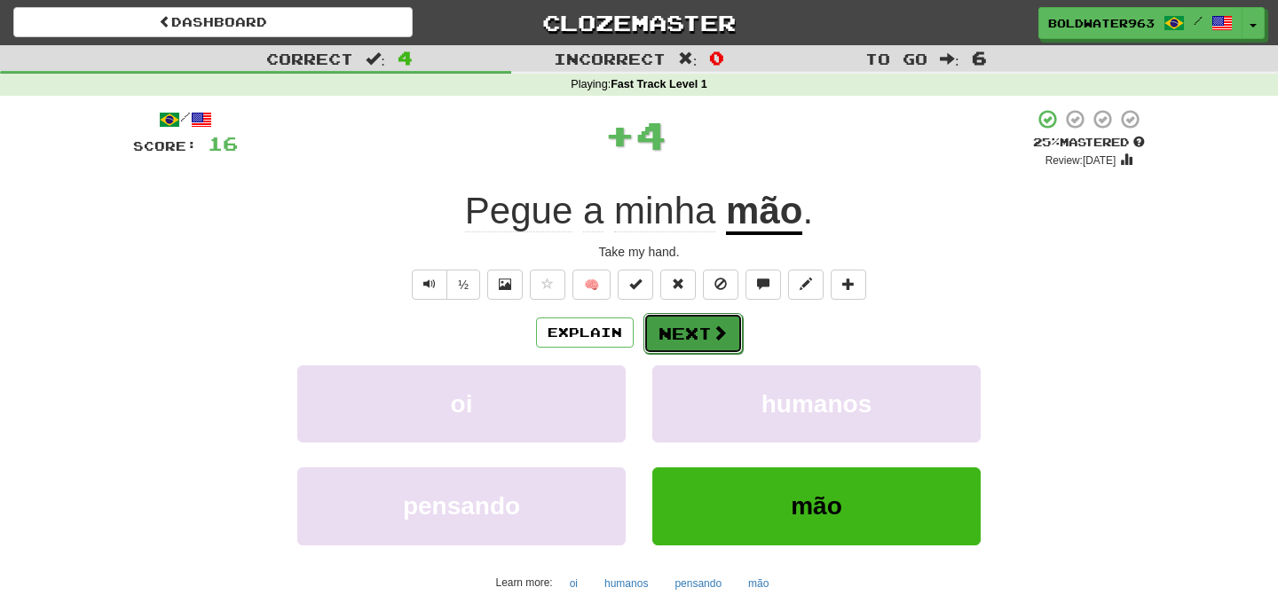
click at [672, 334] on button "Next" at bounding box center [692, 333] width 99 height 41
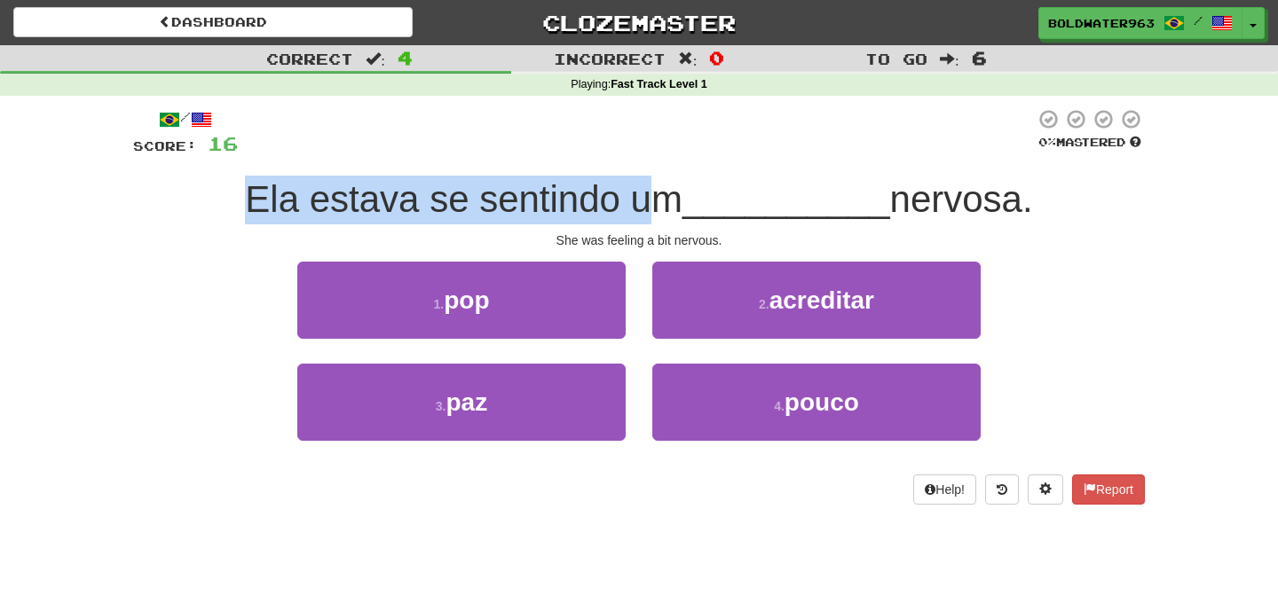
drag, startPoint x: 241, startPoint y: 197, endPoint x: 663, endPoint y: 205, distance: 421.5
click at [663, 205] on div "Ela estava se sentindo um __________ nervosa." at bounding box center [639, 200] width 1012 height 49
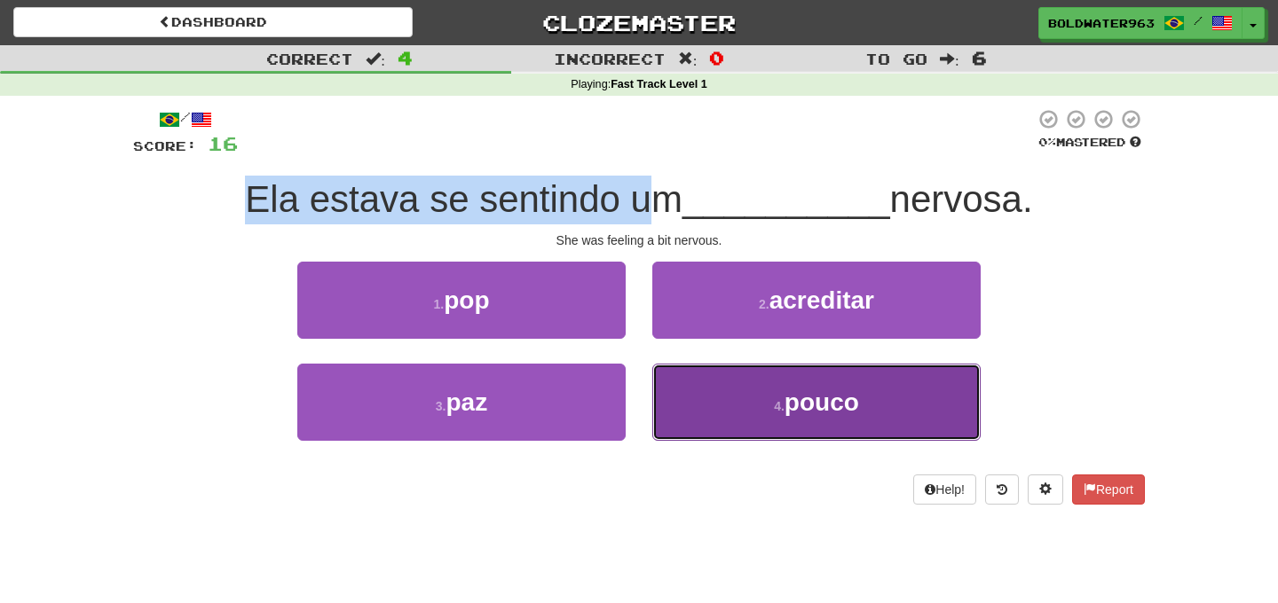
click at [787, 402] on span "pouco" at bounding box center [821, 403] width 75 height 28
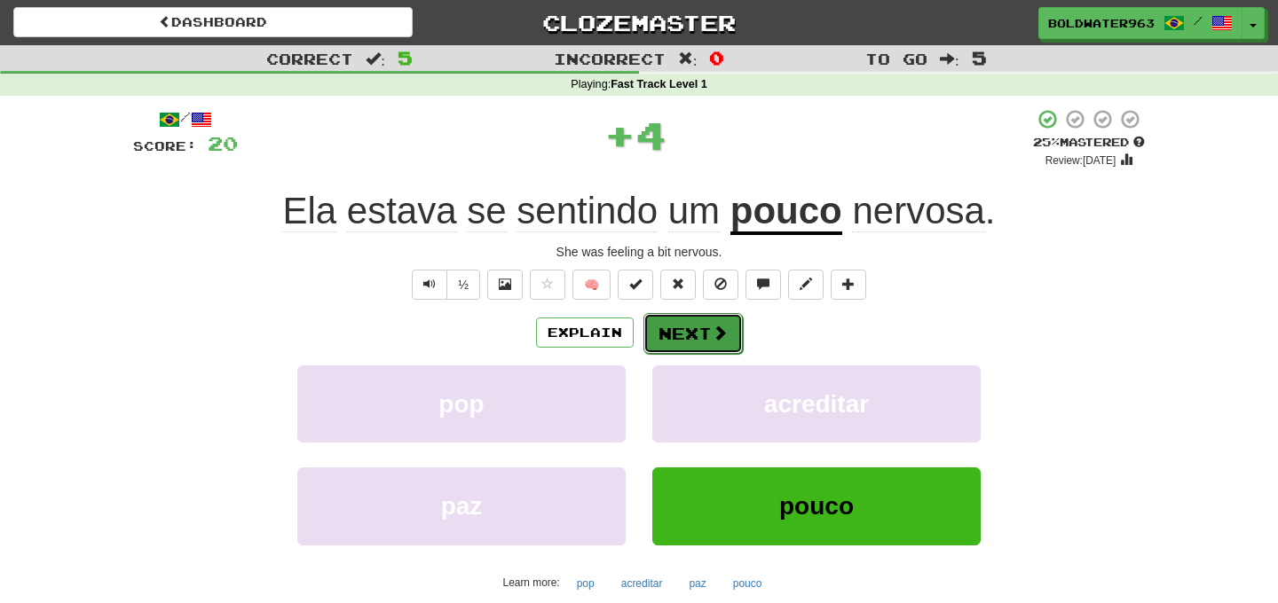
click at [707, 333] on button "Next" at bounding box center [692, 333] width 99 height 41
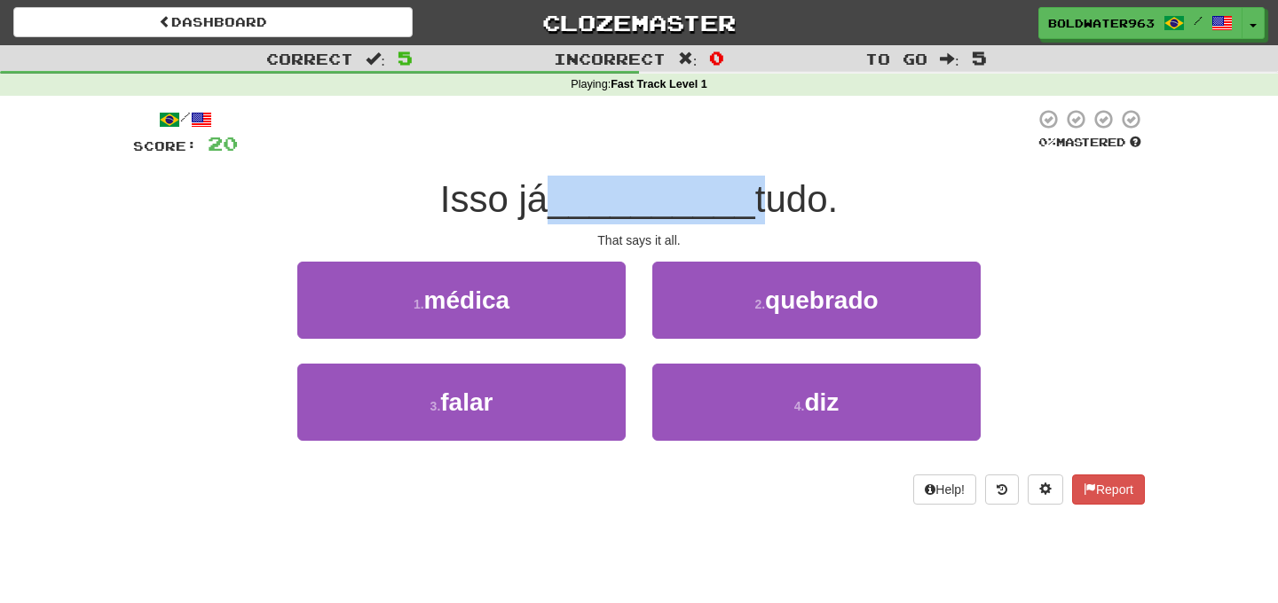
drag, startPoint x: 555, startPoint y: 201, endPoint x: 758, endPoint y: 201, distance: 203.2
click at [758, 201] on div "Isso já __________ tudo." at bounding box center [639, 200] width 1012 height 49
click at [758, 201] on span "tudo." at bounding box center [796, 199] width 83 height 42
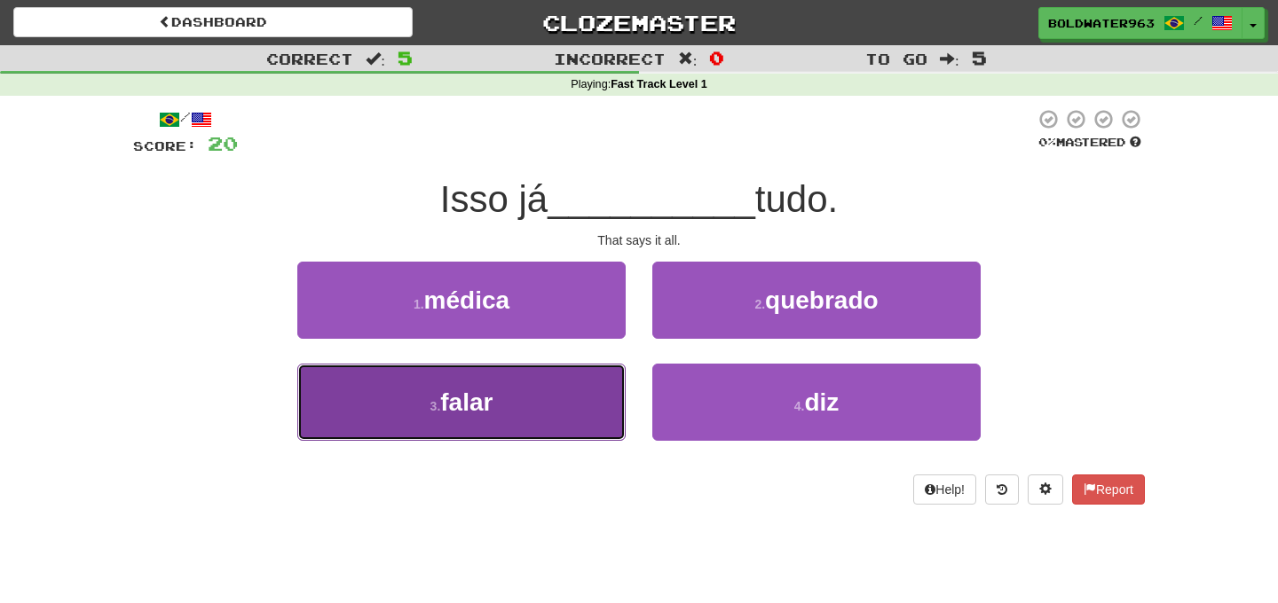
click at [531, 399] on button "3 . falar" at bounding box center [461, 402] width 328 height 77
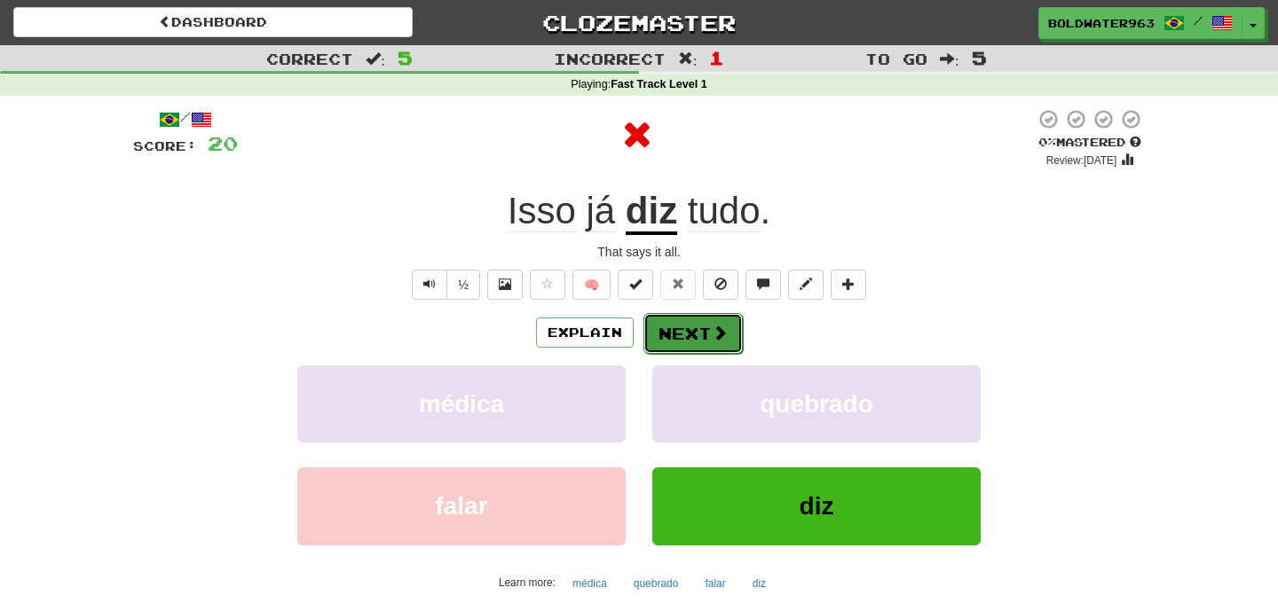
click at [682, 335] on button "Next" at bounding box center [692, 333] width 99 height 41
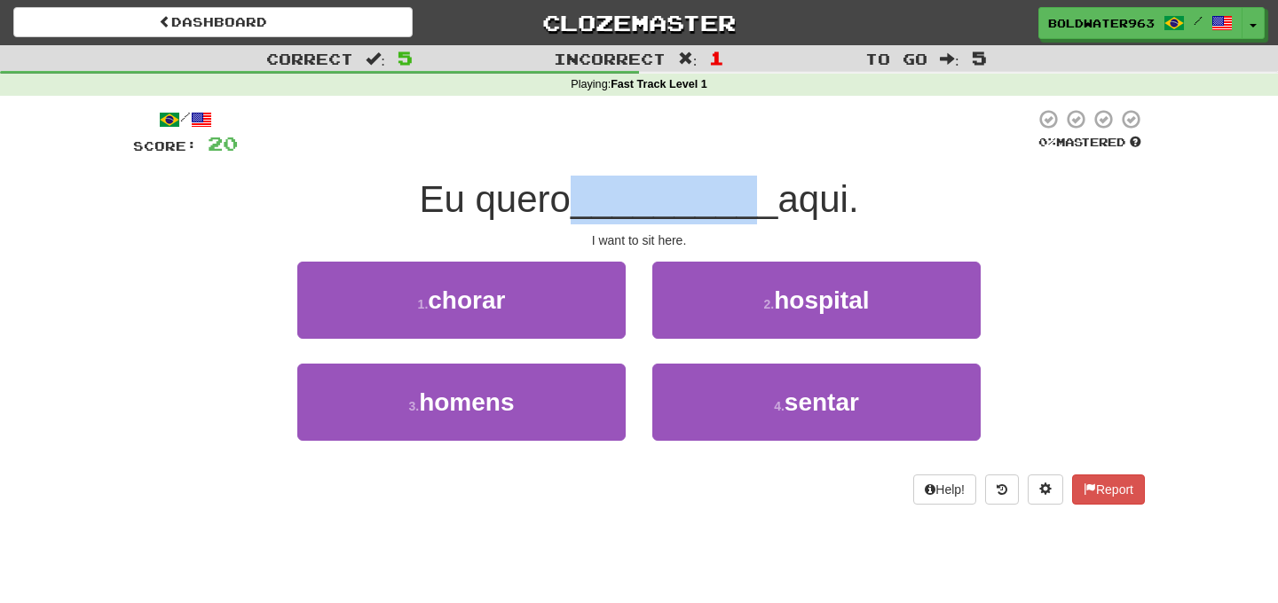
drag, startPoint x: 578, startPoint y: 206, endPoint x: 747, endPoint y: 205, distance: 169.5
click at [747, 205] on div "Eu quero __________ aqui." at bounding box center [639, 200] width 1012 height 49
click at [747, 205] on span "__________" at bounding box center [675, 199] width 208 height 42
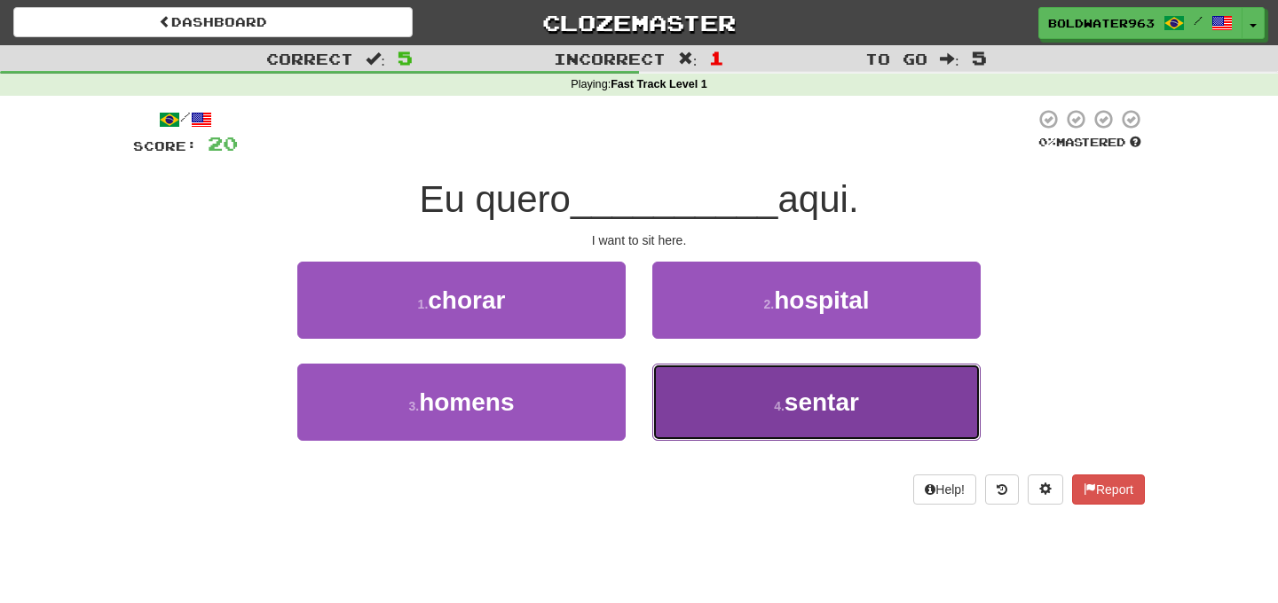
click at [764, 396] on button "4 . sentar" at bounding box center [816, 402] width 328 height 77
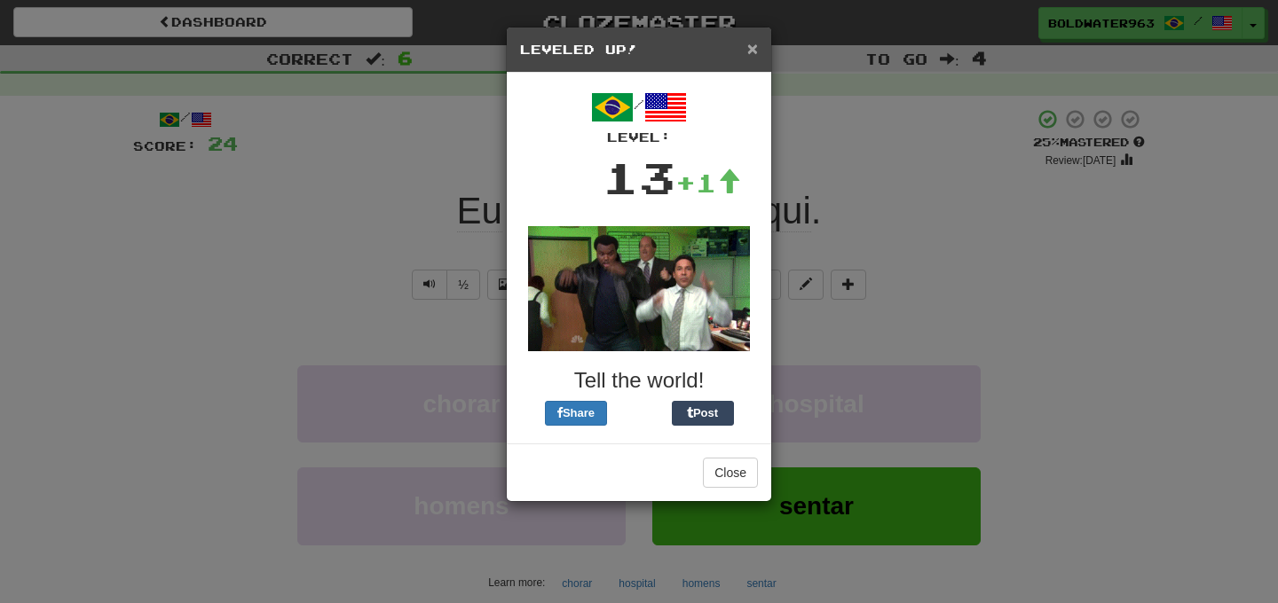
click at [752, 49] on span "×" at bounding box center [752, 48] width 11 height 20
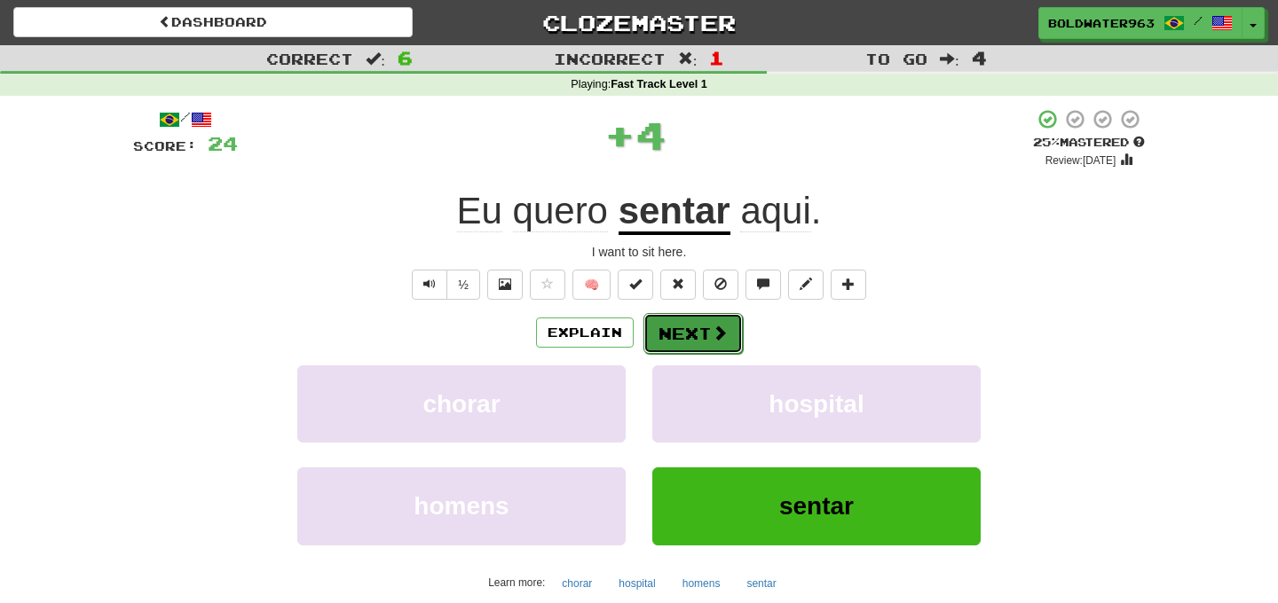
click at [695, 321] on button "Next" at bounding box center [692, 333] width 99 height 41
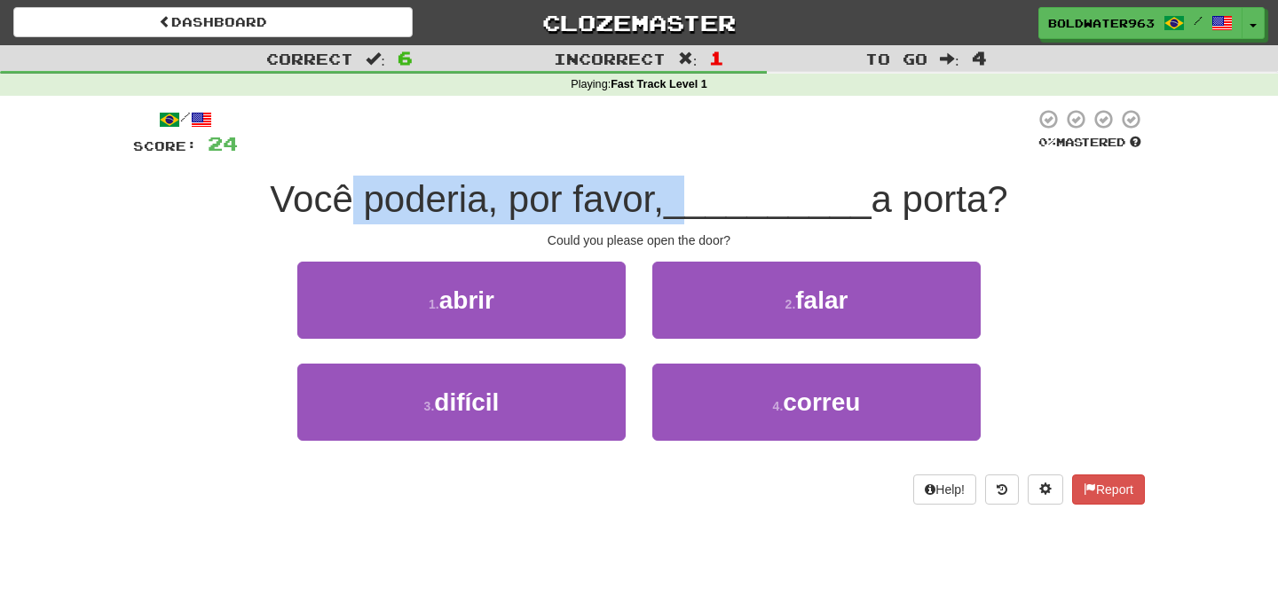
drag, startPoint x: 350, startPoint y: 196, endPoint x: 686, endPoint y: 205, distance: 336.4
click at [686, 206] on div "Você poderia, por favor, __________ a porta?" at bounding box center [639, 200] width 1012 height 49
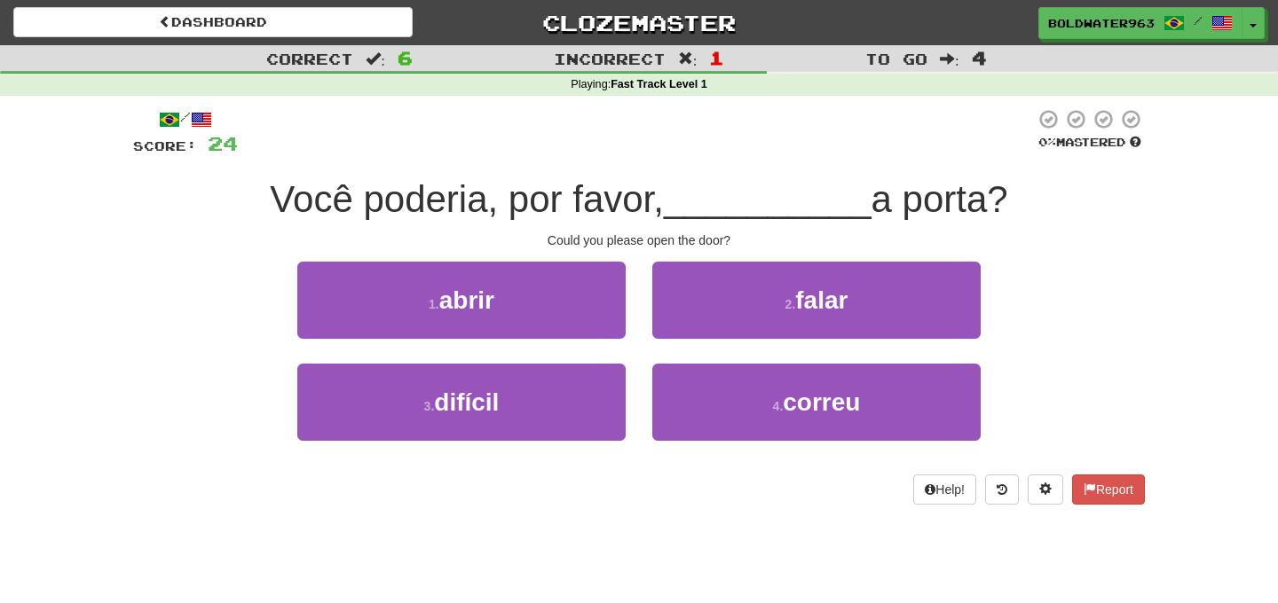
click at [760, 193] on span "__________" at bounding box center [768, 199] width 208 height 42
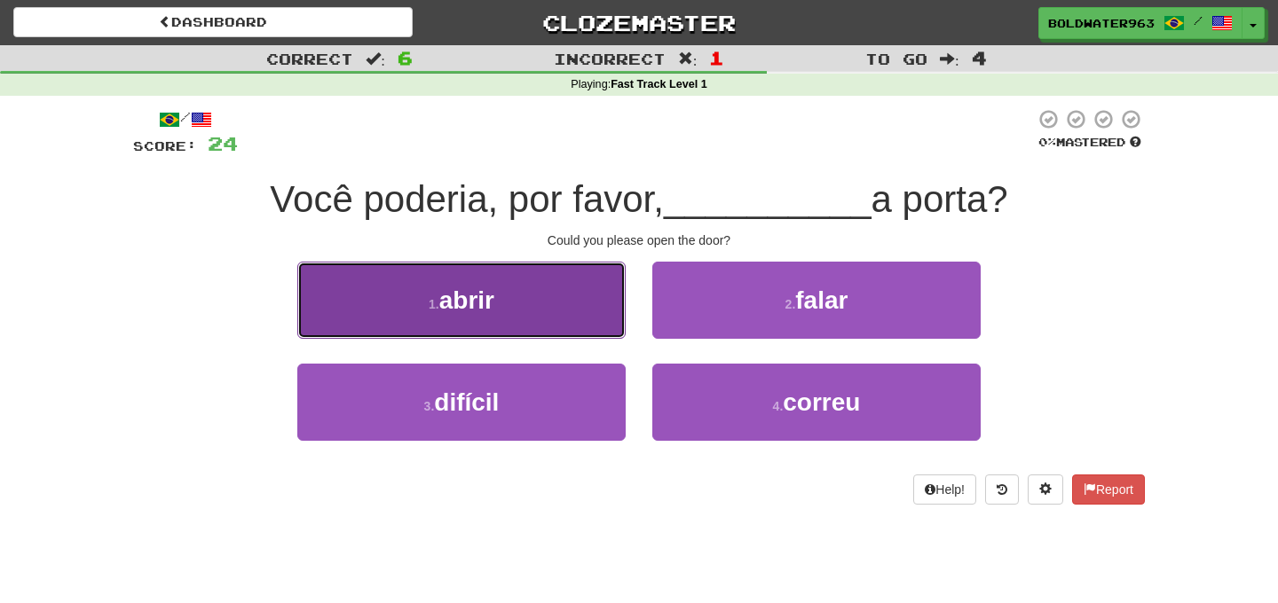
click at [529, 288] on button "1 . abrir" at bounding box center [461, 300] width 328 height 77
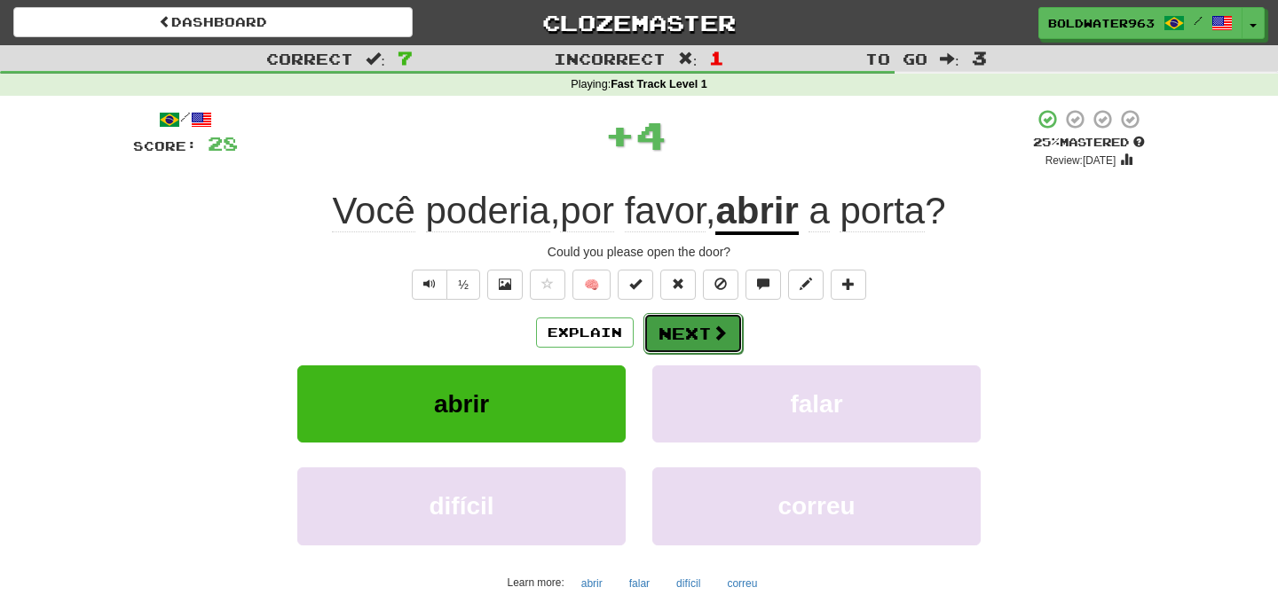
click at [689, 334] on button "Next" at bounding box center [692, 333] width 99 height 41
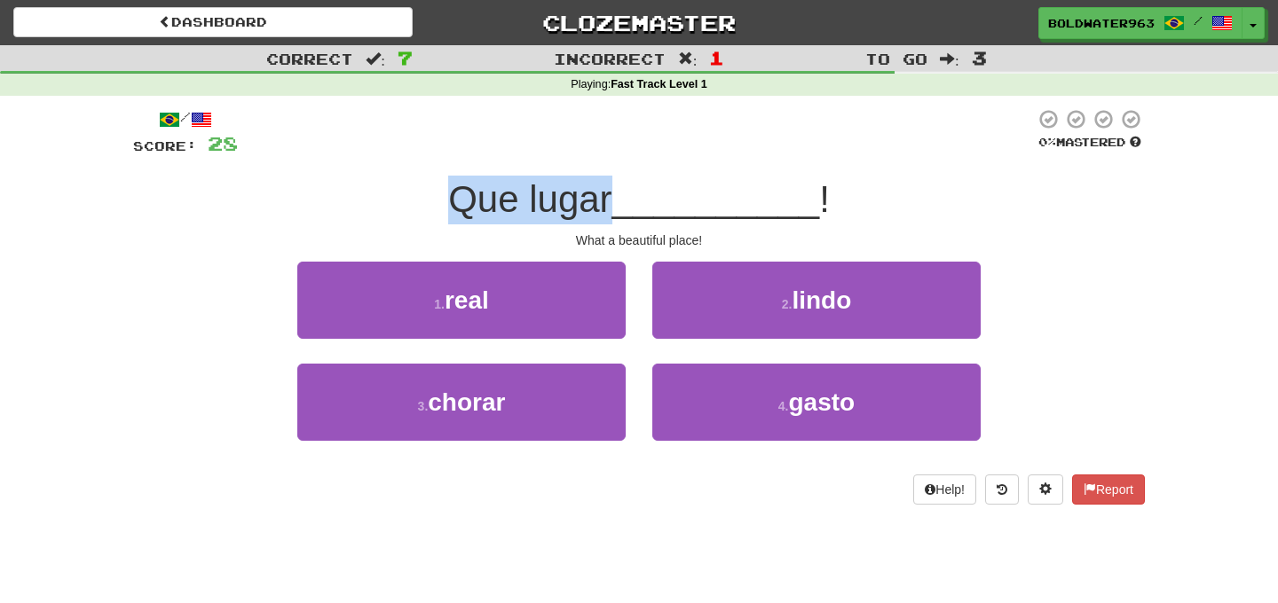
drag, startPoint x: 456, startPoint y: 197, endPoint x: 615, endPoint y: 199, distance: 158.8
click at [611, 199] on span "Que lugar" at bounding box center [529, 199] width 163 height 42
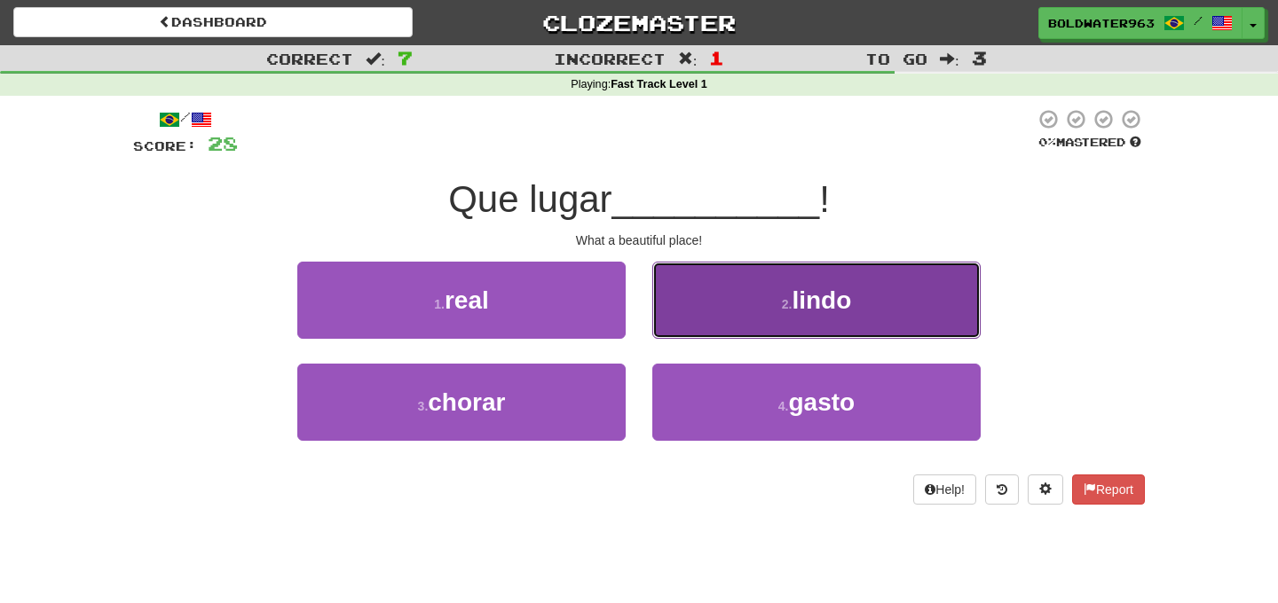
click at [746, 302] on button "2 . lindo" at bounding box center [816, 300] width 328 height 77
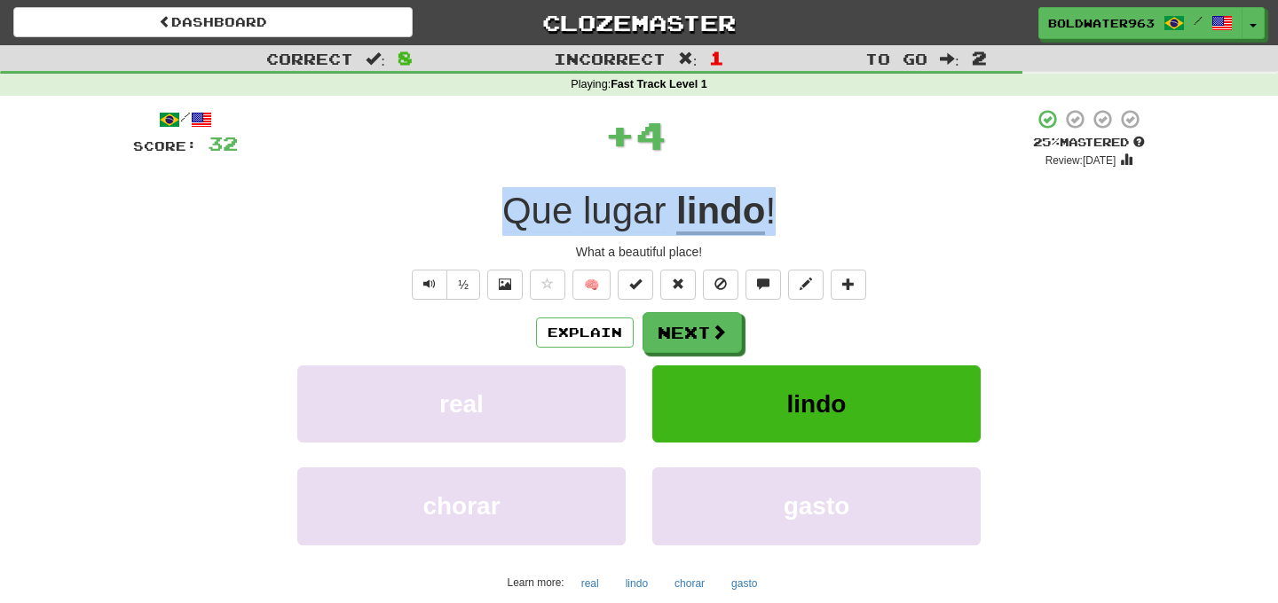
drag, startPoint x: 506, startPoint y: 209, endPoint x: 833, endPoint y: 220, distance: 327.6
click at [833, 220] on div "Que lugar lindo !" at bounding box center [639, 211] width 1012 height 49
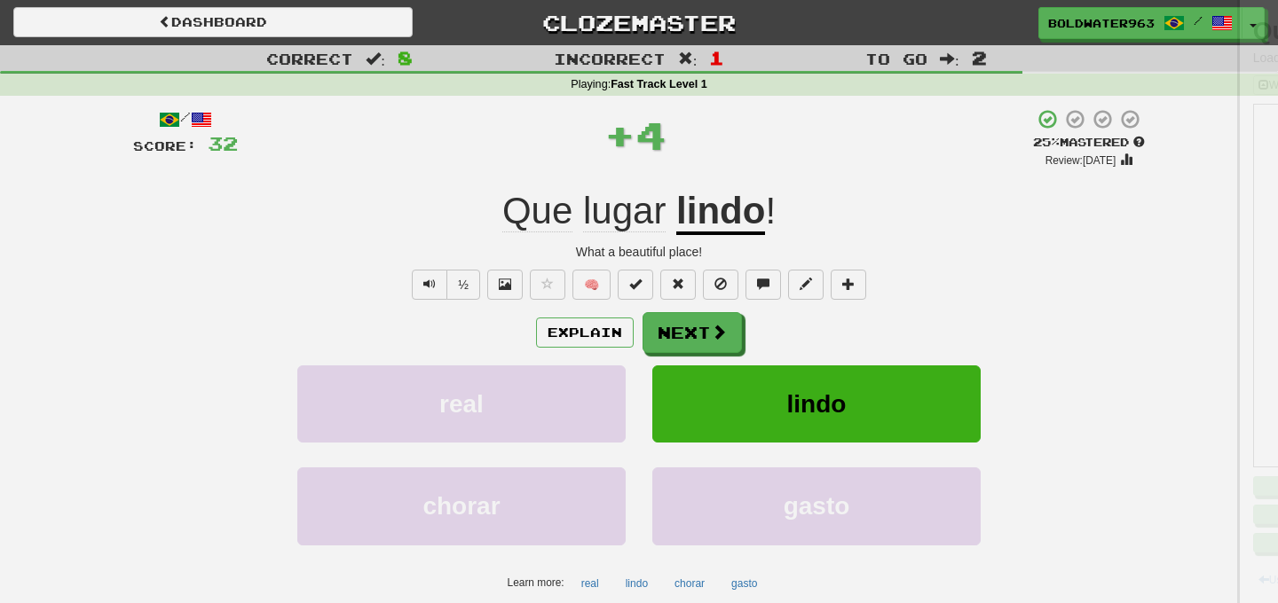
click at [833, 220] on div at bounding box center [639, 301] width 1278 height 603
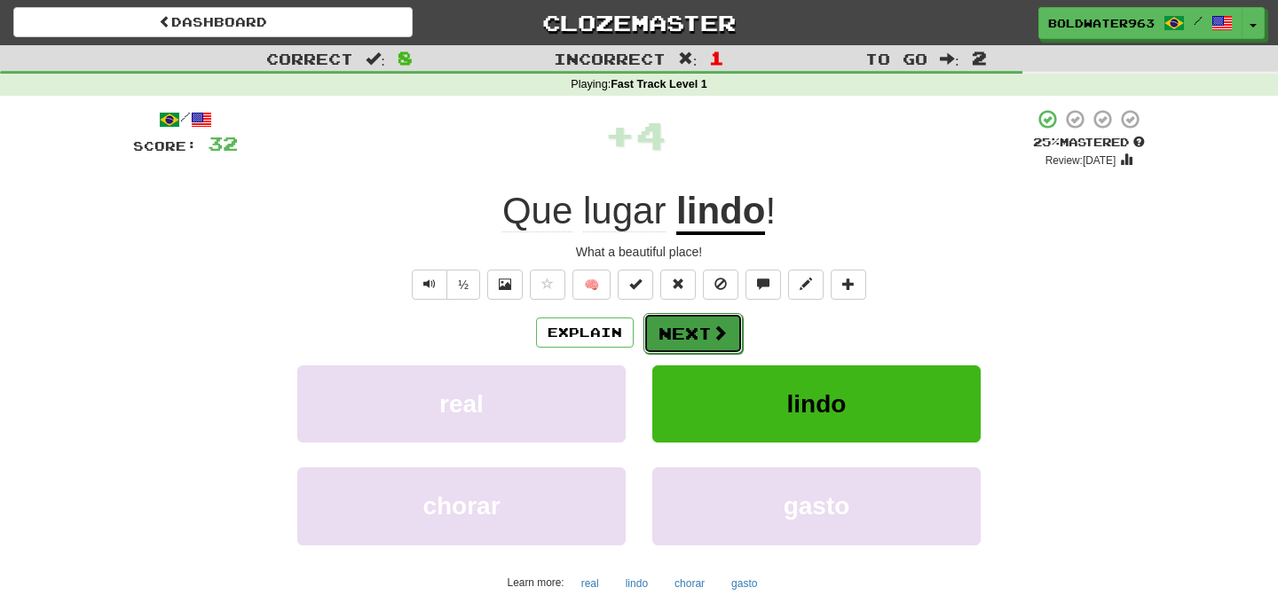
click at [693, 335] on button "Next" at bounding box center [692, 333] width 99 height 41
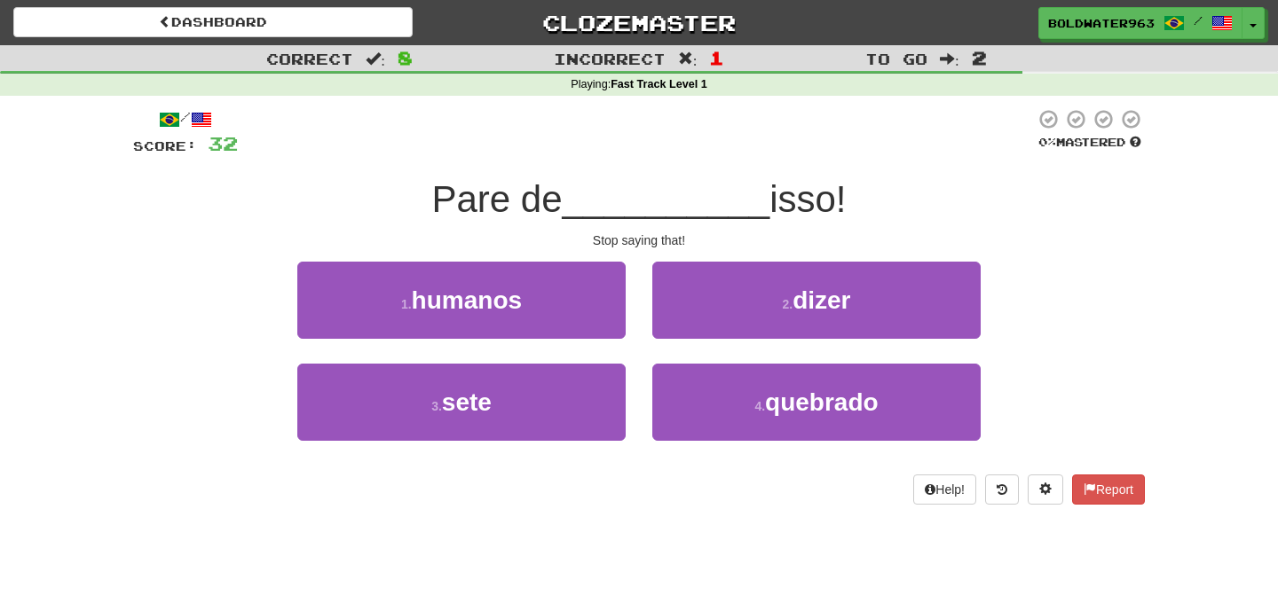
drag, startPoint x: 571, startPoint y: 202, endPoint x: 851, endPoint y: 197, distance: 280.4
click at [851, 197] on div "Pare de __________ isso!" at bounding box center [639, 200] width 1012 height 49
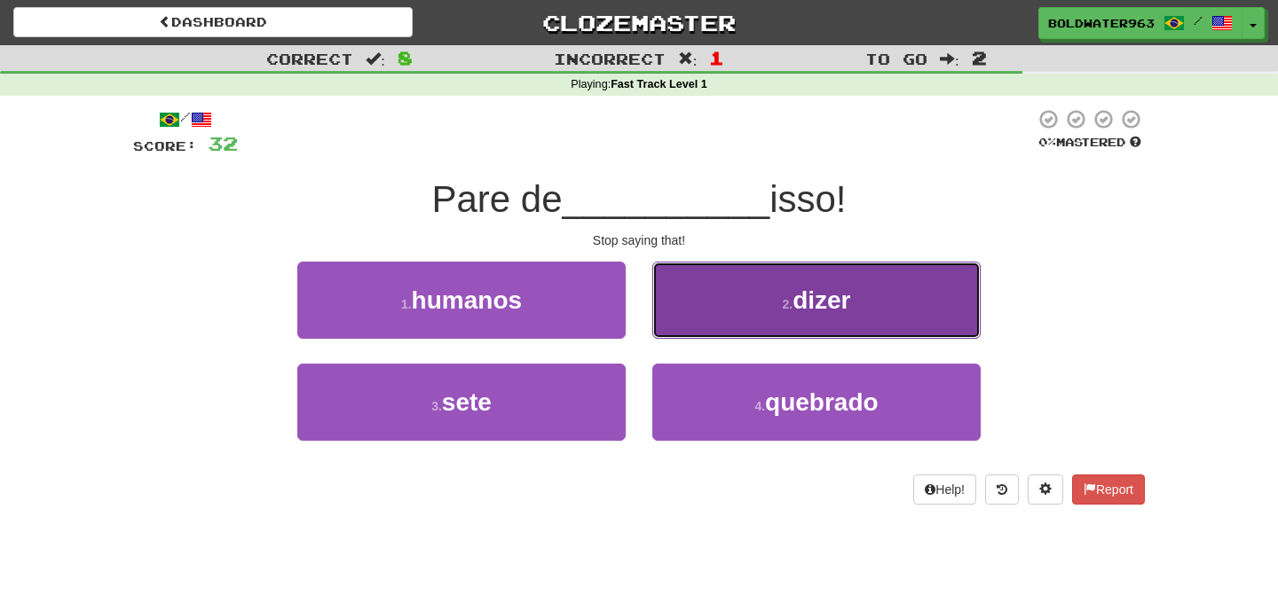
click at [841, 311] on span "dizer" at bounding box center [821, 301] width 58 height 28
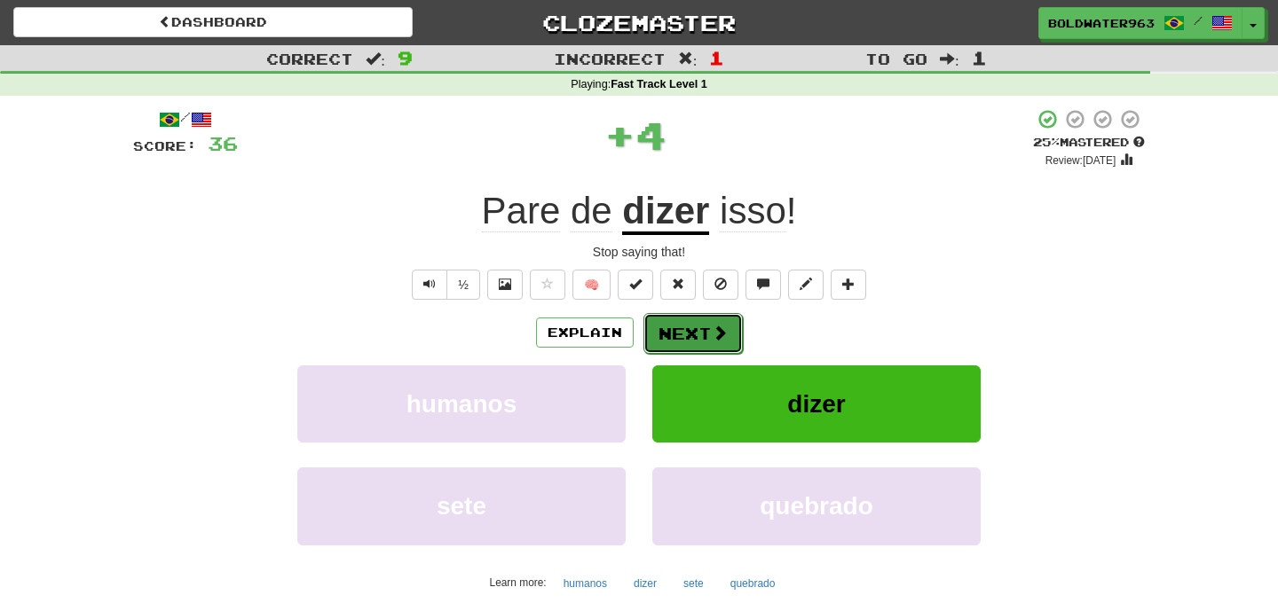
click at [697, 330] on button "Next" at bounding box center [692, 333] width 99 height 41
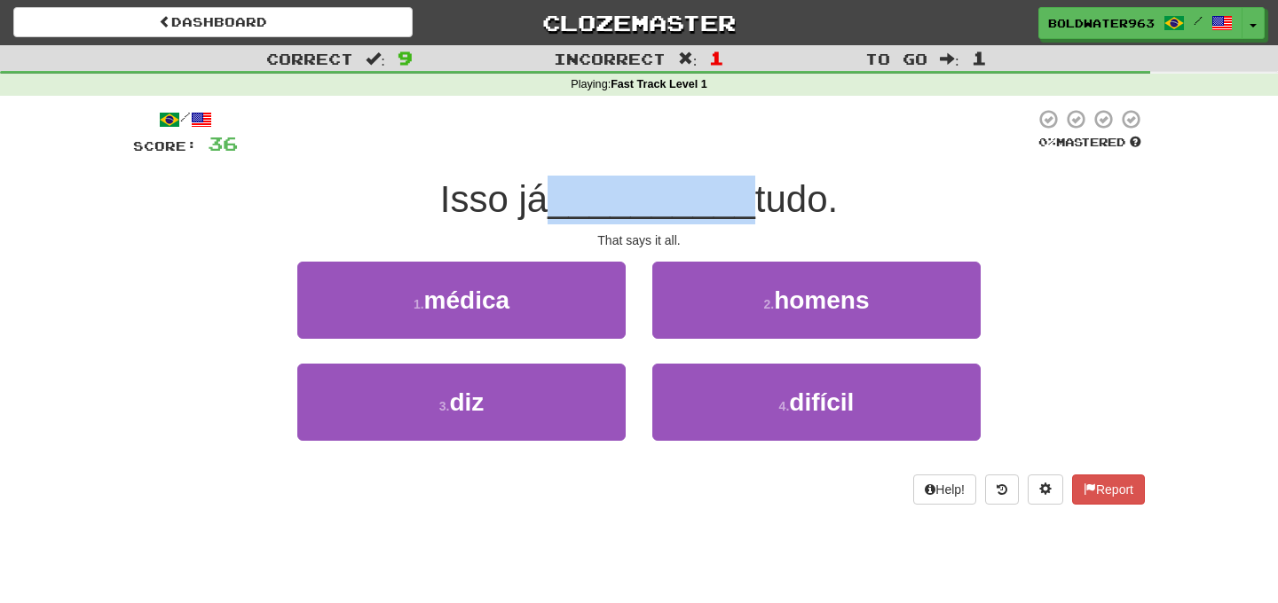
drag, startPoint x: 553, startPoint y: 201, endPoint x: 749, endPoint y: 215, distance: 196.5
click at [749, 215] on div "Isso já __________ tudo." at bounding box center [639, 200] width 1012 height 49
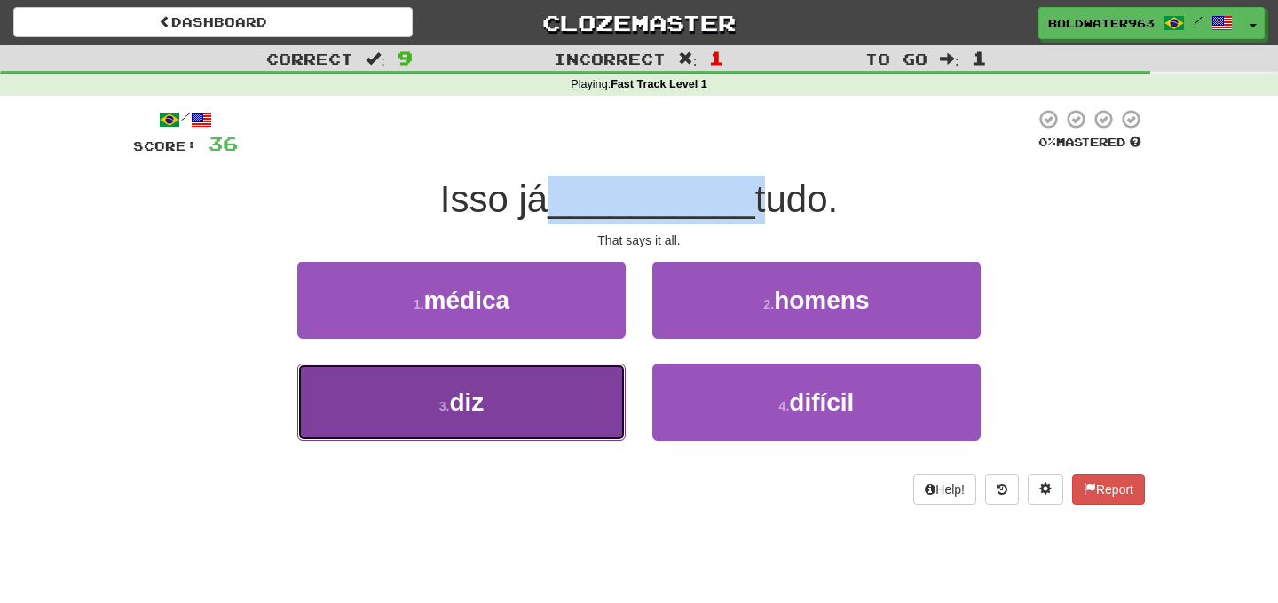
click at [560, 398] on button "3 . diz" at bounding box center [461, 402] width 328 height 77
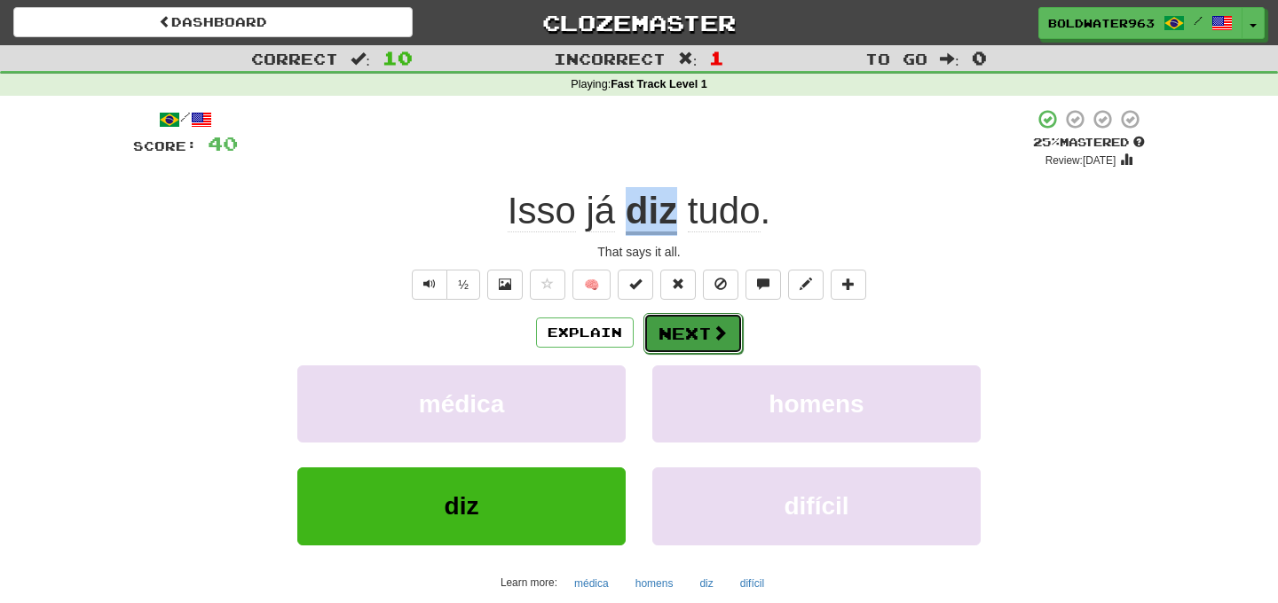
click at [692, 330] on button "Next" at bounding box center [692, 333] width 99 height 41
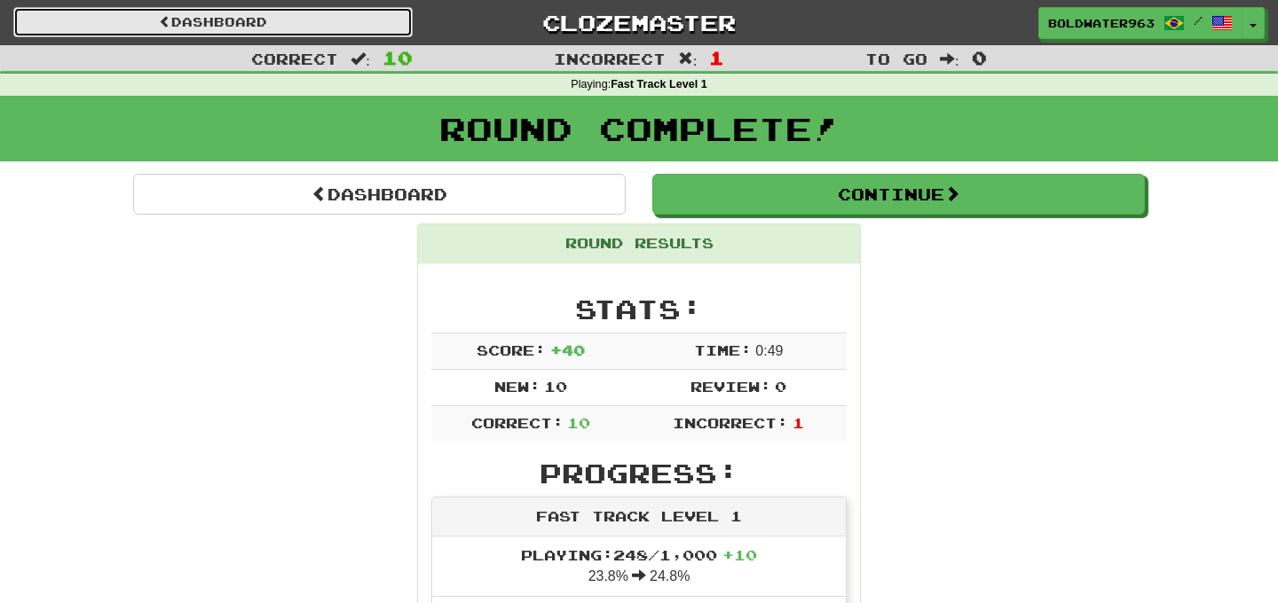
click at [259, 25] on link "Dashboard" at bounding box center [212, 22] width 399 height 30
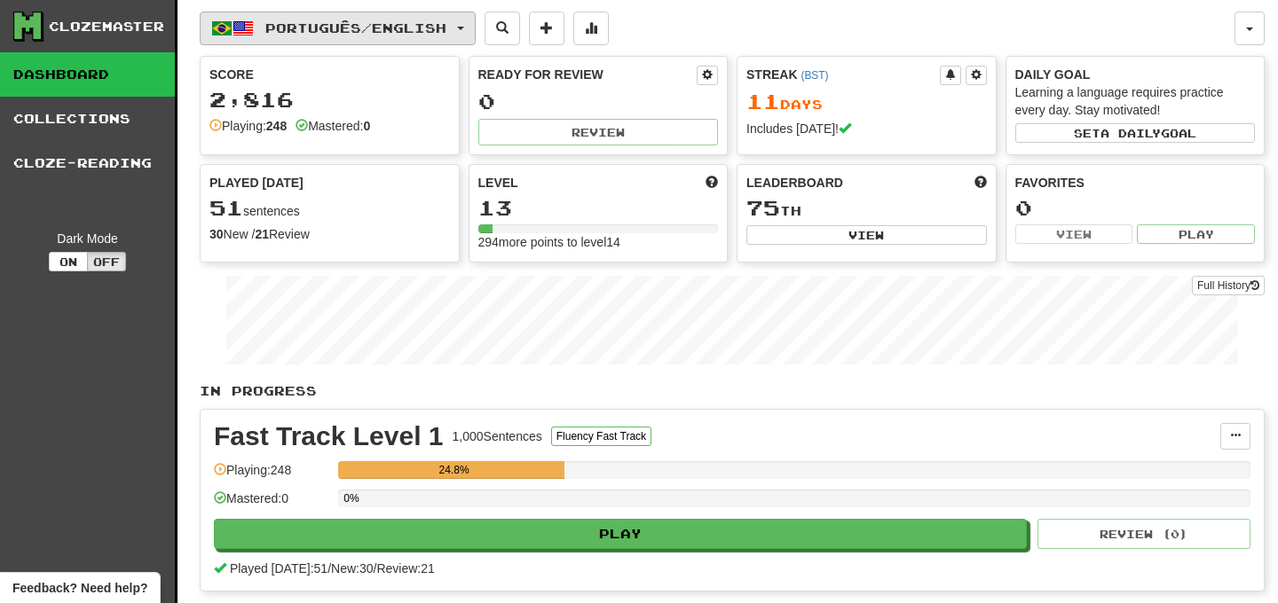
click at [402, 20] on span "Português / English" at bounding box center [355, 27] width 181 height 15
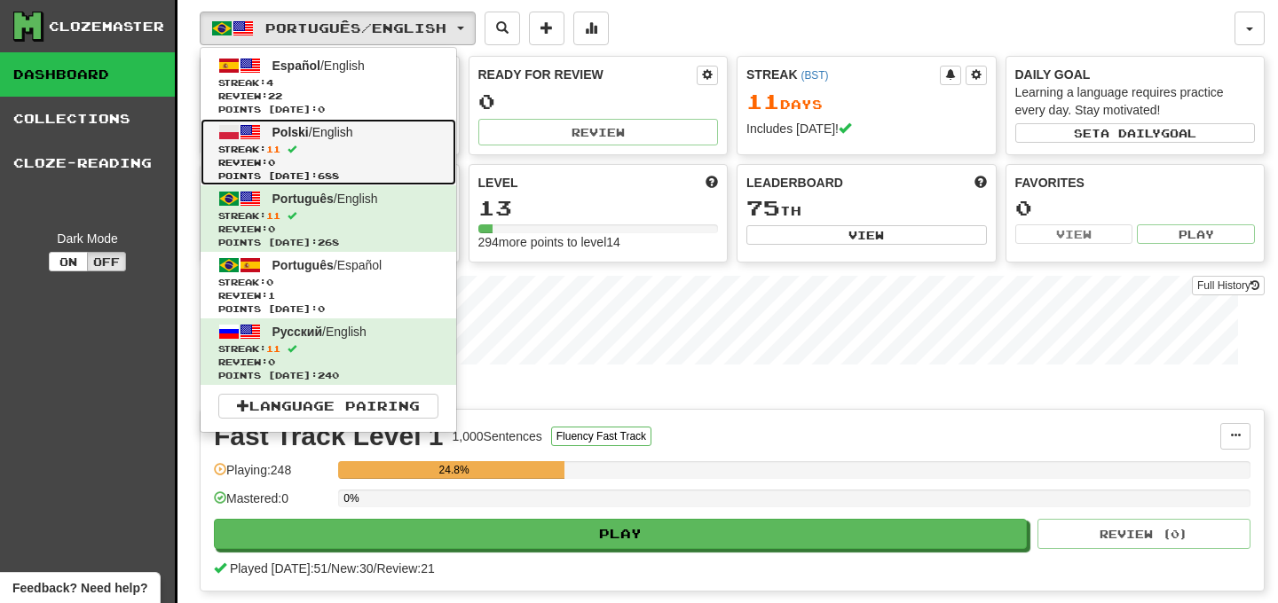
click at [382, 149] on span "Streak: 11" at bounding box center [328, 149] width 220 height 13
